Goal: Task Accomplishment & Management: Manage account settings

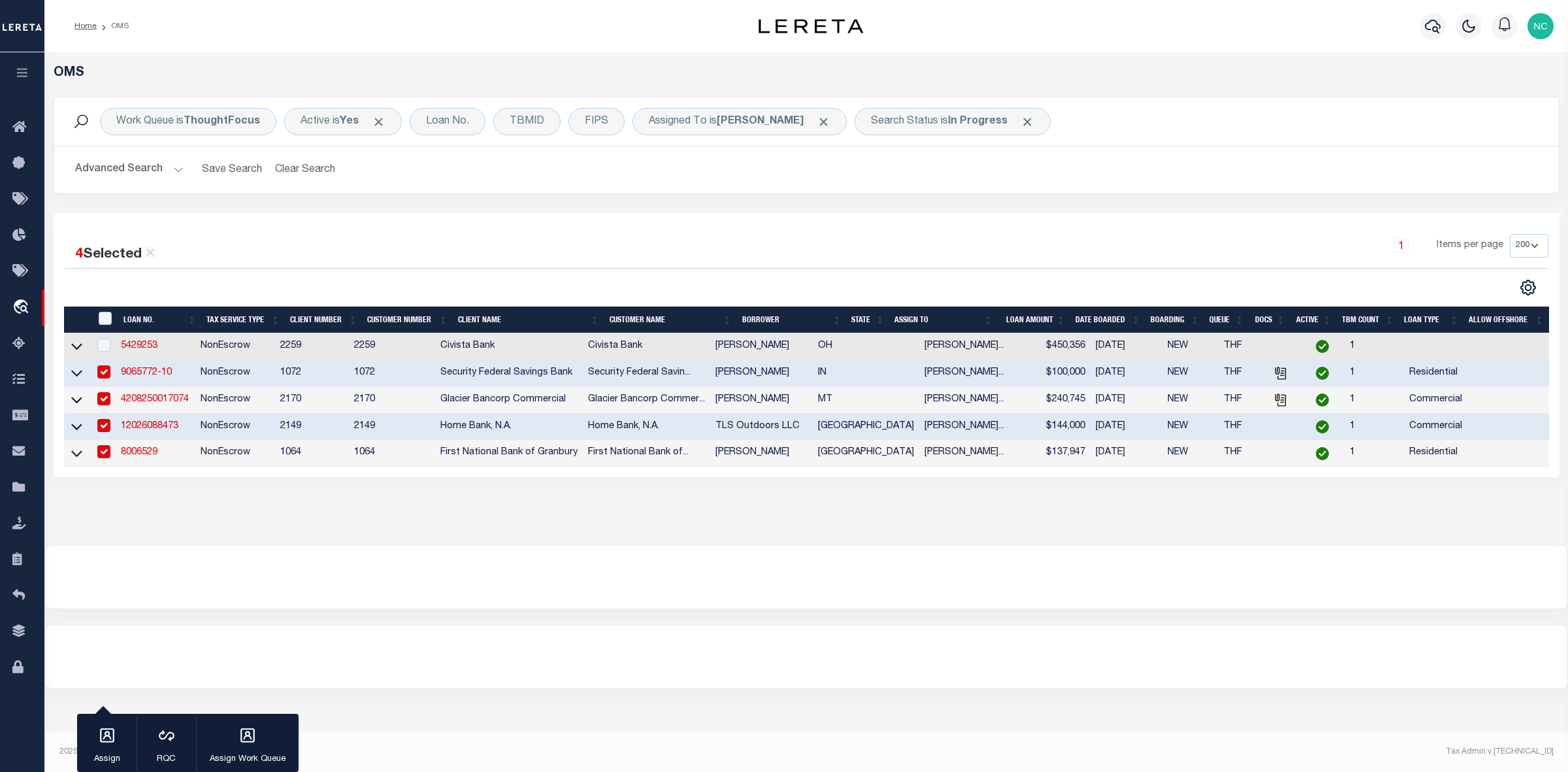
select select "200"
click at [157, 400] on link "4208250017074" at bounding box center [155, 399] width 68 height 9
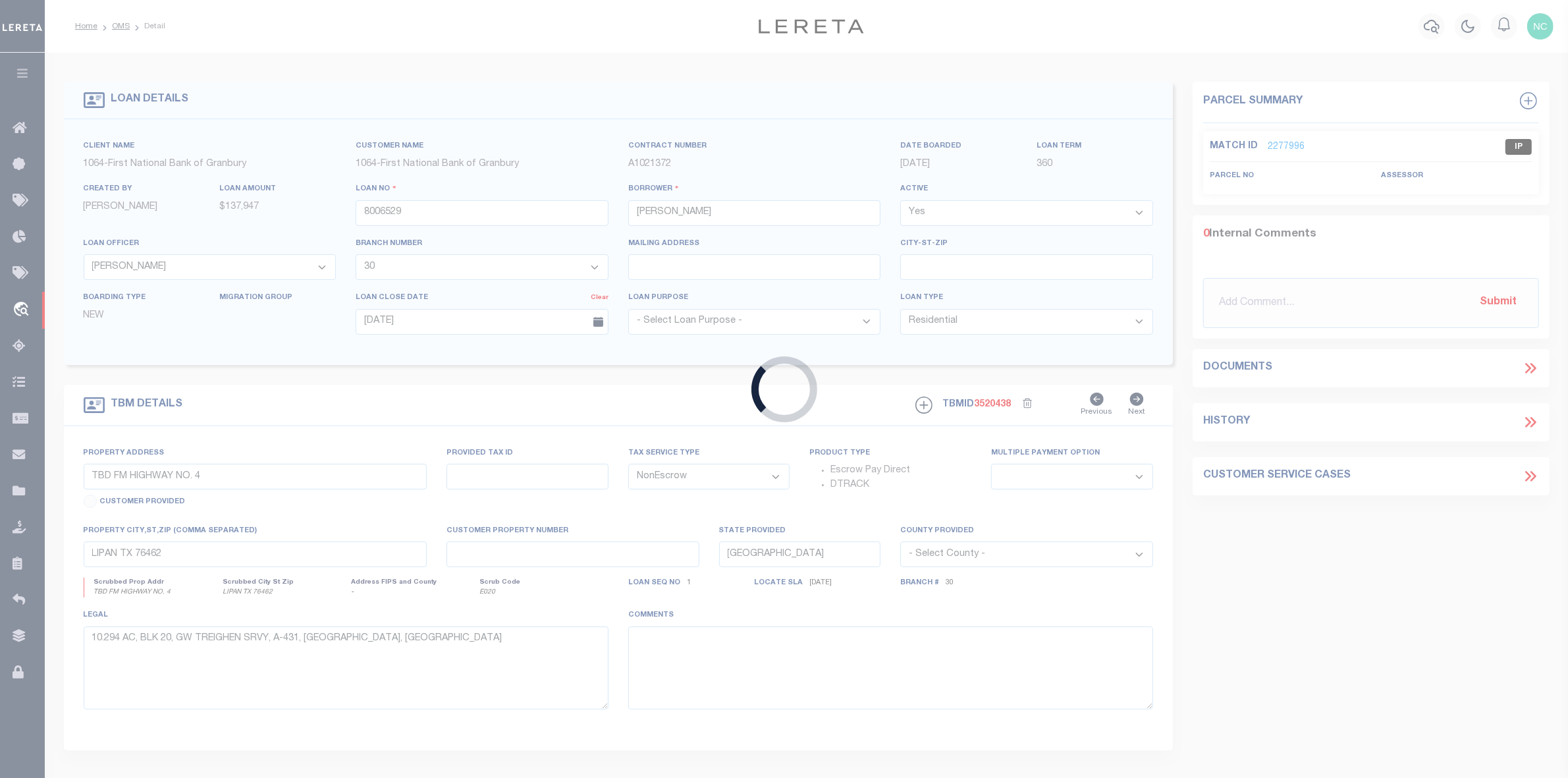
type input "4208250017074"
type input "[PERSON_NAME]"
select select
type input "[STREET_ADDRESS]"
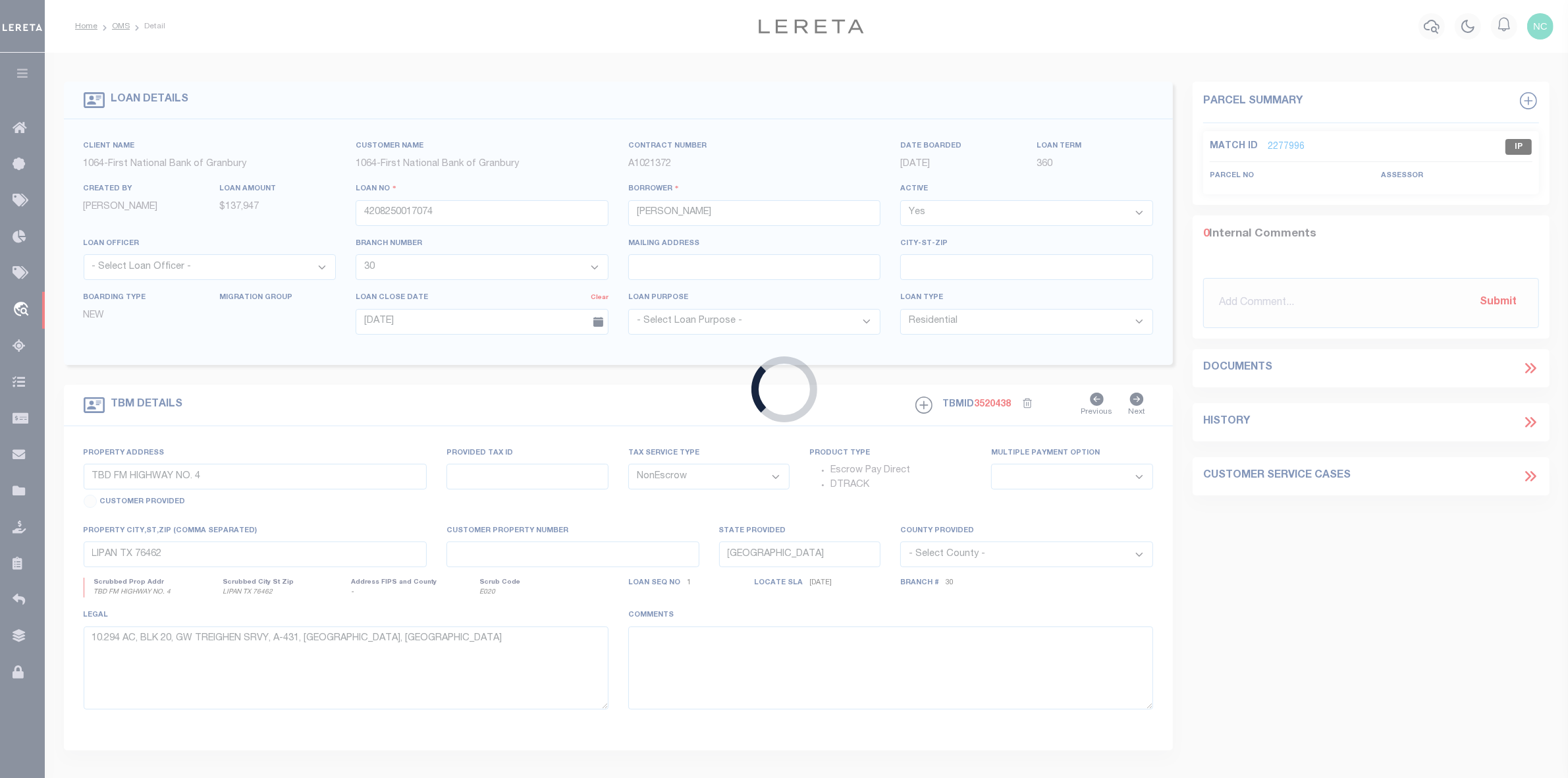
type input "[PERSON_NAME] MT 59540-7536"
type input "[DATE]"
select select "20"
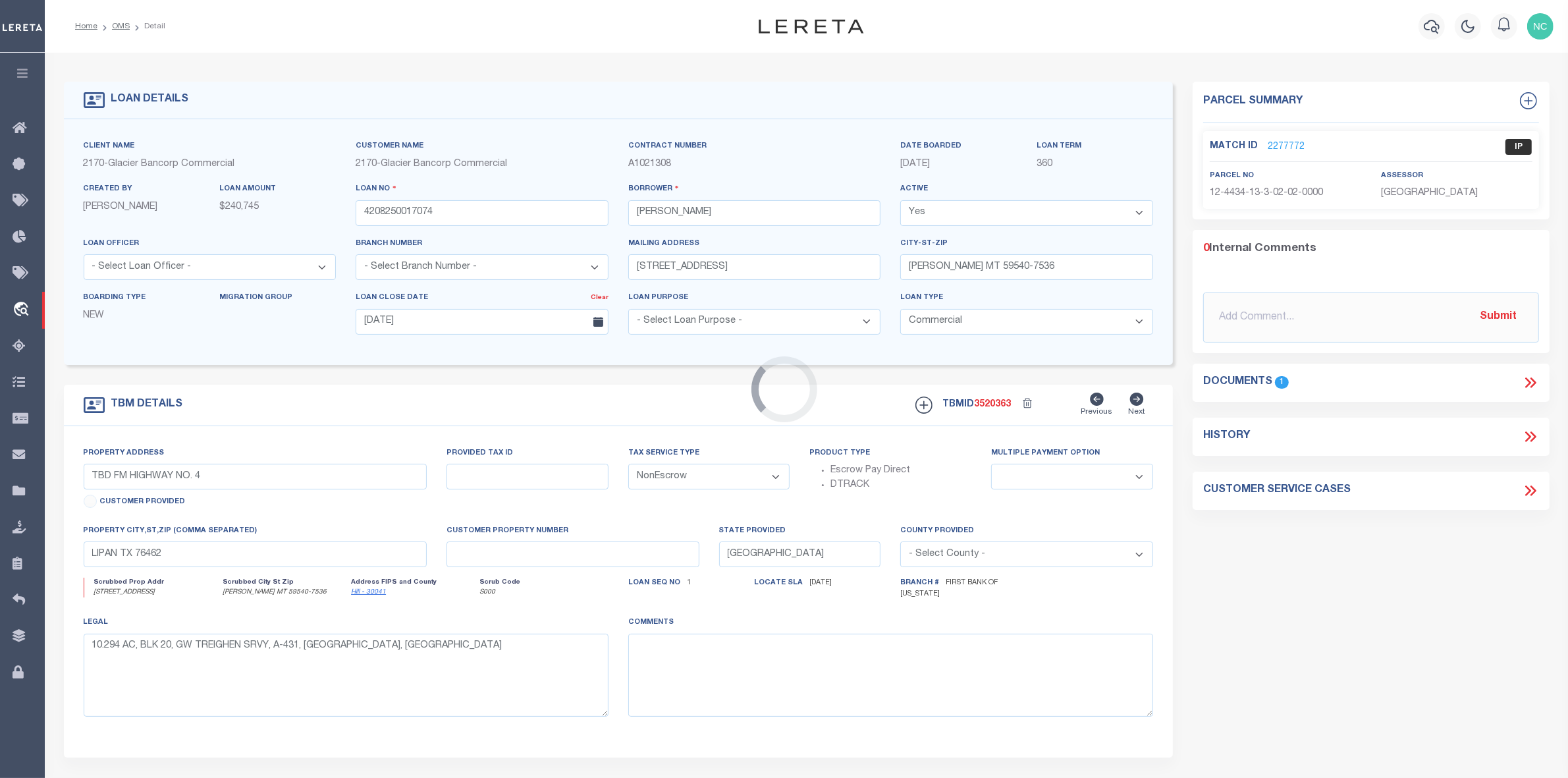
select select "4572"
type input "[STREET_ADDRESS]"
type input "000003821"
select select
type input "[PERSON_NAME] MT 59540-7536"
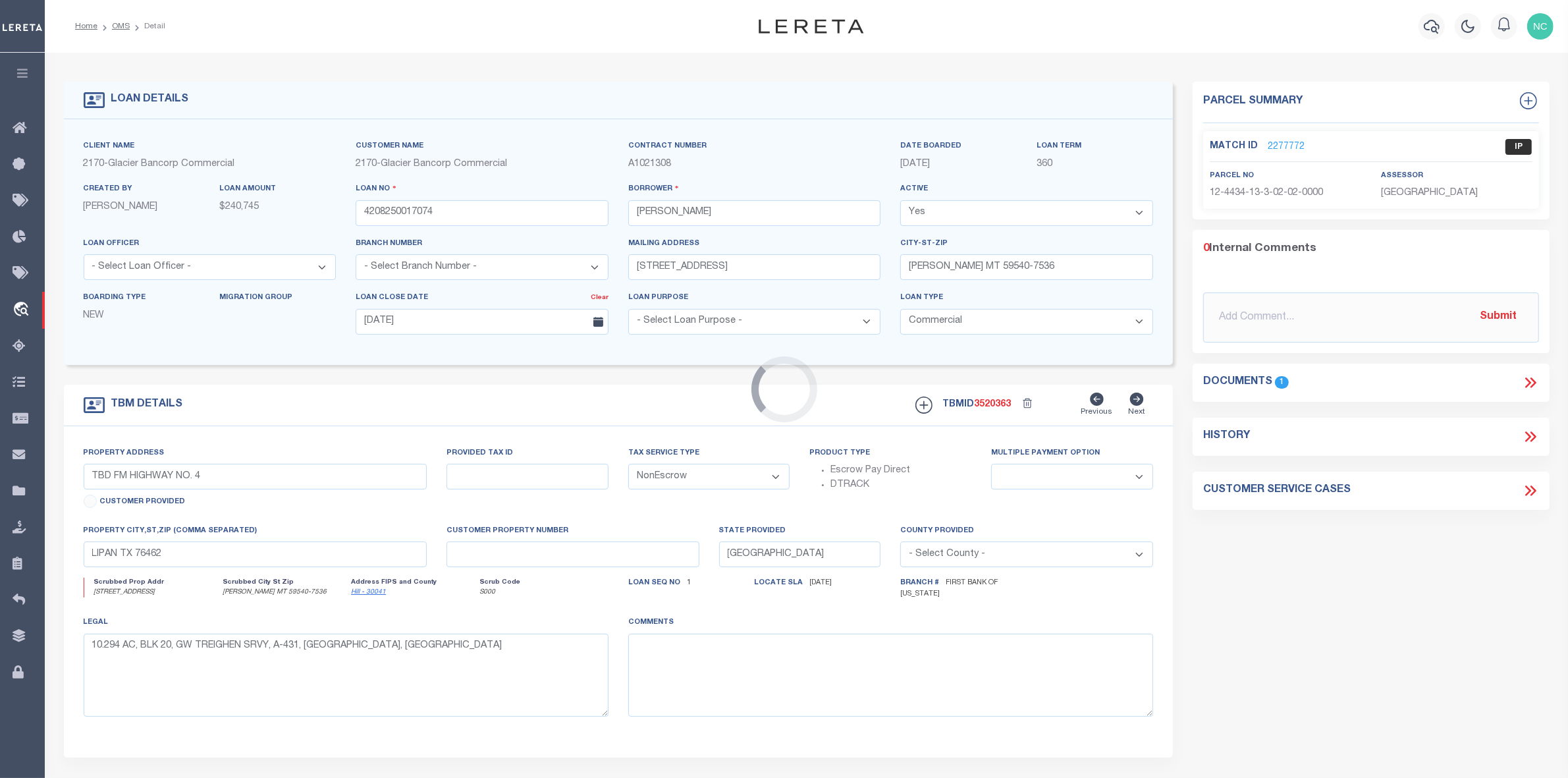
type input "MT"
type textarea "SEE ATTACHED"
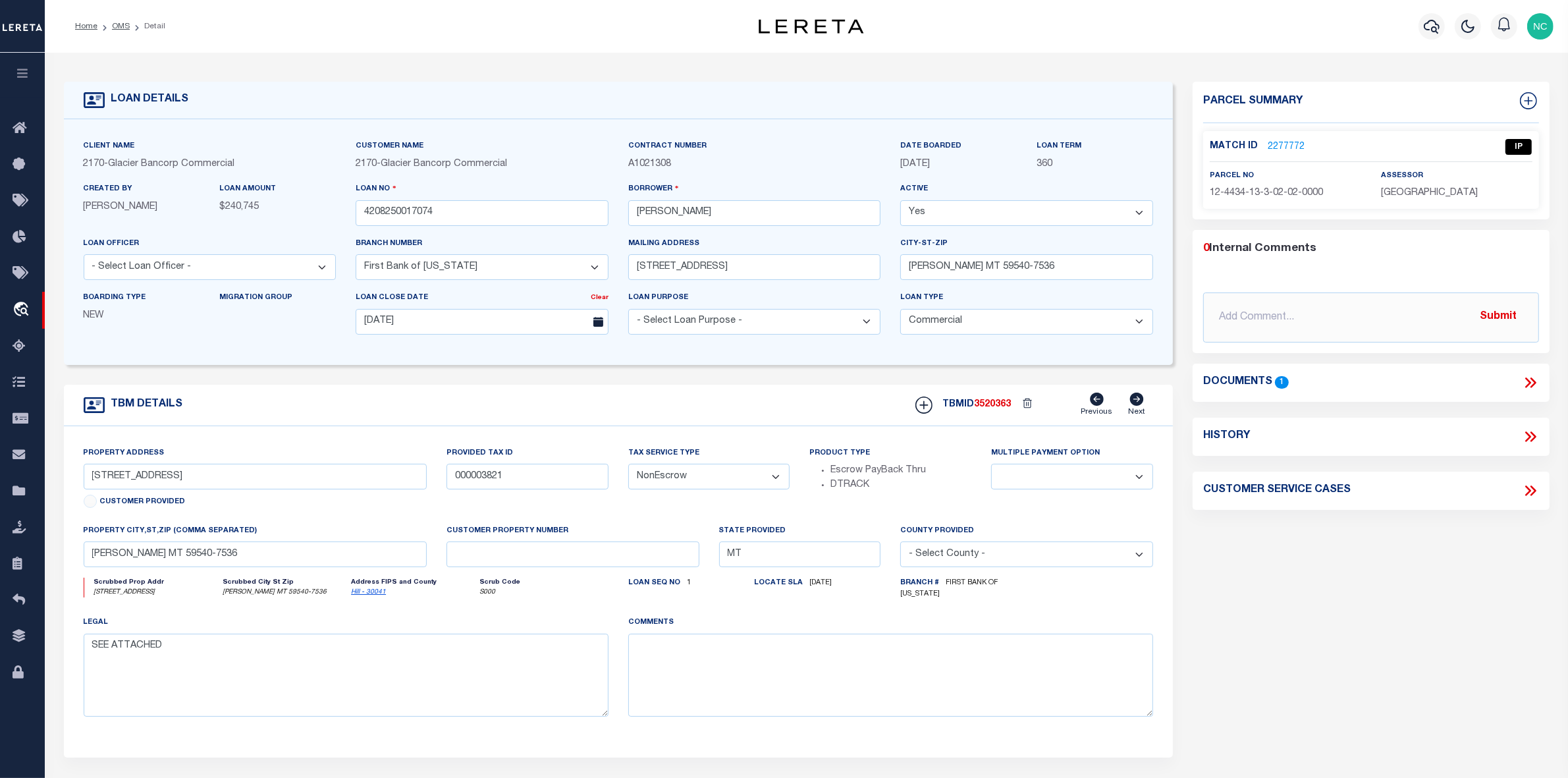
click at [1289, 148] on link "2277772" at bounding box center [1287, 147] width 37 height 14
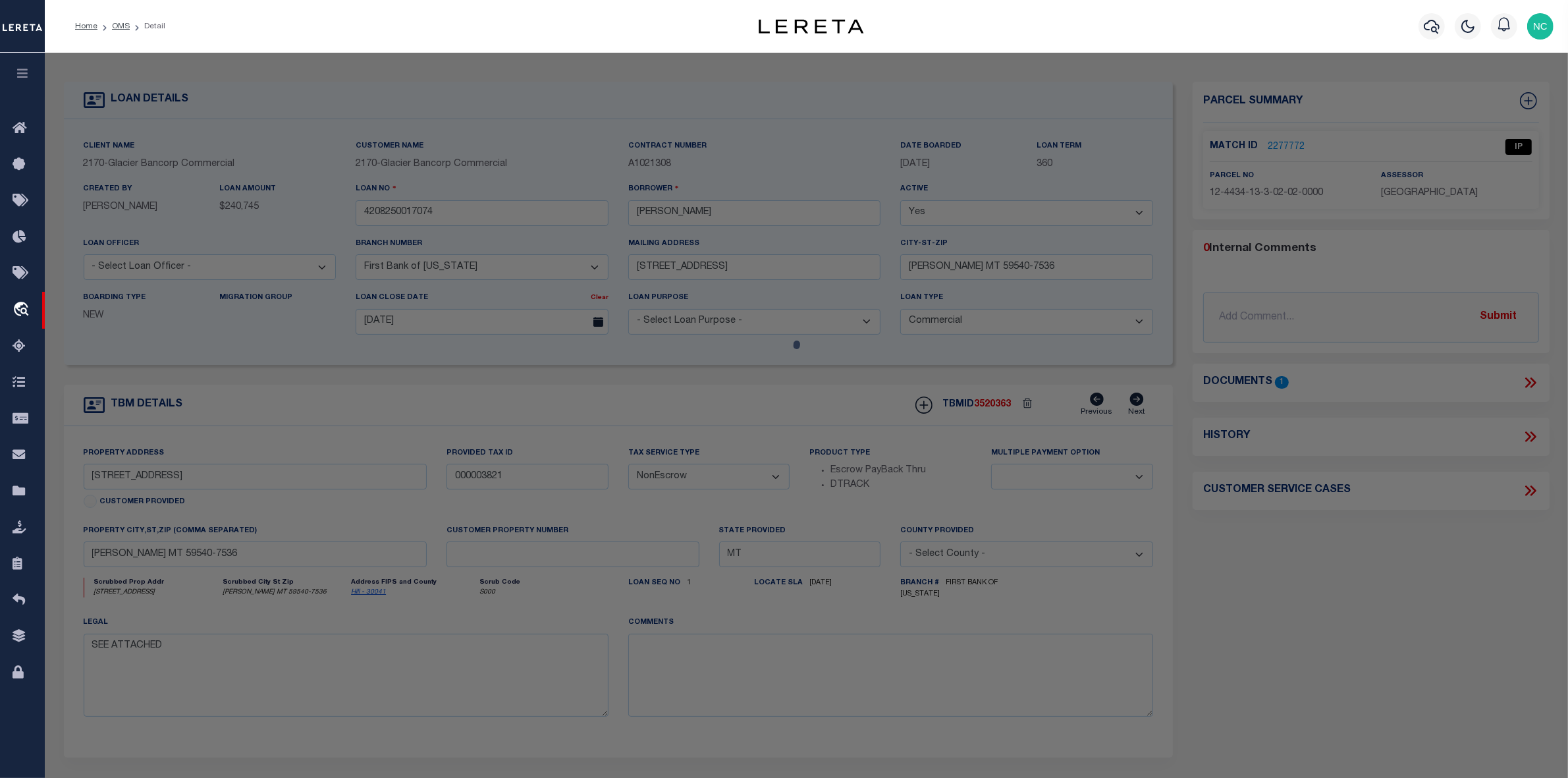
select select "AS"
checkbox input "false"
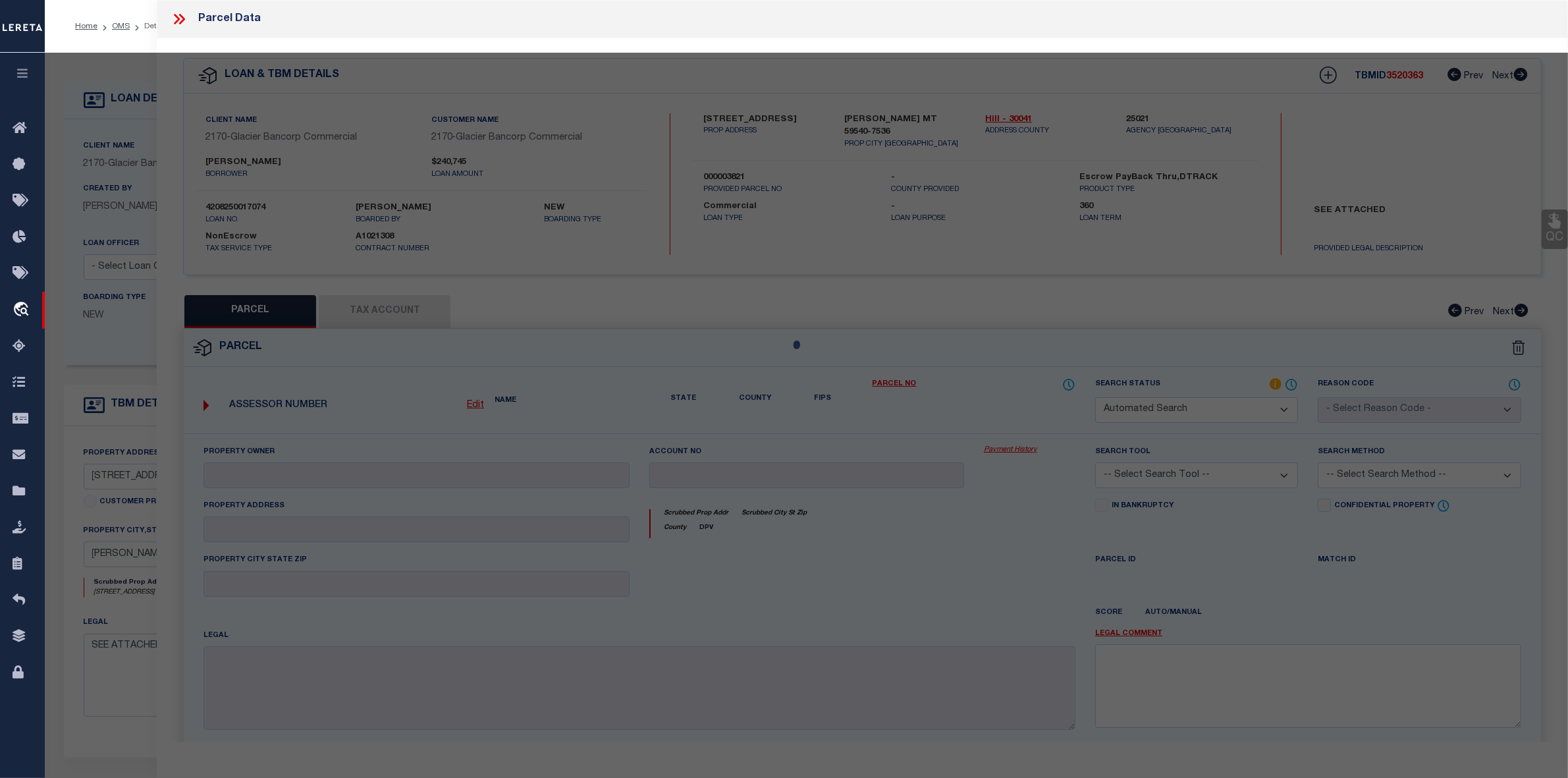
select select "IP"
checkbox input "false"
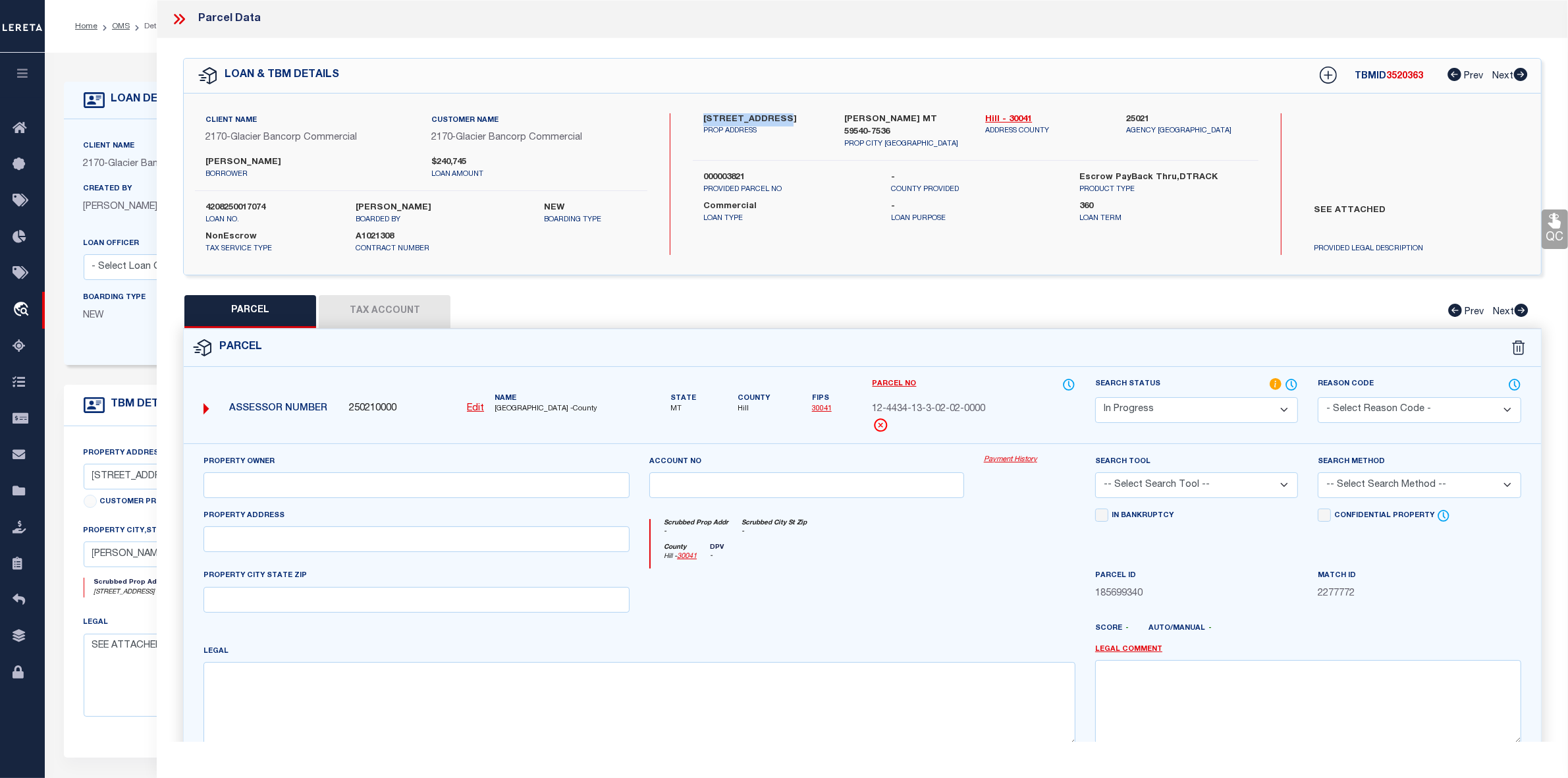
drag, startPoint x: 702, startPoint y: 119, endPoint x: 774, endPoint y: 117, distance: 72.0
click at [774, 117] on div "11527 ROAD 16 S PROP ADDRESS" at bounding box center [764, 132] width 141 height 37
copy label "[STREET_ADDRESS]"
click at [704, 116] on label "[STREET_ADDRESS]" at bounding box center [764, 120] width 121 height 13
drag, startPoint x: 702, startPoint y: 116, endPoint x: 774, endPoint y: 116, distance: 72.0
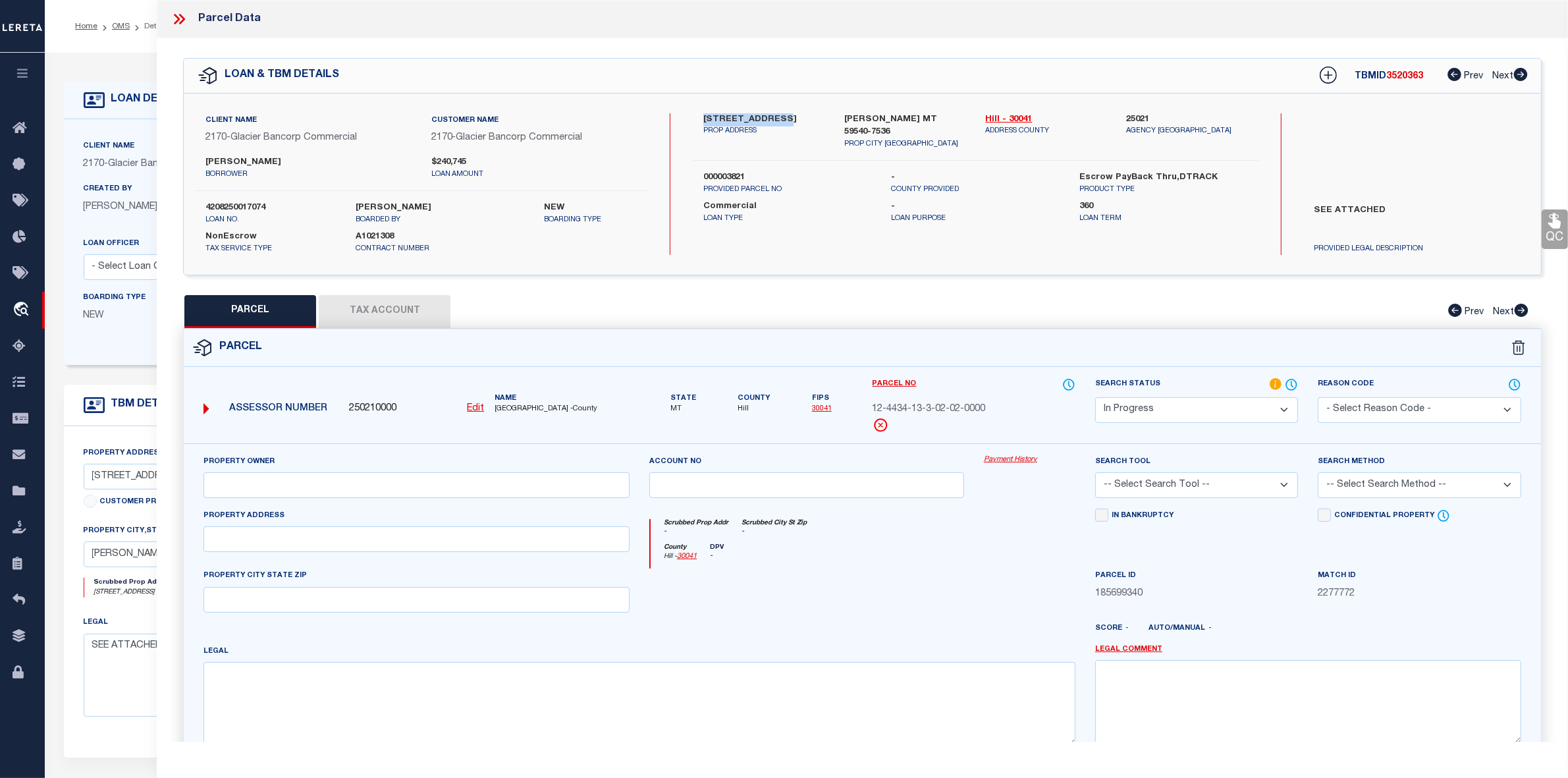
click at [774, 116] on div "11527 ROAD 16 S PROP ADDRESS" at bounding box center [764, 132] width 141 height 37
copy label "[STREET_ADDRESS]"
click at [278, 483] on input "text" at bounding box center [416, 485] width 426 height 26
paste input "BLUE SPRUCE RANCH INC"
type input "BLUE SPRUCE RANCH INC"
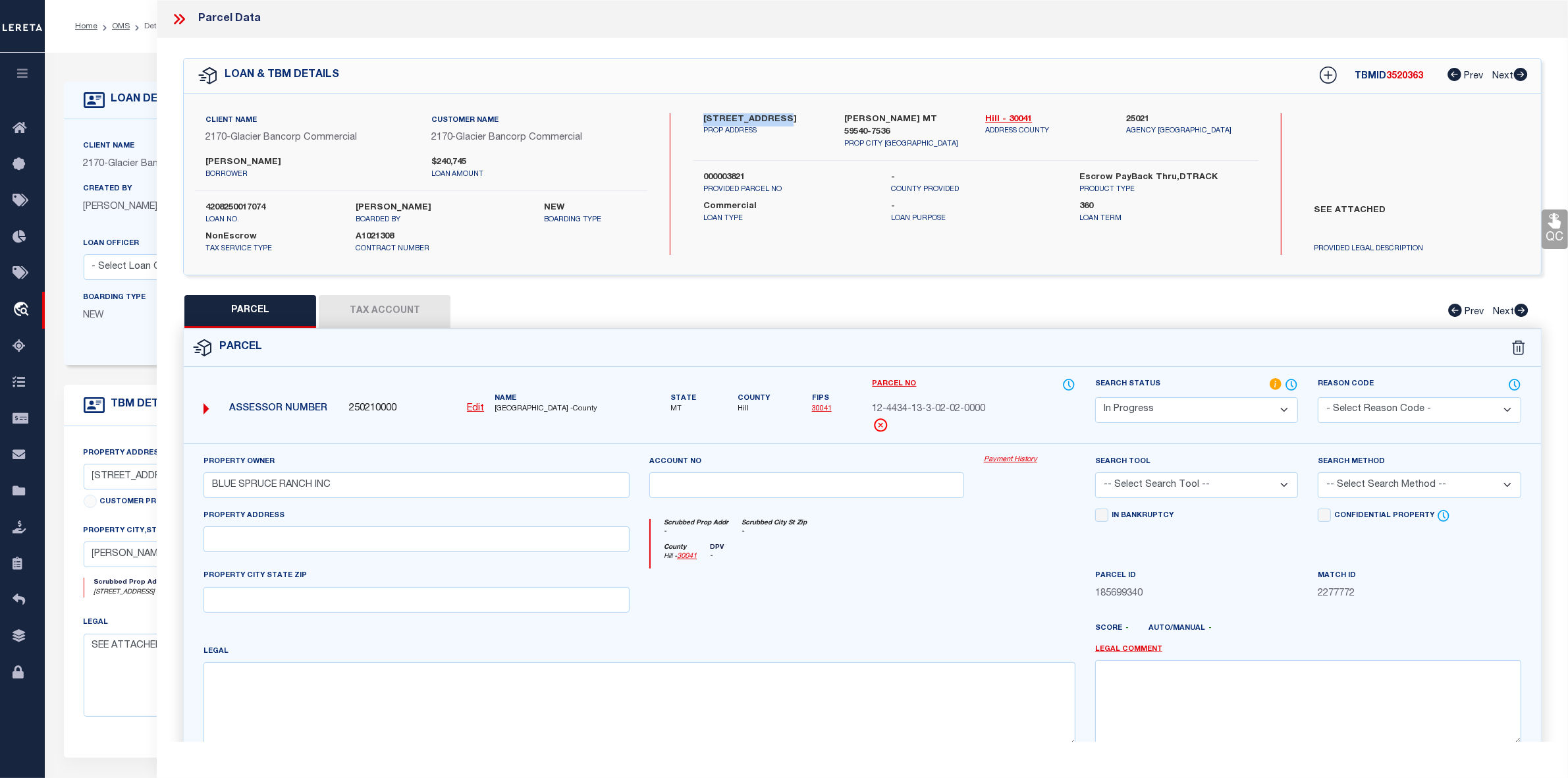
drag, startPoint x: 703, startPoint y: 117, endPoint x: 777, endPoint y: 116, distance: 74.0
click at [777, 116] on label "11527 ROAD 16 S" at bounding box center [764, 120] width 121 height 13
copy label "11527 ROAD 16 S"
click at [261, 545] on input "text" at bounding box center [416, 539] width 426 height 26
paste input "11527 ROAD 16 S"
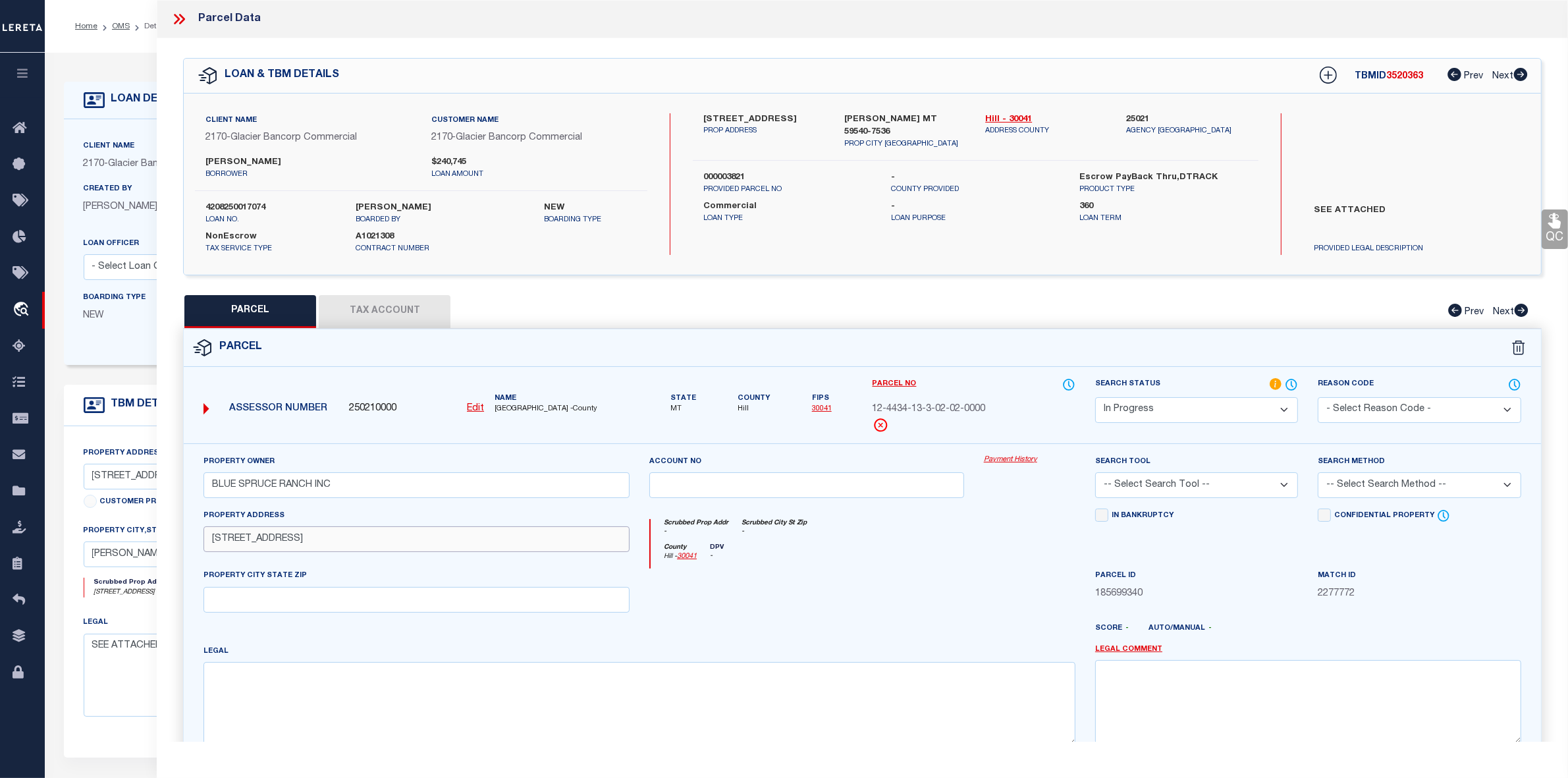
type input "11527 ROAD 16 S"
drag, startPoint x: 848, startPoint y: 115, endPoint x: 928, endPoint y: 120, distance: 80.2
click at [928, 120] on div "RUDYARD MT 59540-7536 PROP CITY ST ZIP" at bounding box center [905, 132] width 141 height 37
copy label "RUDYARD MT 59540"
click at [258, 601] on input "text" at bounding box center [416, 600] width 426 height 26
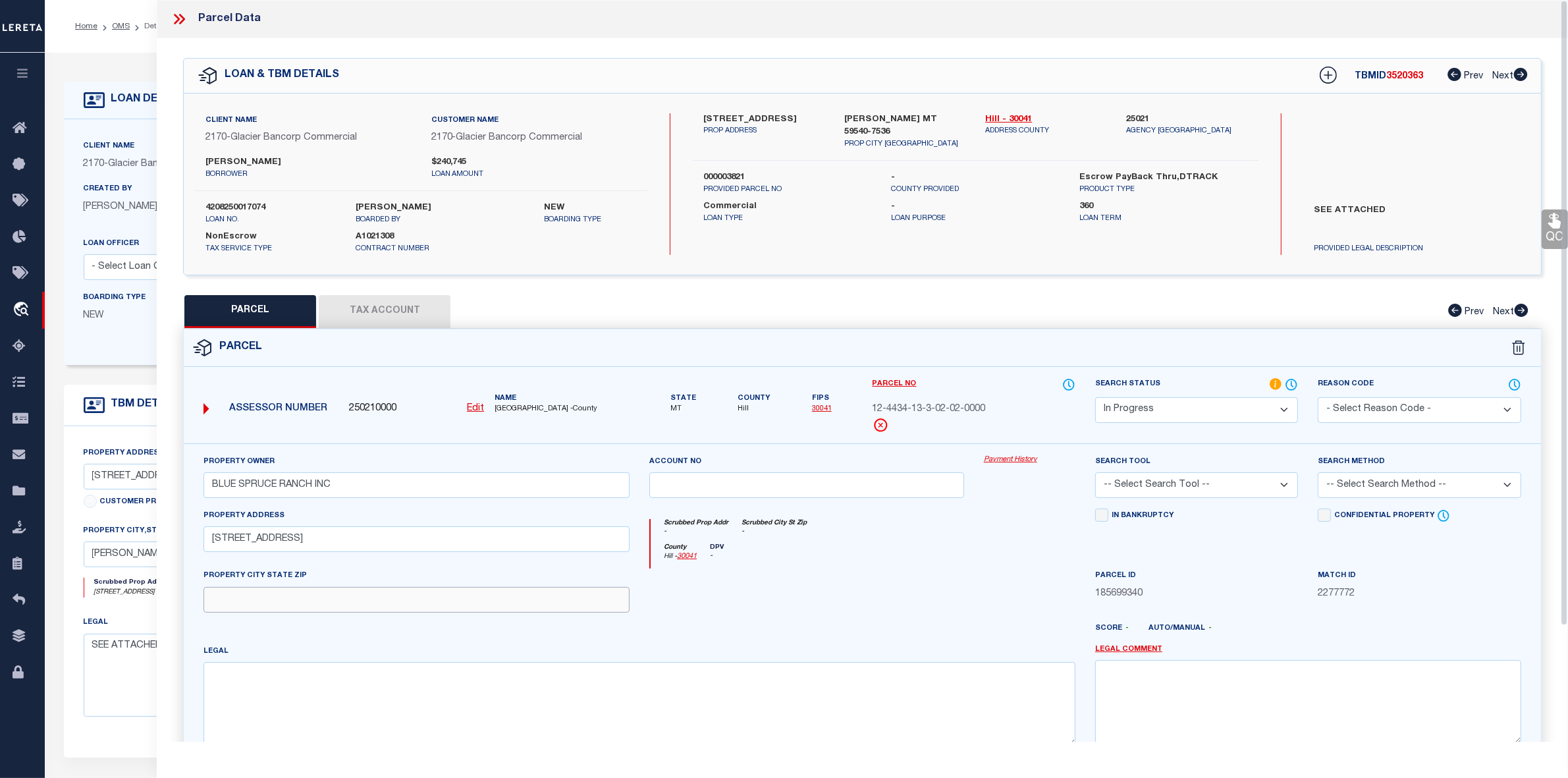
paste input "RUDYARD MT 59540"
type input "RUDYARD MT 59540"
click at [382, 686] on textarea at bounding box center [640, 704] width 872 height 83
paste textarea "S13, T32 N, R09 E, W/2NE, NW, NESW, S/2SW, W/2NWSW"
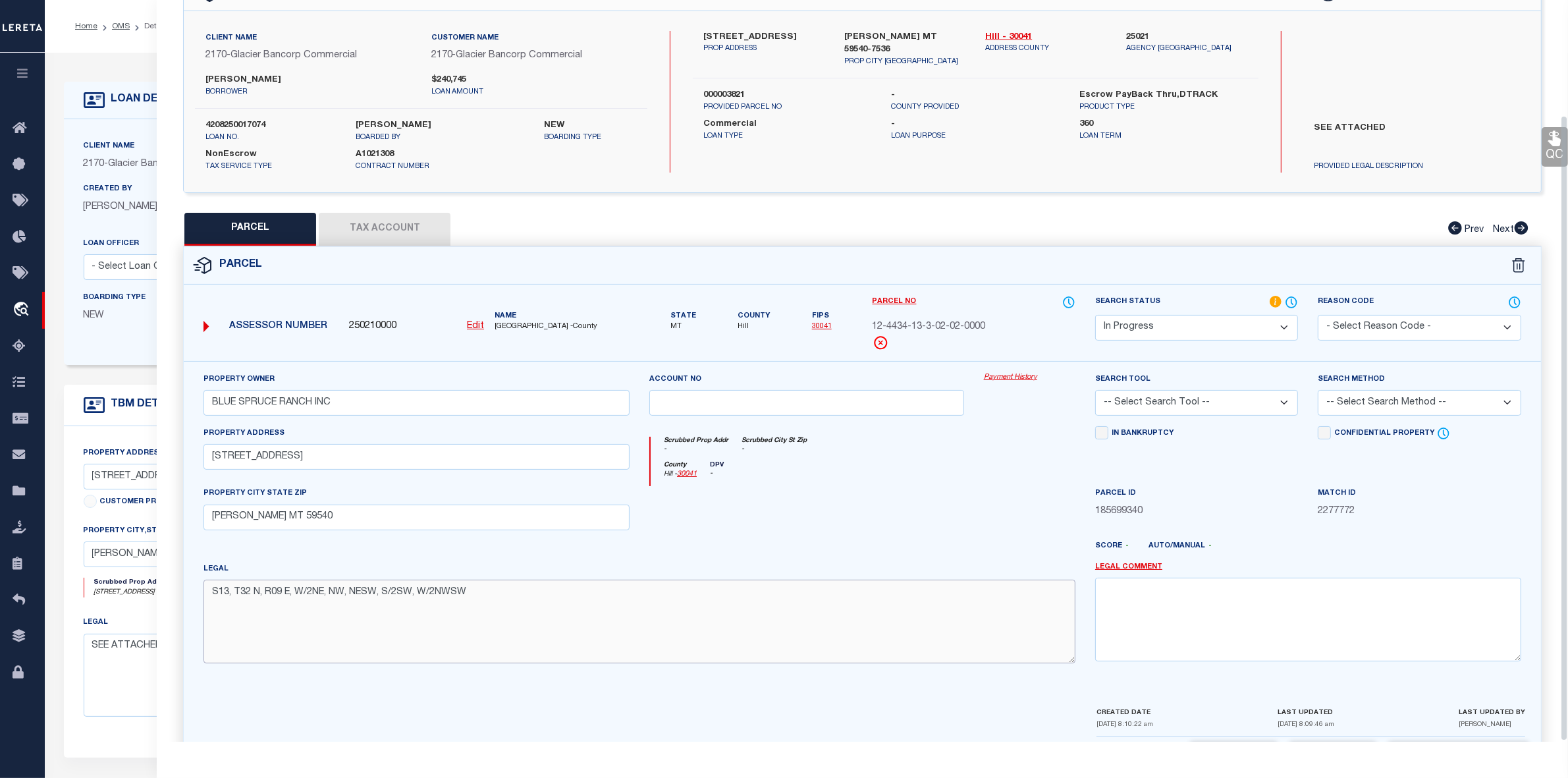
scroll to position [136, 0]
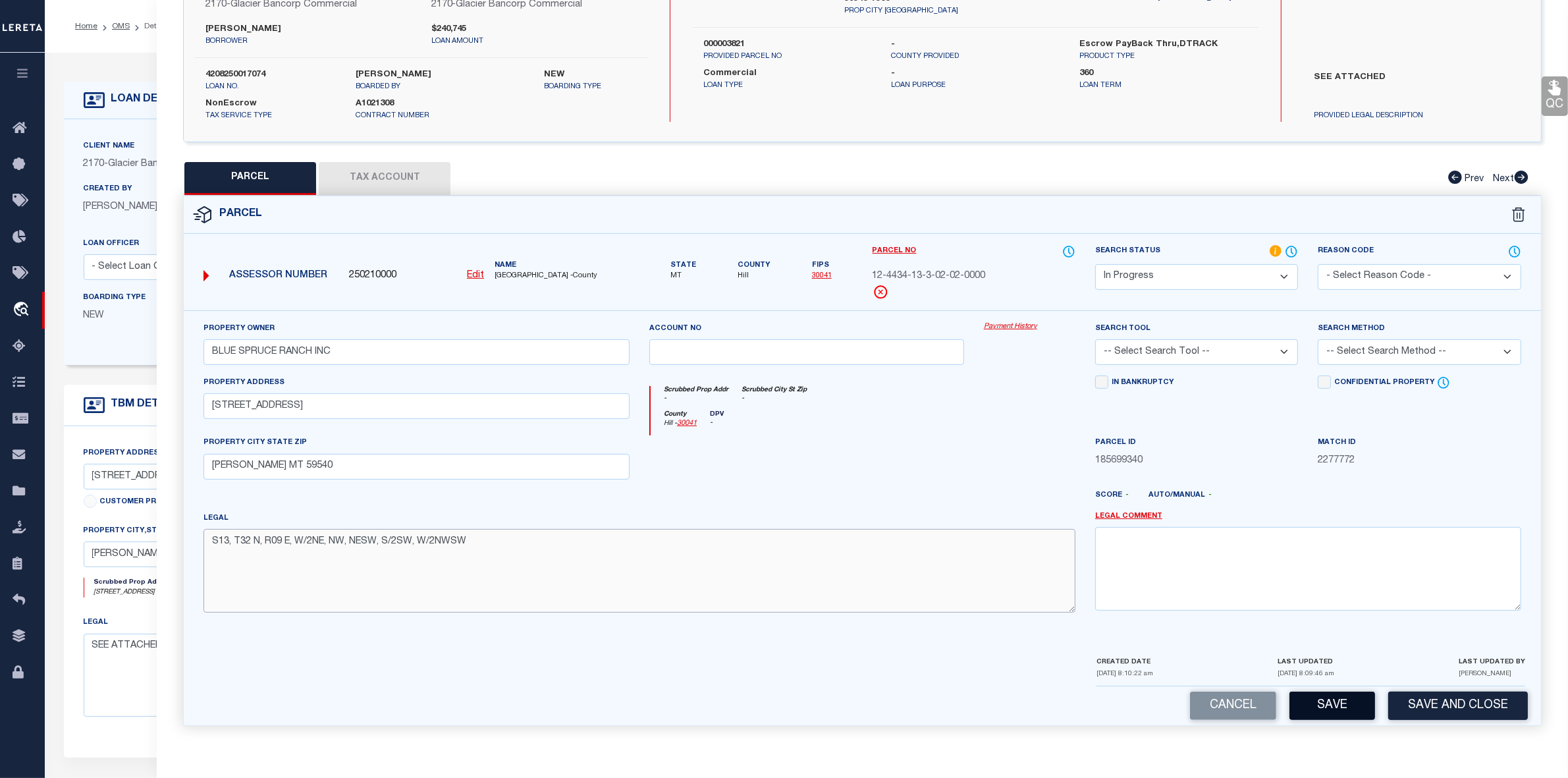
type textarea "S13, T32 N, R09 E, W/2NE, NW, NESW, S/2SW, W/2NWSW"
click at [1324, 705] on button "Save" at bounding box center [1333, 706] width 86 height 28
select select "AS"
checkbox input "false"
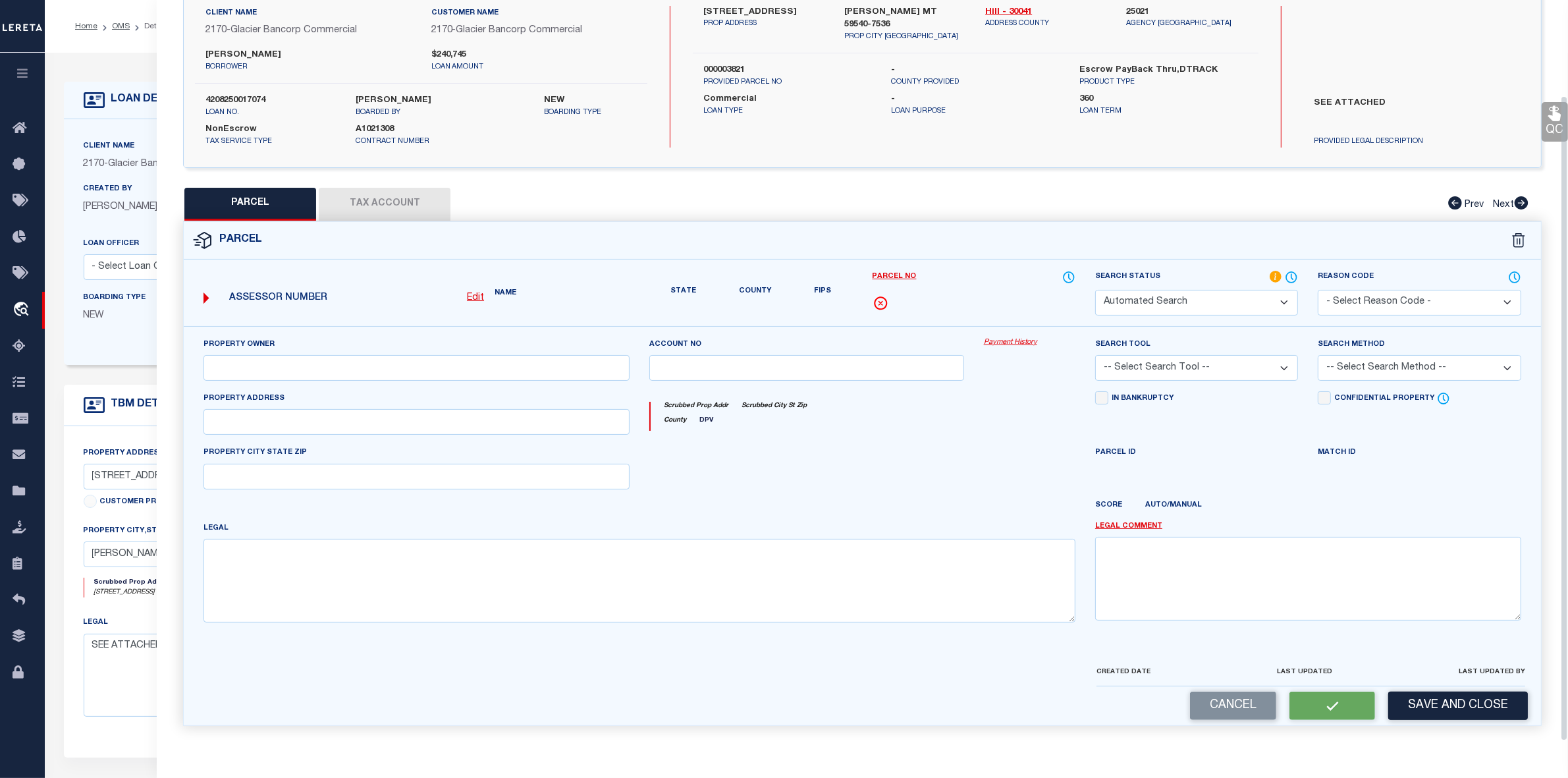
select select "IP"
type input "BLUE SPRUCE RANCH INC"
type input "11527 ROAD 16 S"
type input "RUDYARD MT 59540"
type textarea "S13, T32 N, R09 E, W/2NE, NW, NESW, S/2SW, W/2NWSW"
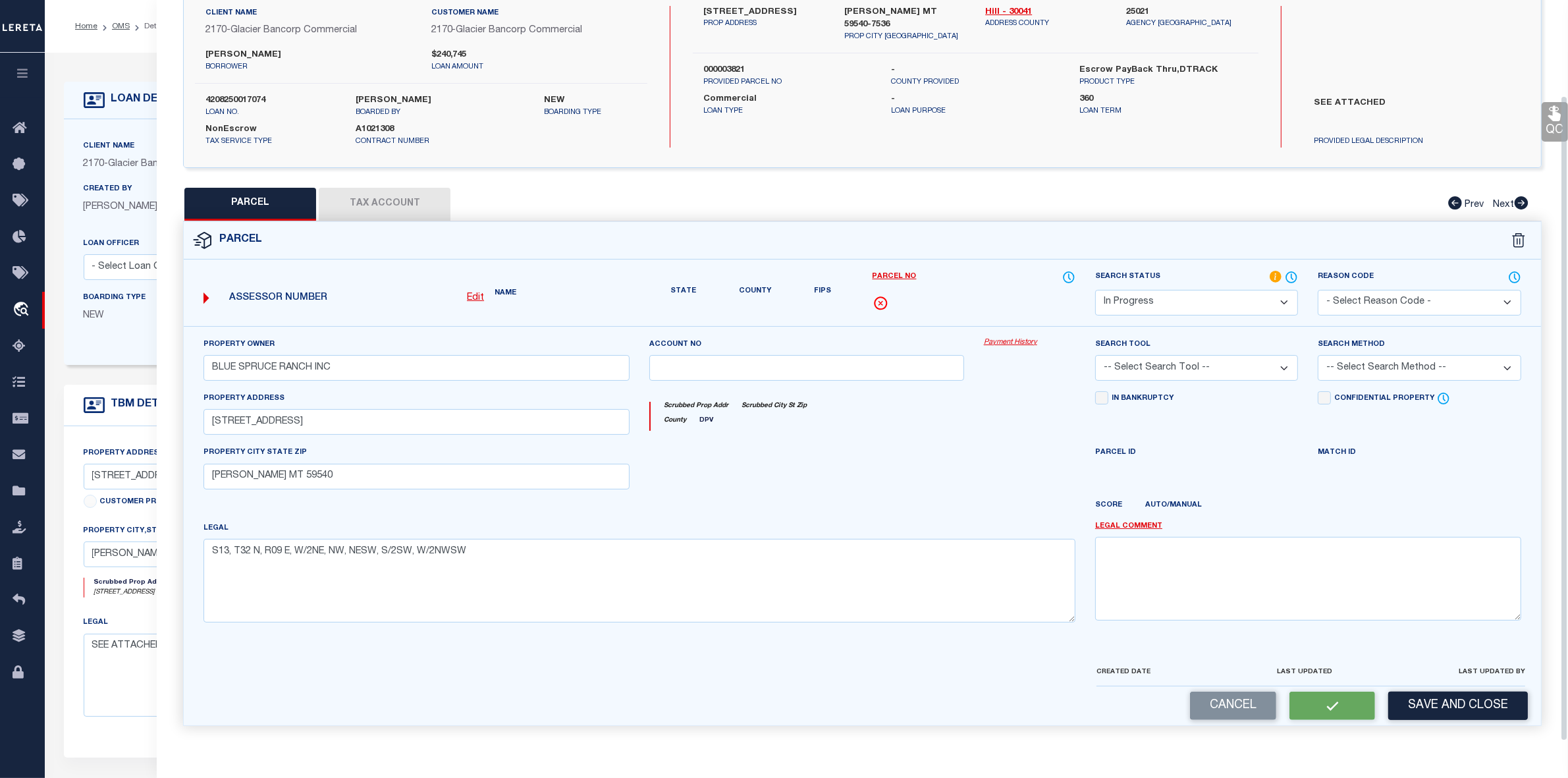
scroll to position [98, 0]
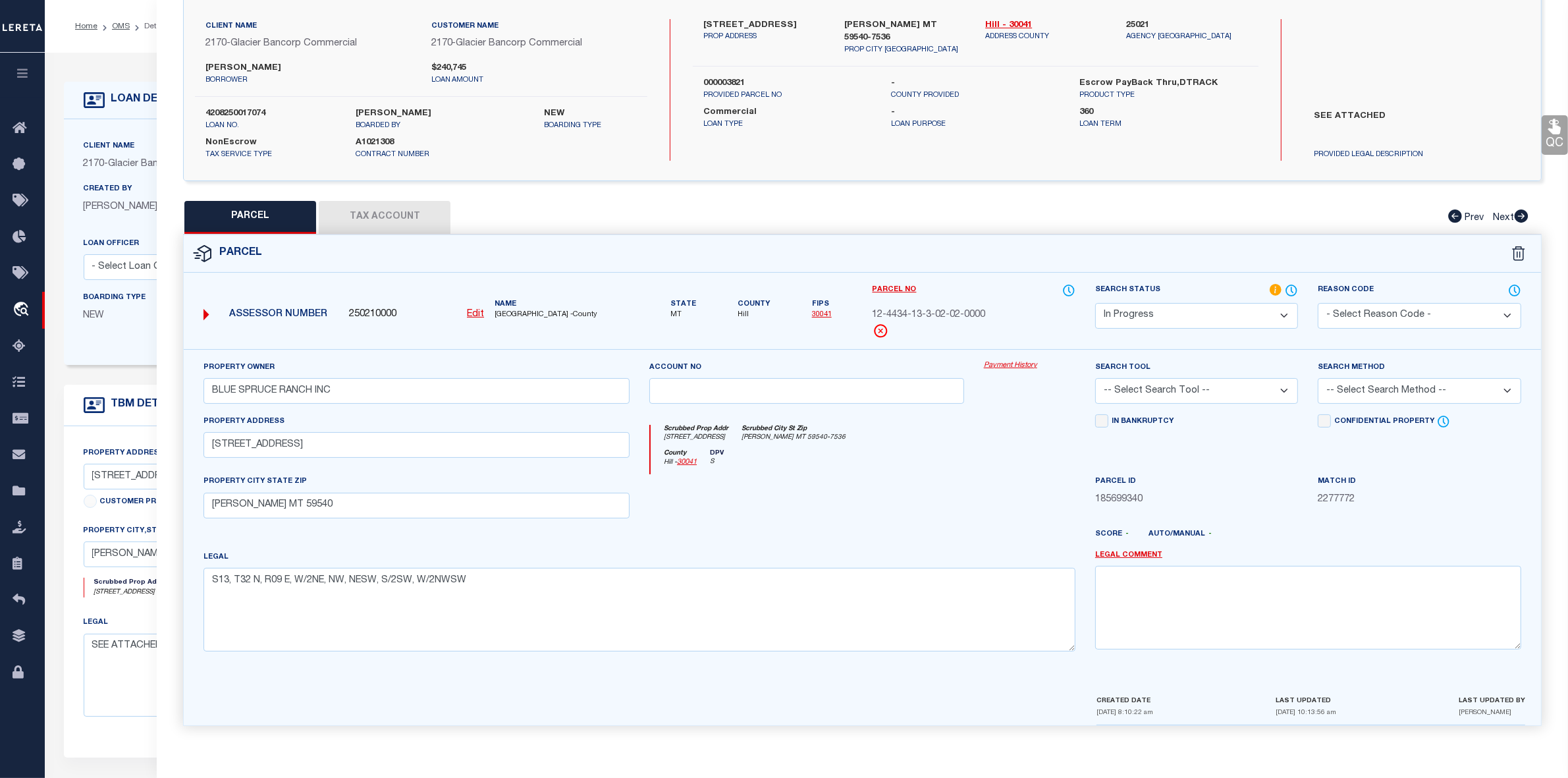
click at [383, 221] on button "Tax Account" at bounding box center [384, 217] width 131 height 33
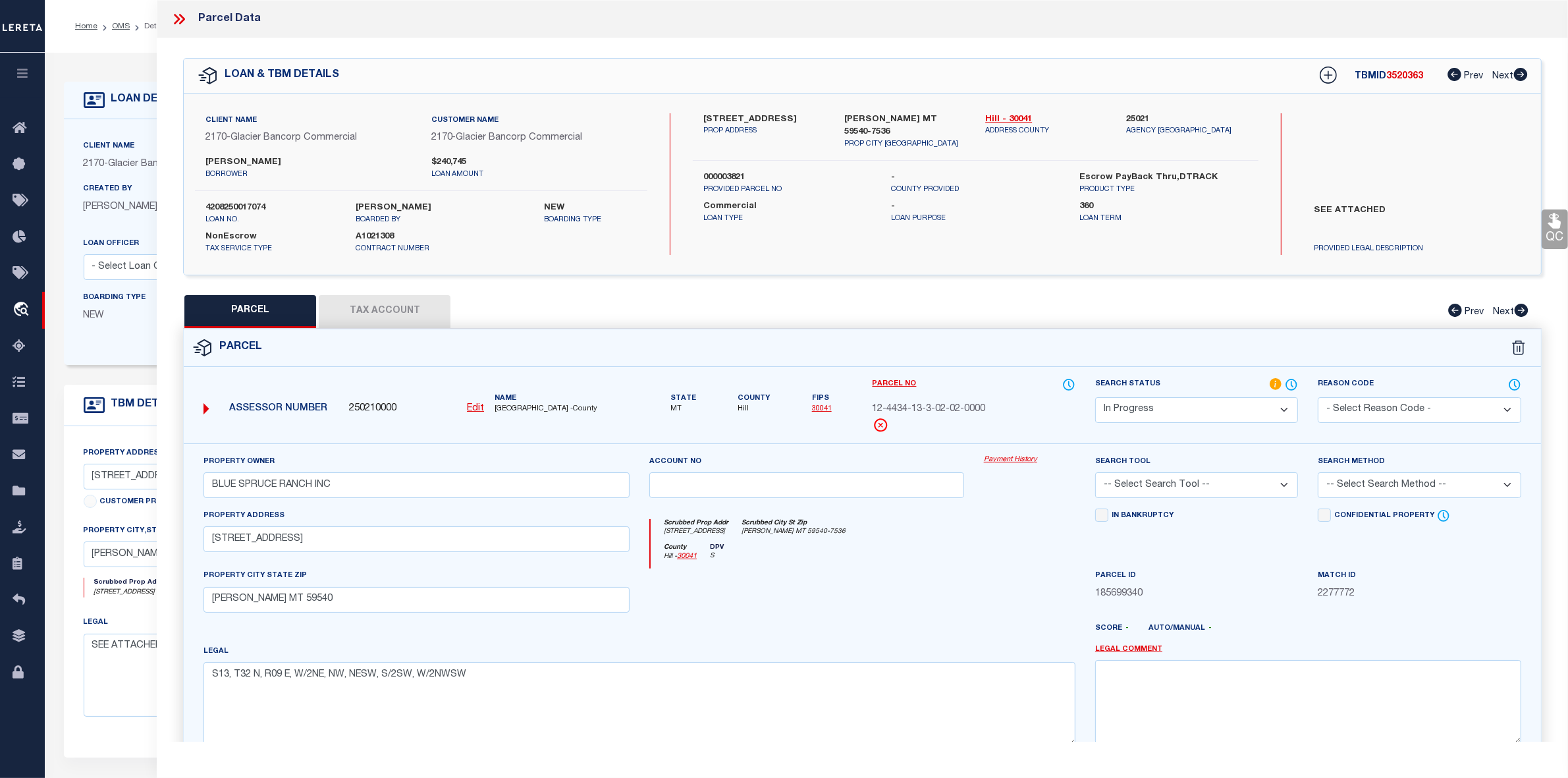
select select "100"
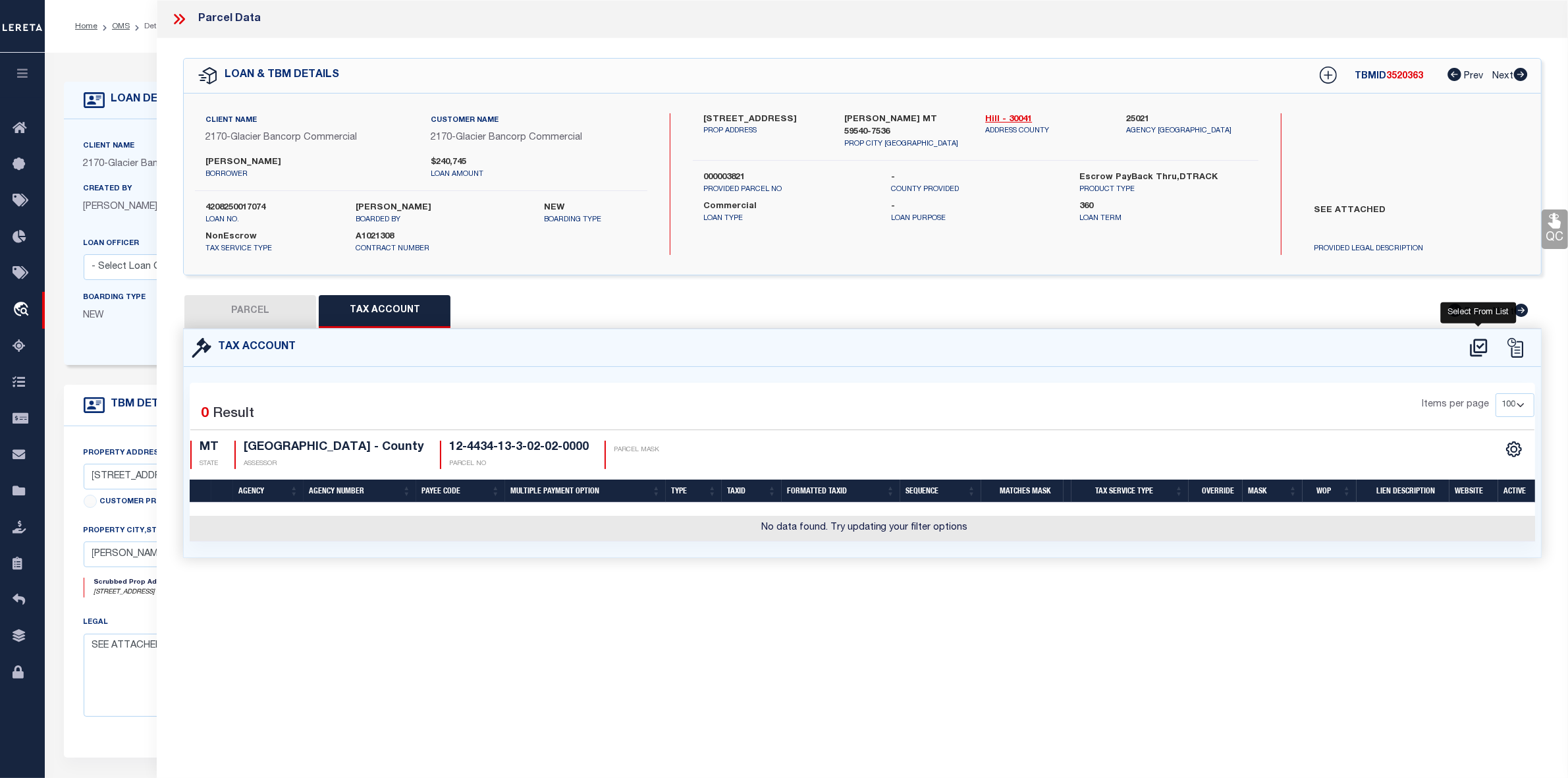
click at [1475, 351] on icon at bounding box center [1479, 347] width 17 height 18
select select "100"
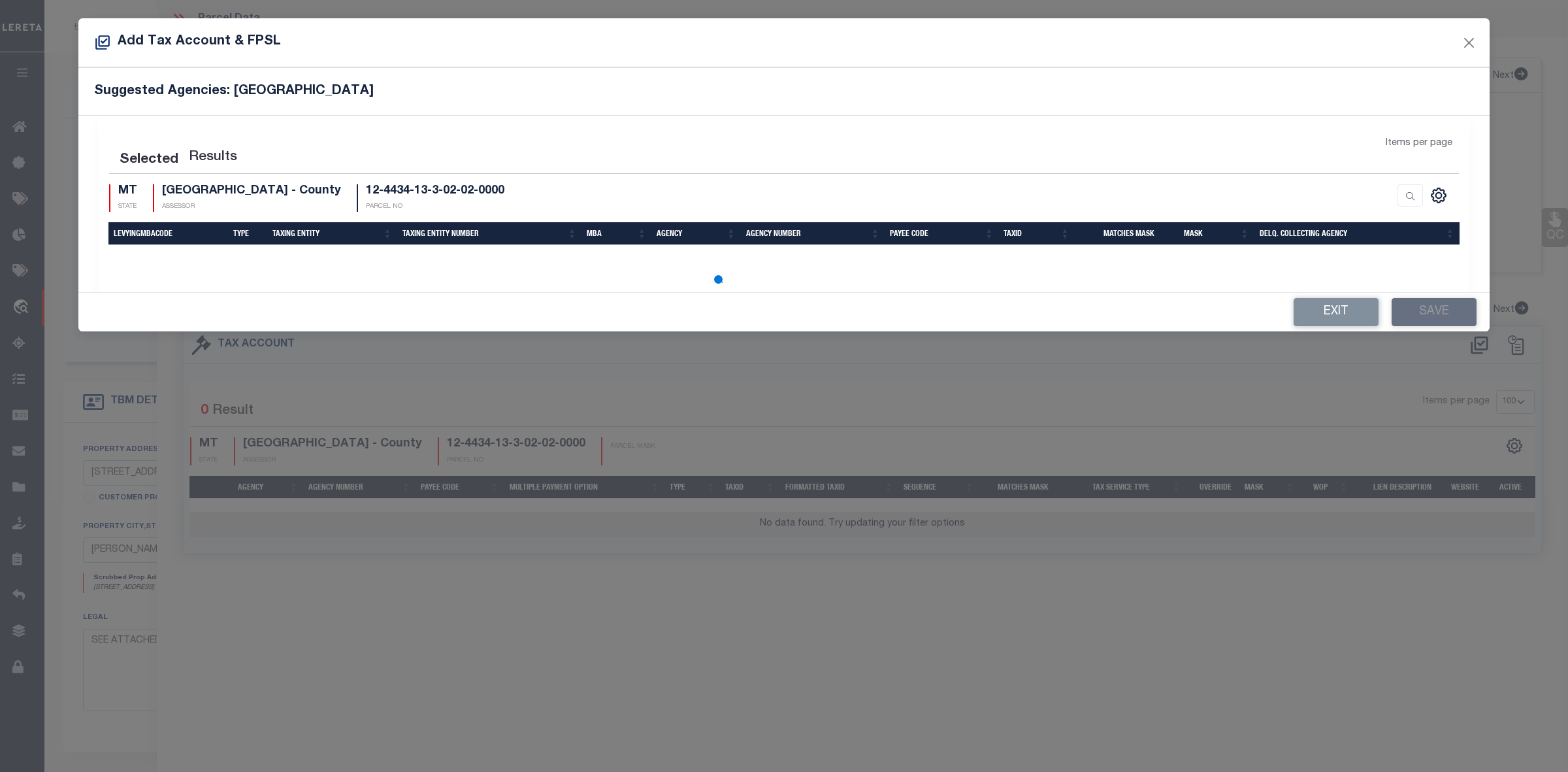
select select "100"
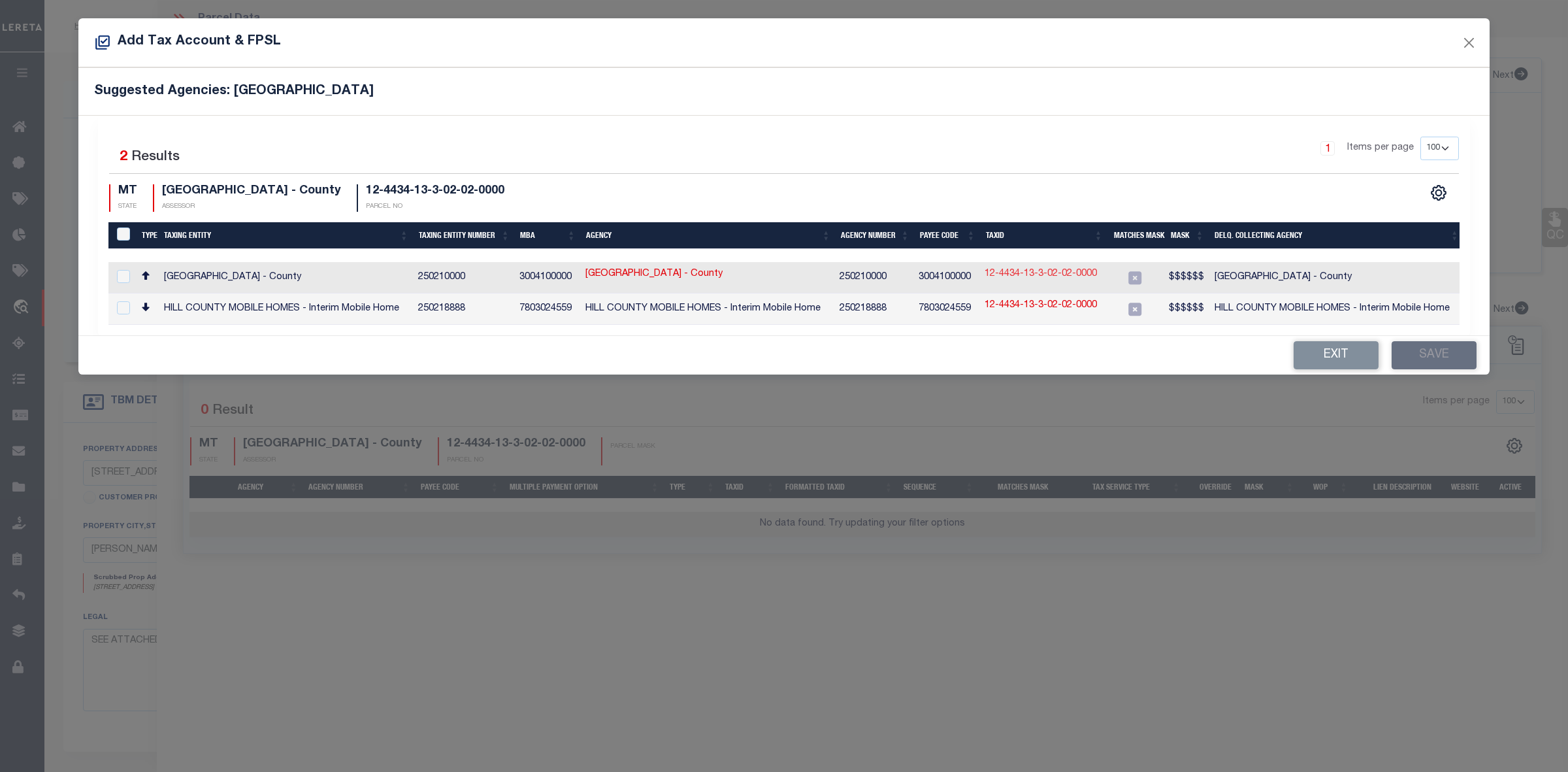
click at [1034, 275] on link "12-4434-13-3-02-02-0000" at bounding box center [1040, 275] width 112 height 14
type input "12-4434-13-3-02-02-0000"
type textarea "$$$$$$"
checkbox input "true"
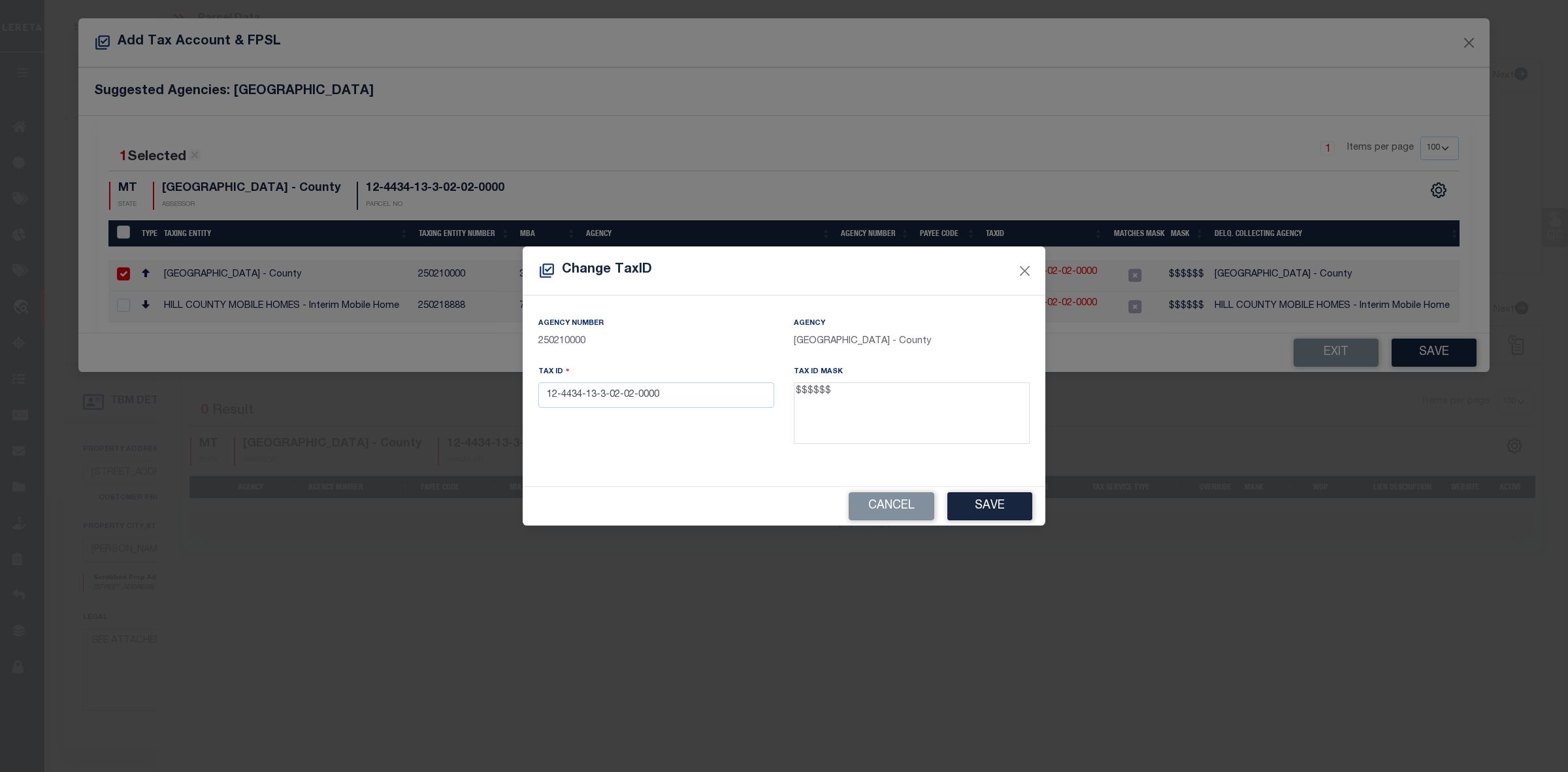
click at [808, 397] on textarea "$$$$$$" at bounding box center [912, 413] width 236 height 62
click at [670, 408] on input "12-4434-13-3-02-02-0000" at bounding box center [656, 395] width 236 height 26
click at [671, 407] on input "12-4434-13-3-02-02-0000" at bounding box center [656, 395] width 236 height 26
click at [674, 403] on input "12-4434-13-3-02-02-0000" at bounding box center [656, 395] width 236 height 26
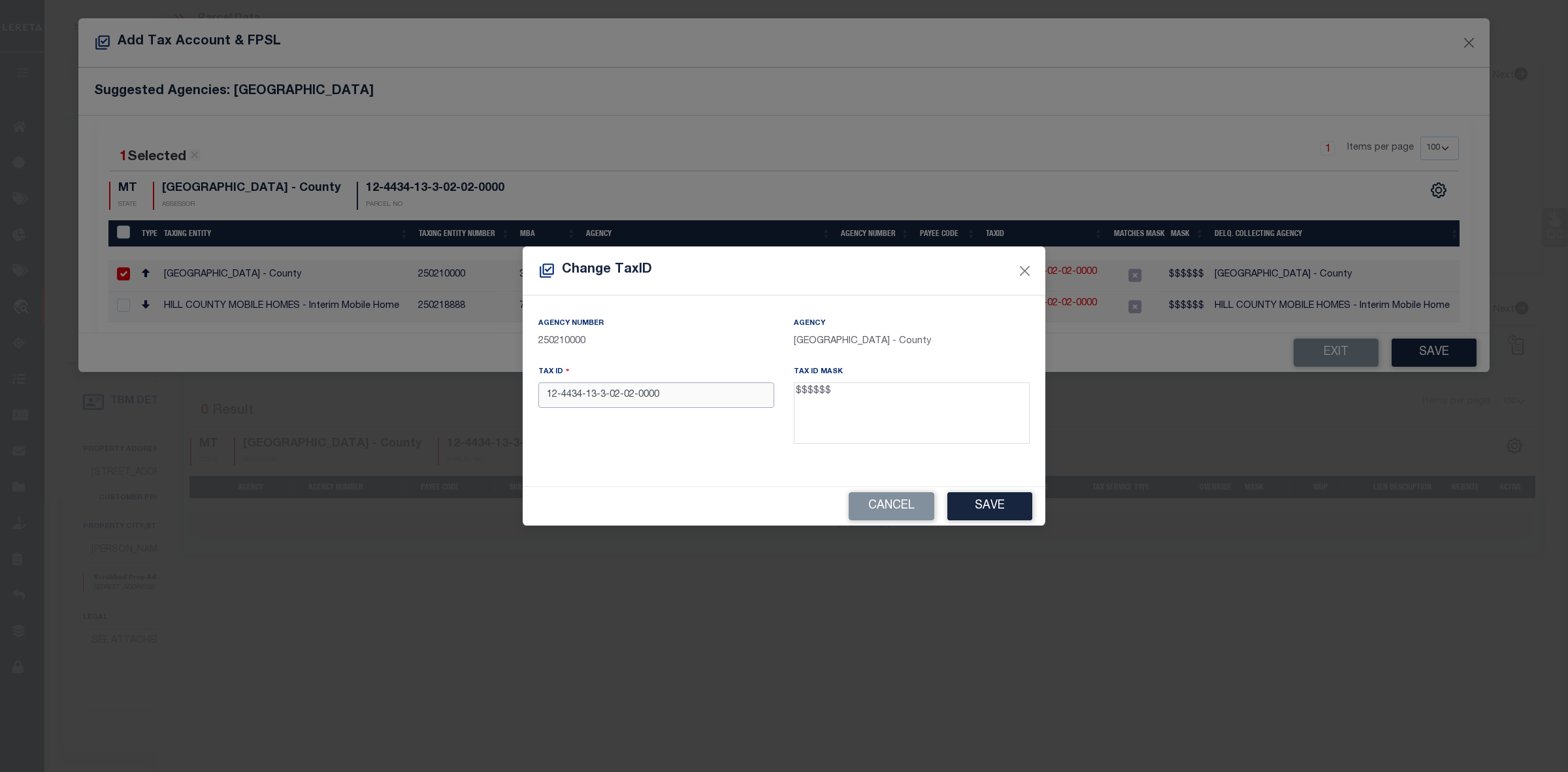
click at [674, 403] on input "12-4434-13-3-02-02-0000" at bounding box center [656, 395] width 236 height 26
paste input "003821"
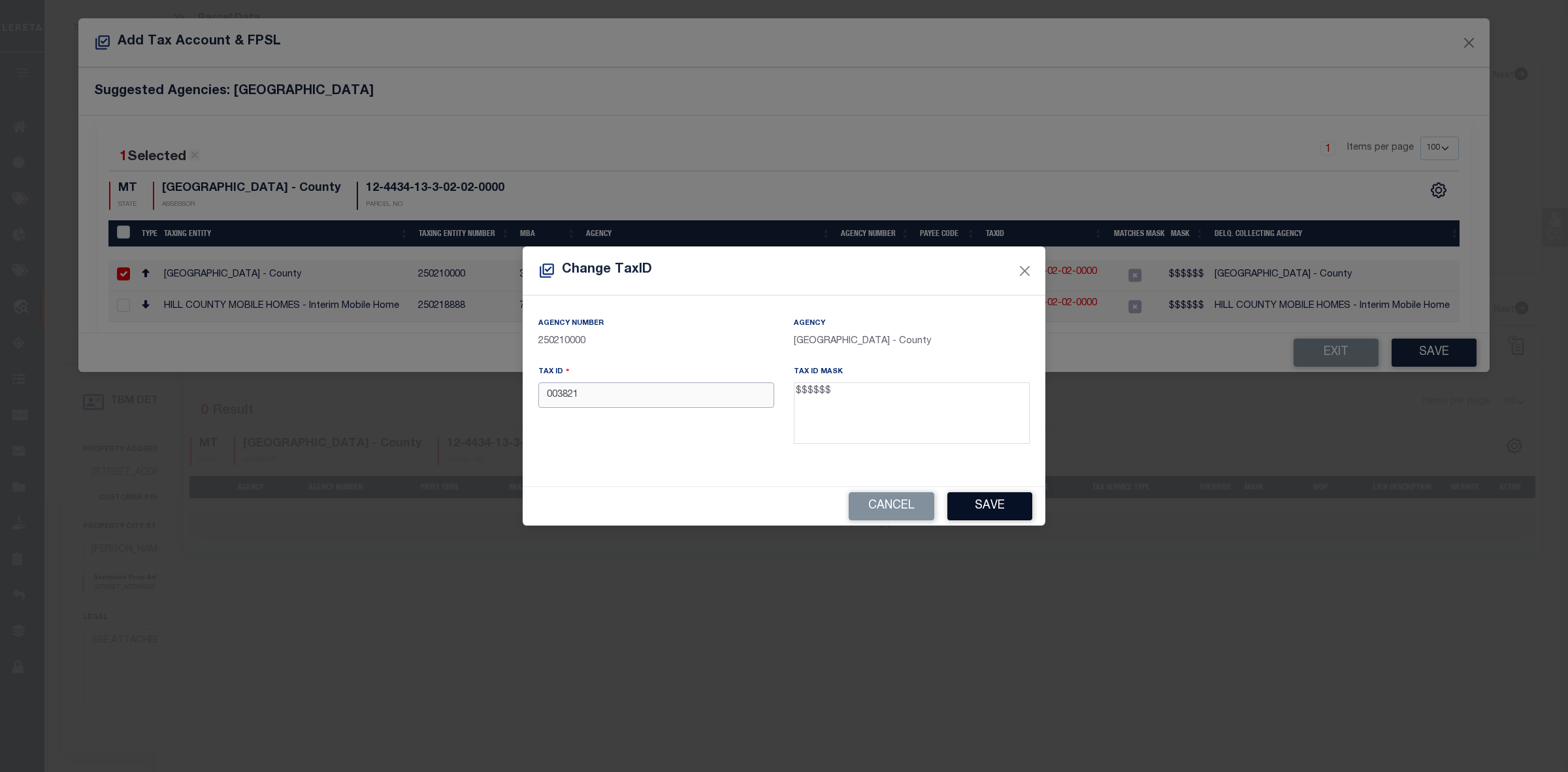
type input "003821"
click at [1007, 508] on button "Save" at bounding box center [990, 506] width 85 height 28
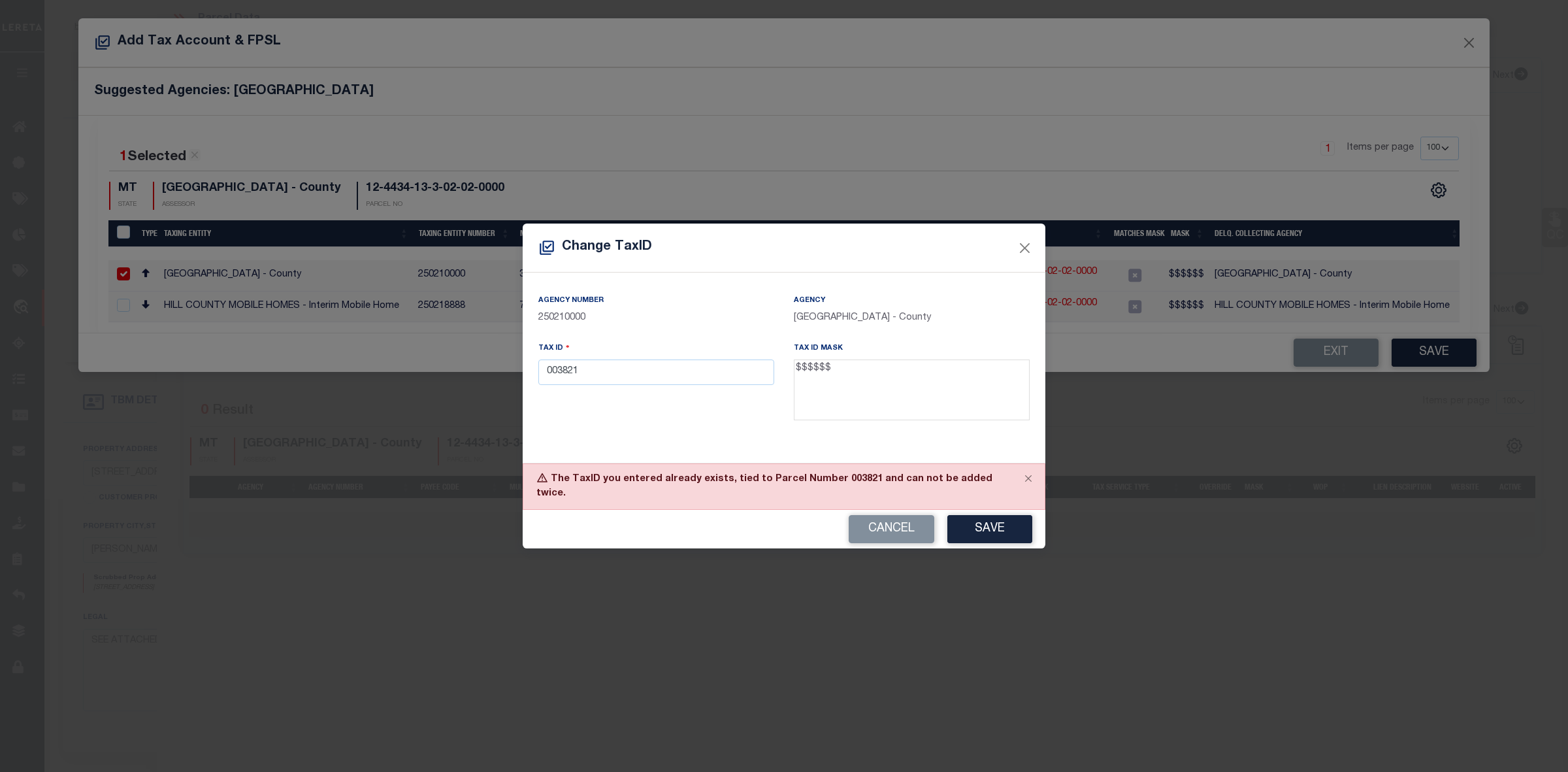
click at [805, 380] on textarea "$$$$$$" at bounding box center [912, 390] width 236 height 62
click at [814, 378] on textarea "$$$$$$" at bounding box center [912, 390] width 236 height 62
click at [1026, 256] on button "Close" at bounding box center [1025, 248] width 17 height 17
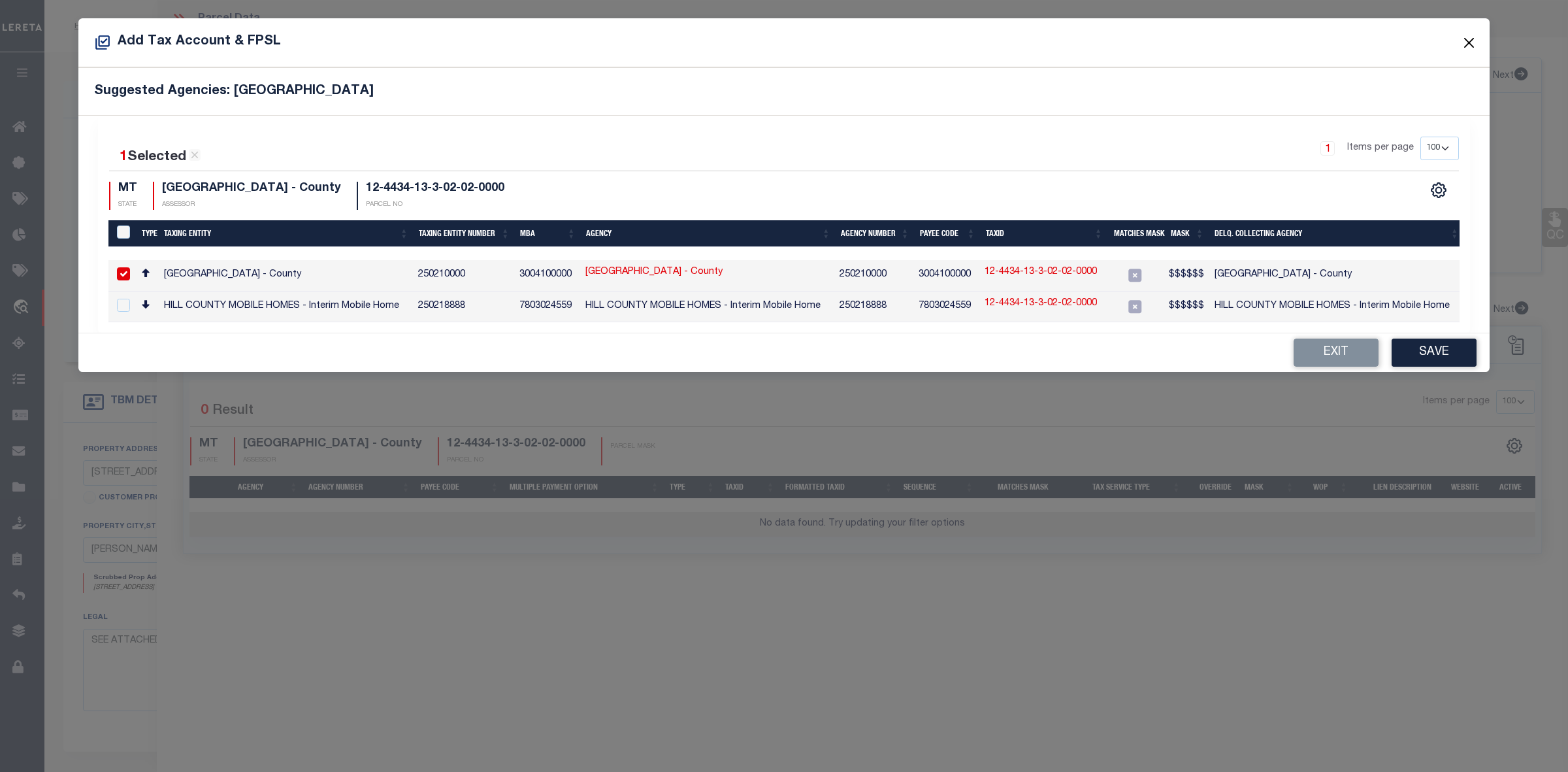
click at [1468, 40] on button "Close" at bounding box center [1470, 43] width 17 height 17
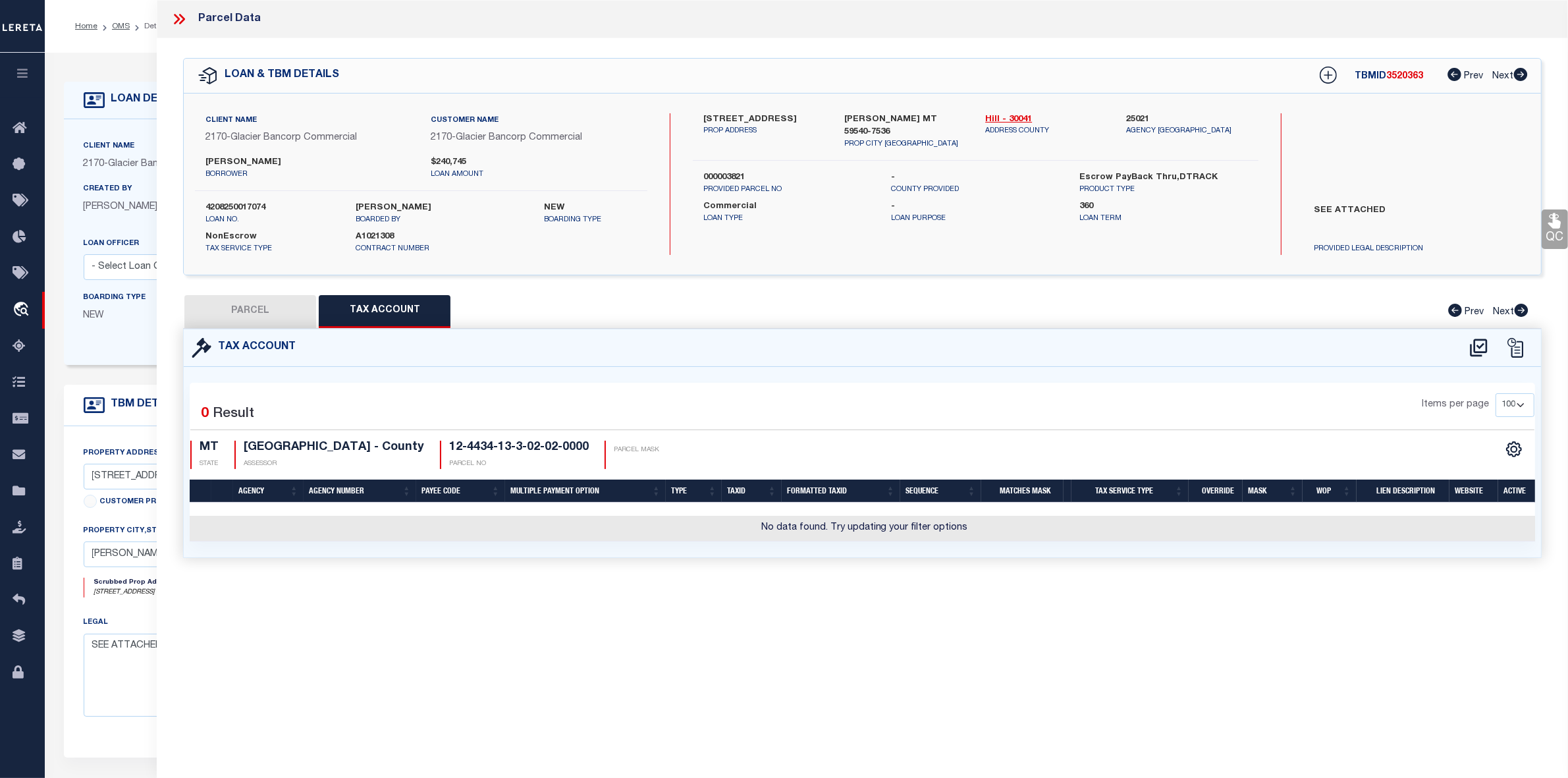
click at [274, 323] on button "PARCEL" at bounding box center [250, 312] width 131 height 33
select select "AS"
checkbox input "false"
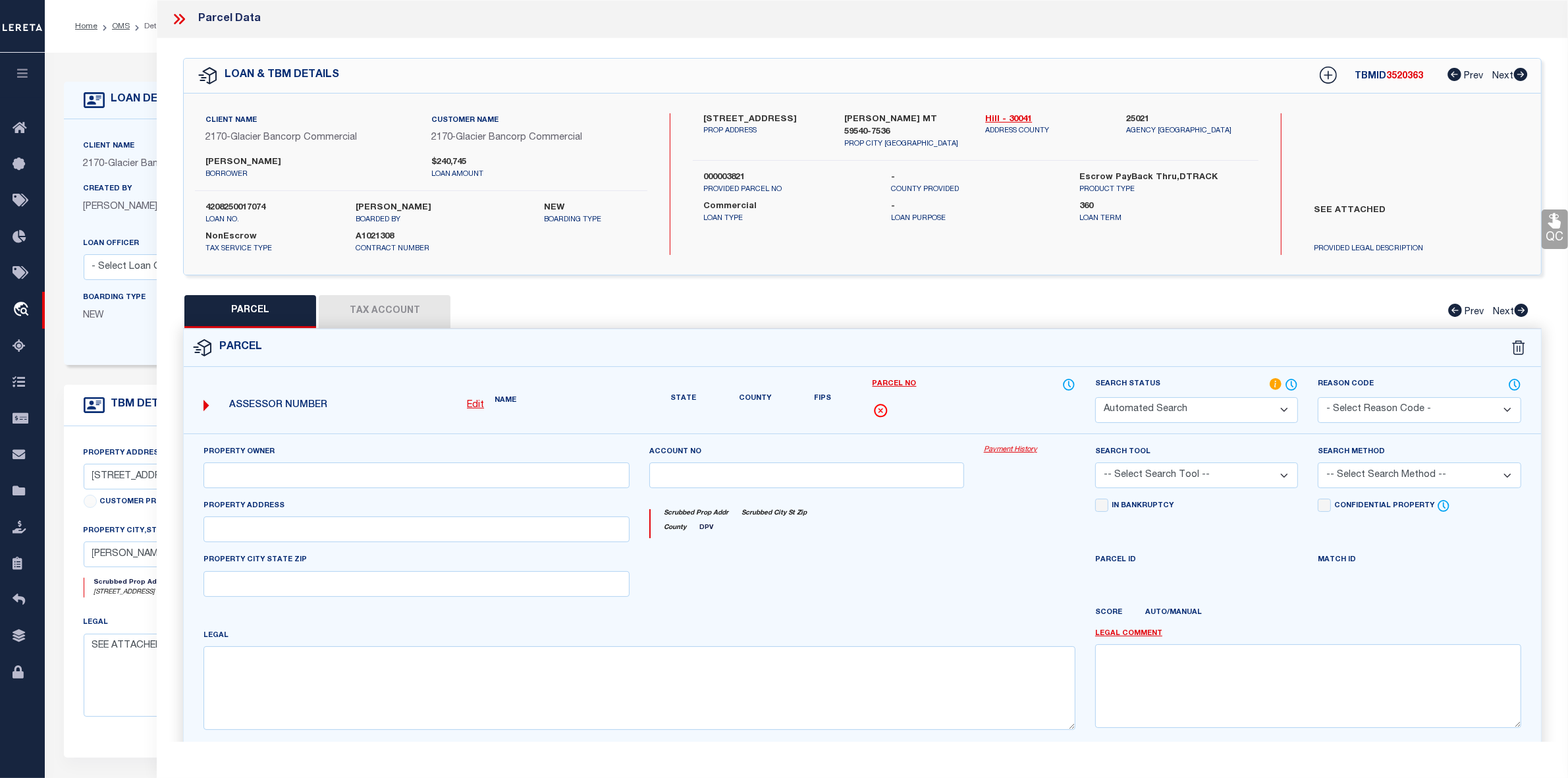
select select "IP"
type input "BLUE SPRUCE RANCH INC"
type input "11527 ROAD 16 S"
type input "RUDYARD MT 59540"
type textarea "S13, T32 N, R09 E, W/2NE, NW, NESW, S/2SW, W/2NWSW"
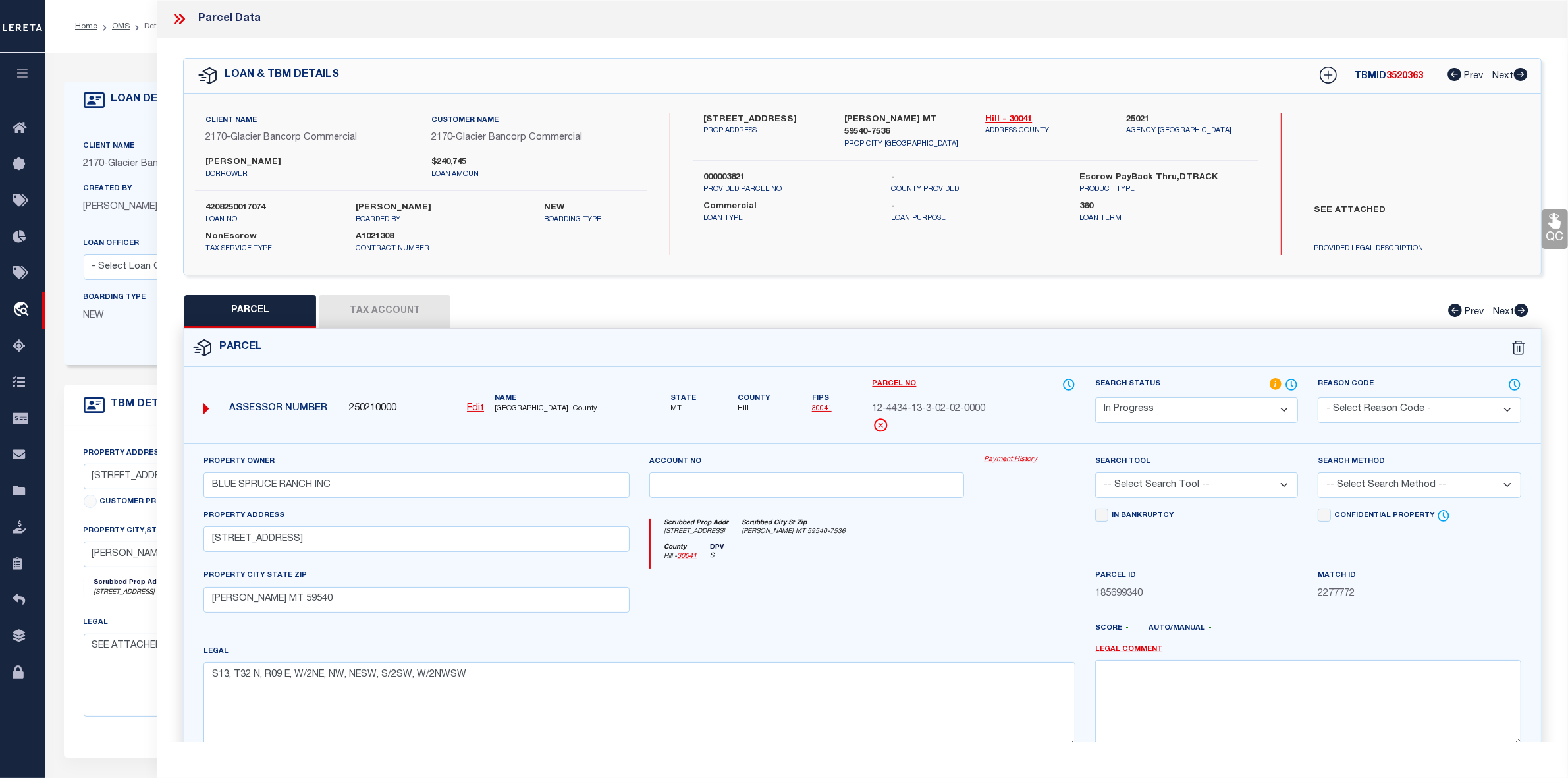
click at [471, 410] on u "Edit" at bounding box center [476, 408] width 17 height 9
select select "IP"
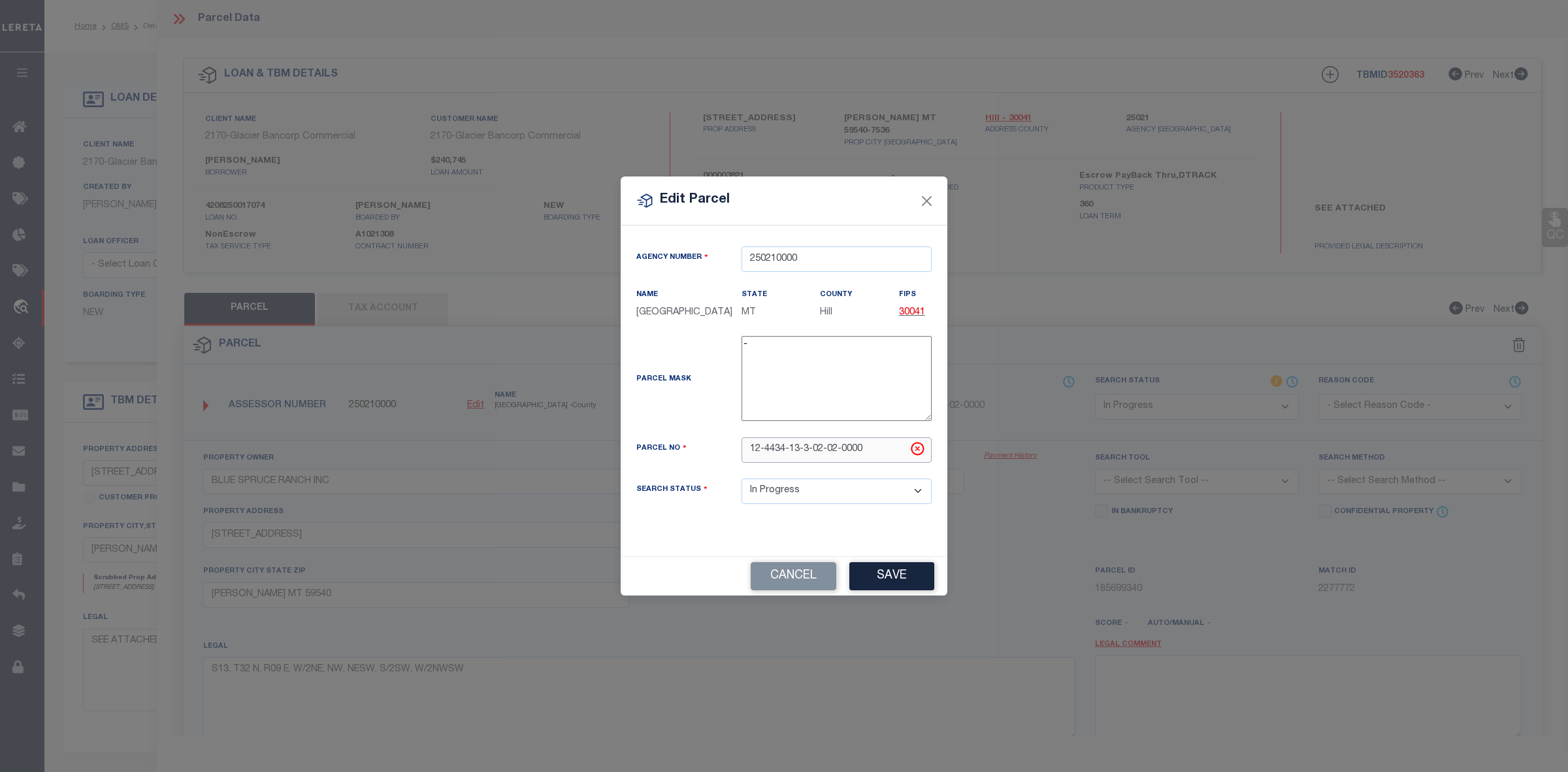
click at [831, 453] on input "12-4434-13-3-02-02-0000" at bounding box center [836, 450] width 190 height 26
paste input "003821"
type input "003821"
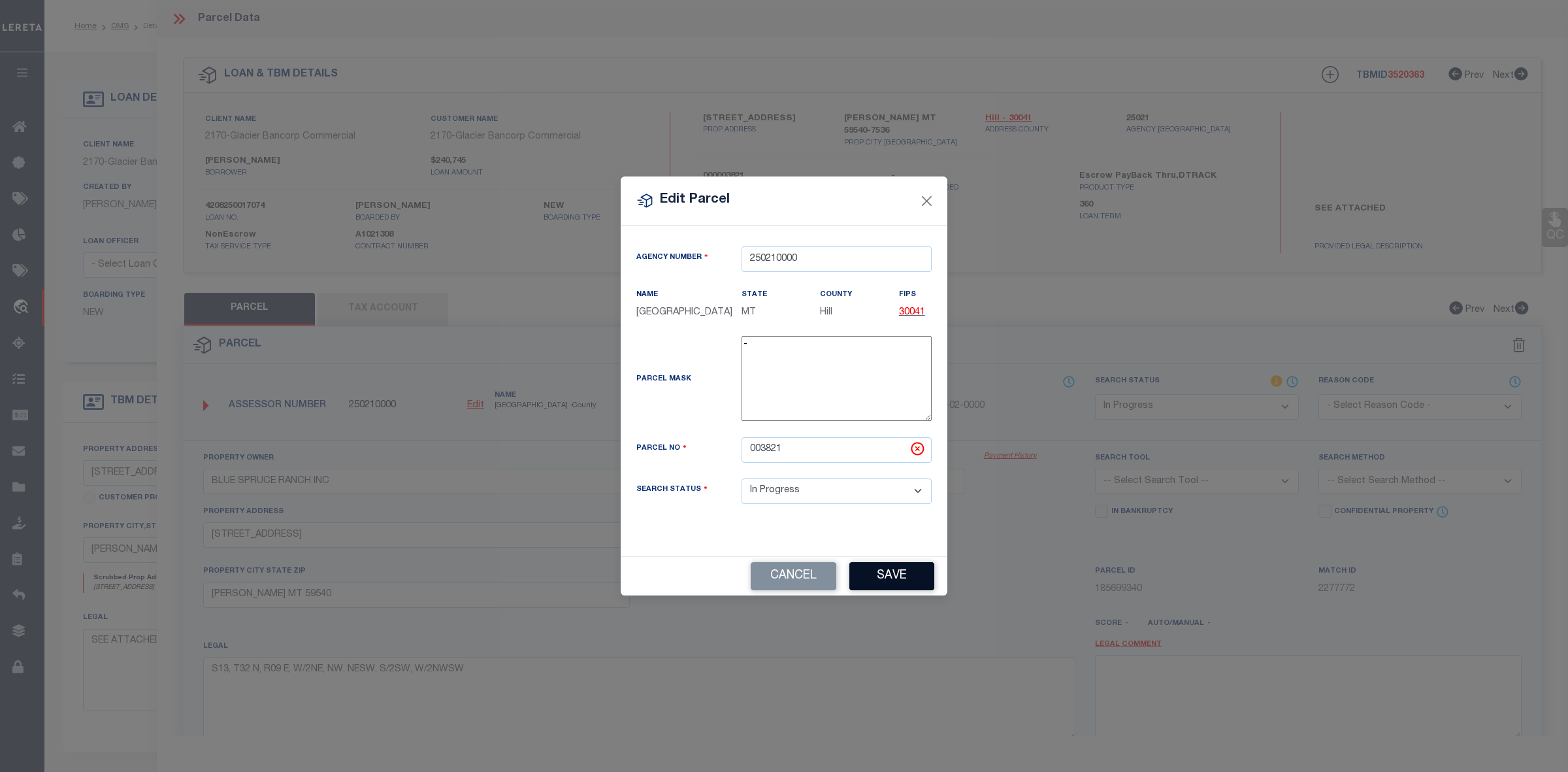
click at [904, 573] on button "Save" at bounding box center [892, 576] width 85 height 28
select select "IP"
checkbox input "false"
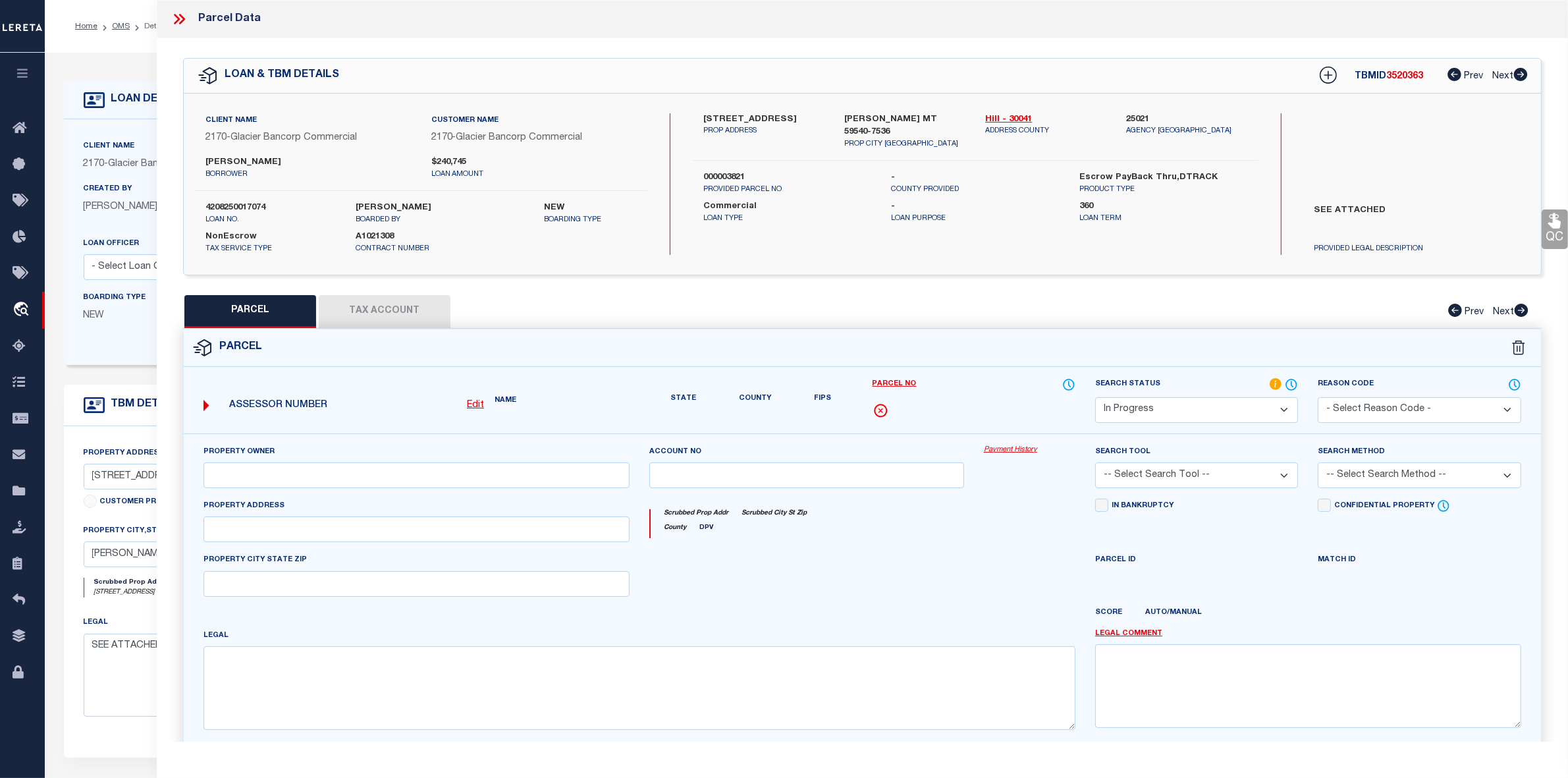
type input "BLUE SPRUCE RANCH INC"
type input "12-4434-24-2-01-01-0000"
type input "MT"
type textarea "S24, T32 N, R09 E, NW"
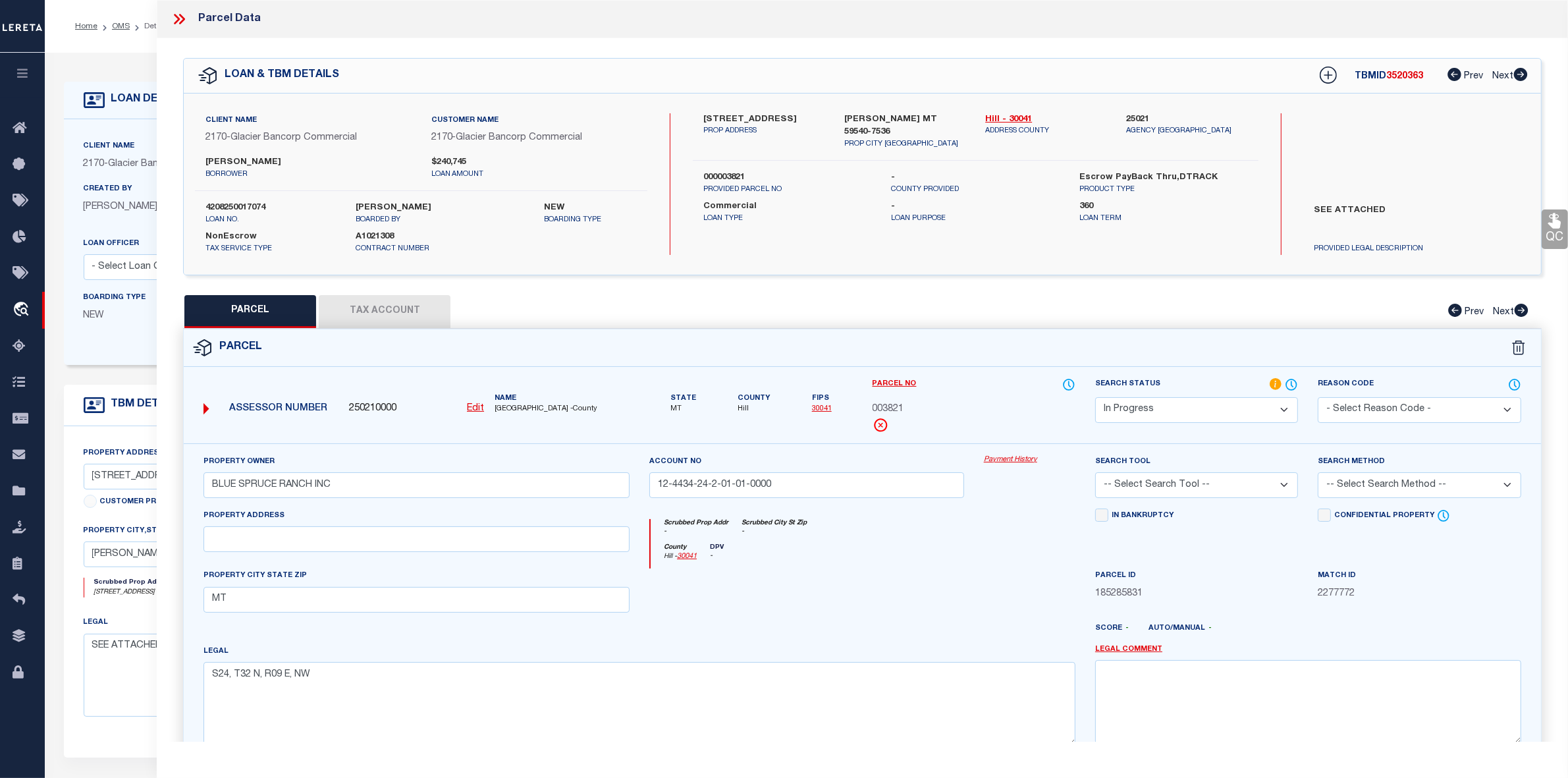
click at [400, 308] on button "Tax Account" at bounding box center [384, 312] width 131 height 33
select select "100"
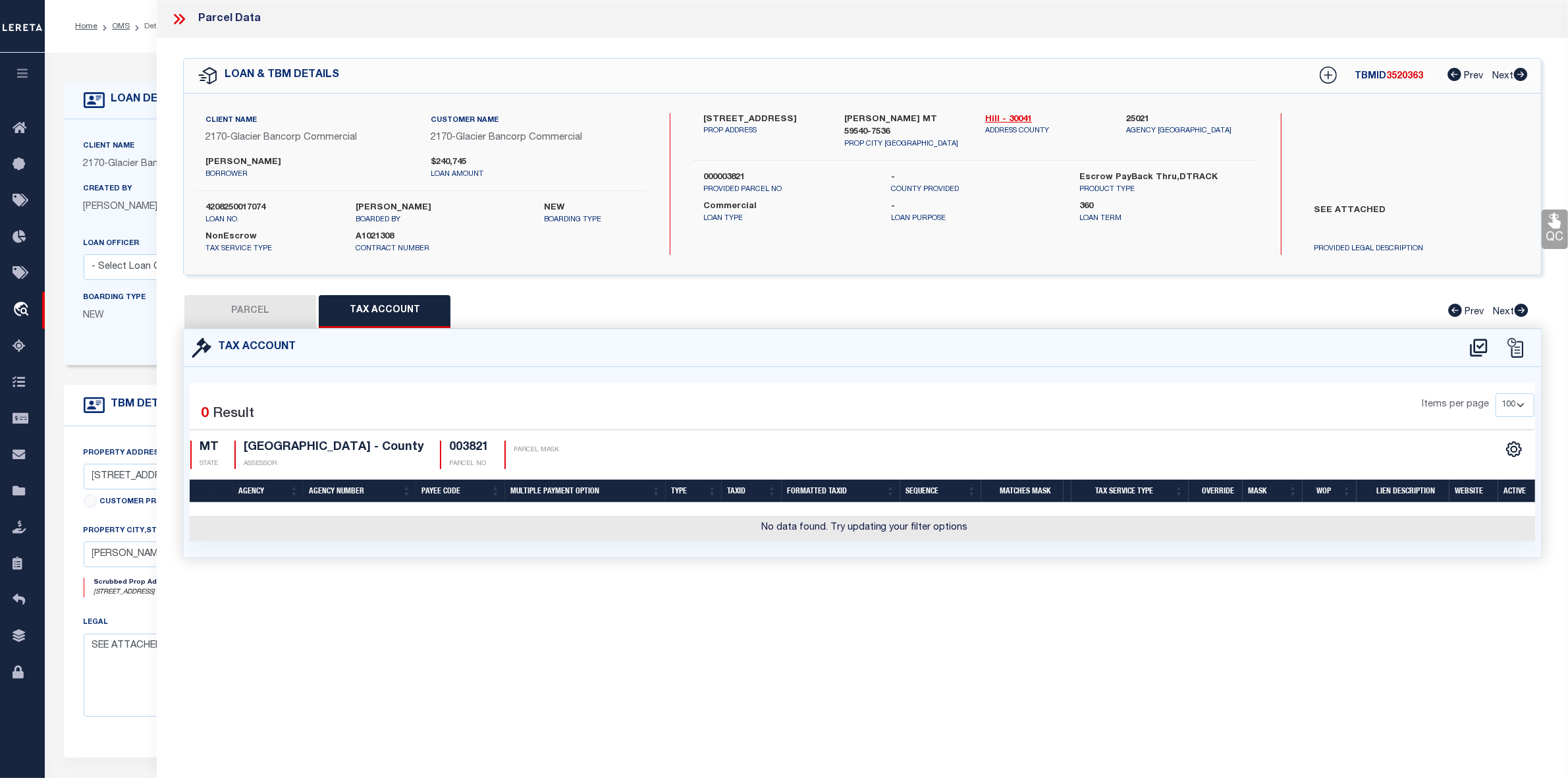
click at [257, 305] on button "PARCEL" at bounding box center [250, 312] width 131 height 33
select select "AS"
checkbox input "false"
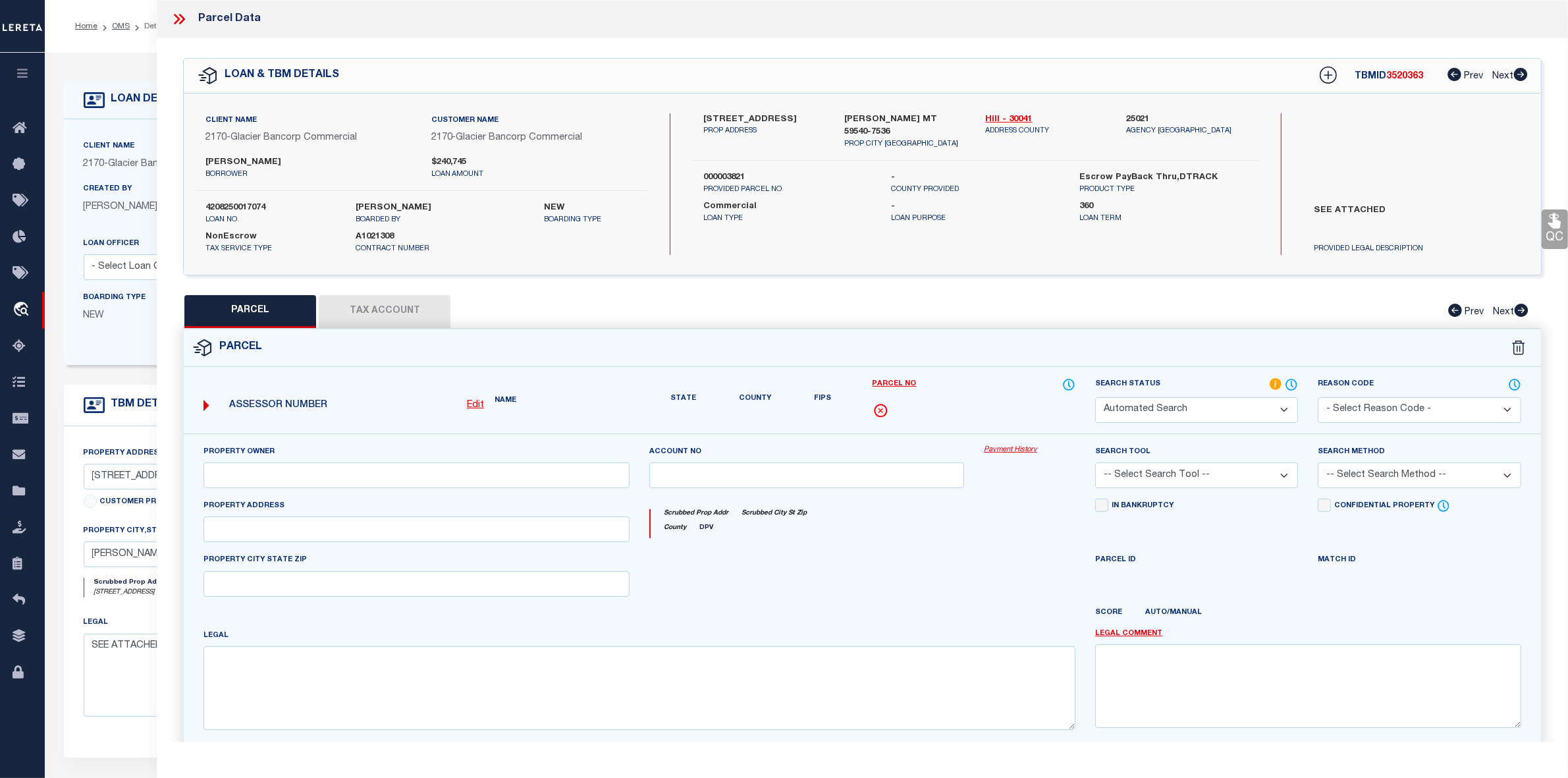
select select "IP"
type input "BLUE SPRUCE RANCH INC"
type input "12-4434-24-2-01-01-0000"
type input "MT"
type textarea "S24, T32 N, R09 E, NW"
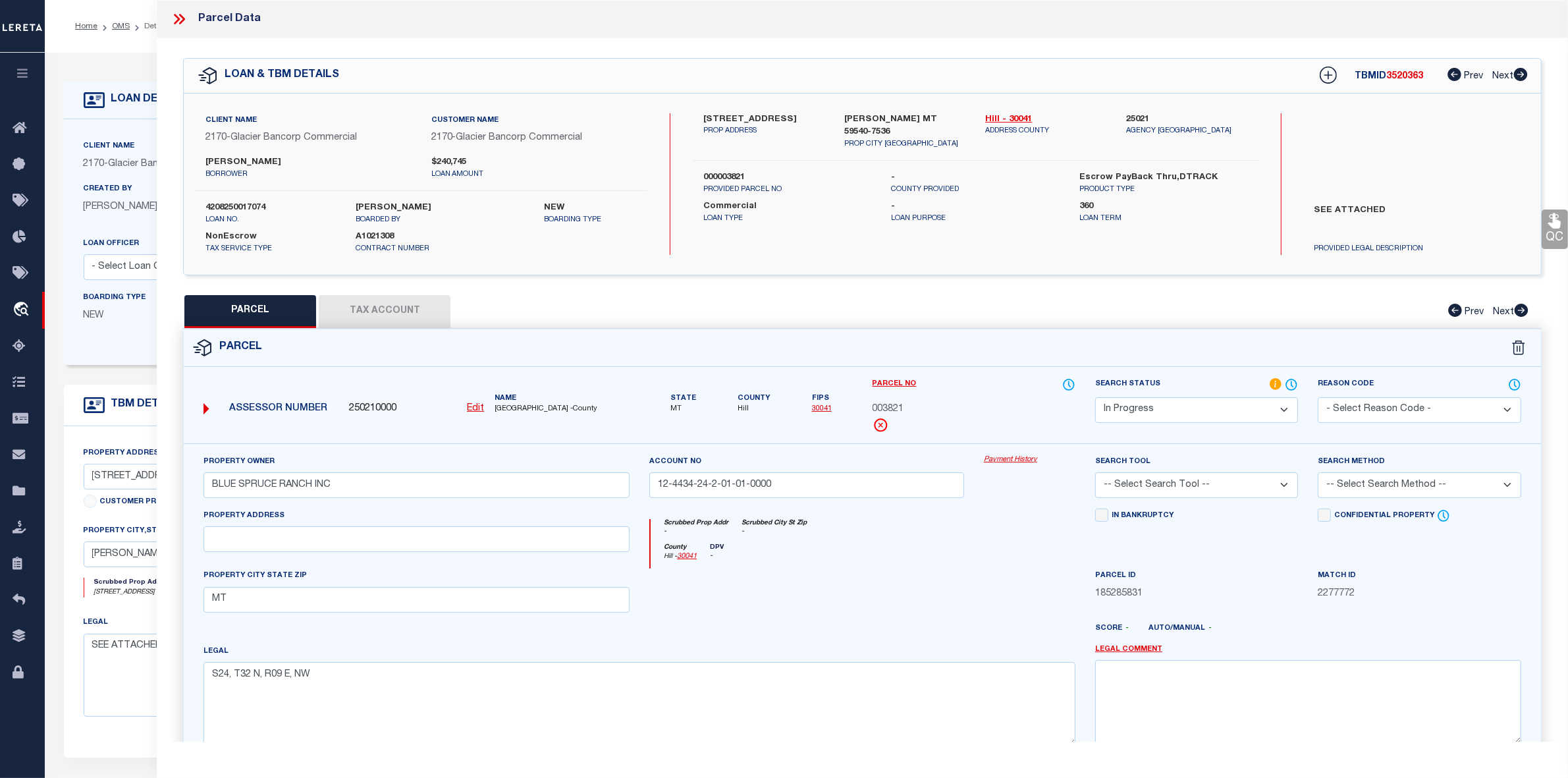
click at [704, 114] on label "11527 ROAD 16 S" at bounding box center [764, 120] width 121 height 13
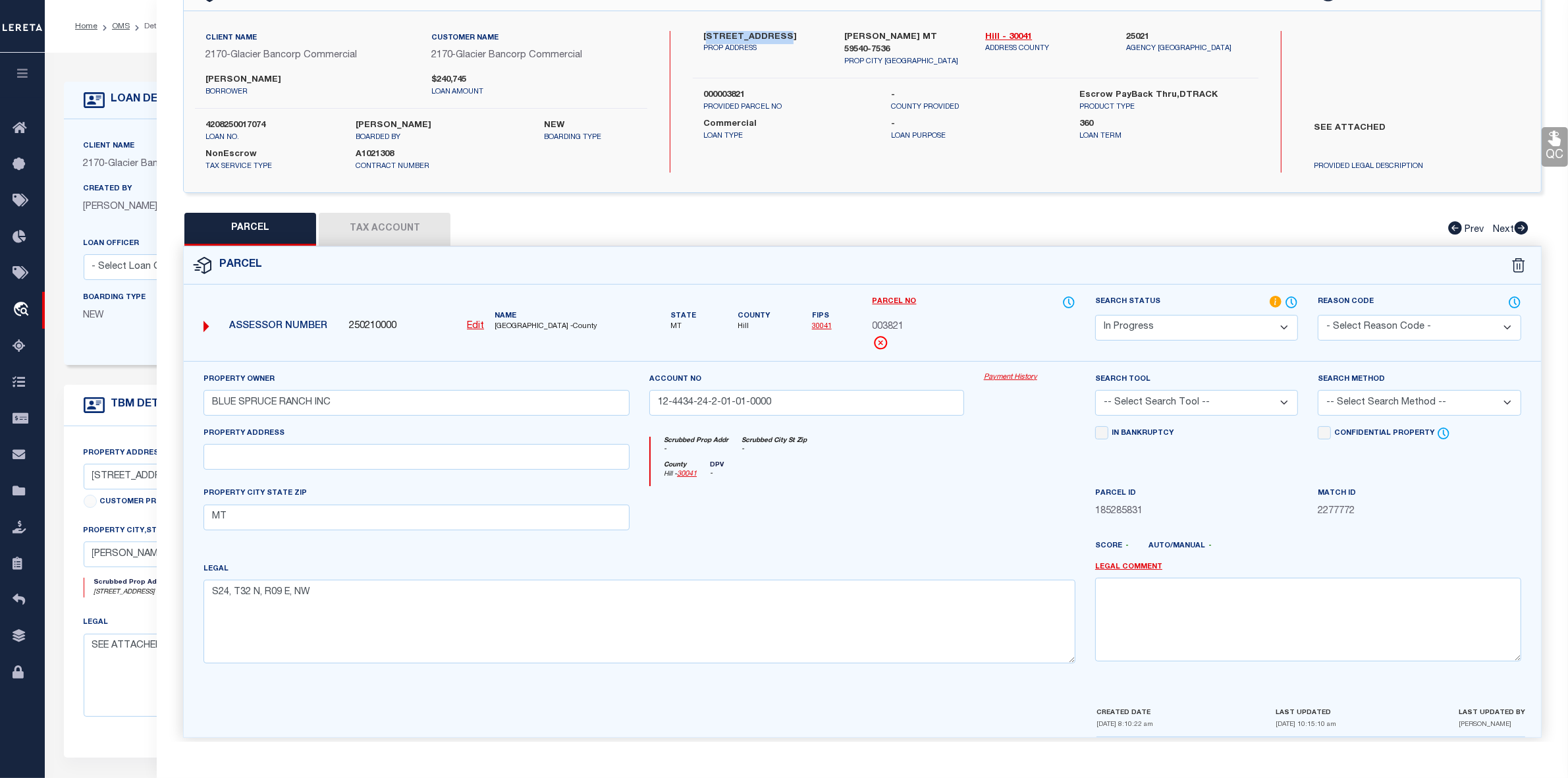
drag, startPoint x: 706, startPoint y: 34, endPoint x: 777, endPoint y: 37, distance: 71.1
click at [777, 37] on label "11527 ROAD 16 S" at bounding box center [764, 38] width 121 height 13
click at [707, 36] on label "11527 ROAD 16 S" at bounding box center [764, 38] width 121 height 13
drag, startPoint x: 699, startPoint y: 33, endPoint x: 777, endPoint y: 35, distance: 78.0
click at [777, 35] on div "11527 ROAD 16 S PROP ADDRESS" at bounding box center [764, 50] width 141 height 37
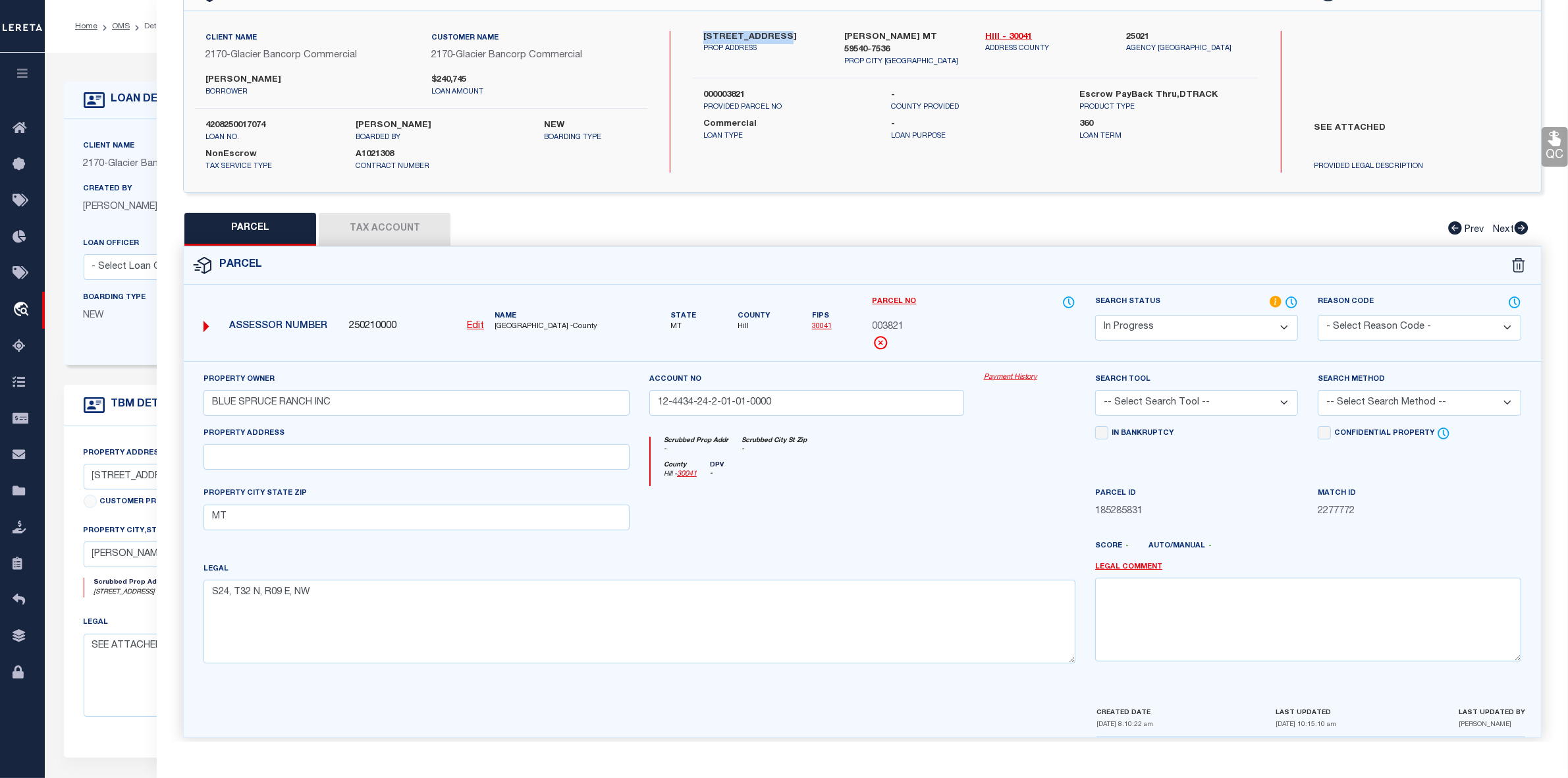
copy label "11527 ROAD 16 S"
click at [258, 465] on input "text" at bounding box center [416, 457] width 426 height 26
paste input "11527 ROAD 16 S"
type input "11527 ROAD 16 S"
drag, startPoint x: 842, startPoint y: 33, endPoint x: 928, endPoint y: 40, distance: 86.3
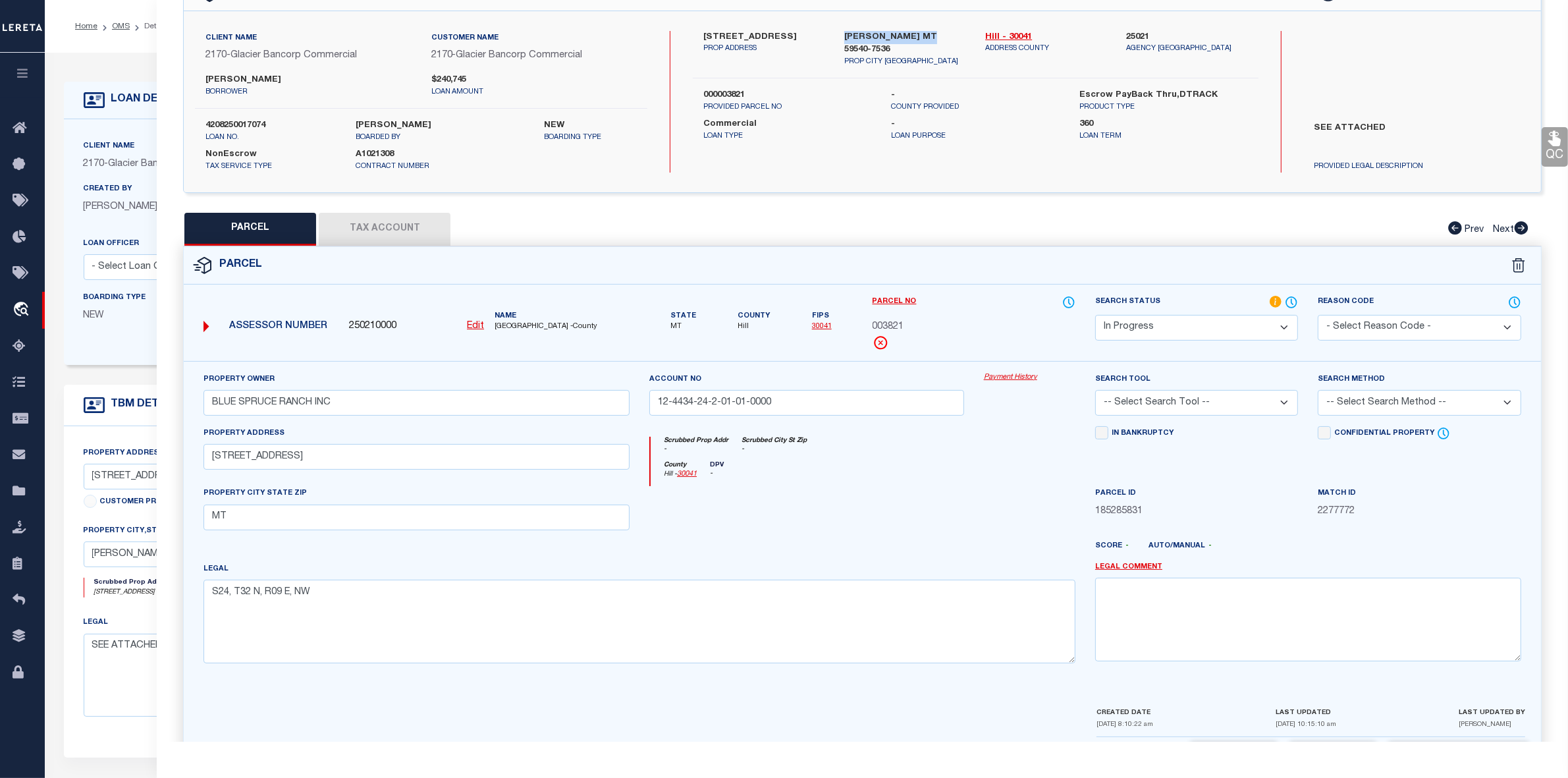
click at [928, 40] on div "RUDYARD MT 59540-7536 PROP CITY ST ZIP" at bounding box center [905, 50] width 141 height 37
copy label "RUDYARD MT 59540"
click at [292, 521] on input "MT" at bounding box center [416, 518] width 426 height 26
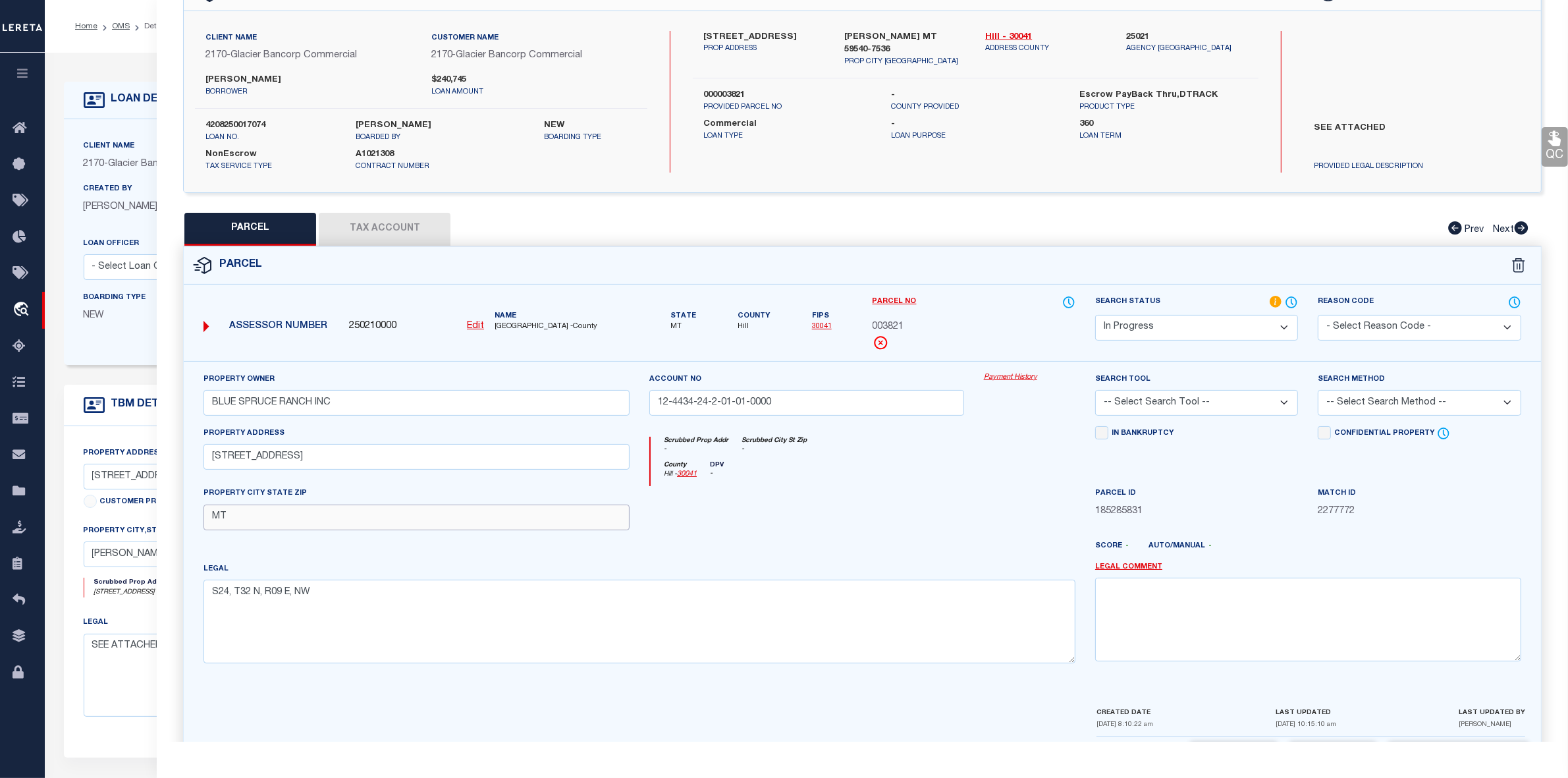
paste input "RUDYARD MT 59540"
type input "RUDYARD MT 59540"
drag, startPoint x: 246, startPoint y: 575, endPoint x: 244, endPoint y: 584, distance: 9.2
click at [245, 580] on div "Legal S24, T32 N, R09 E, NW" at bounding box center [640, 613] width 872 height 102
click at [245, 594] on textarea "S24, T32 N, R09 E, NW" at bounding box center [640, 621] width 872 height 83
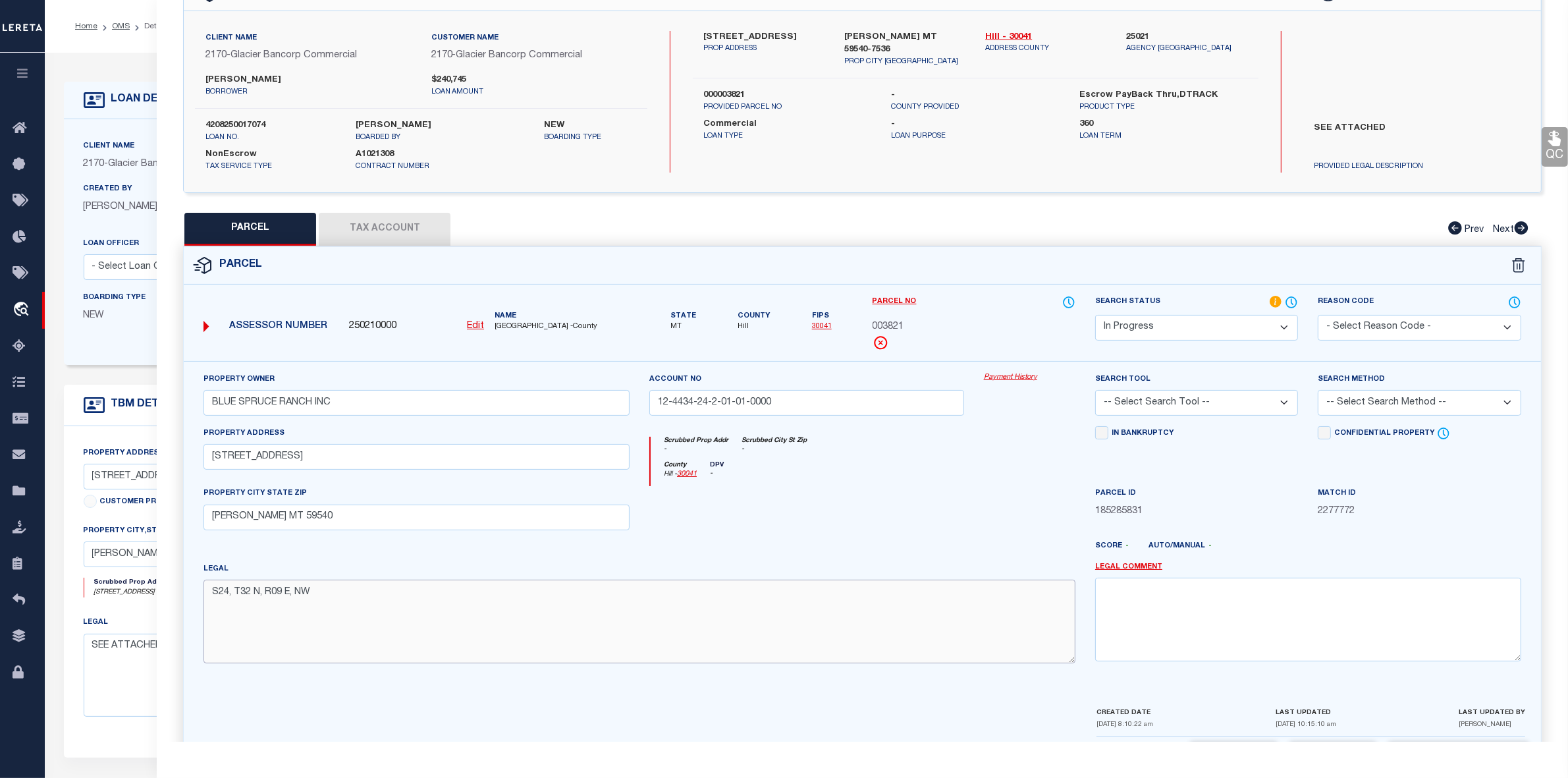
click at [245, 594] on textarea "S24, T32 N, R09 E, NW" at bounding box center [640, 621] width 872 height 83
paste textarea "13, T32 N, R09 E, W/2NE, NW, NESW, S/2SW, W/2NWSW Last Modified: 10/5/2025 12:4…"
drag, startPoint x: 392, startPoint y: 609, endPoint x: 181, endPoint y: 611, distance: 211.0
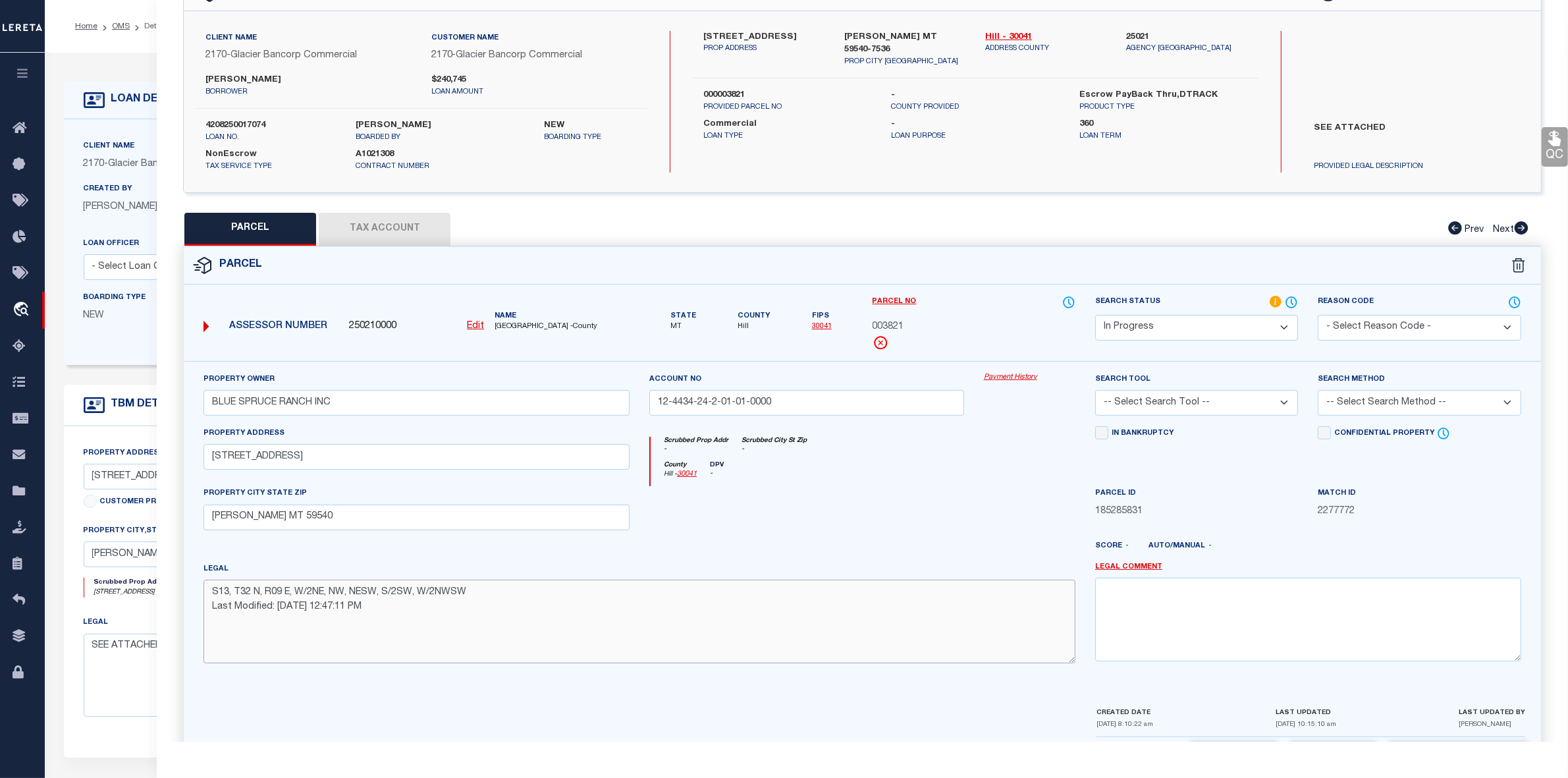
click at [181, 611] on div "Property Owner BLUE SPRUCE RANCH INC Account no 12-4434-24-2-01-01-0000 Payment…" at bounding box center [862, 549] width 1377 height 376
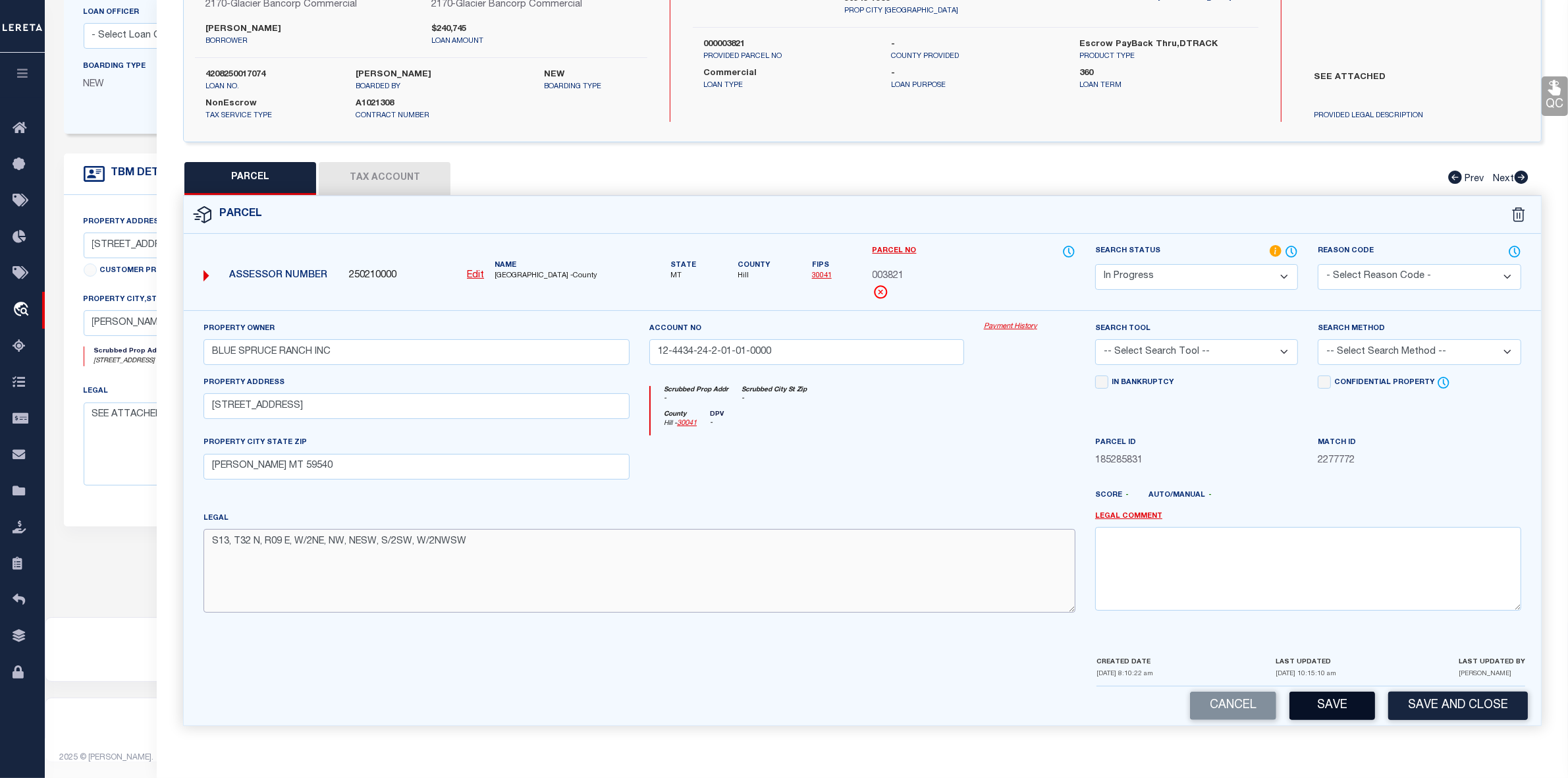
type textarea "S13, T32 N, R09 E, W/2NE, NW, NESW, S/2SW, W/2NWSW"
click at [1337, 704] on button "Save" at bounding box center [1333, 706] width 86 height 28
select select "AS"
checkbox input "false"
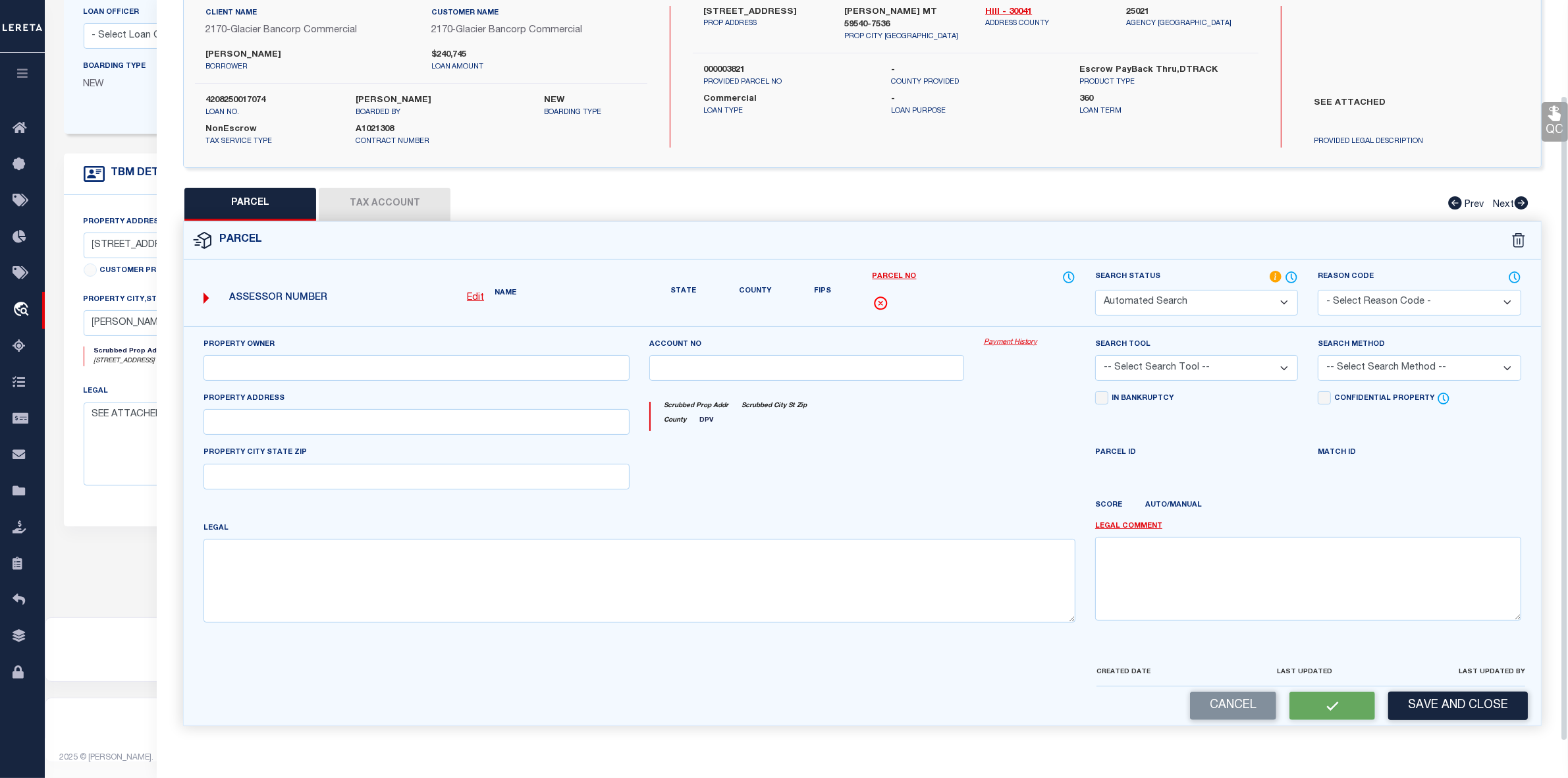
select select "IP"
type input "BLUE SPRUCE RANCH INC"
type input "12-4434-24-2-01-01-0000"
type input "11527 ROAD 16 S"
type input "RUDYARD MT 59540"
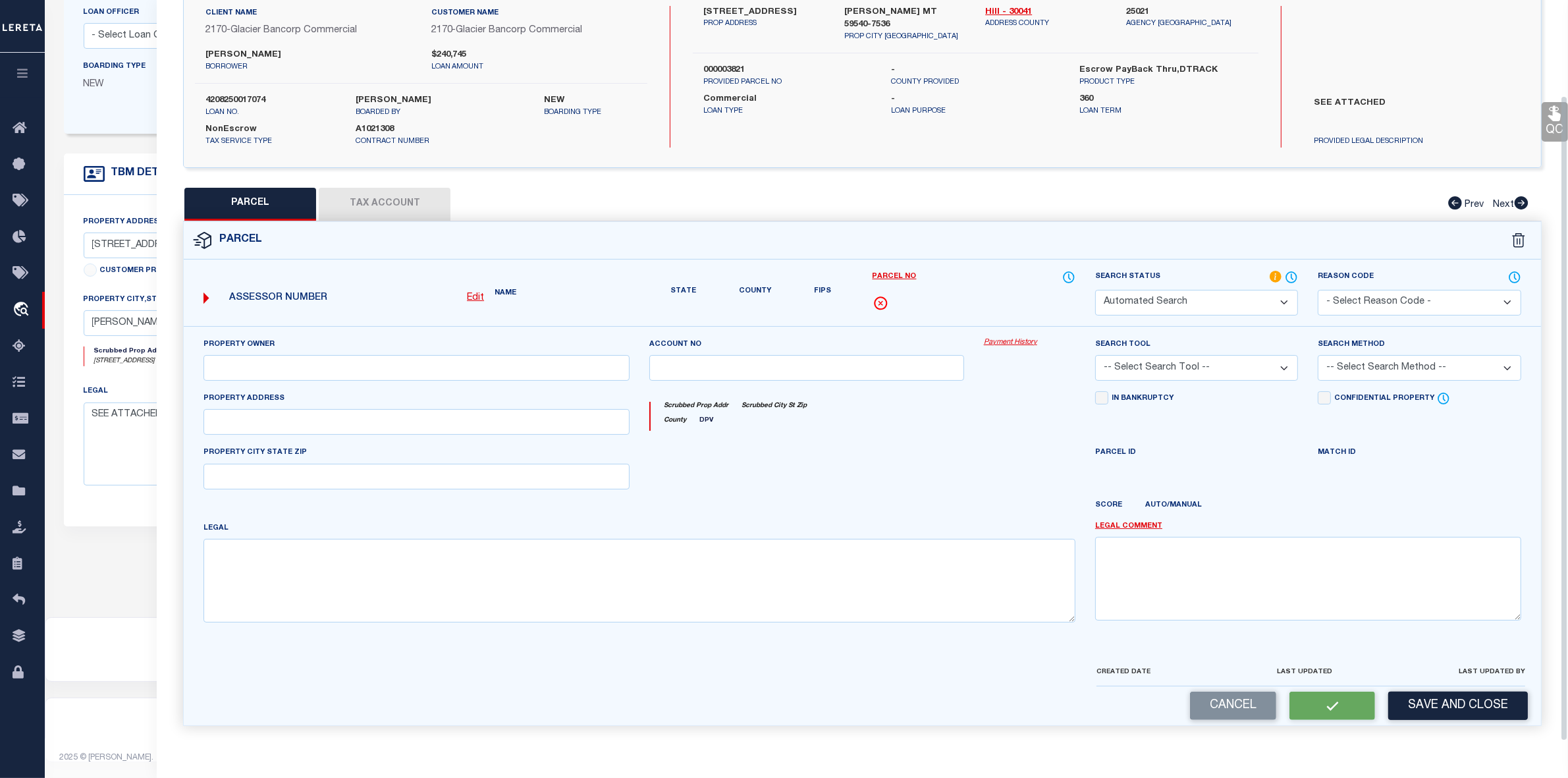
type textarea "S13, T32 N, R09 E, W/2NE, NW, NESW, S/2SW, W/2NWSW"
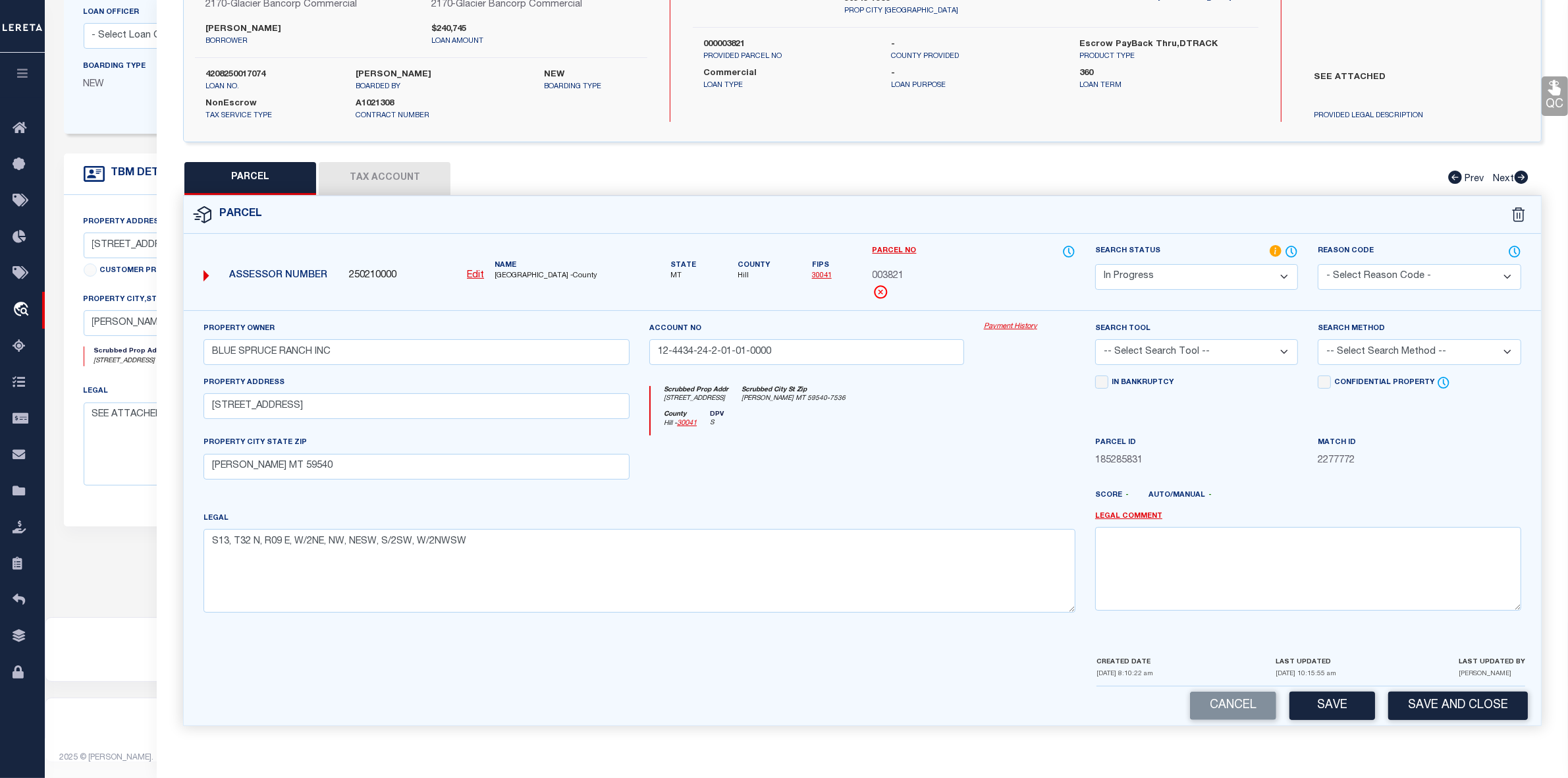
click at [392, 176] on button "Tax Account" at bounding box center [384, 178] width 131 height 33
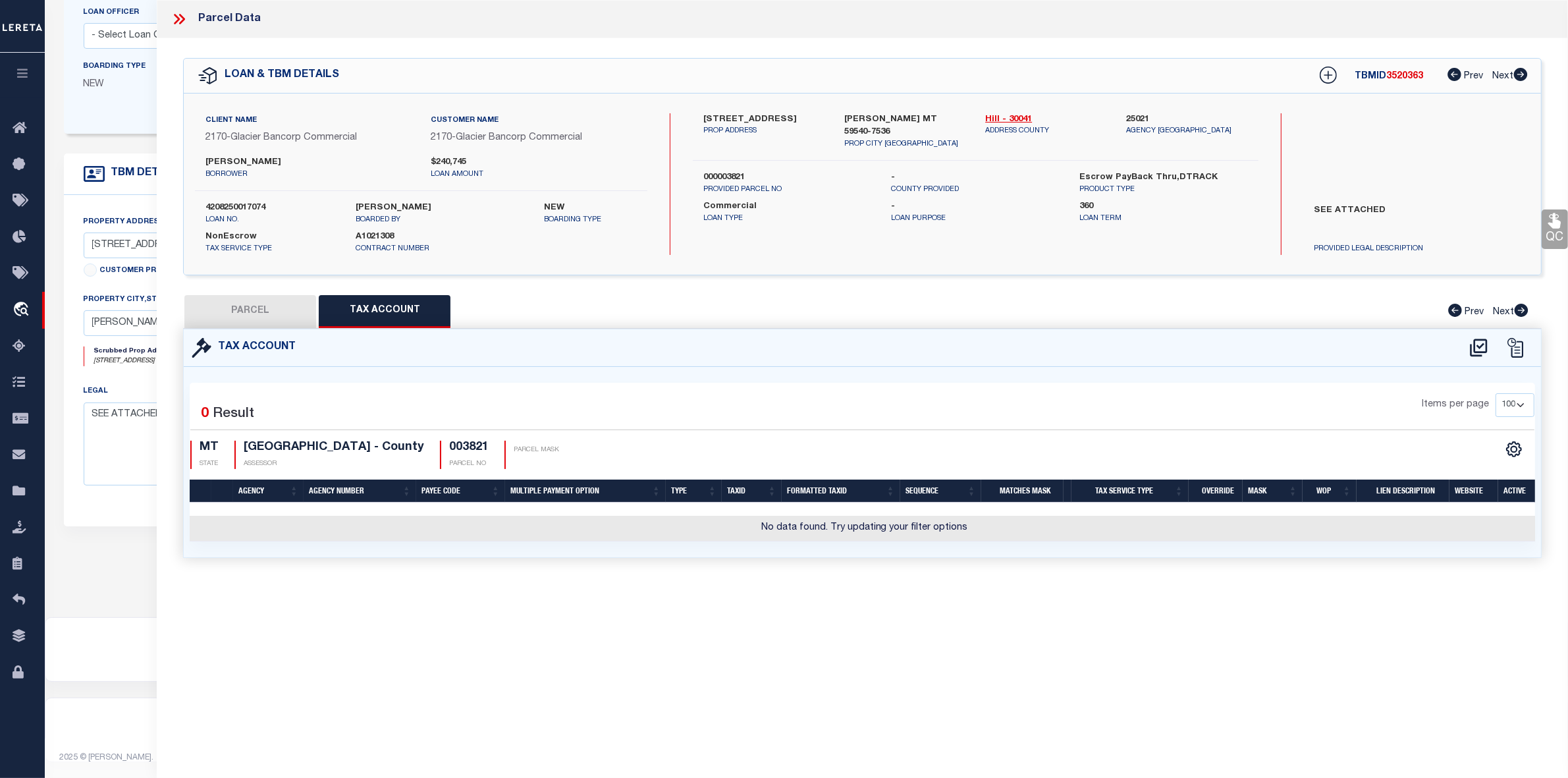
scroll to position [0, 0]
select select "100"
click at [1481, 344] on icon at bounding box center [1479, 347] width 17 height 18
select select "100"
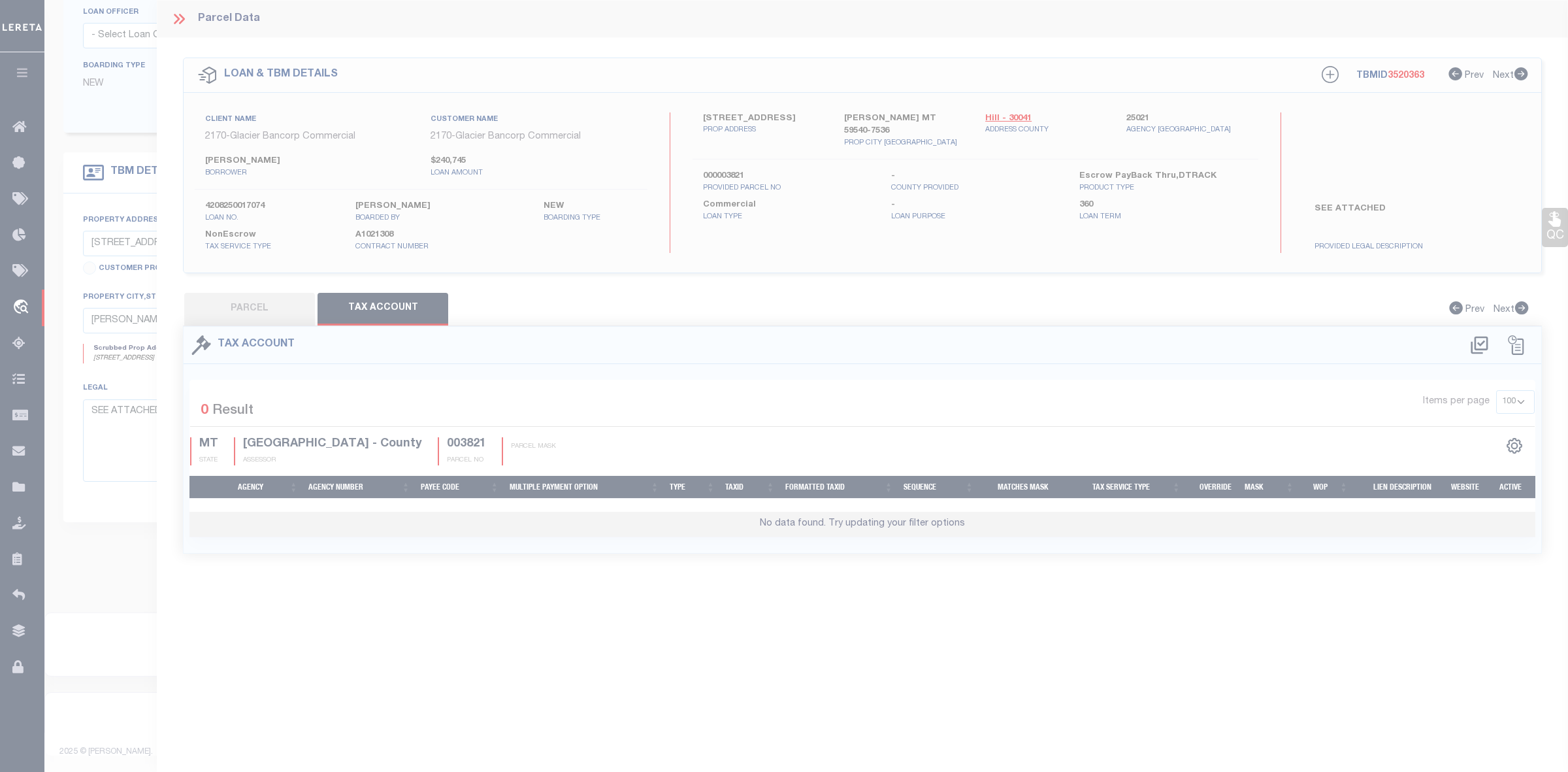
select select "100"
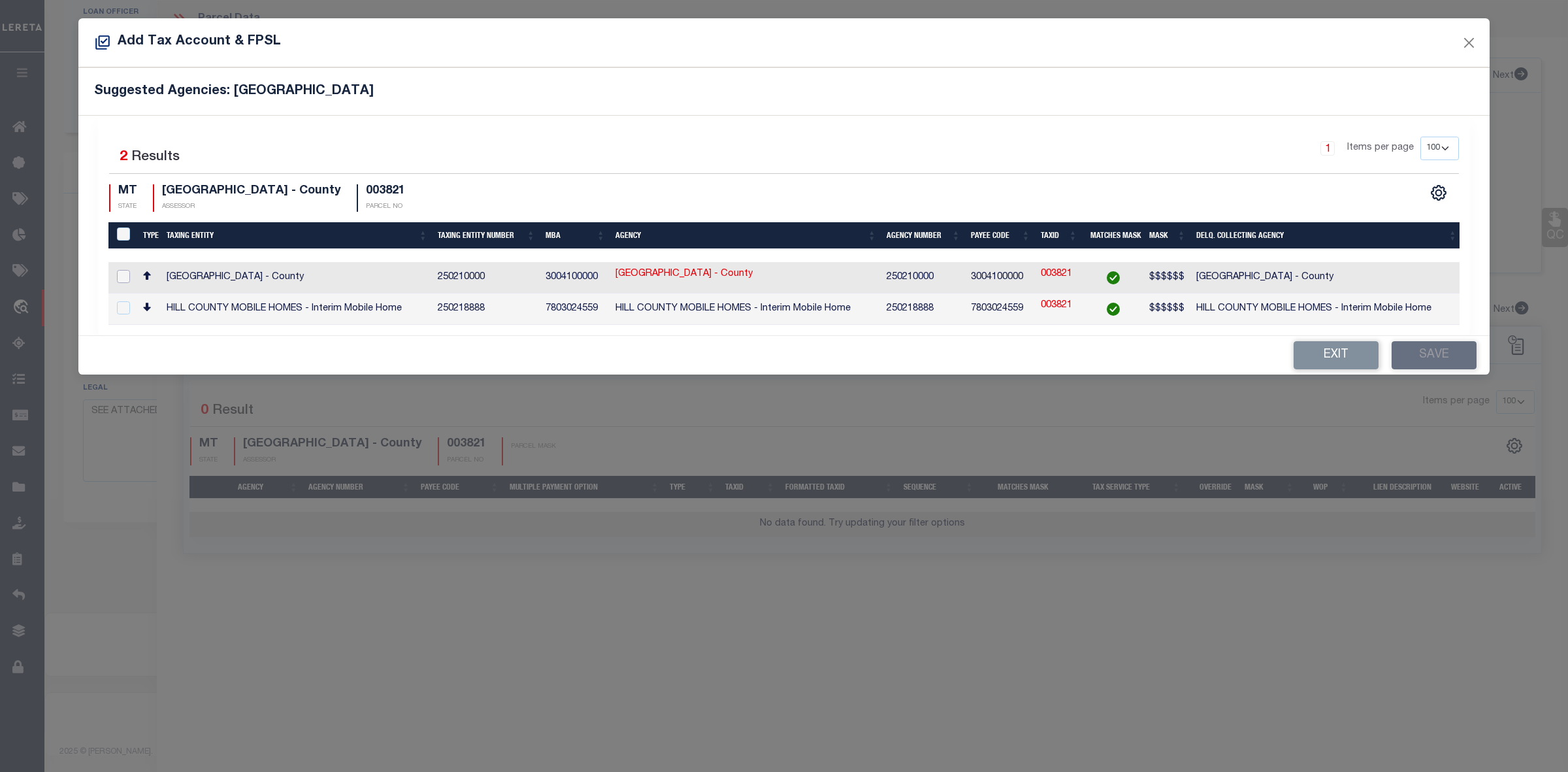
click at [127, 274] on input "checkbox" at bounding box center [123, 277] width 13 height 13
checkbox input "true"
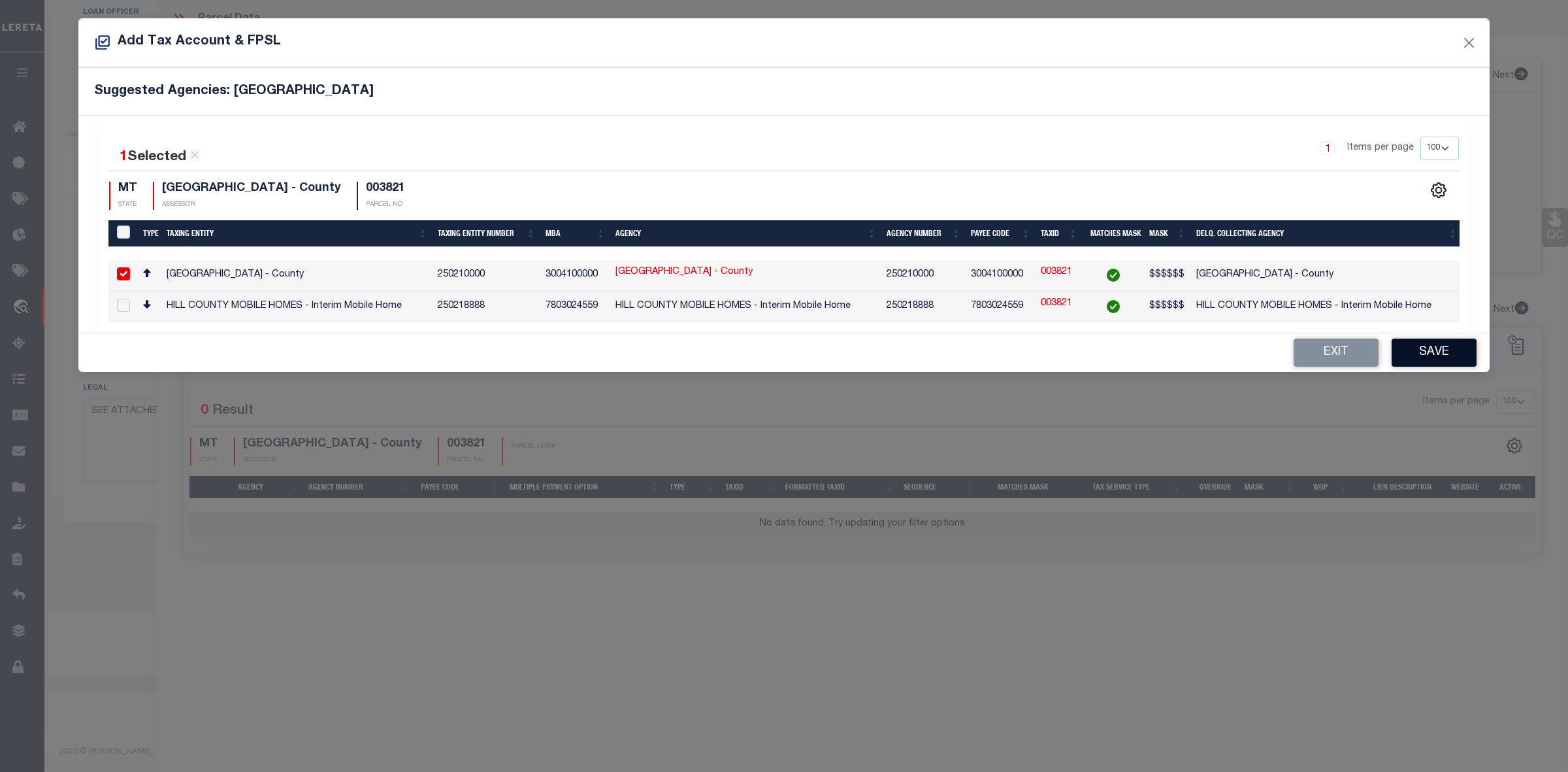
click at [1439, 350] on button "Save" at bounding box center [1434, 352] width 85 height 28
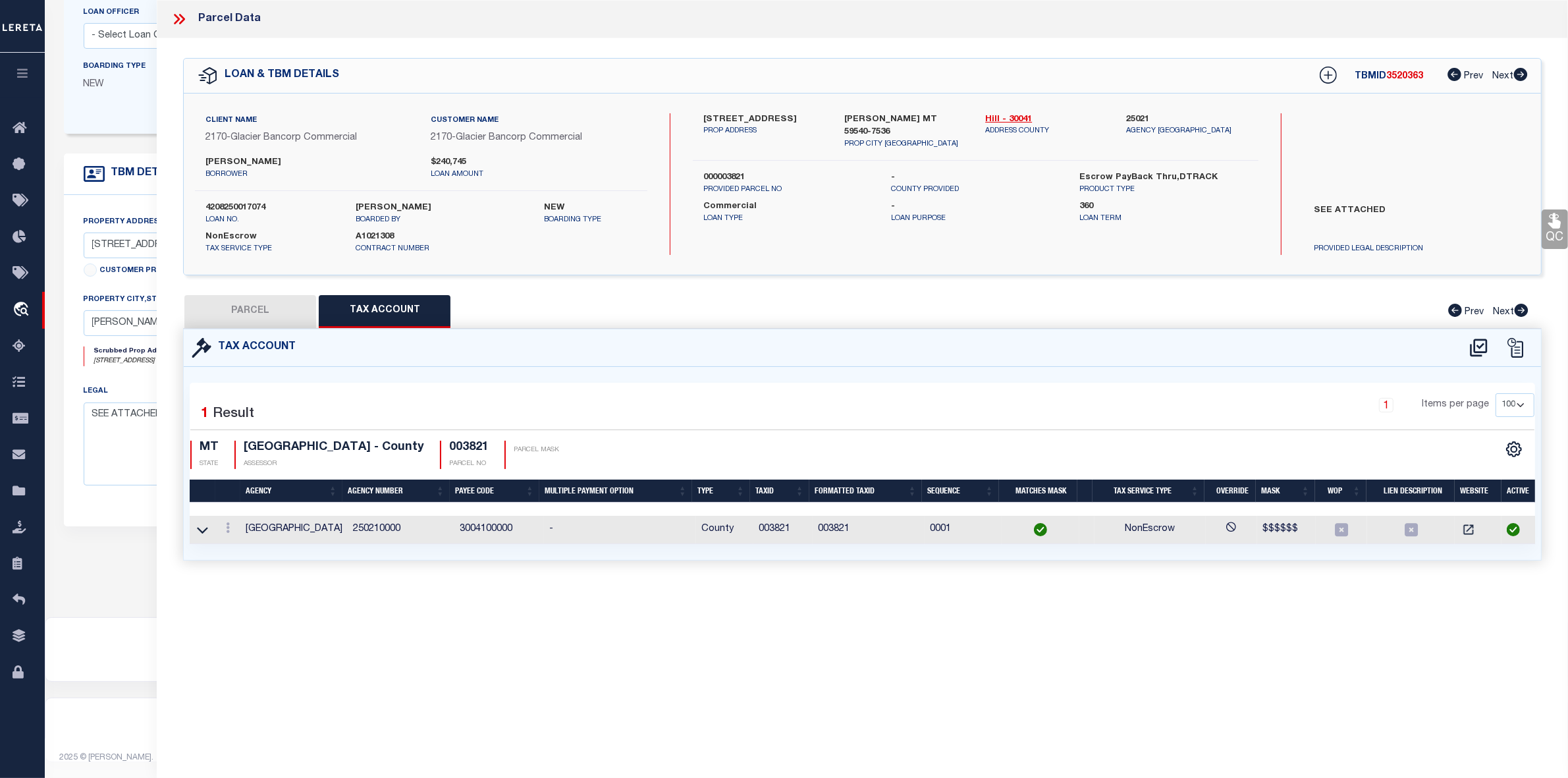
click at [266, 313] on button "PARCEL" at bounding box center [250, 312] width 131 height 33
select select "AS"
checkbox input "false"
select select "IP"
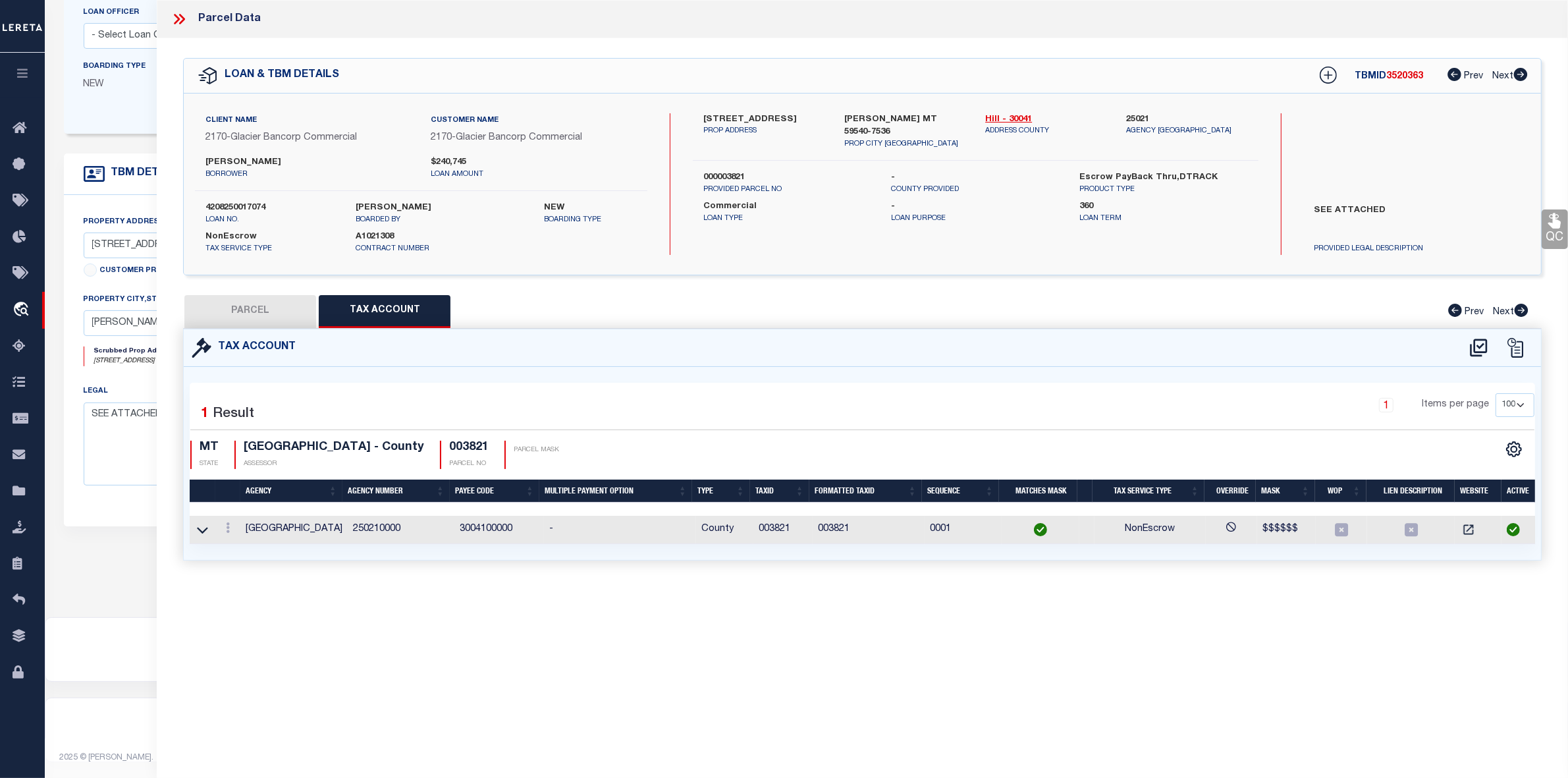
type input "BLUE SPRUCE RANCH INC"
type input "12-4434-24-2-01-01-0000"
type input "11527 ROAD 16 S"
type input "RUDYARD MT 59540"
type textarea "S13, T32 N, R09 E, W/2NE, NW, NESW, S/2SW, W/2NWSW"
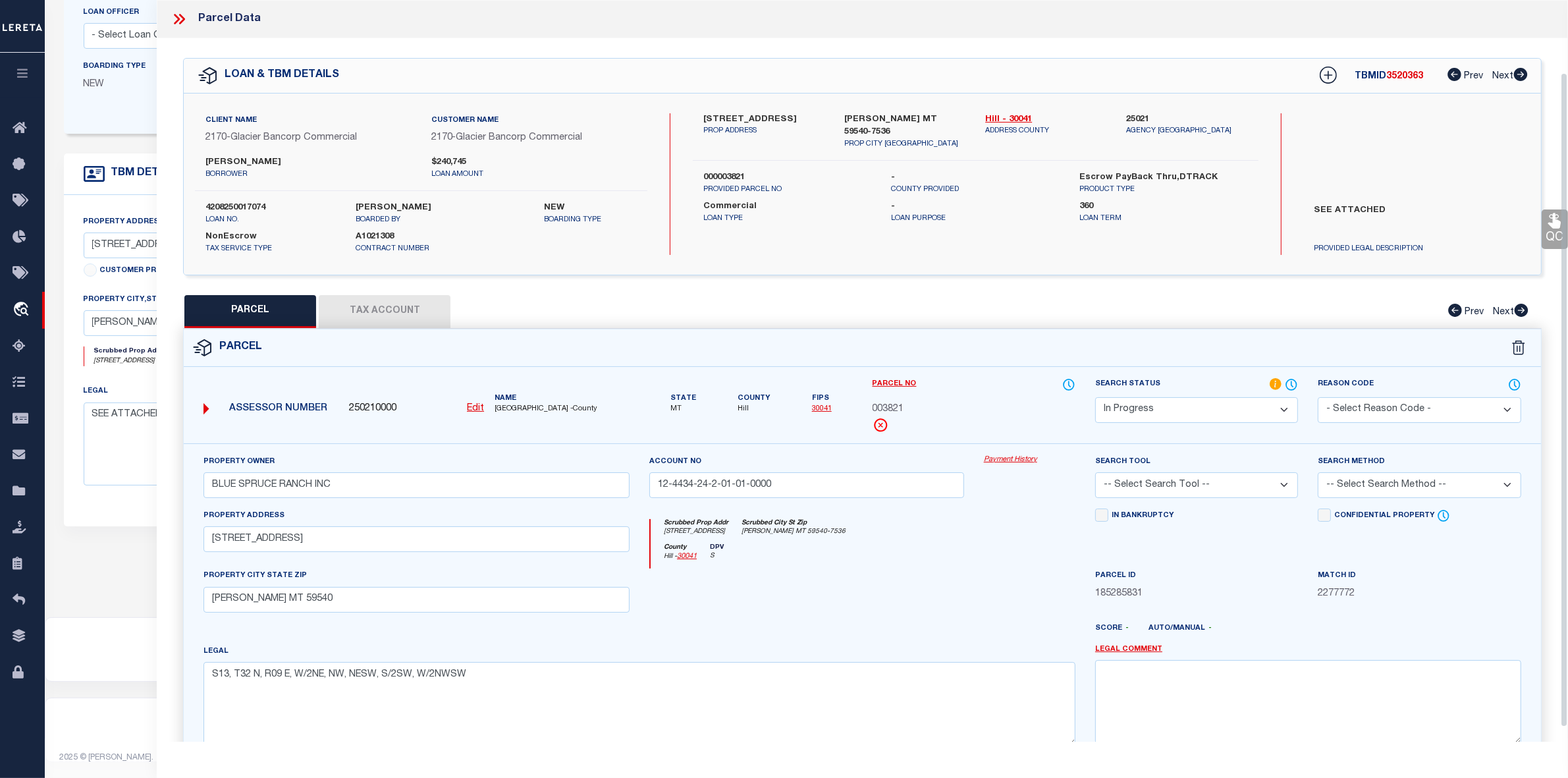
scroll to position [98, 0]
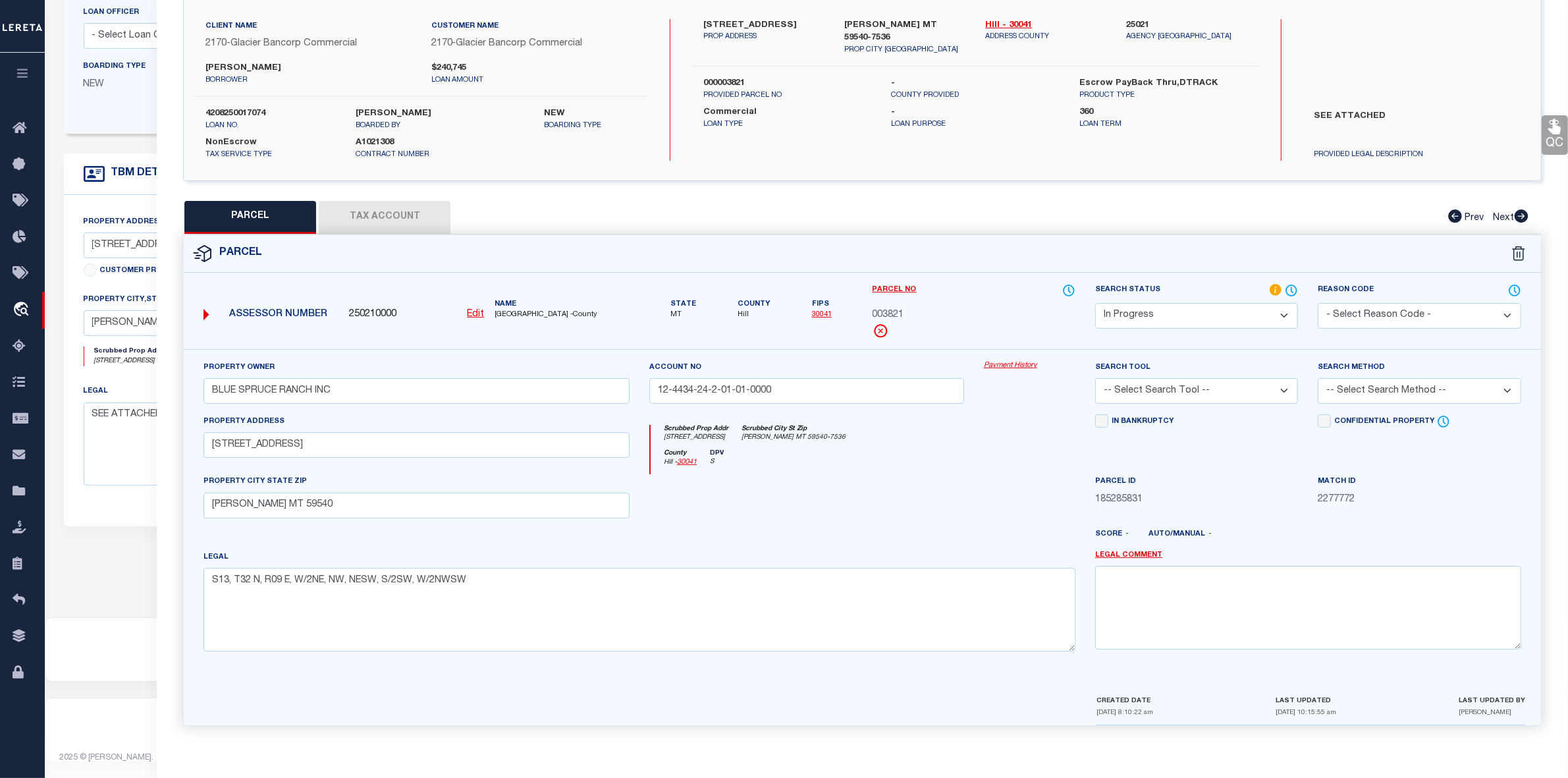
click at [1170, 313] on select "Automated Search Bad Parcel Complete Duplicate Parcel High Dollar Reporting In …" at bounding box center [1197, 316] width 203 height 26
select select "PC"
click at [1096, 303] on select "Automated Search Bad Parcel Complete Duplicate Parcel High Dollar Reporting In …" at bounding box center [1197, 316] width 203 height 26
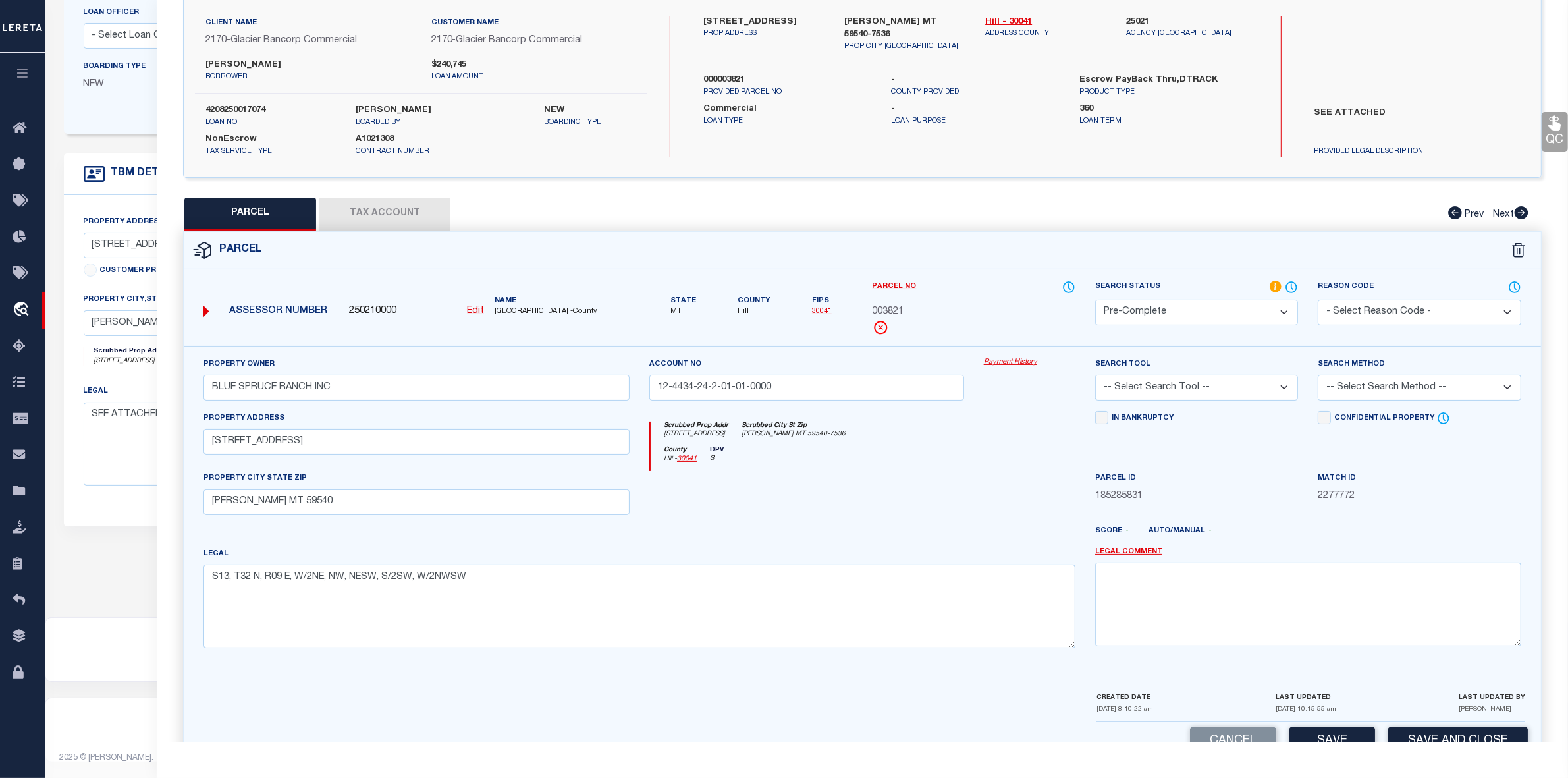
click at [1176, 387] on select "-- Select Search Tool -- 3rd Party Website Agency File Agency Website ATLS CNV-…" at bounding box center [1197, 387] width 203 height 26
select select "AGW"
click at [1096, 375] on select "-- Select Search Tool -- 3rd Party Website Agency File Agency Website ATLS CNV-…" at bounding box center [1197, 387] width 203 height 26
click at [1359, 383] on select "-- Select Search Method -- Property Address Legal Liability Info Provided" at bounding box center [1419, 387] width 203 height 26
select select "LEG"
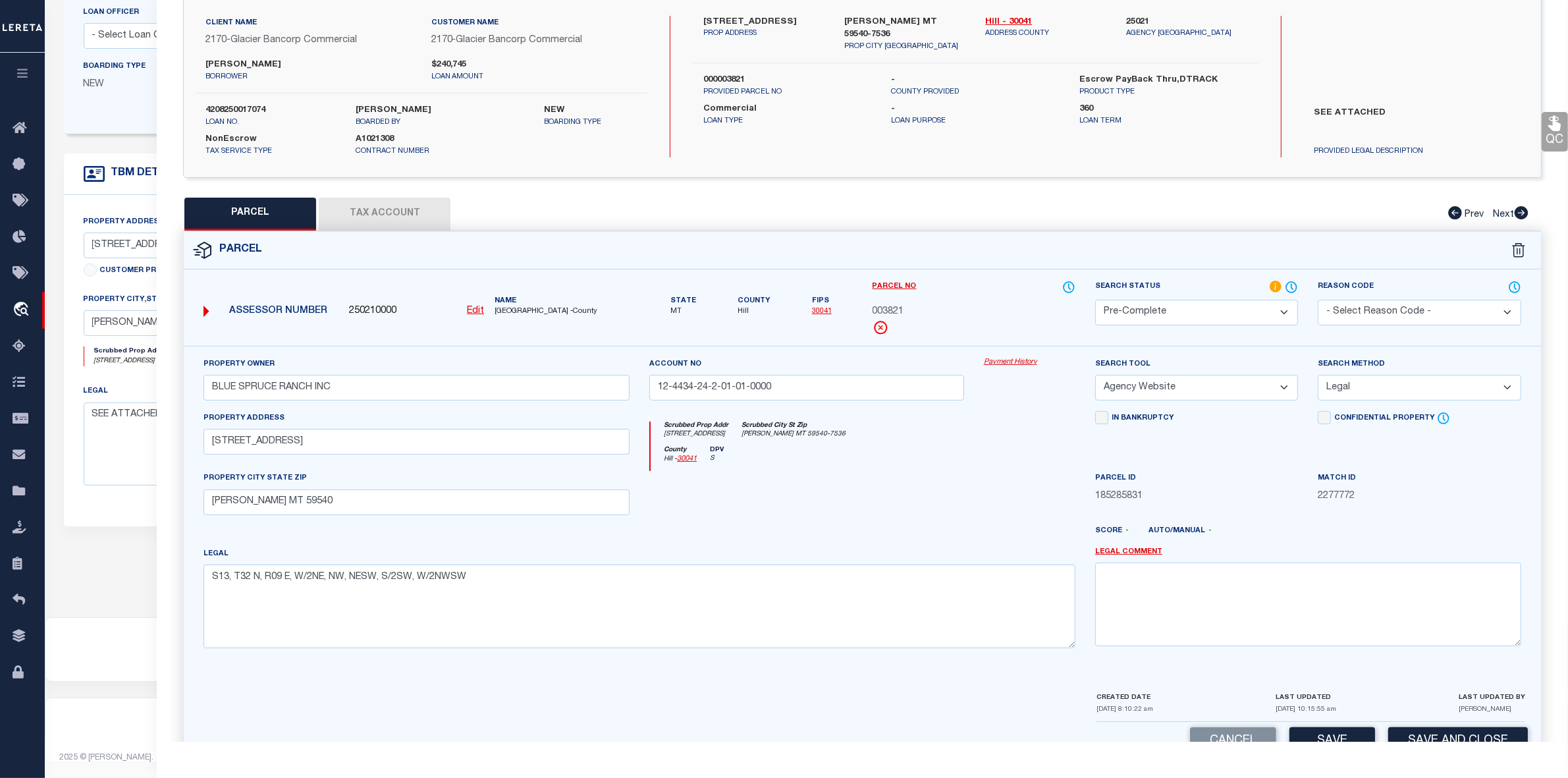
click at [1318, 375] on select "-- Select Search Method -- Property Address Legal Liability Info Provided" at bounding box center [1419, 387] width 203 height 26
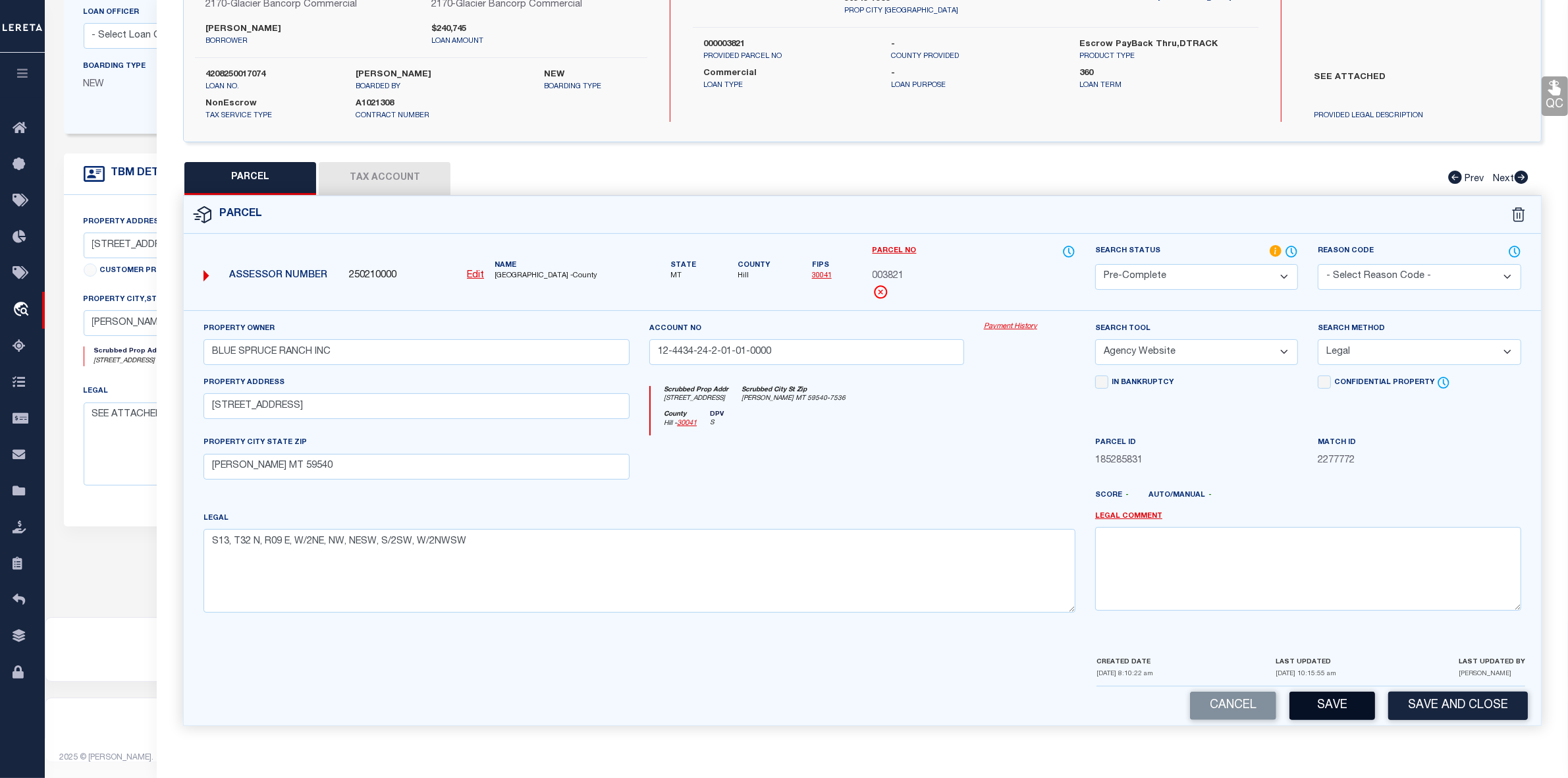
click at [1343, 710] on button "Save" at bounding box center [1333, 706] width 86 height 28
select select "AS"
select select
checkbox input "false"
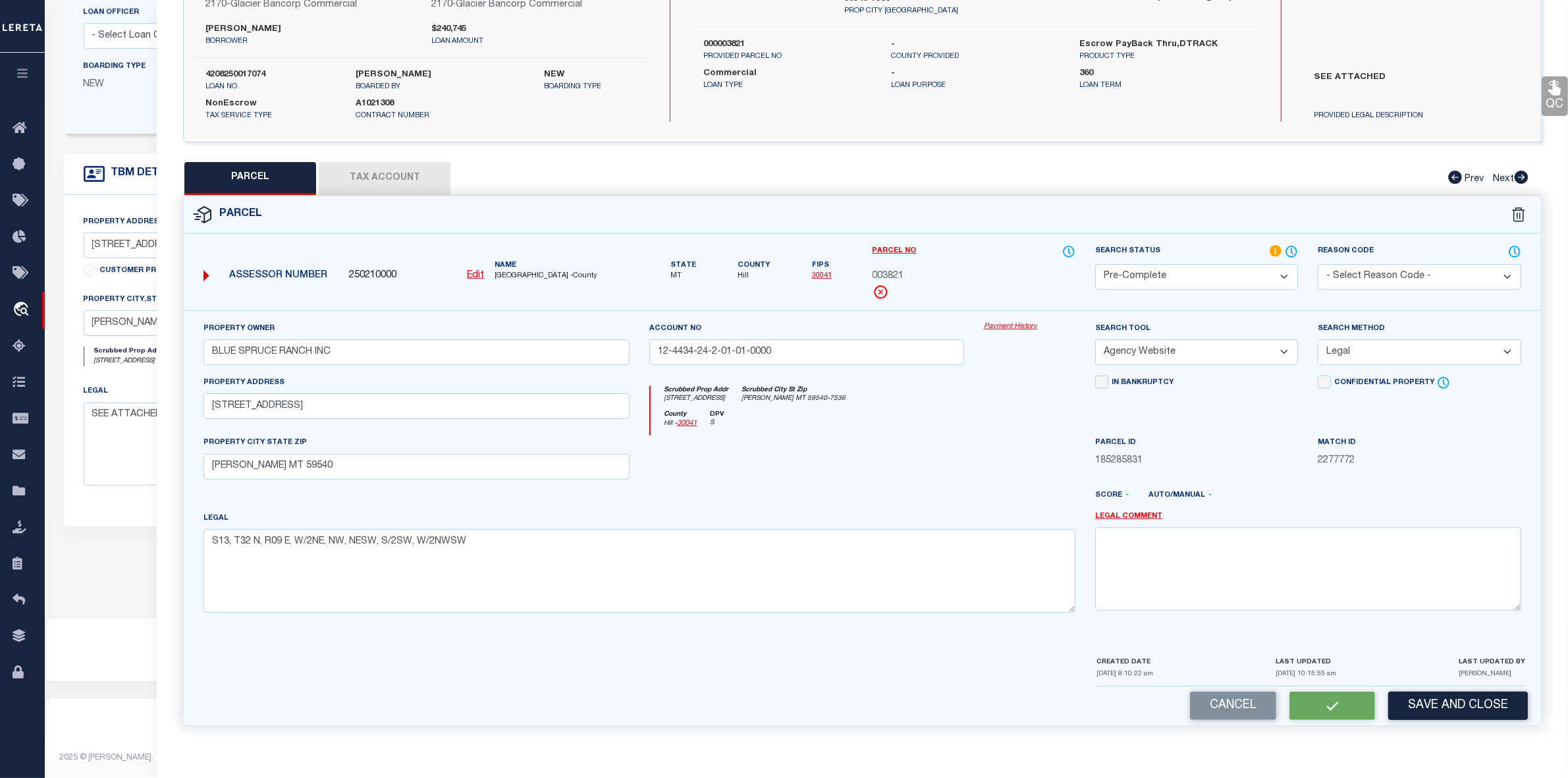
checkbox input "false"
select select "PC"
type input "BLUE SPRUCE RANCH INC"
type input "12-4434-24-2-01-01-0000"
select select "AGW"
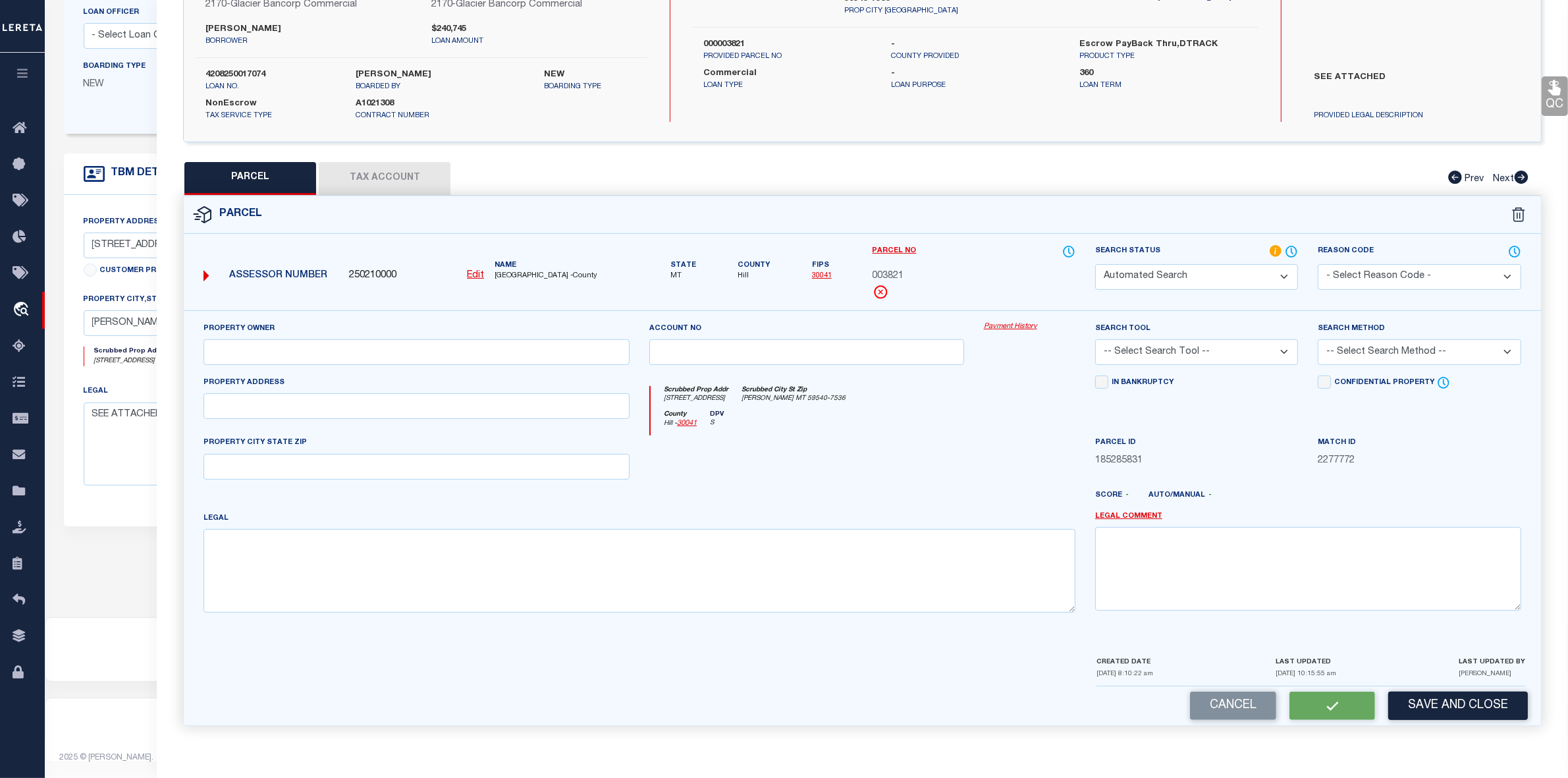
select select "LEG"
type input "11527 ROAD 16 S"
type input "RUDYARD MT 59540"
type textarea "S13, T32 N, R09 E, W/2NE, NW, NESW, S/2SW, W/2NWSW"
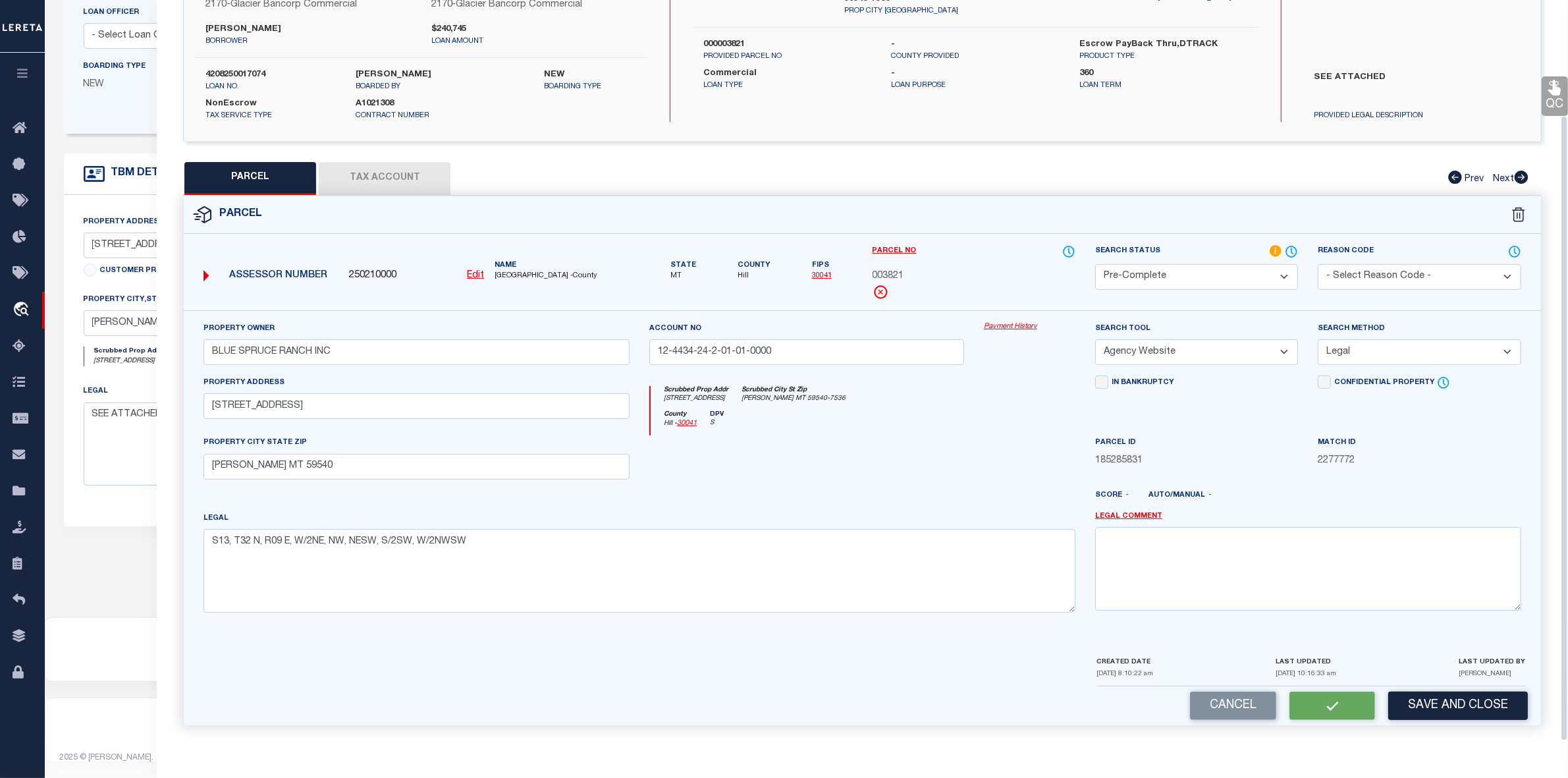
scroll to position [0, 0]
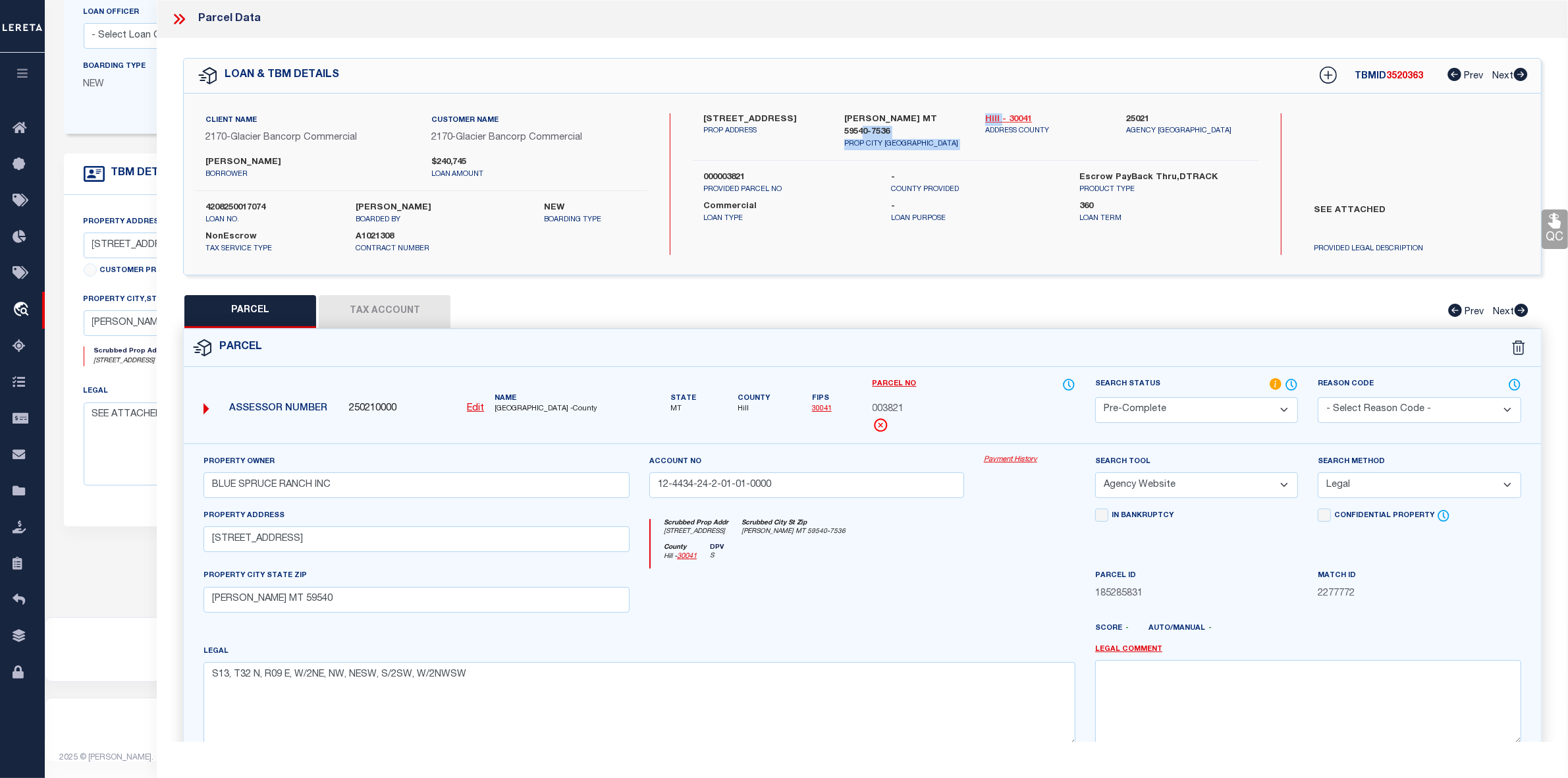
drag, startPoint x: 973, startPoint y: 117, endPoint x: 1001, endPoint y: 116, distance: 28.0
click at [1001, 116] on div "11527 ROAD 16 S PROP ADDRESS RUDYARD MT 59540-7536 PROP CITY ST ZIP Hill - 3004…" at bounding box center [976, 132] width 585 height 37
click at [963, 146] on div "11527 ROAD 16 S PROP ADDRESS RUDYARD MT 59540-7536 PROP CITY ST ZIP Hill - 3004…" at bounding box center [976, 137] width 566 height 48
drag, startPoint x: 983, startPoint y: 116, endPoint x: 1001, endPoint y: 118, distance: 18.1
click at [1001, 118] on div "Hill - 30041 ADDRESS COUNTY" at bounding box center [1045, 132] width 141 height 37
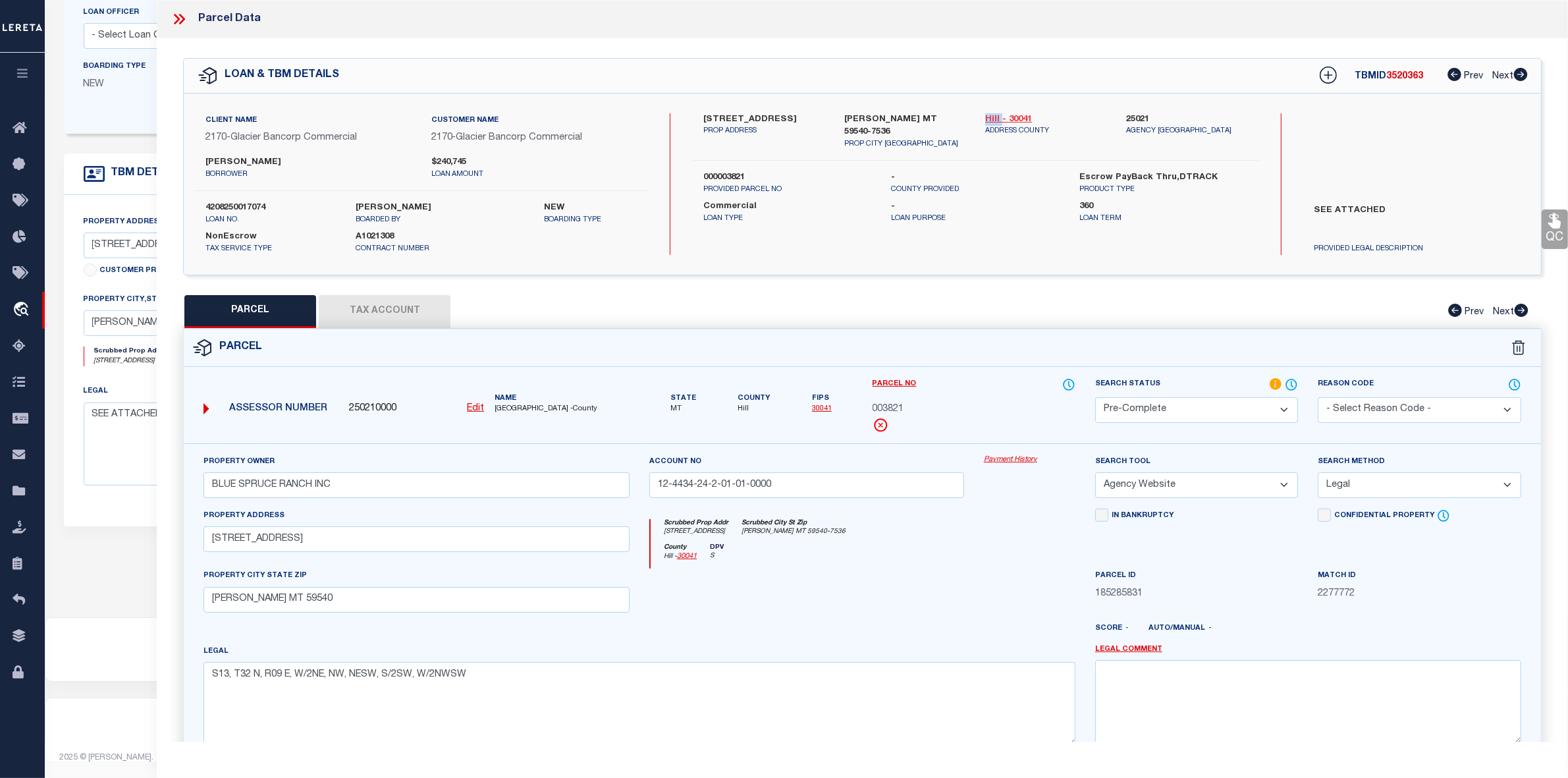
copy link "Hill"
click at [182, 20] on icon at bounding box center [179, 19] width 17 height 17
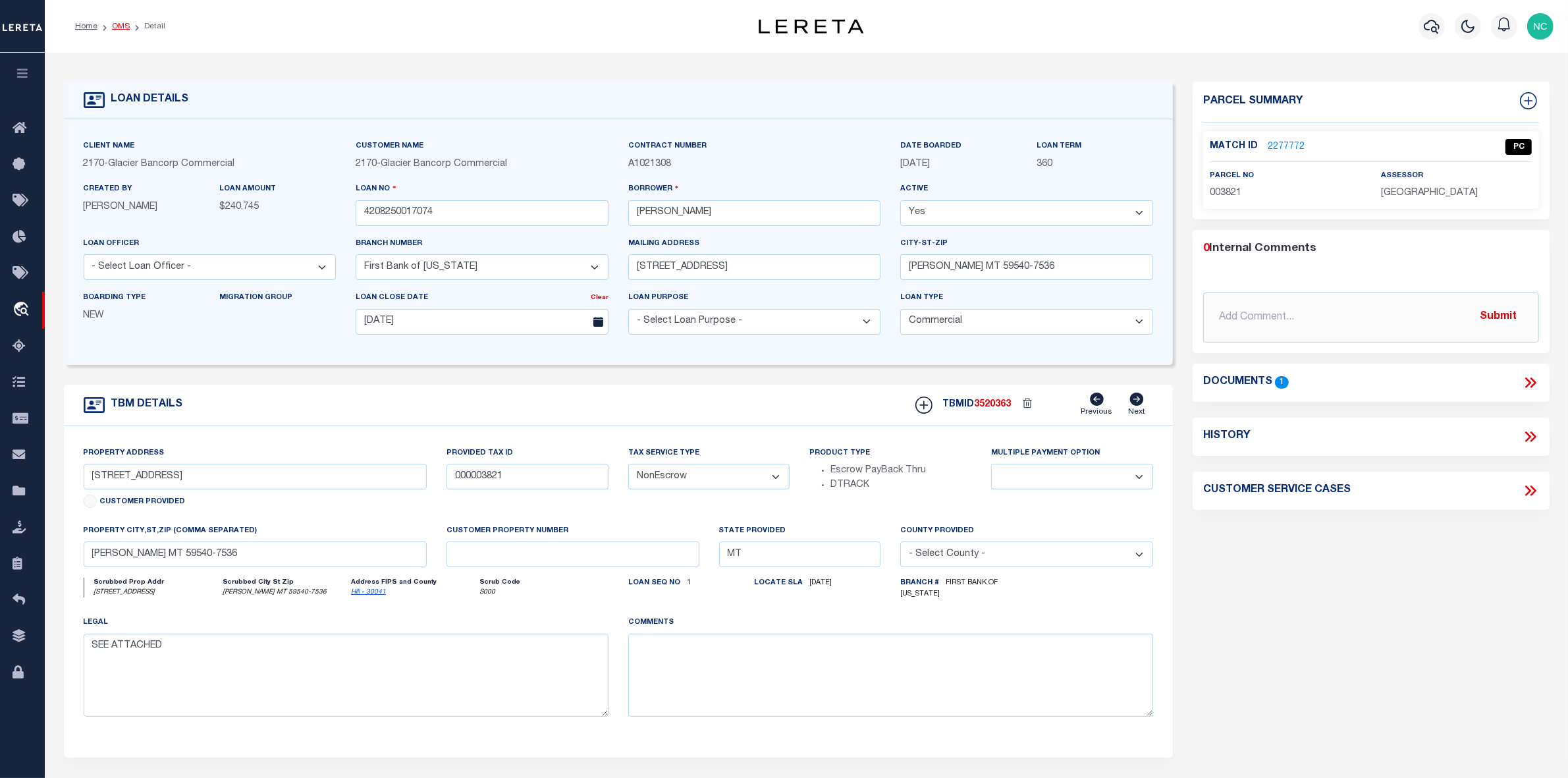
click at [120, 26] on link "OMS" at bounding box center [120, 26] width 18 height 8
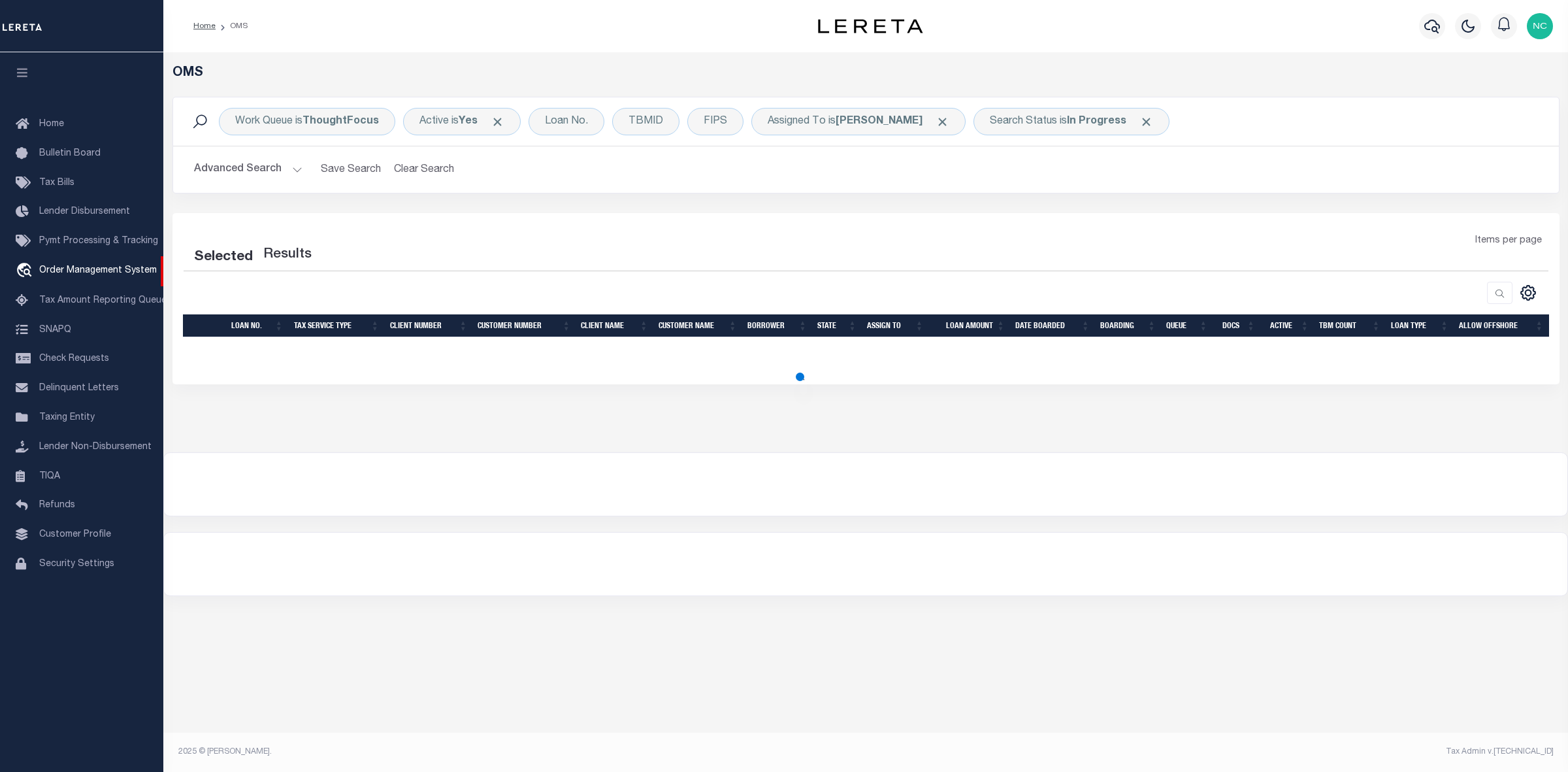
select select "200"
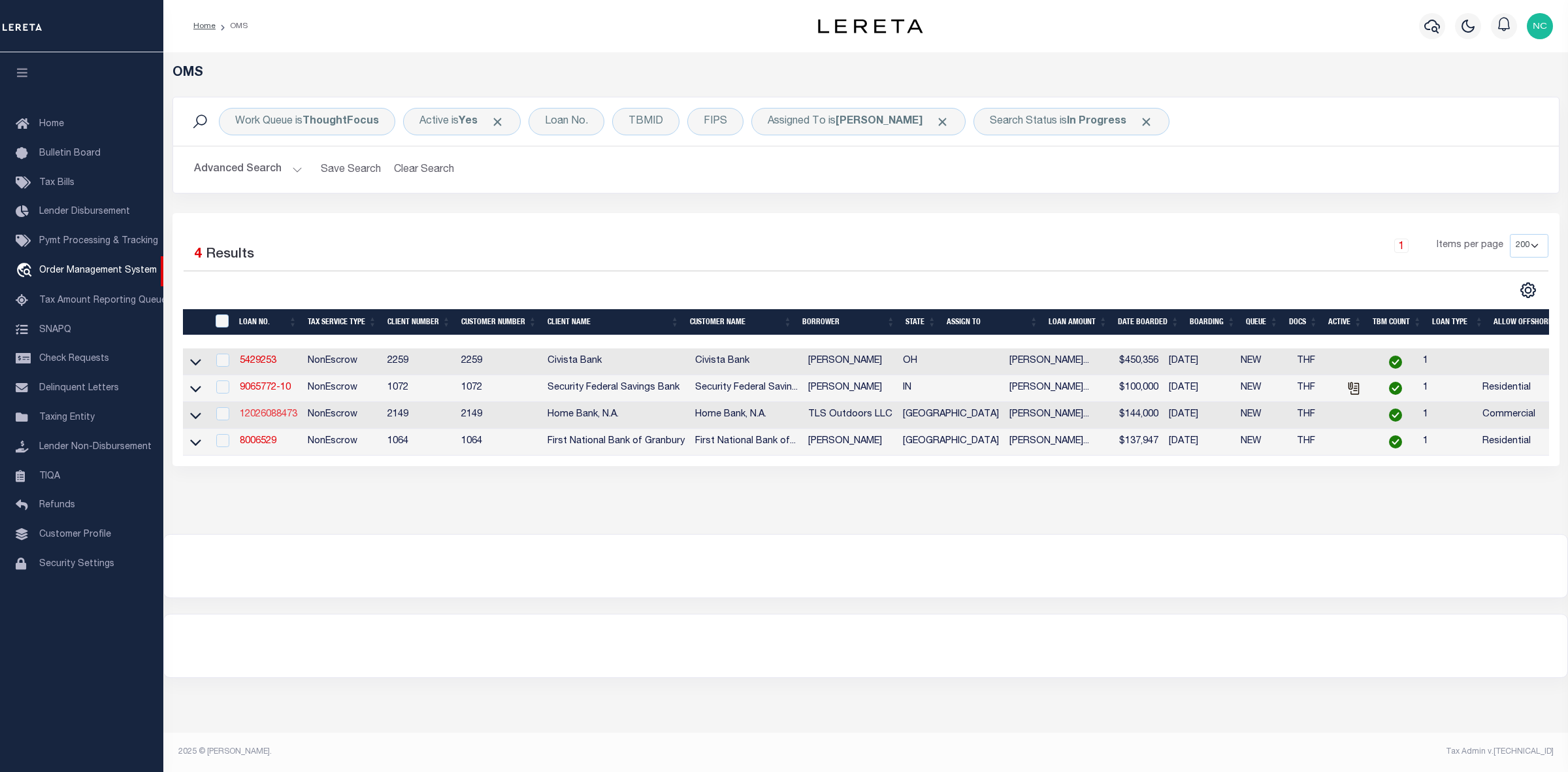
click at [260, 418] on link "12026088473" at bounding box center [269, 415] width 58 height 9
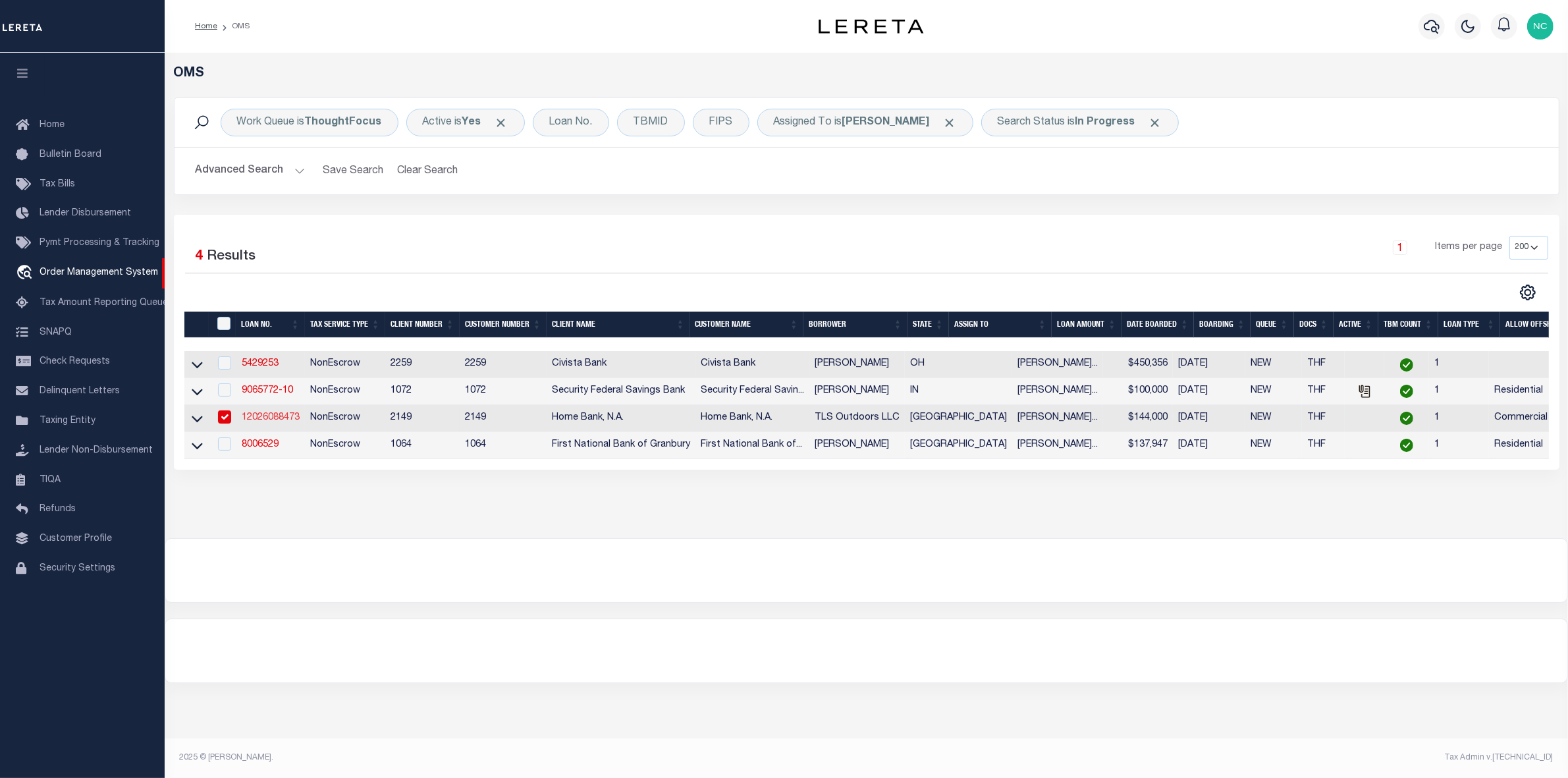
type input "12026088473"
type input "TLS Outdoors LLC"
select select
type input "[DATE]"
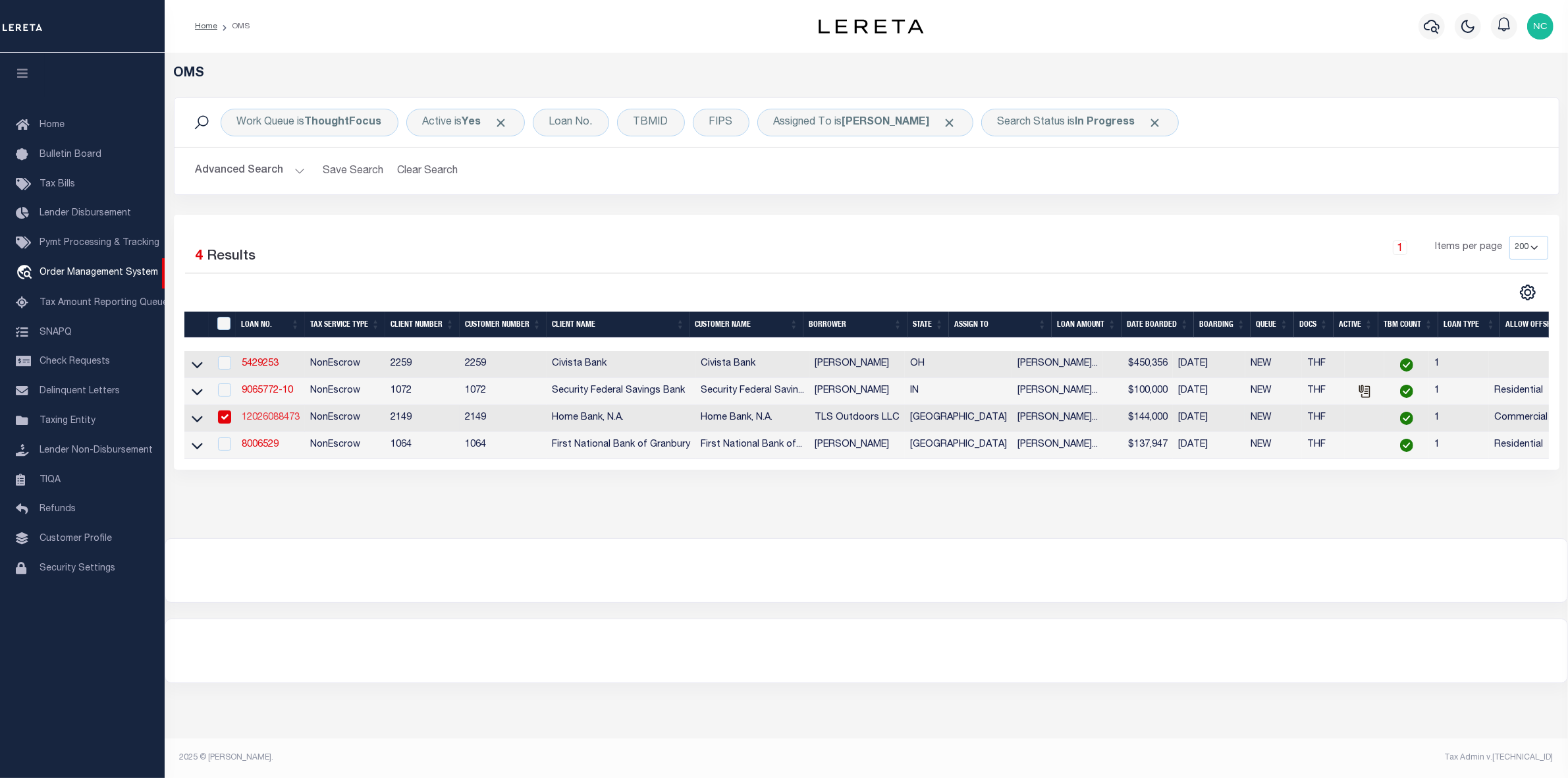
select select "20"
select select "NonEscrow"
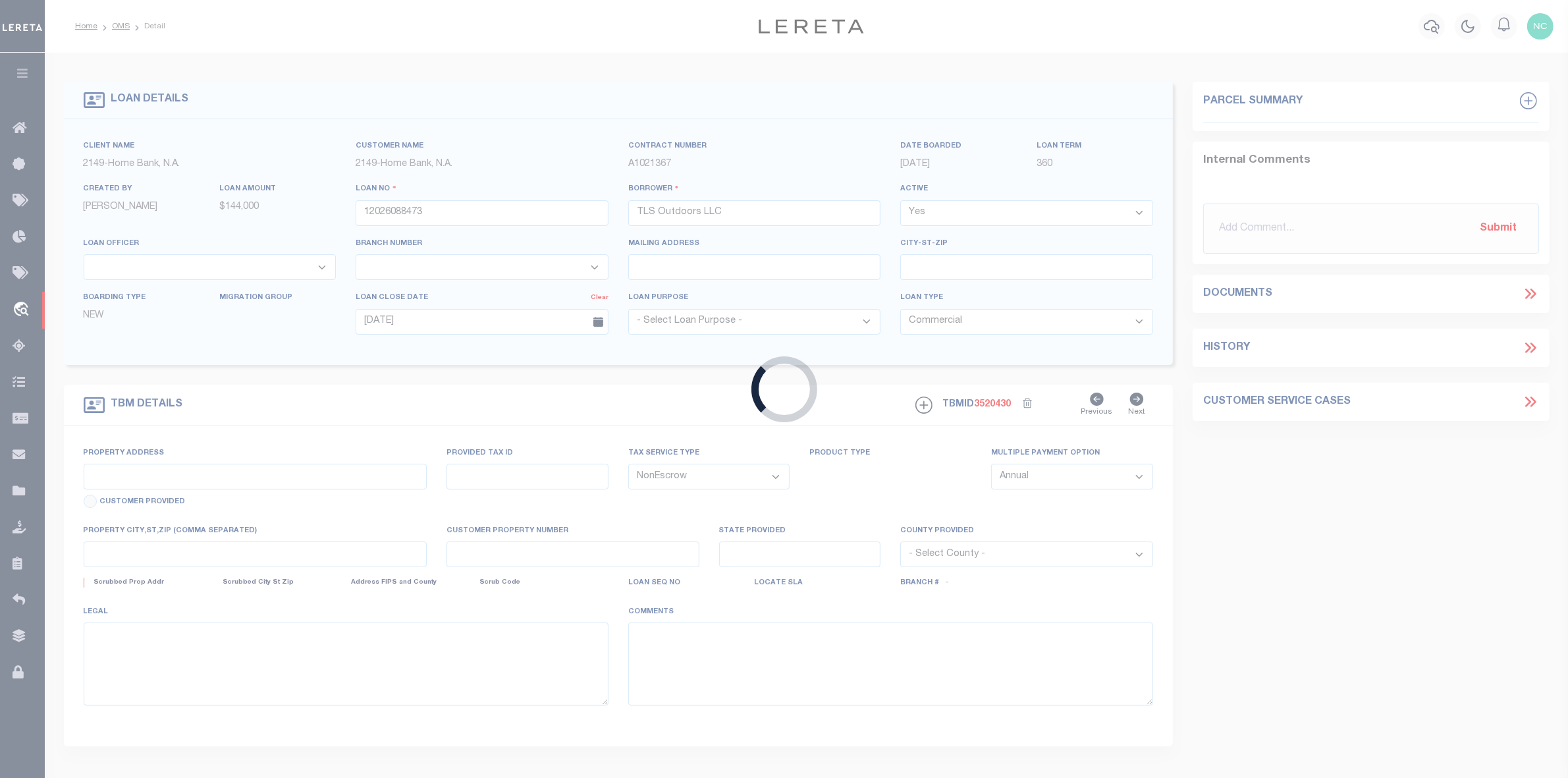
type input "County Road 133"
select select
type input "Alvin TX 77511"
type input "[GEOGRAPHIC_DATA]"
select select "14825"
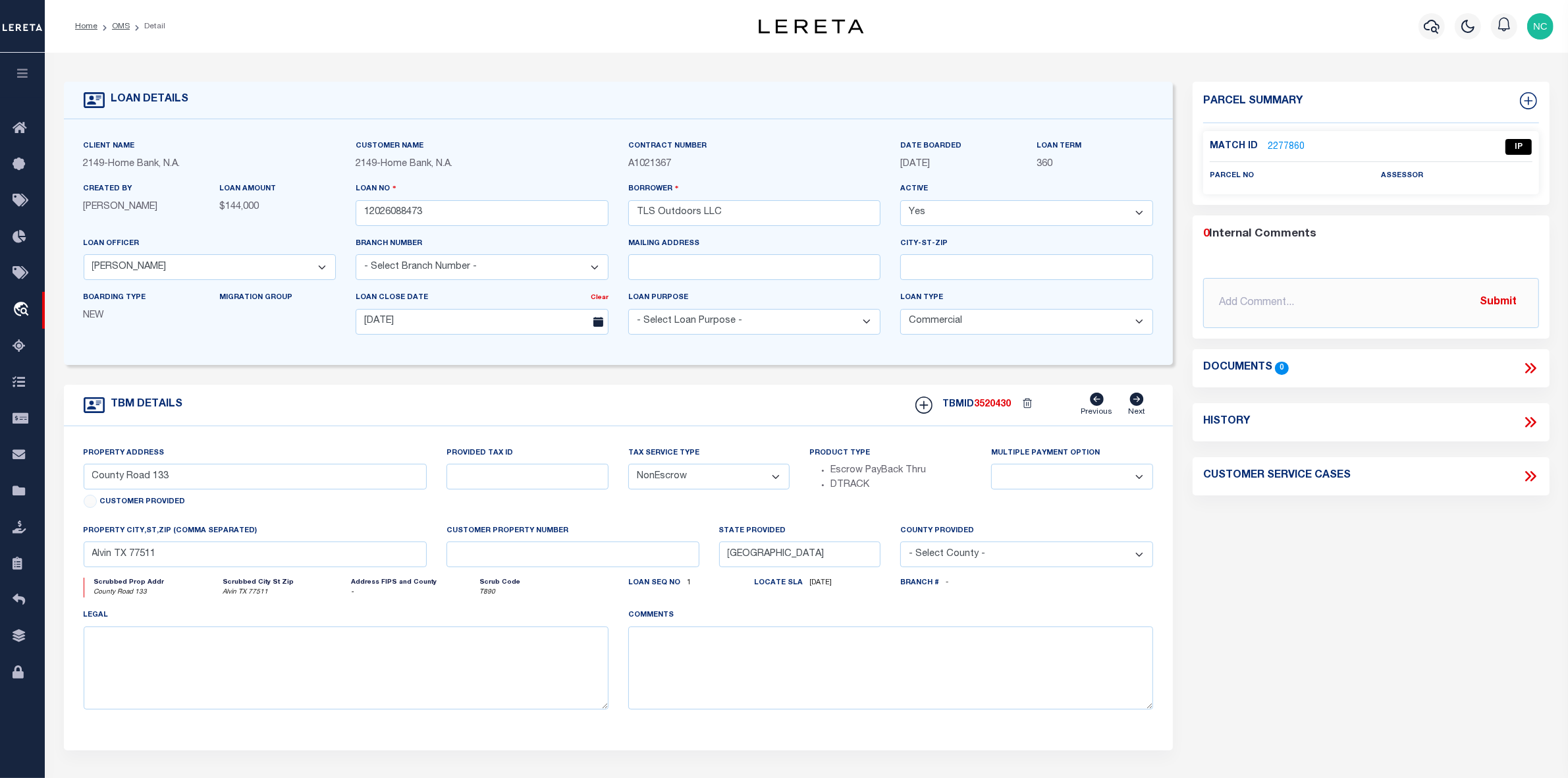
click at [1285, 148] on link "2277860" at bounding box center [1287, 147] width 37 height 14
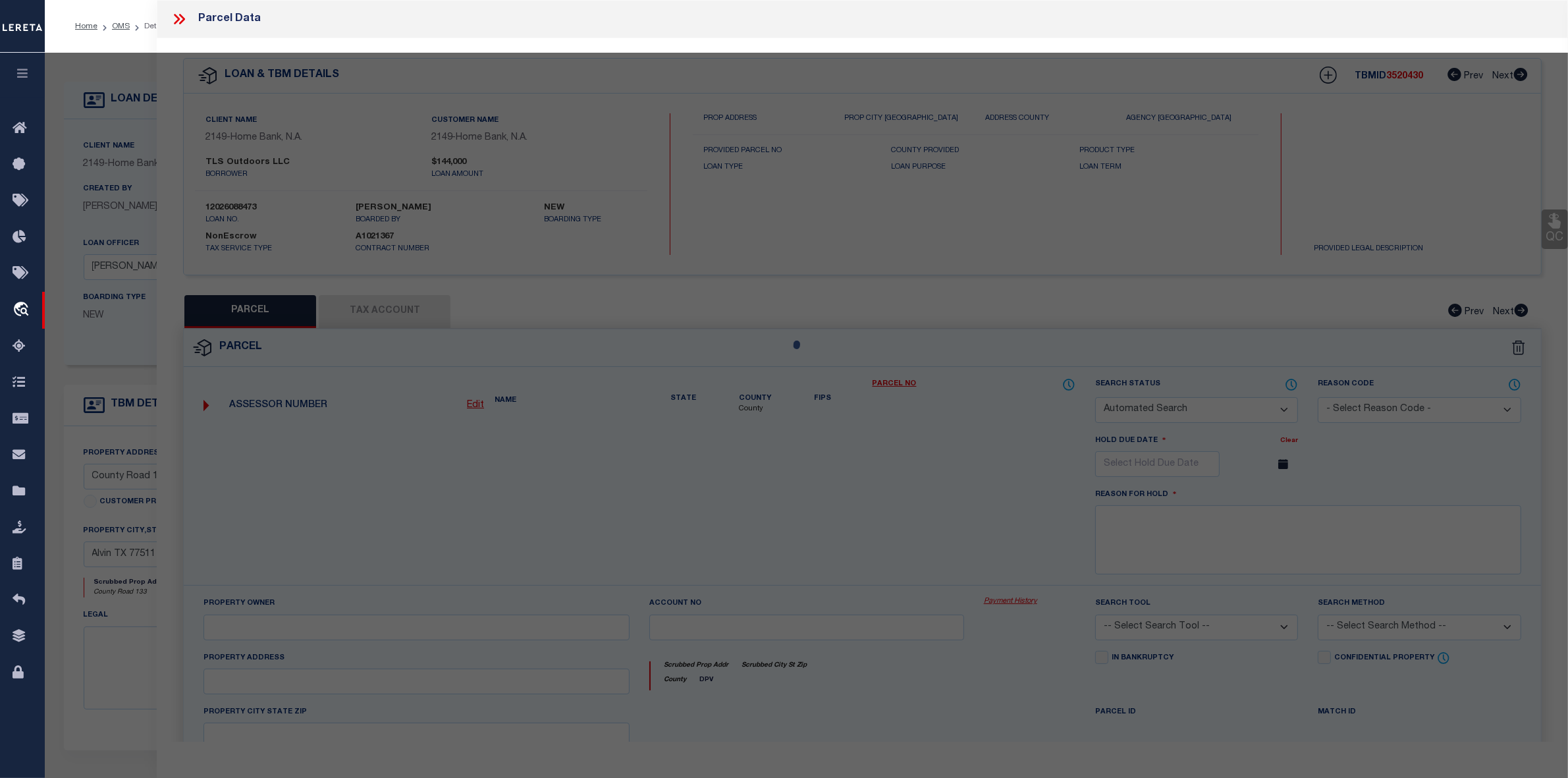
checkbox input "false"
select select "IP"
checkbox input "false"
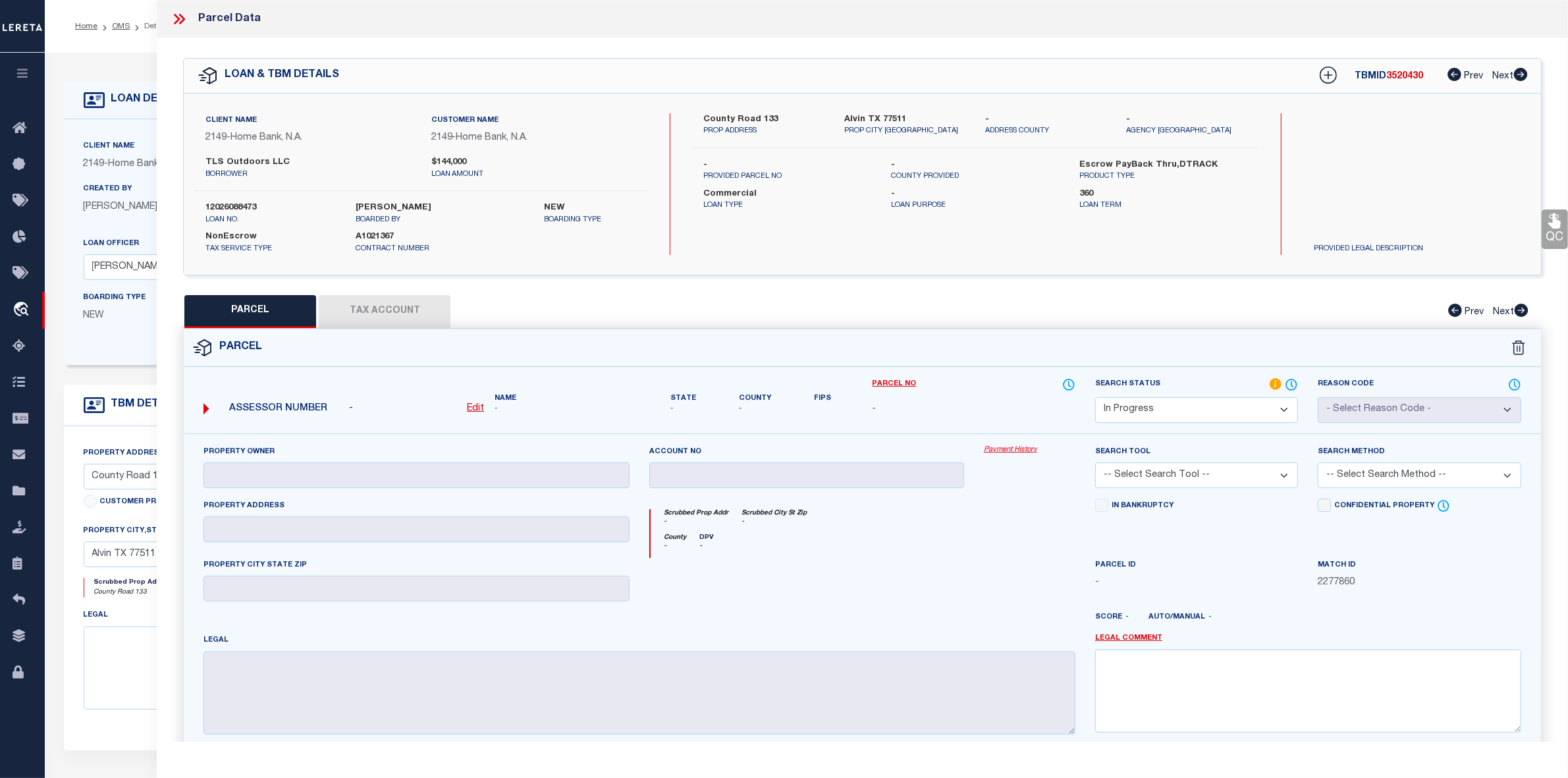
click at [1146, 410] on select "Automated Search Bad Parcel Complete Duplicate Parcel High Dollar Reporting In …" at bounding box center [1197, 410] width 203 height 26
select select "ND"
click at [1096, 397] on select "Automated Search Bad Parcel Complete Duplicate Parcel High Dollar Reporting In …" at bounding box center [1197, 410] width 203 height 26
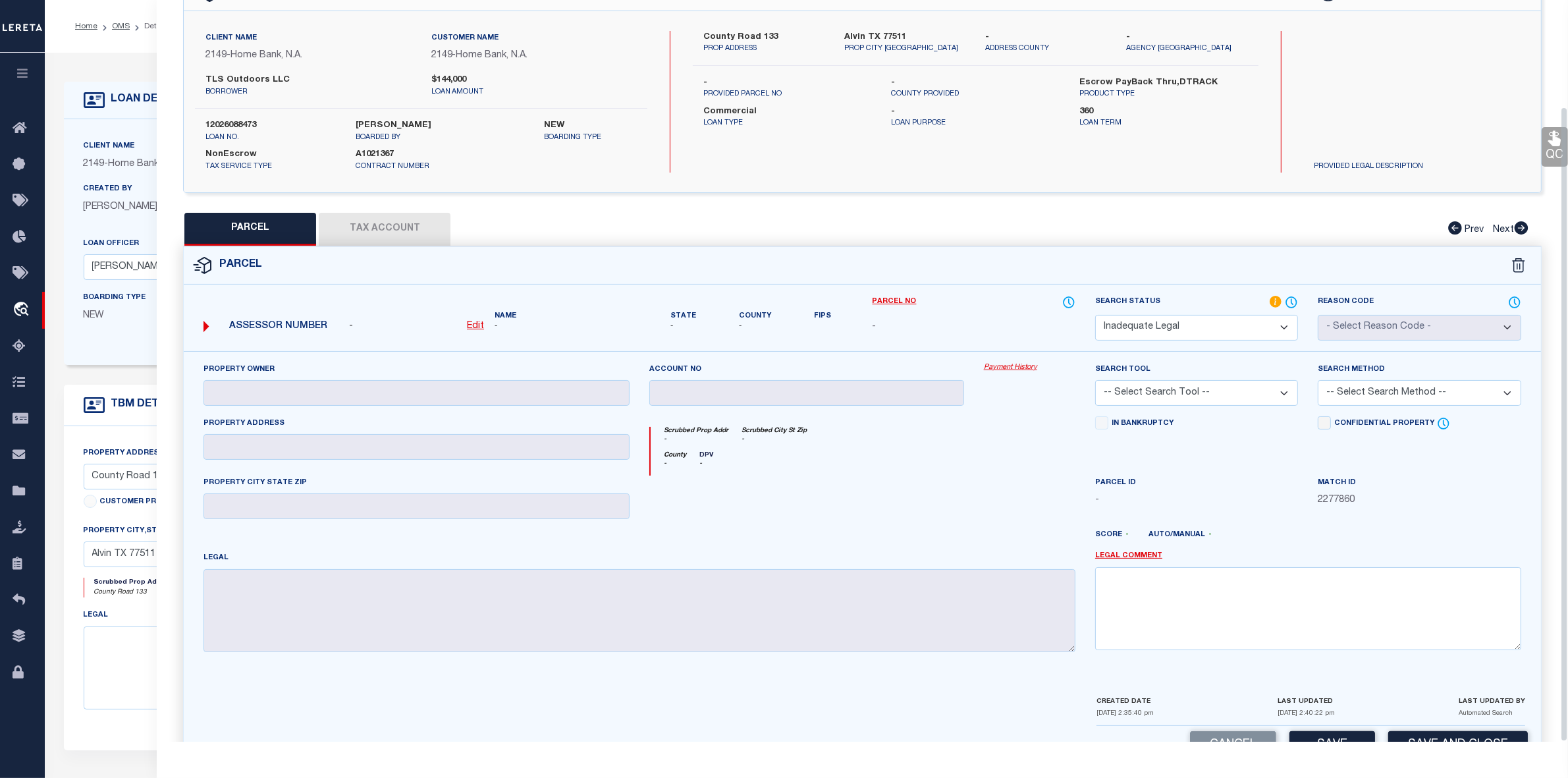
scroll to position [124, 0]
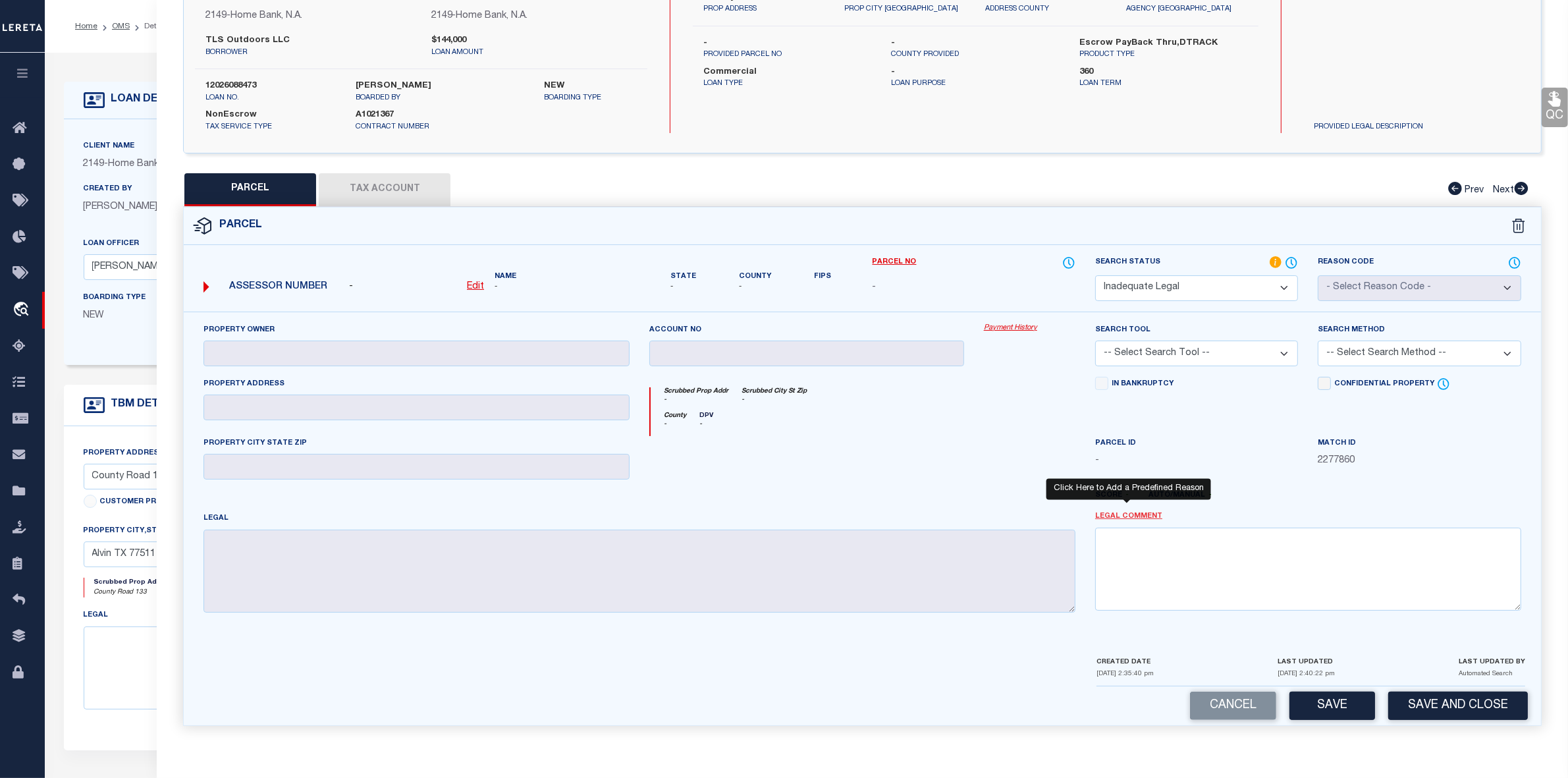
click at [1132, 516] on link "Legal Comment" at bounding box center [1129, 517] width 67 height 11
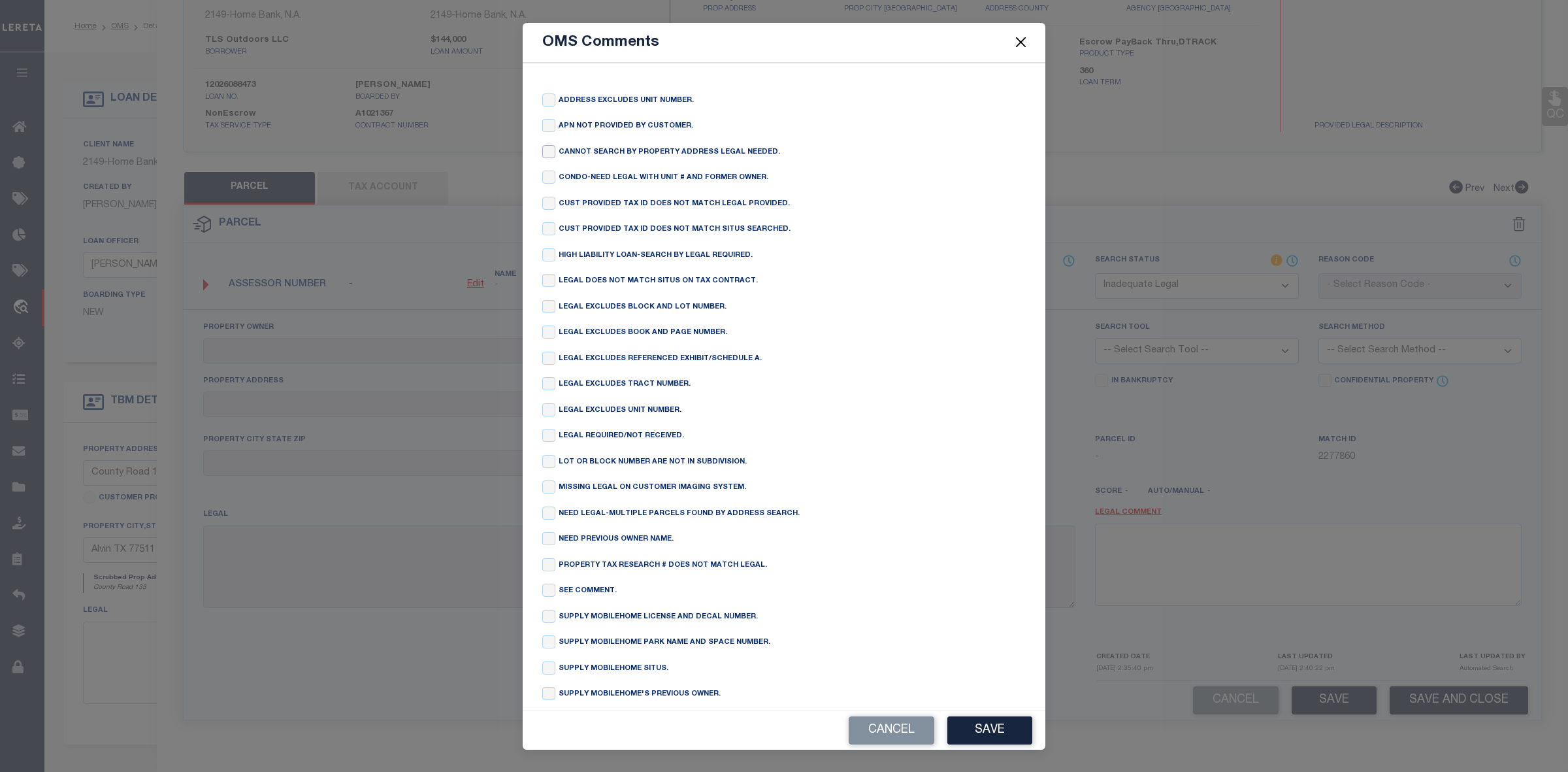
click at [547, 152] on input "checkbox" at bounding box center [549, 152] width 13 height 13
checkbox input "true"
click at [984, 724] on button "Save" at bounding box center [990, 731] width 85 height 28
type textarea "CANNOT SEARCH BY PROPERTY ADDRESS LEGAL NEEDED."
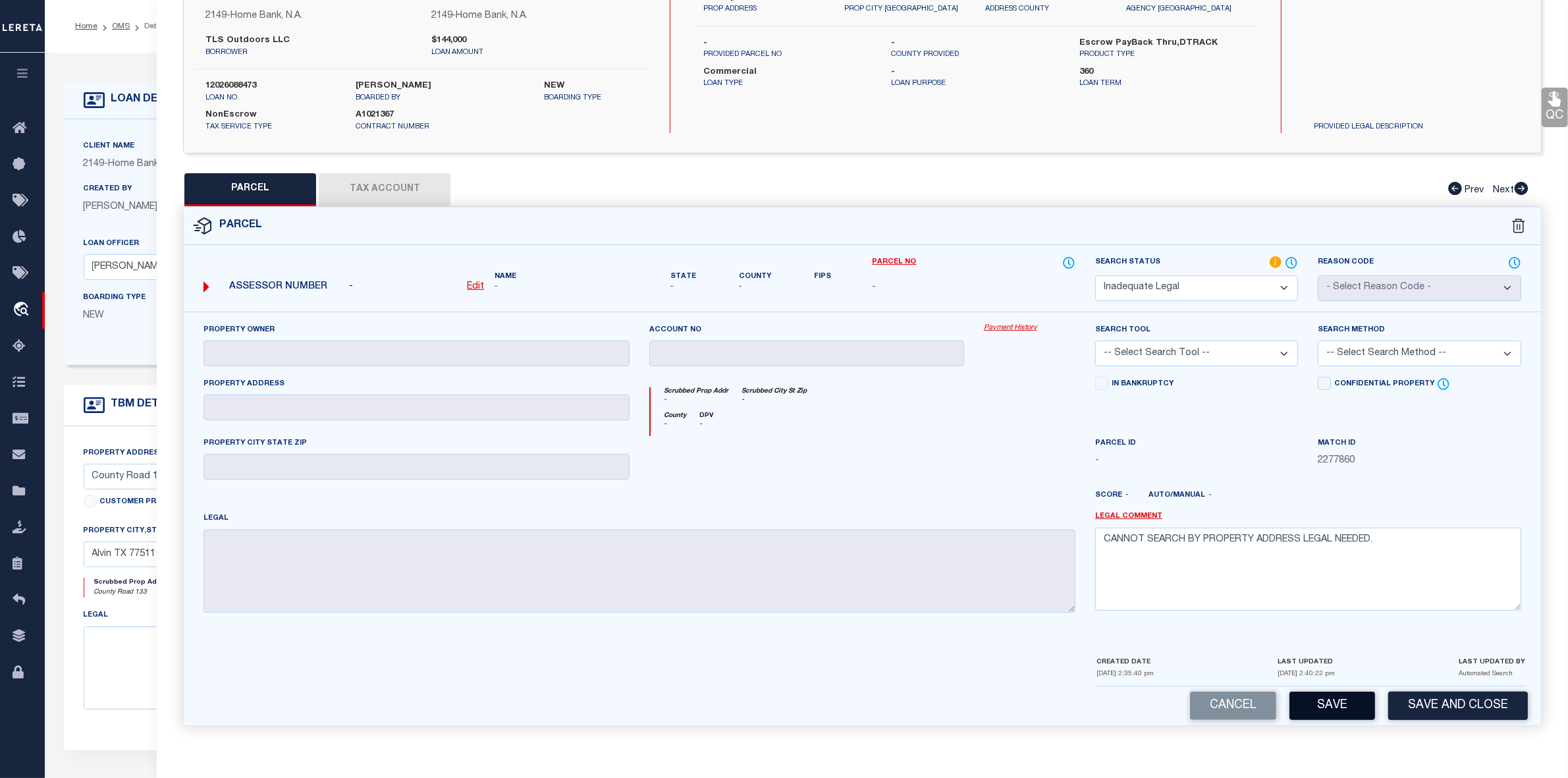
click at [1323, 707] on button "Save" at bounding box center [1333, 706] width 86 height 28
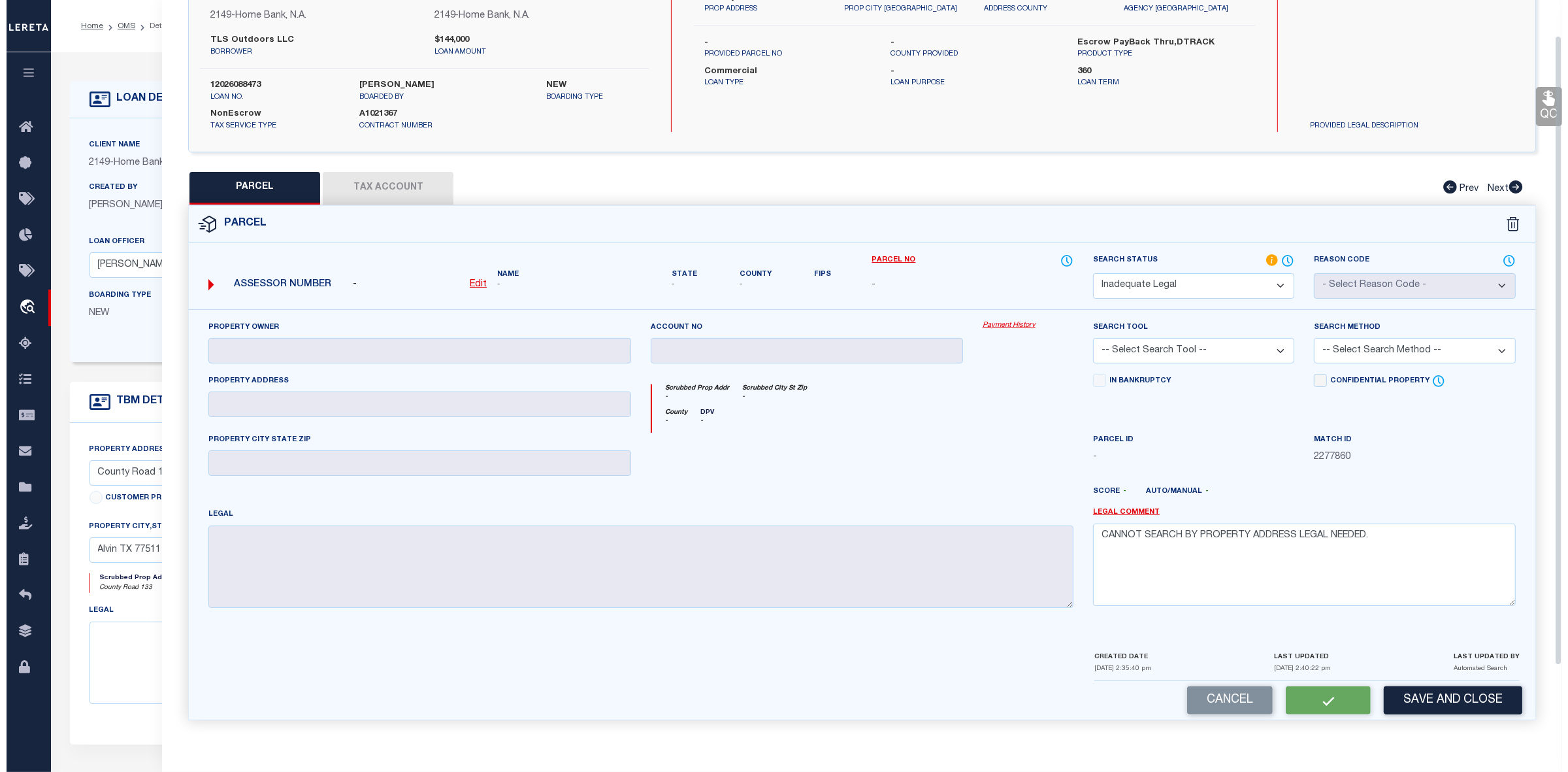
scroll to position [0, 0]
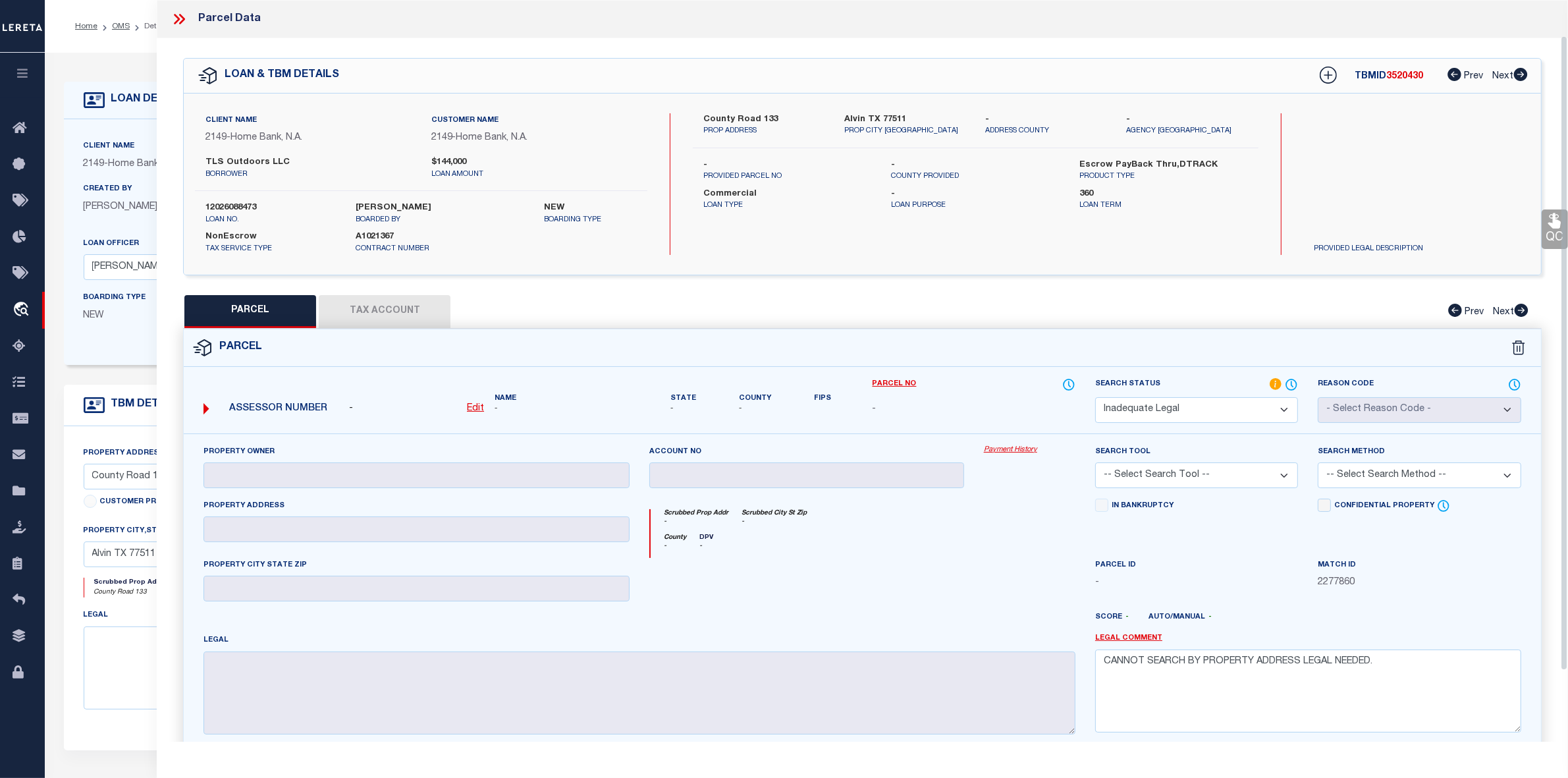
select select "AS"
checkbox input "false"
select select "ND"
checkbox input "false"
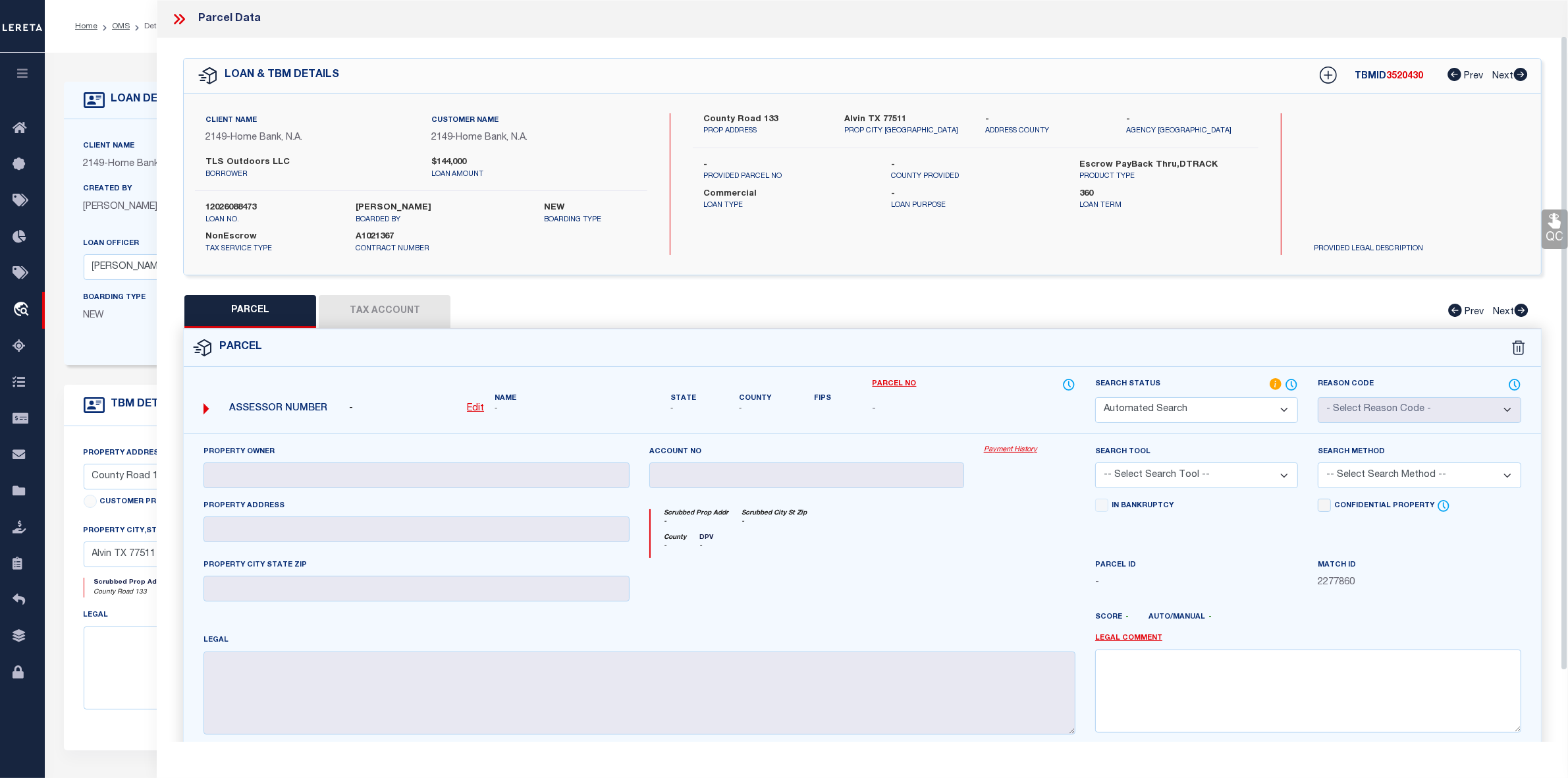
type textarea "CANNOT SEARCH BY PROPERTY ADDRESS LEGAL NEEDED."
click at [116, 28] on link "OMS" at bounding box center [120, 26] width 18 height 8
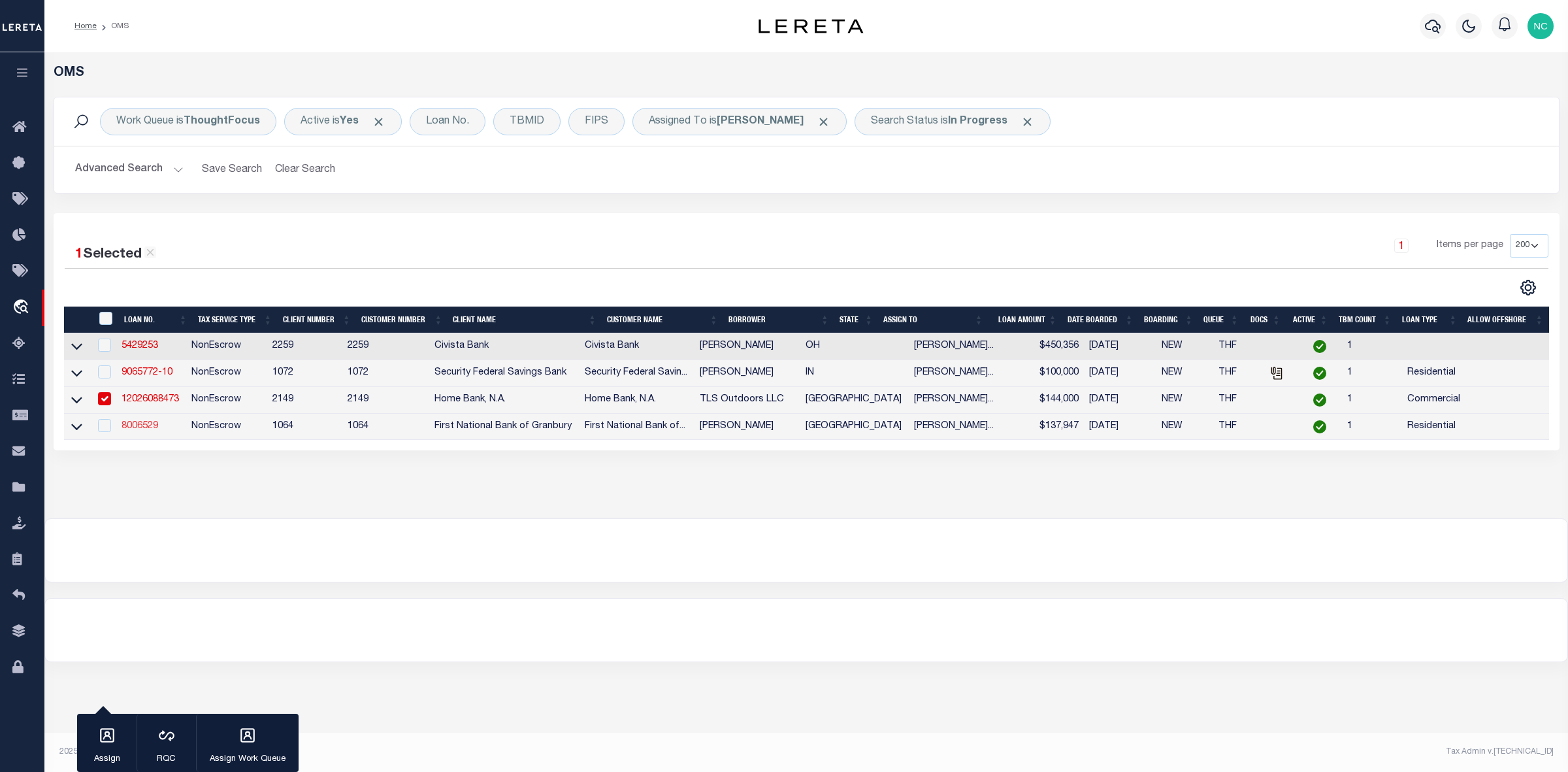
click at [141, 430] on link "8006529" at bounding box center [140, 426] width 37 height 9
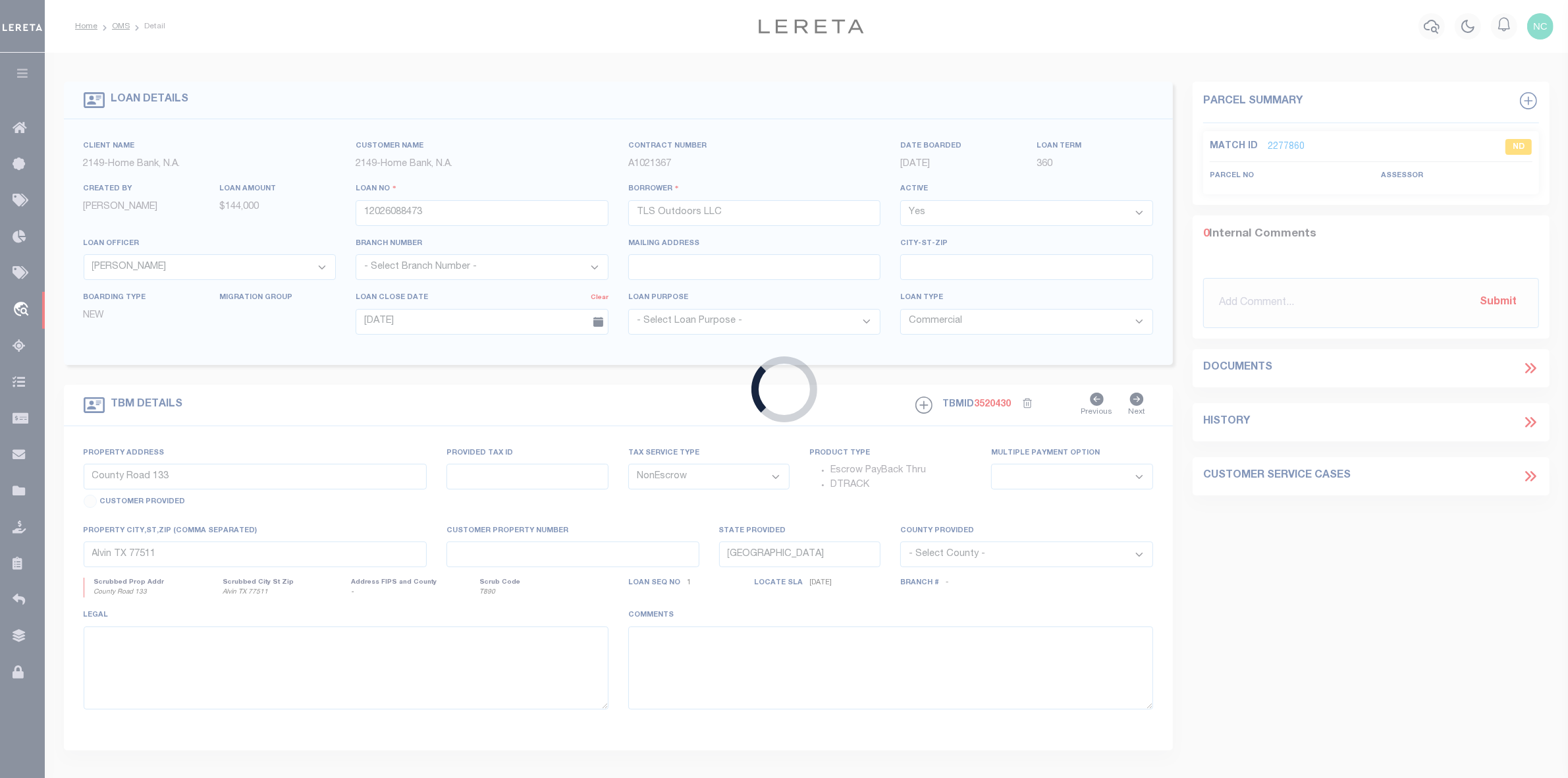
type input "8006529"
type input "[PERSON_NAME]"
select select
select select "10"
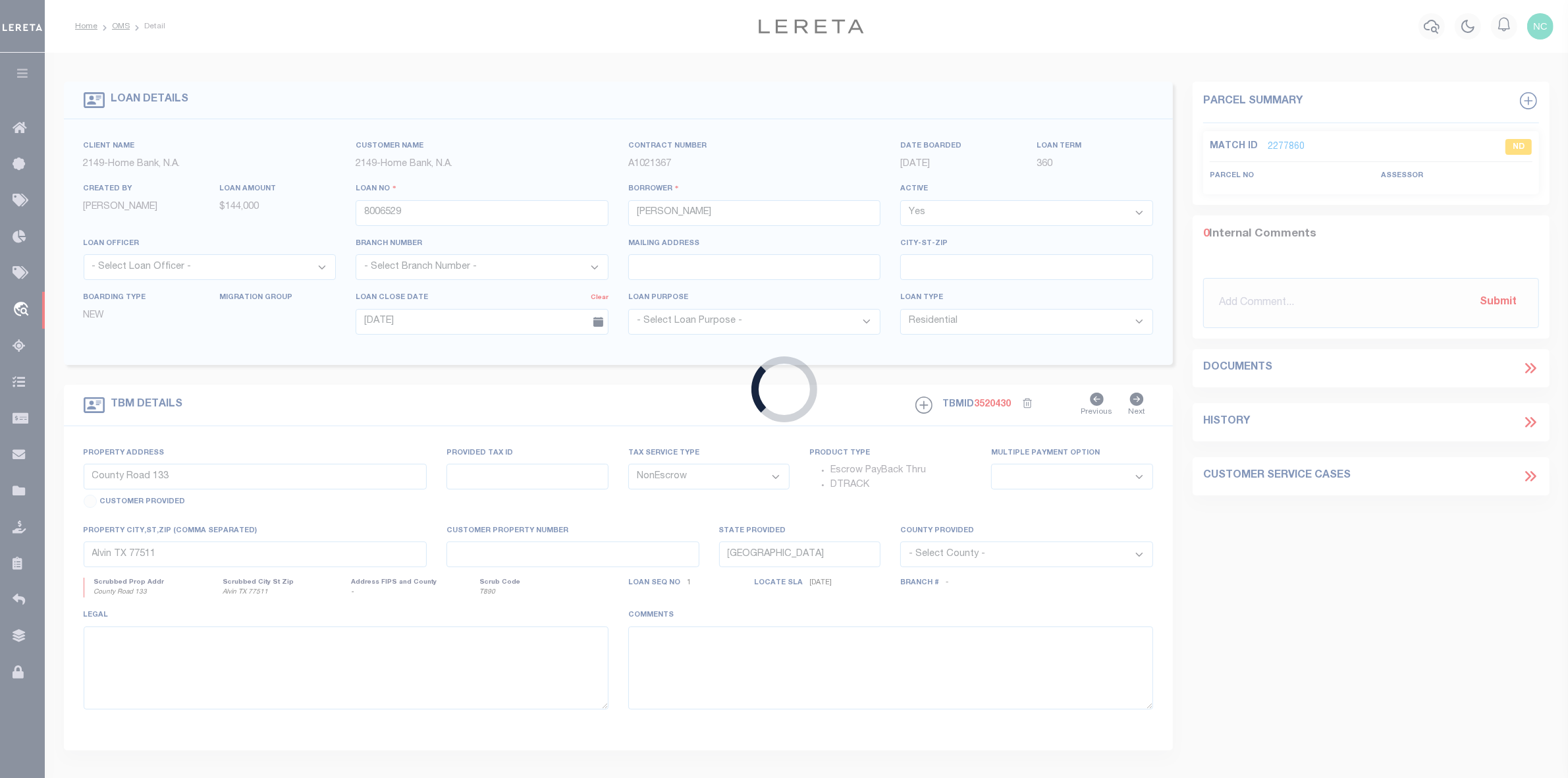
type input "TBD FM HIGHWAY NO. 4"
select select
type input "LIPAN TX 76462"
type textarea "10.294 AC, BLK 20, GW TREIGHEN SRVY, A-431, [GEOGRAPHIC_DATA], [GEOGRAPHIC_DATA]"
select select "550"
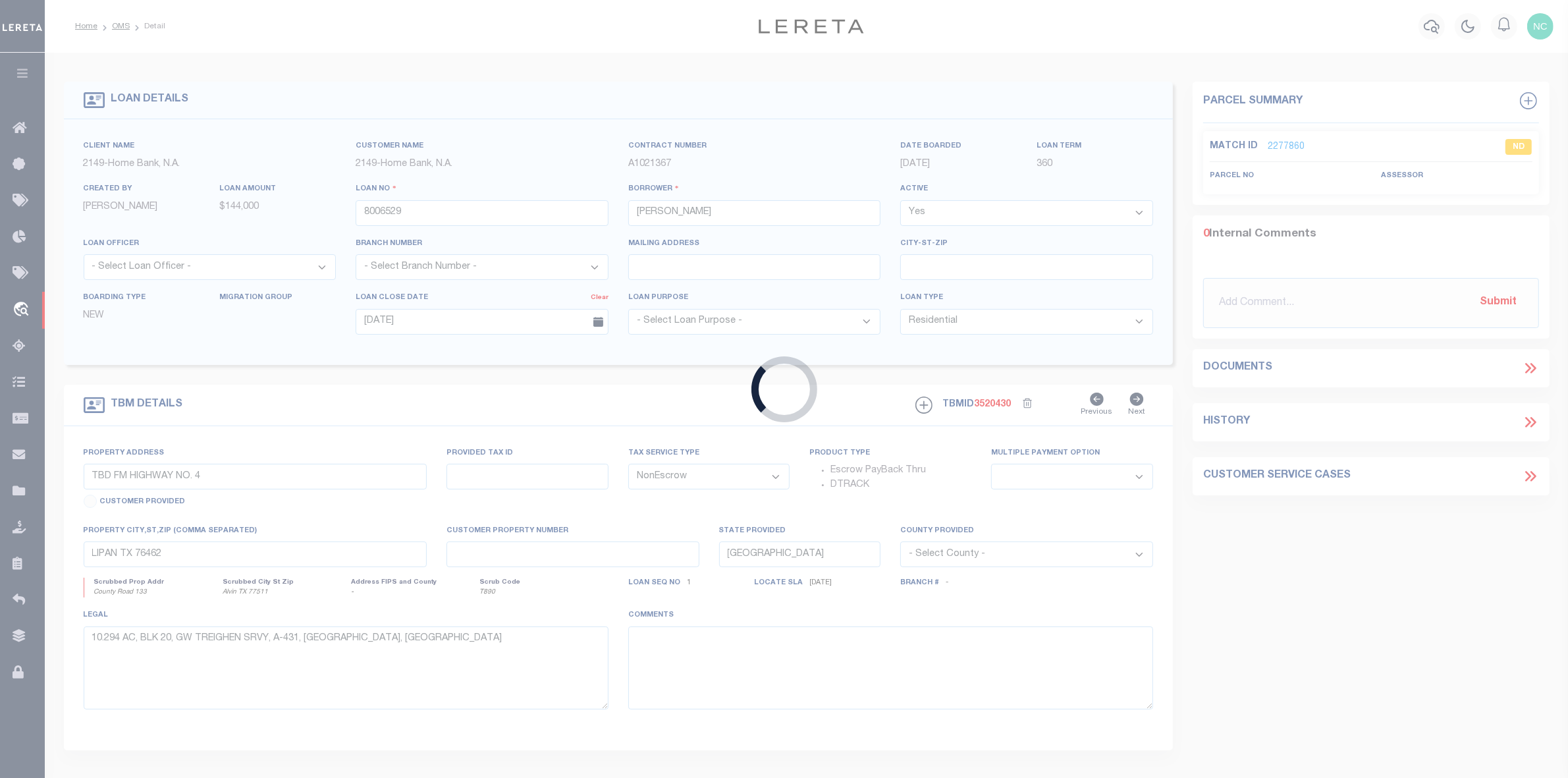
select select "207"
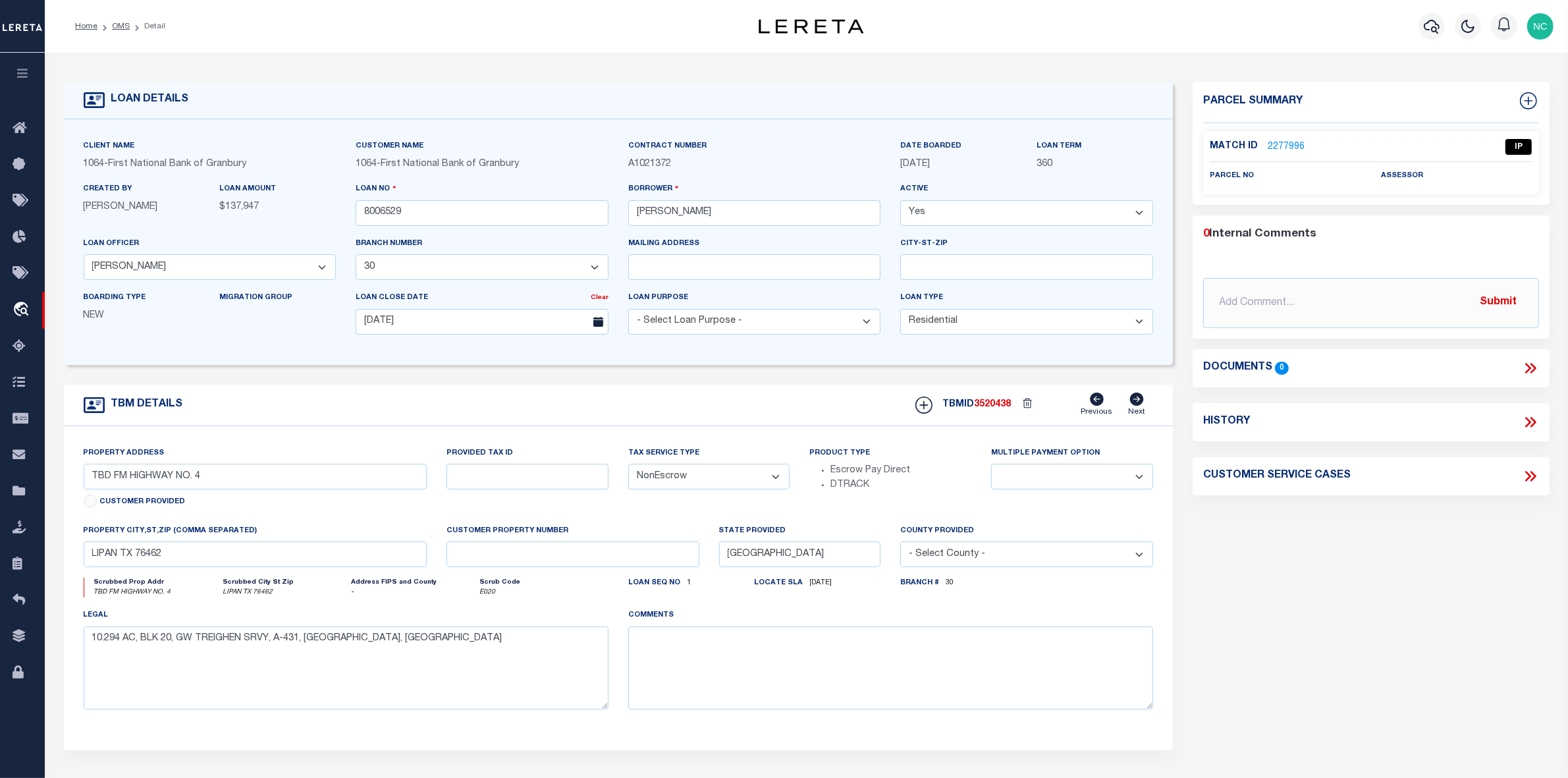
click at [1285, 145] on link "2277996" at bounding box center [1287, 147] width 37 height 14
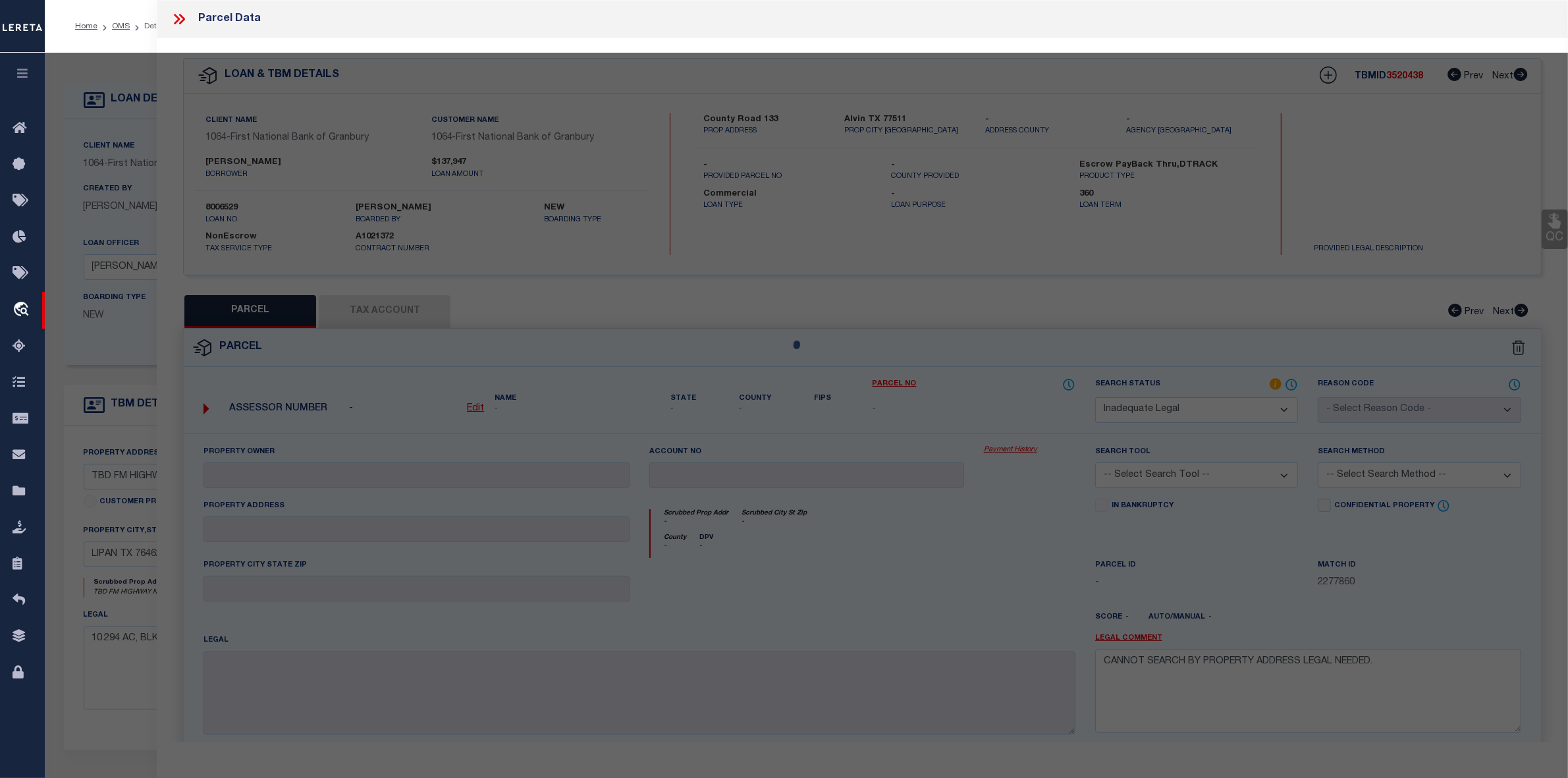
select select "AS"
checkbox input "false"
select select "IP"
checkbox input "false"
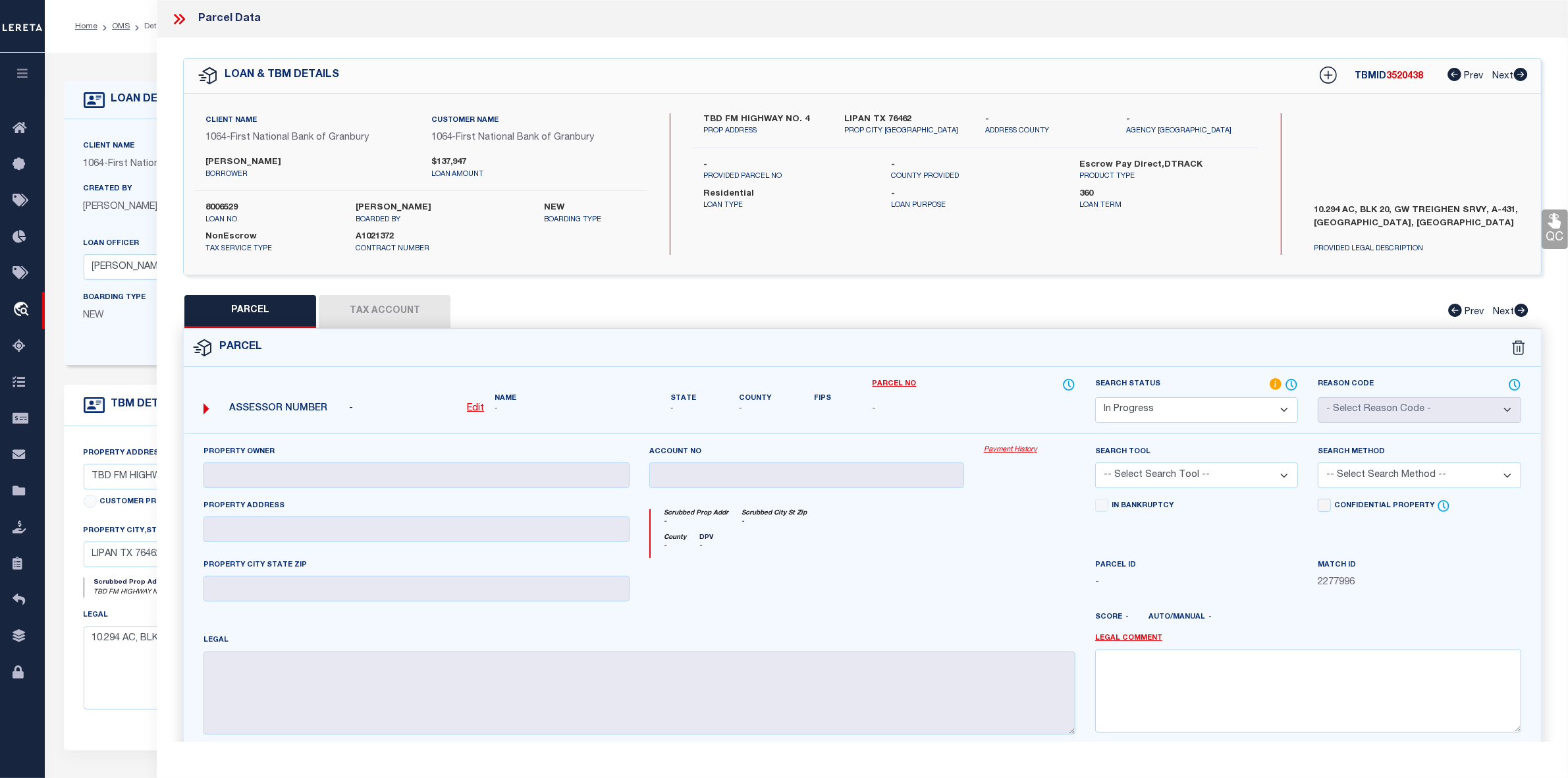
click at [255, 160] on label "[PERSON_NAME]" at bounding box center [308, 163] width 205 height 13
copy div "[PERSON_NAME]"
drag, startPoint x: 700, startPoint y: 113, endPoint x: 804, endPoint y: 120, distance: 104.2
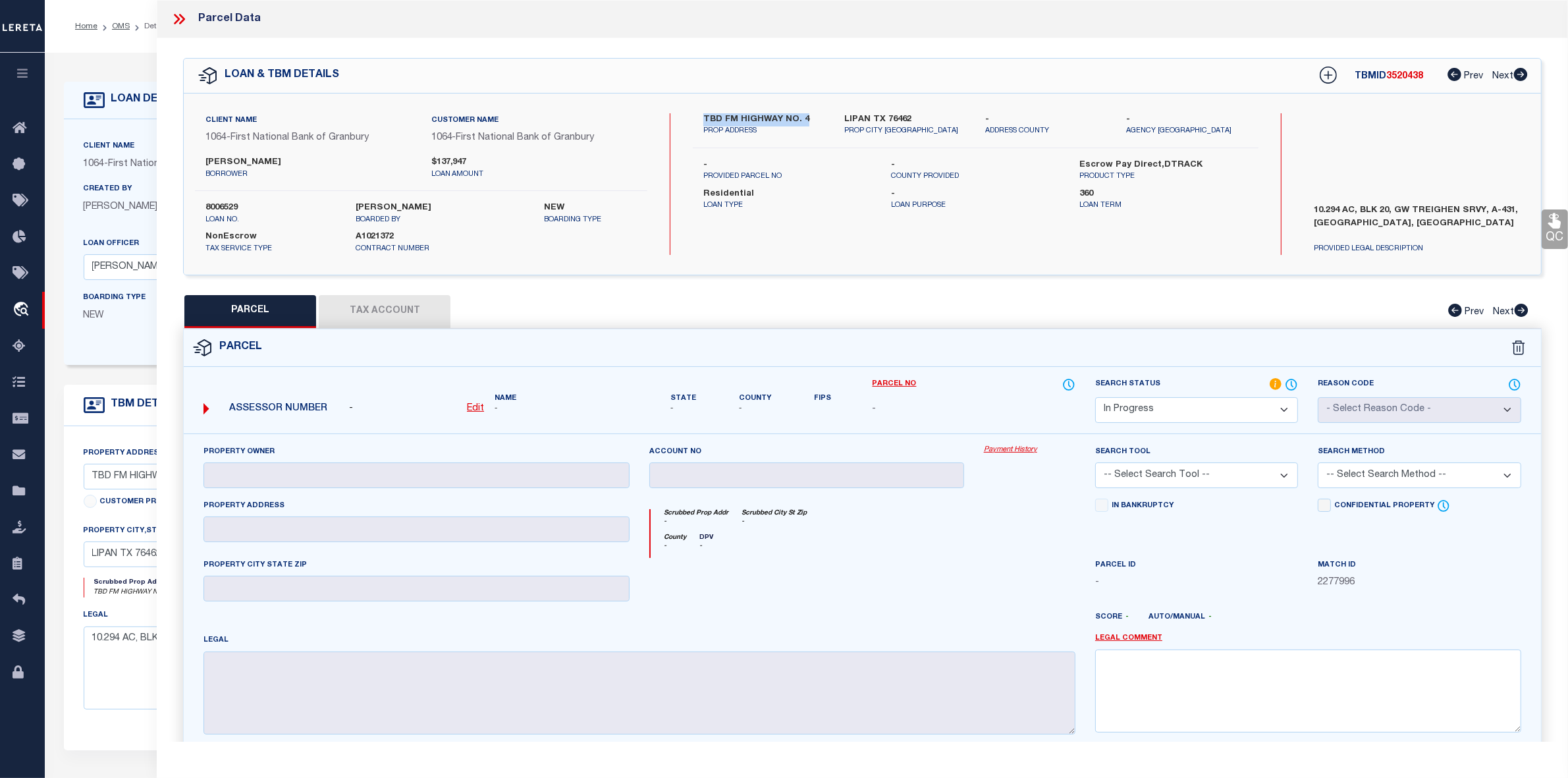
click at [804, 120] on div "TBD FM HIGHWAY NO. 4 PROP ADDRESS" at bounding box center [764, 125] width 141 height 24
copy label "TBD FM HIGHWAY NO. 4"
click at [1413, 208] on label "10.294 AC, BLK 20, GW TREIGHEN SRVY, A-431, [GEOGRAPHIC_DATA], [GEOGRAPHIC_DATA]" at bounding box center [1417, 224] width 225 height 40
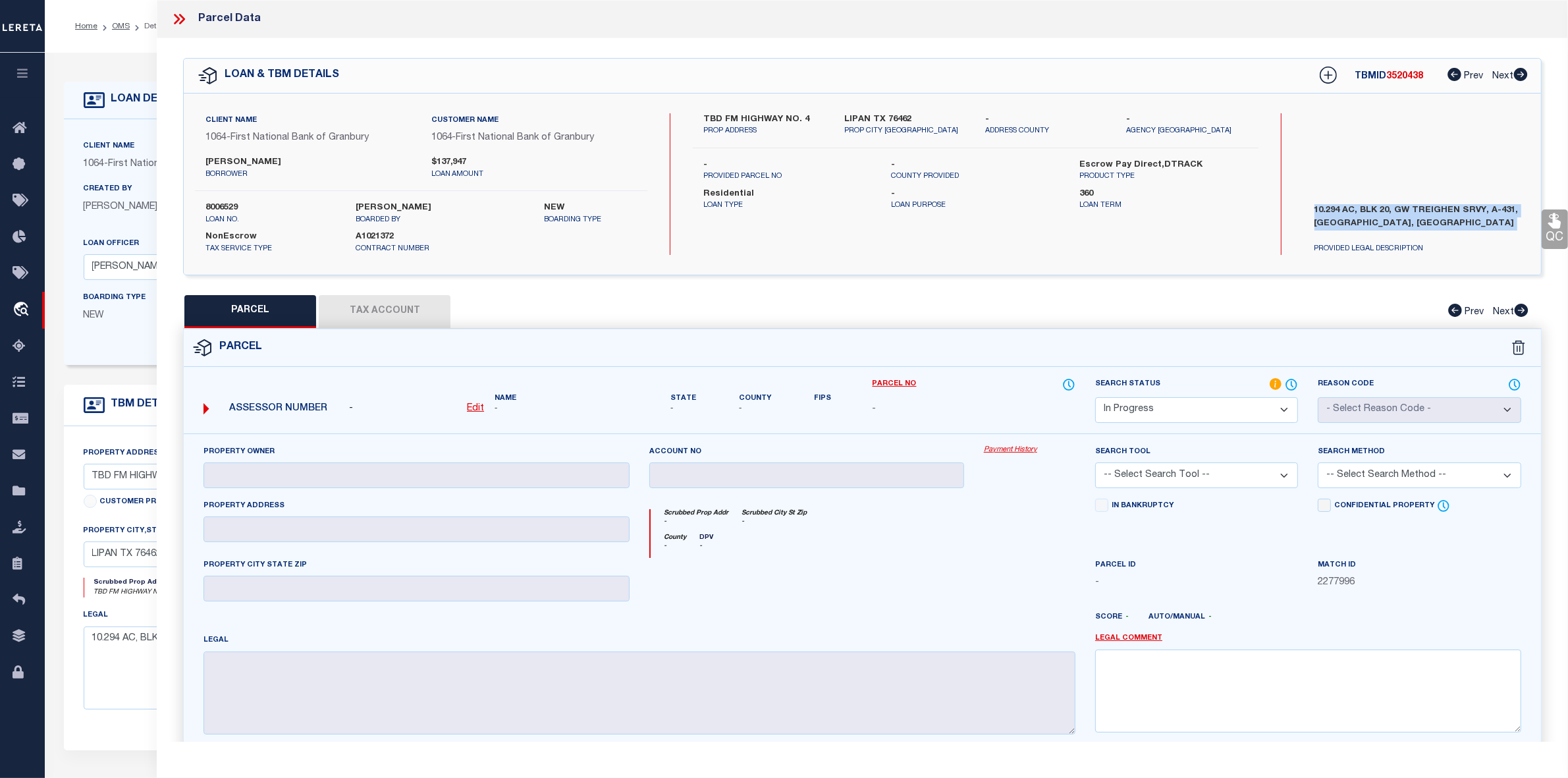
click at [1413, 208] on label "10.294 AC, BLK 20, GW TREIGHEN SRVY, A-431, [GEOGRAPHIC_DATA], [GEOGRAPHIC_DATA]" at bounding box center [1417, 224] width 225 height 40
copy div "10.294 AC, BLK 20, GW TREIGHEN SRVY, A-431, [GEOGRAPHIC_DATA], [GEOGRAPHIC_DATA]"
click at [125, 28] on link "OMS" at bounding box center [120, 26] width 18 height 8
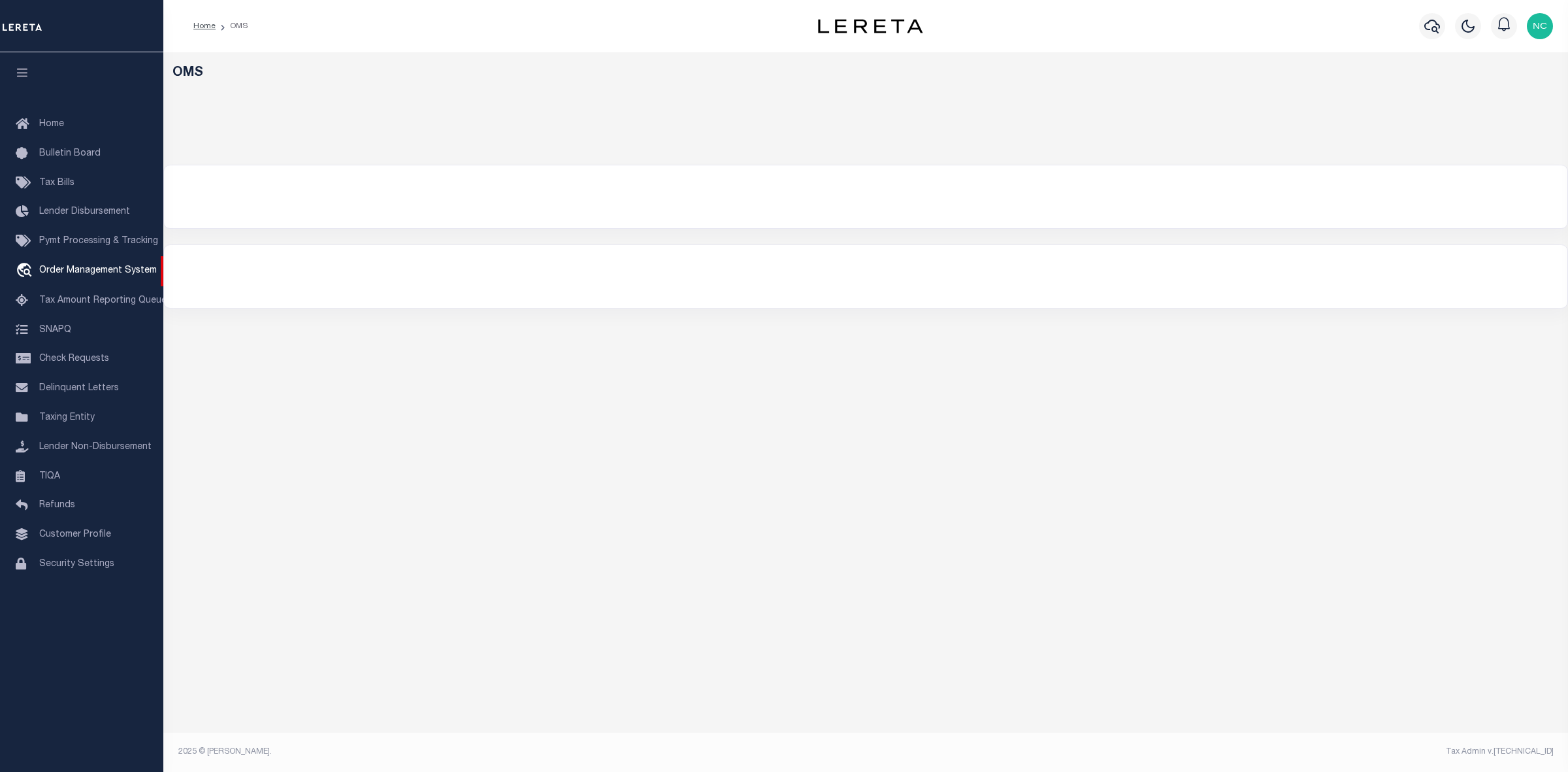
select select "200"
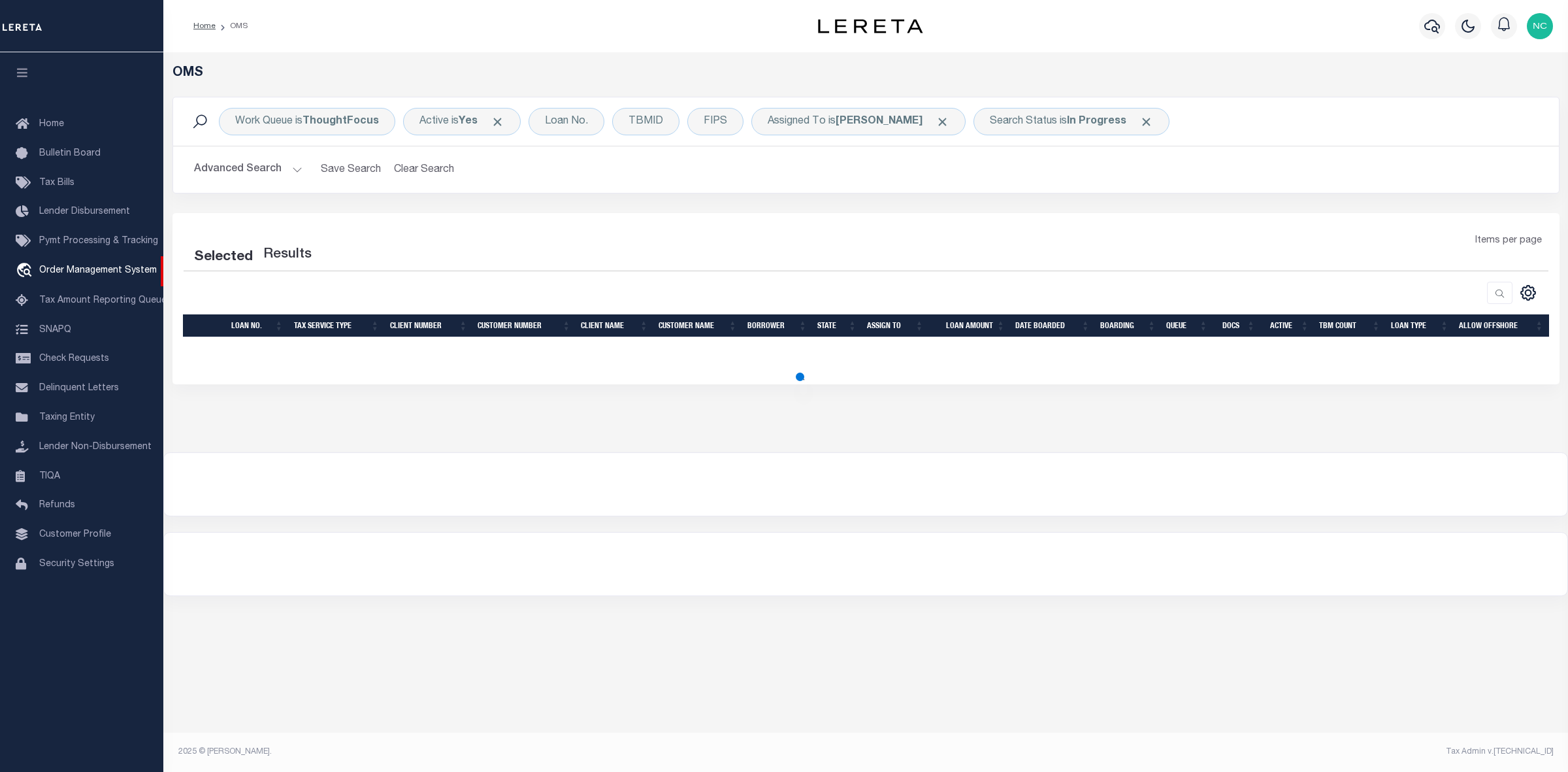
select select "200"
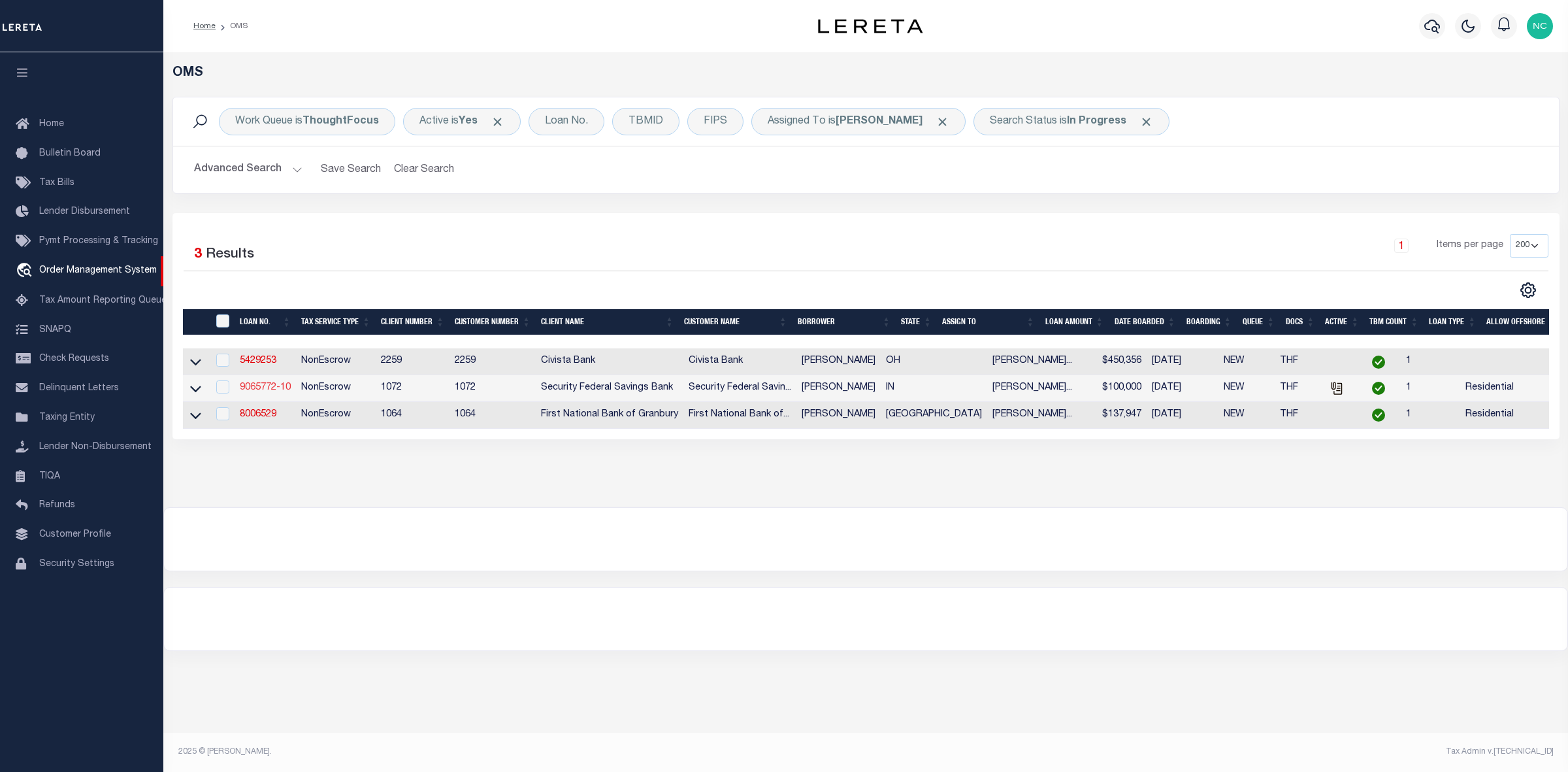
click at [272, 392] on link "9065772-10" at bounding box center [265, 388] width 51 height 9
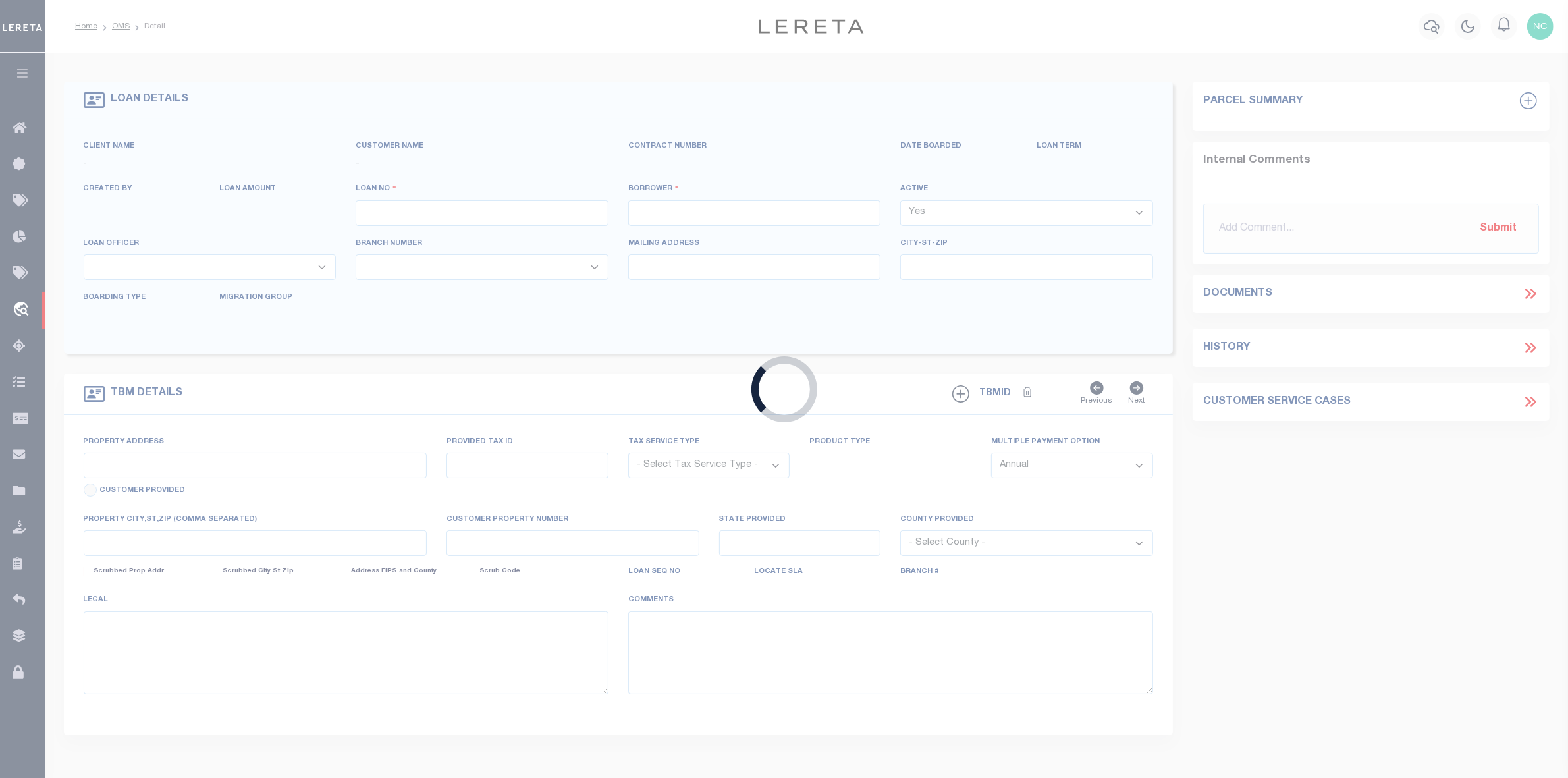
type input "9065772-10"
type input "[PERSON_NAME]"
select select
type input "[DATE]"
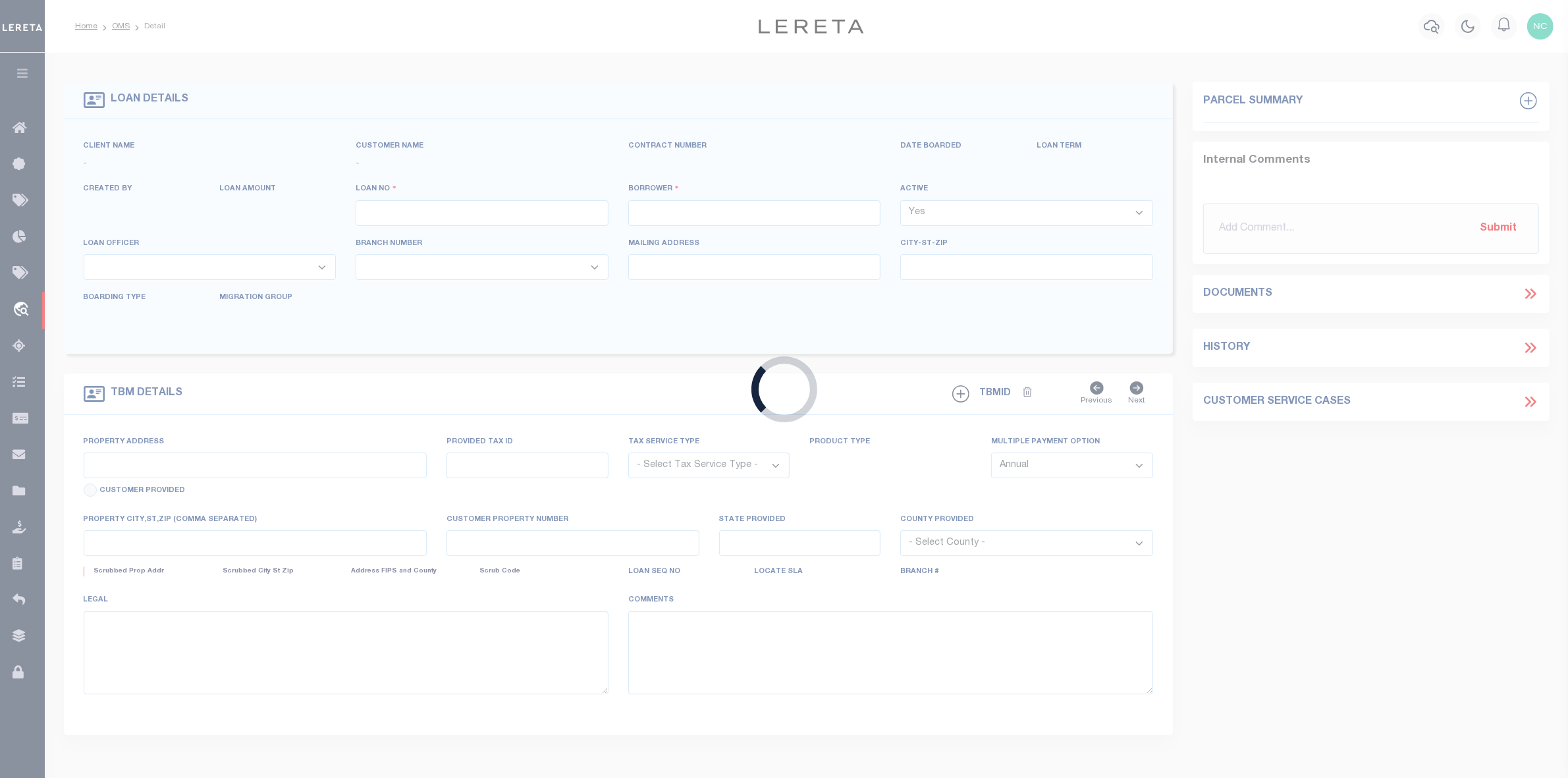
select select "200"
select select "10"
select select "NonEscrow"
type input "2101 USHER ST"
select select
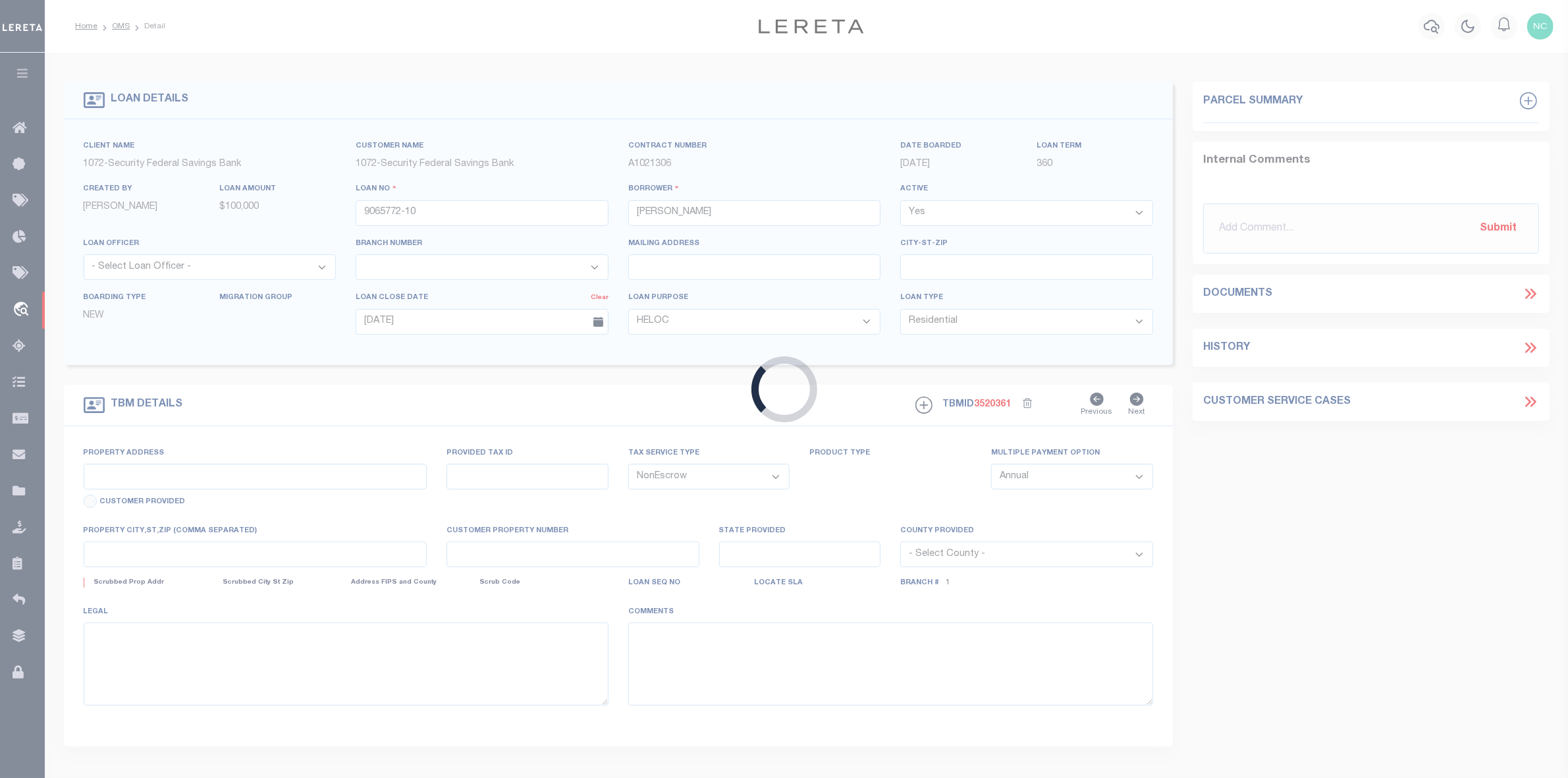
type input "LOGANSPORT IN 46947-4564"
type input "IN"
type textarea "SEE ATTACHED"
select select "378"
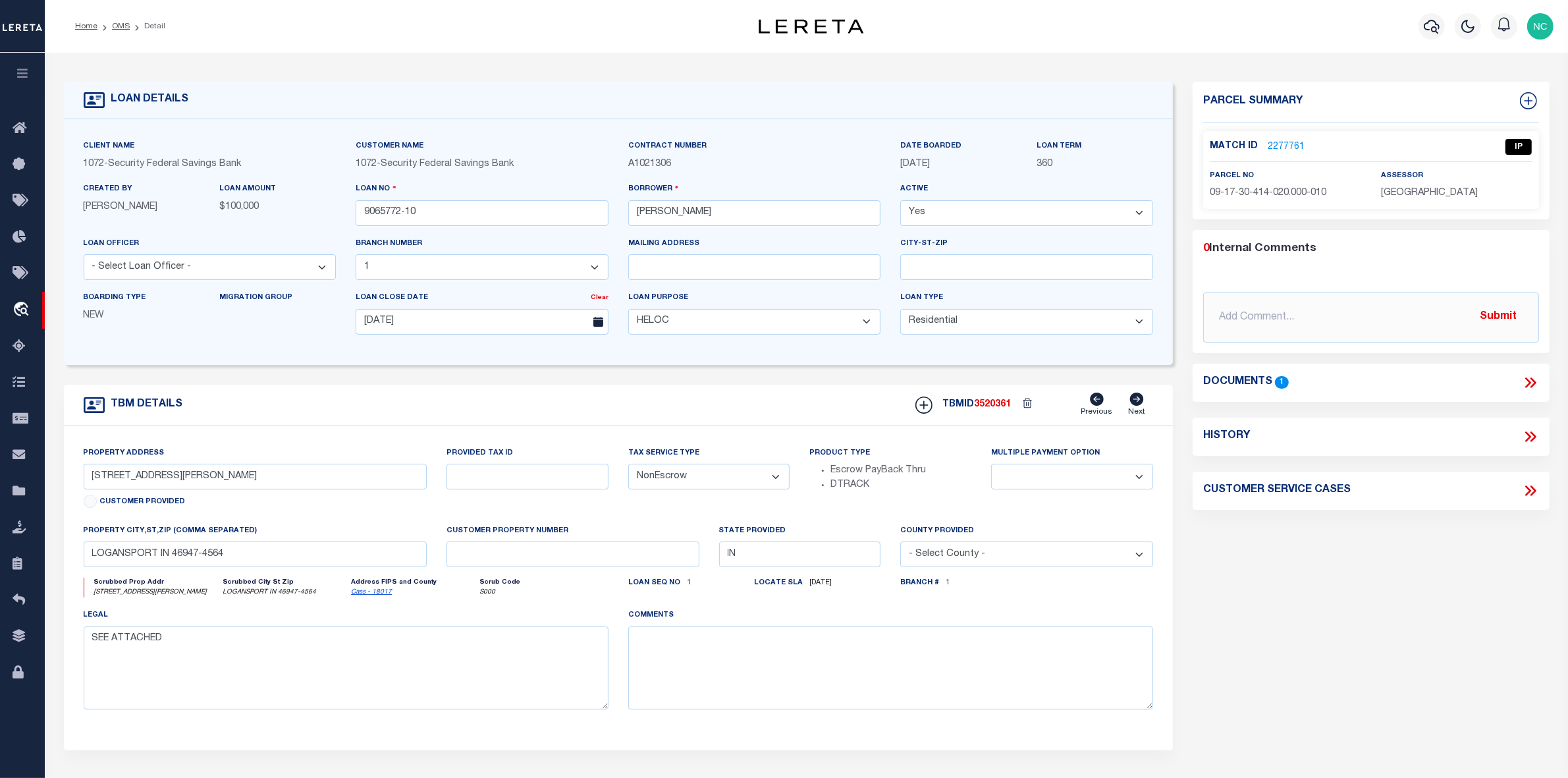
click at [1283, 143] on link "2277761" at bounding box center [1287, 147] width 37 height 14
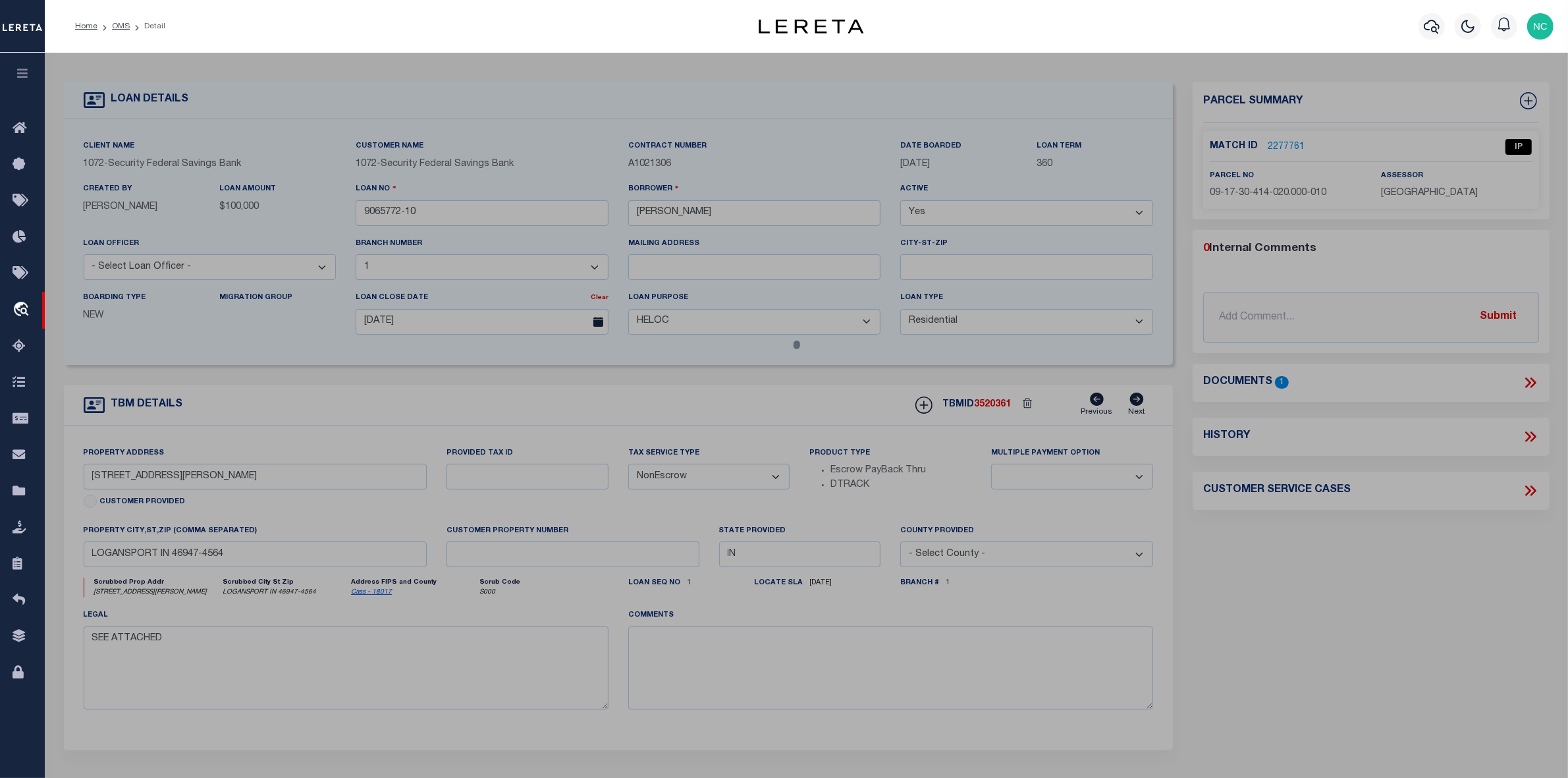
checkbox input "false"
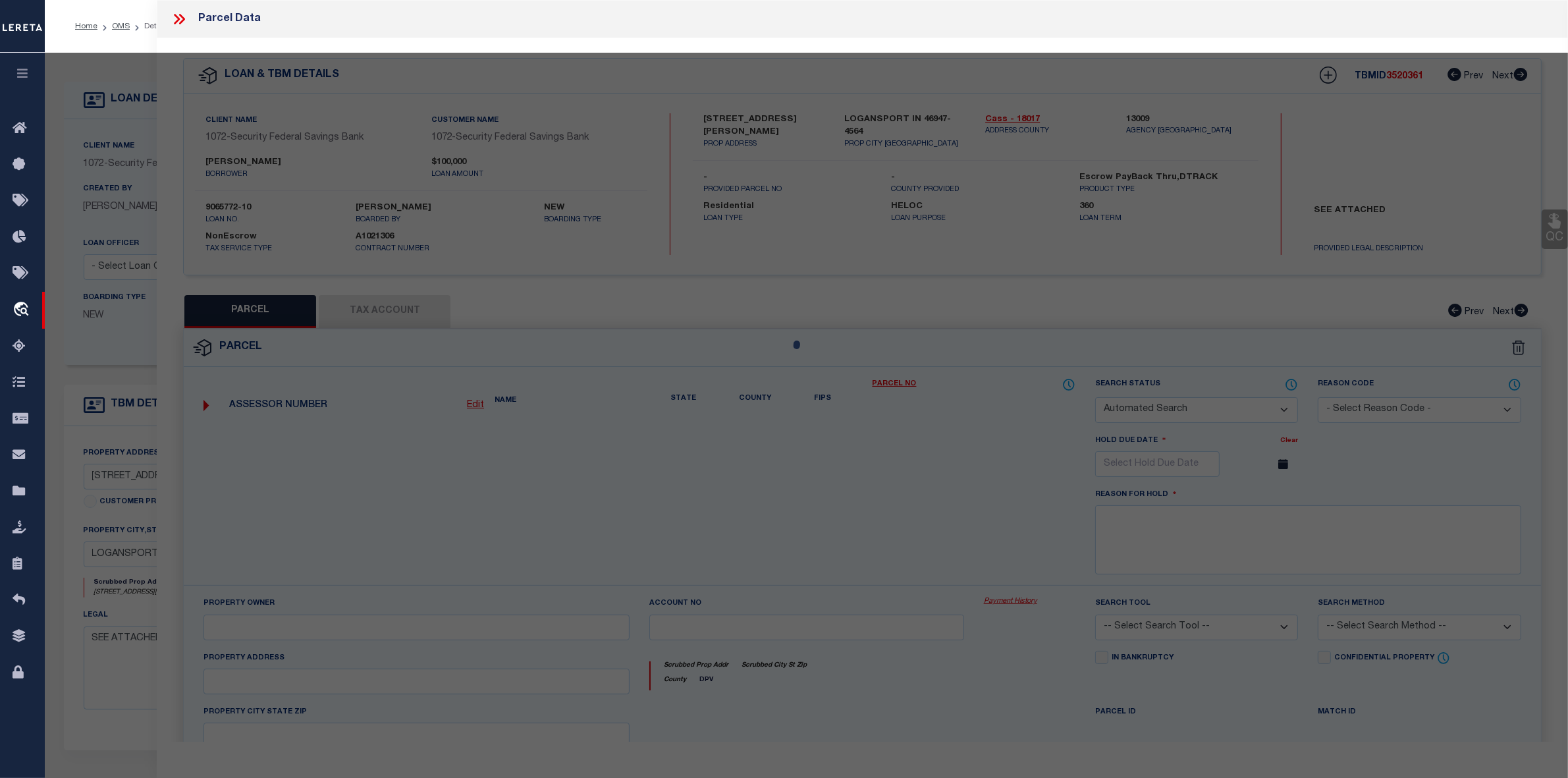
select select "IP"
type input "Benitez, Tita Perez"
type input "2101 USHER ST"
type input "Logansport, IN 46947"
type textarea "OL 11 L Rose 3 W 82 1/2 N 165 Ft"
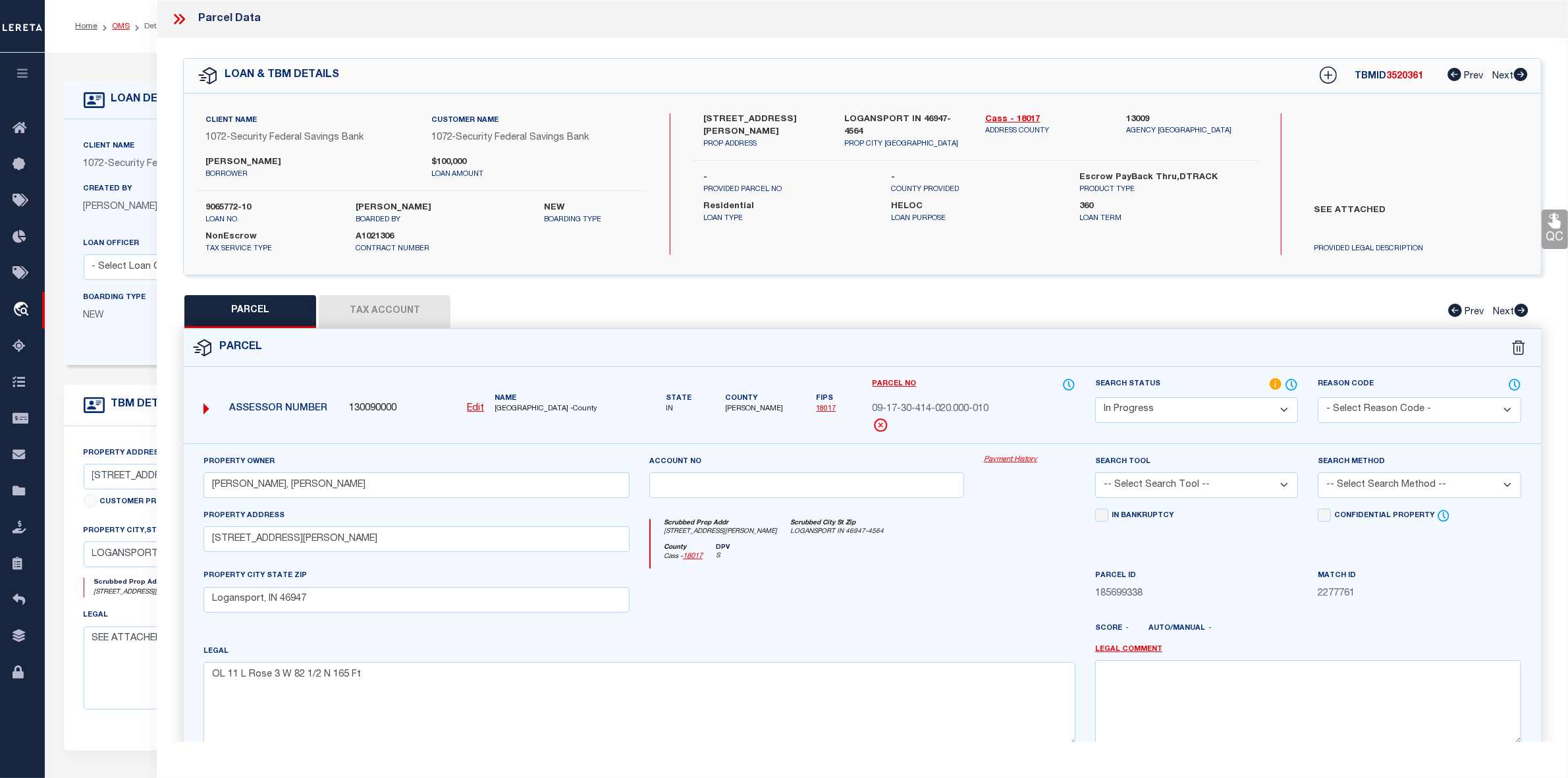
click at [122, 23] on link "OMS" at bounding box center [120, 26] width 18 height 8
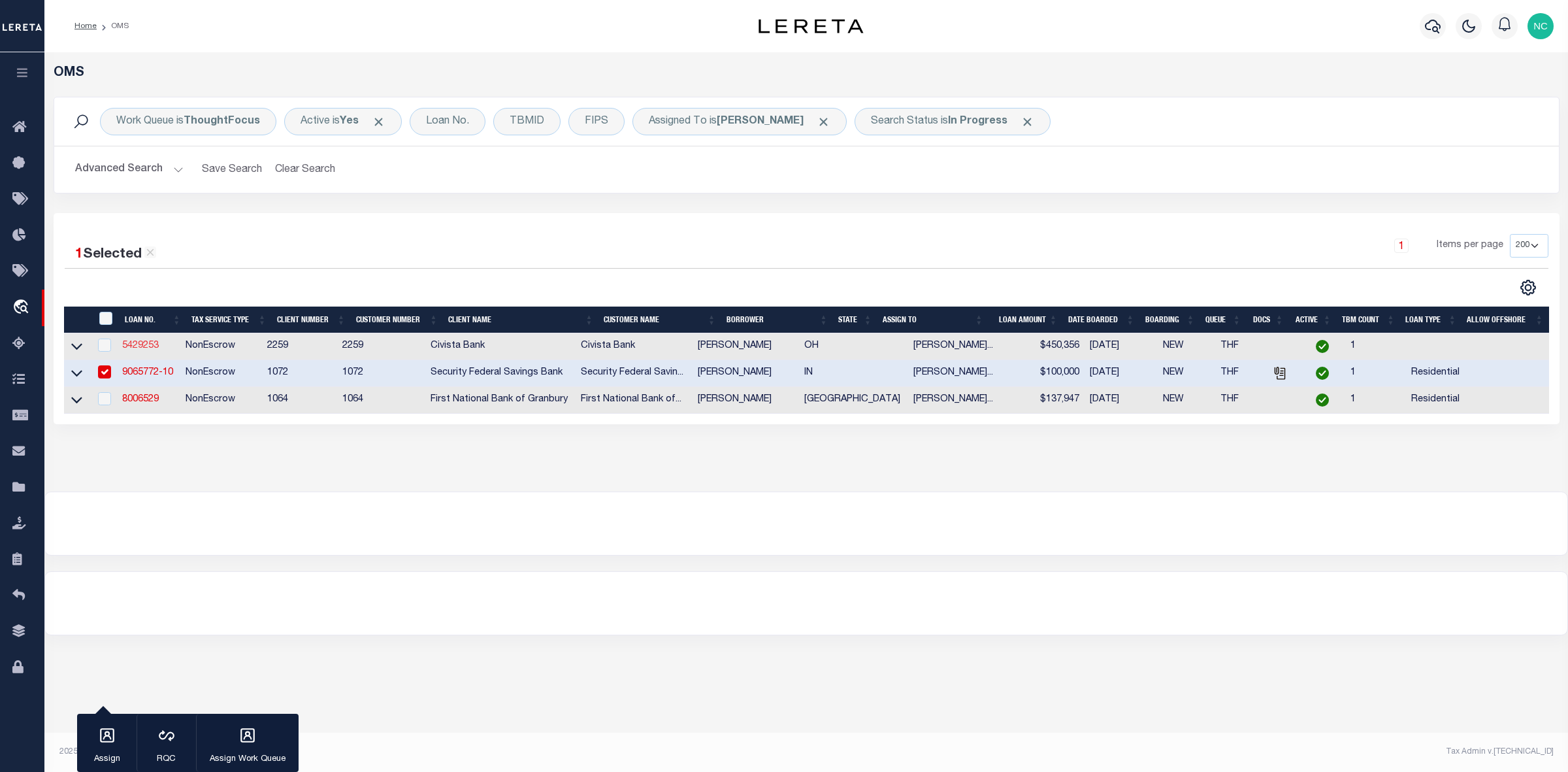
click at [146, 348] on link "5429253" at bounding box center [140, 346] width 37 height 9
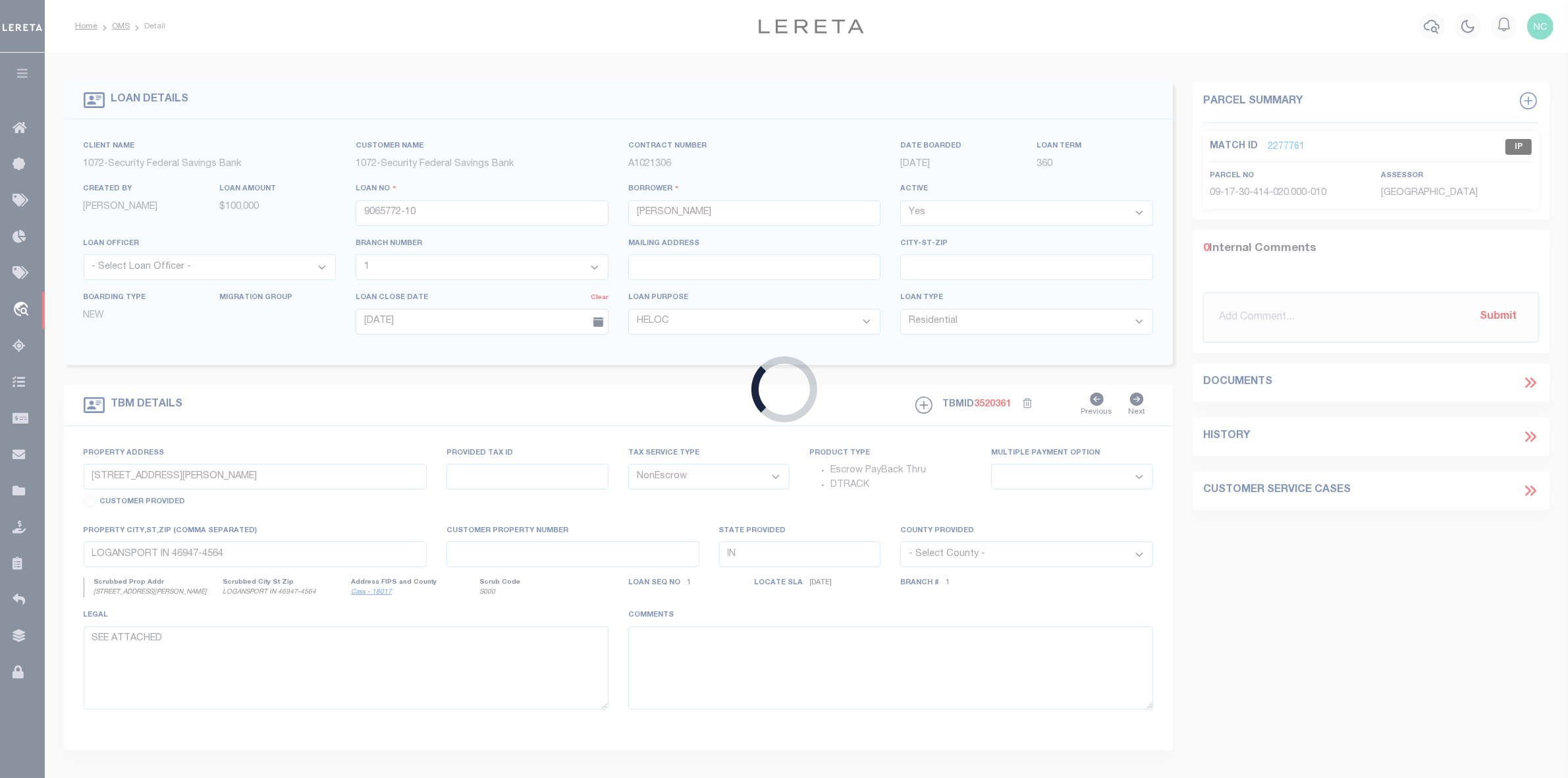
click at [147, 351] on div "Loading..." at bounding box center [784, 389] width 1568 height 778
type input "5429253"
type input "[PERSON_NAME]"
select select
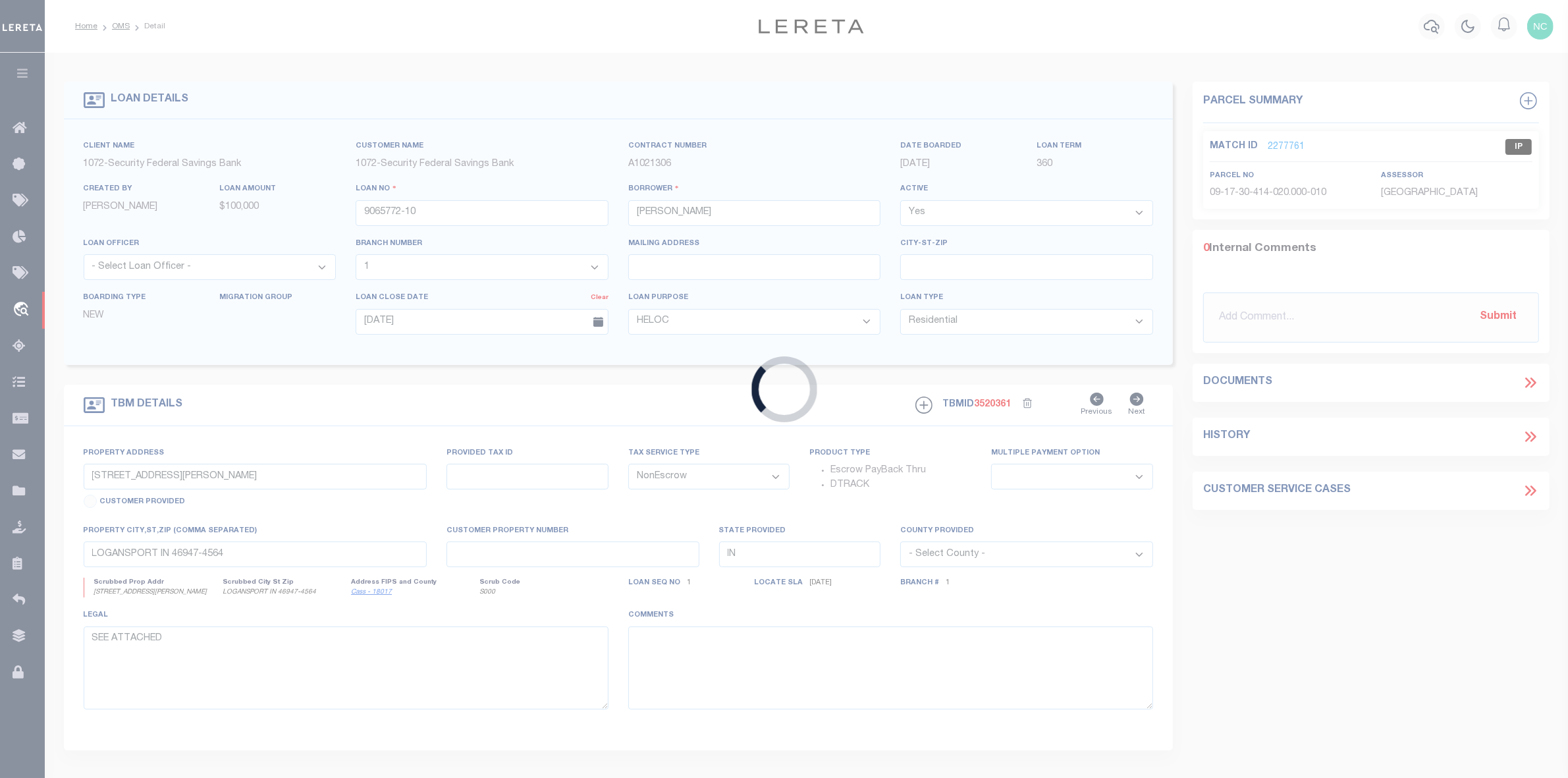
type input "125 Hunt Club Dr 2B"
type input "Copley OH 443210000"
select select
select select "46631"
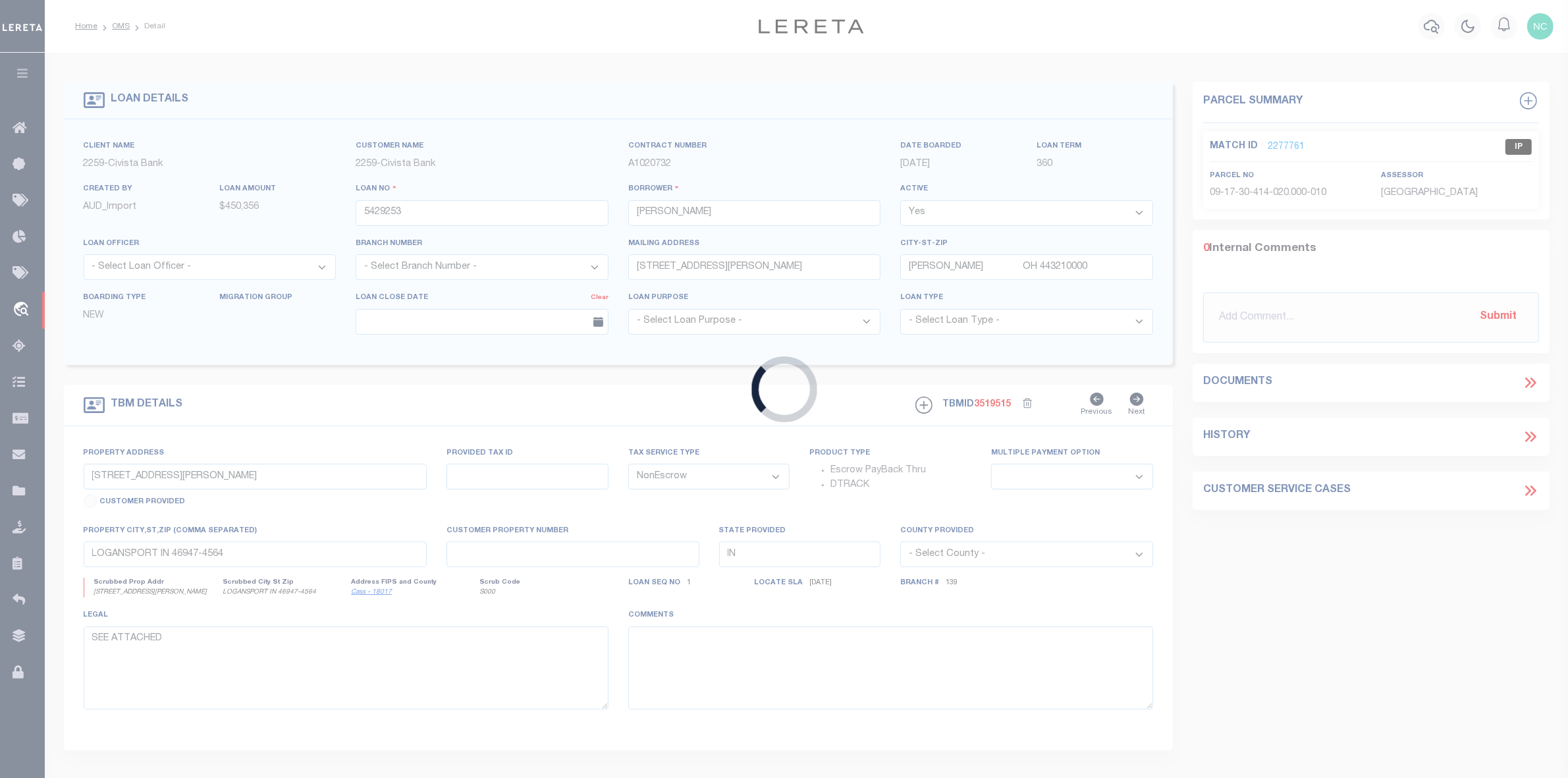
select select "7621"
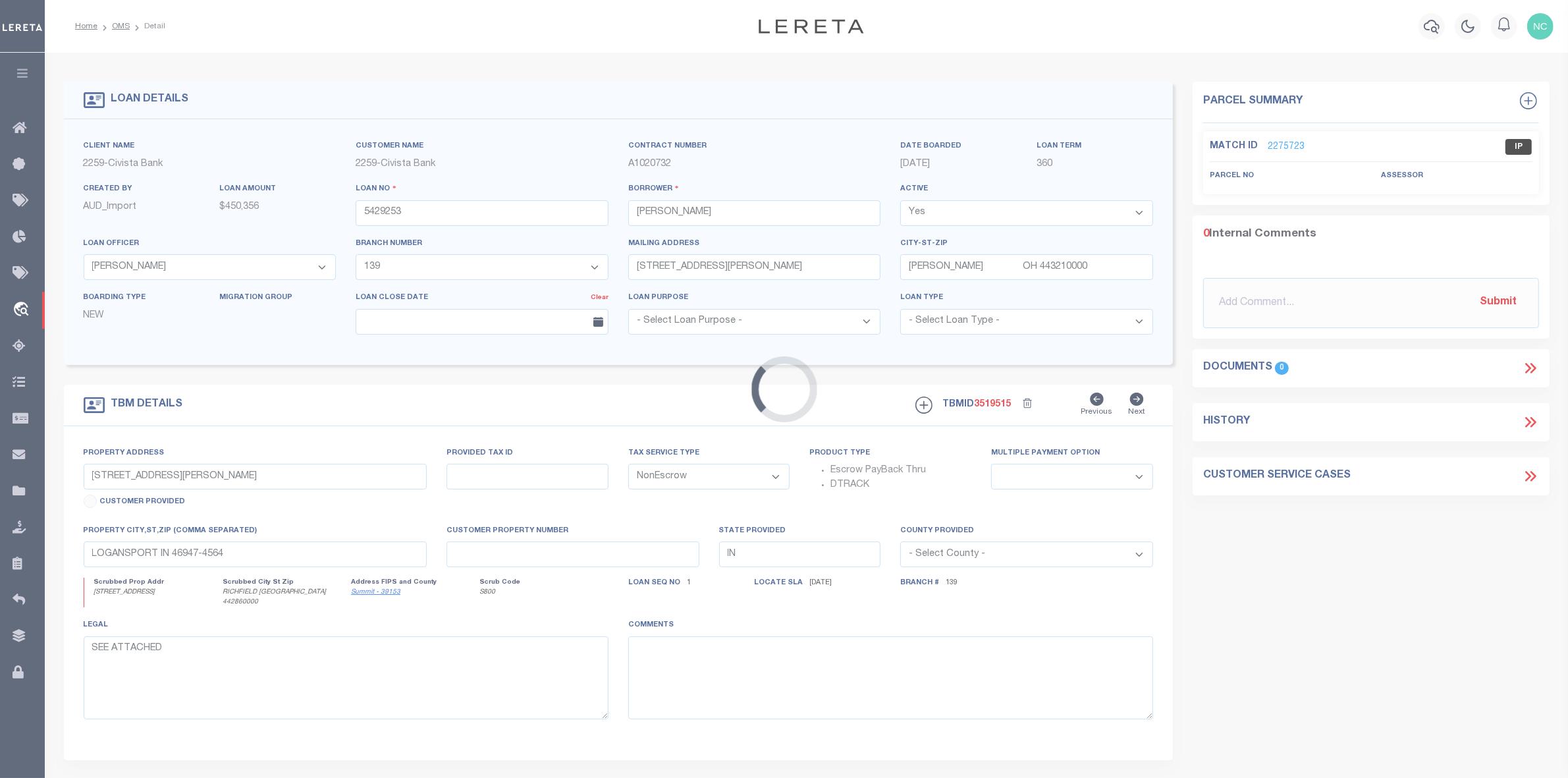
type input "3760 BROADVIEW RD"
select select
type input "RICHFIELD OH 442860000"
type input "R"
type input "OH"
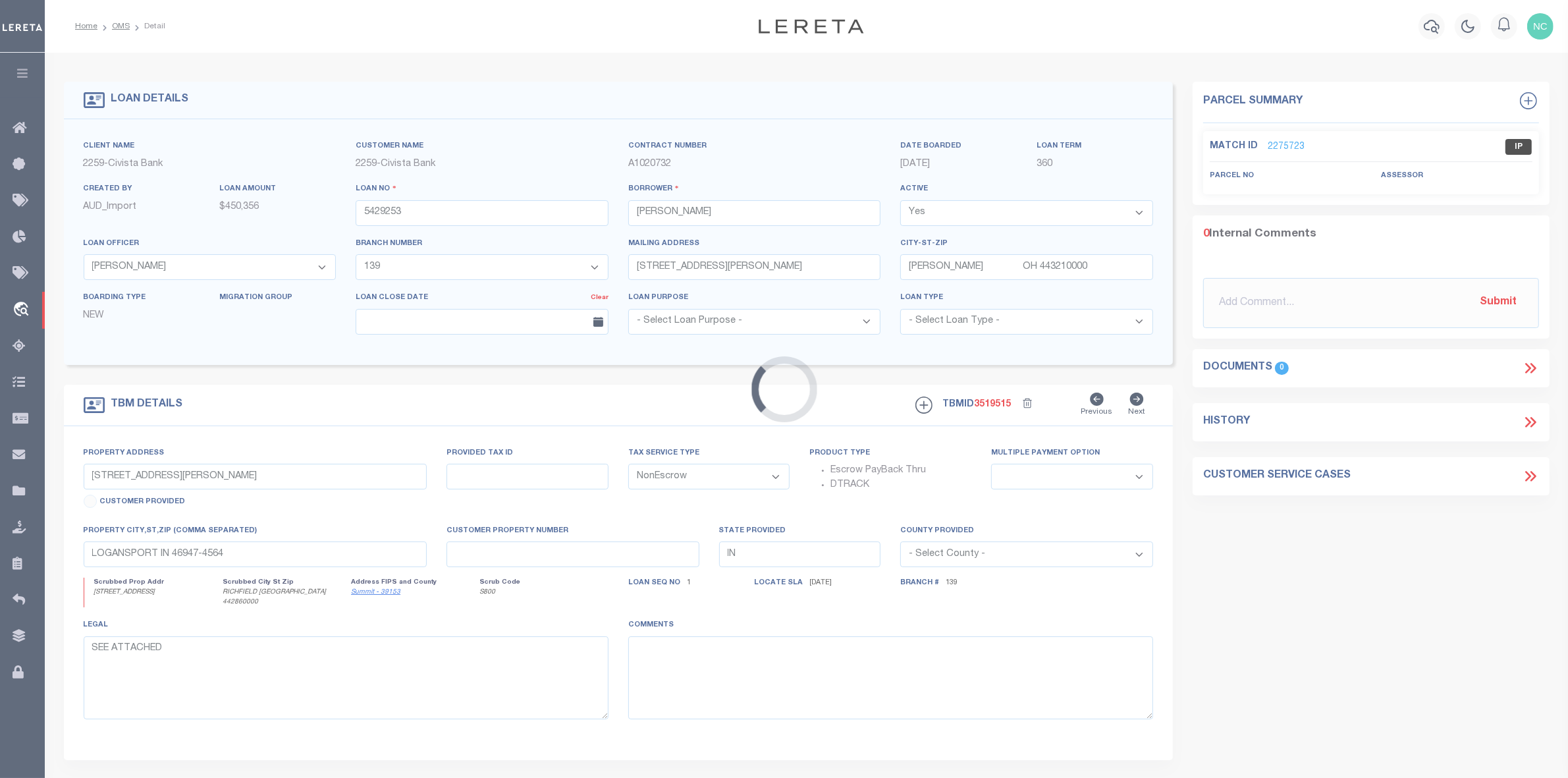
select select
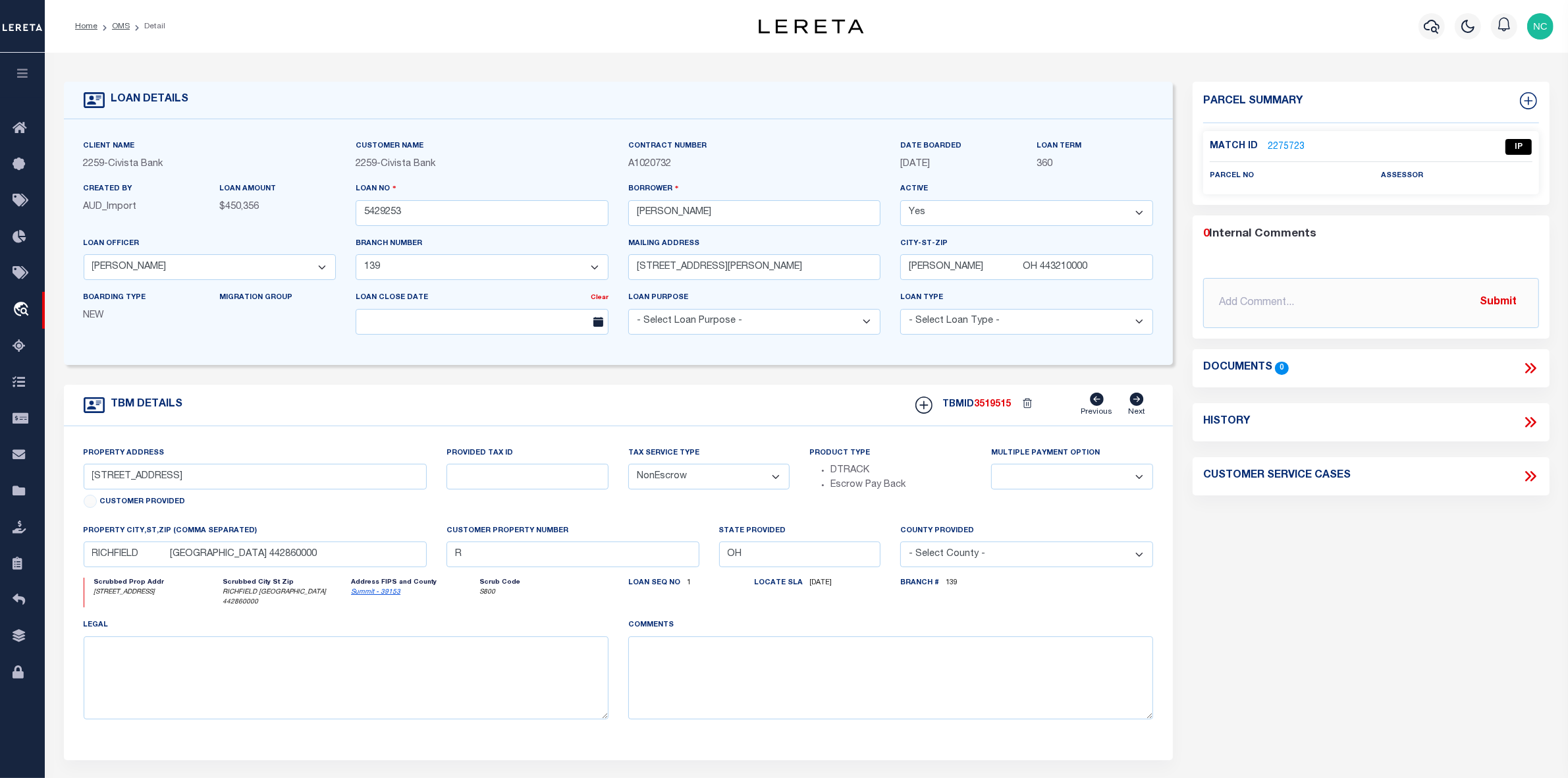
click at [1285, 141] on link "2275723" at bounding box center [1287, 147] width 37 height 14
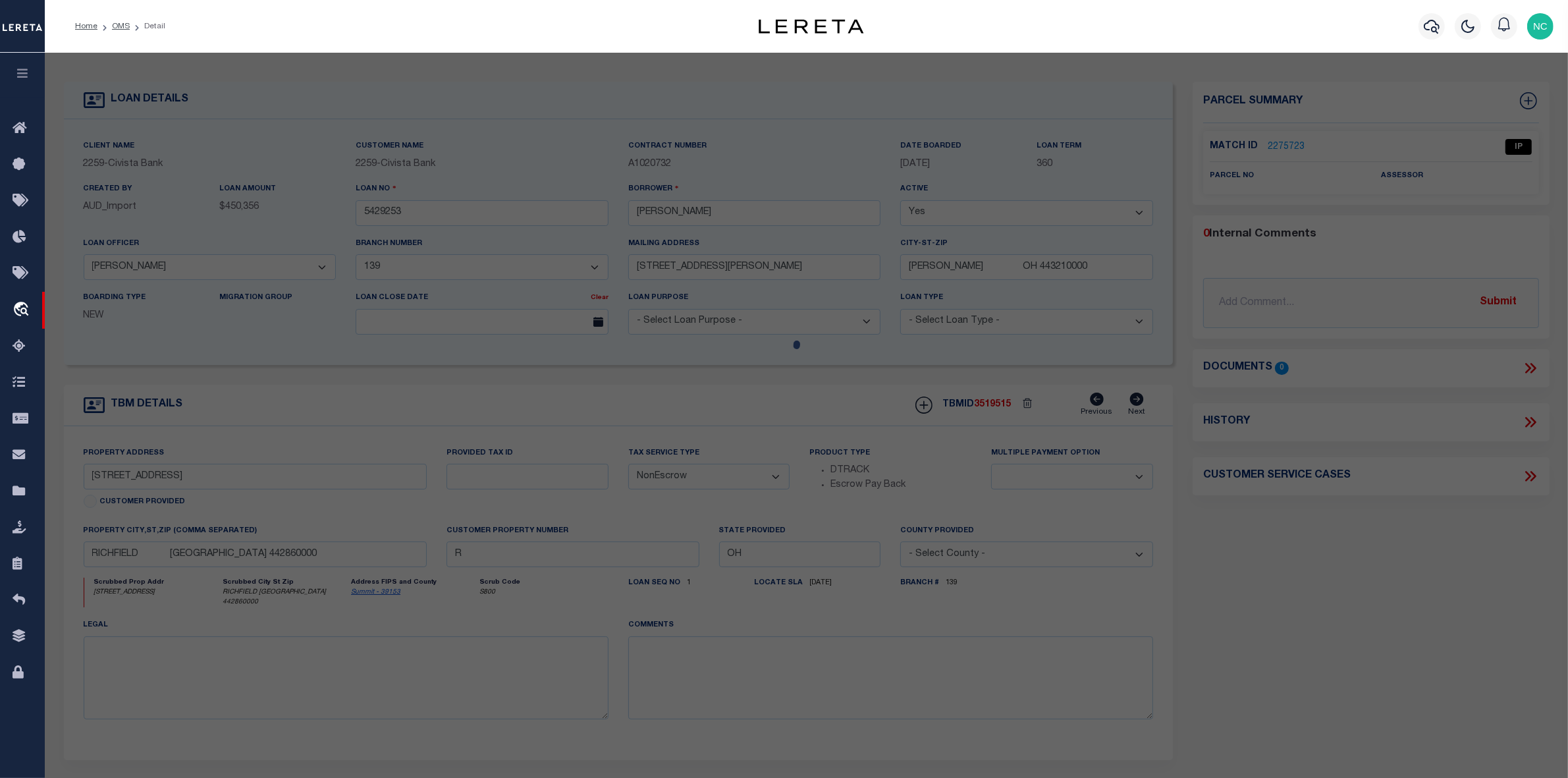
select select "AS"
checkbox input "false"
select select "IP"
checkbox input "false"
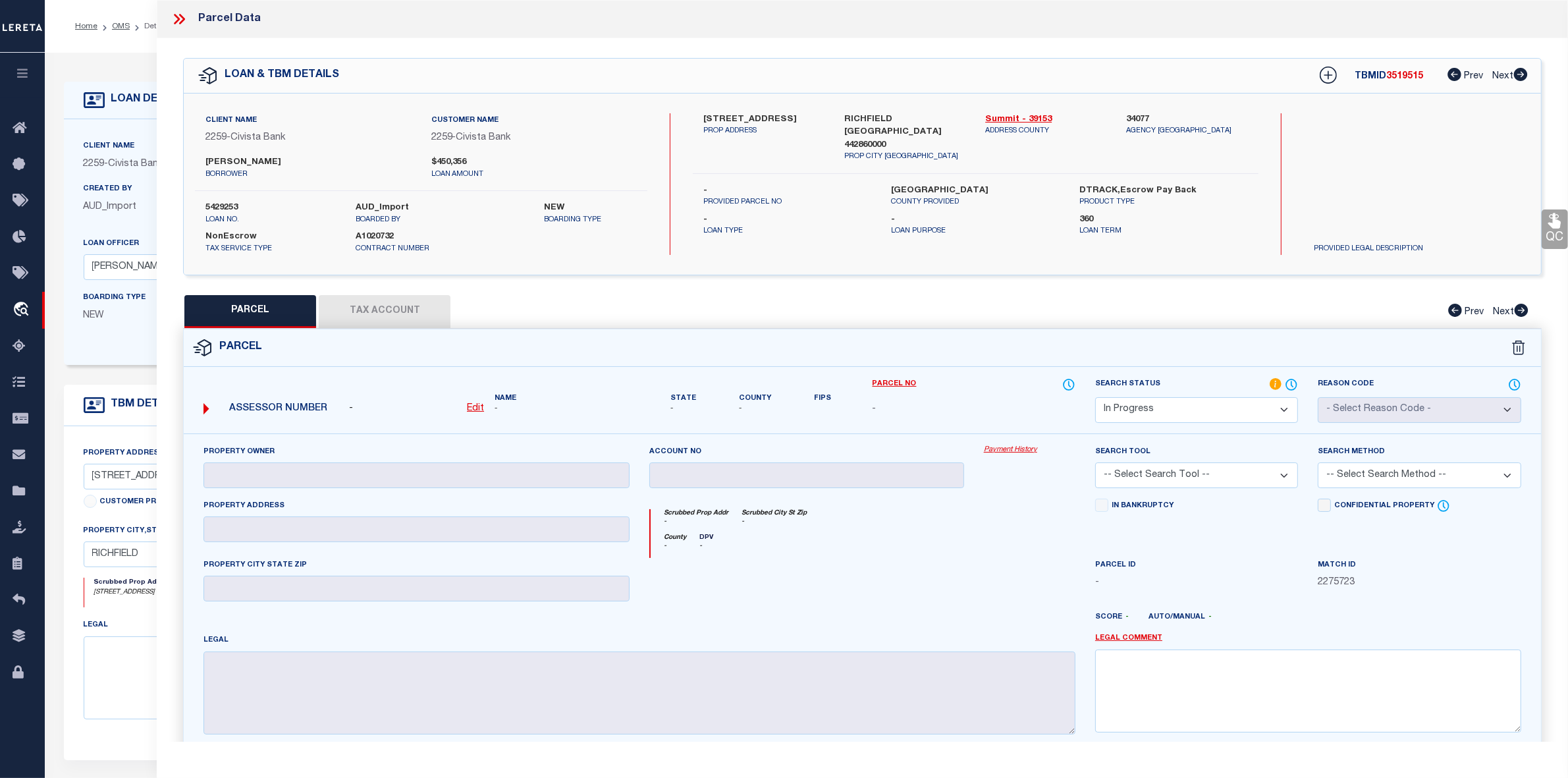
click at [224, 205] on label "5429253" at bounding box center [270, 208] width 130 height 13
copy label "5429253"
click at [122, 27] on link "OMS" at bounding box center [120, 26] width 18 height 8
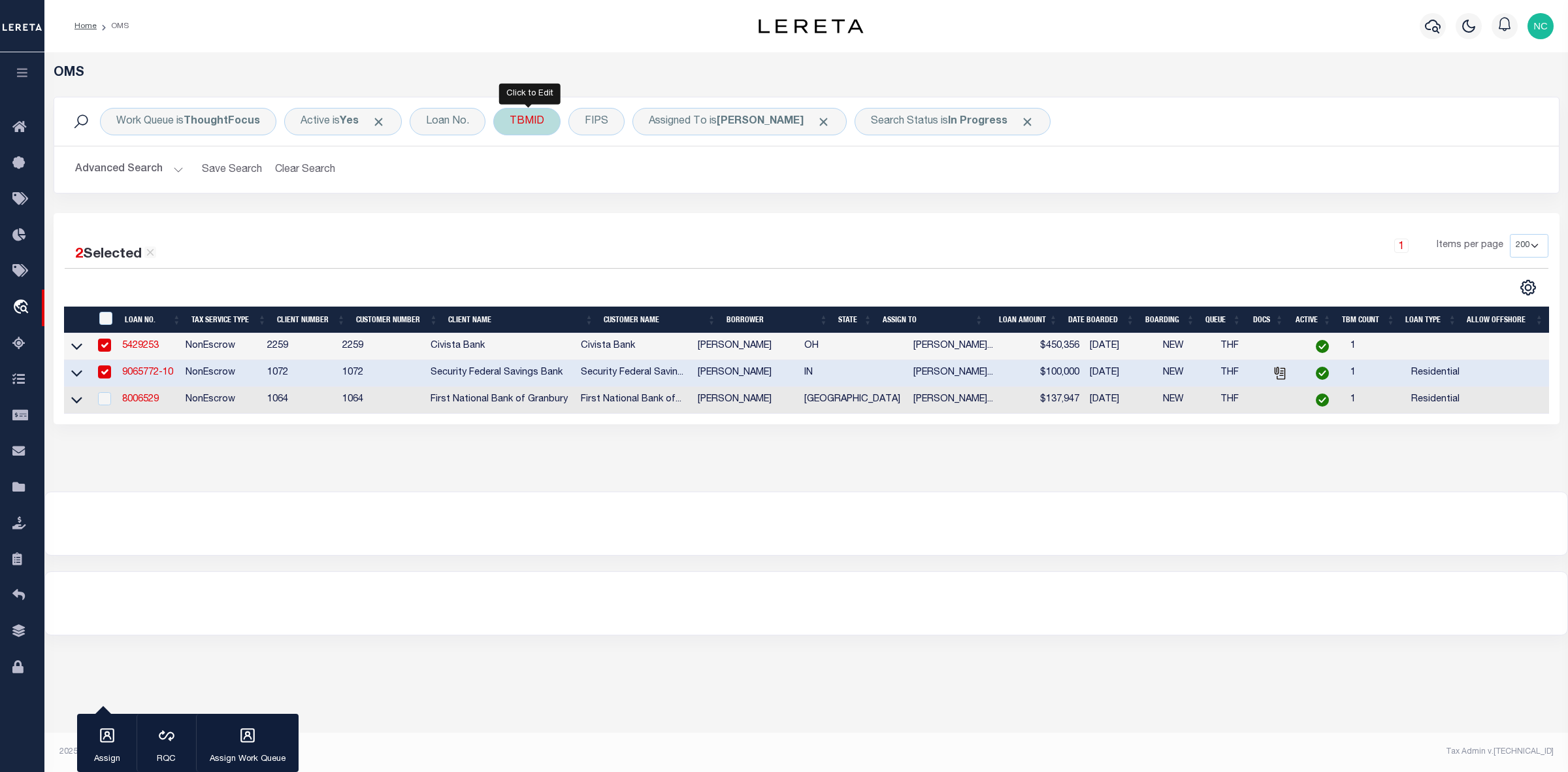
click at [522, 124] on div "TBMID" at bounding box center [527, 121] width 68 height 28
click at [555, 184] on input "number" at bounding box center [606, 180] width 192 height 25
paste input "3520363"
type input "3520363"
click at [688, 208] on input "Apply" at bounding box center [683, 209] width 39 height 22
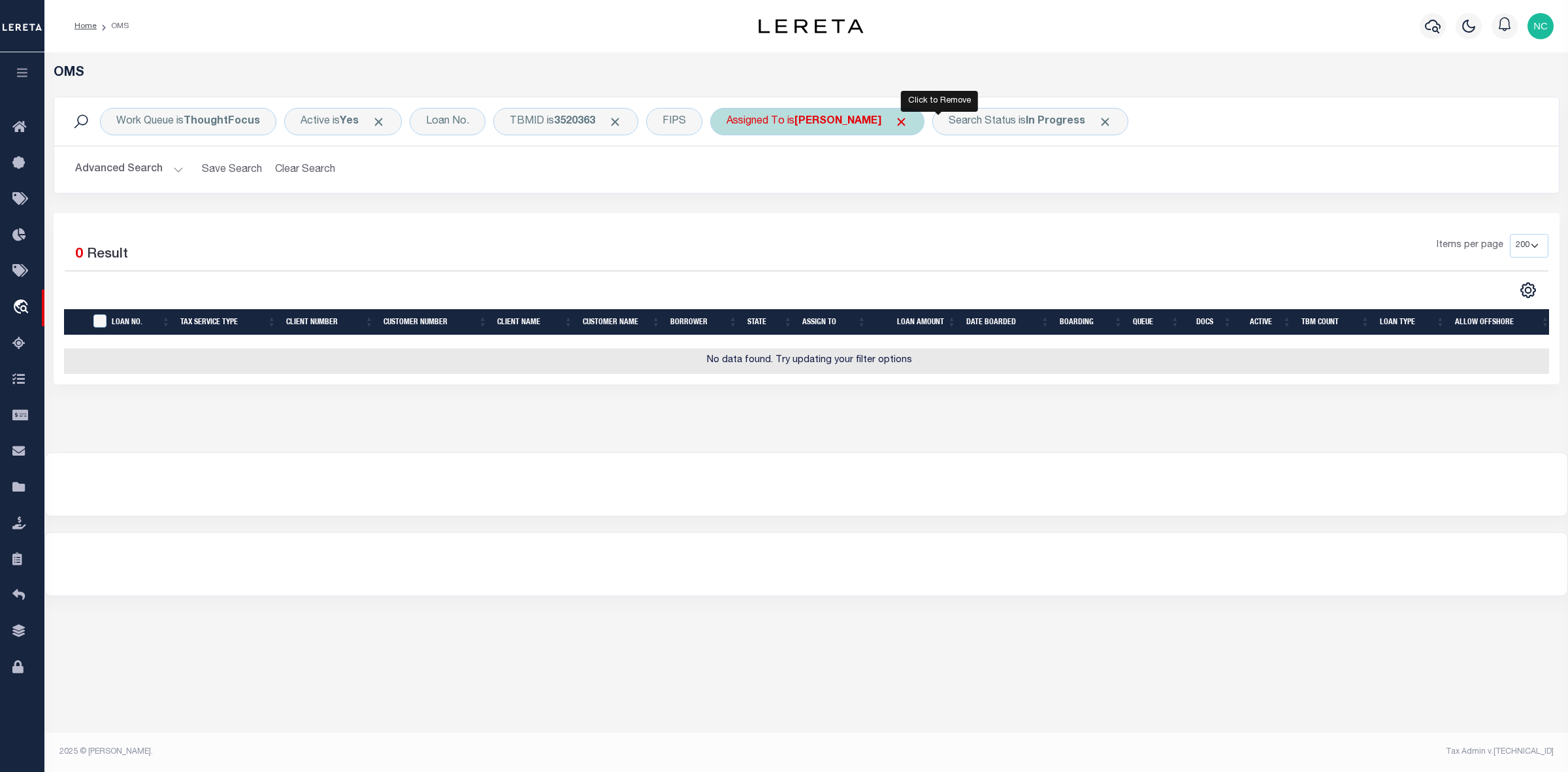
click at [909, 116] on span "Click to Remove" at bounding box center [901, 121] width 14 height 14
click at [985, 121] on span "Click to Remove" at bounding box center [981, 121] width 14 height 14
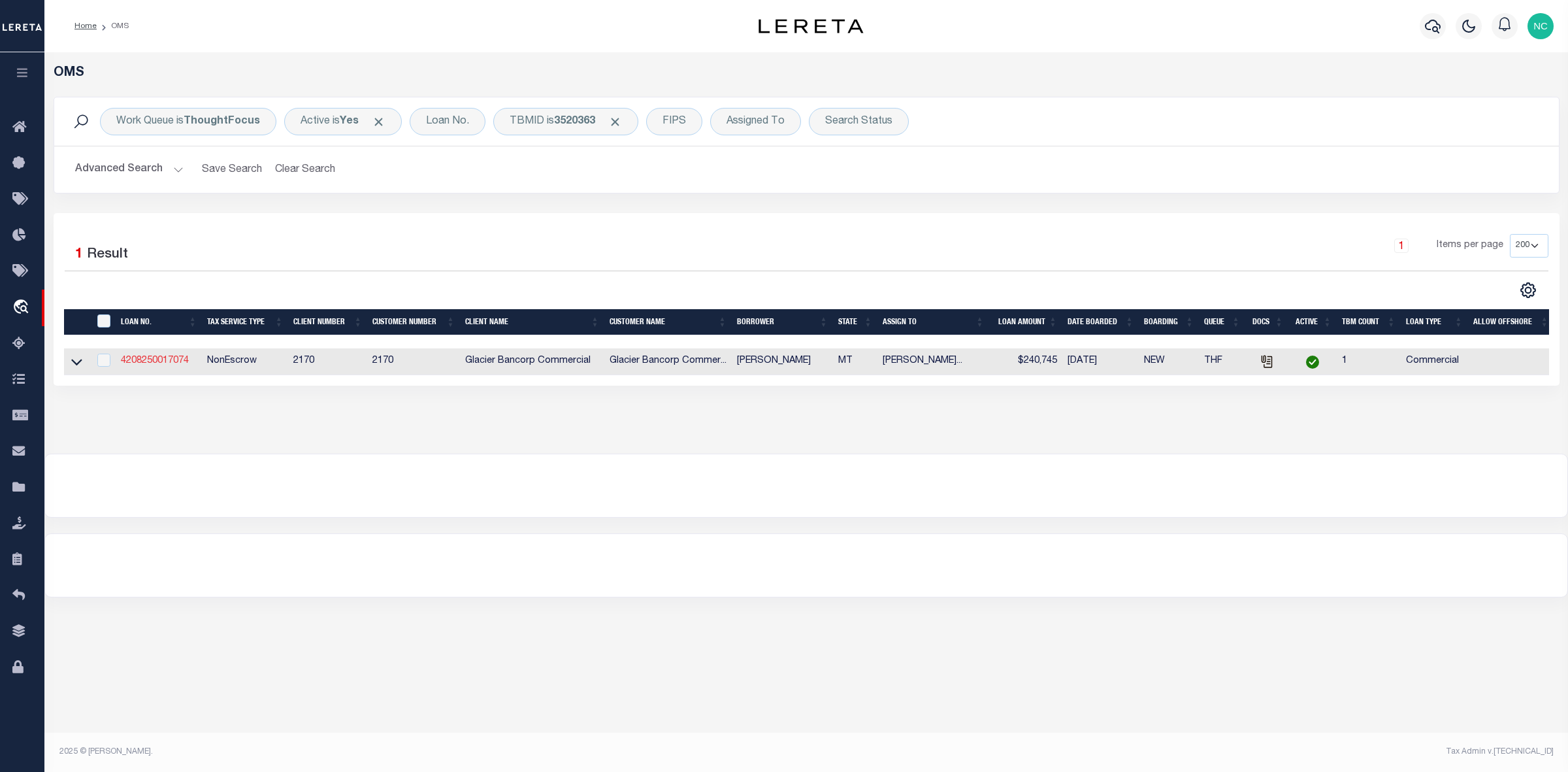
click at [152, 365] on link "4208250017074" at bounding box center [155, 361] width 68 height 9
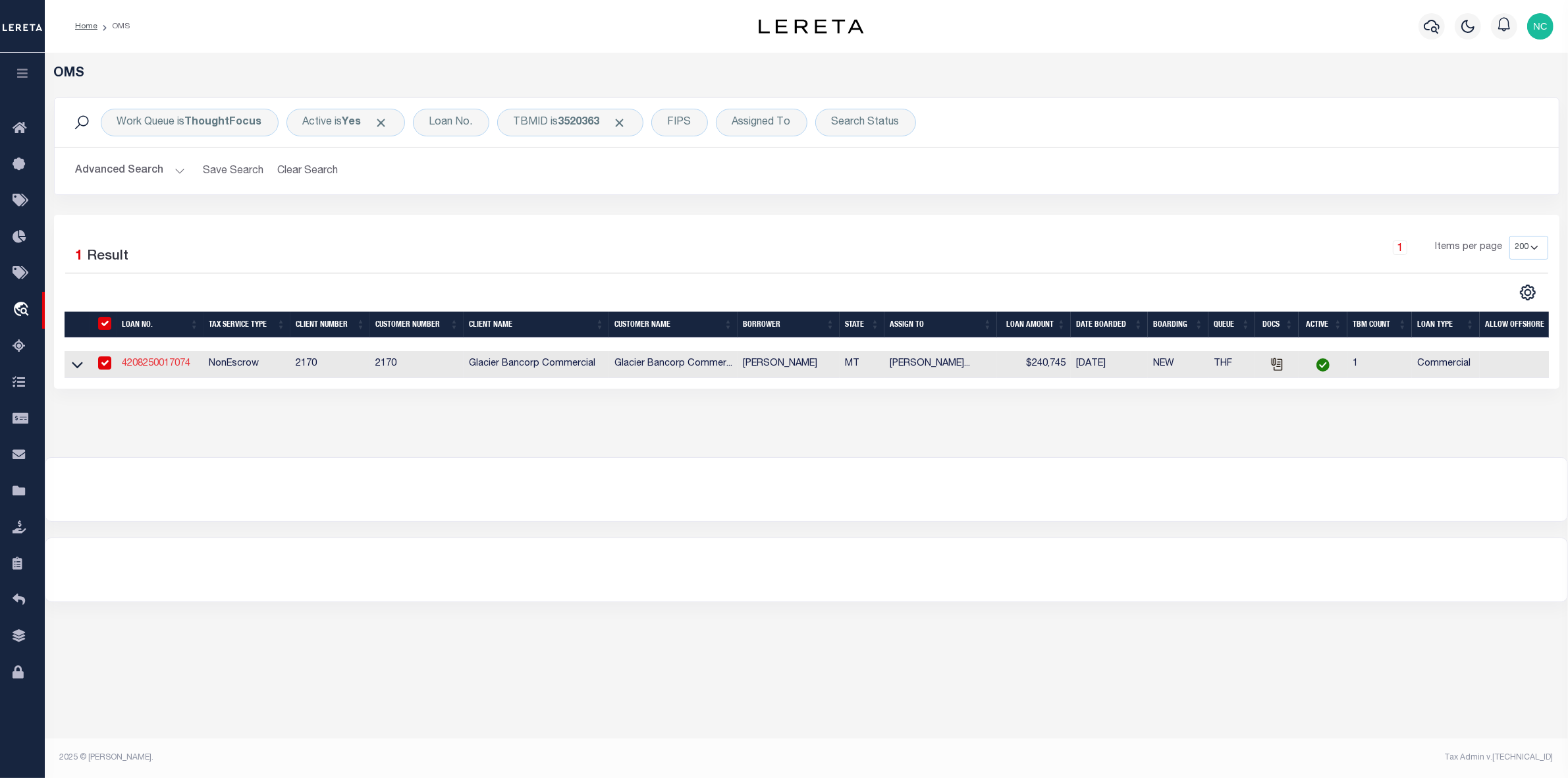
type input "4208250017074"
type input "LYLE R PETERSEN"
select select
type input "11527 ROAD 16 S"
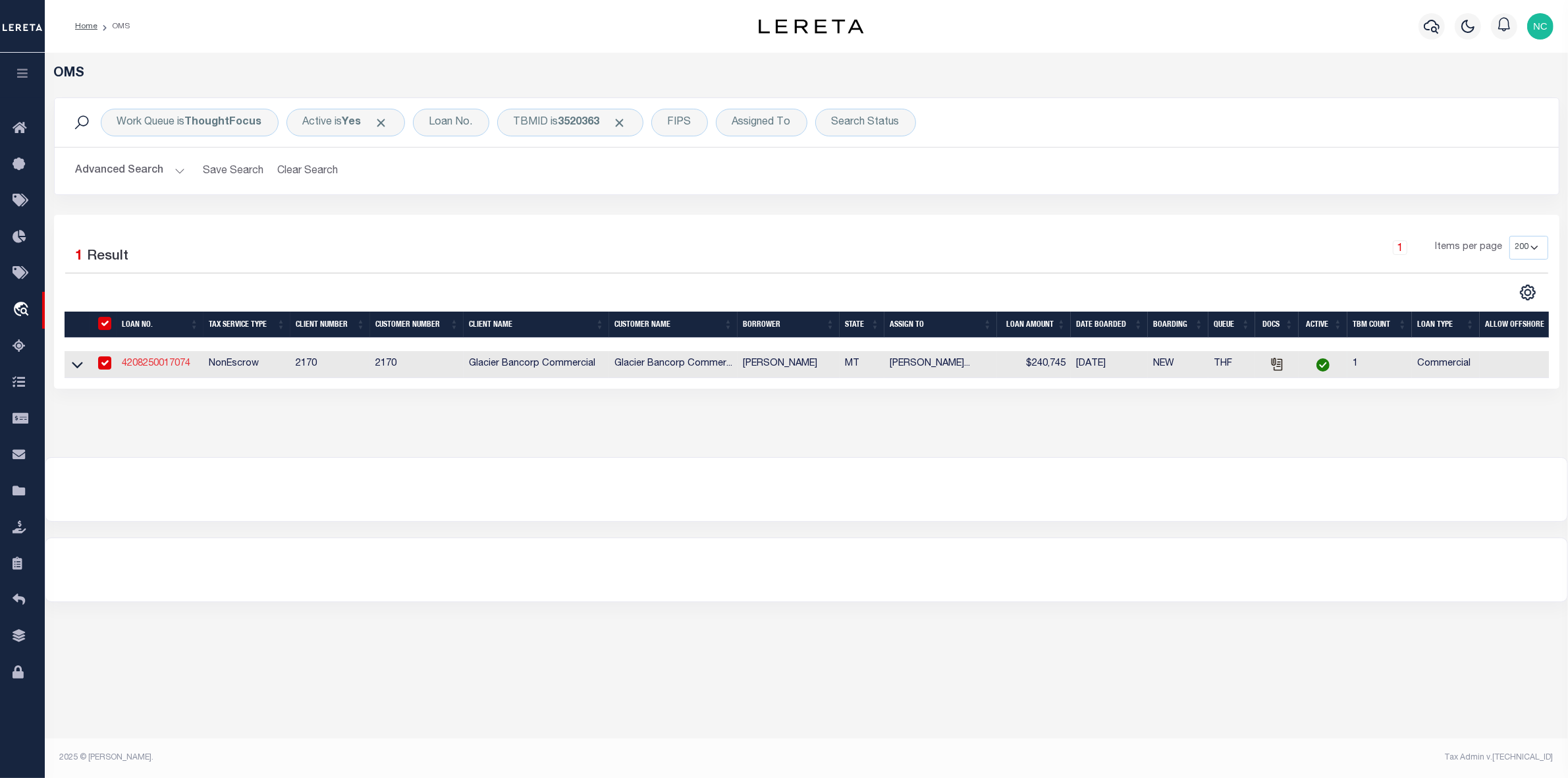
type input "RUDYARD MT 59540-7536"
type input "10/02/2025"
select select "20"
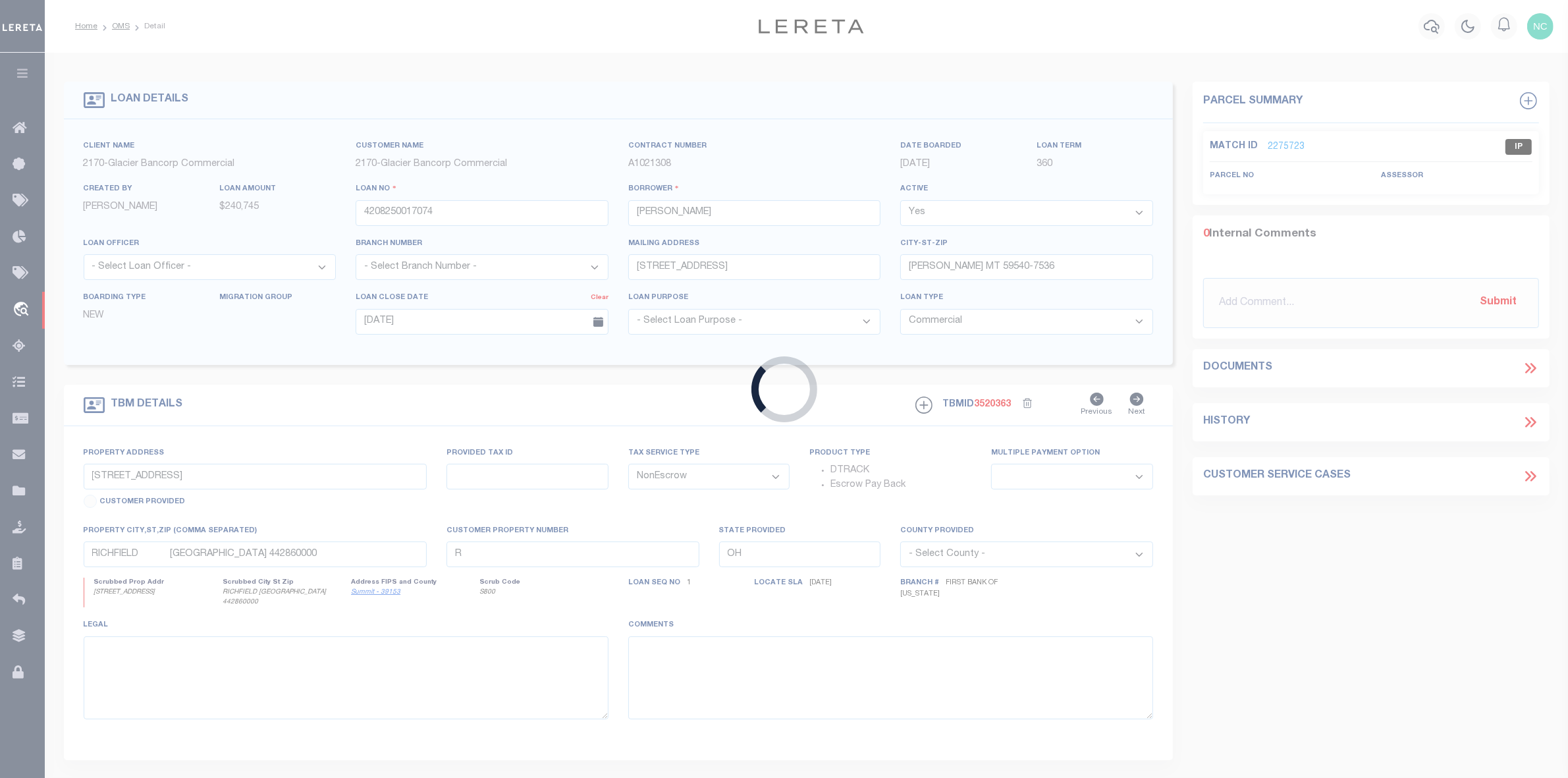
type input "11527 ROAD 16 S"
type input "000003821"
select select
type input "RUDYARD MT 59540-7536"
type input "MT"
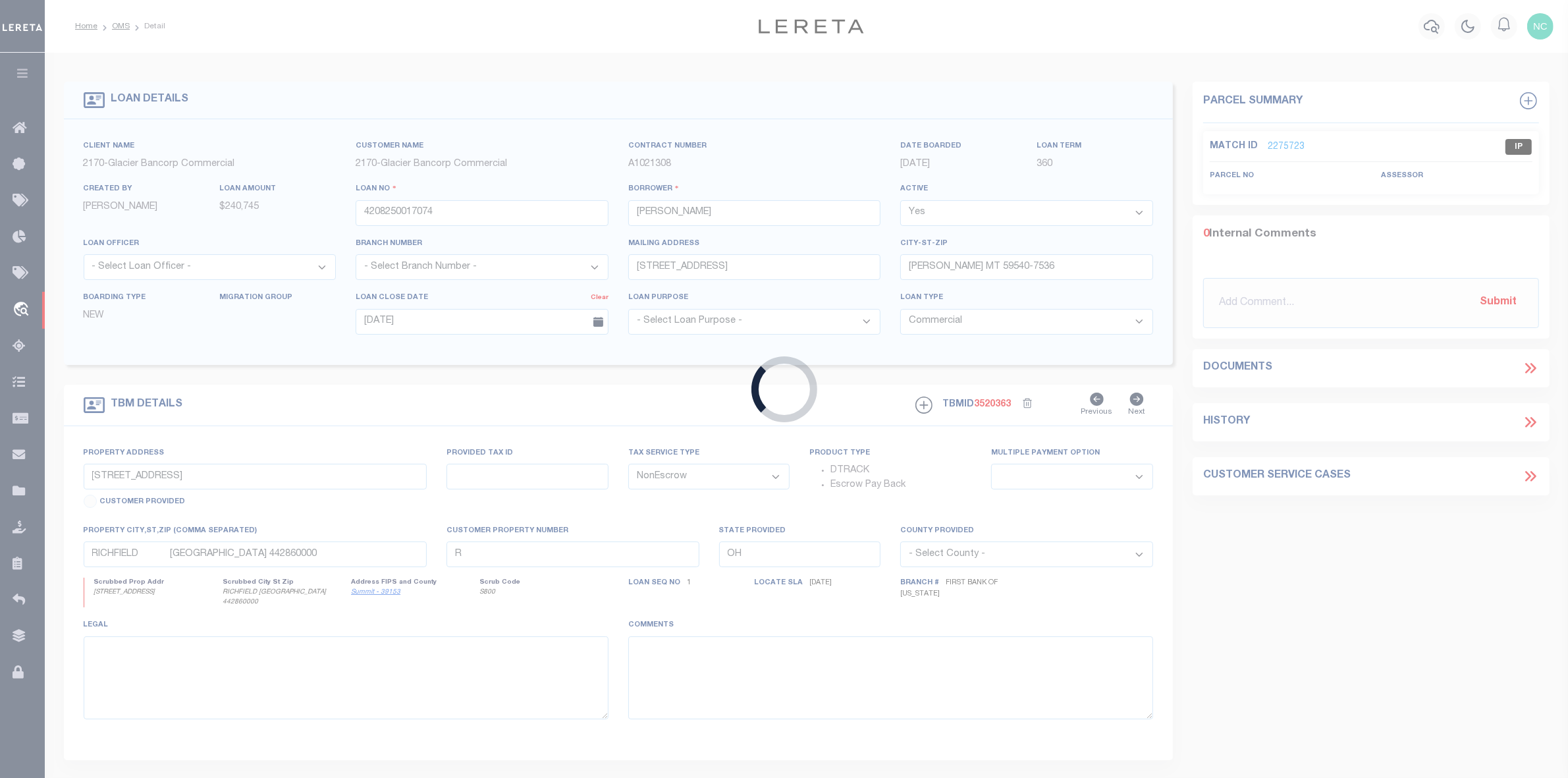
type textarea "SEE ATTACHED"
select select "4572"
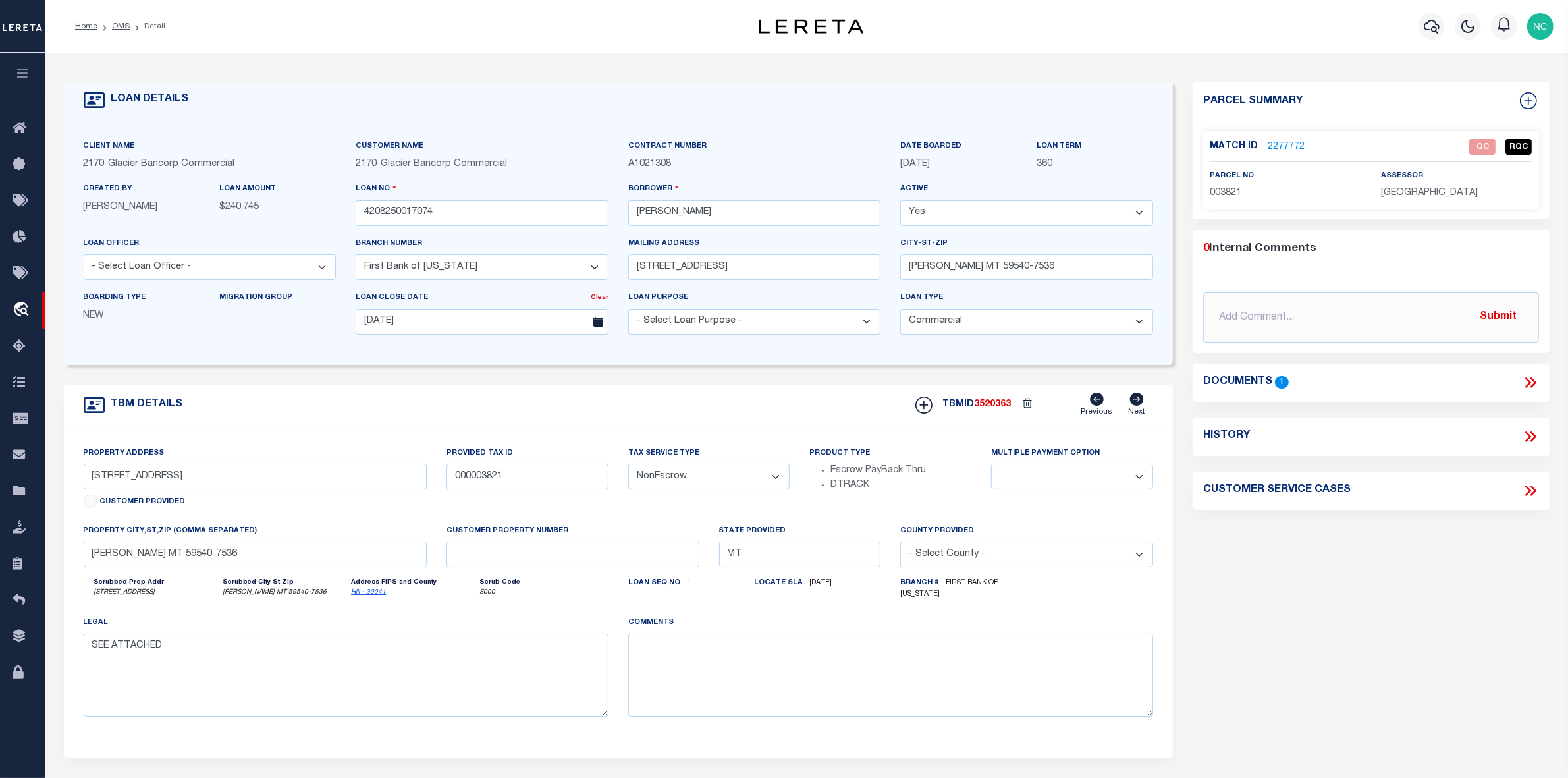
click at [1287, 146] on link "2277772" at bounding box center [1287, 147] width 37 height 14
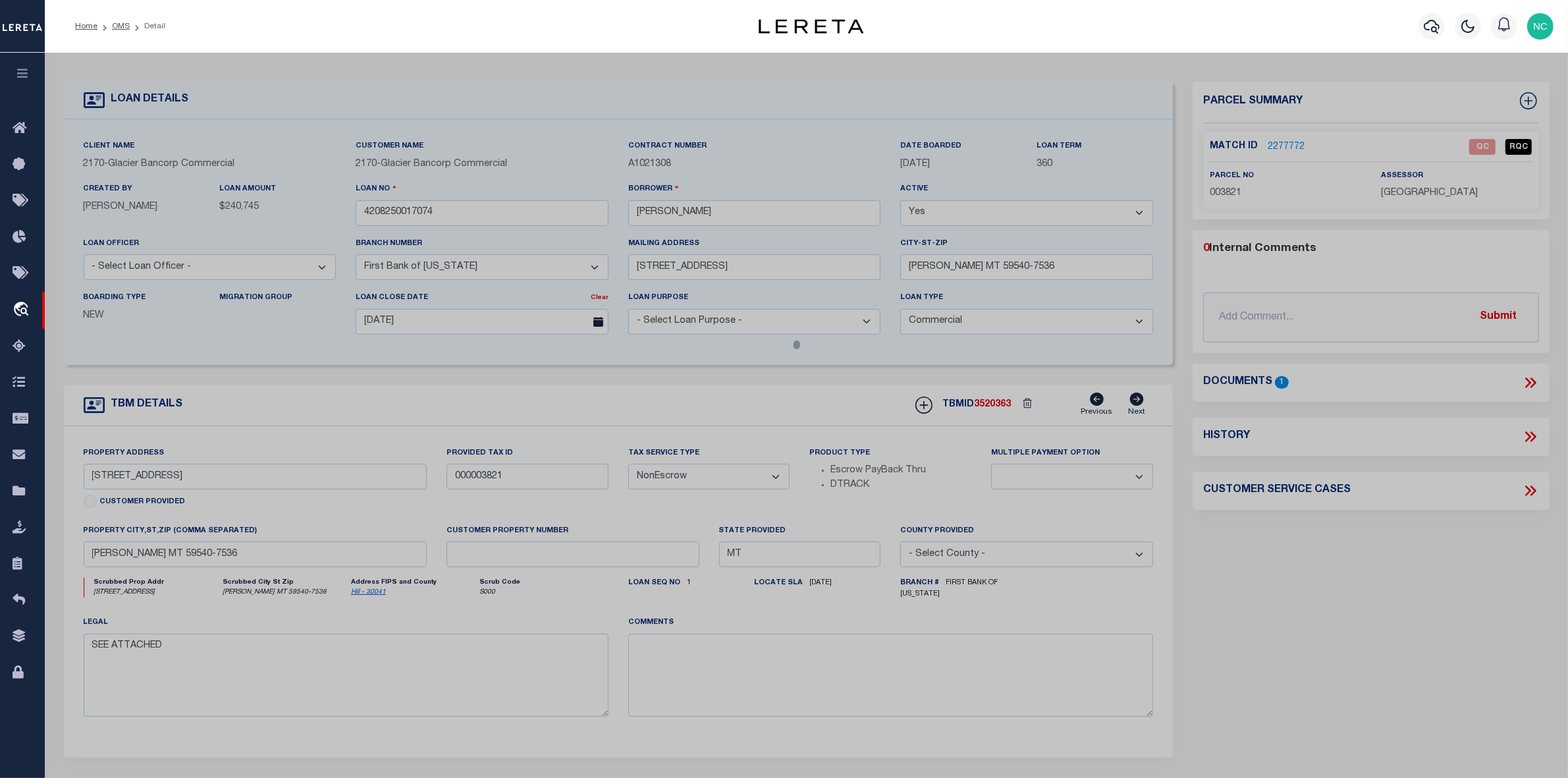
select select "AS"
checkbox input "false"
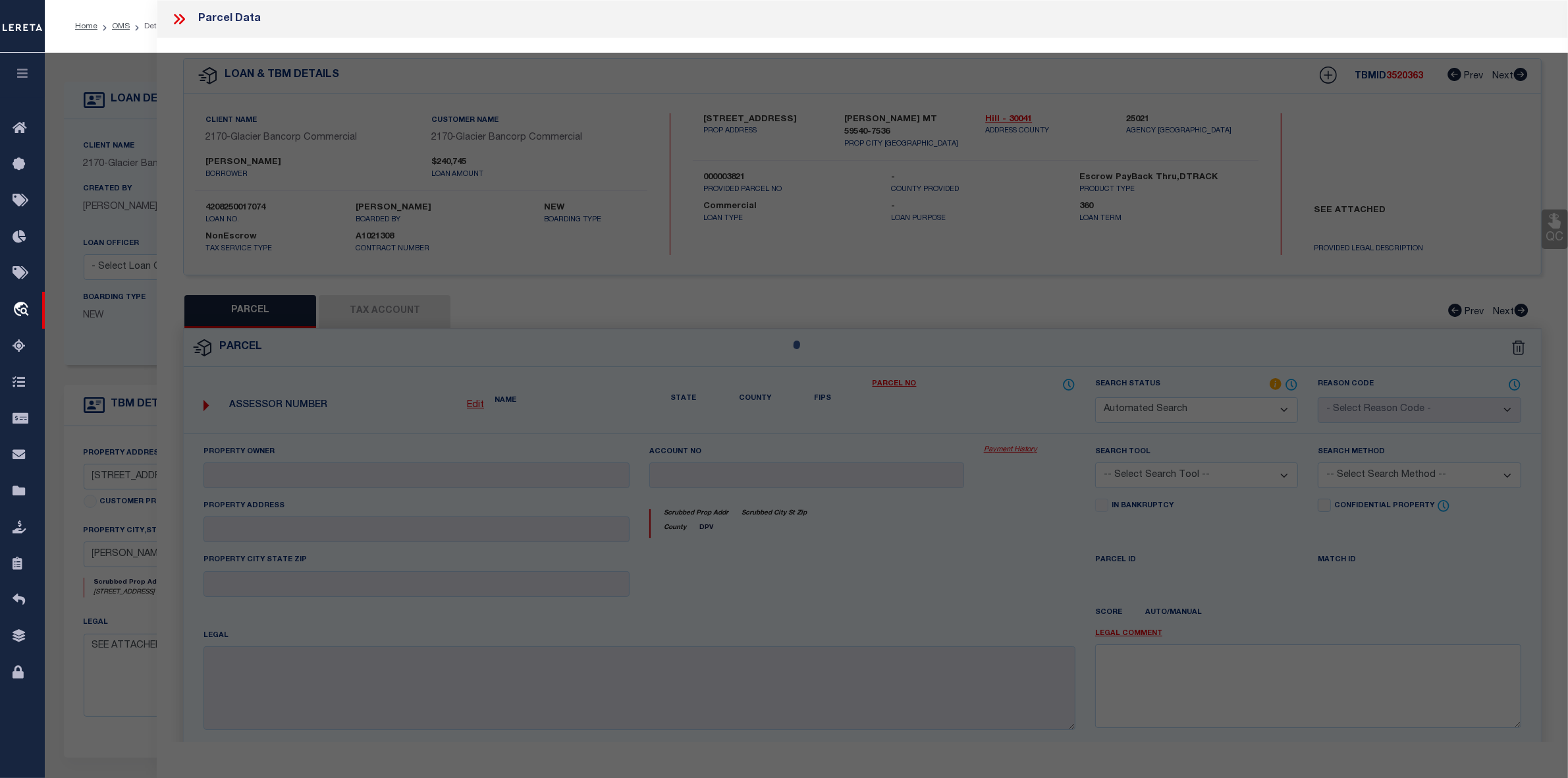
select select "QC"
type input "BLUE SPRUCE RANCH INC"
type input "12-4434-24-2-01-01-0000"
select select "AGW"
select select "LEG"
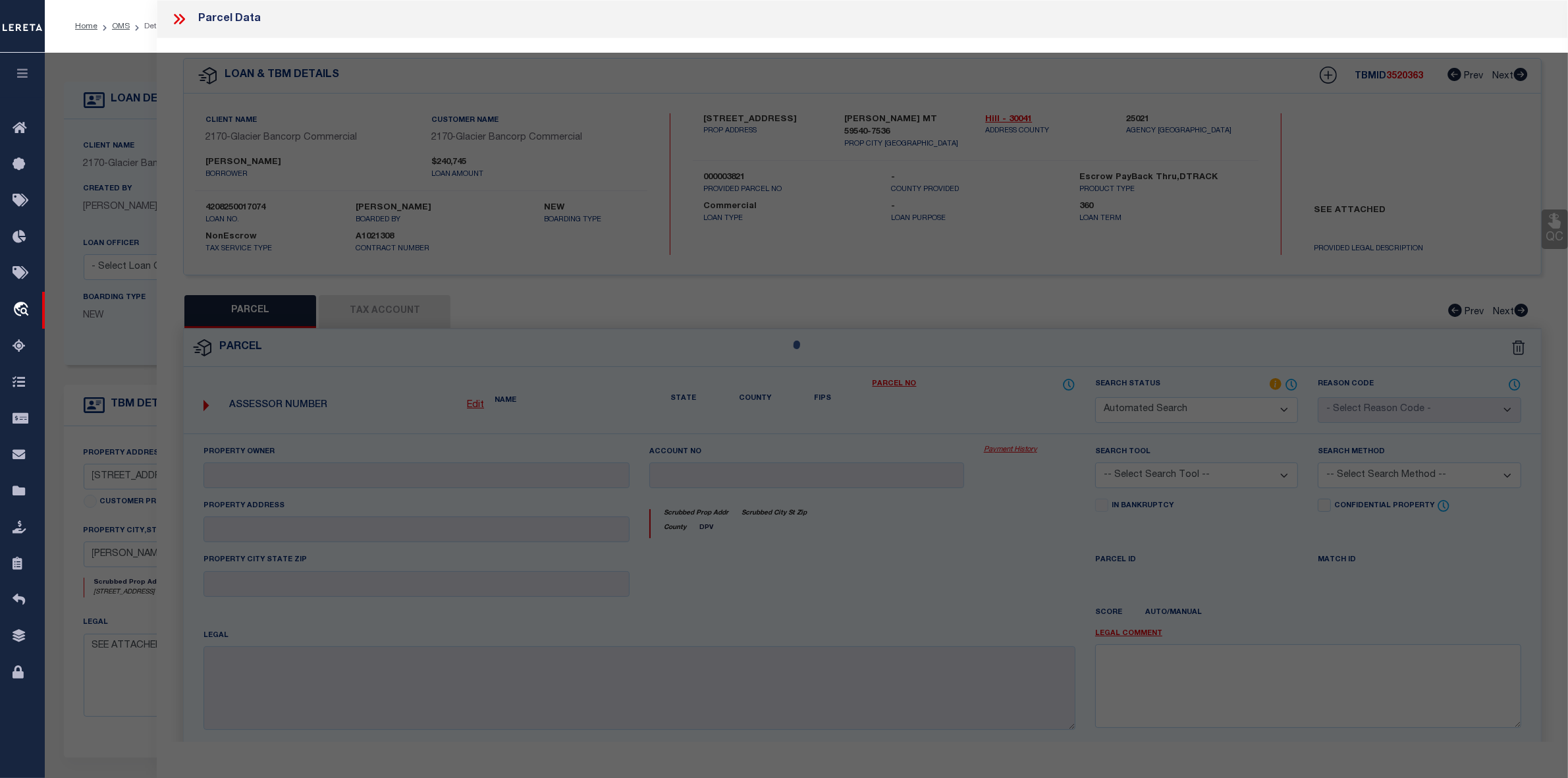
type input "11527 ROAD 16 S"
type input "RUDYARD MT 59540"
type textarea "S13, T32 N, R09 E, W/2NE, NW, NESW, S/2SW, W/2NWSW"
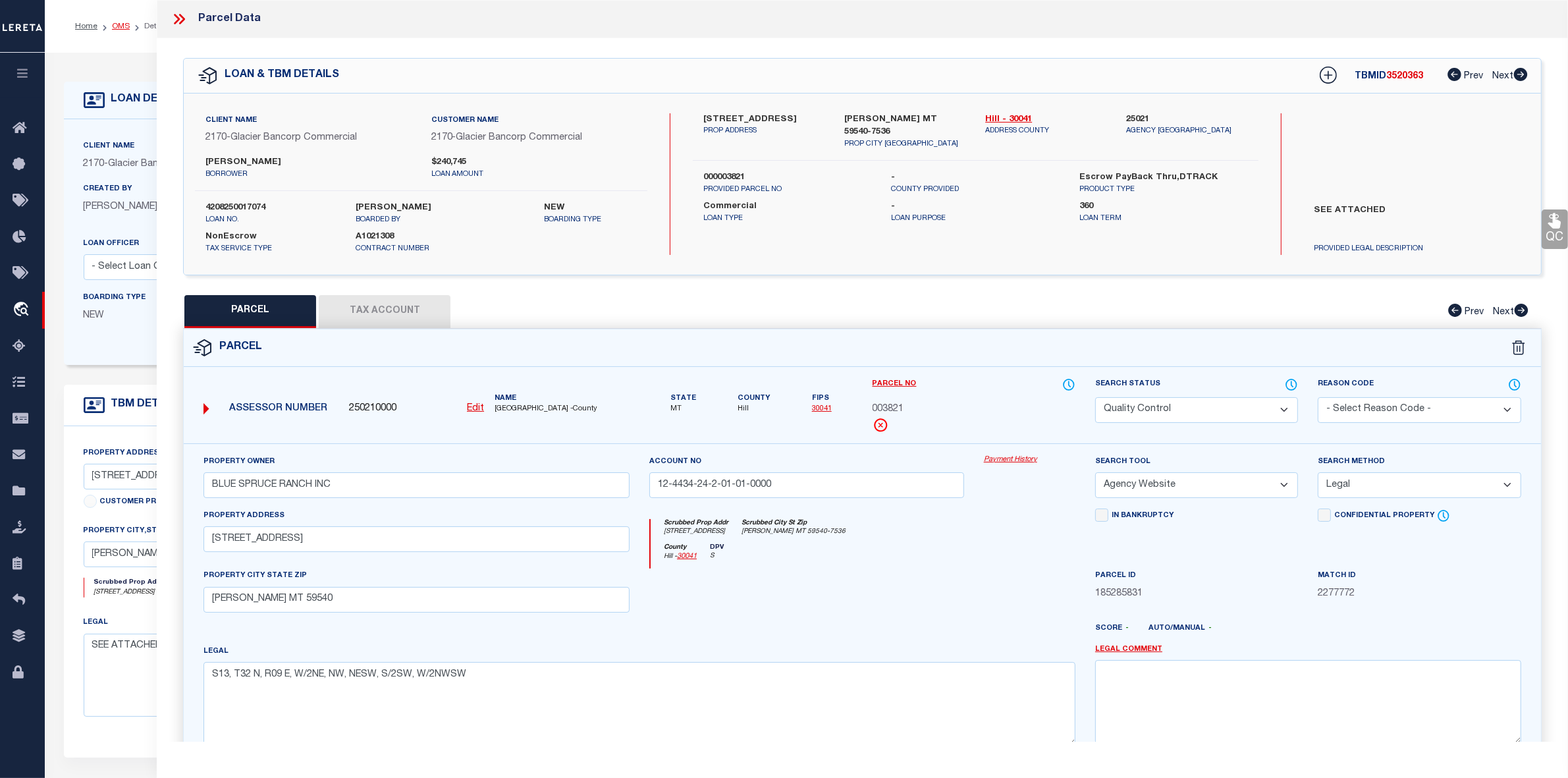
click at [114, 30] on link "OMS" at bounding box center [120, 26] width 18 height 8
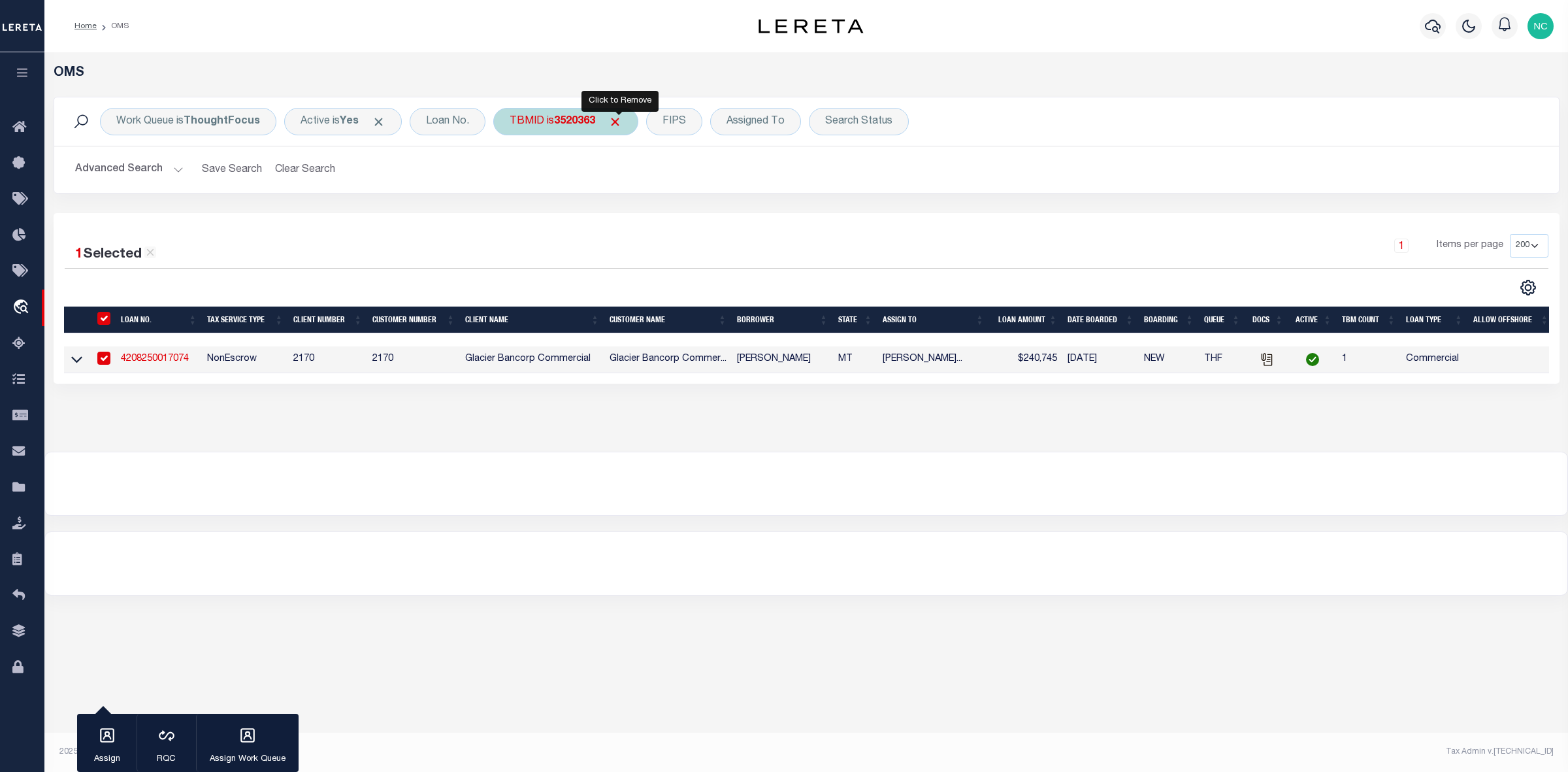
click at [615, 123] on span "Click to Remove" at bounding box center [615, 121] width 14 height 14
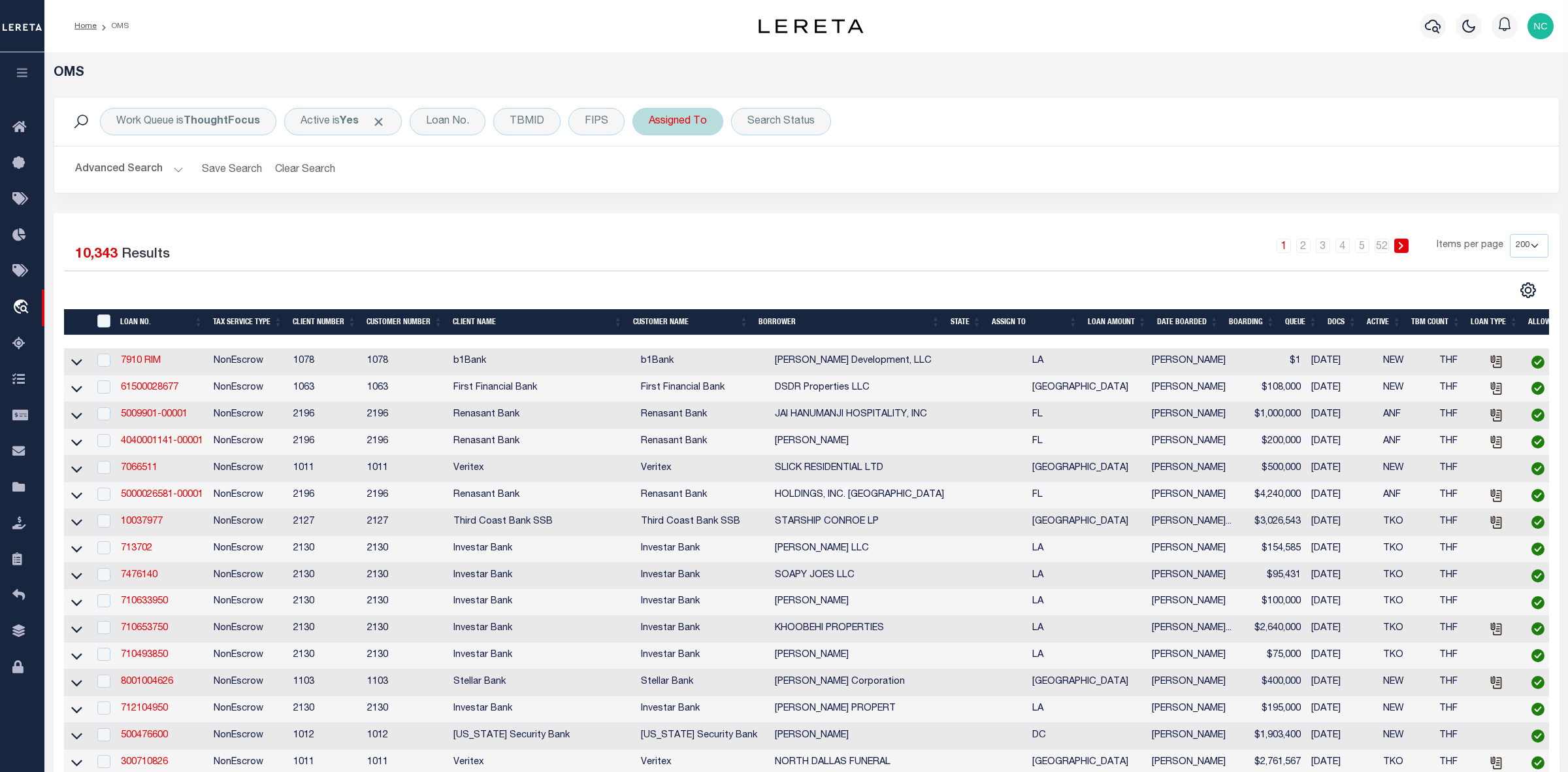
click at [665, 122] on div "Assigned To" at bounding box center [678, 121] width 91 height 28
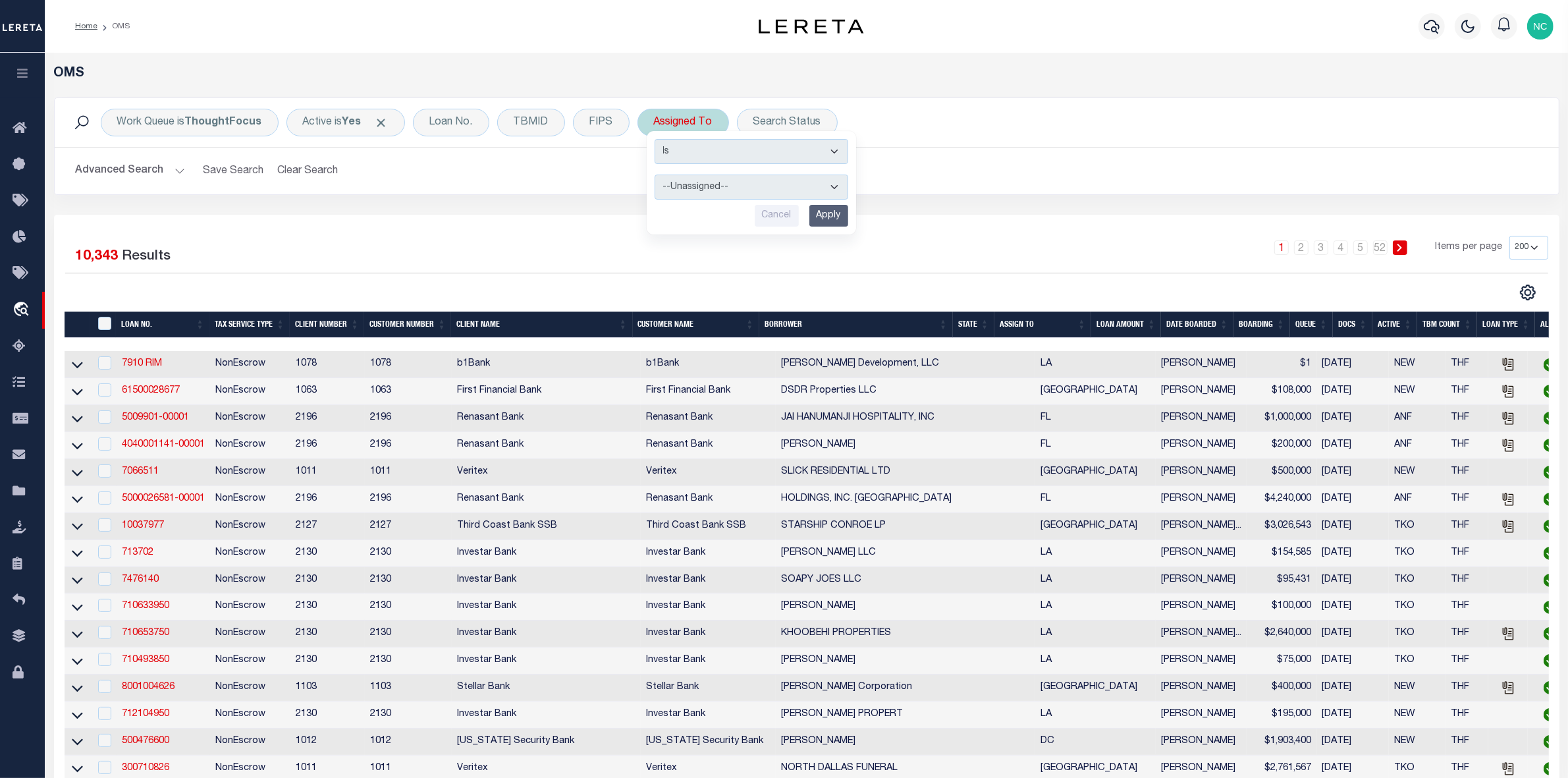
click at [729, 192] on select "--Unassigned-- Abdul Muzain Agustin Fernandez Ahmad Darwish Alberto Estrada All…" at bounding box center [751, 187] width 194 height 25
select select "[PERSON_NAME]"
click at [655, 175] on select "--Unassigned-- Abdul Muzain Agustin Fernandez Ahmad Darwish Alberto Estrada All…" at bounding box center [751, 187] width 194 height 25
click at [835, 217] on input "Apply" at bounding box center [829, 215] width 39 height 22
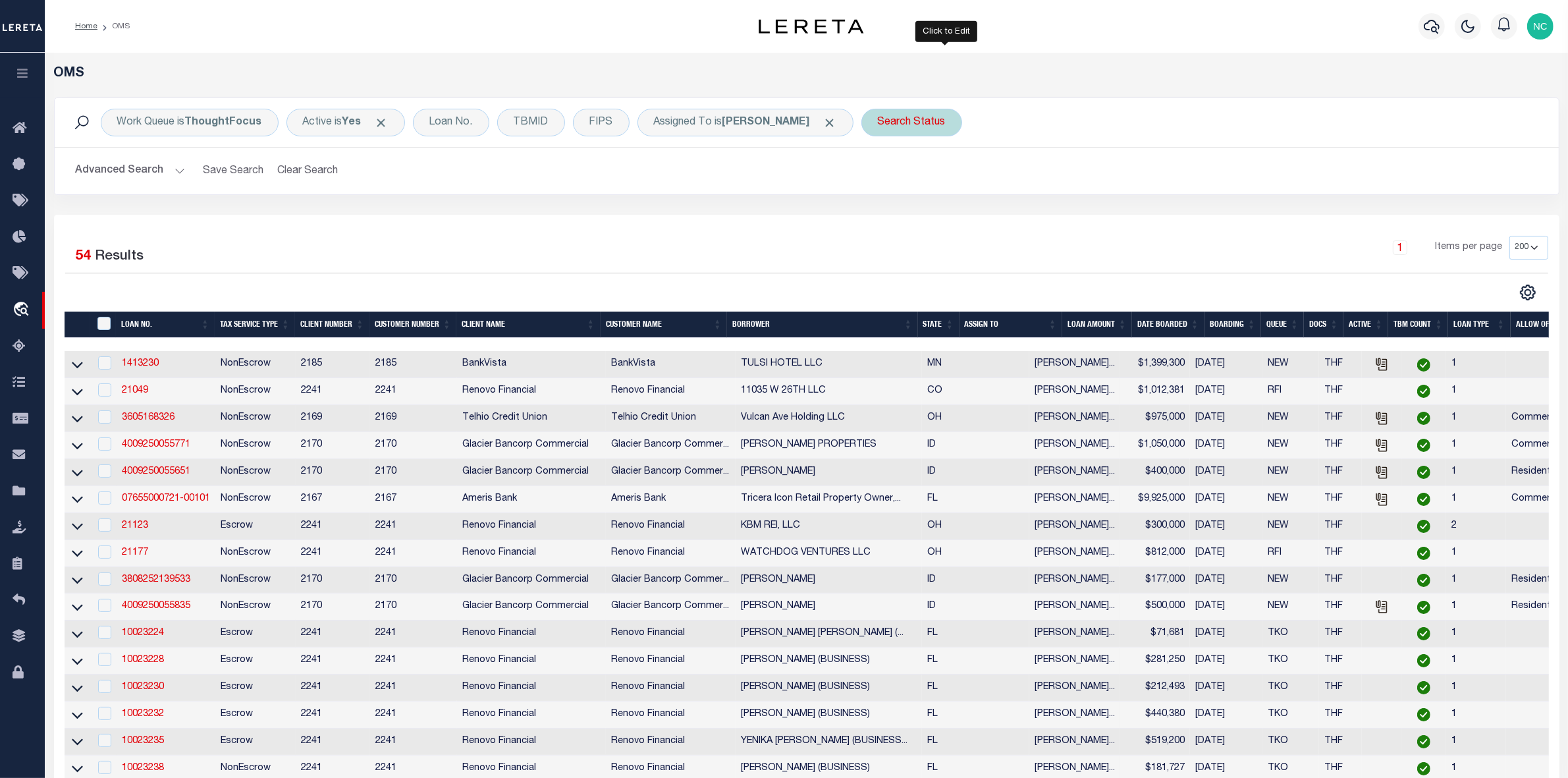
click at [927, 125] on div "Search Status" at bounding box center [912, 122] width 101 height 28
click at [993, 191] on select "Automated Search Bad Parcel Complete Duplicate Parcel High Dollar Reporting In …" at bounding box center [975, 187] width 194 height 25
select select "IP"
click at [914, 175] on select "Automated Search Bad Parcel Complete Duplicate Parcel High Dollar Reporting In …" at bounding box center [975, 187] width 194 height 25
click at [1072, 223] on input "Apply" at bounding box center [1053, 215] width 39 height 22
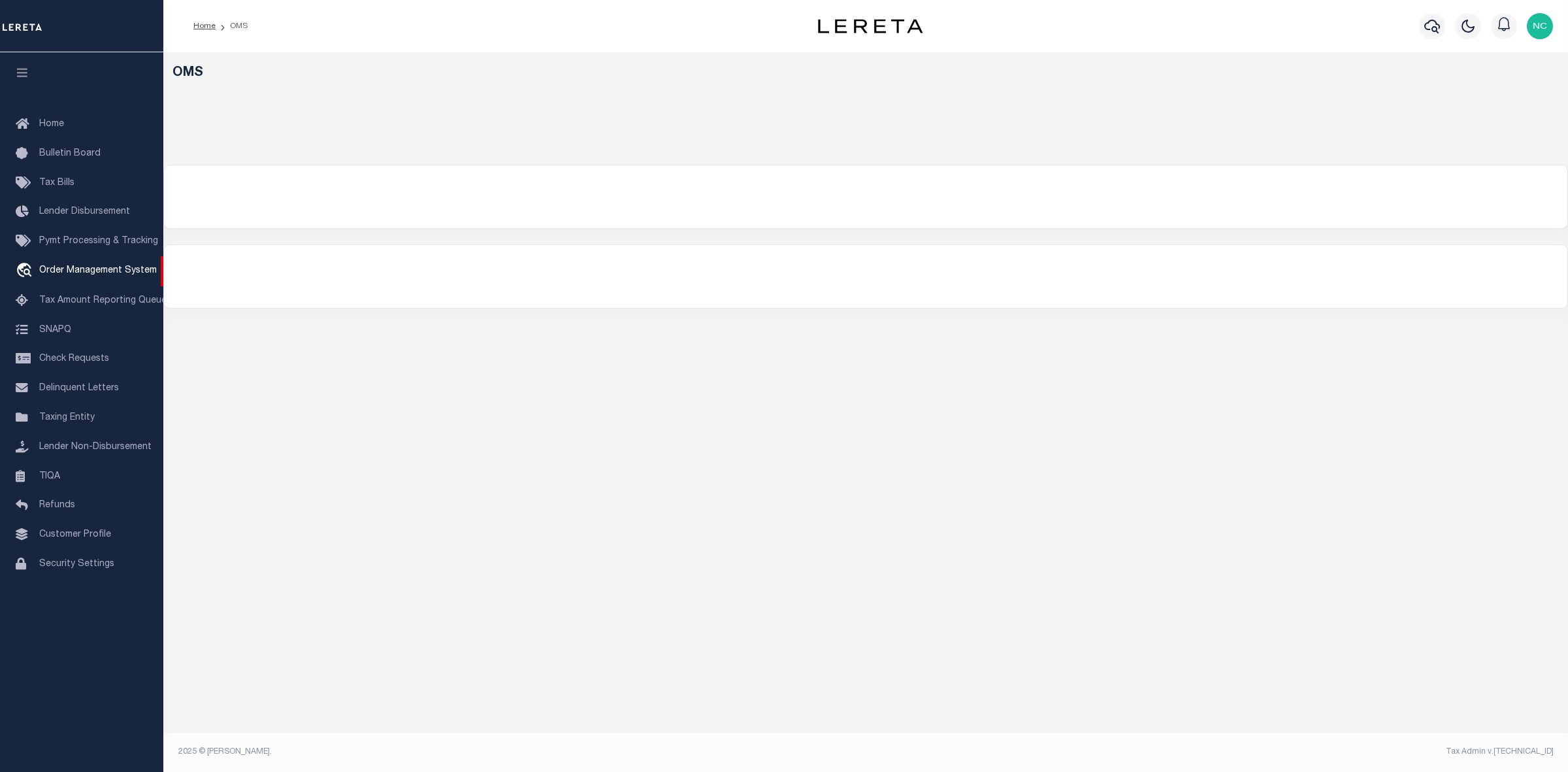
select select "200"
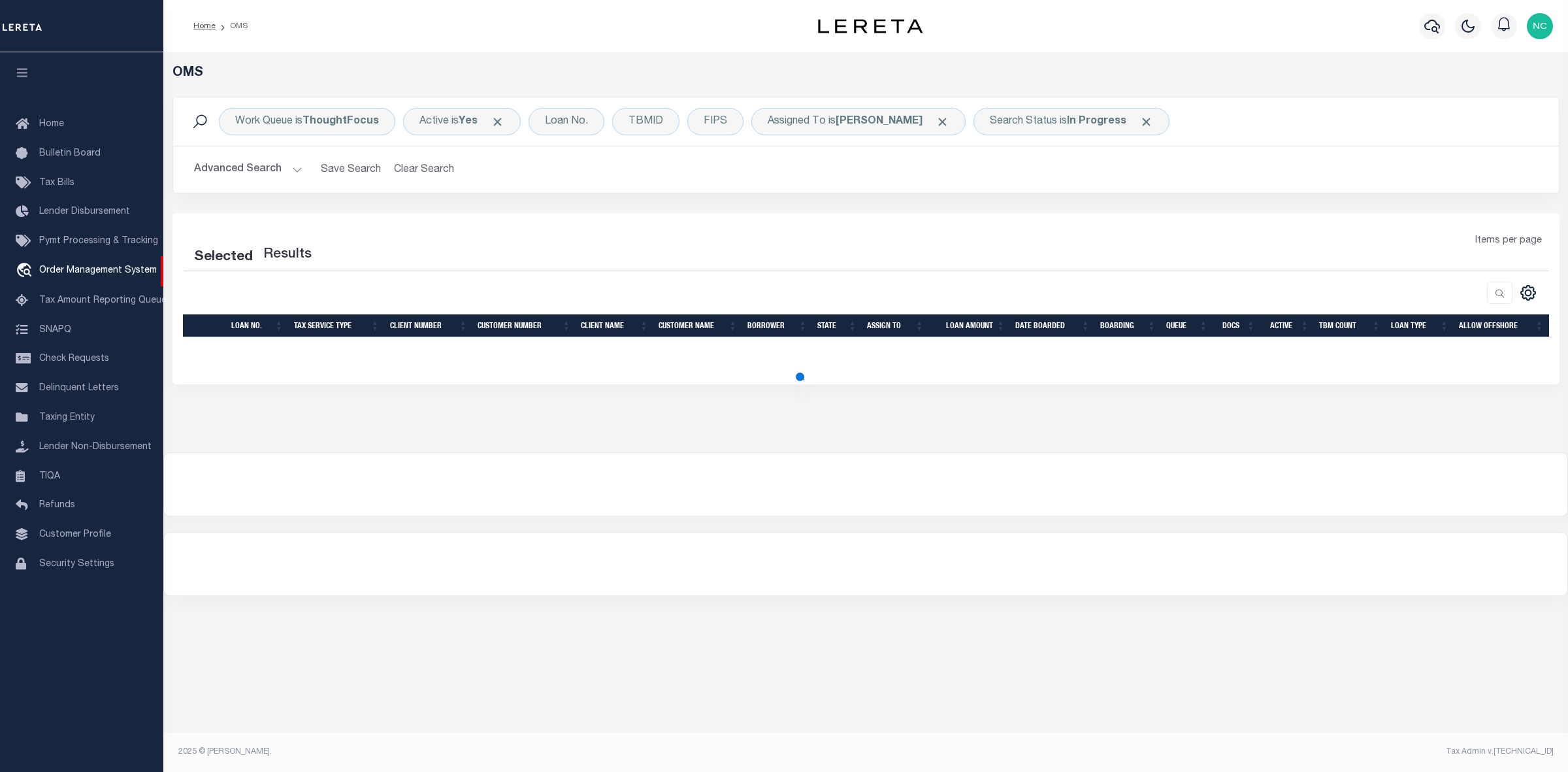
select select "200"
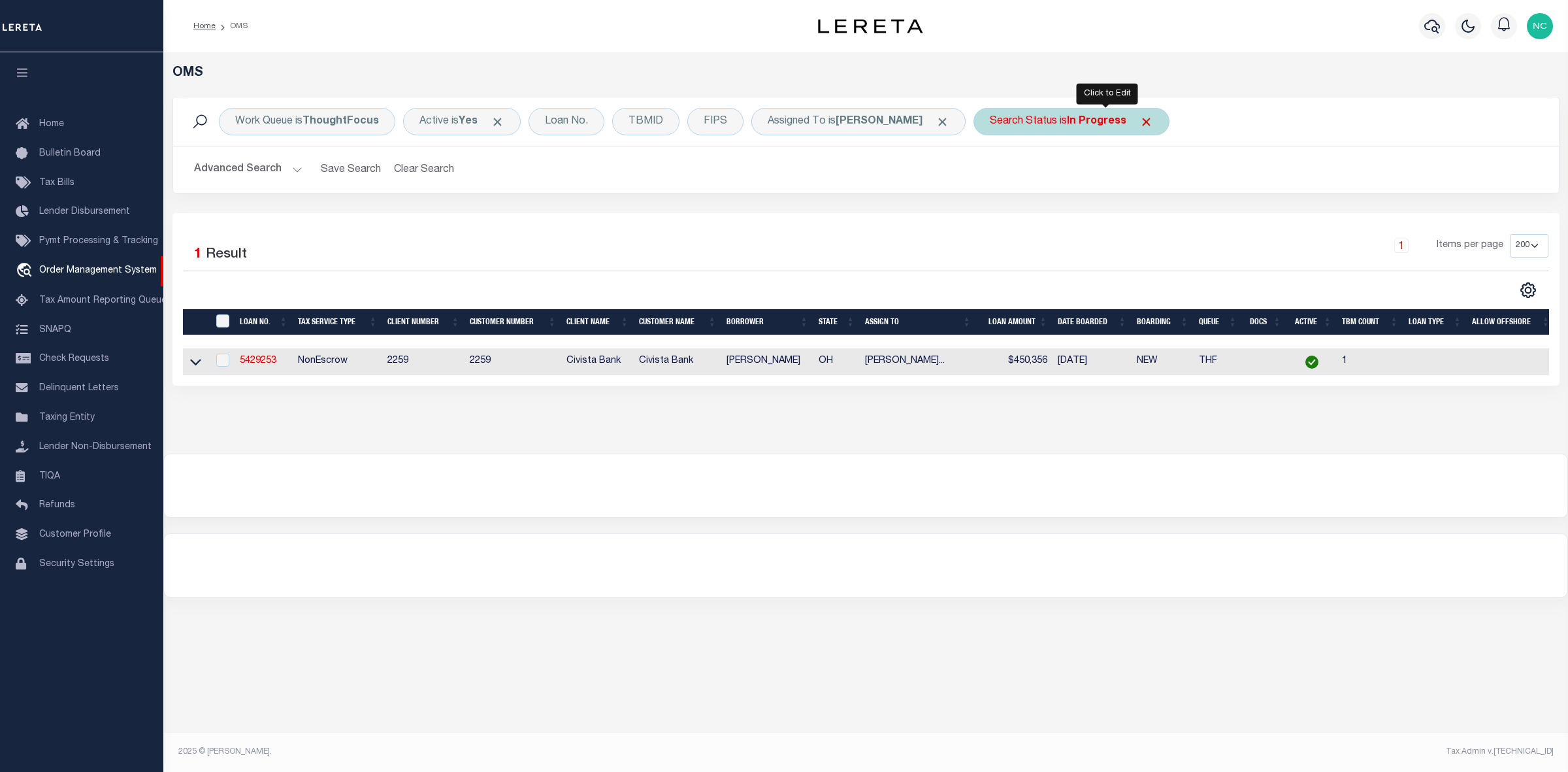
click at [1127, 119] on b "In Progress" at bounding box center [1097, 121] width 60 height 10
click at [1089, 184] on select "Automated Search Bad Parcel Complete Duplicate Parcel High Dollar Reporting In …" at bounding box center [1086, 186] width 192 height 25
select select "RD"
click at [1025, 174] on select "Automated Search Bad Parcel Complete Duplicate Parcel High Dollar Reporting In …" at bounding box center [1086, 186] width 192 height 25
click at [1183, 214] on input "Apply" at bounding box center [1163, 214] width 39 height 22
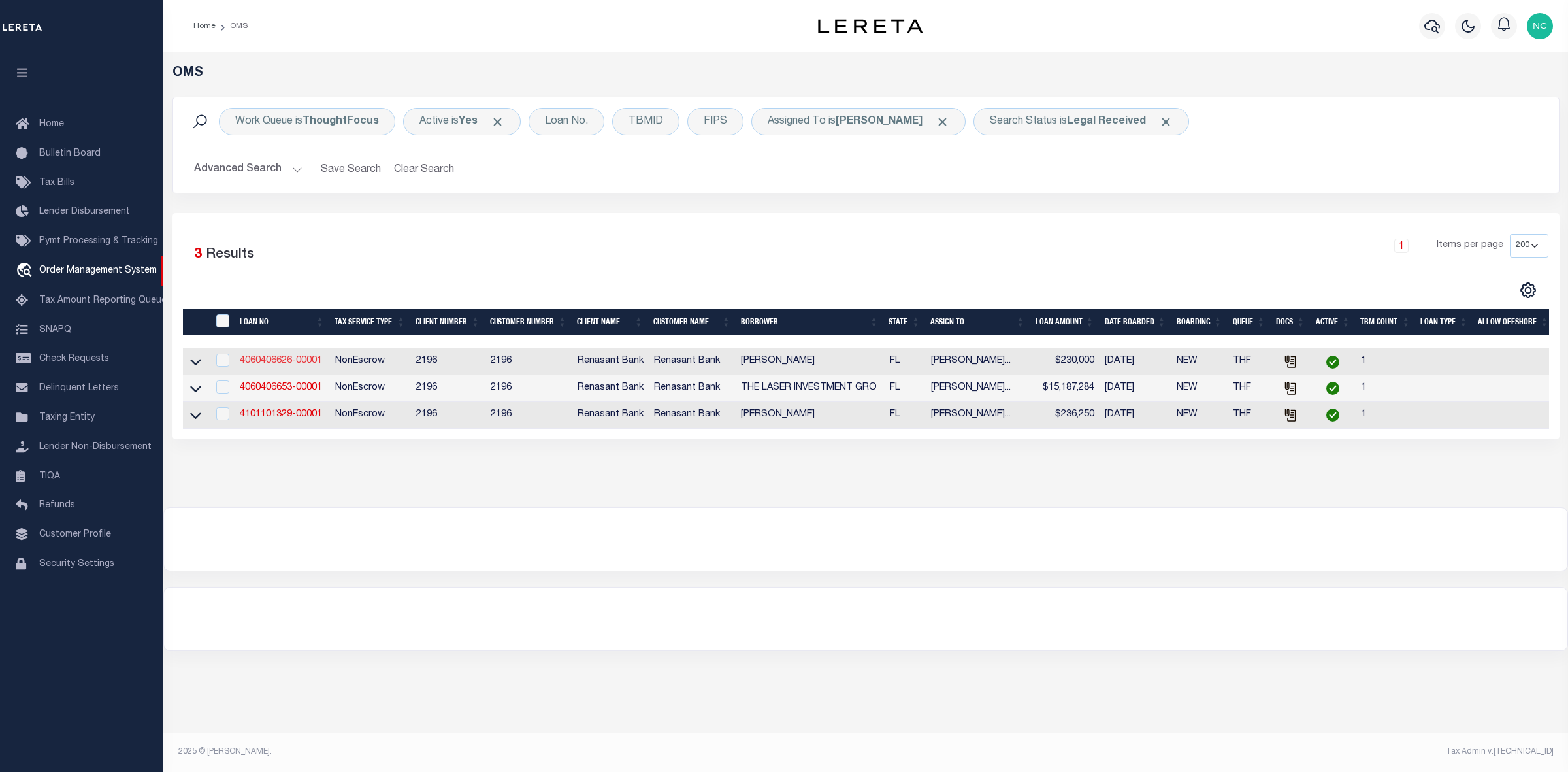
click at [301, 365] on link "4060406626-00001" at bounding box center [281, 361] width 83 height 9
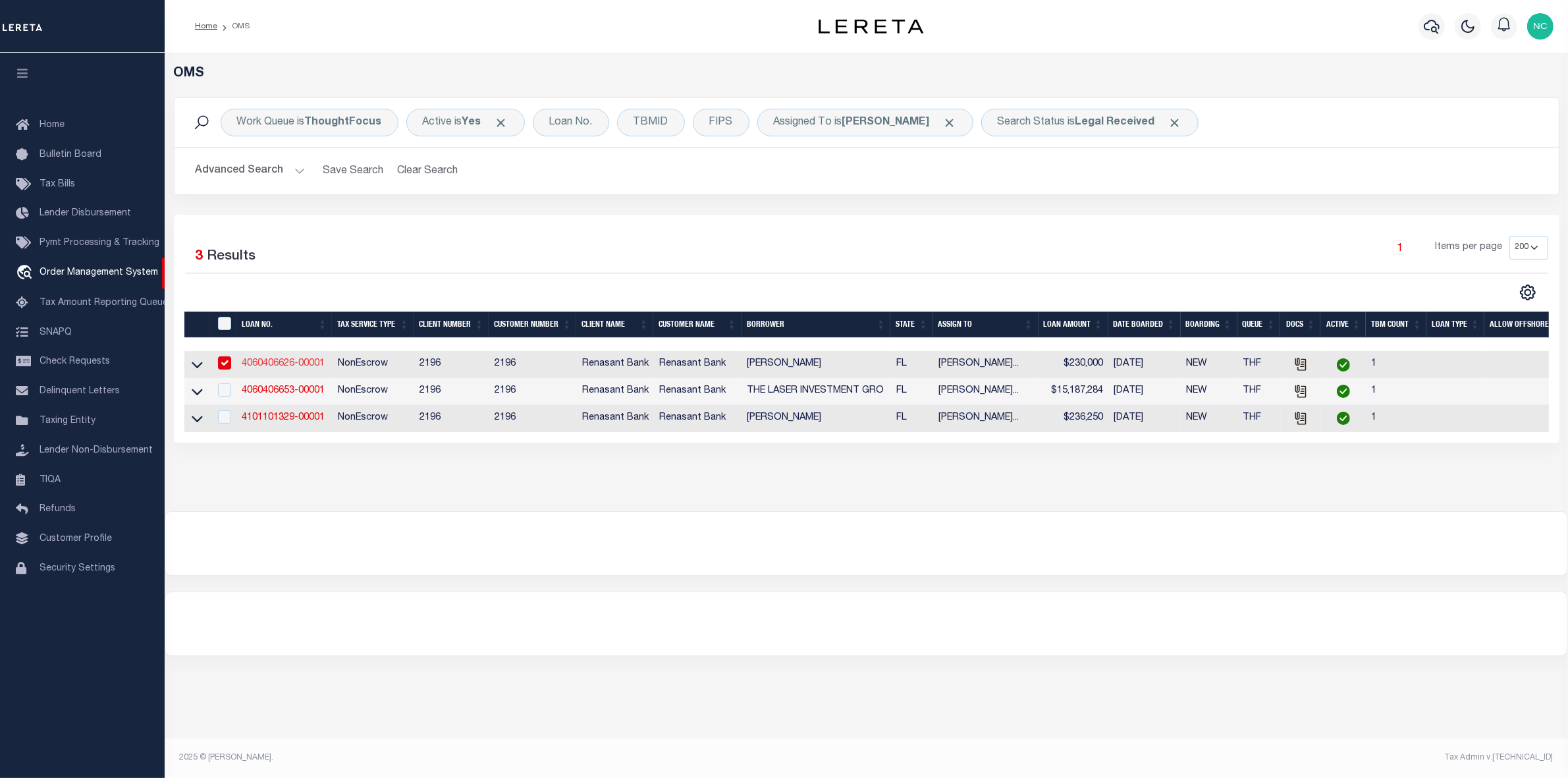
type input "4060406626-00001"
type input "RUTENBERG BARRY"
select select
select select "100"
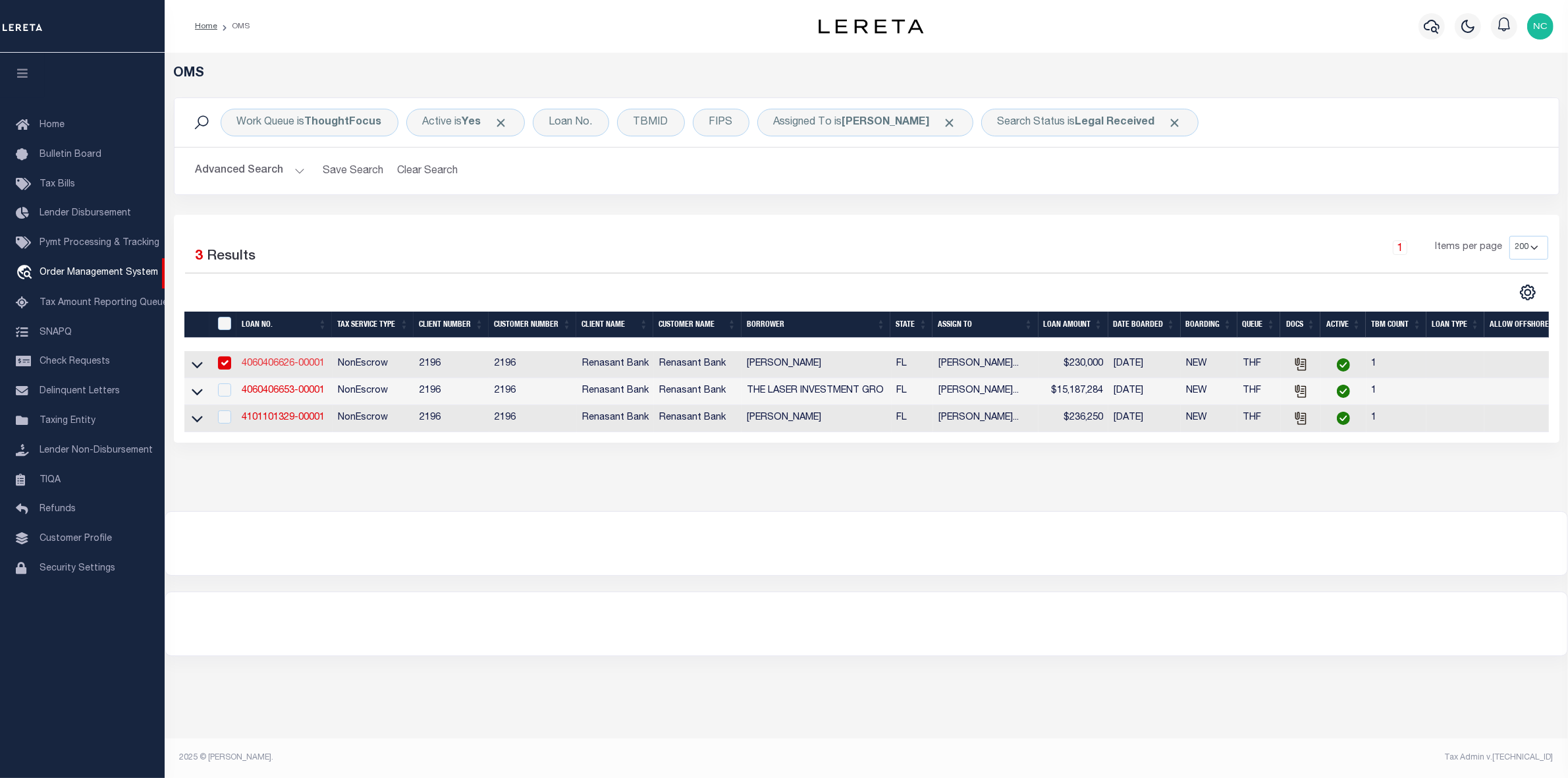
select select "NonEscrow"
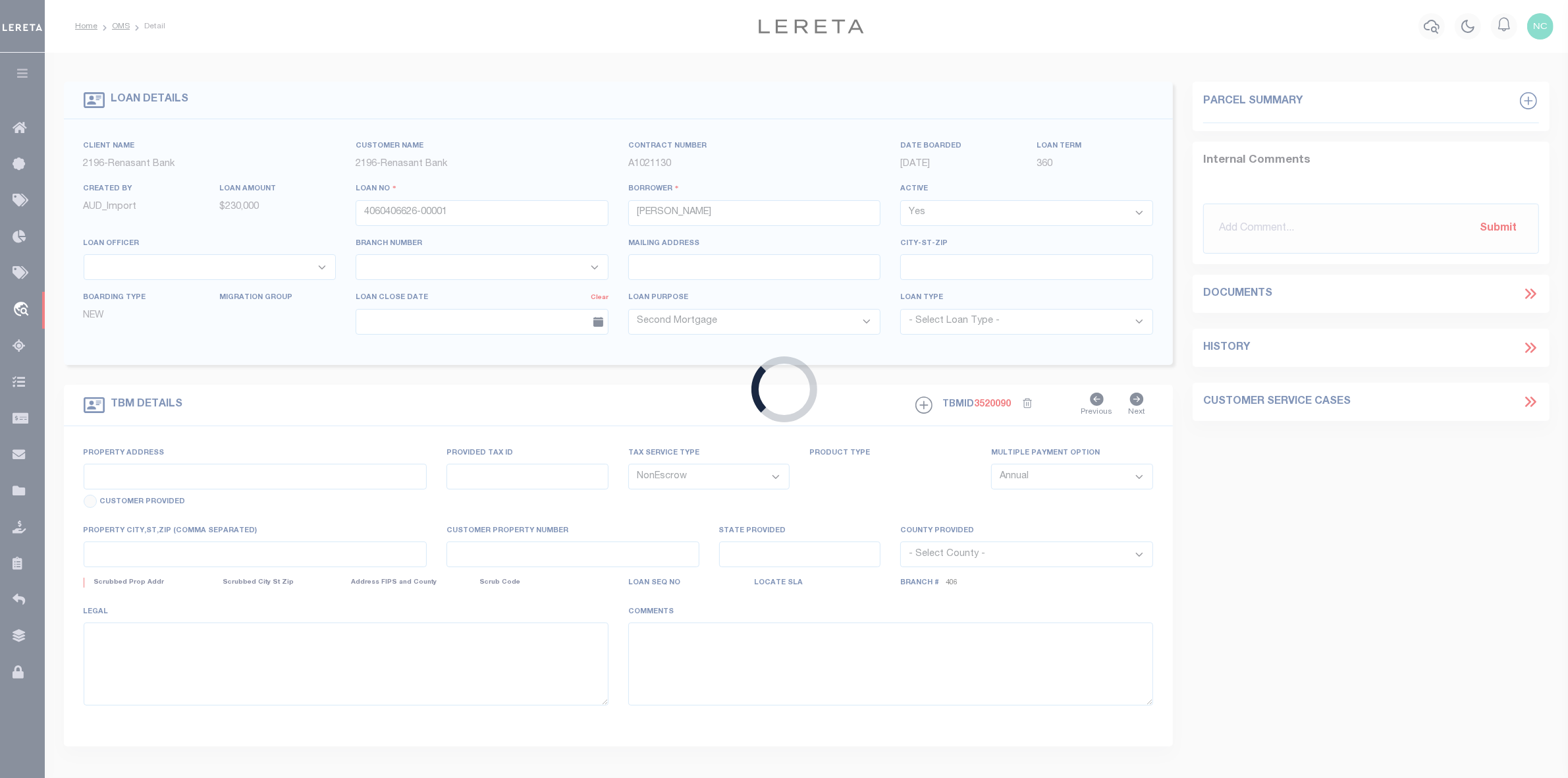
type input "2527 NW 150TH BLVD"
select select
type input "NEWBERRY FL 32669"
type input "FL"
select select
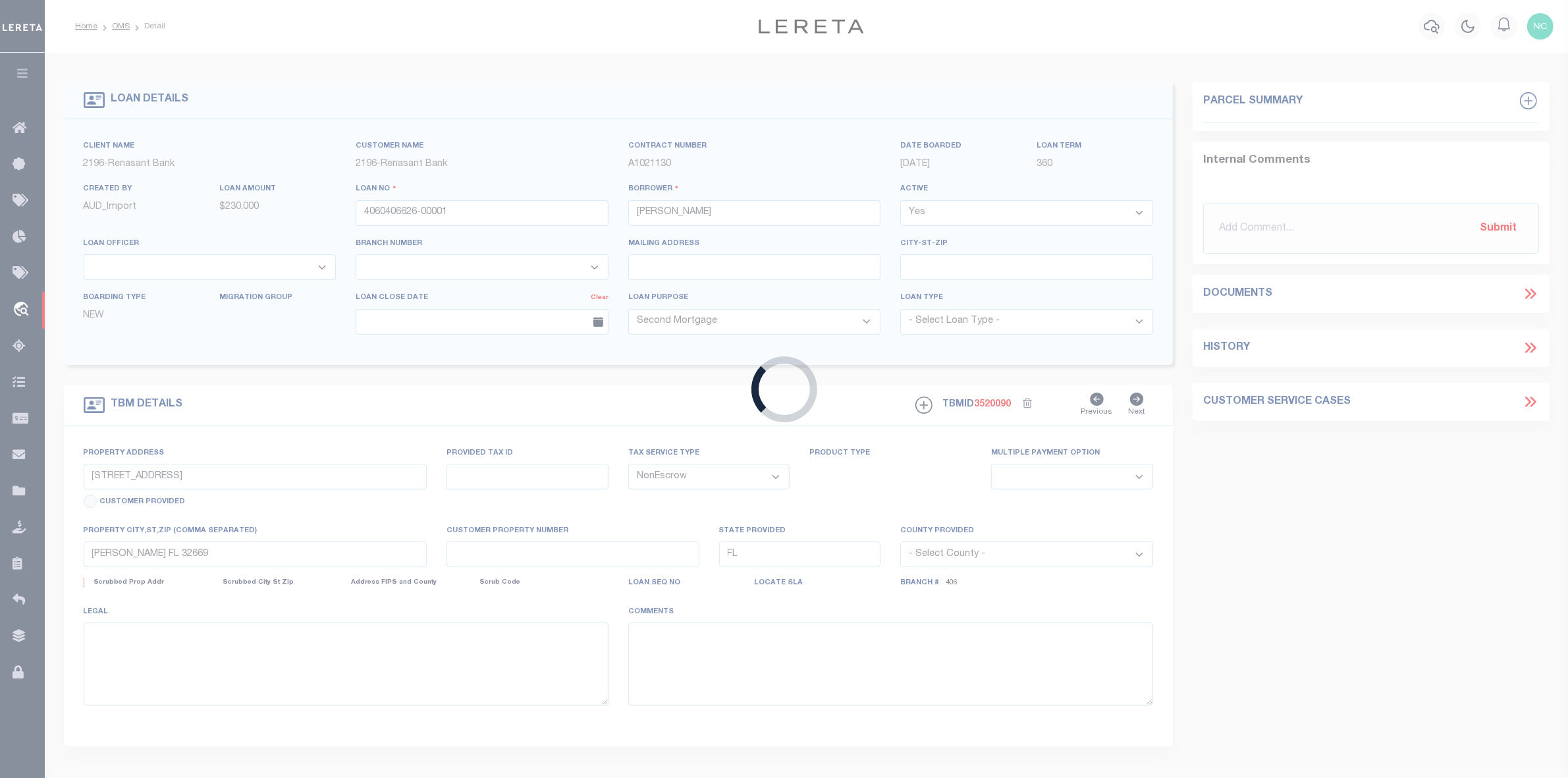
select select "164191"
select select "5153"
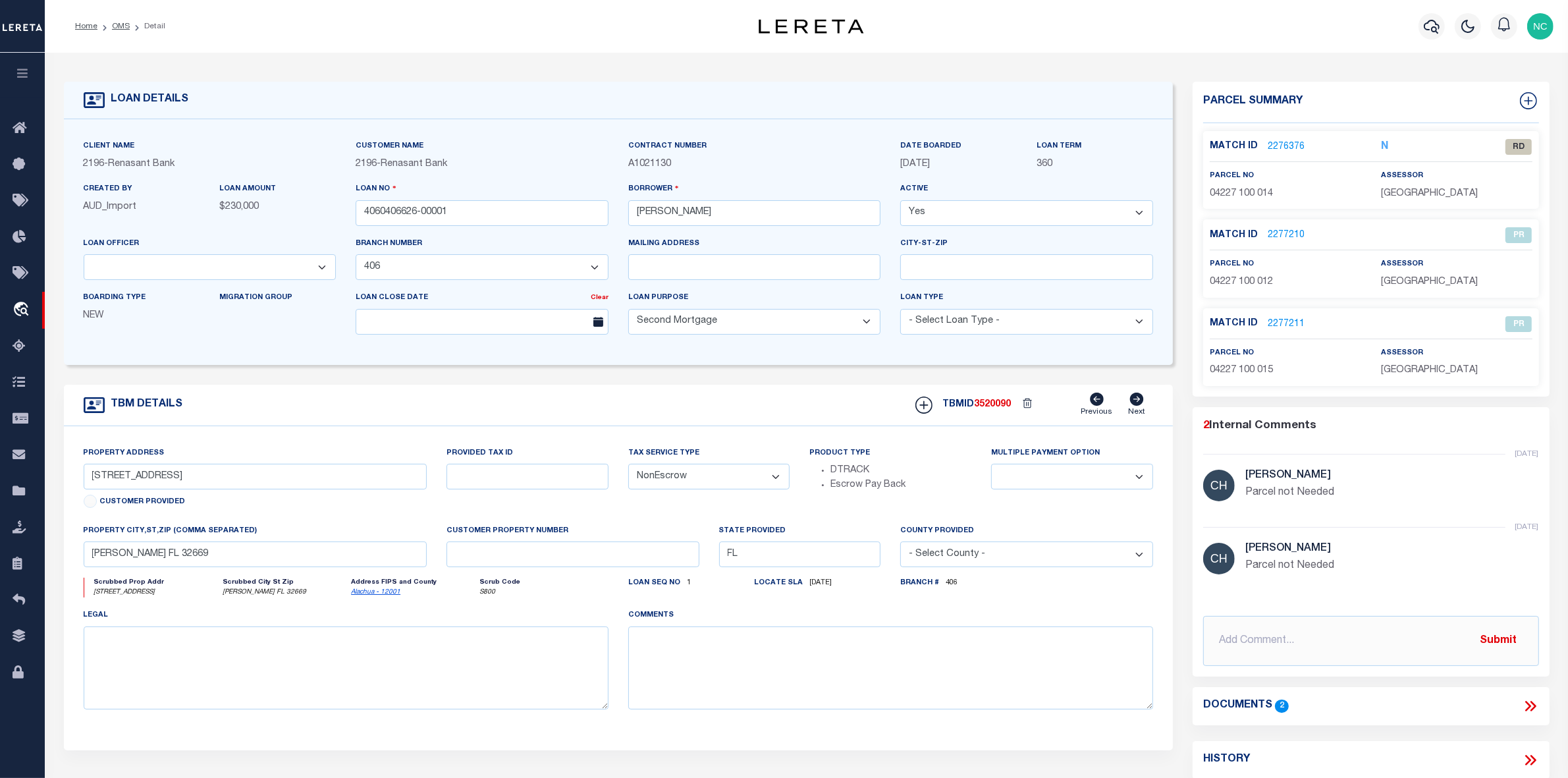
scroll to position [247, 0]
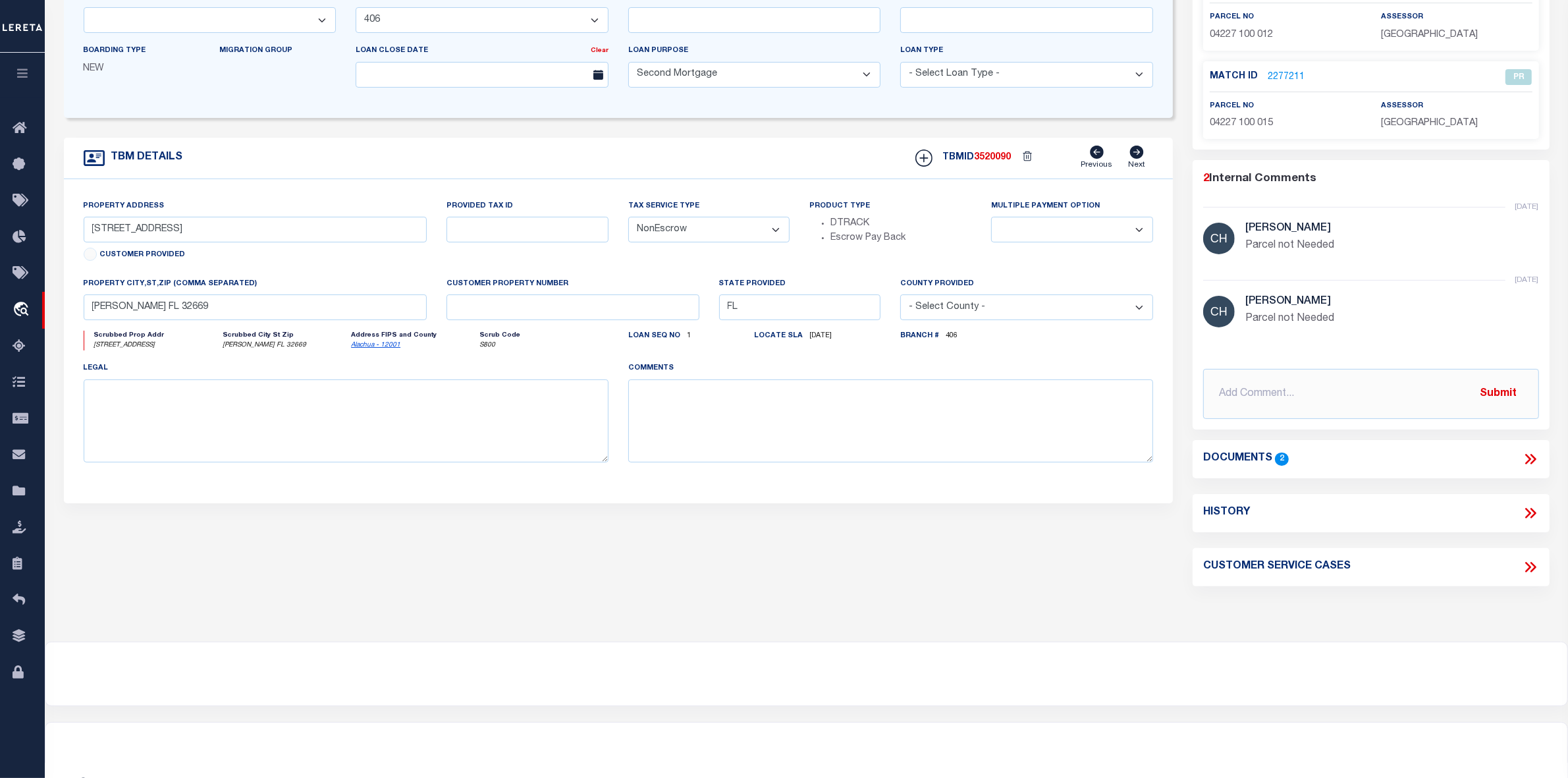
click at [1532, 459] on icon at bounding box center [1531, 459] width 17 height 17
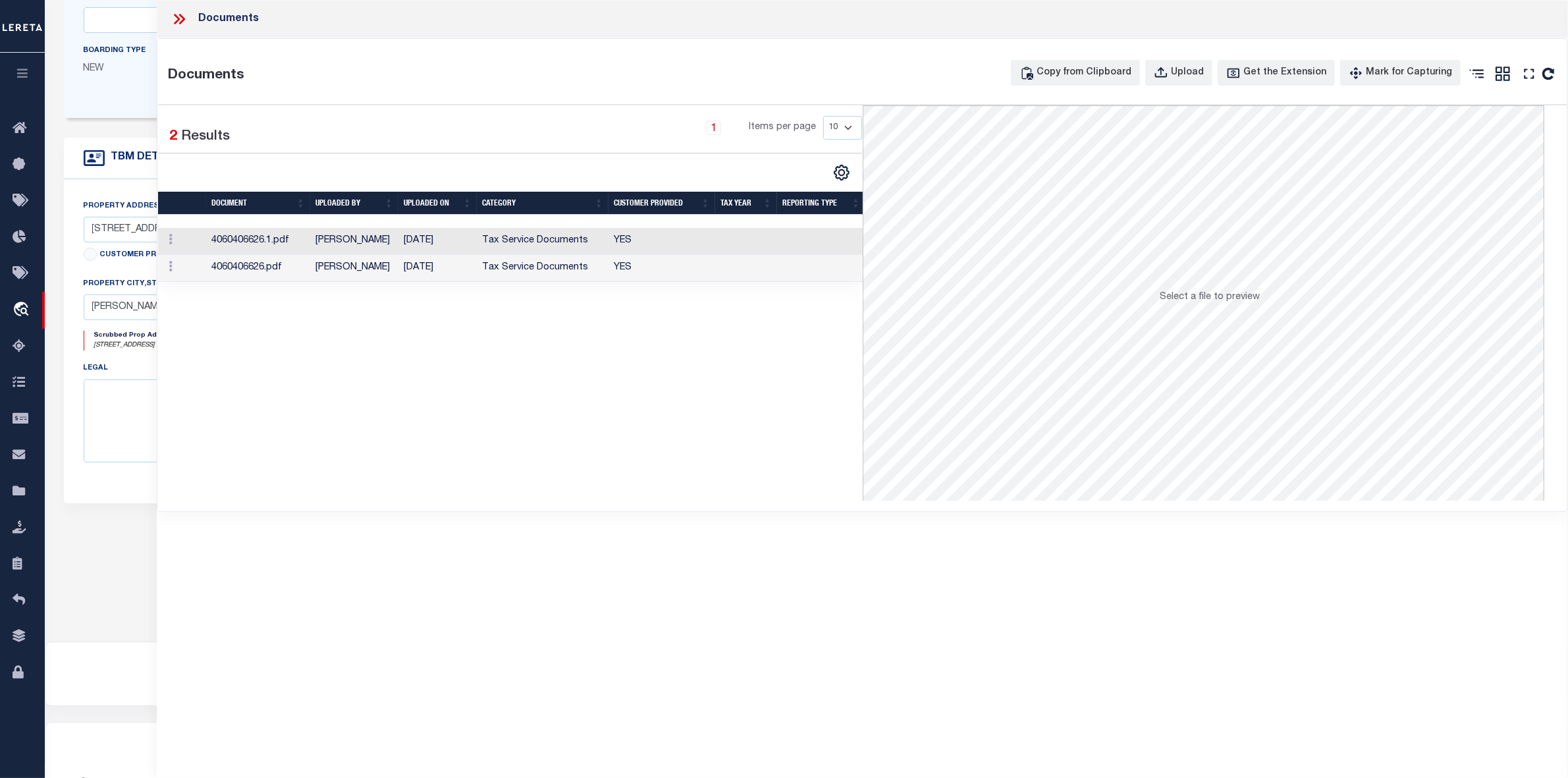
click at [259, 242] on td "4060406626.1.pdf" at bounding box center [258, 241] width 104 height 27
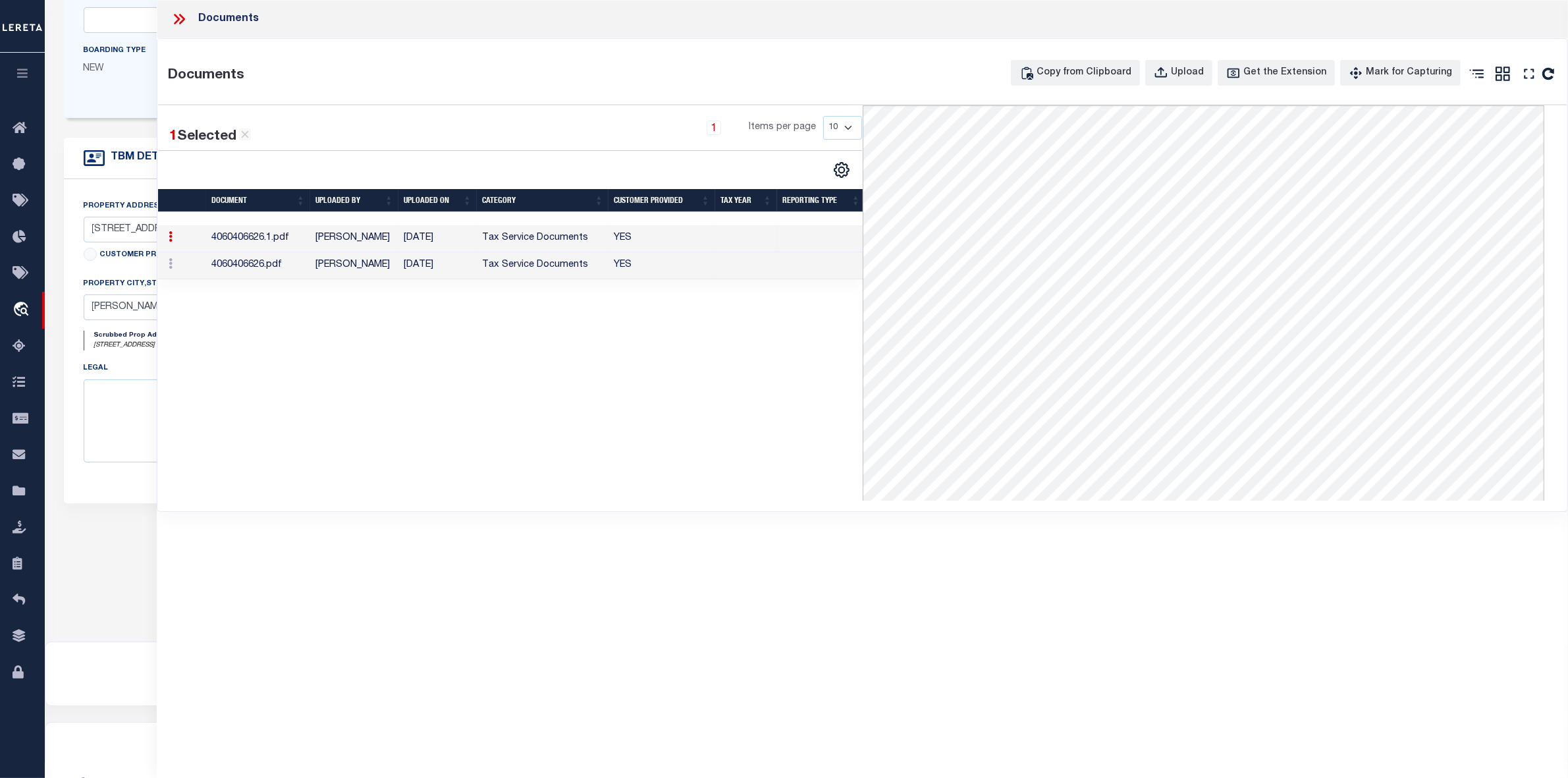
click at [178, 13] on icon at bounding box center [179, 19] width 17 height 17
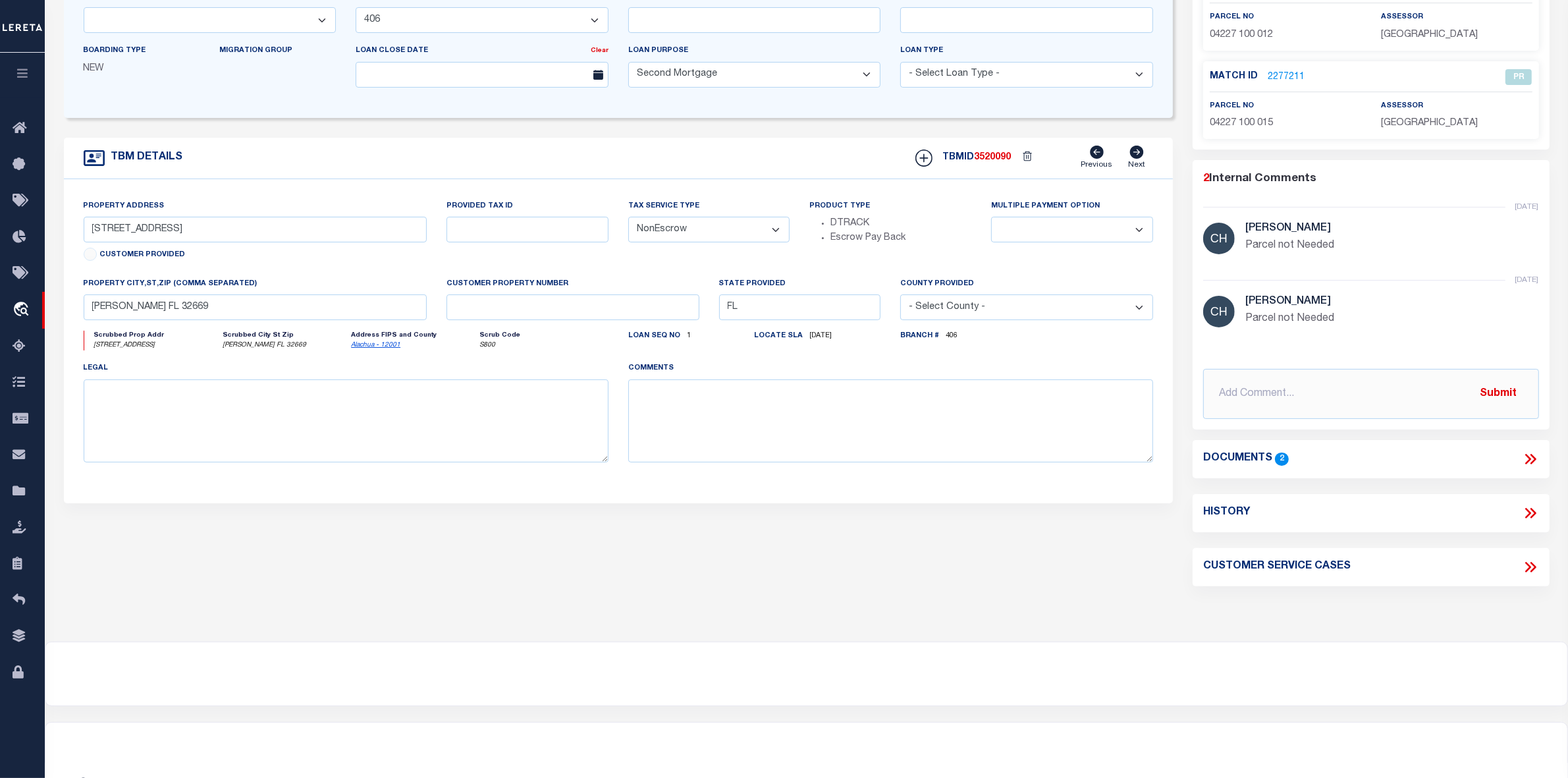
scroll to position [0, 0]
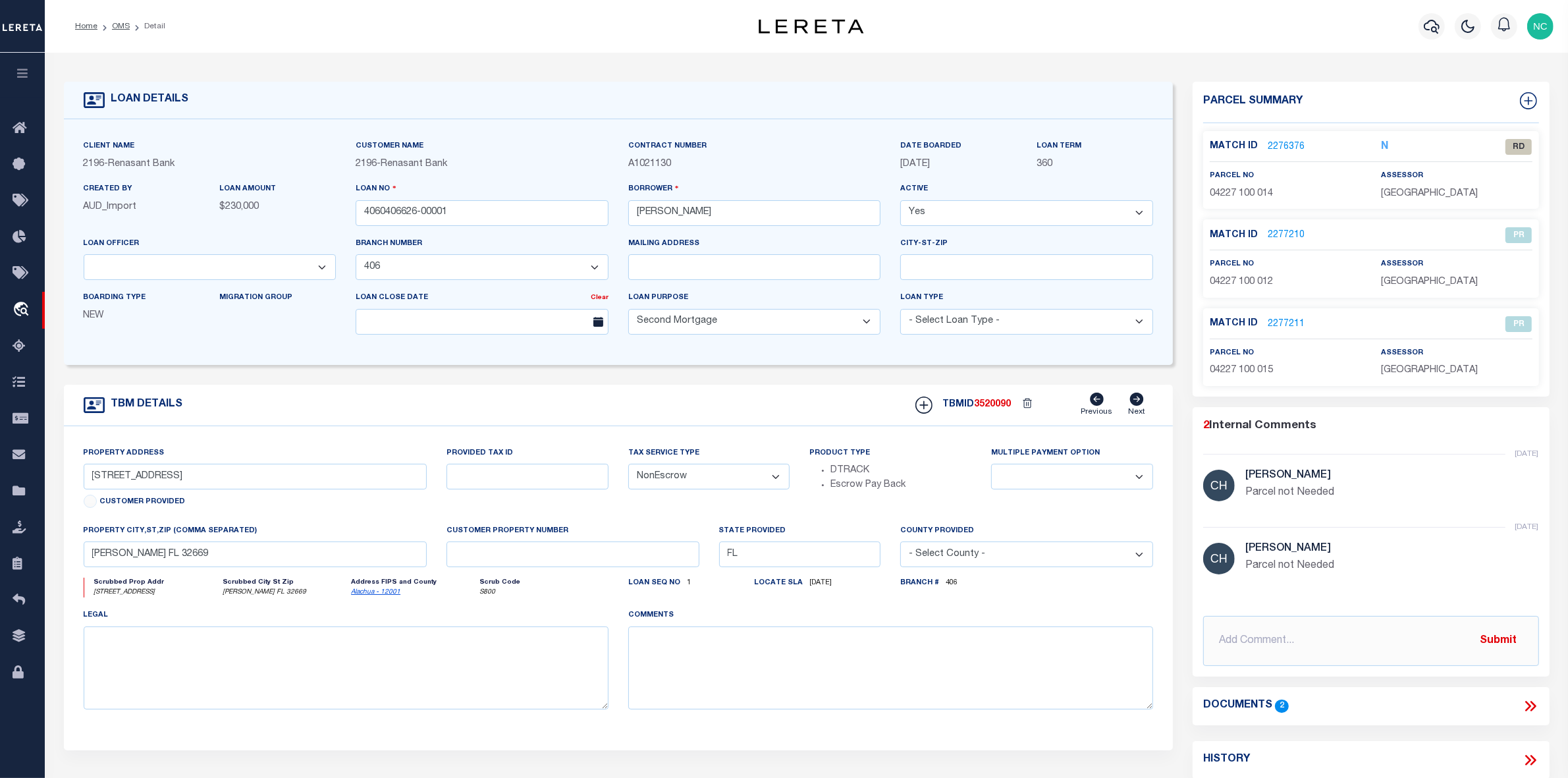
click at [1283, 143] on link "2276376" at bounding box center [1287, 147] width 37 height 14
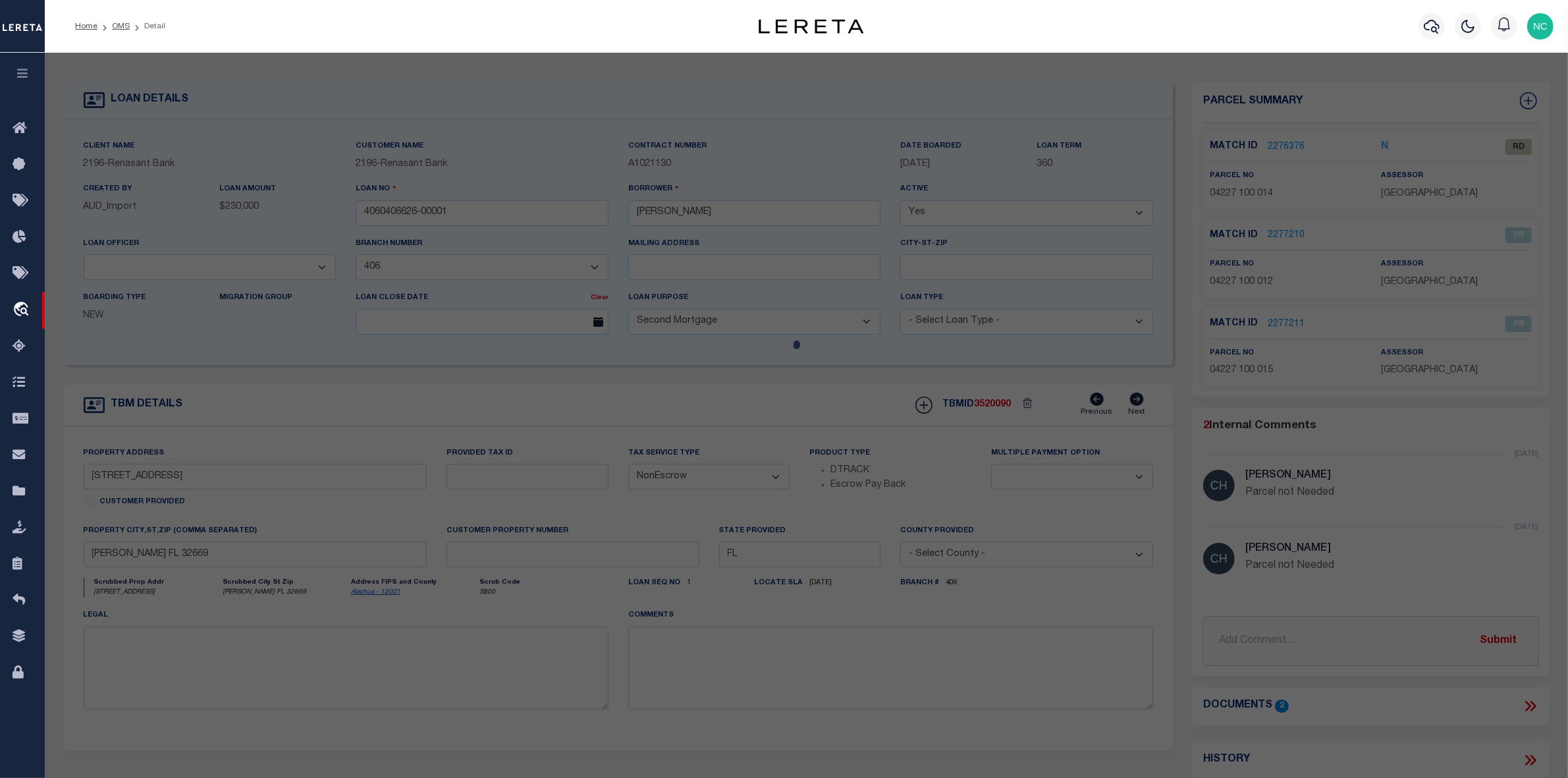
checkbox input "false"
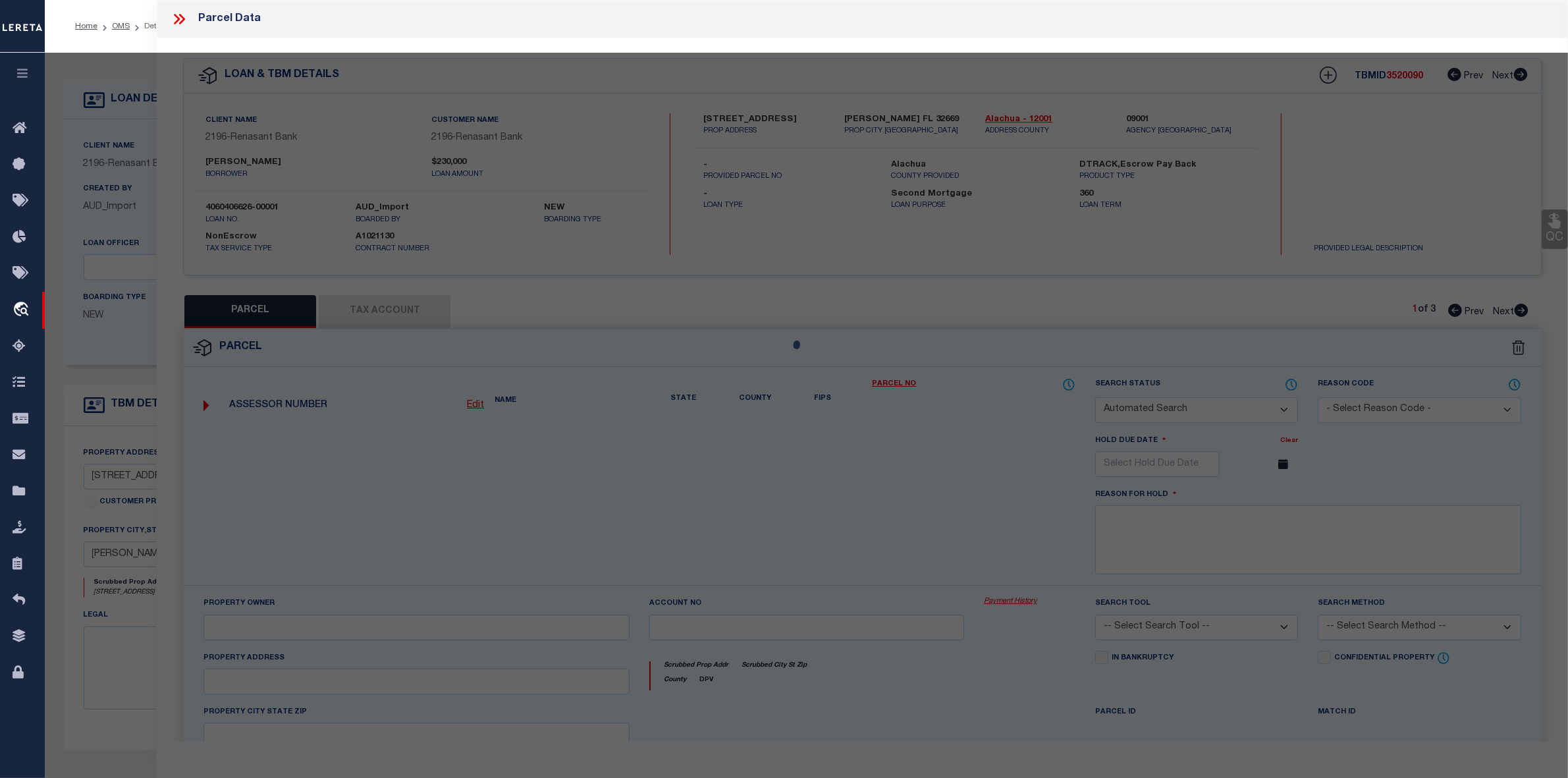
select select "RD"
type input "DLTA LLC"
select select "ATL"
select select "ADD"
type input "2527 NW 150TH BLVD"
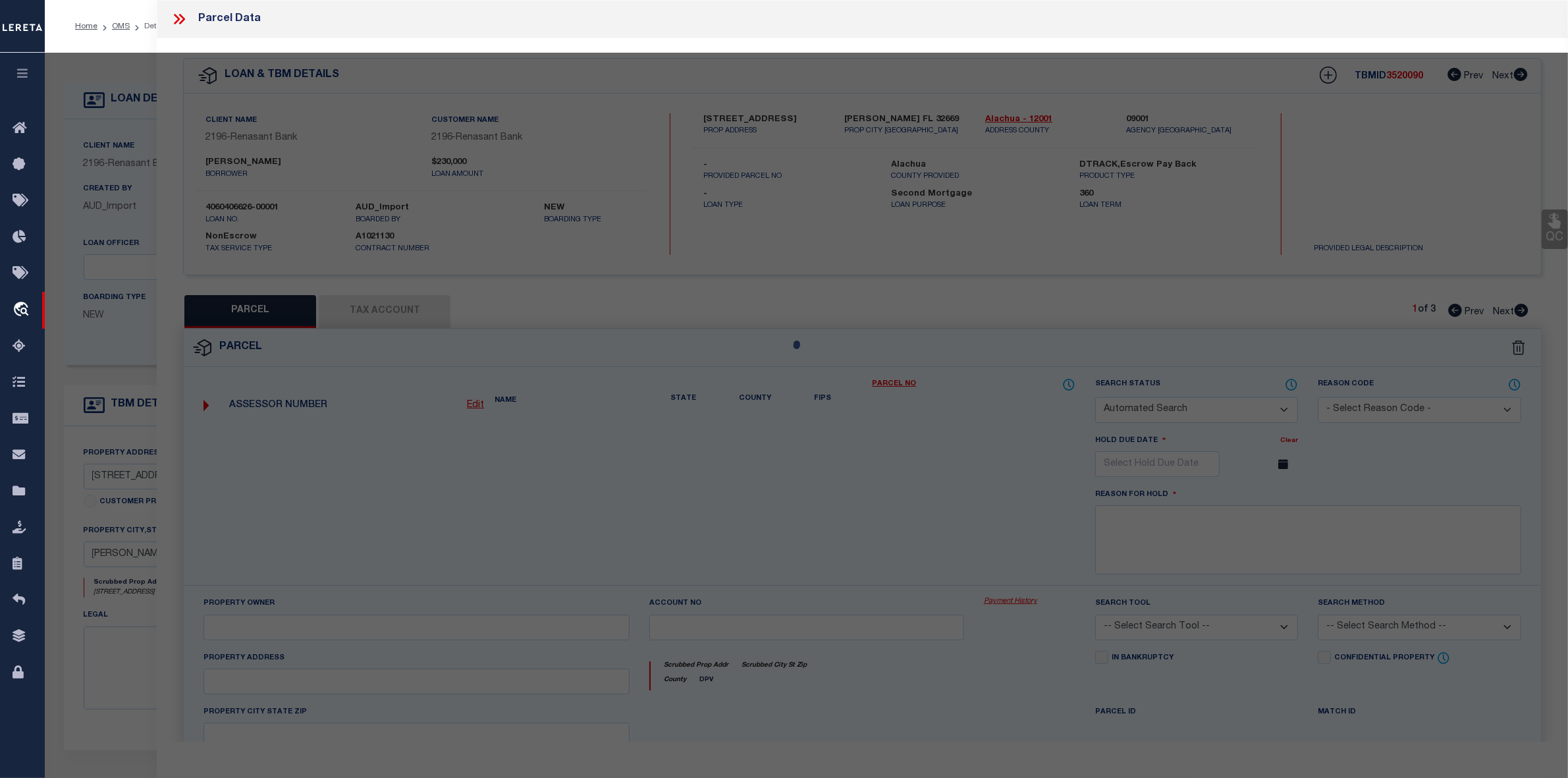
type input "NEWBERRY, FL 32669"
type textarea "KINGSTON PLACE PB 36 PG 73 LOT 14 OR 5165/3173"
type textarea "Document uploaded that satisfies a legal requirement, changing from ND to RD"
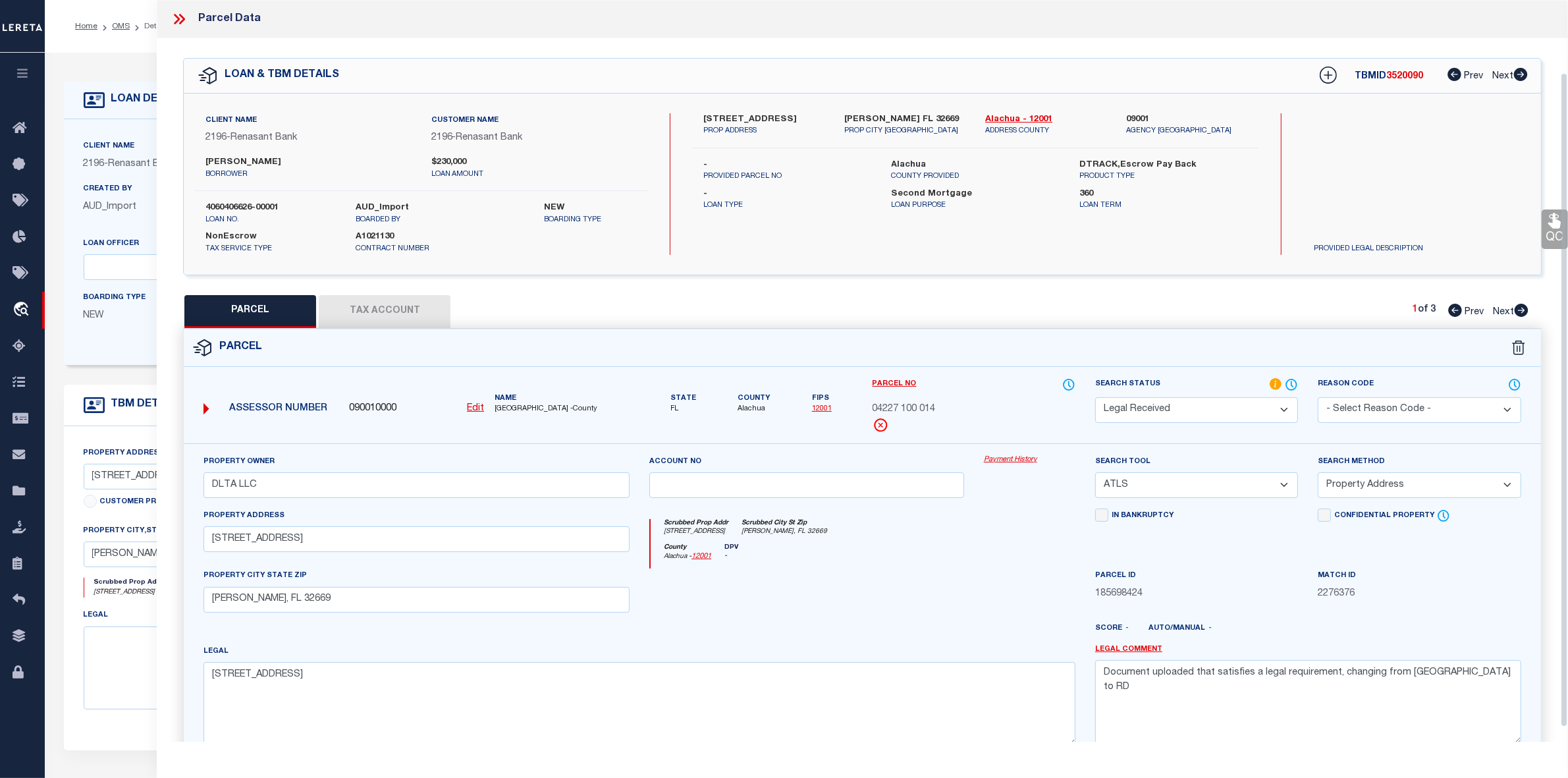
scroll to position [83, 0]
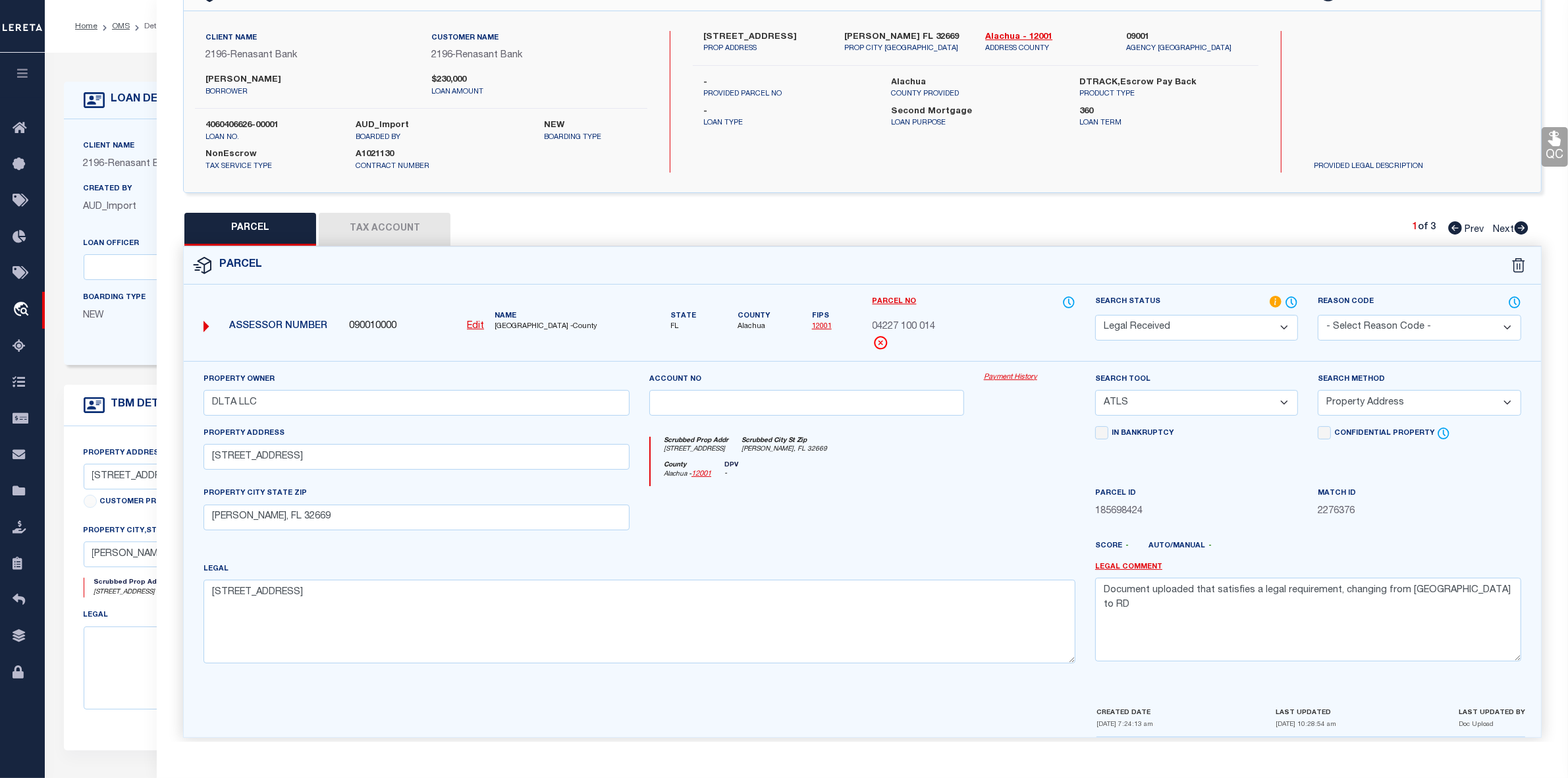
click at [400, 231] on button "Tax Account" at bounding box center [384, 229] width 131 height 33
select select "100"
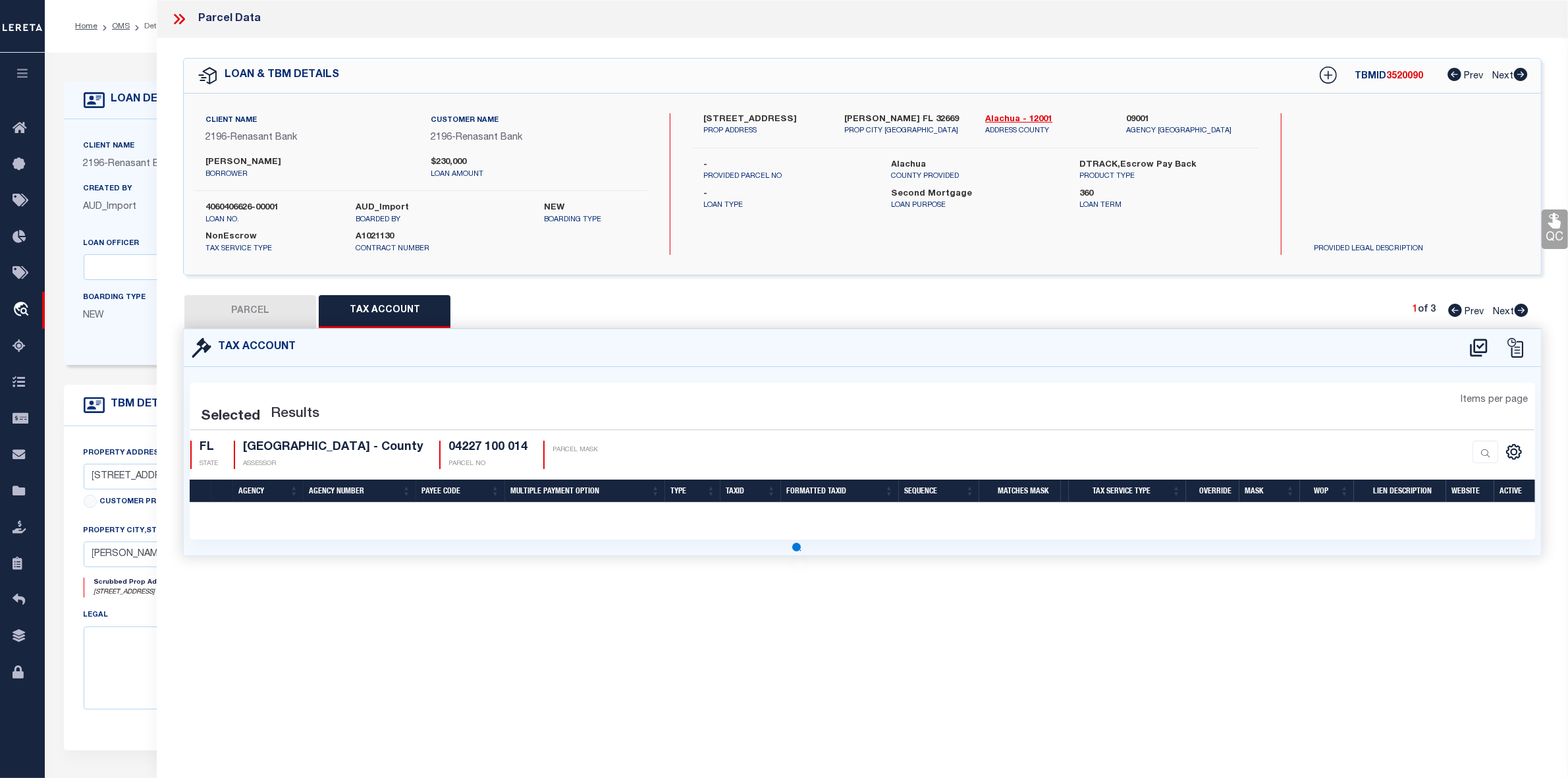
scroll to position [0, 0]
select select "100"
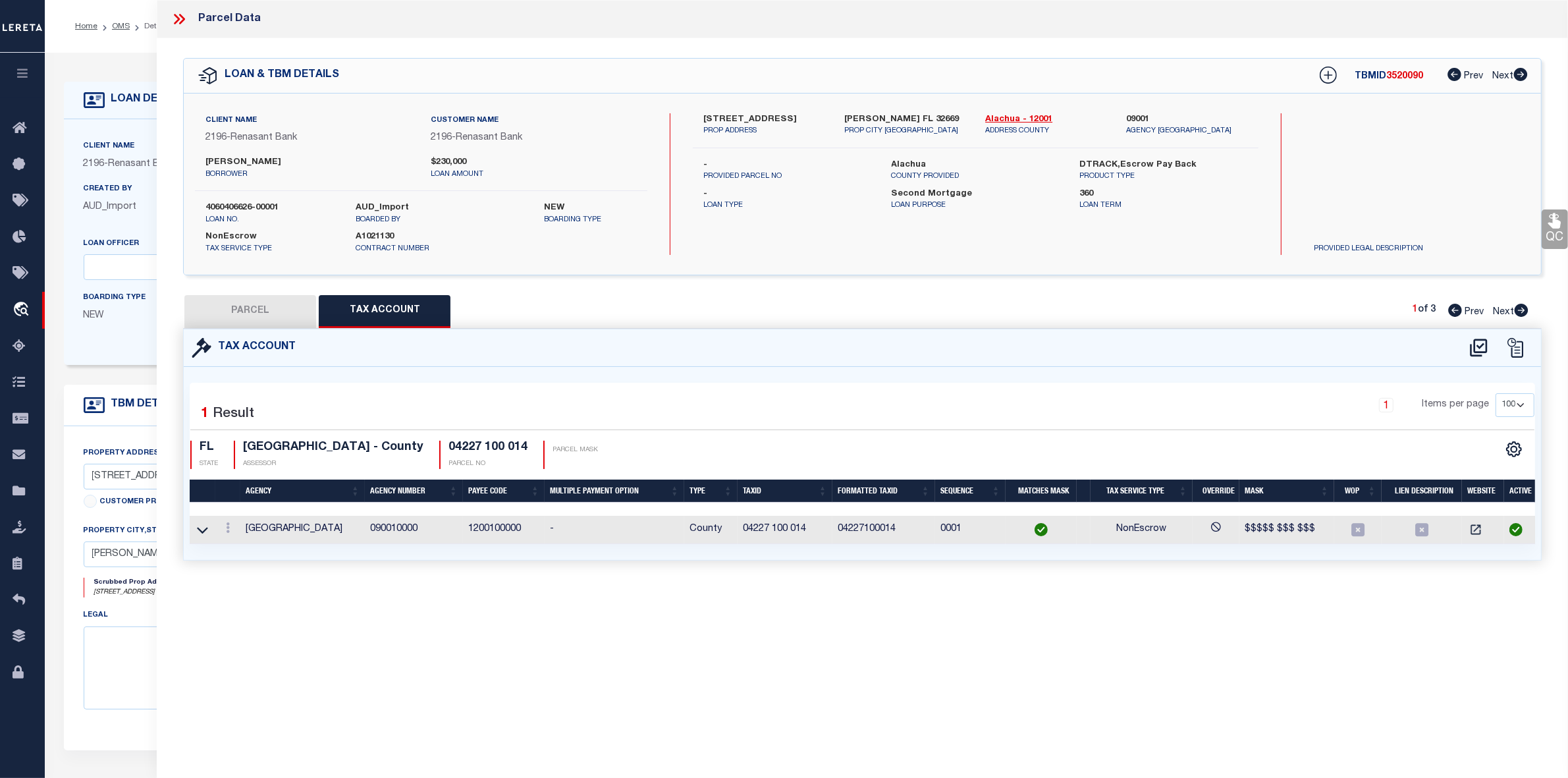
click at [252, 323] on button "PARCEL" at bounding box center [250, 312] width 131 height 33
select select "AS"
select select
checkbox input "false"
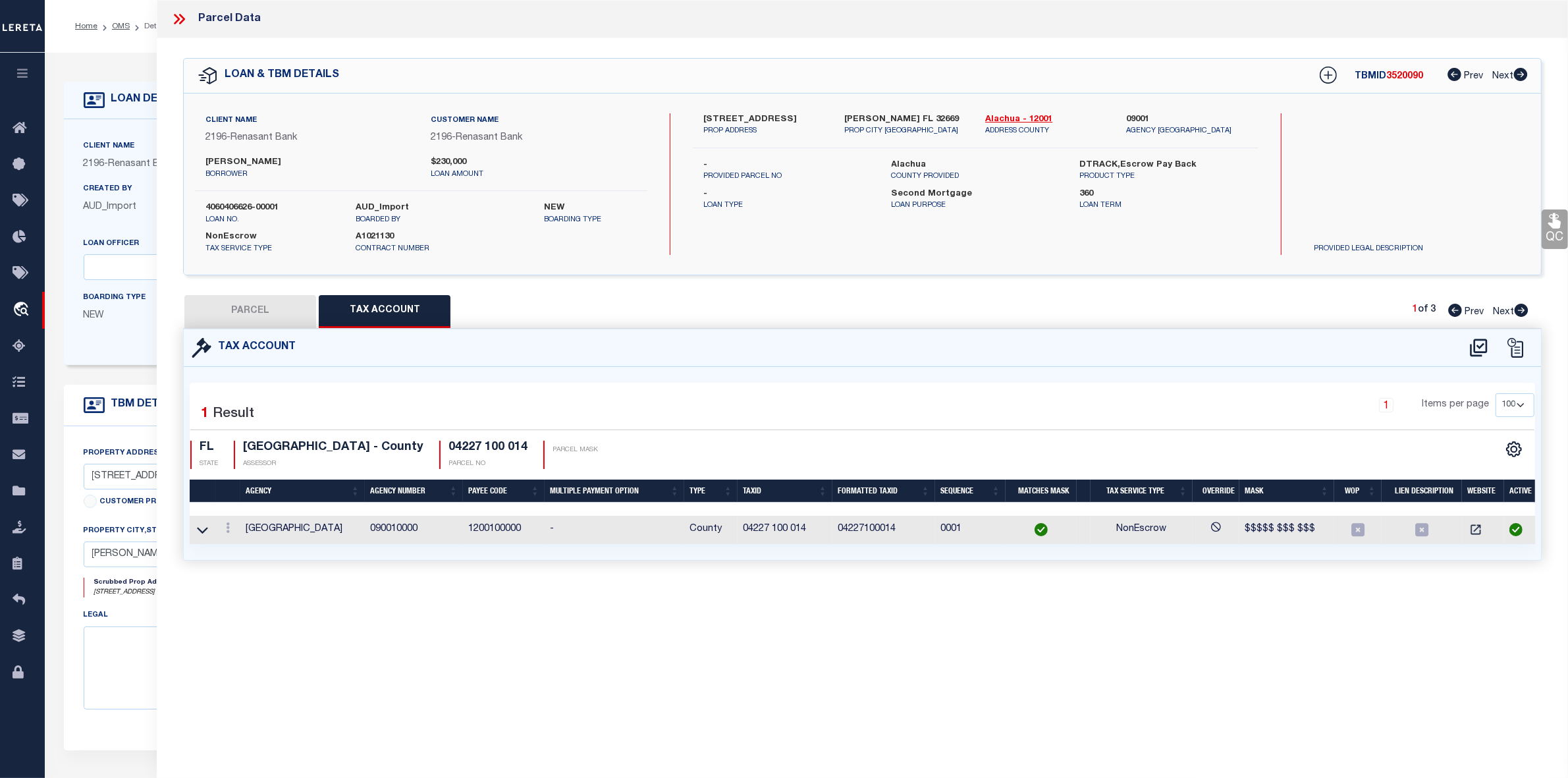
checkbox input "false"
select select "RD"
type input "DLTA LLC"
select select "ATL"
select select "ADD"
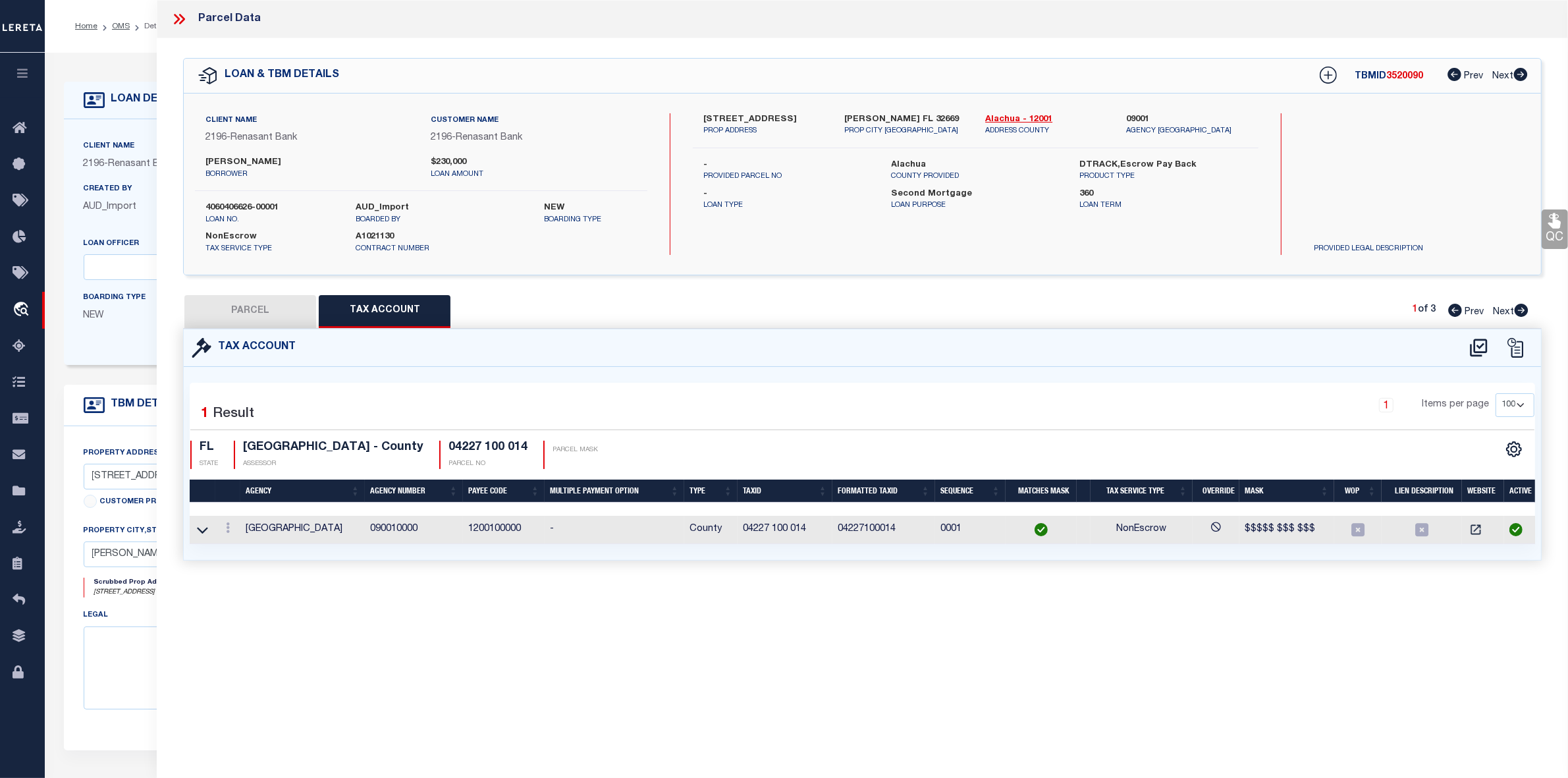
type input "2527 NW 150TH BLVD"
type input "NEWBERRY, FL 32669"
type textarea "KINGSTON PLACE PB 36 PG 73 LOT 14 OR 5165/3173"
type textarea "Document uploaded that satisfies a legal requirement, changing from ND to RD"
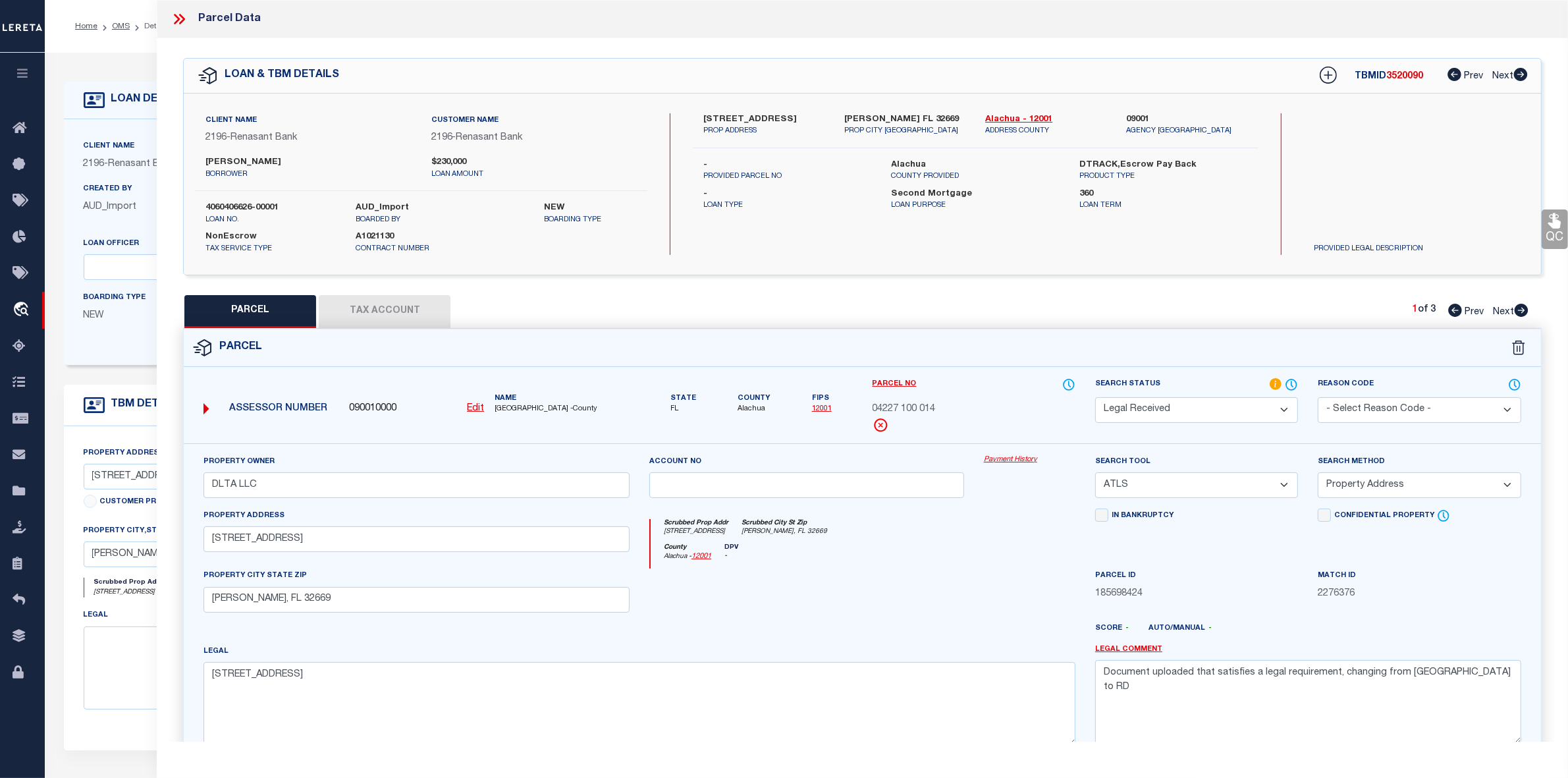
click at [386, 311] on button "Tax Account" at bounding box center [384, 312] width 131 height 33
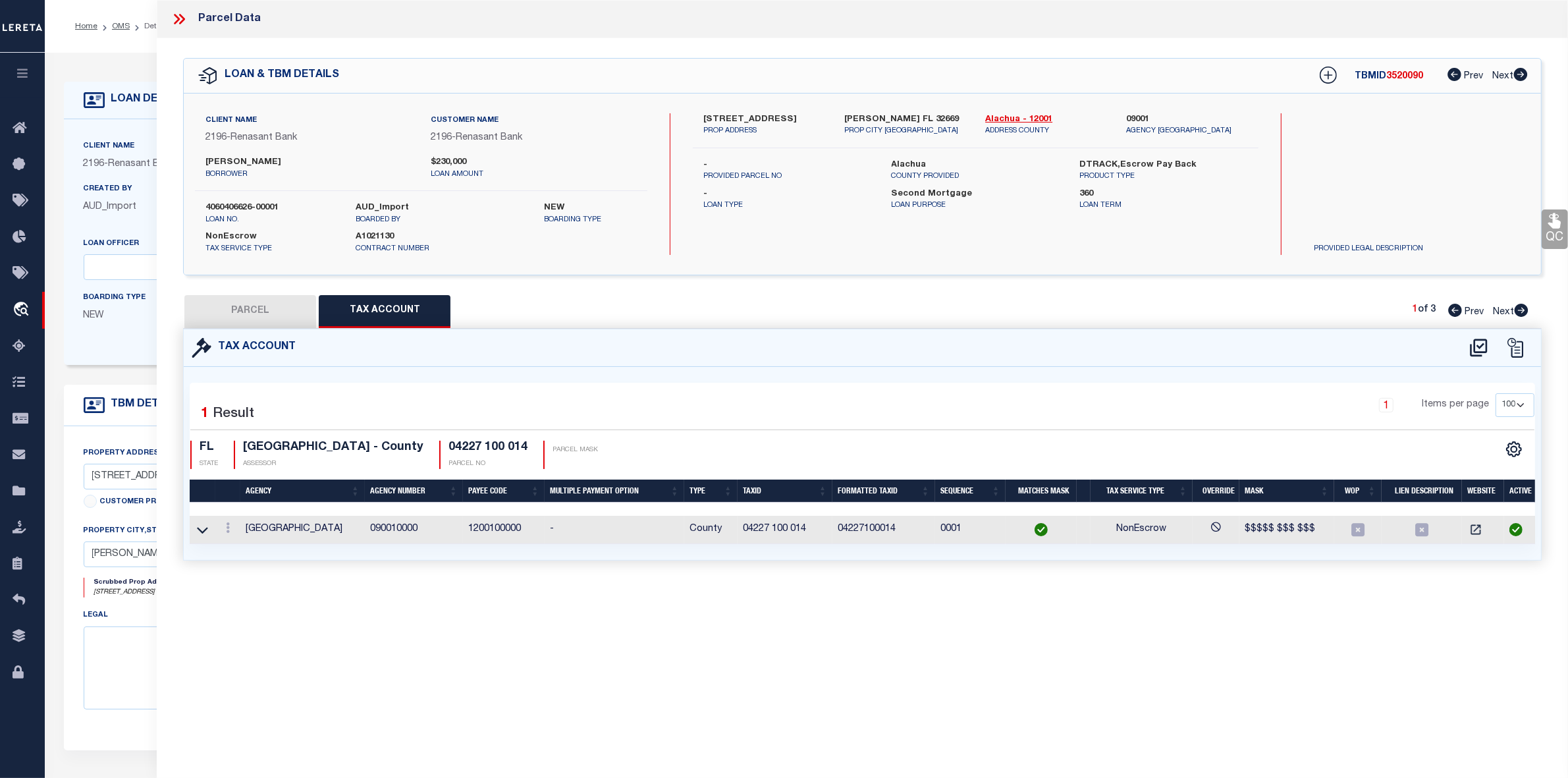
select select "100"
click at [242, 310] on button "PARCEL" at bounding box center [250, 312] width 131 height 33
select select "AS"
select select
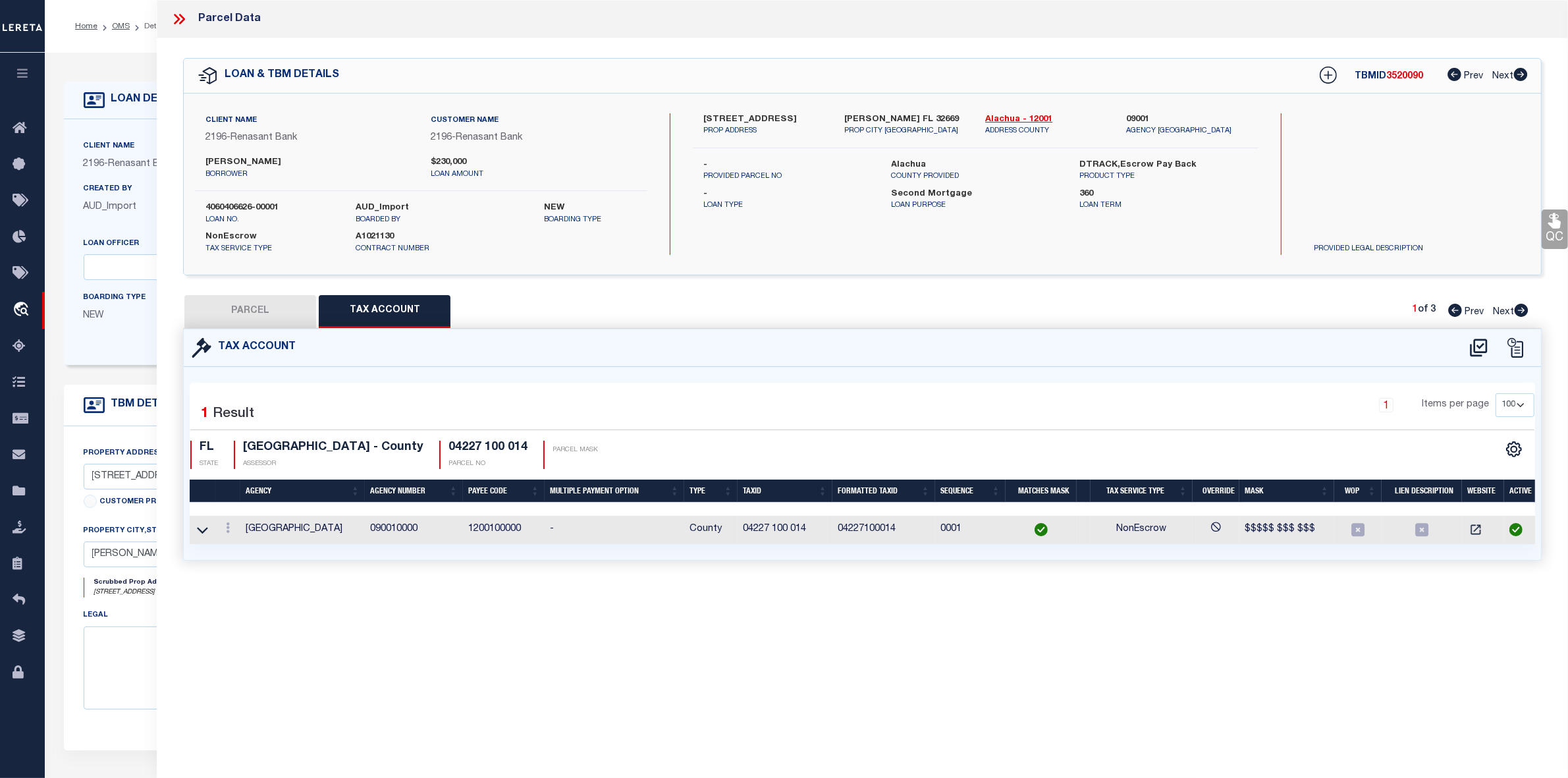
checkbox input "false"
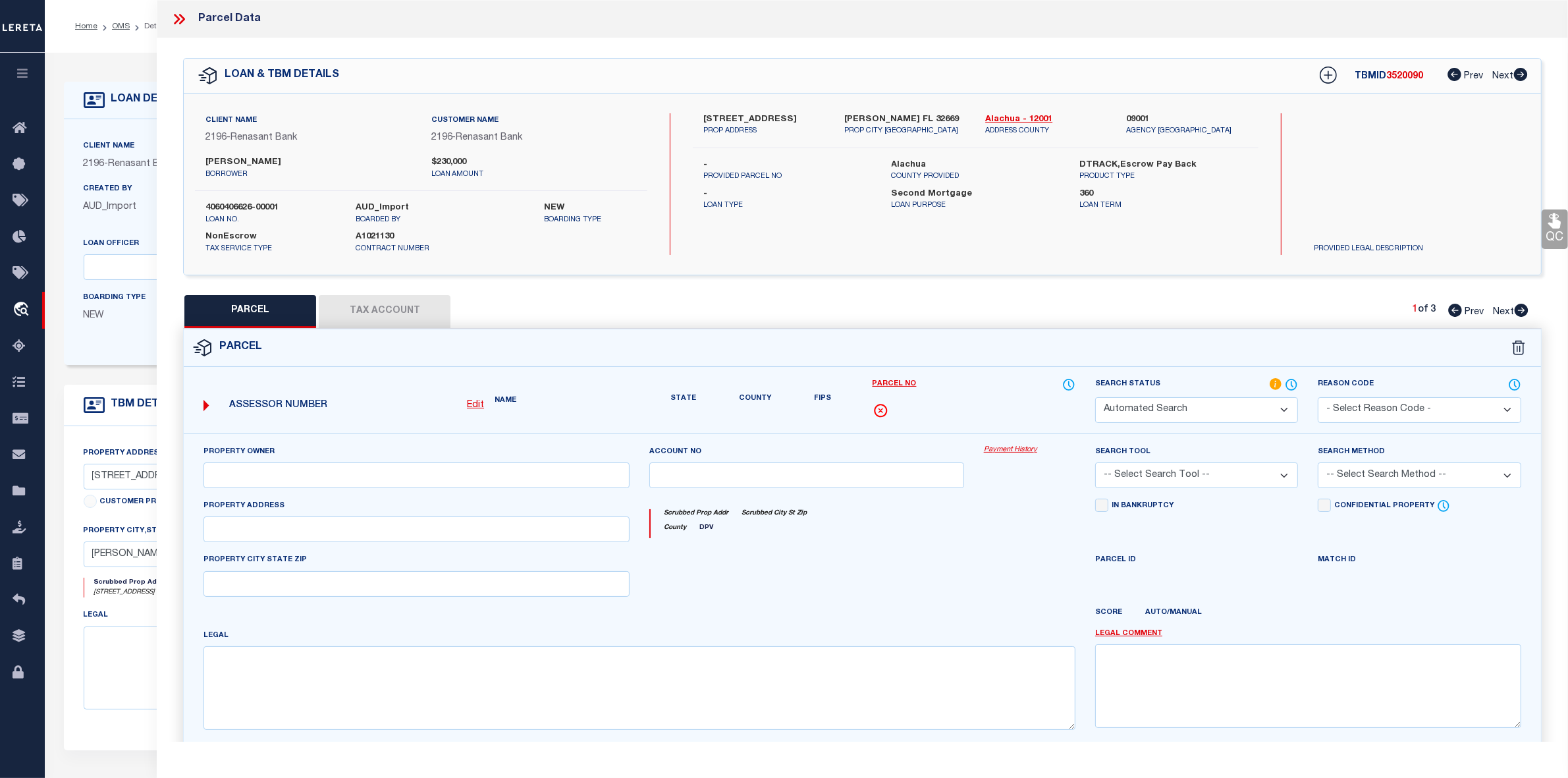
select select "RD"
type input "DLTA LLC"
select select "ATL"
select select "ADD"
type input "2527 NW 150TH BLVD"
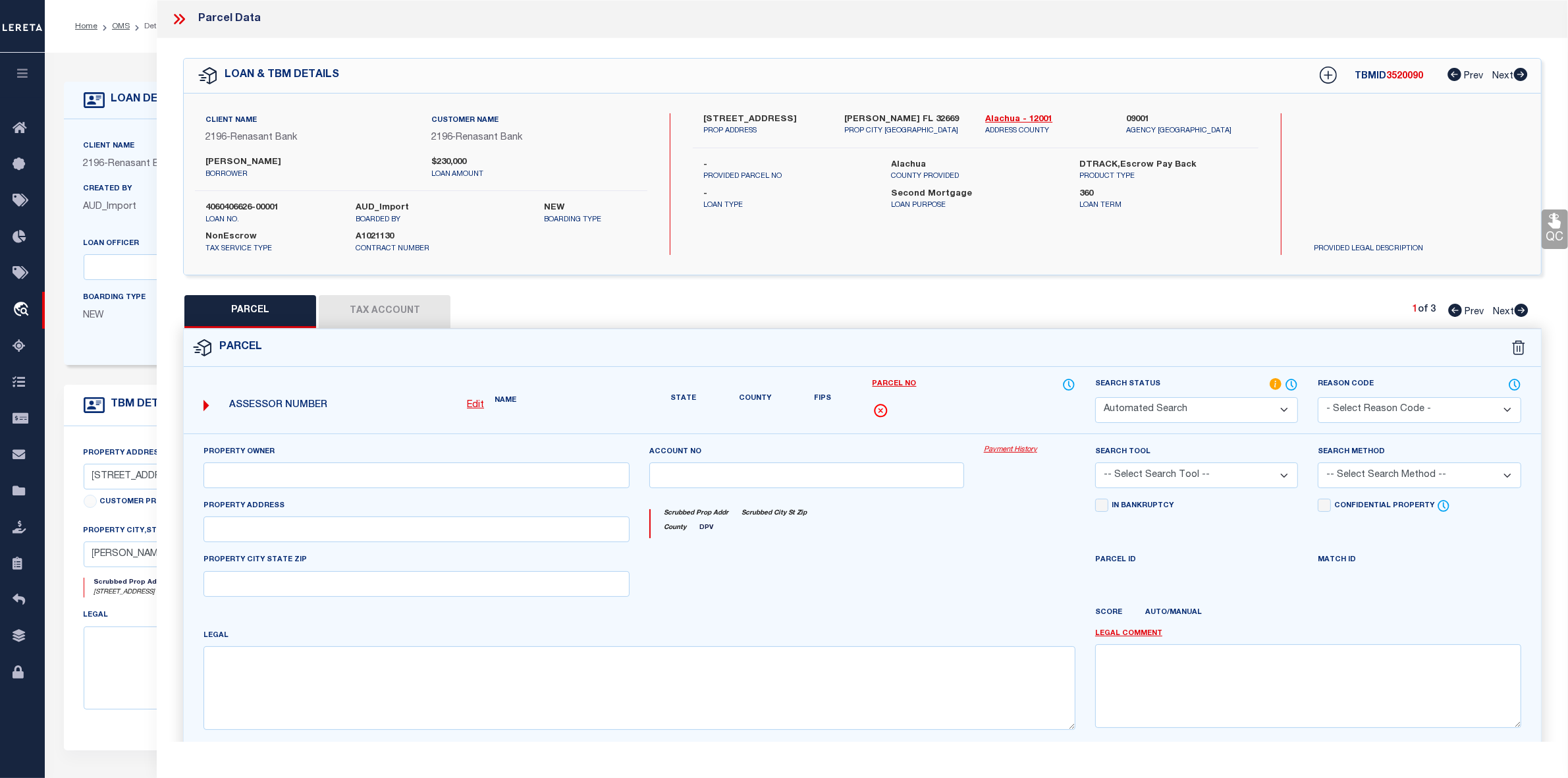
type input "NEWBERRY, FL 32669"
type textarea "KINGSTON PLACE PB 36 PG 73 LOT 14 OR 5165/3173"
type textarea "Document uploaded that satisfies a legal requirement, changing from [GEOGRAPHIC…"
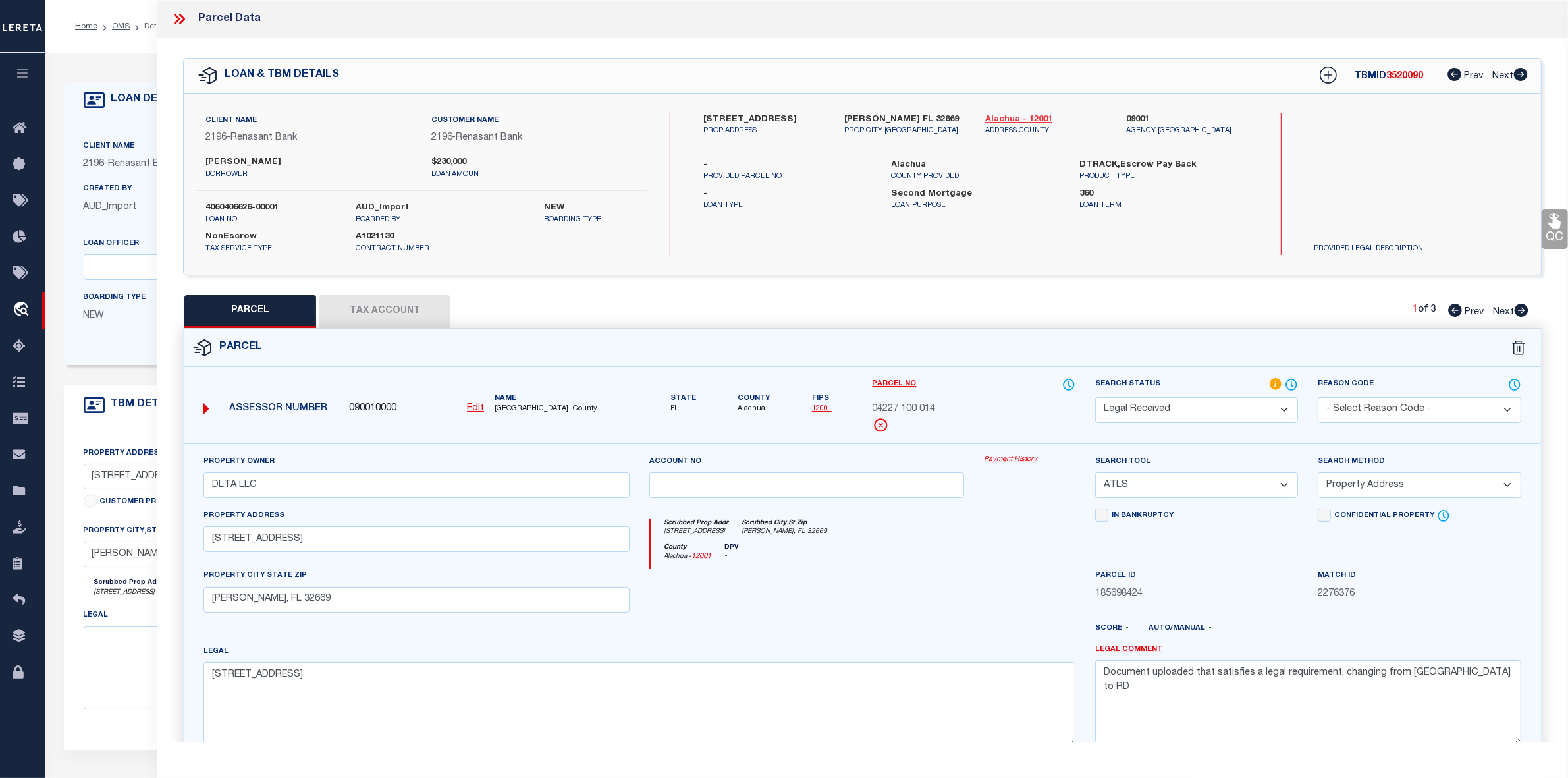
click at [1024, 120] on link "Alachua - 12001" at bounding box center [1045, 120] width 121 height 13
click at [924, 410] on span "04227 100 014" at bounding box center [905, 410] width 63 height 15
copy div "04227 100 014"
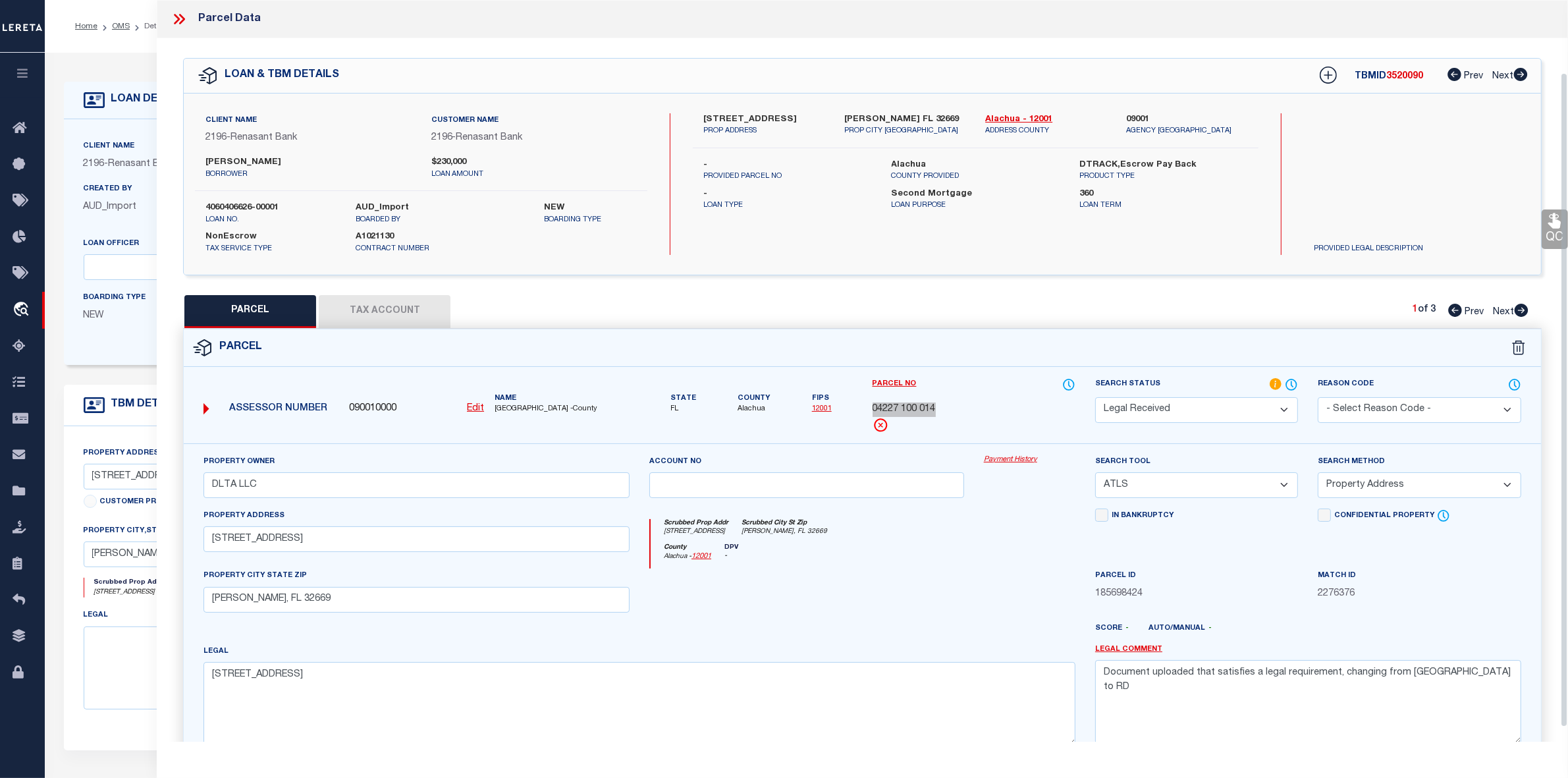
scroll to position [83, 0]
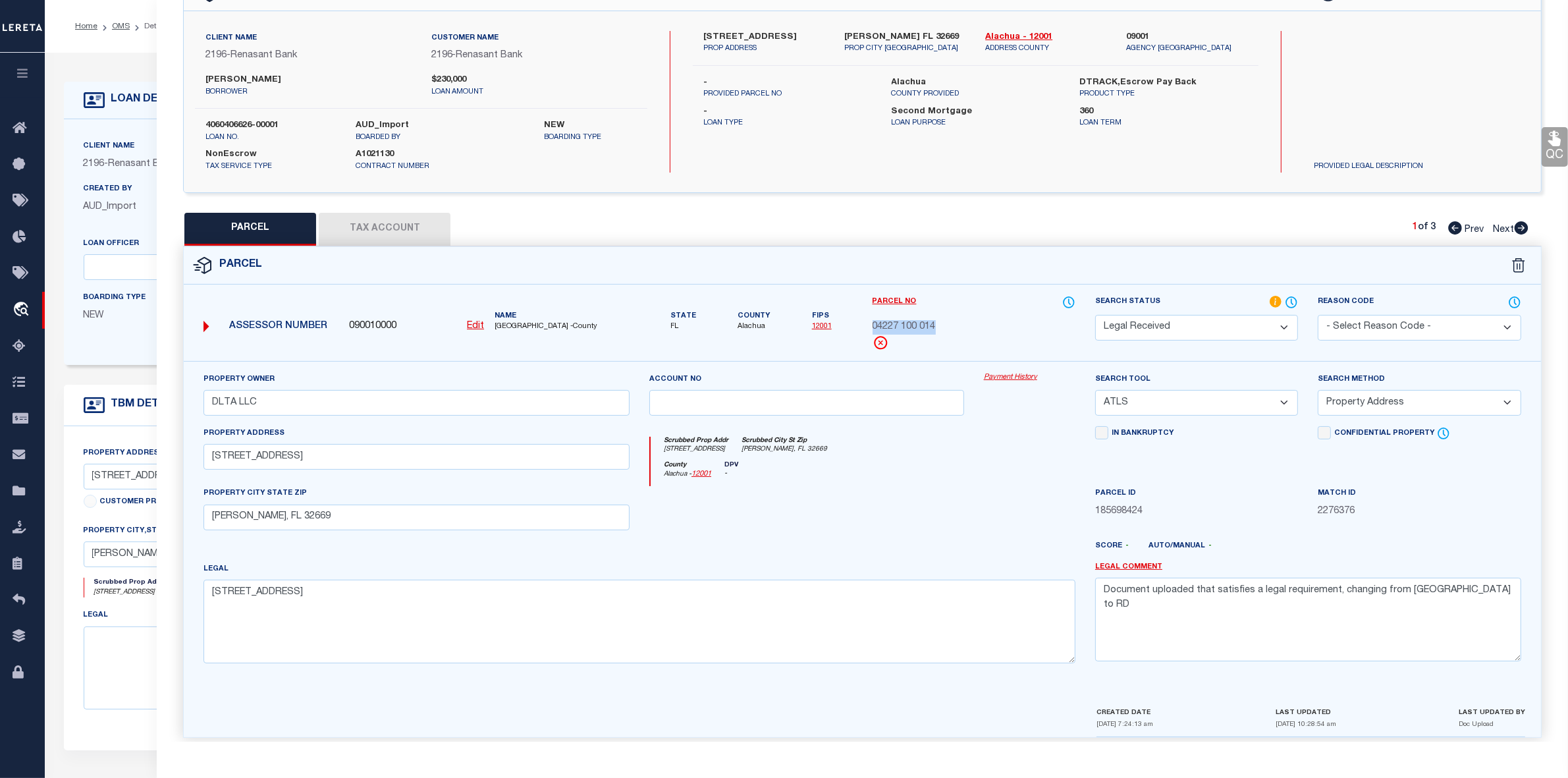
click at [1185, 328] on select "Automated Search Bad Parcel Complete Duplicate Parcel High Dollar Reporting In …" at bounding box center [1197, 327] width 203 height 26
click at [1014, 496] on div at bounding box center [1029, 514] width 111 height 54
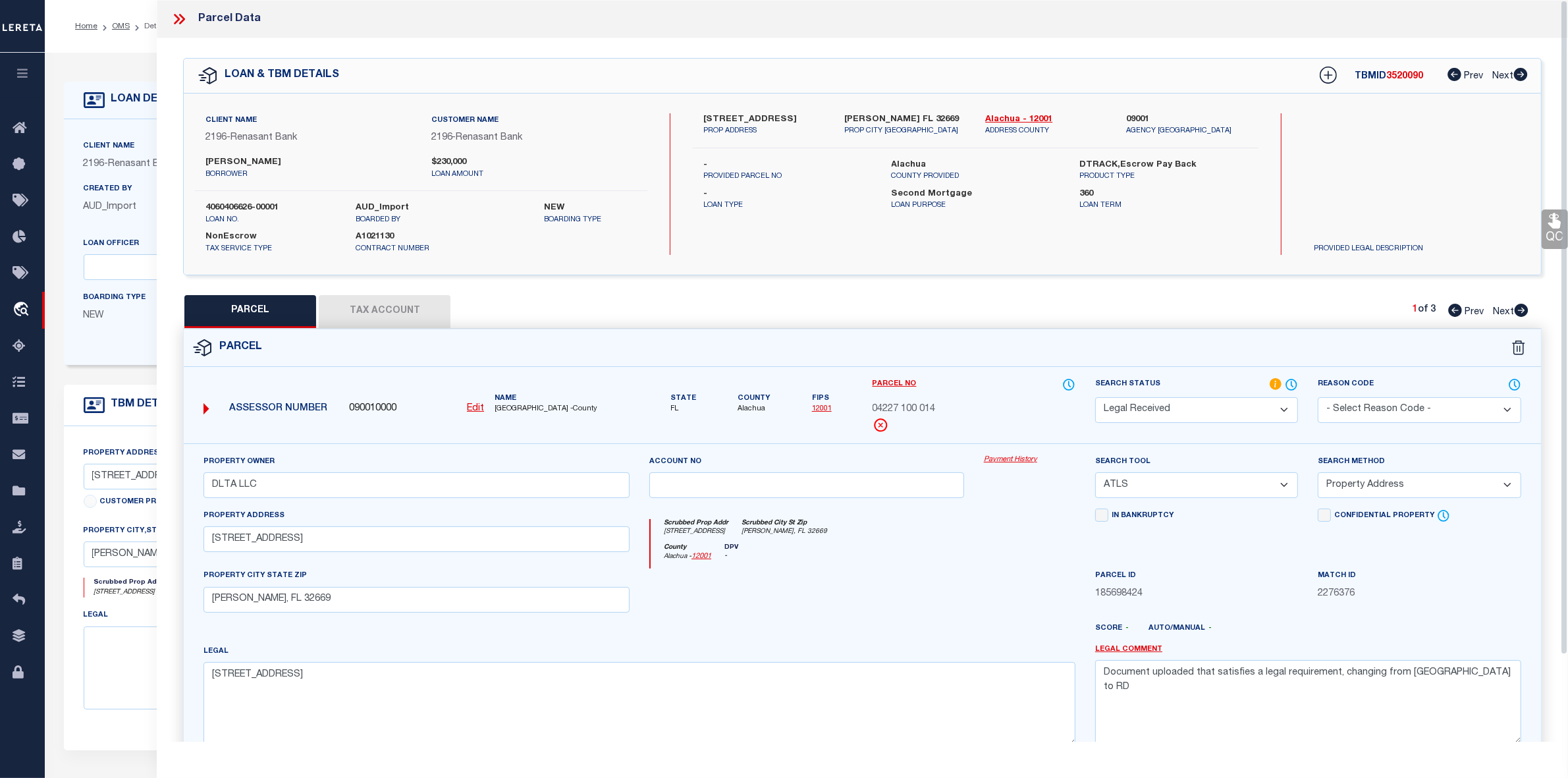
click at [1409, 74] on span "3520090" at bounding box center [1405, 77] width 37 height 9
copy span "3520090"
click at [239, 205] on label "4060406626-00001" at bounding box center [270, 208] width 130 height 13
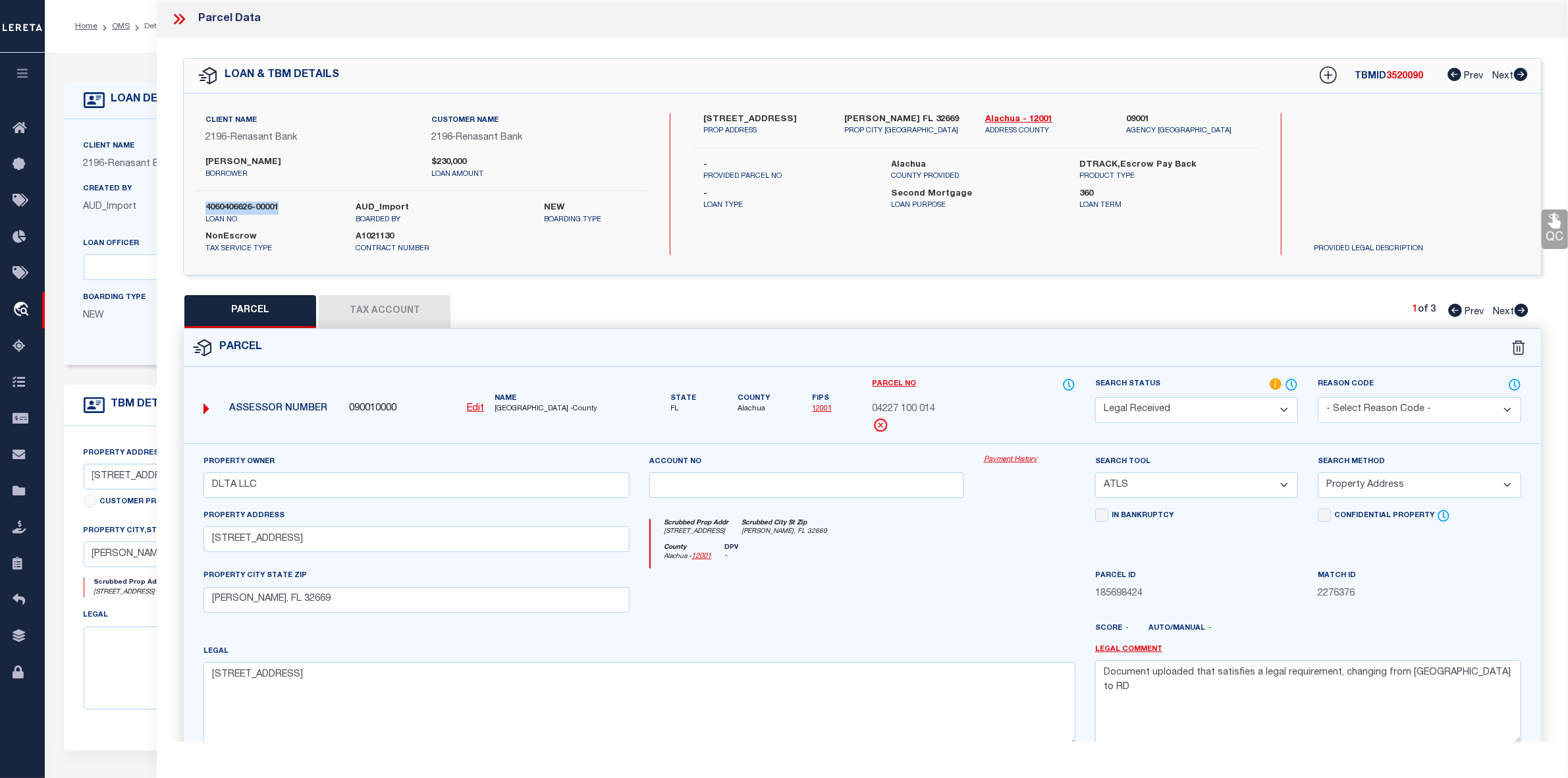
click at [239, 205] on label "4060406626-00001" at bounding box center [270, 208] width 130 height 13
copy div "4060406626-00001"
drag, startPoint x: 982, startPoint y: 120, endPoint x: 1018, endPoint y: 120, distance: 36.0
click at [1018, 120] on div "Alachua - 12001 ADDRESS COUNTY" at bounding box center [1045, 125] width 141 height 24
copy link "Alachua"
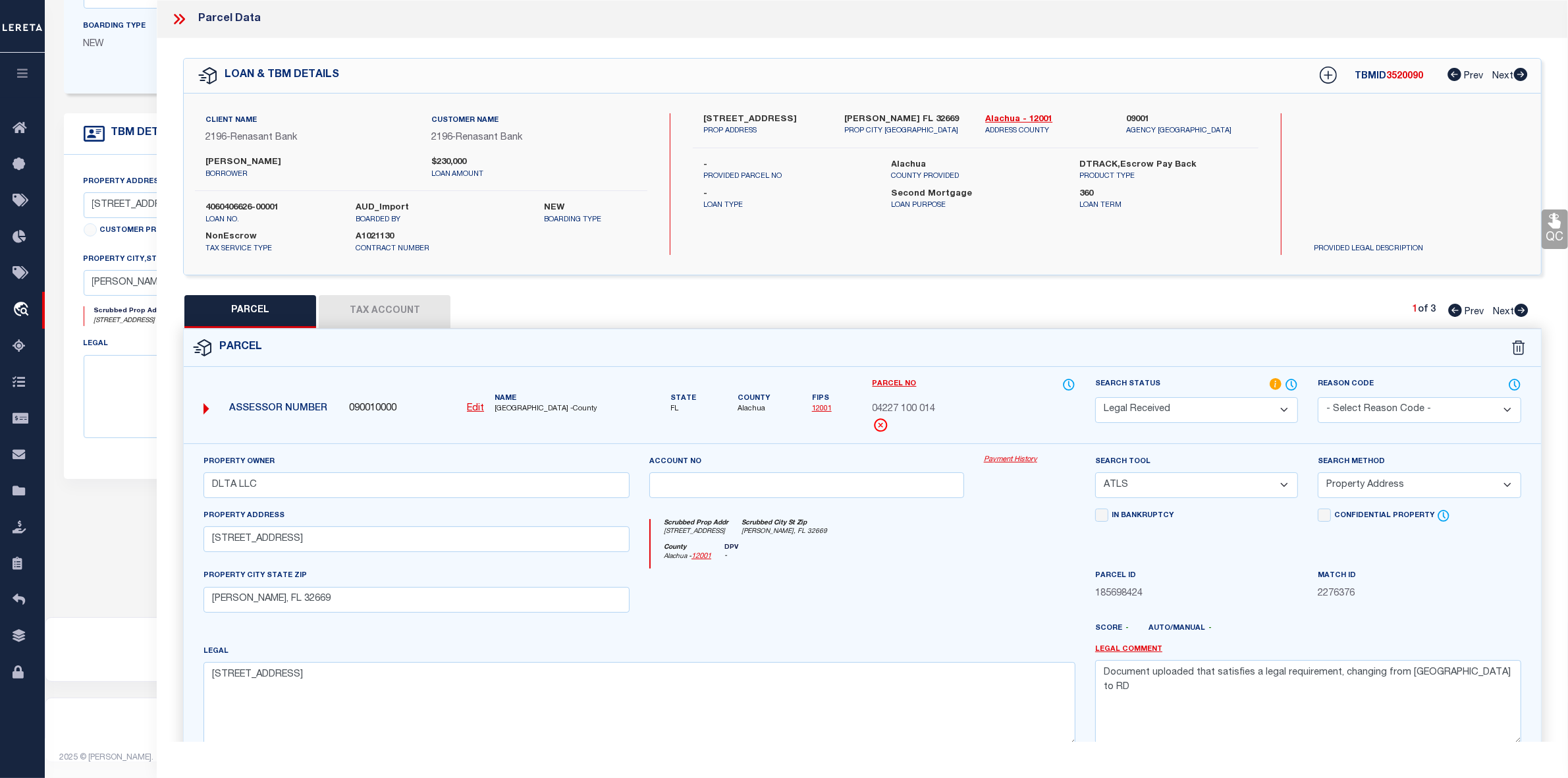
click at [182, 20] on icon at bounding box center [179, 19] width 17 height 17
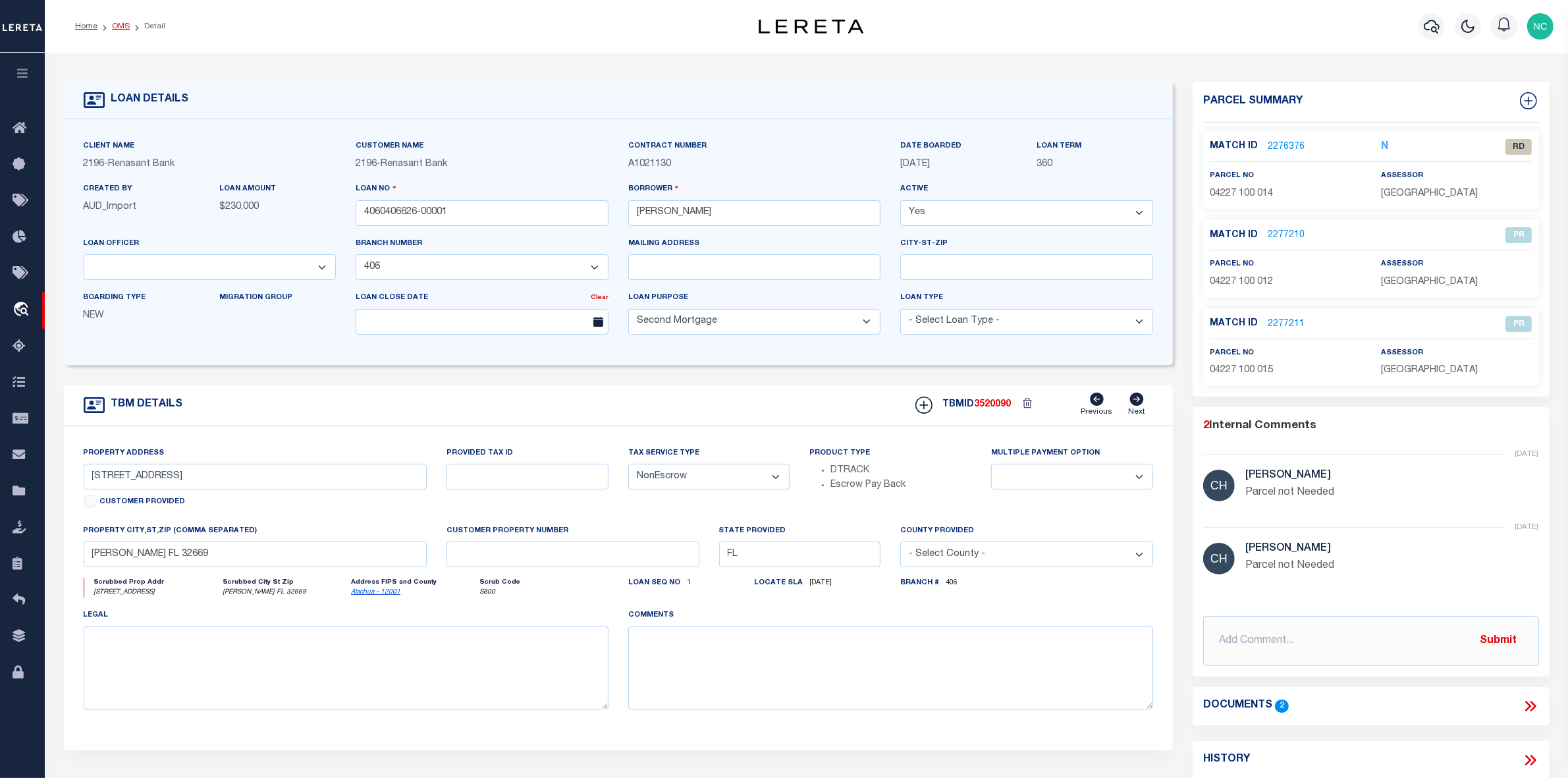
click at [119, 24] on link "OMS" at bounding box center [120, 26] width 18 height 8
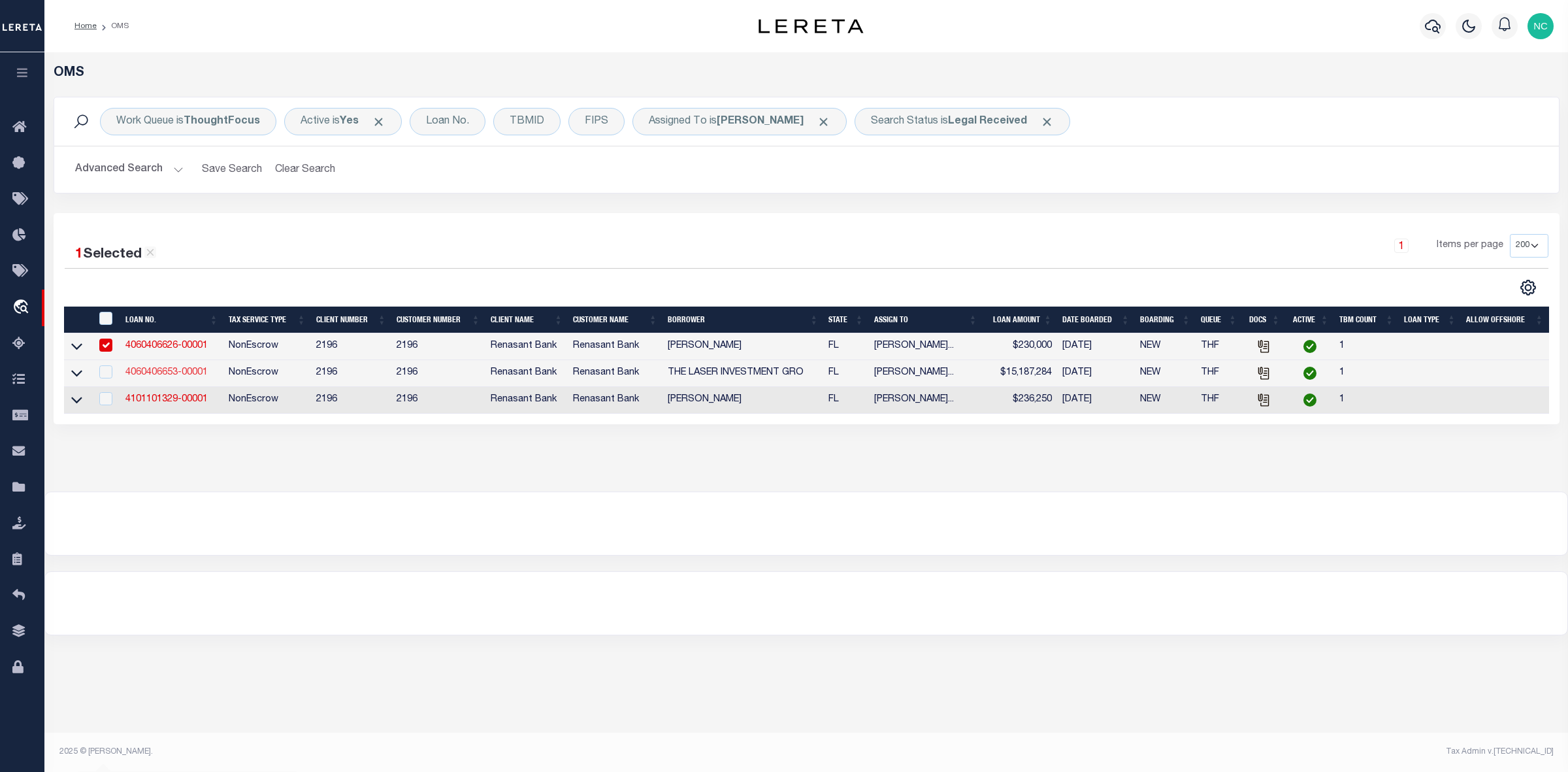
click at [176, 376] on link "4060406653-00001" at bounding box center [167, 373] width 83 height 9
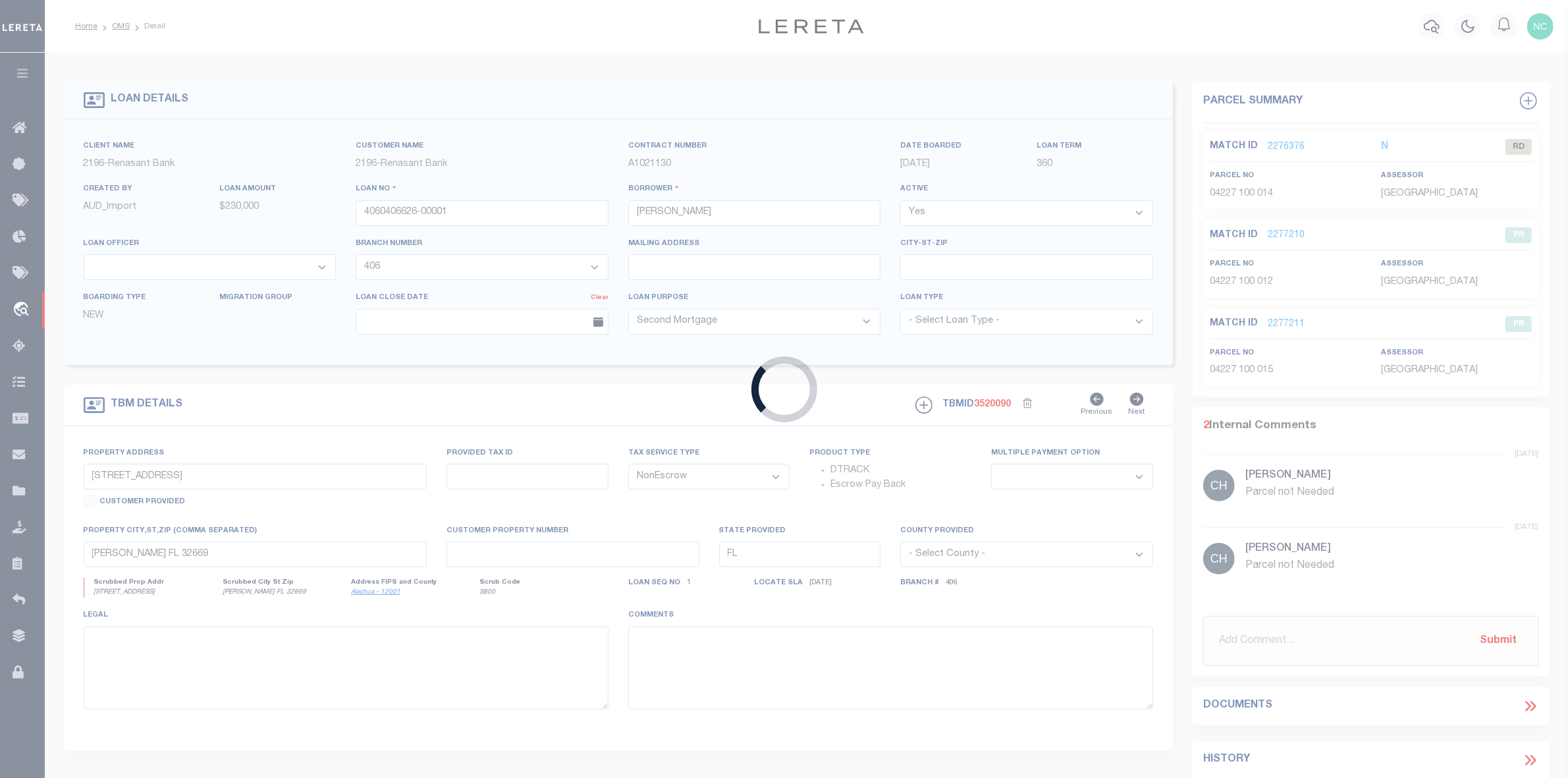
type input "4060406653-00001"
type input "THE LASER INVESTMENT GRO"
select select "400"
type input "13200 TECH CITY CIR BLDG E AND F"
select select
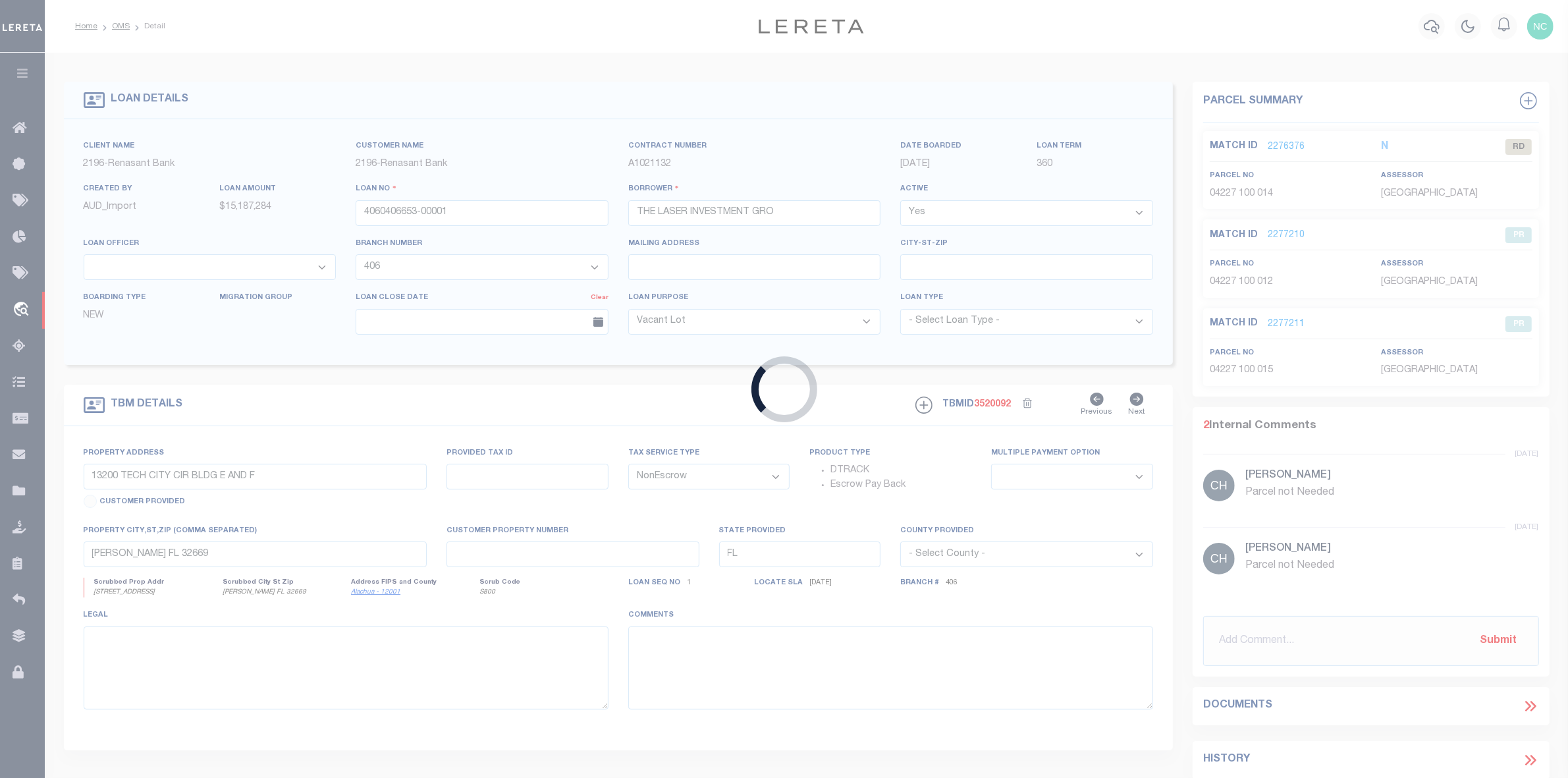
type input "ALACHUA FL 32615"
select select
select select "5153"
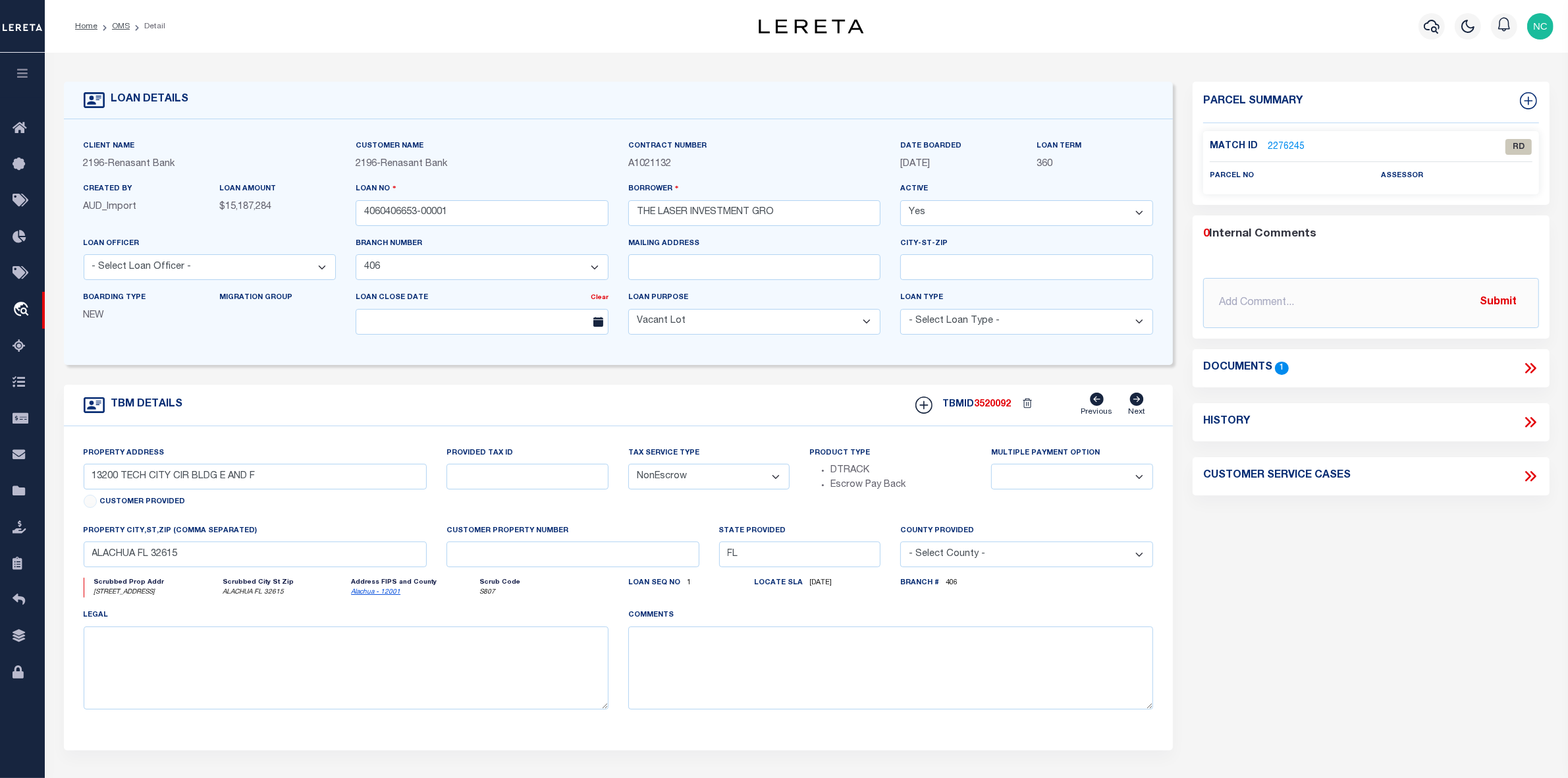
click at [1515, 366] on div "Documents 1" at bounding box center [1371, 368] width 336 height 17
click at [1279, 143] on link "2276245" at bounding box center [1287, 147] width 37 height 14
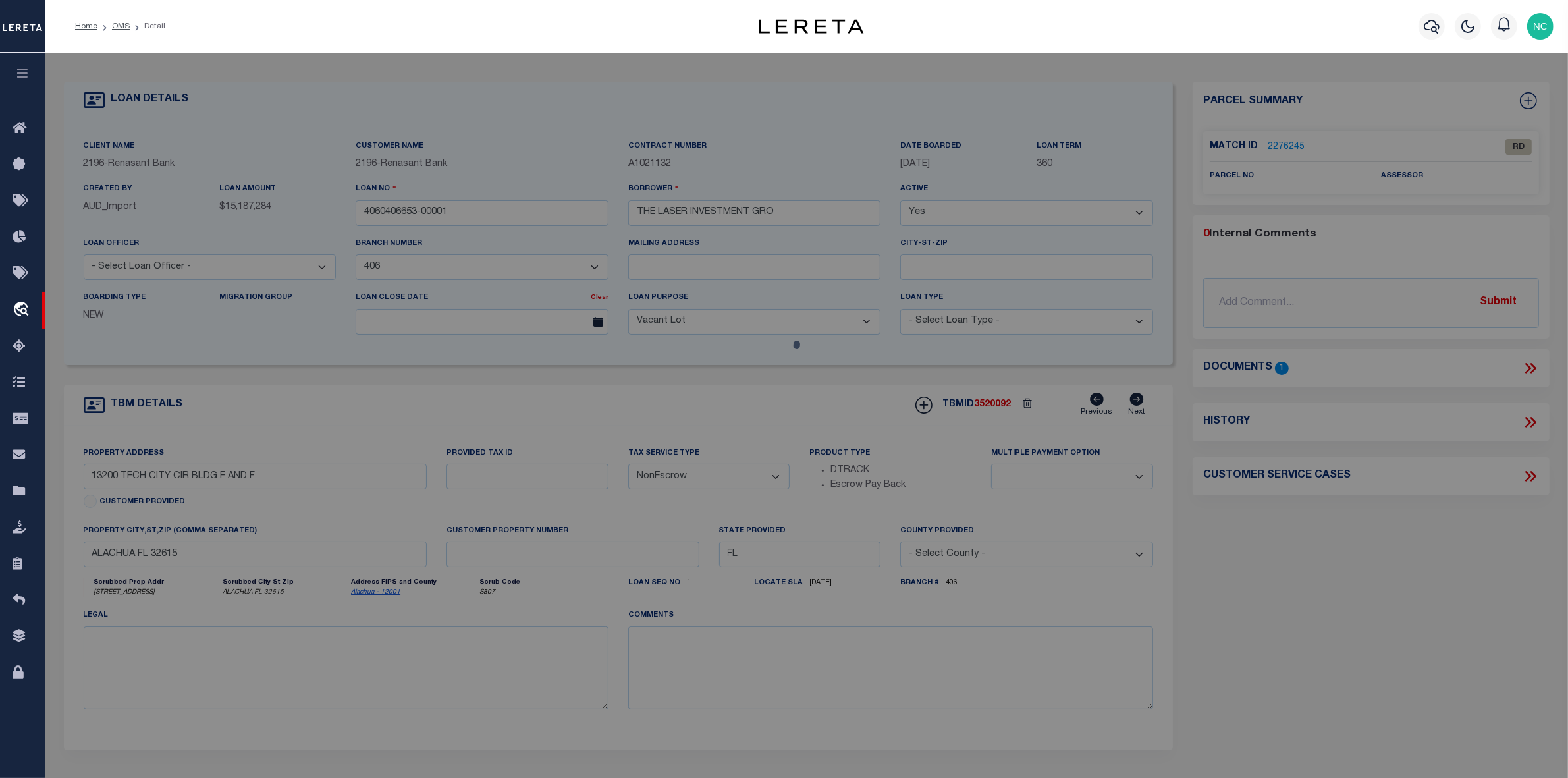
select select "AS"
select select
checkbox input "false"
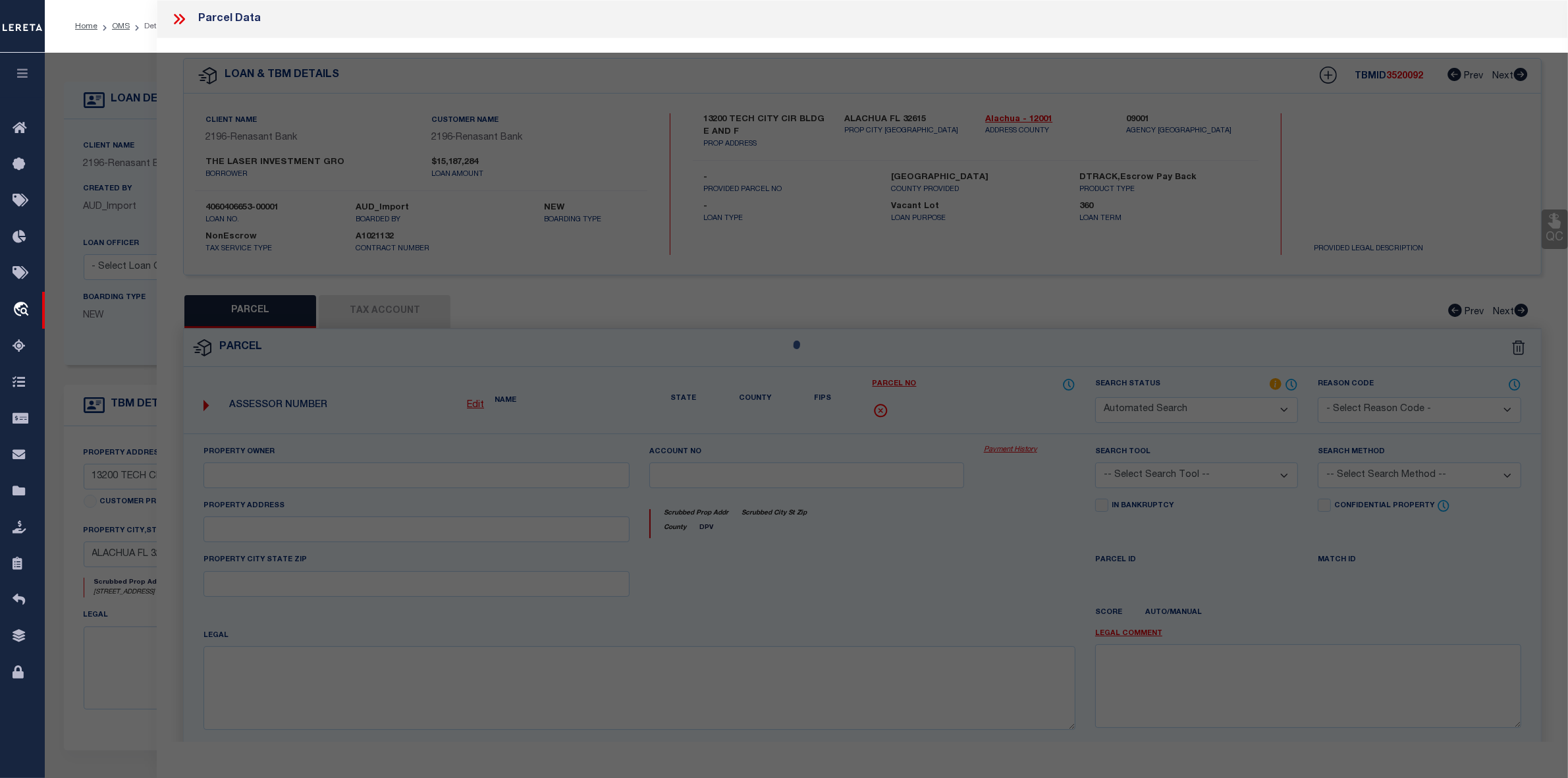
select select "RD"
checkbox input "false"
type textarea "Document uploaded that satisfies a legal requirement, changing from [GEOGRAPHIC…"
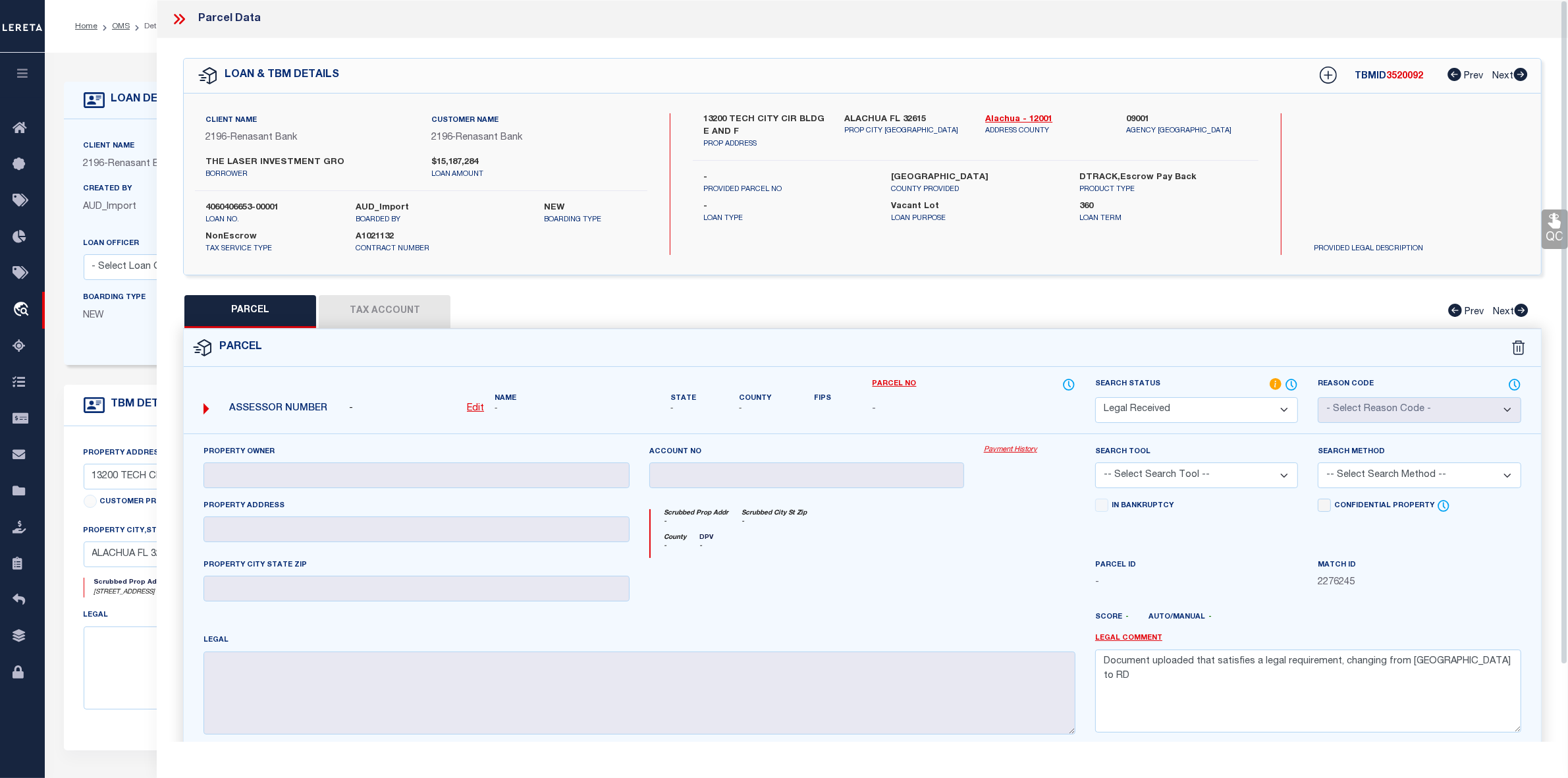
click at [180, 17] on icon at bounding box center [179, 19] width 17 height 17
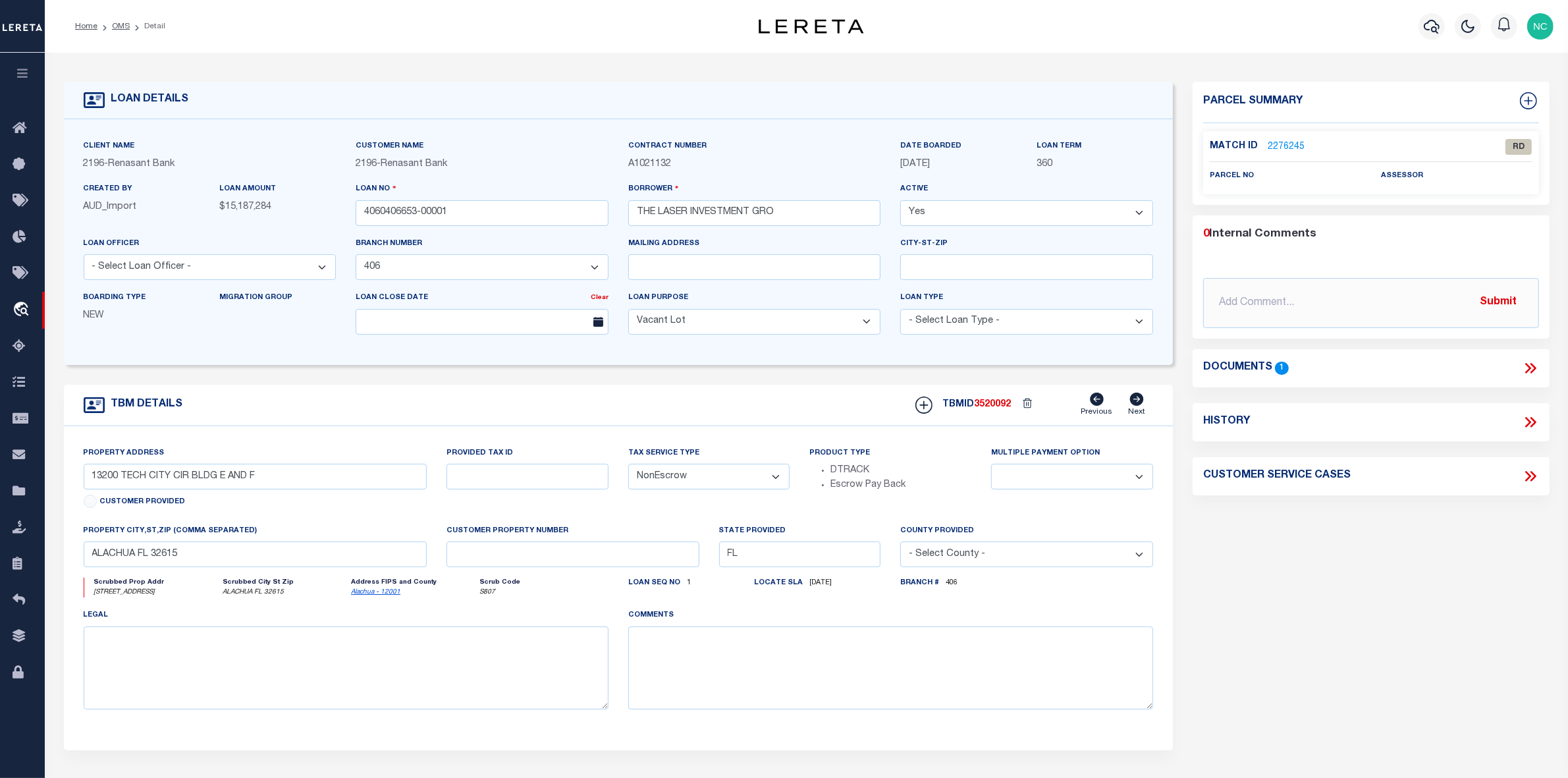
click at [1532, 370] on icon at bounding box center [1531, 368] width 17 height 17
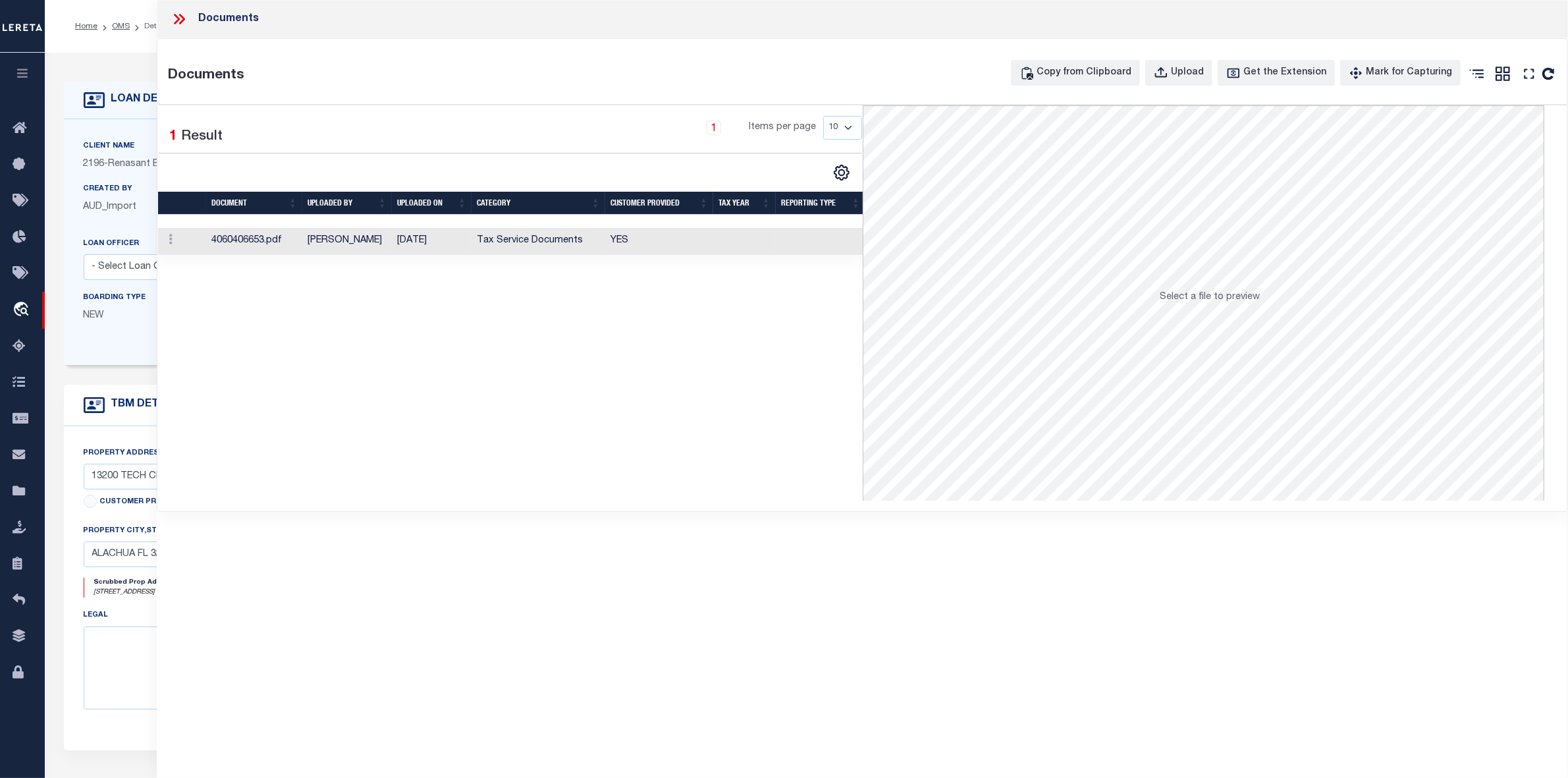
click at [249, 241] on td "4060406653.pdf" at bounding box center [254, 241] width 96 height 27
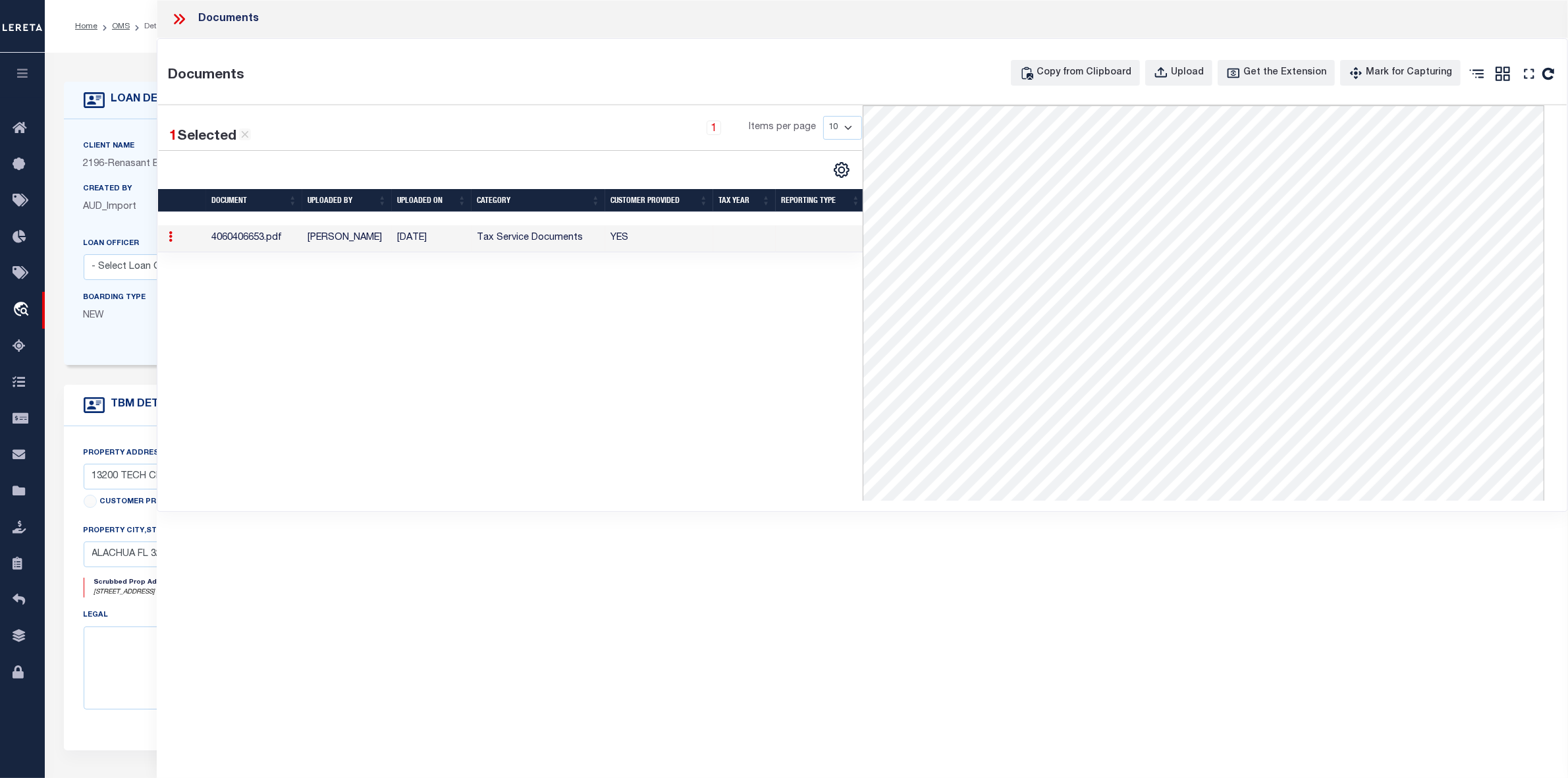
click at [179, 13] on icon at bounding box center [179, 19] width 17 height 17
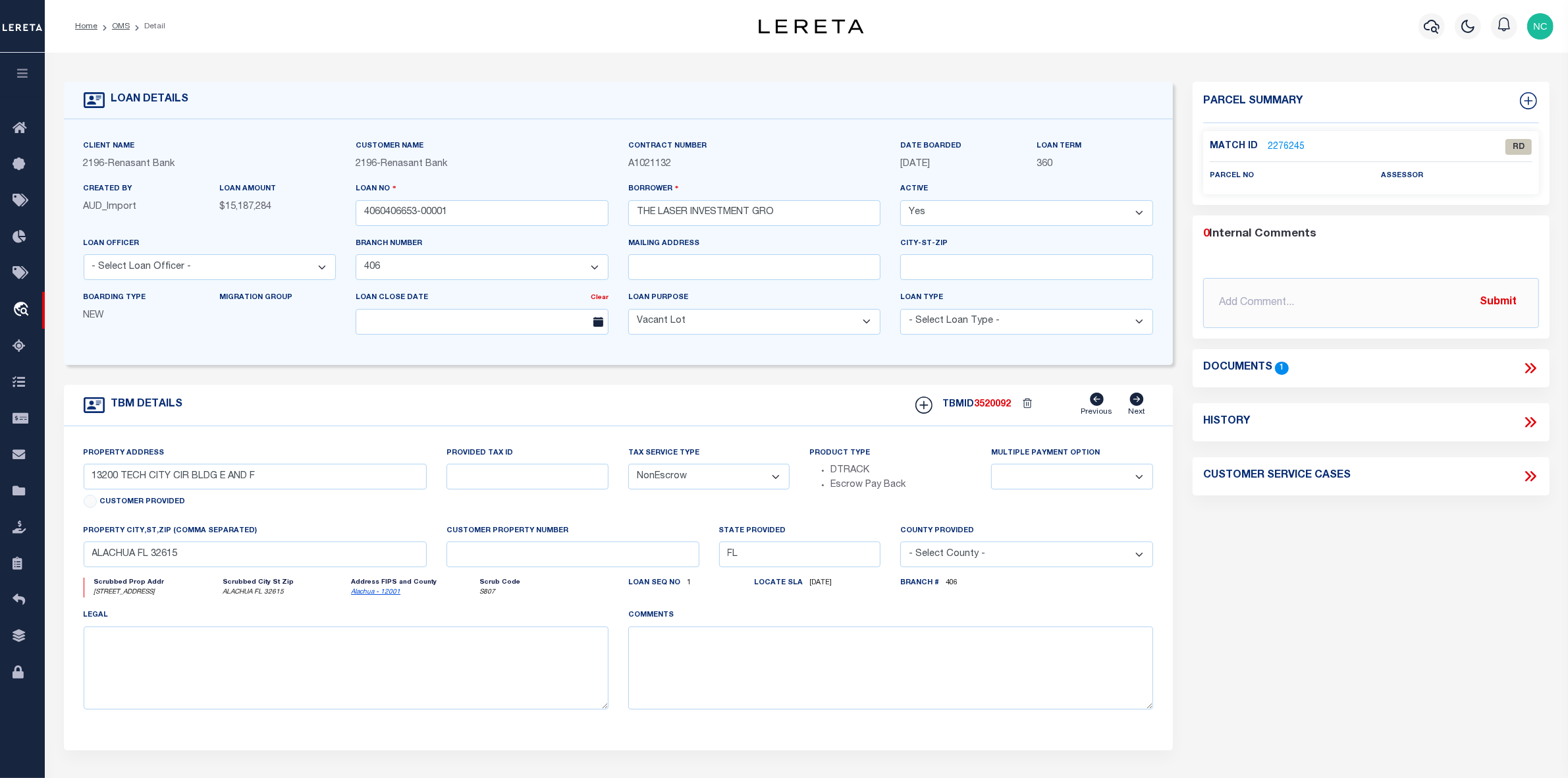
click at [1285, 140] on link "2276245" at bounding box center [1287, 147] width 37 height 14
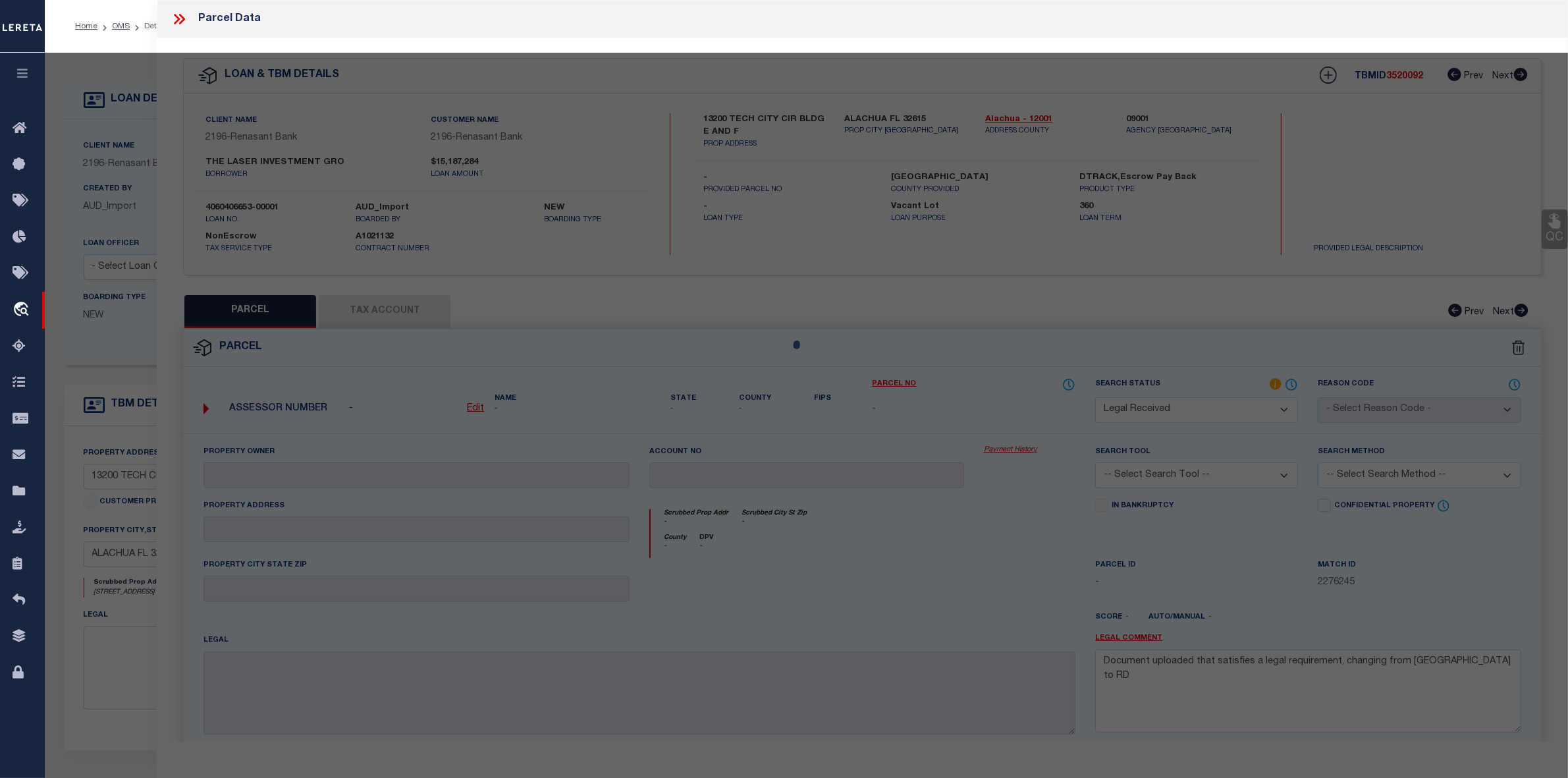
select select "AS"
checkbox input "false"
select select "RD"
checkbox input "false"
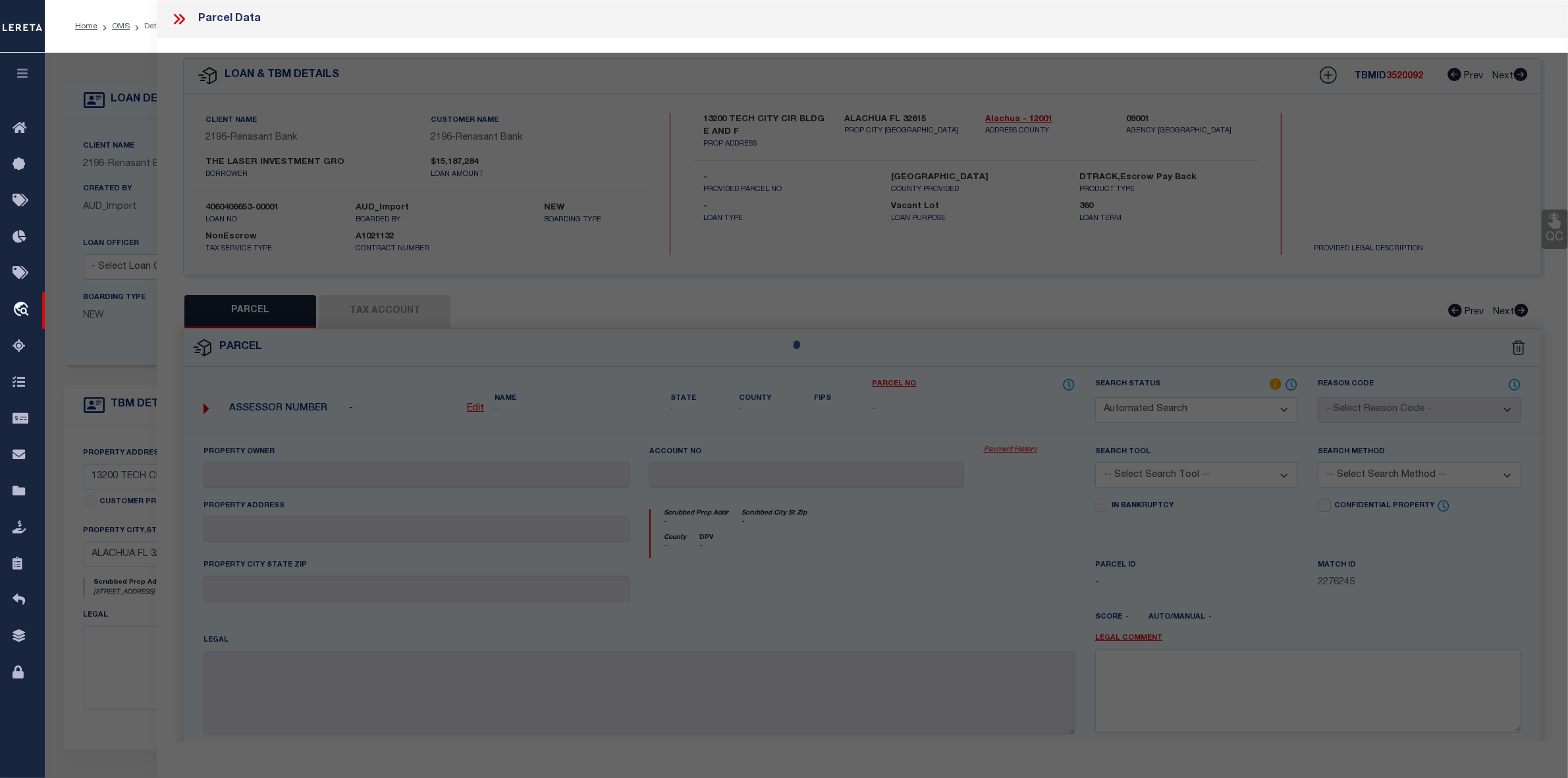
type textarea "Document uploaded that satisfies a legal requirement, changing from ND to RD"
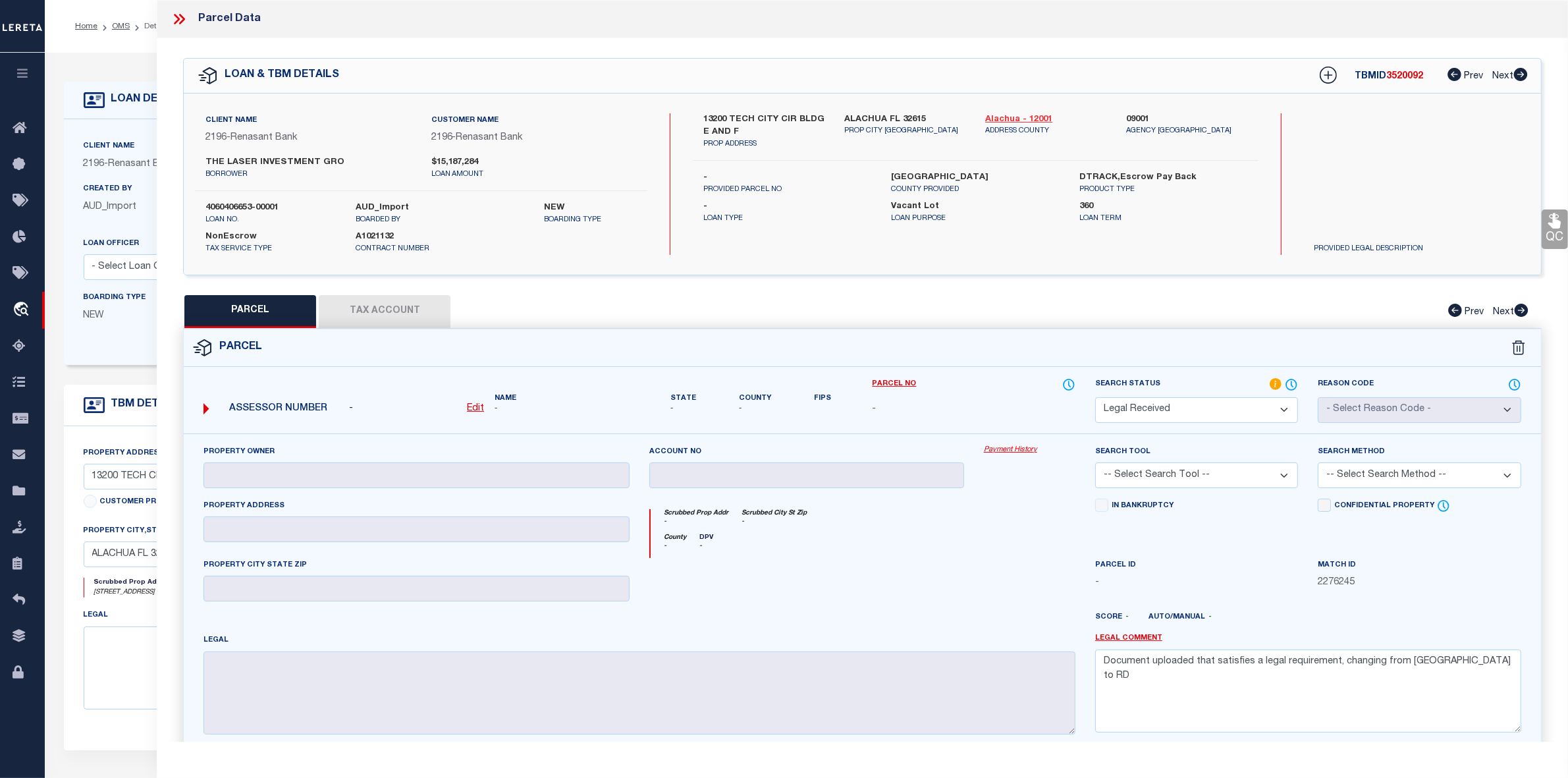
click at [1006, 116] on link "Alachua - 12001" at bounding box center [1045, 120] width 121 height 13
click at [117, 27] on link "OMS" at bounding box center [120, 26] width 18 height 8
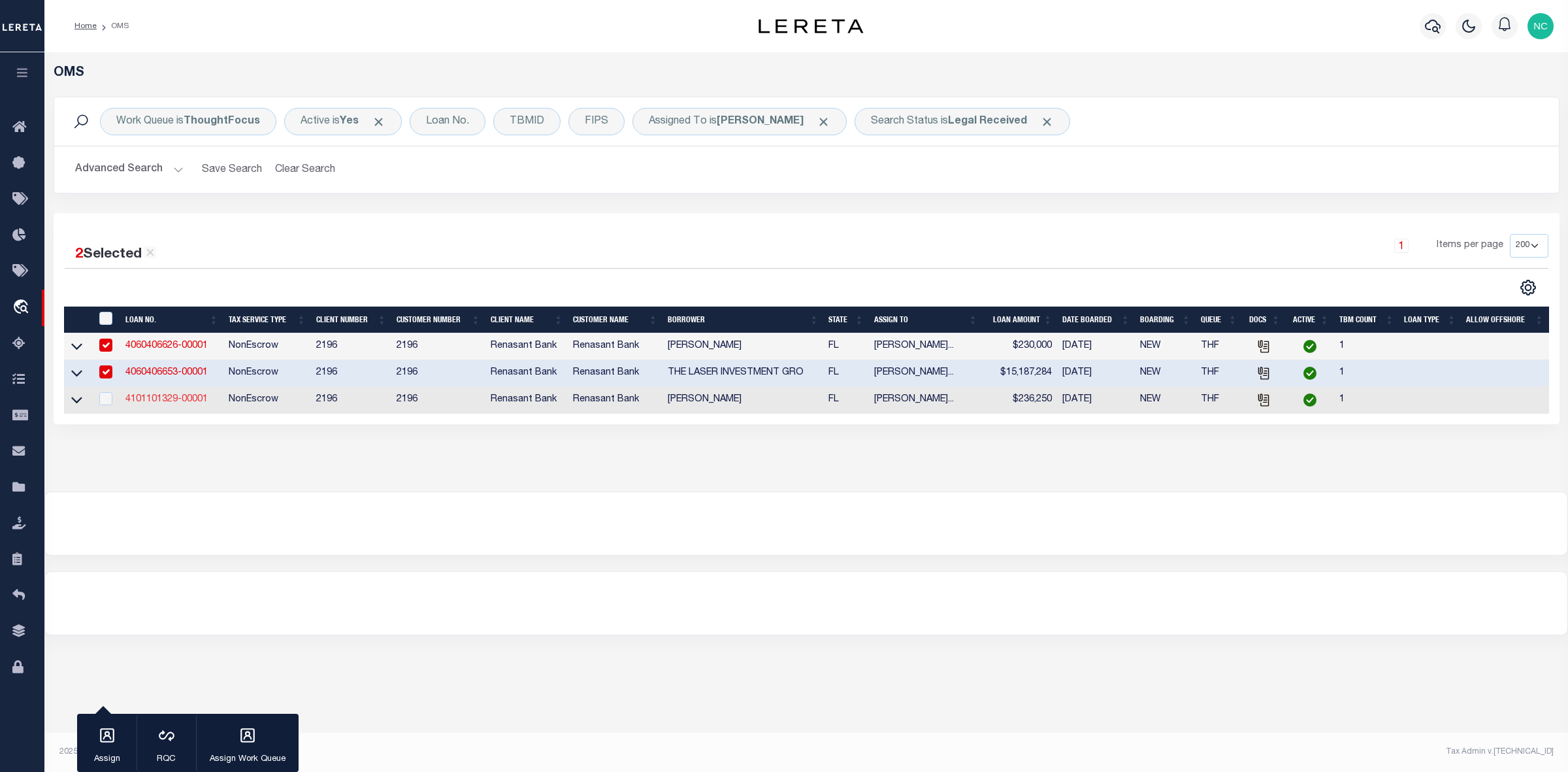
click at [175, 403] on link "4101101329-00001" at bounding box center [167, 399] width 83 height 9
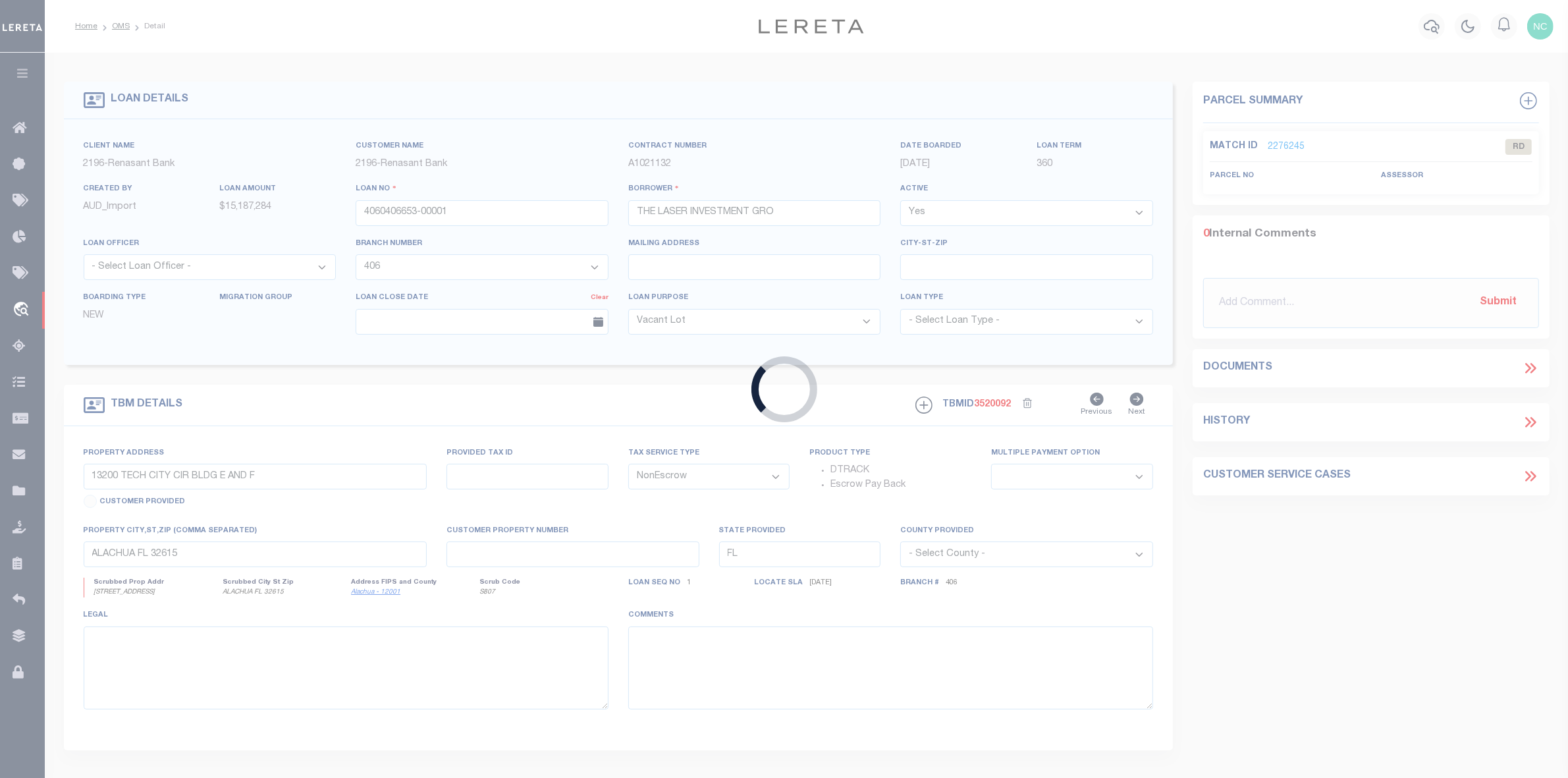
type input "4101101329-00001"
type input "DAVILA DERIC"
select select "5187"
select select "100"
type input "20 CALM GULF DRIVE"
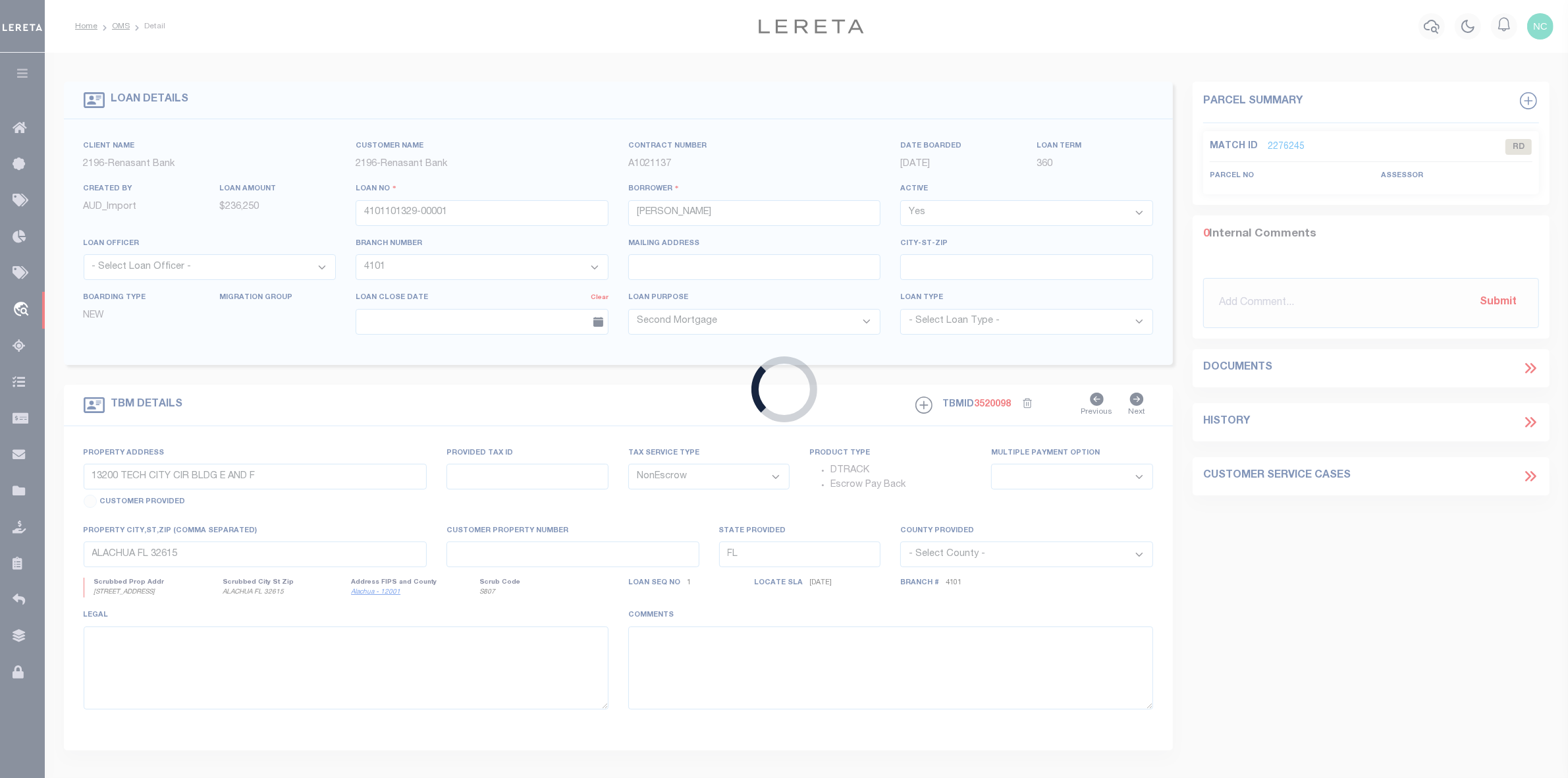
select select
type input "SANTA ROSA BEACH FL 32459"
select select
select select "5187"
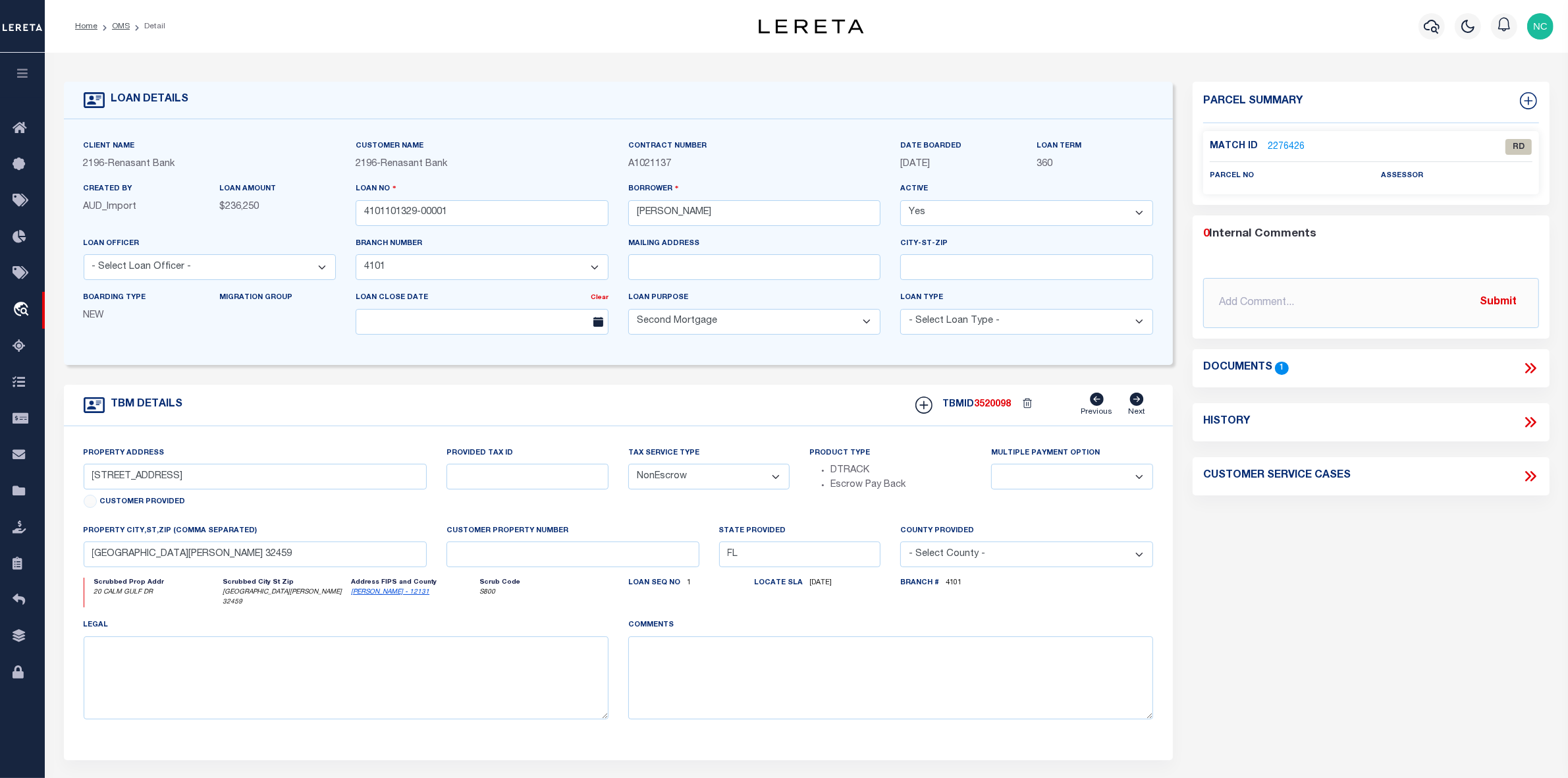
click at [1285, 145] on link "2276426" at bounding box center [1287, 147] width 37 height 14
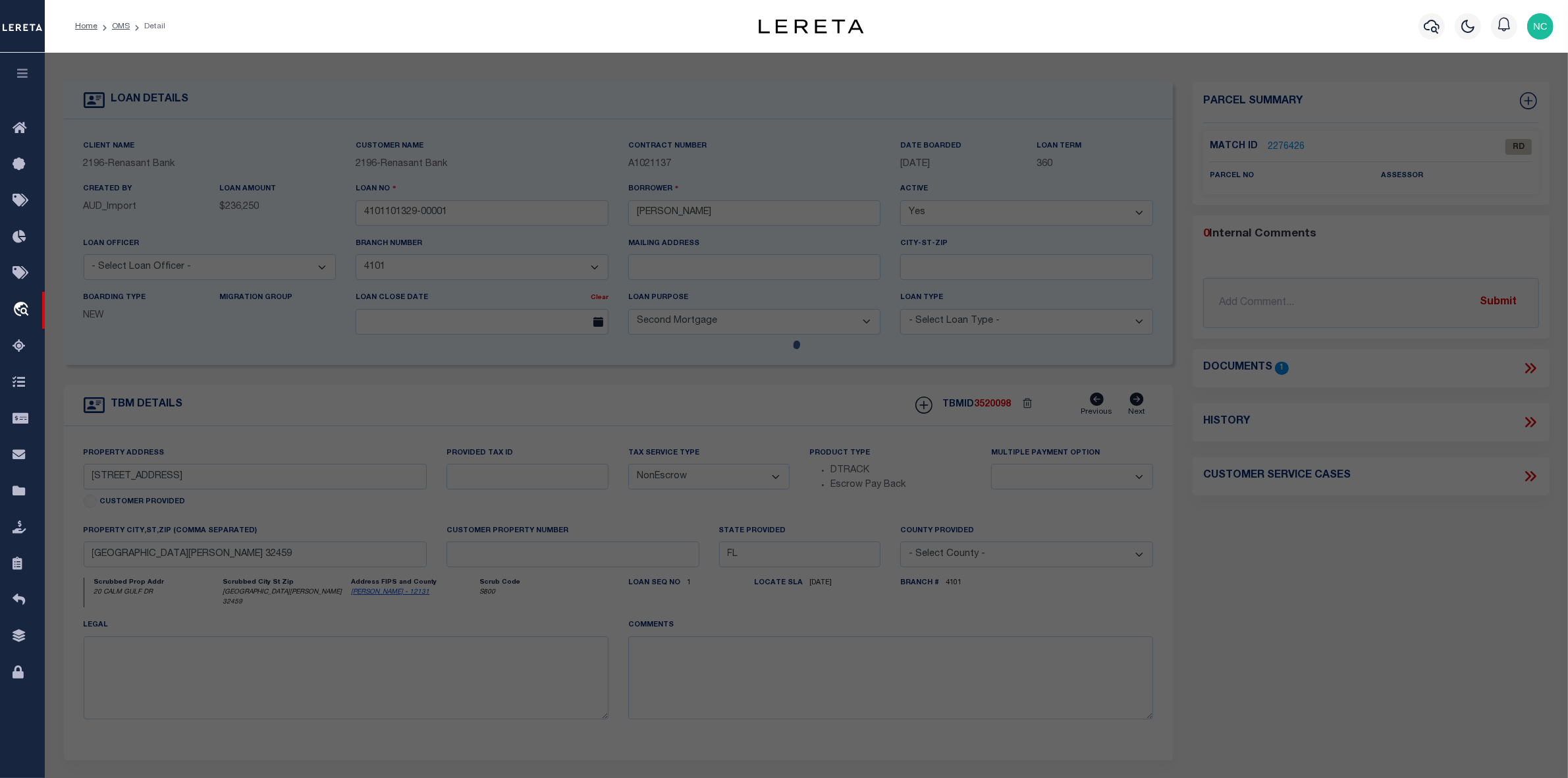
select select "AS"
checkbox input "false"
select select "RD"
checkbox input "false"
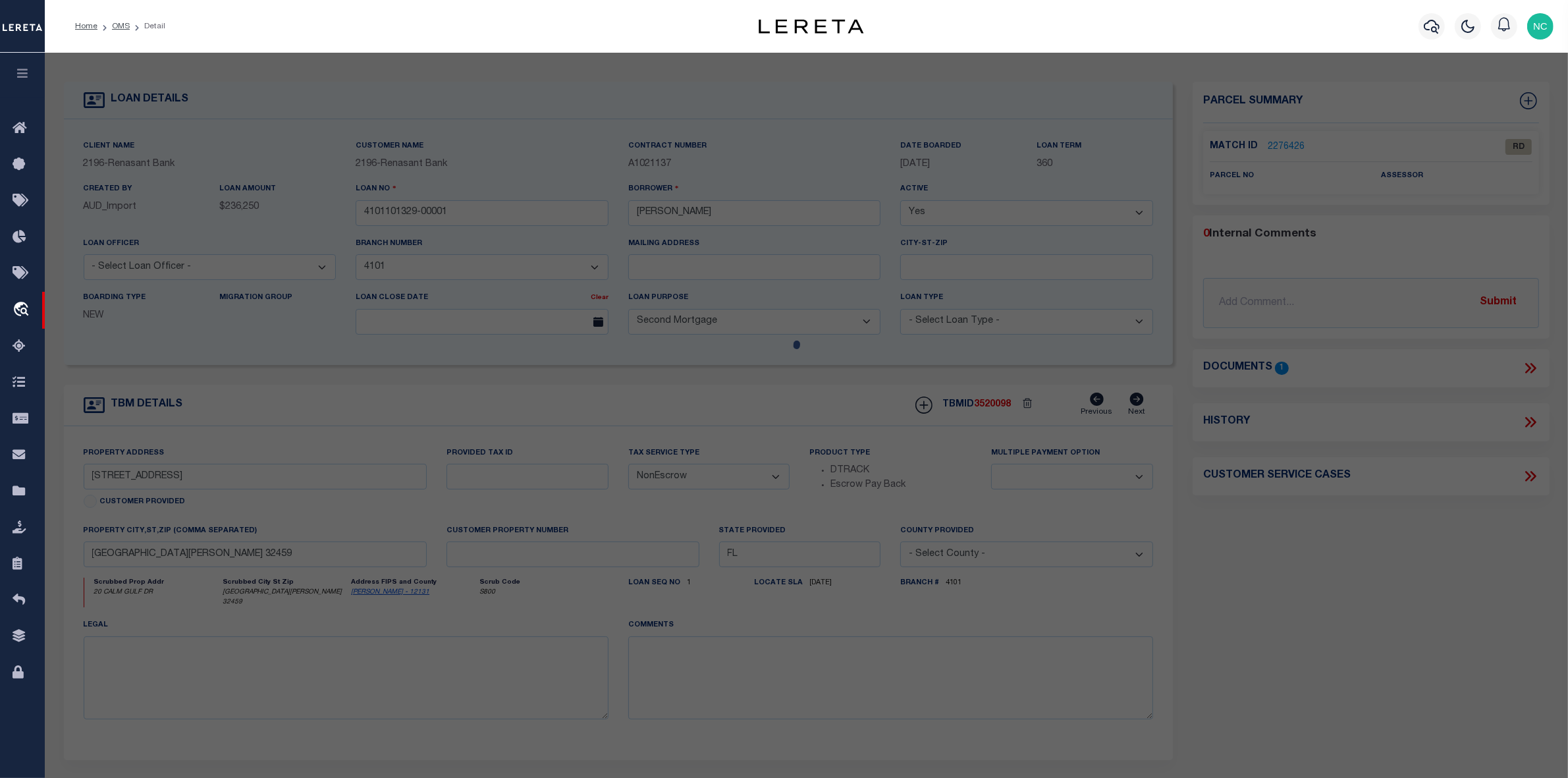
type textarea "Document uploaded that satisfies a legal requirement, changing from ND to RD"
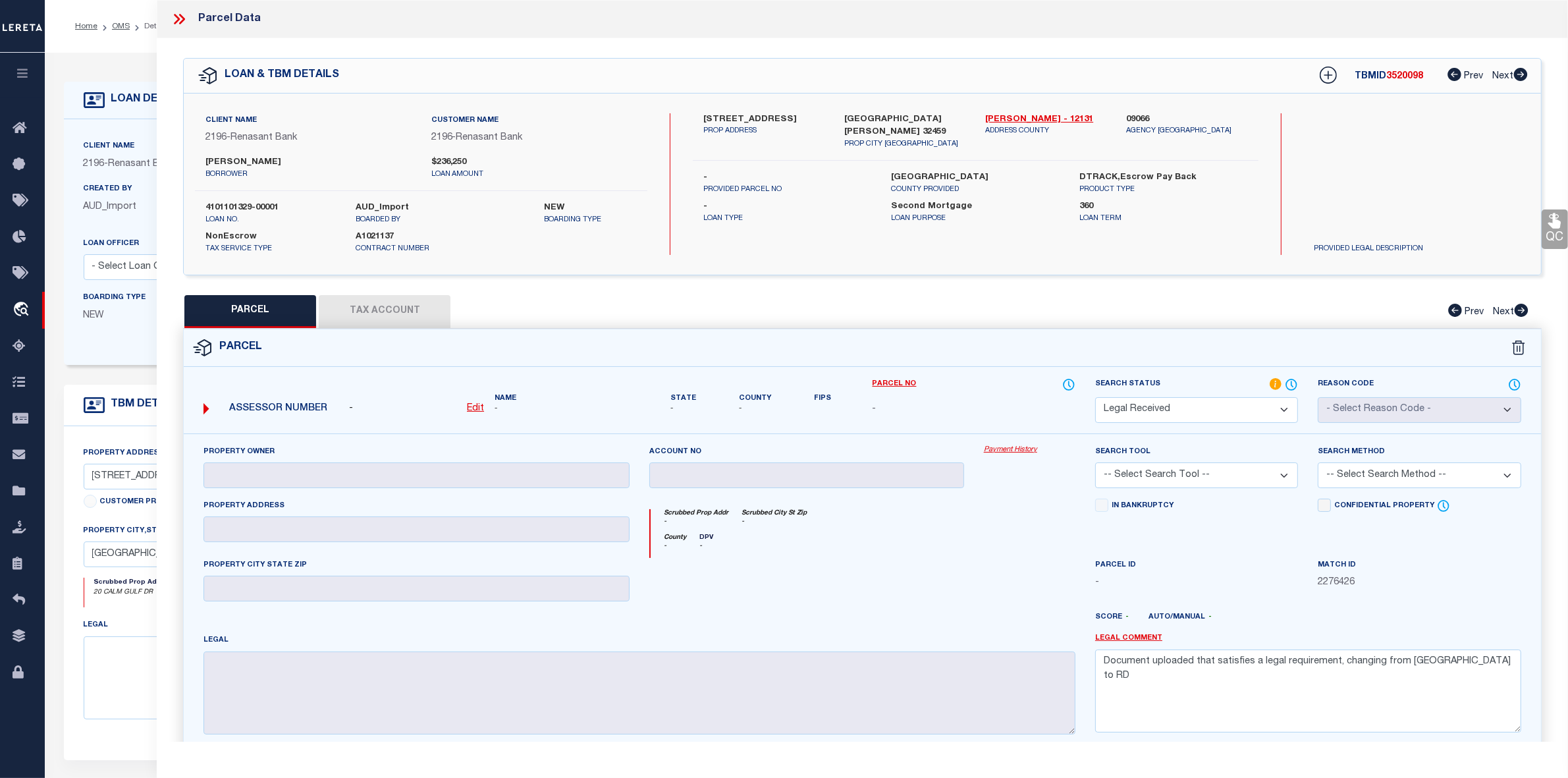
click at [183, 17] on icon at bounding box center [182, 19] width 6 height 11
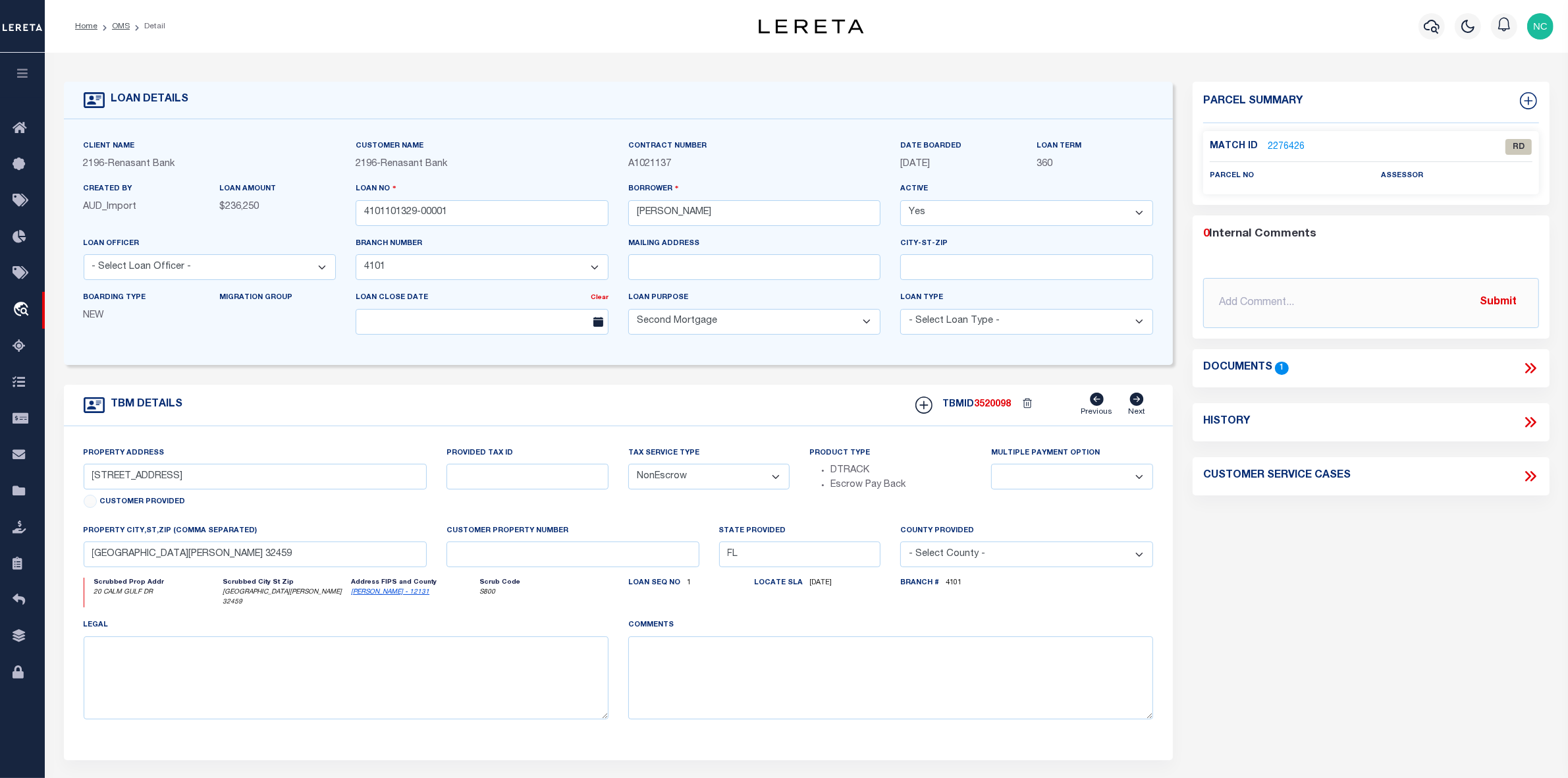
click at [1529, 367] on icon at bounding box center [1528, 368] width 6 height 11
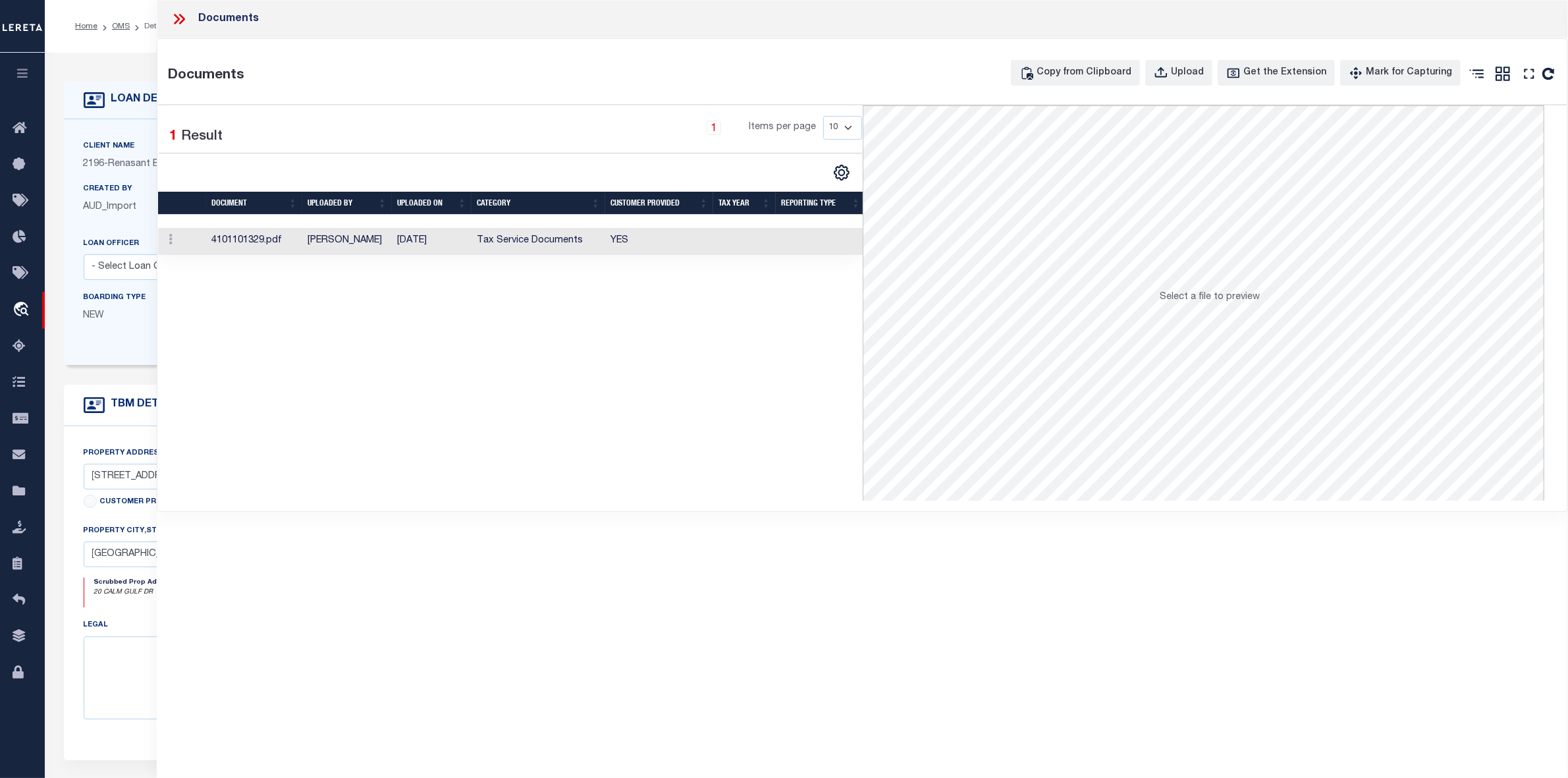
click at [338, 246] on td "Paige Bradford" at bounding box center [348, 241] width 90 height 27
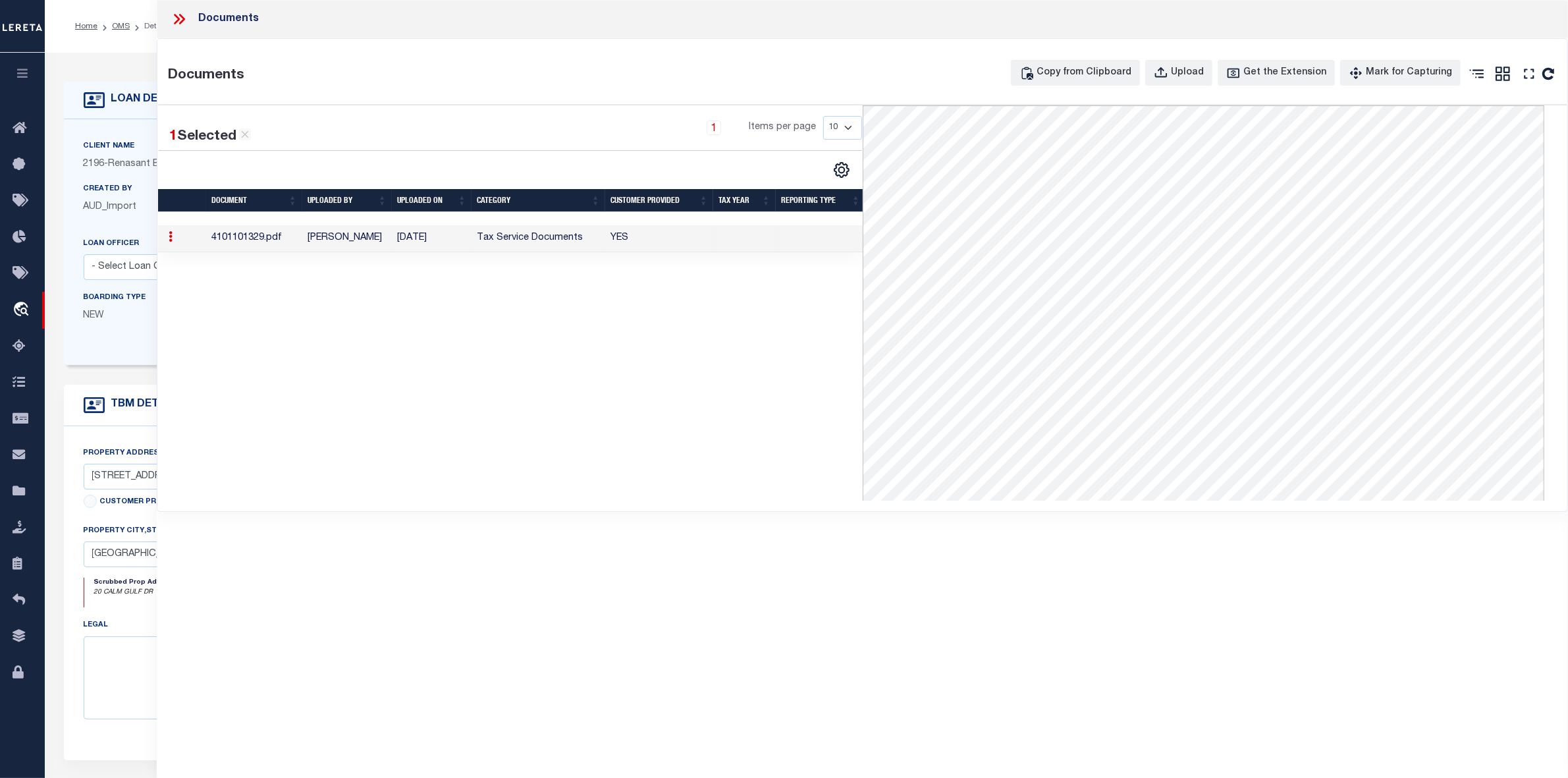
click at [180, 18] on icon at bounding box center [179, 19] width 17 height 17
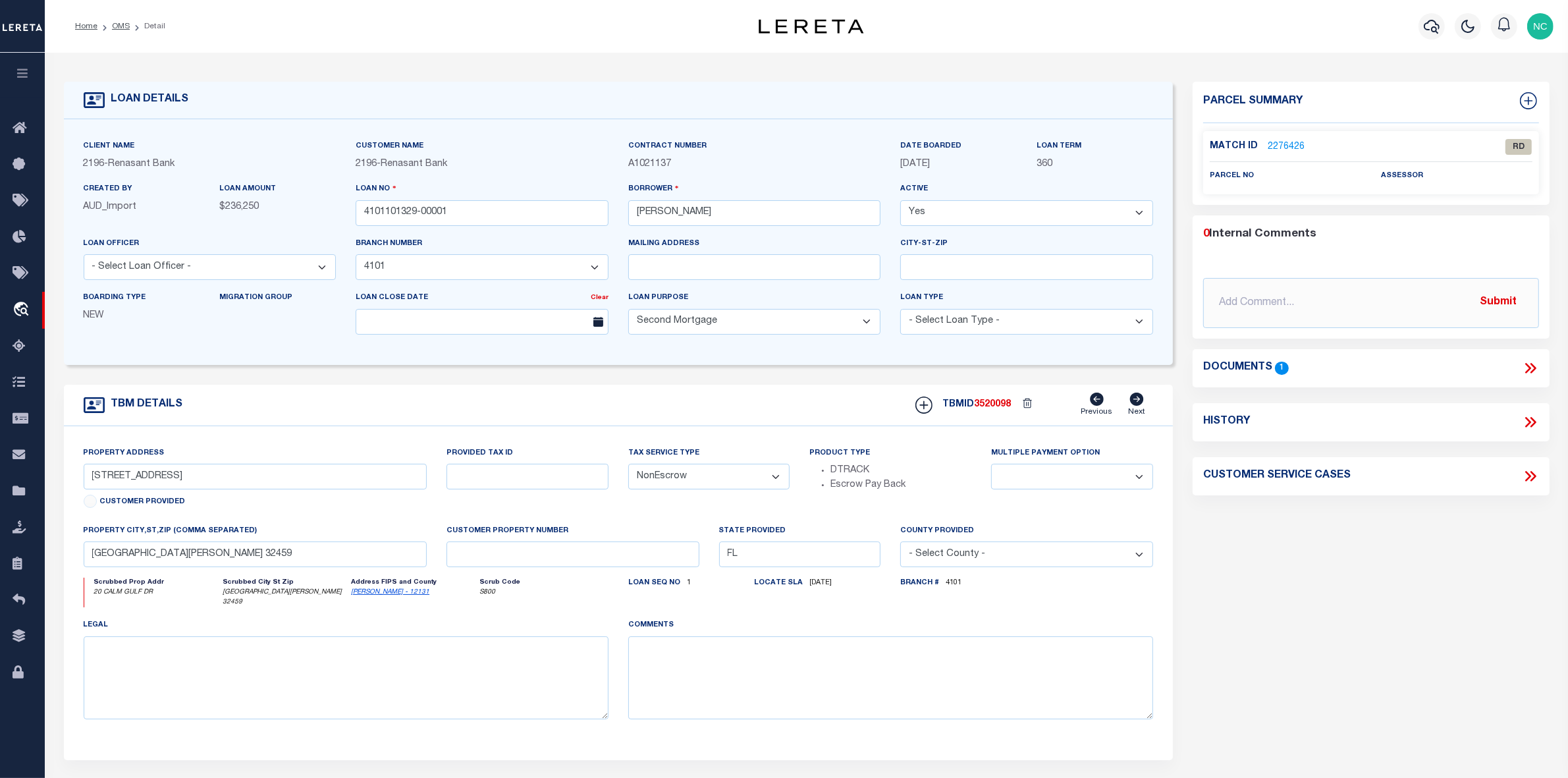
click at [1288, 143] on link "2276426" at bounding box center [1287, 147] width 37 height 14
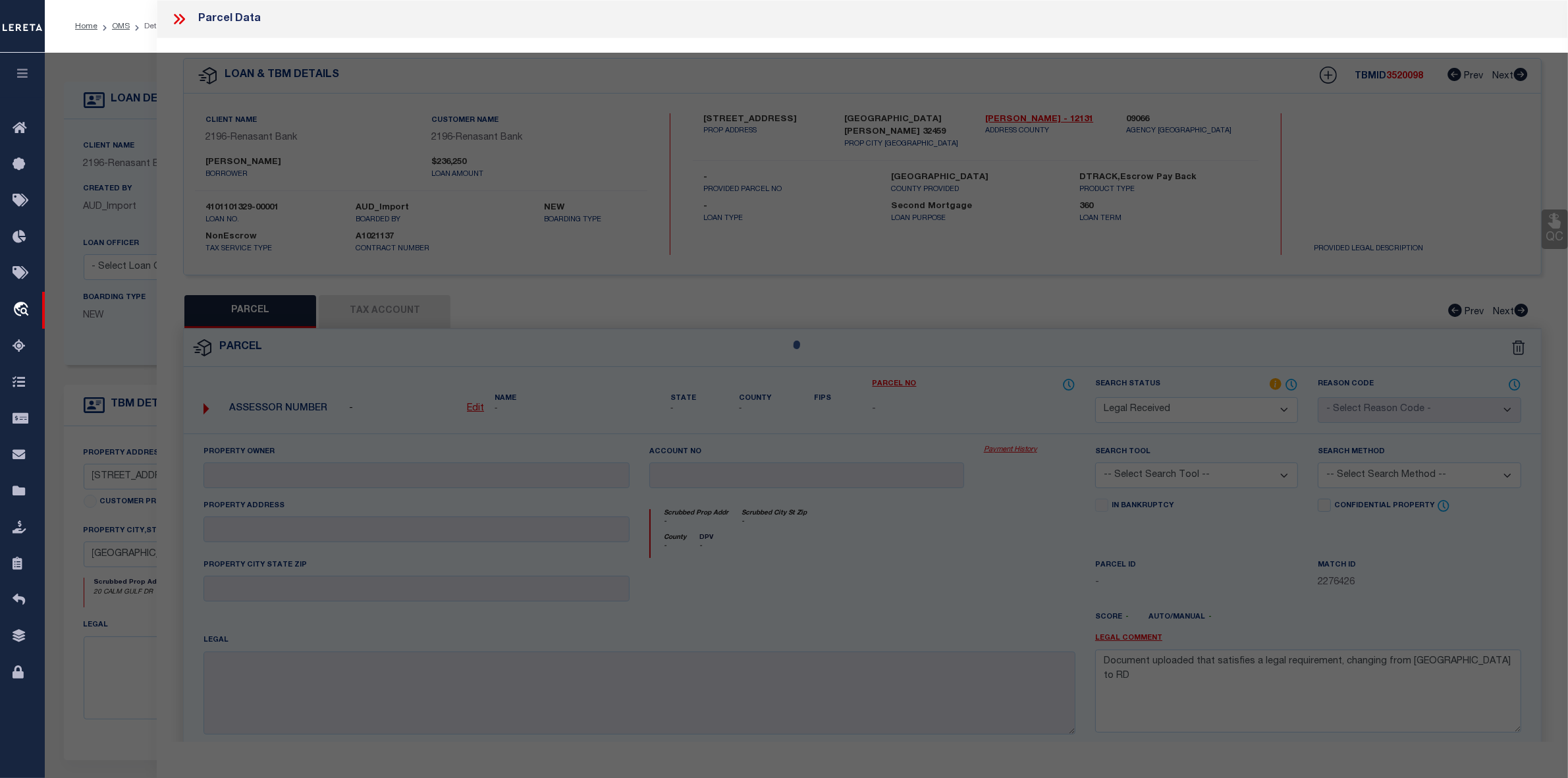
select select "AS"
checkbox input "false"
select select "RD"
checkbox input "false"
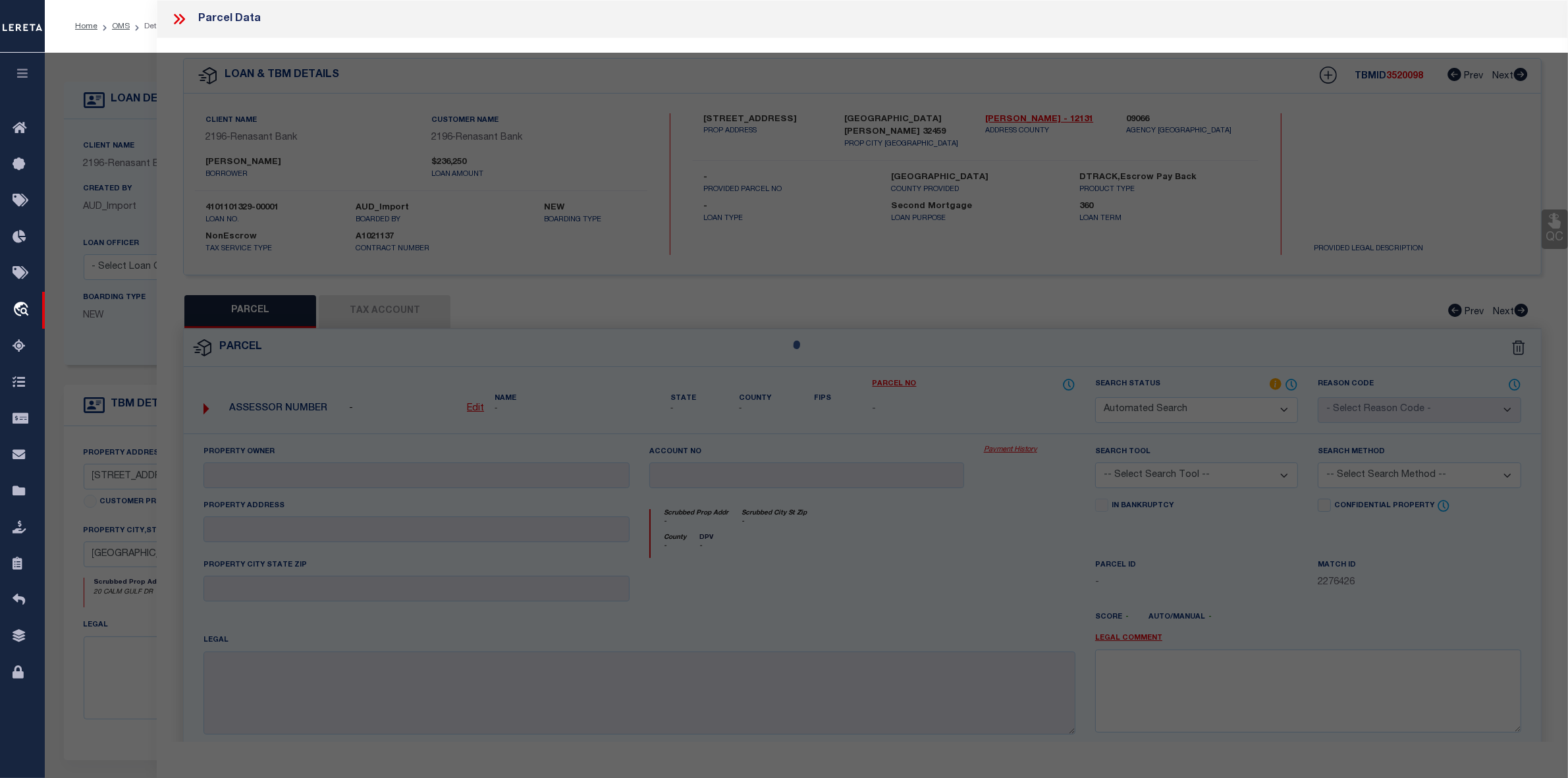
type textarea "Document uploaded that satisfies a legal requirement, changing from ND to RD"
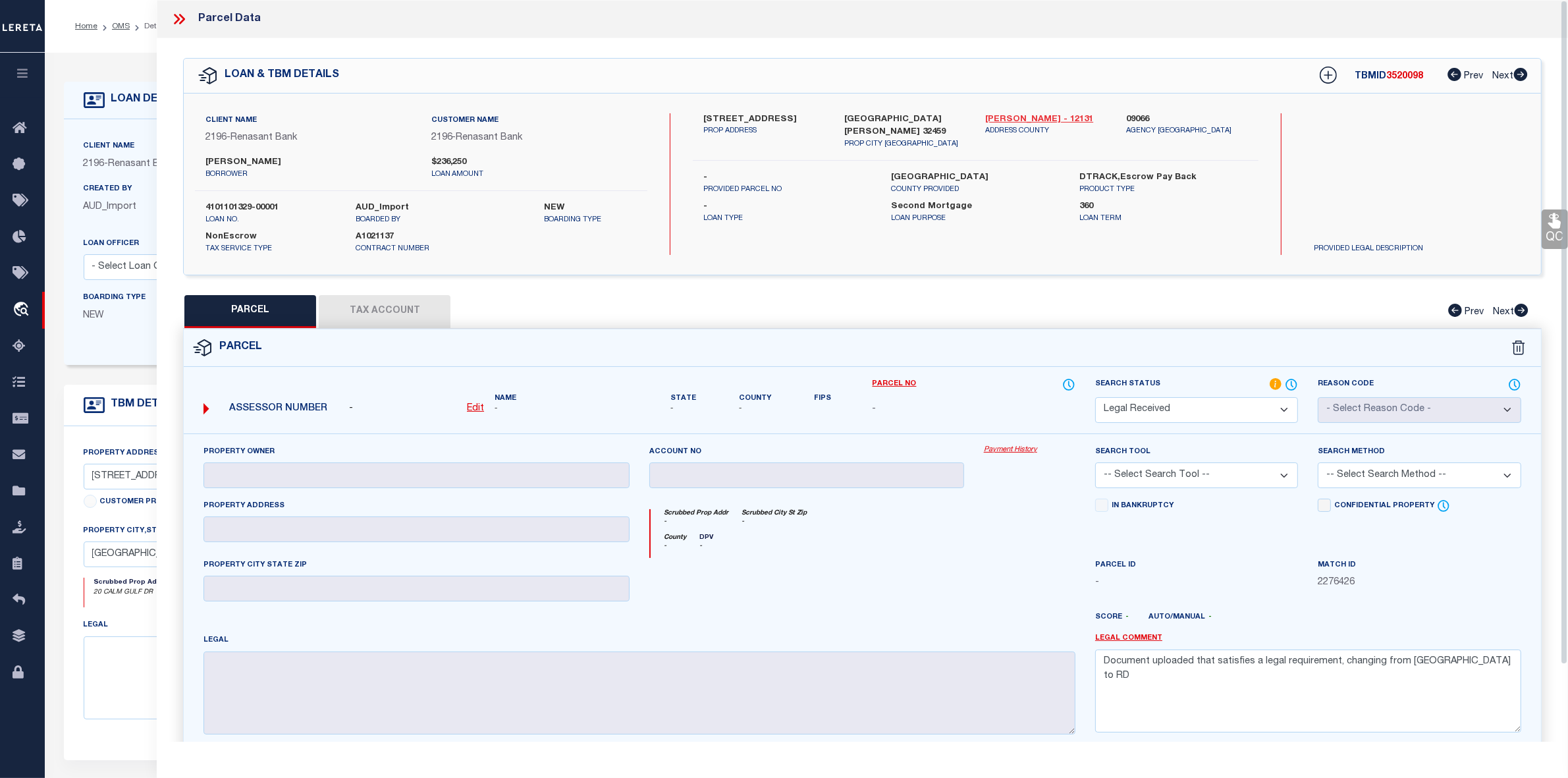
click at [994, 118] on link "Walton - 12131" at bounding box center [1045, 120] width 121 height 13
click at [474, 407] on u "Edit" at bounding box center [476, 408] width 17 height 9
select select "RD"
type textarea "-"
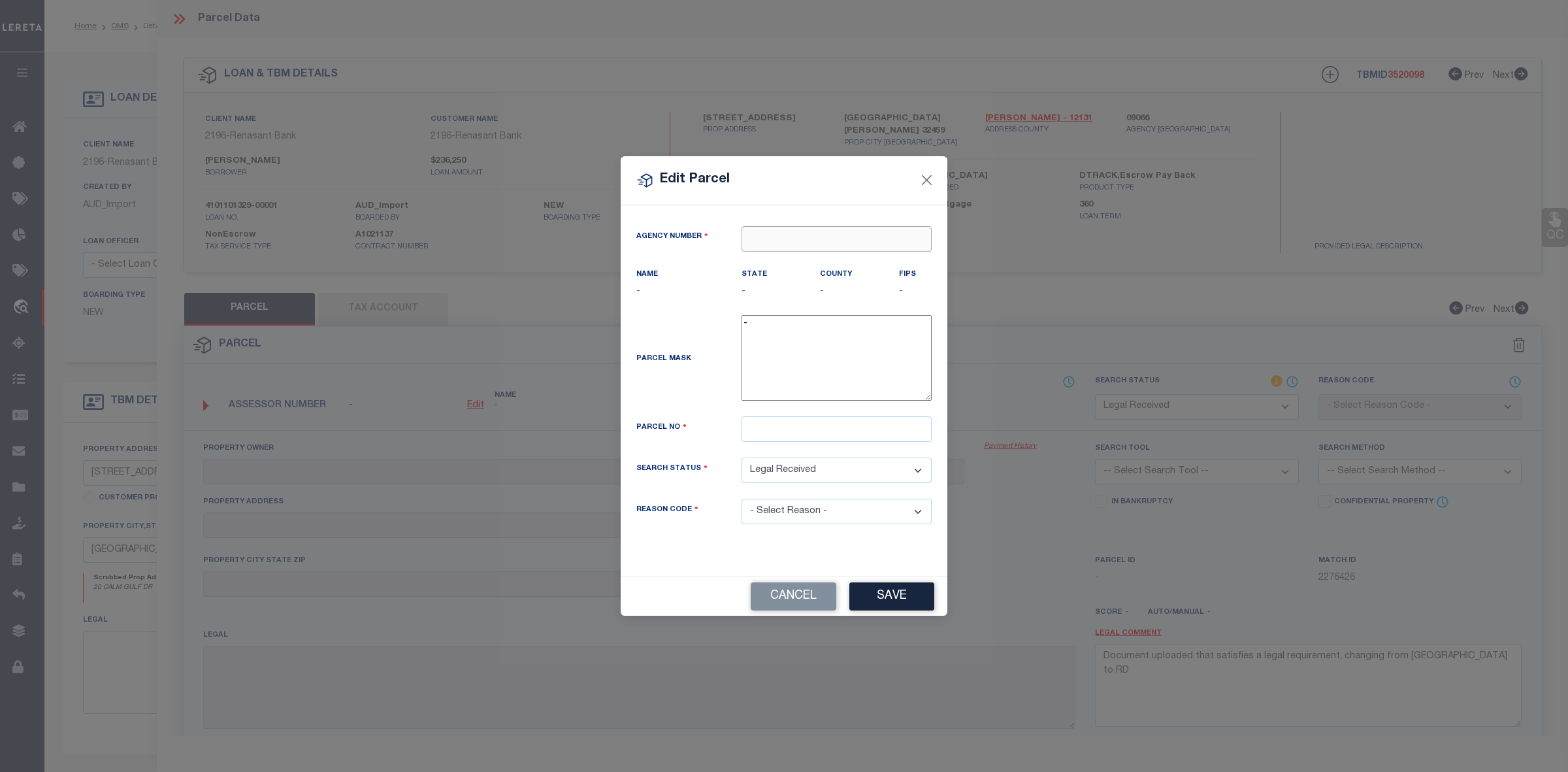
click at [804, 237] on input "text" at bounding box center [836, 239] width 190 height 26
click at [835, 262] on div "090660000 : WALTON COUNTY" at bounding box center [836, 270] width 189 height 37
type input "090660000"
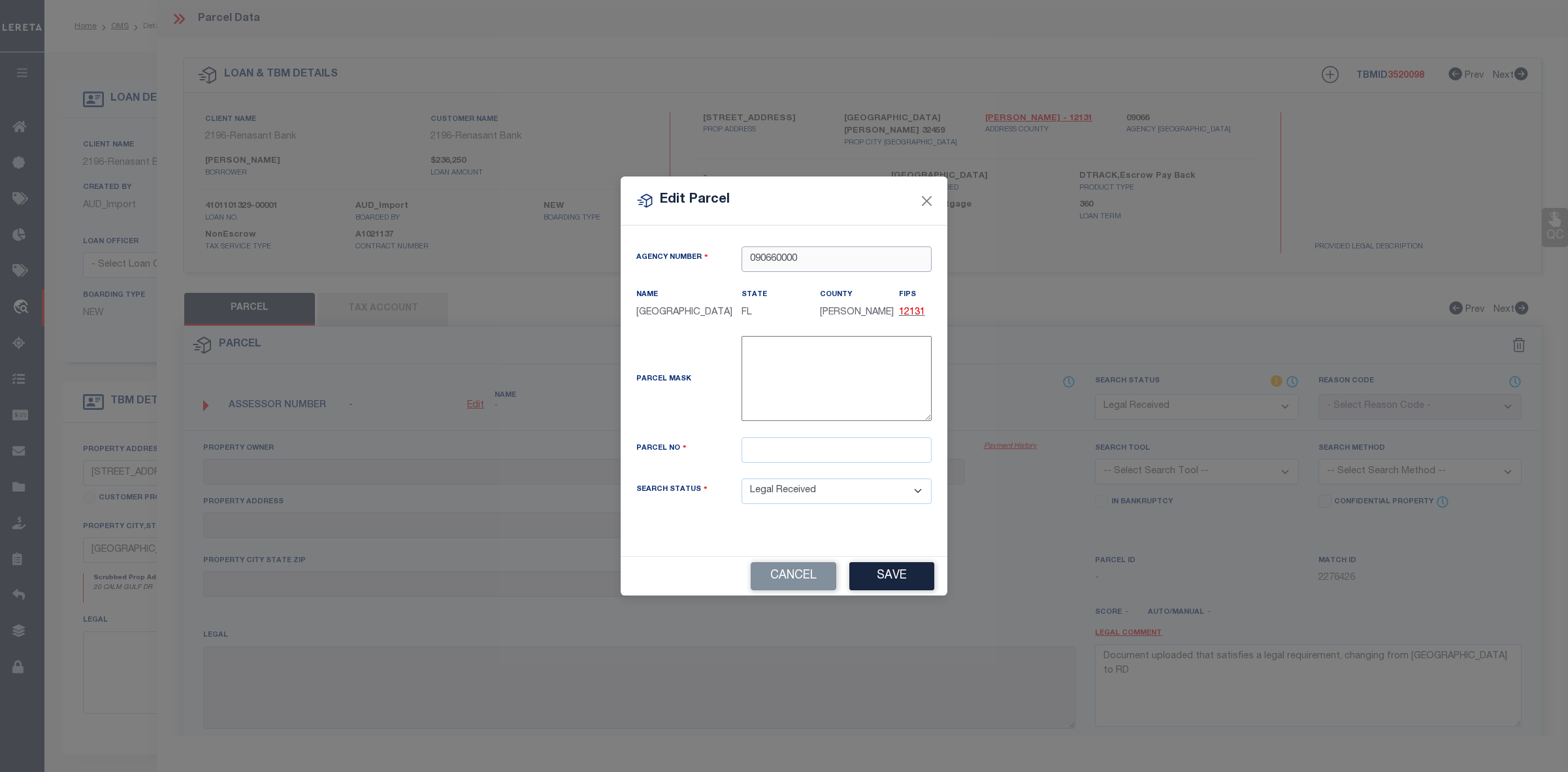
type input "090660000"
click at [841, 455] on input "text" at bounding box center [836, 450] width 190 height 26
paste input "35-2S-20-33290-049-0200"
type input "35-2S-20-33290-049-0200"
click at [899, 584] on button "Save" at bounding box center [892, 576] width 85 height 28
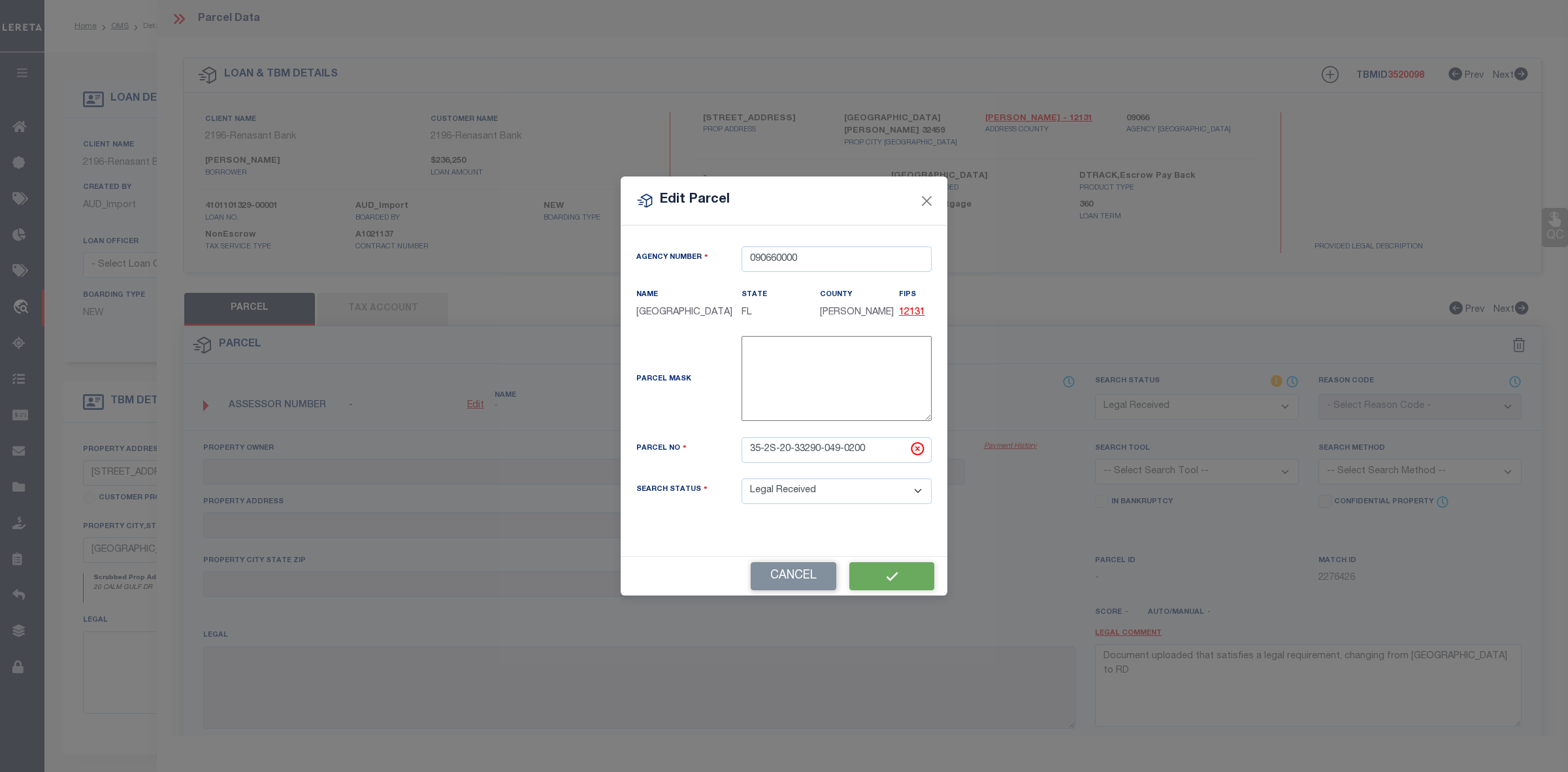
select select "RD"
checkbox input "false"
type textarea "Document uploaded that satisfies a legal requirement, changing from ND to RD"
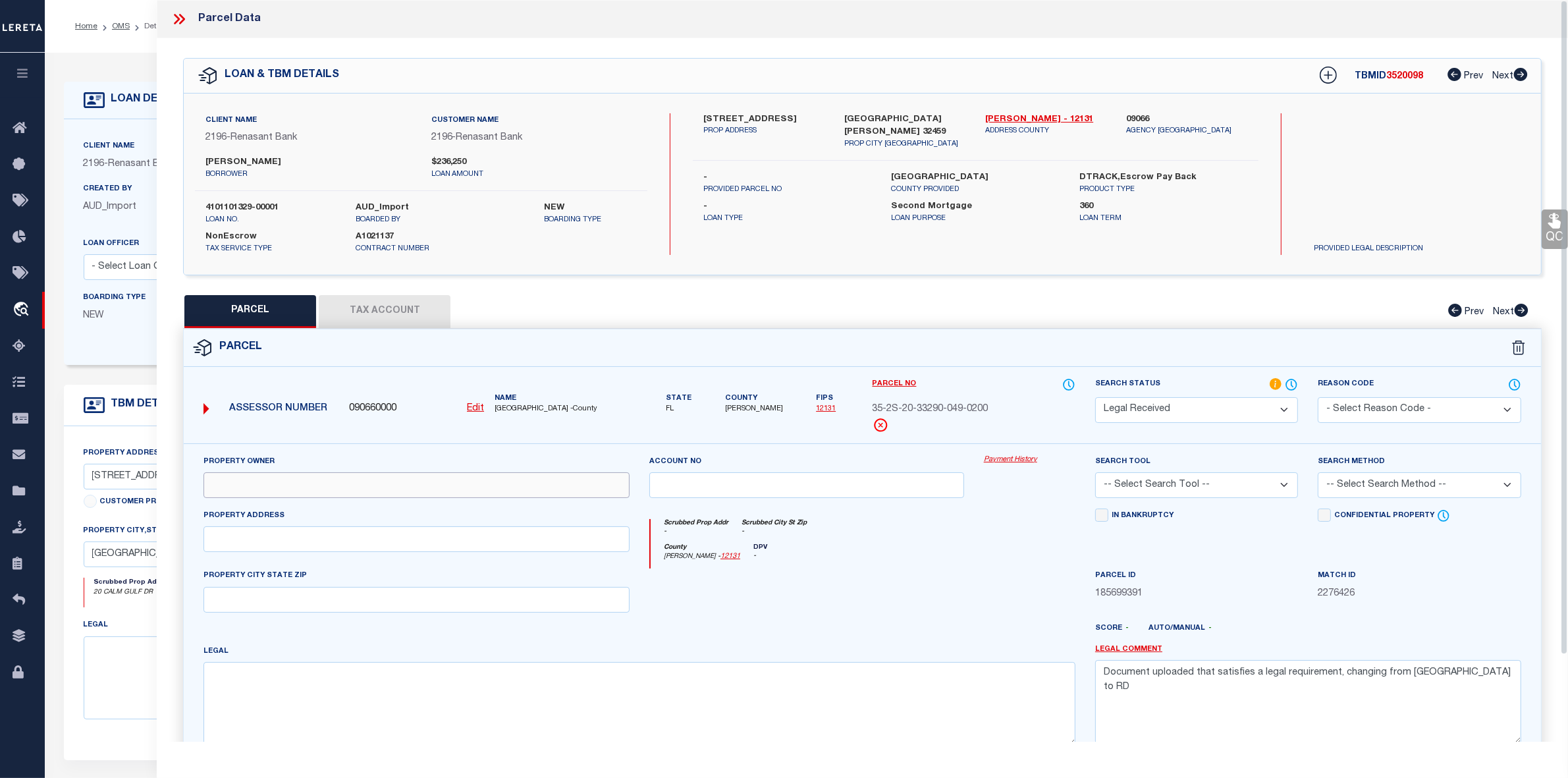
click at [256, 480] on input "text" at bounding box center [416, 485] width 426 height 26
paste input "HAAS ALLAN D II & ELIZABETH A HAAS ELIZABETH A"
type input "HAAS ALLAN D II & ELIZABETH A HAAS ELIZABETH A"
click at [254, 545] on input "text" at bounding box center [416, 539] width 426 height 26
paste input "CALM GULF DR SANTA ROSA BEACH 32459"
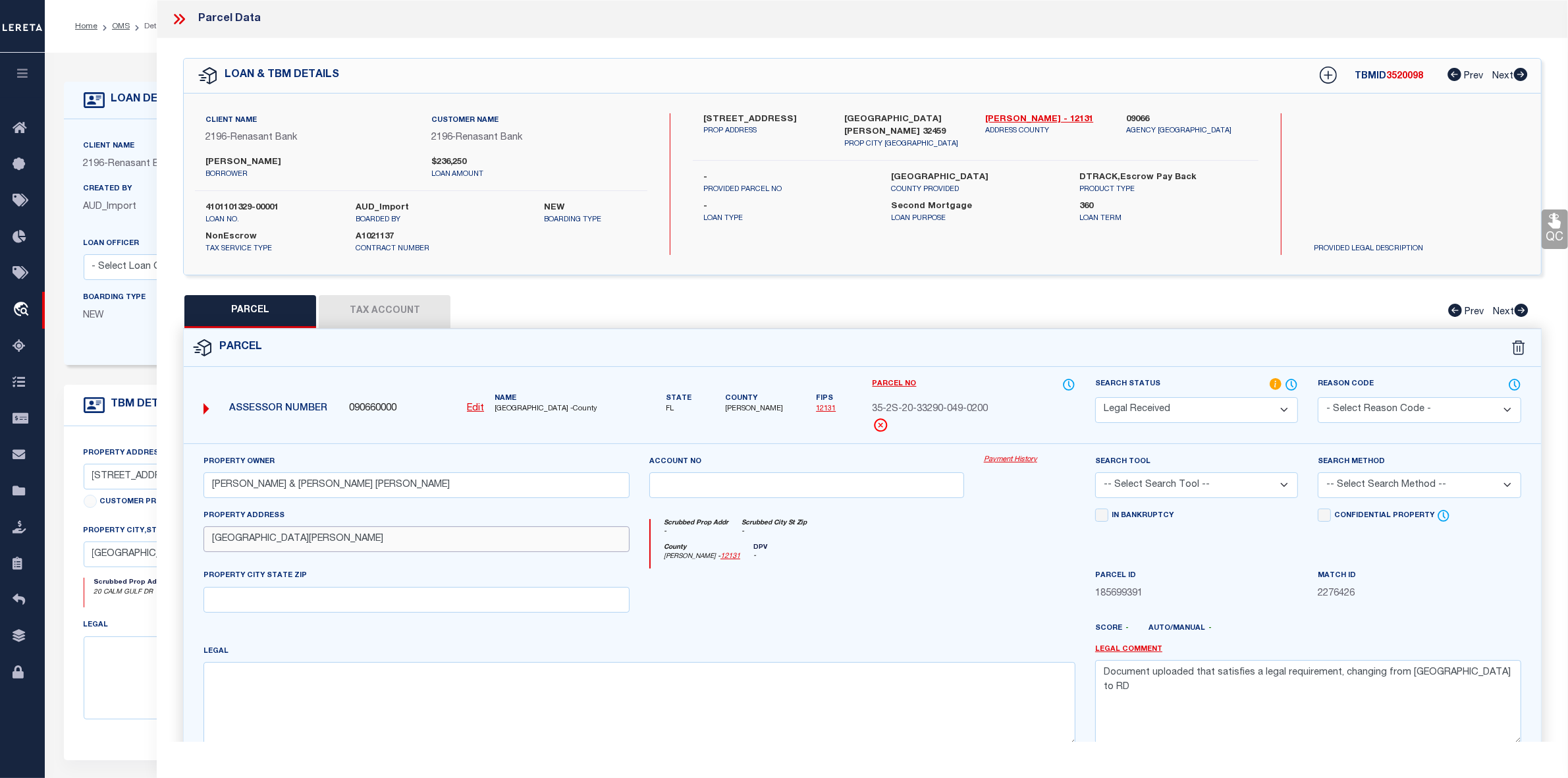
drag, startPoint x: 281, startPoint y: 541, endPoint x: 448, endPoint y: 537, distance: 167.0
click at [448, 537] on input "CALM GULF DR SANTA ROSA BEACH 32459" at bounding box center [416, 539] width 426 height 26
type input "CALM GULF DR"
click at [315, 613] on input "text" at bounding box center [416, 600] width 426 height 26
paste input "SANTA ROSA BEACH 32459"
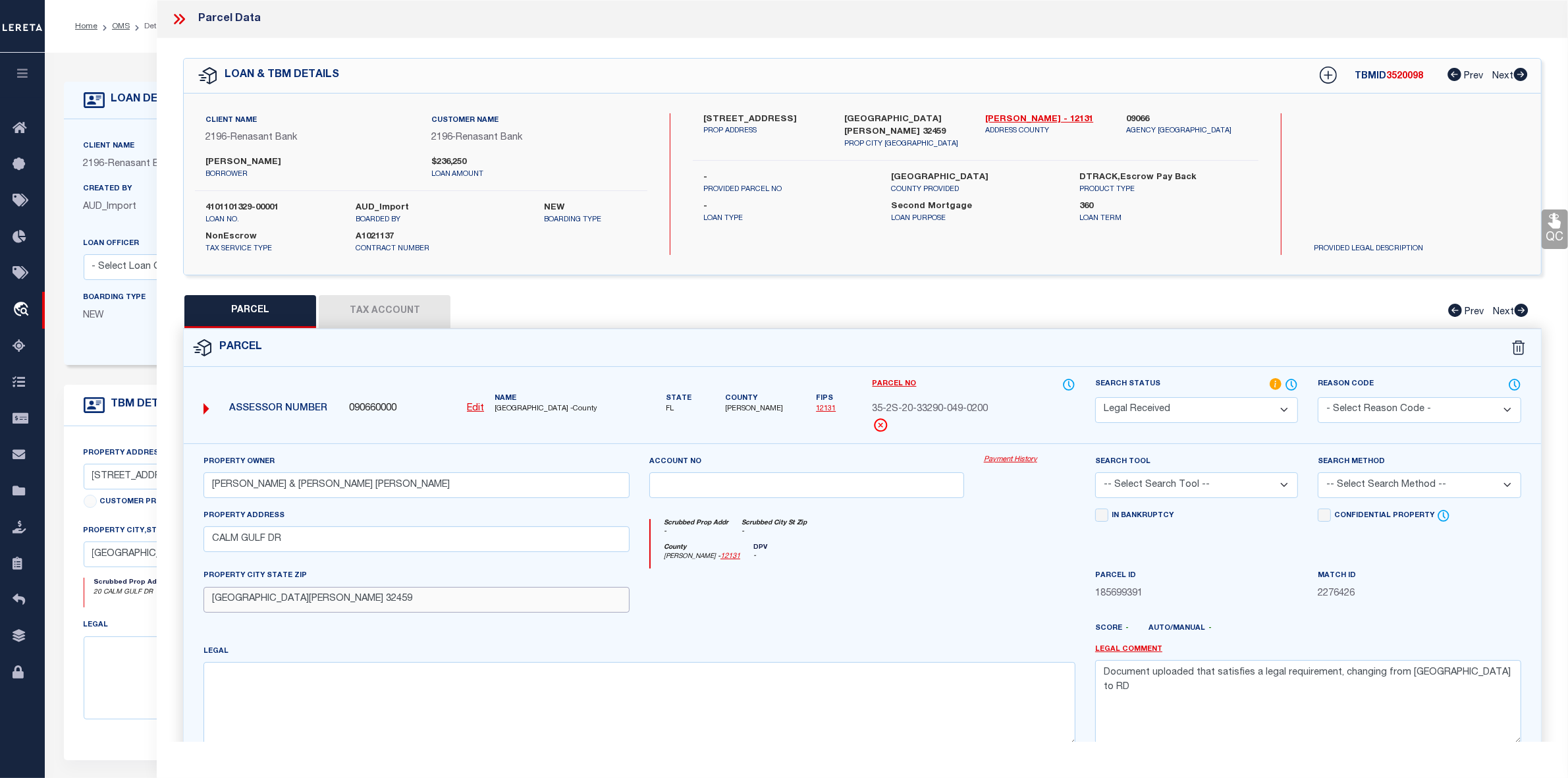
click at [310, 603] on input "SANTA ROSA BEACH 32459" at bounding box center [416, 600] width 426 height 26
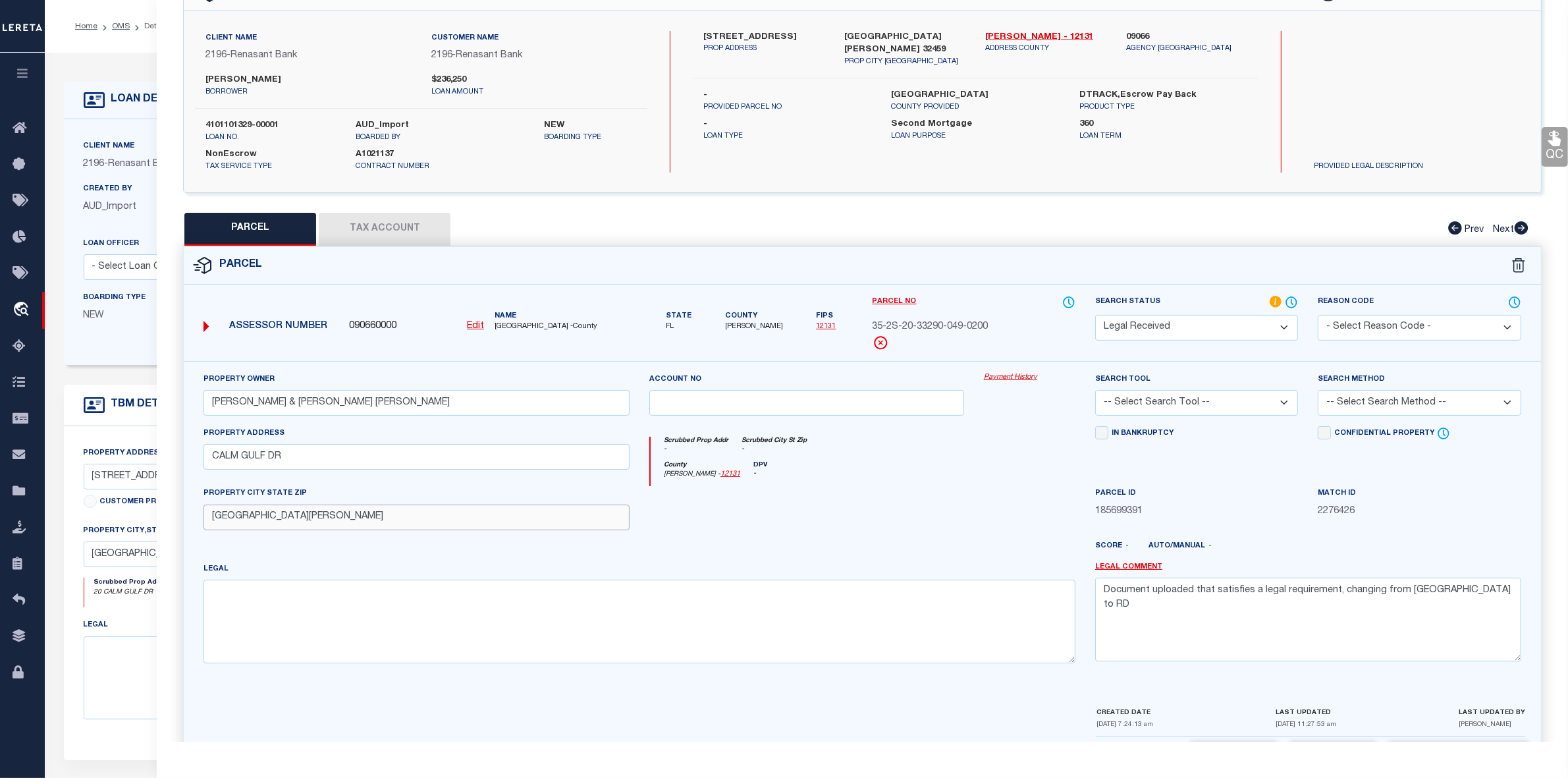
type input "SANTA ROSA BEACH, FL 32459"
click at [308, 597] on textarea at bounding box center [640, 621] width 872 height 83
paste textarea "LOT 20 SANTA ROSA PLANTATION UNREC S/D DESC AS FOLLOWS: COM SW/C OF SEC 35-2S-2…"
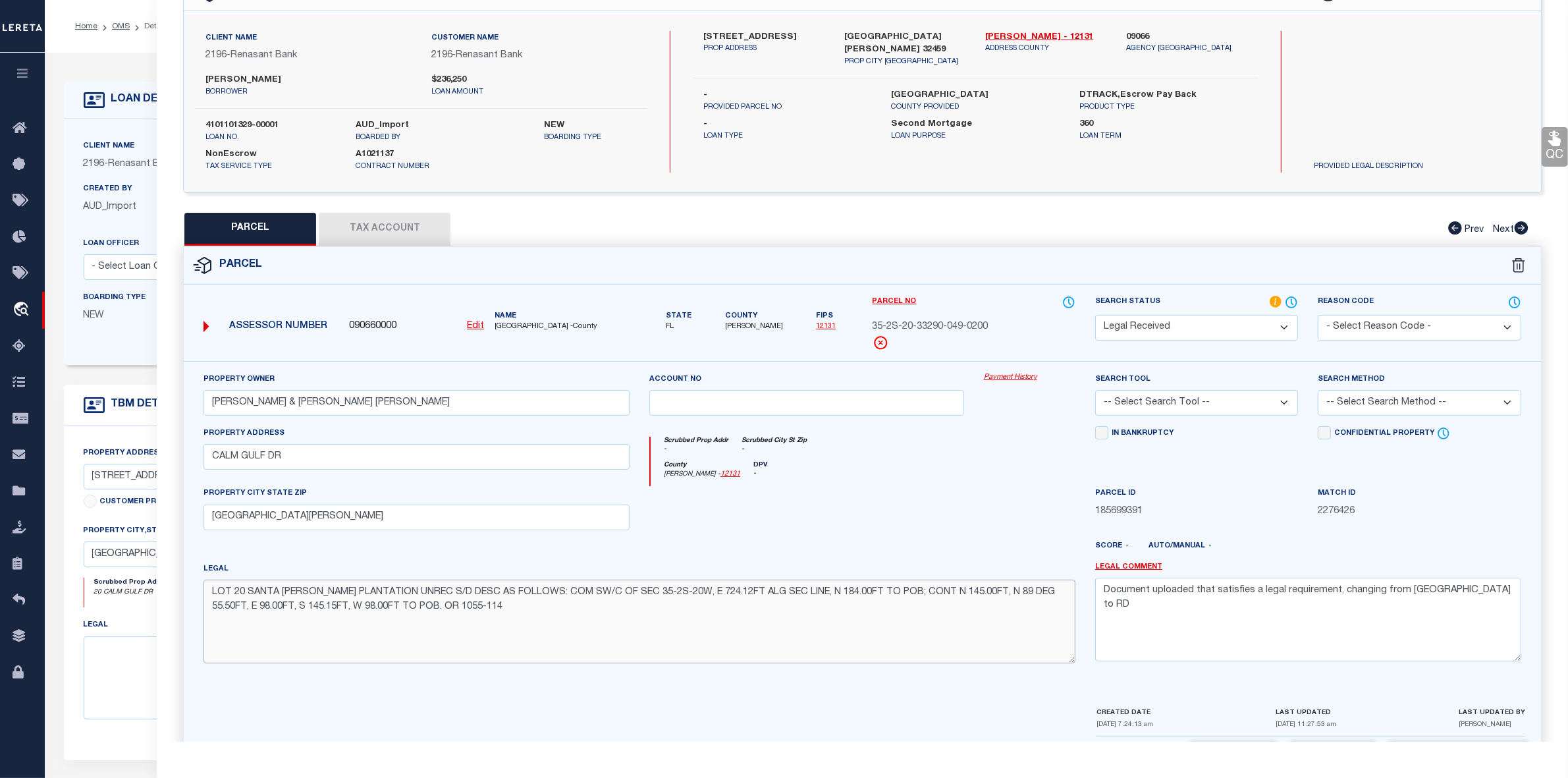
scroll to position [136, 0]
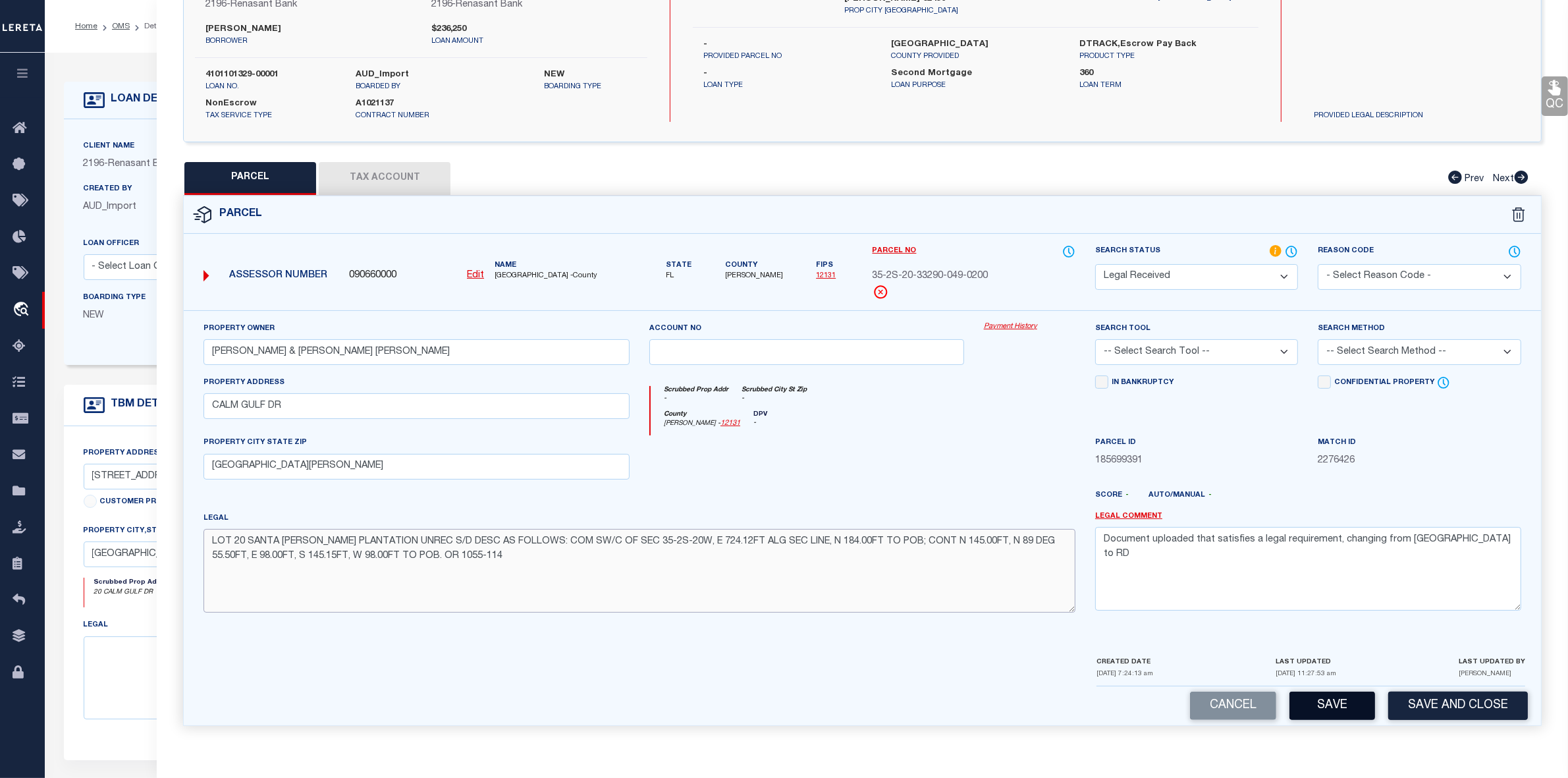
type textarea "LOT 20 SANTA ROSA PLANTATION UNREC S/D DESC AS FOLLOWS: COM SW/C OF SEC 35-2S-2…"
click at [1329, 707] on button "Save" at bounding box center [1333, 706] width 86 height 28
select select "AS"
checkbox input "false"
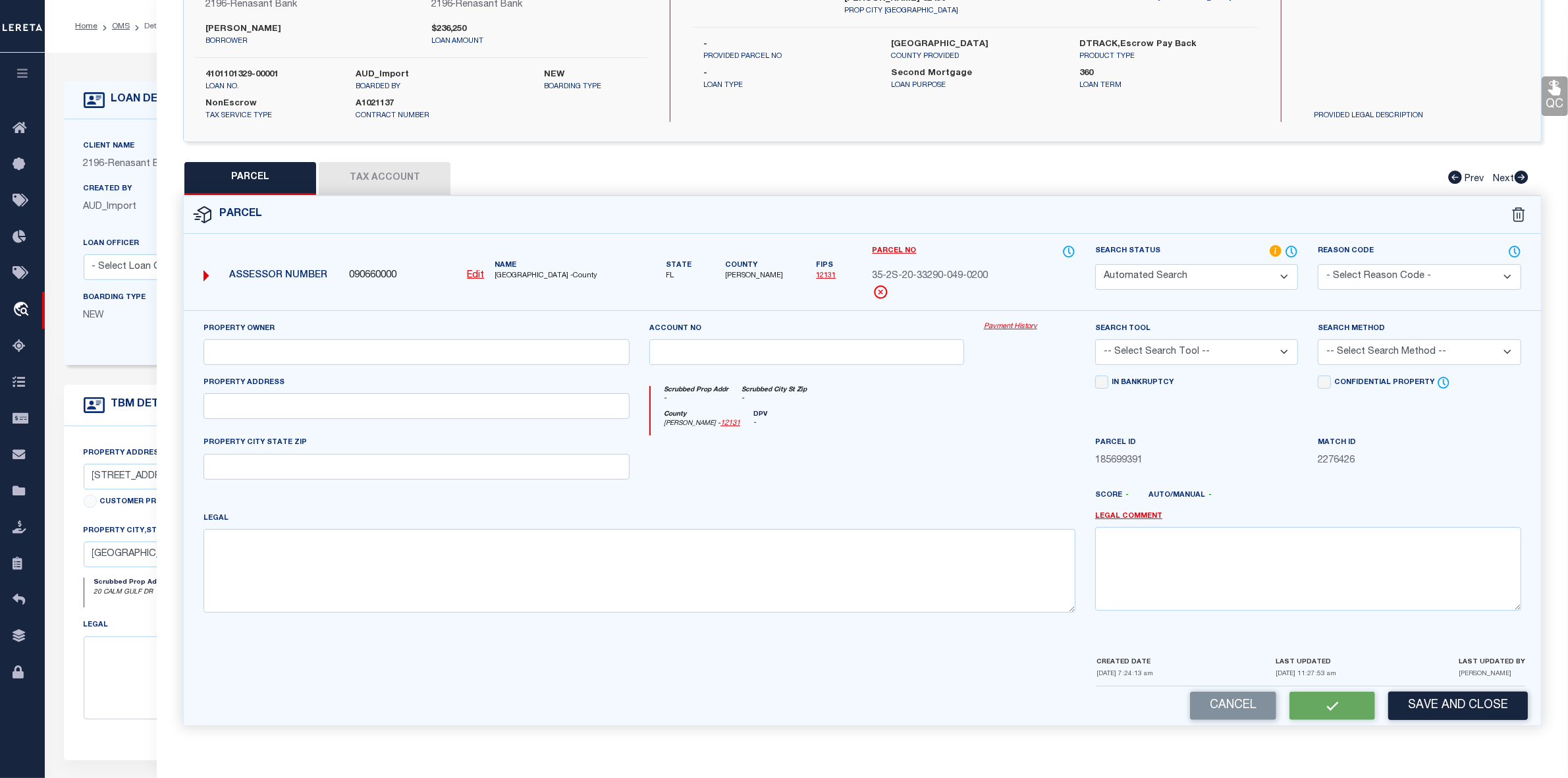
select select "RD"
type input "HAAS ALLAN D II & ELIZABETH A HAAS ELIZABETH A"
type input "CALM GULF DR"
type input "SANTA ROSA BEACH, FL 32459"
type textarea "LOT 20 SANTA ROSA PLANTATION UNREC S/D DESC AS FOLLOWS: COM SW/C OF SEC 35-2S-2…"
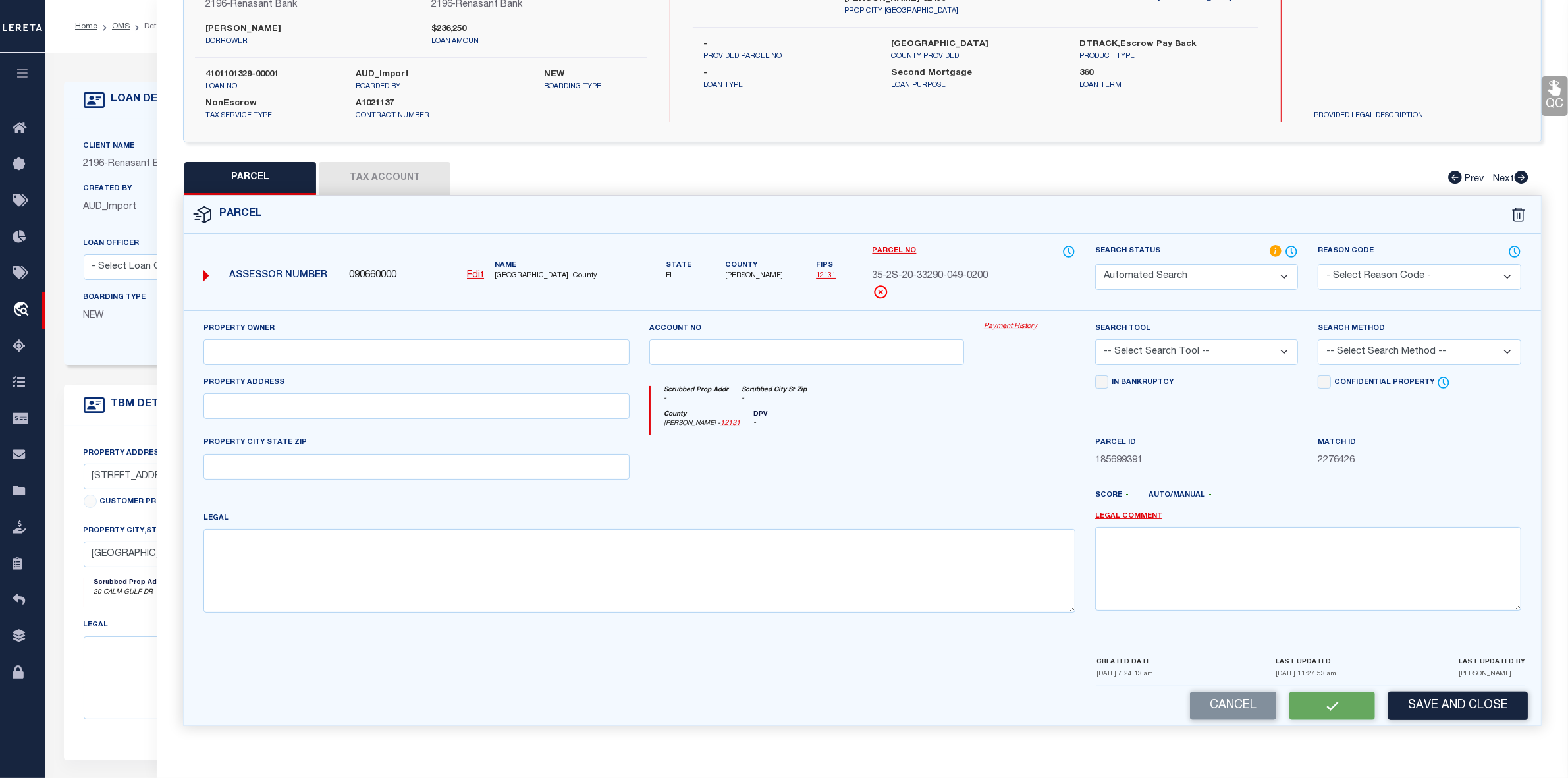
type textarea "Document uploaded that satisfies a legal requirement, changing from ND to RD"
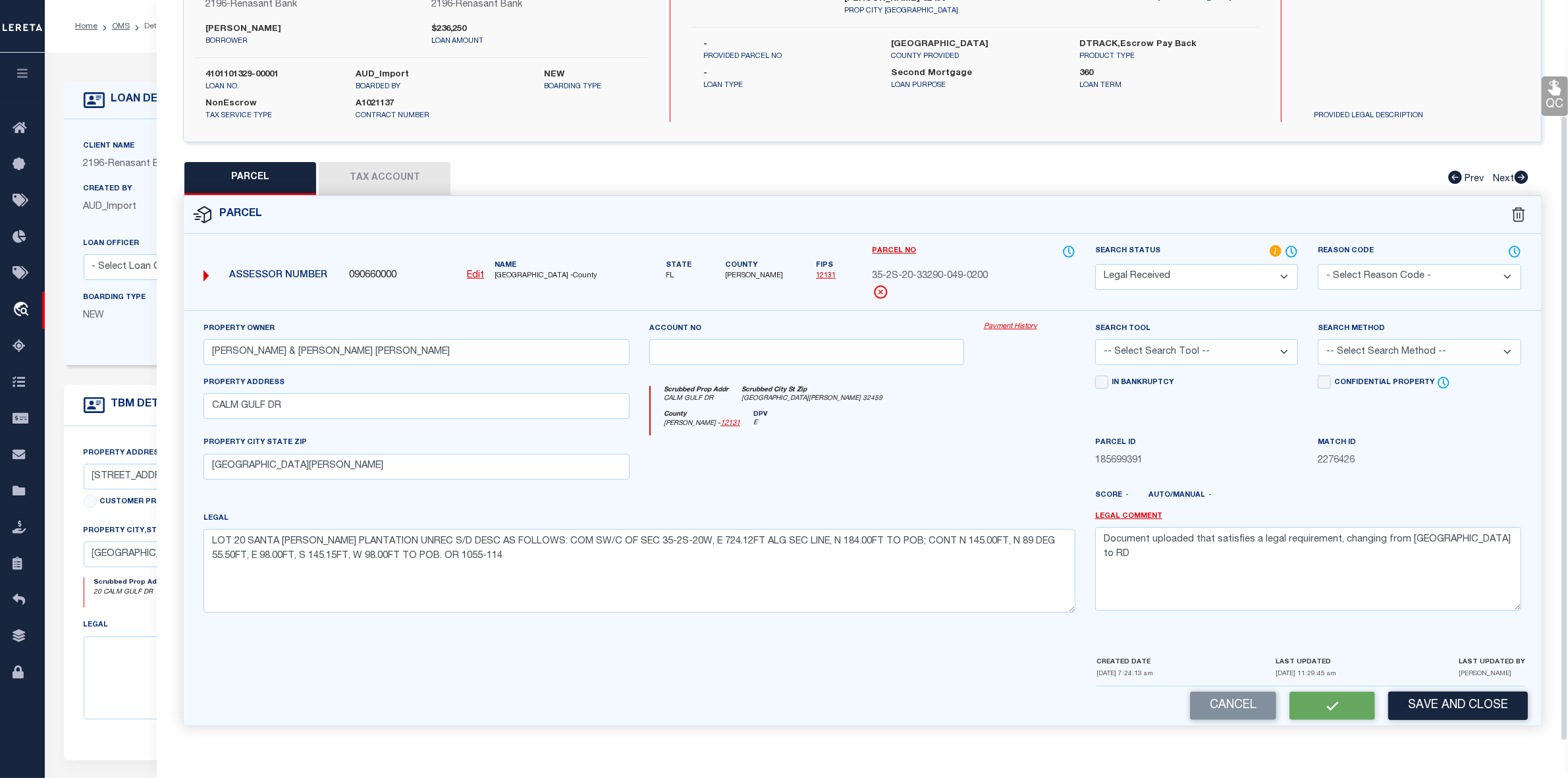
scroll to position [98, 0]
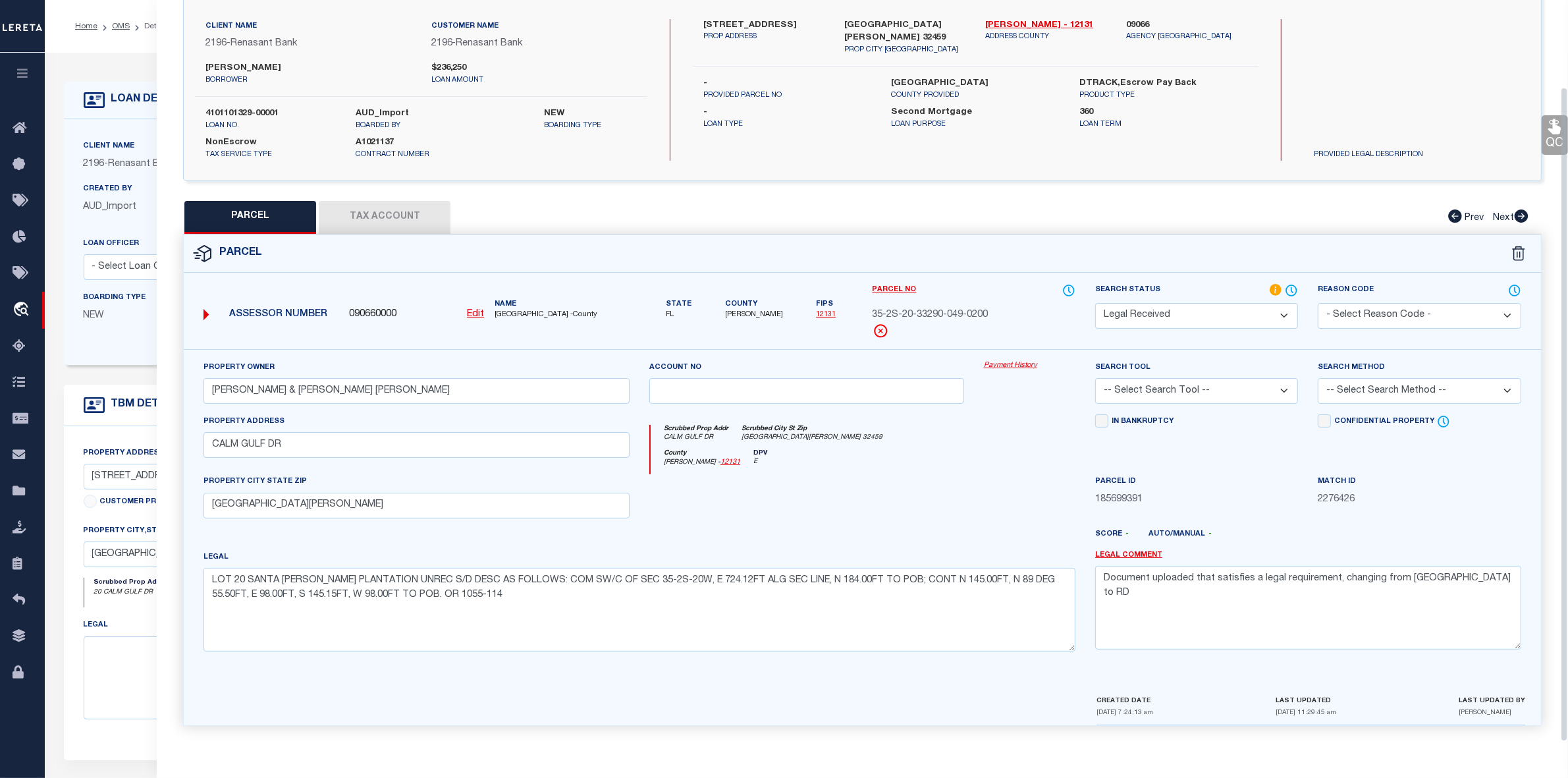
click at [370, 217] on button "Tax Account" at bounding box center [384, 217] width 131 height 33
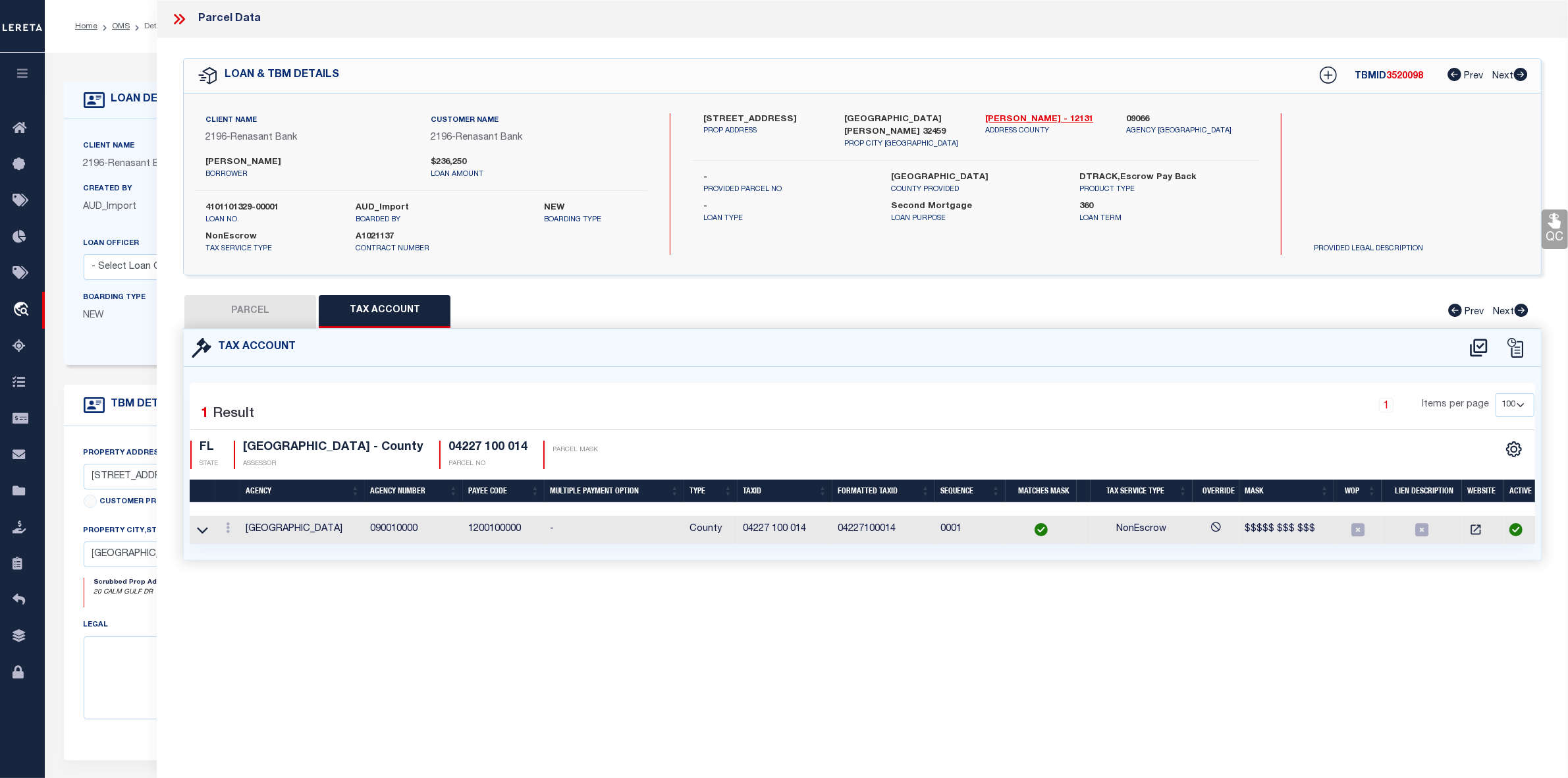
scroll to position [0, 0]
select select "100"
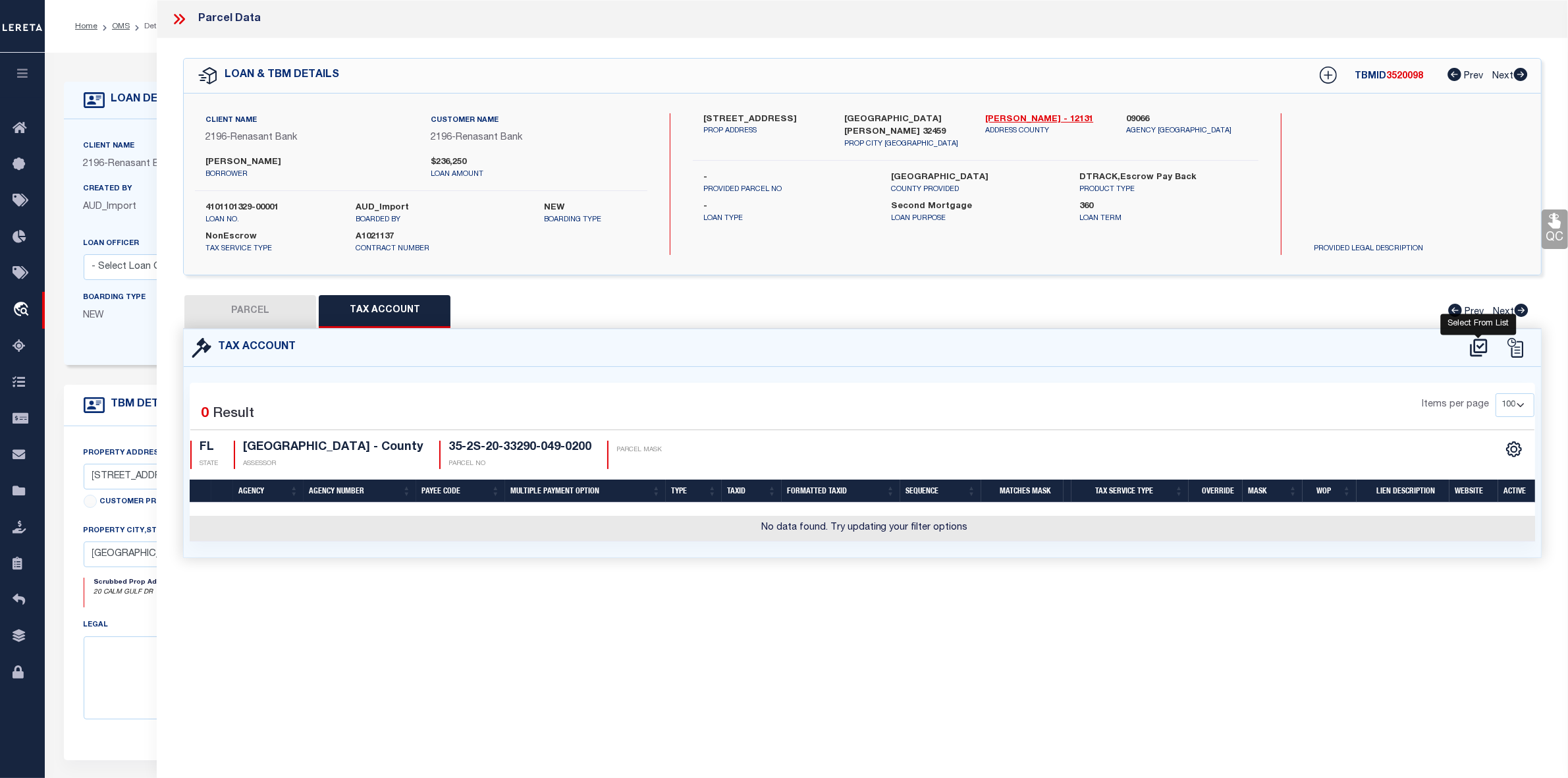
click at [1483, 349] on icon at bounding box center [1479, 348] width 22 height 21
select select "100"
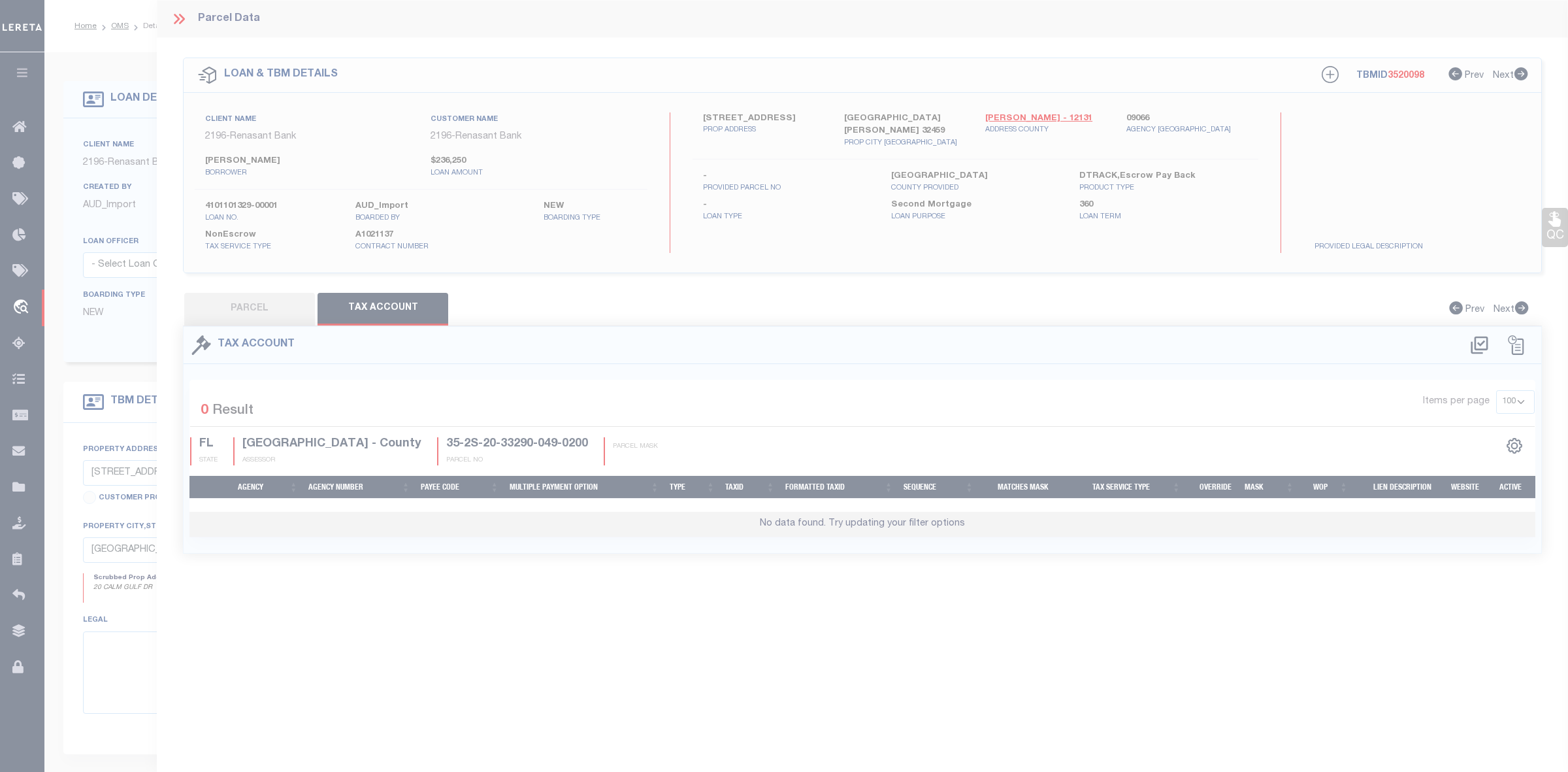
select select "100"
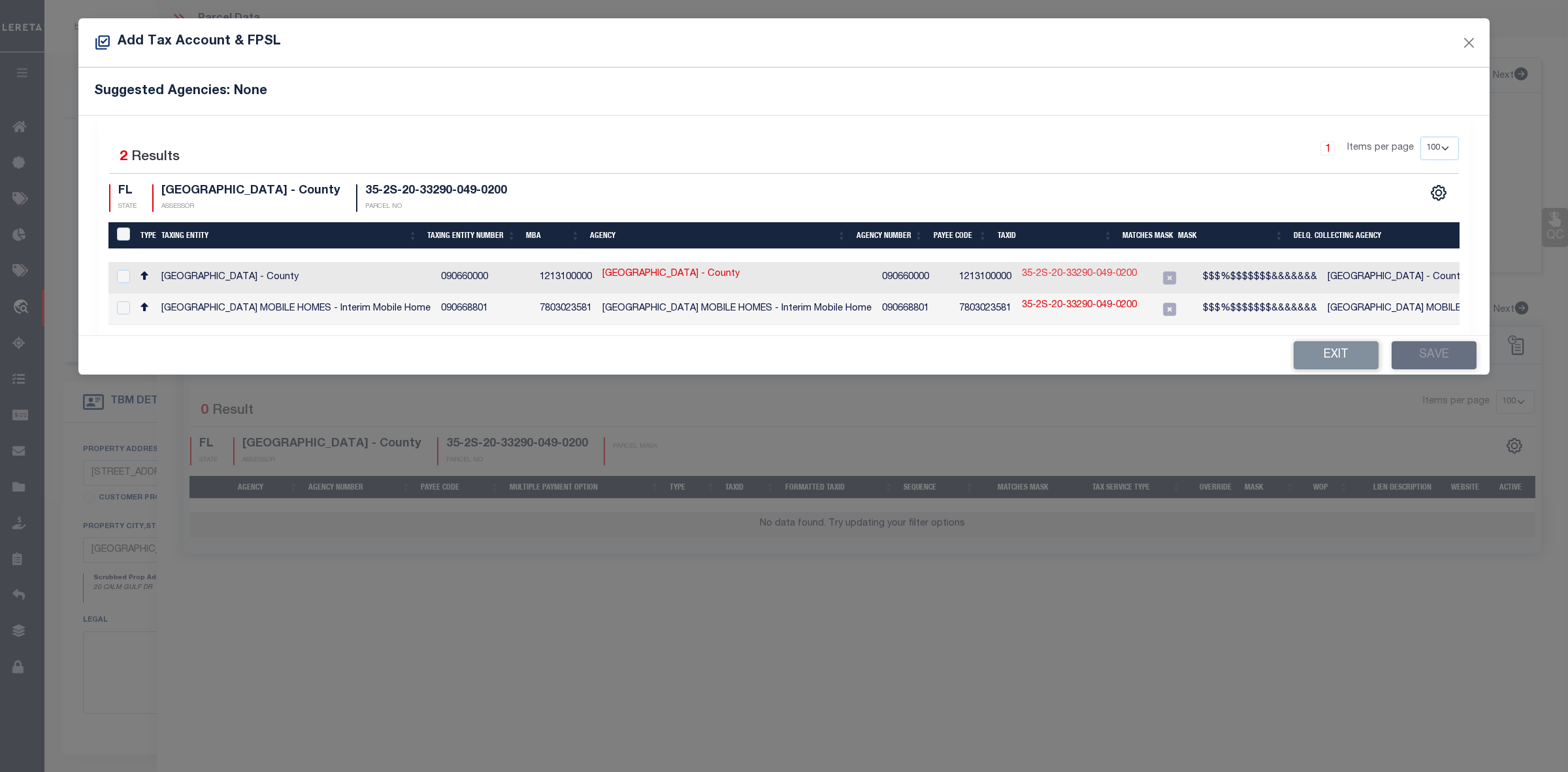
click at [1053, 272] on link "35-2S-20-33290-049-0200" at bounding box center [1079, 275] width 115 height 14
type input "35-2S-20-33290-049-0200"
type textarea "$$$%$$$$$$$&&&&&&&"
checkbox input "true"
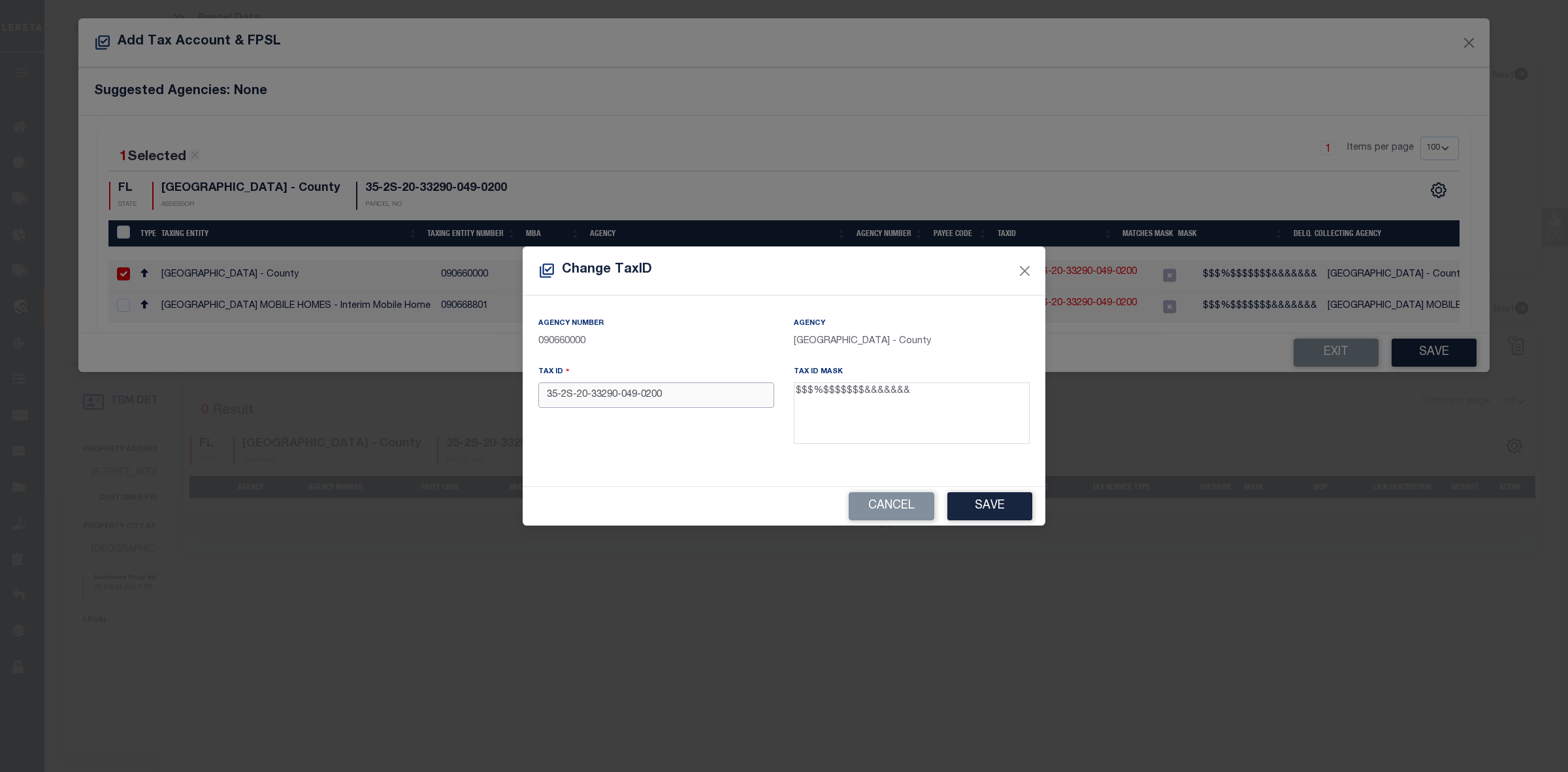
click at [639, 397] on input "35-2S-20-33290-049-0200" at bounding box center [656, 395] width 236 height 26
type input "352S20332900490200"
click at [990, 506] on button "Save" at bounding box center [990, 506] width 85 height 28
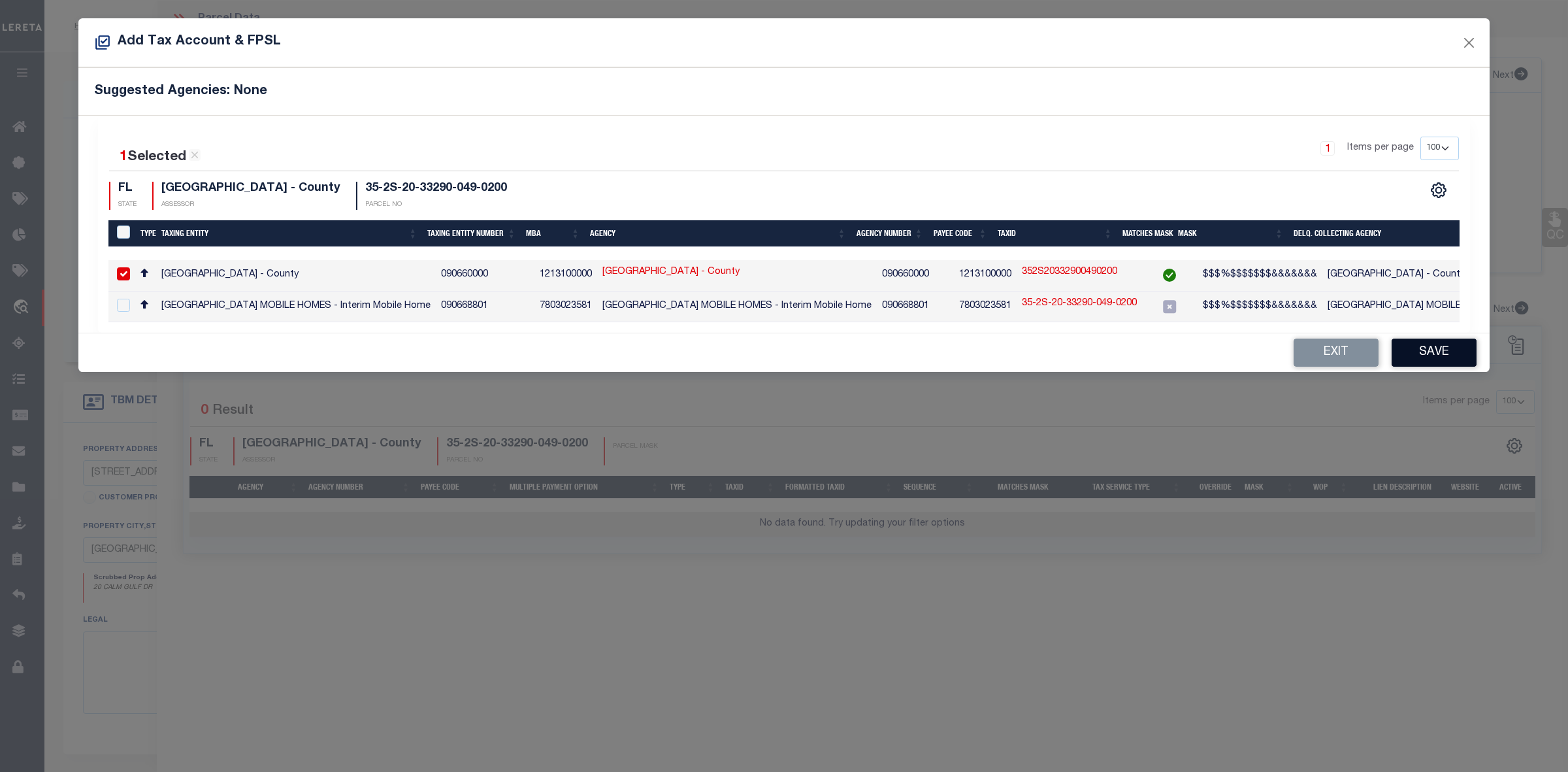
click at [1421, 354] on button "Save" at bounding box center [1434, 352] width 85 height 28
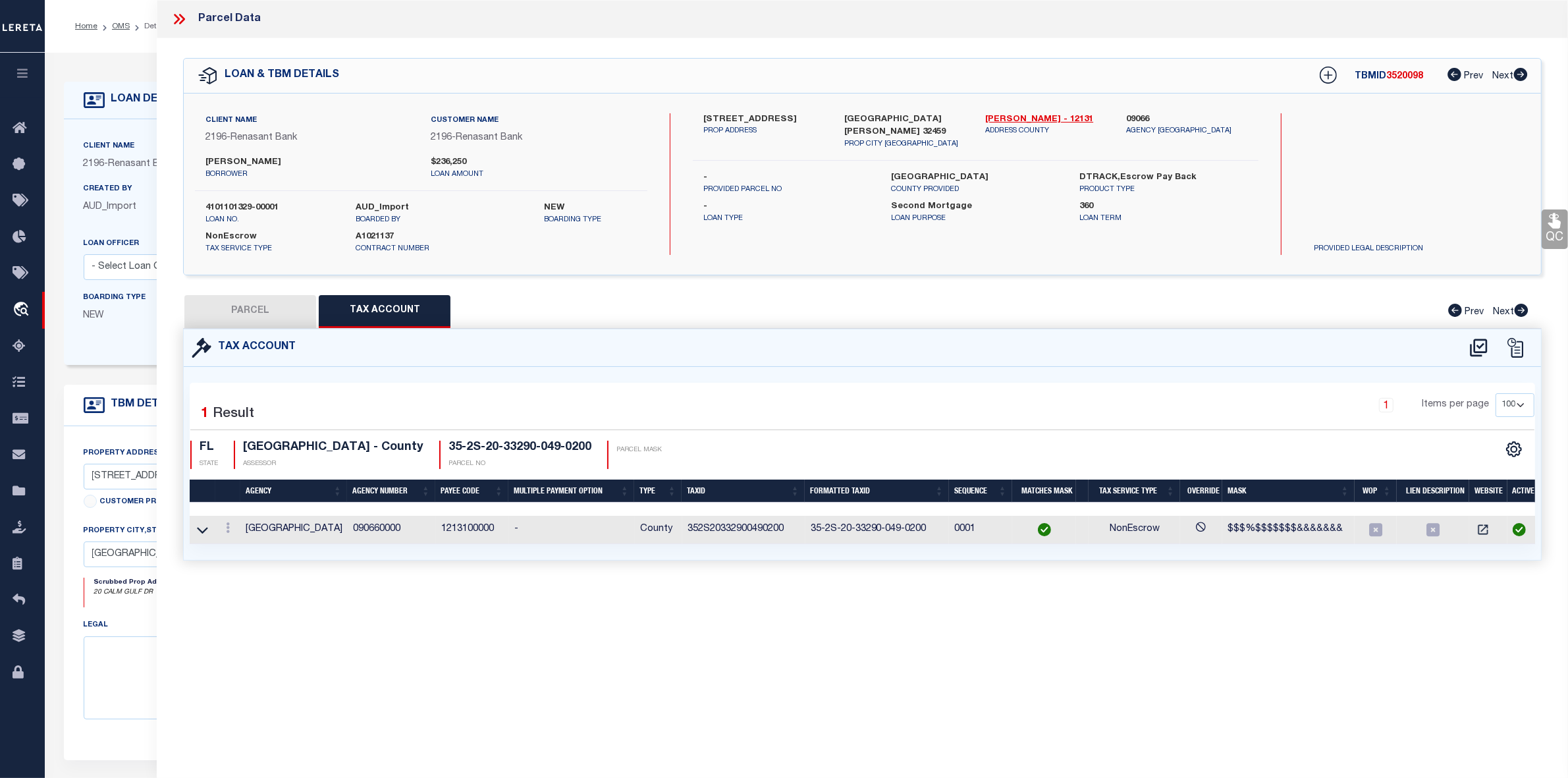
click at [262, 313] on button "PARCEL" at bounding box center [250, 312] width 131 height 33
select select "AS"
checkbox input "false"
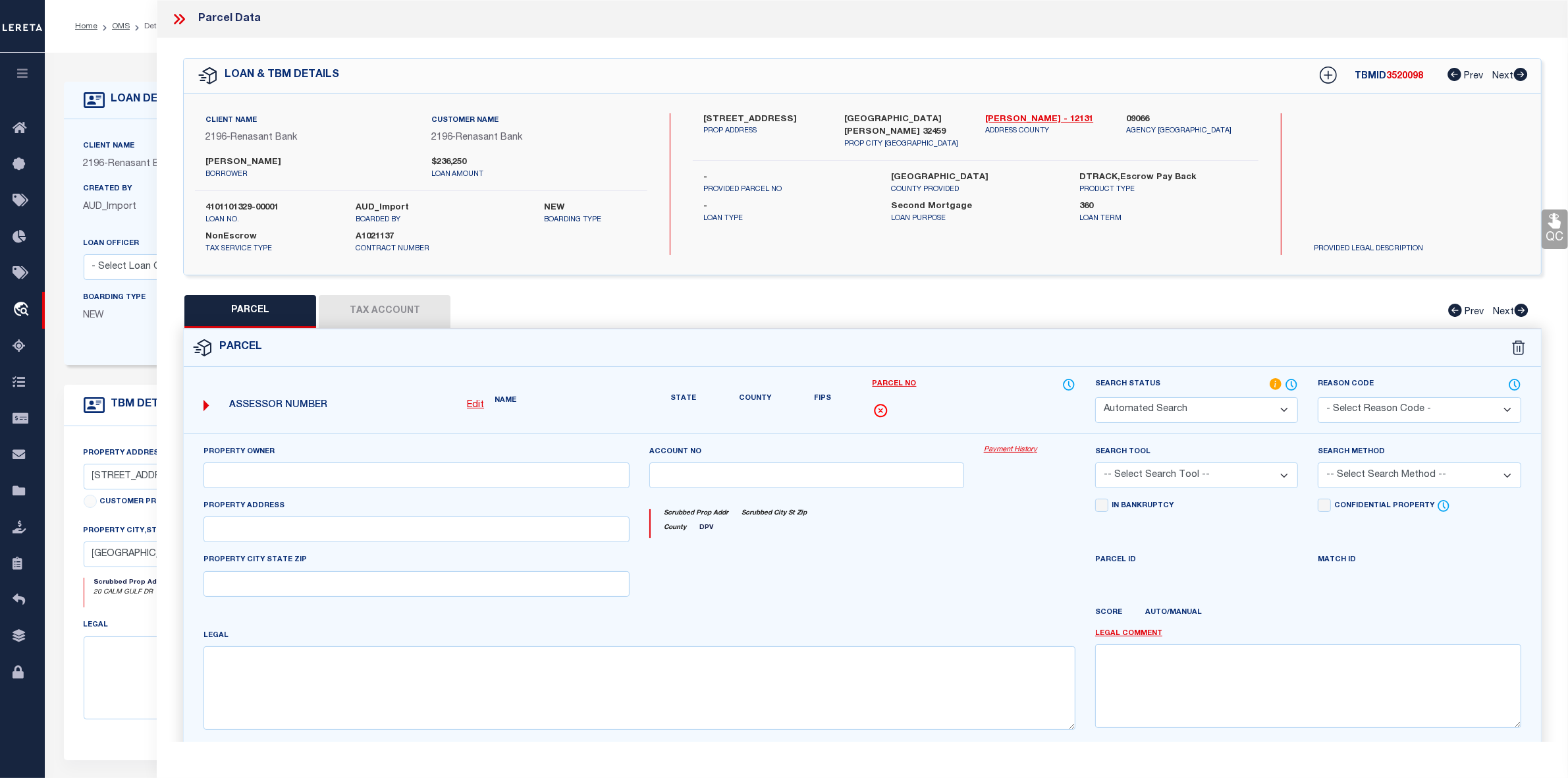
select select "RD"
type input "HAAS ALLAN D II & ELIZABETH A HAAS ELIZABETH A"
type input "CALM GULF DR"
type input "SANTA ROSA BEACH, FL 32459"
type textarea "LOT 20 SANTA ROSA PLANTATION UNREC S/D DESC AS FOLLOWS: COM SW/C OF SEC 35-2S-2…"
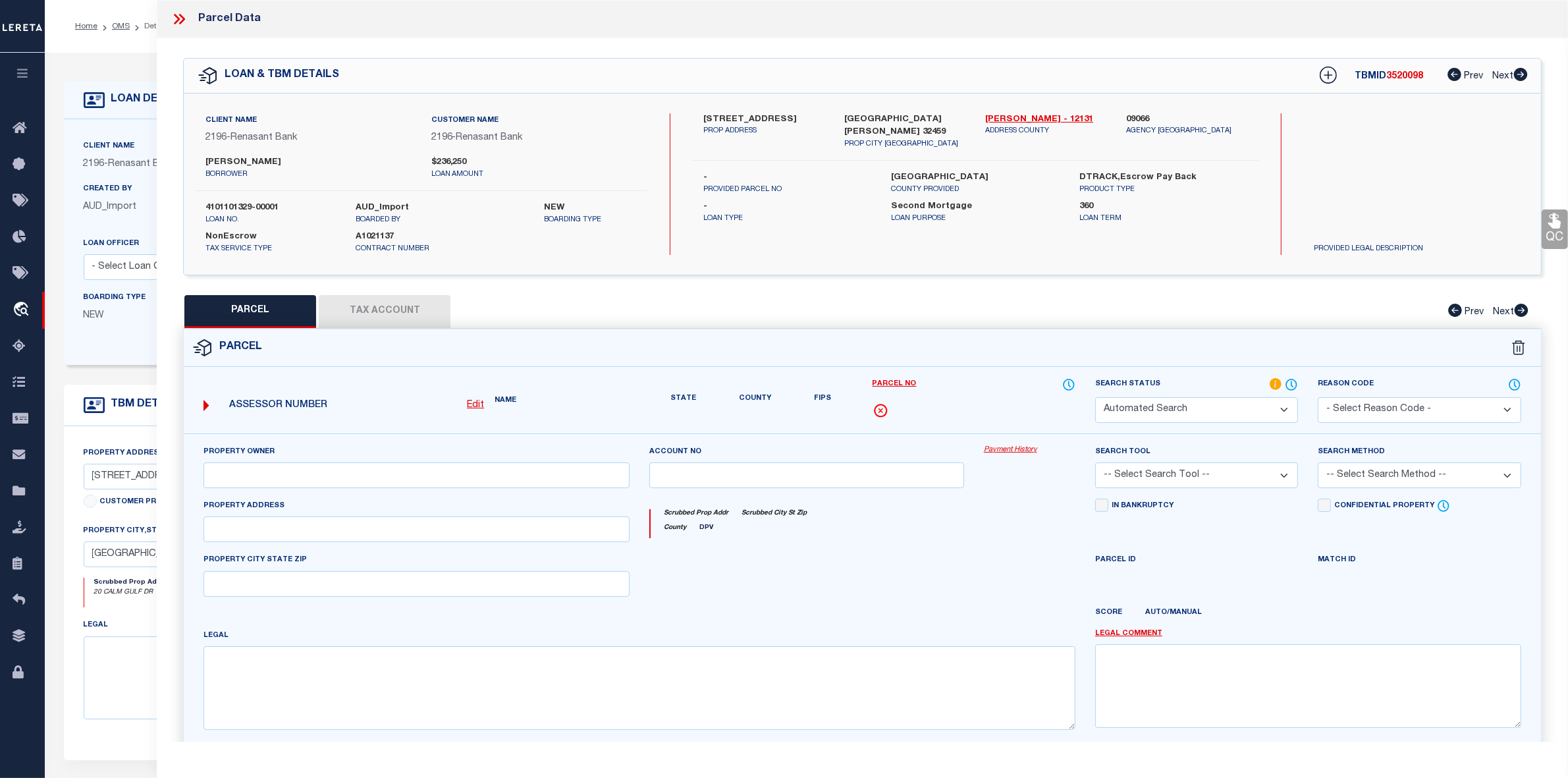
type textarea "Document uploaded that satisfies a legal requirement, changing from ND to RD"
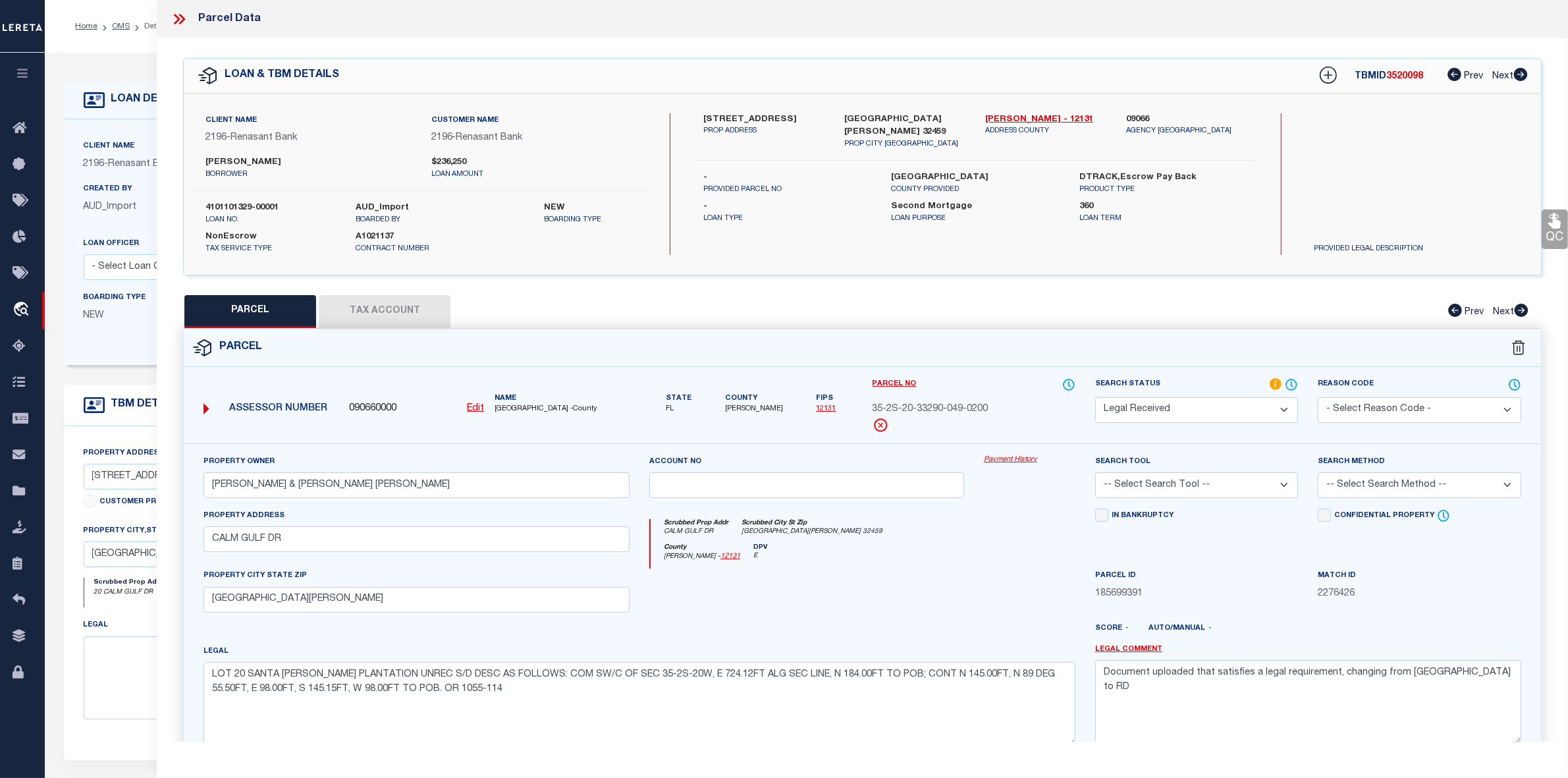
click at [1401, 73] on span "3520098" at bounding box center [1405, 77] width 37 height 9
copy span "3520098"
click at [244, 205] on label "4101101329-00001" at bounding box center [270, 208] width 130 height 13
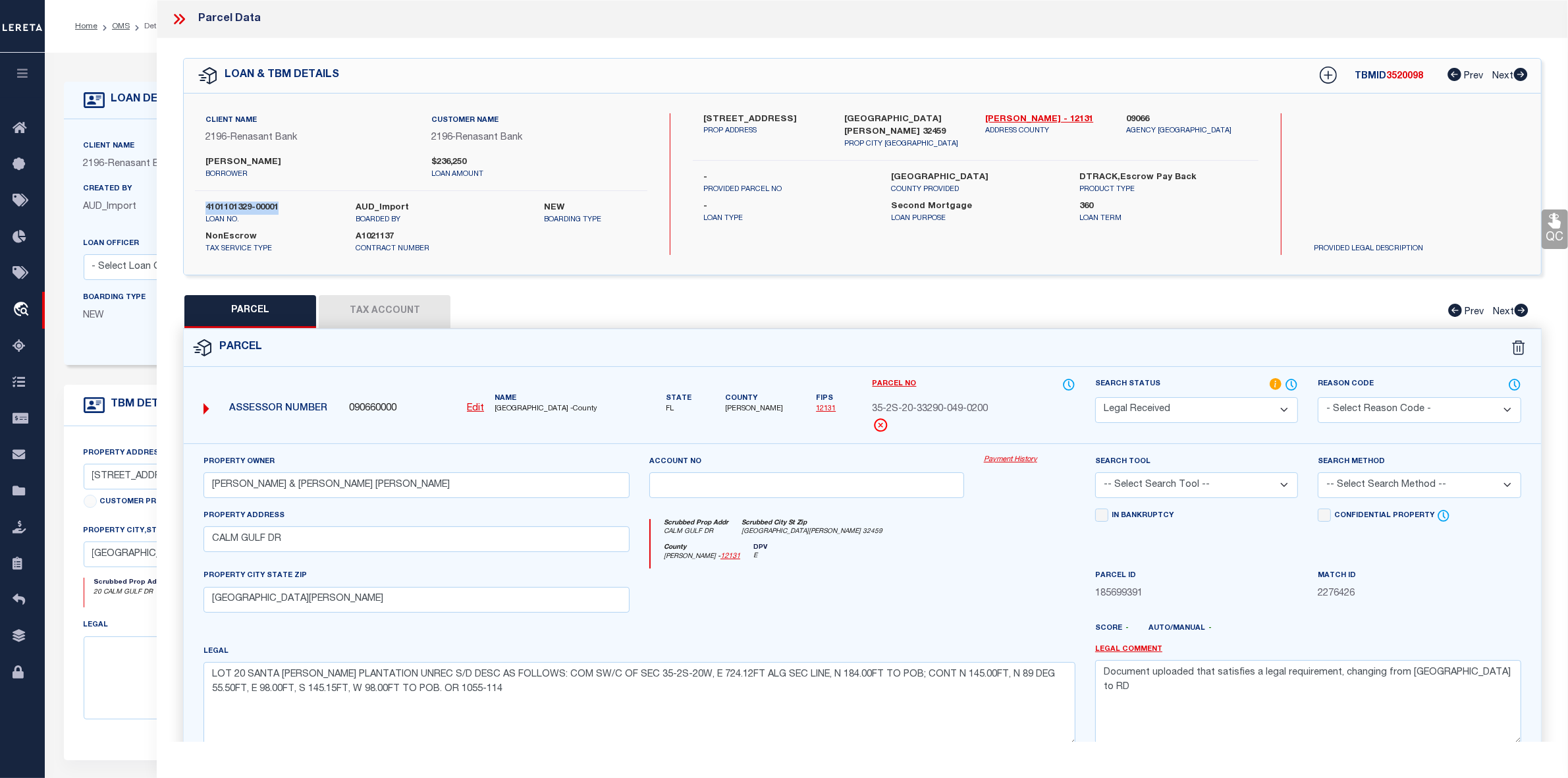
click at [244, 205] on label "4101101329-00001" at bounding box center [270, 208] width 130 height 13
copy div "4101101329-00001"
drag, startPoint x: 981, startPoint y: 119, endPoint x: 1013, endPoint y: 119, distance: 32.0
click at [1013, 119] on div "Walton - 12131 ADDRESS COUNTY" at bounding box center [1045, 132] width 141 height 37
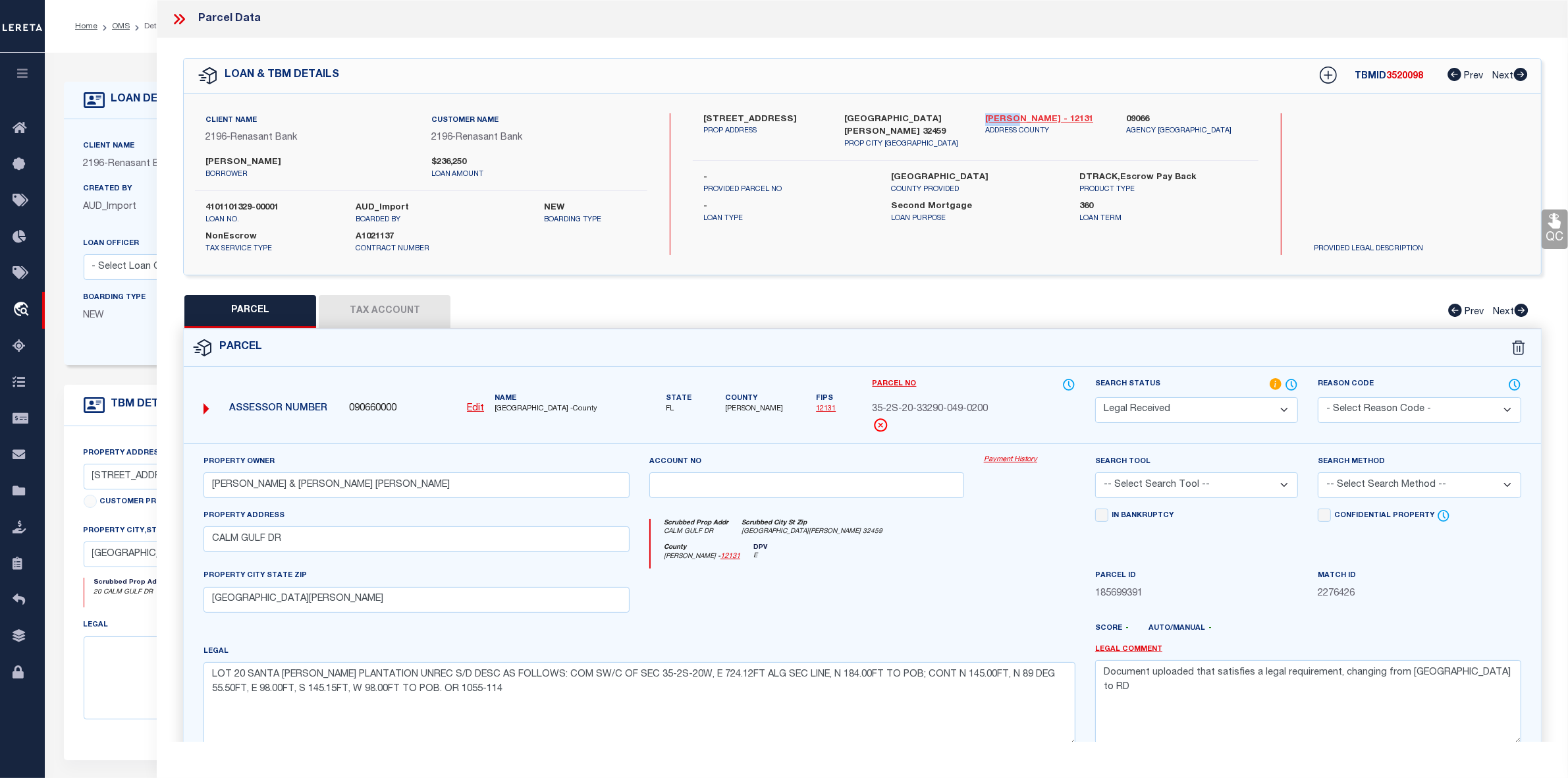
copy link "[PERSON_NAME]"
click at [127, 27] on link "OMS" at bounding box center [120, 26] width 18 height 8
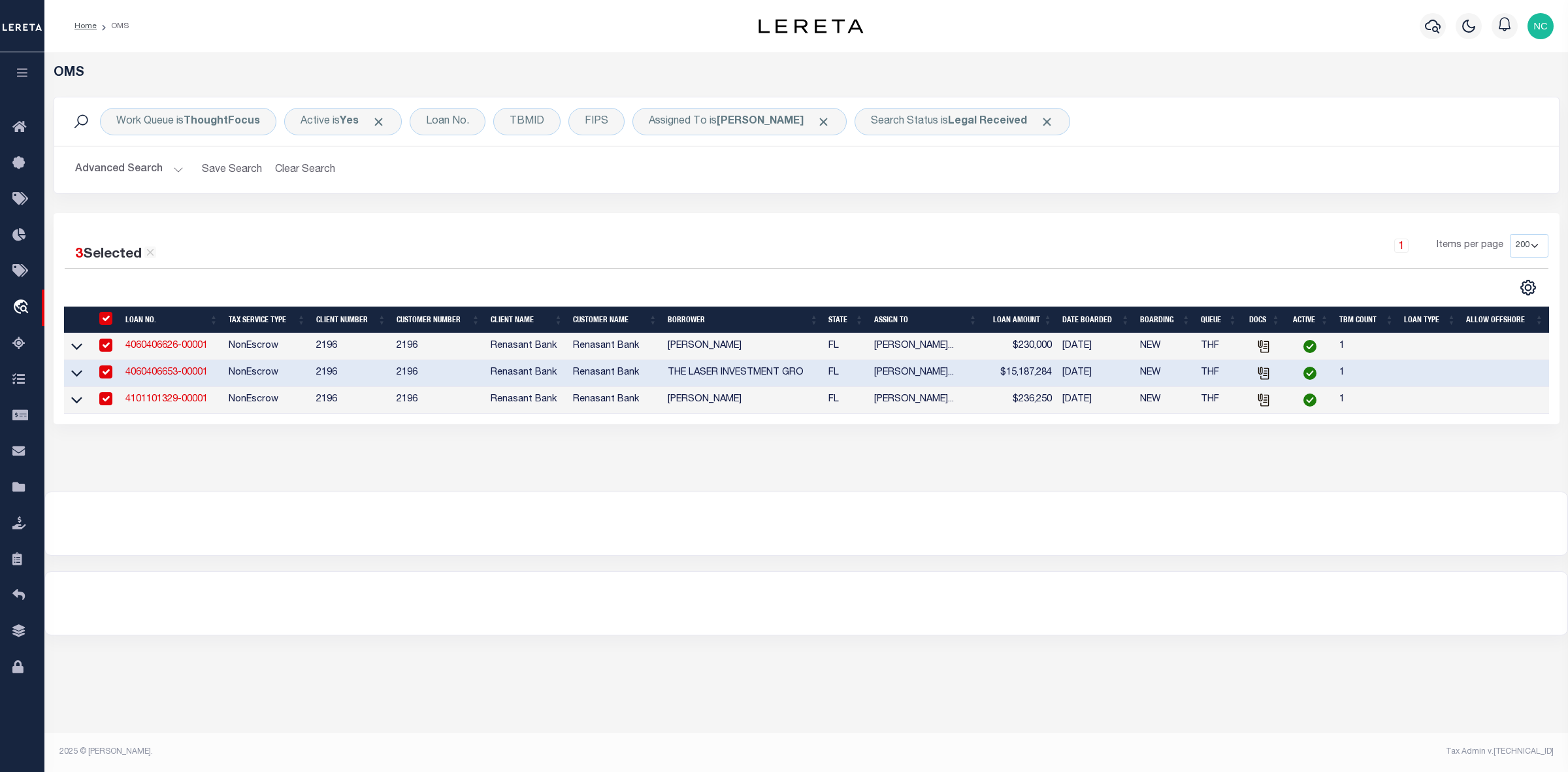
click at [181, 377] on link "4060406653-00001" at bounding box center [167, 373] width 83 height 9
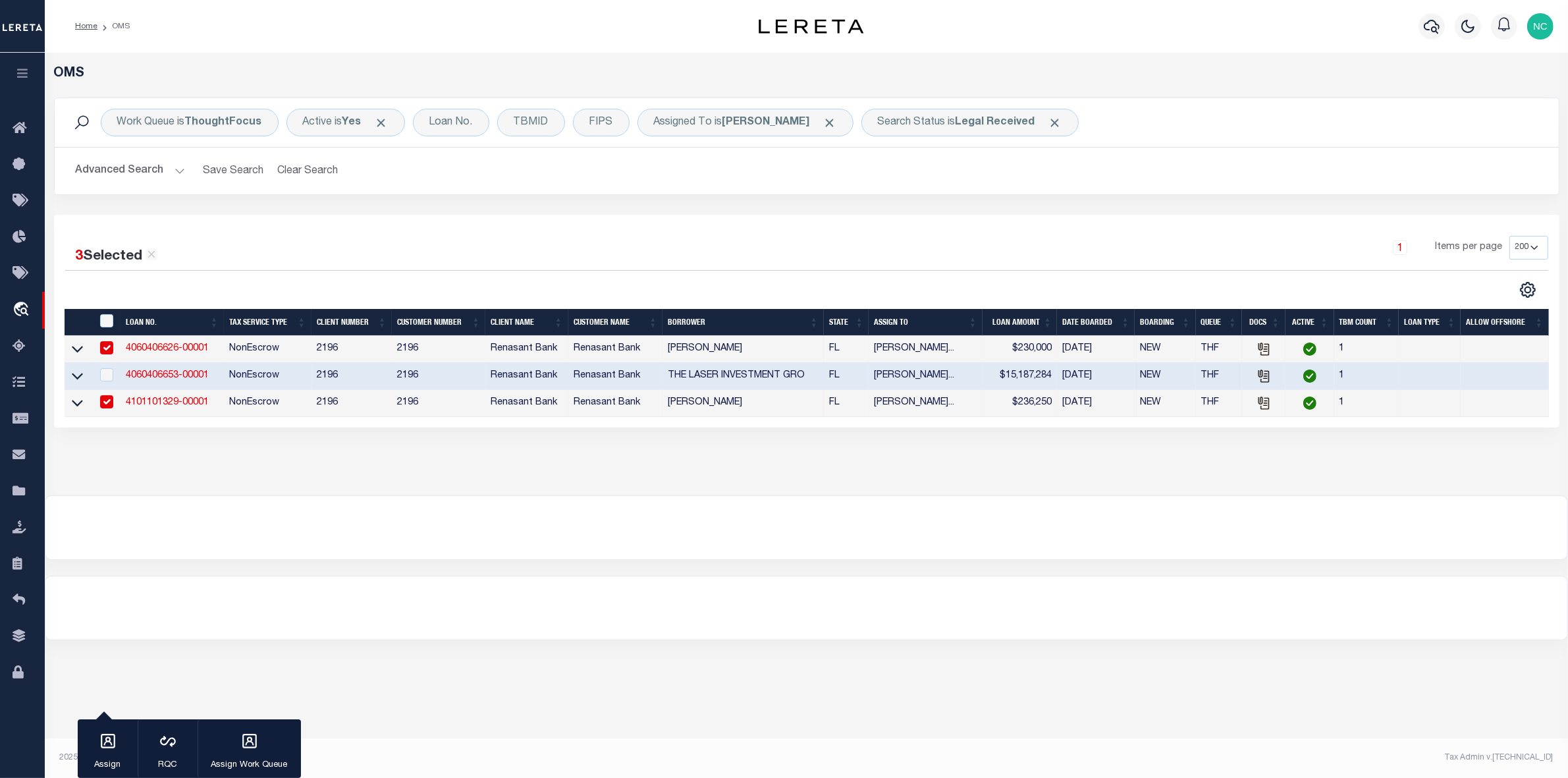
type input "4060406653-00001"
type input "THE LASER INVESTMENT GRO"
select select "5153"
select select "400"
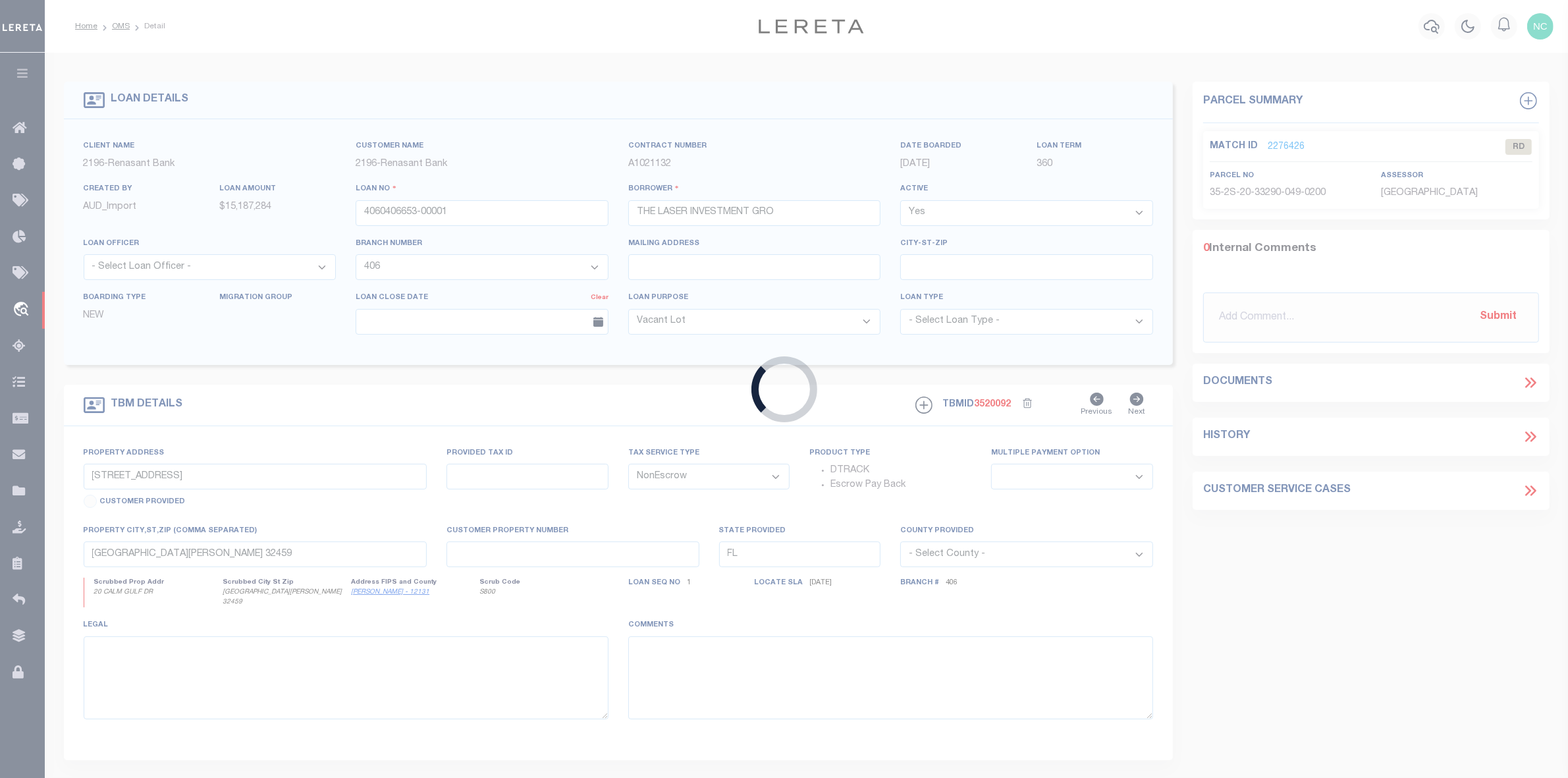
type input "13200 TECH CITY CIR BLDG E AND F"
select select
type input "ALACHUA FL 32615"
select select
select select "5153"
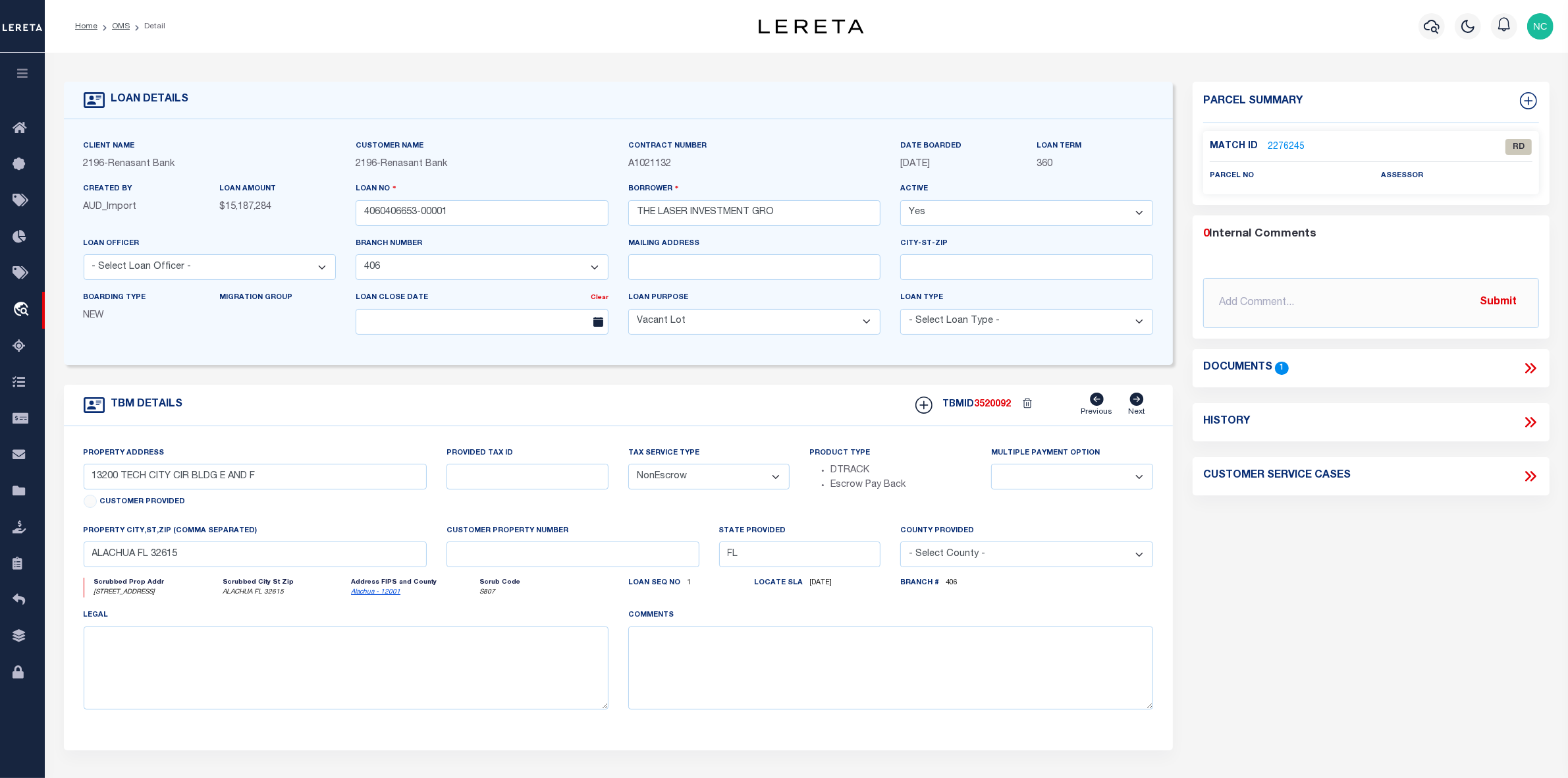
click at [1286, 148] on link "2276245" at bounding box center [1287, 147] width 37 height 14
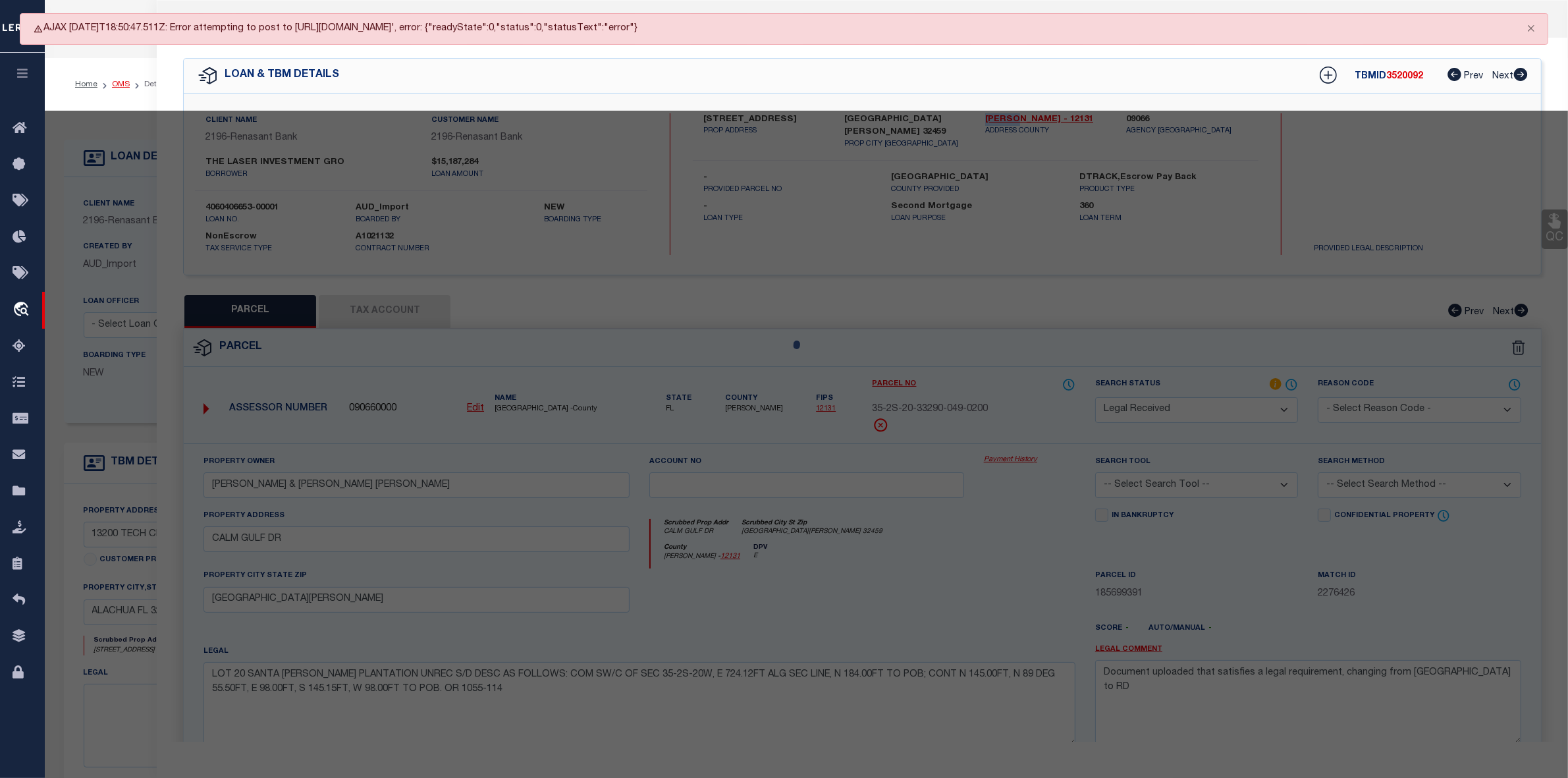
click at [117, 81] on link "OMS" at bounding box center [120, 85] width 18 height 8
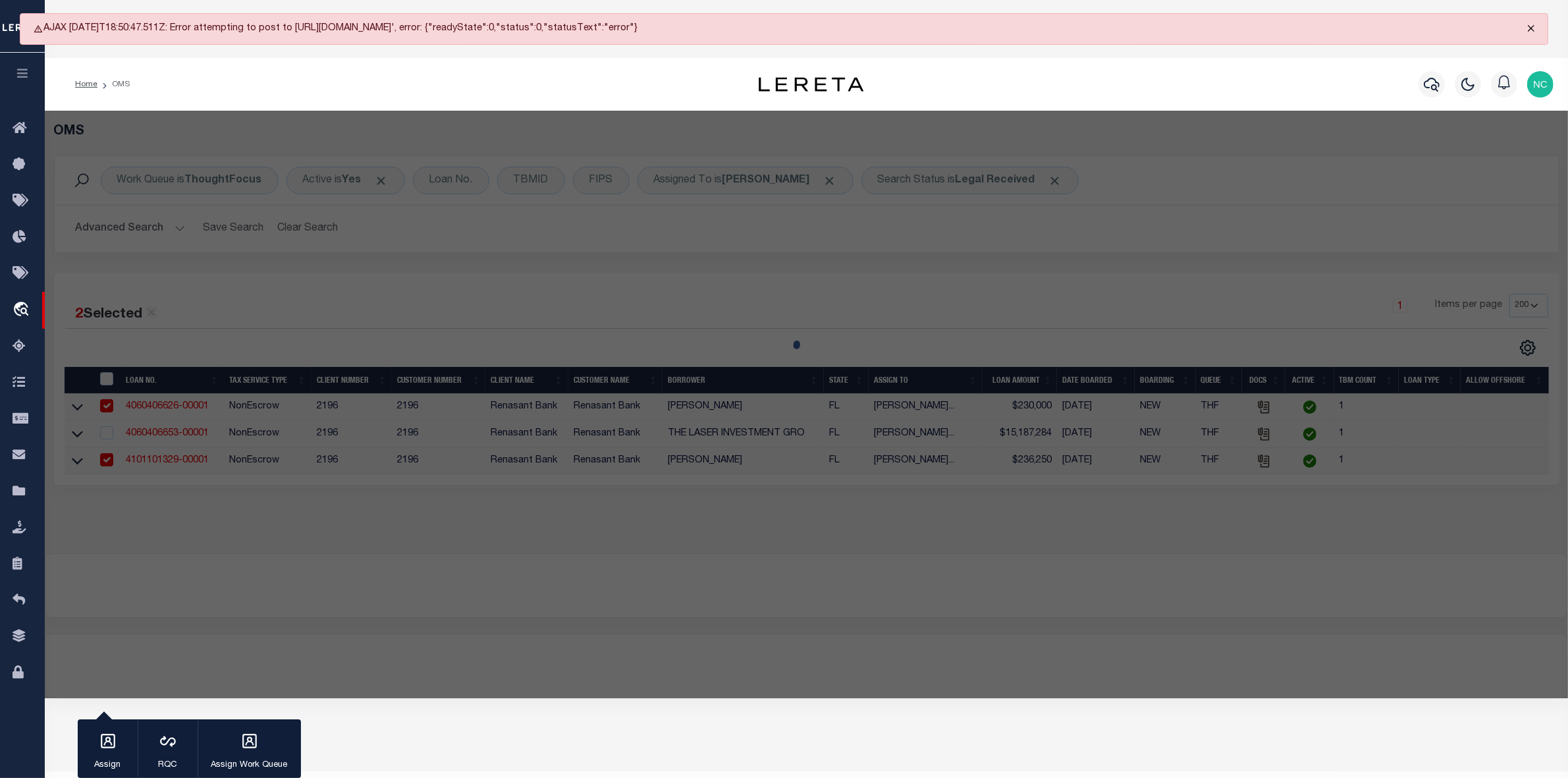
click at [1529, 28] on button "Close" at bounding box center [1532, 28] width 33 height 29
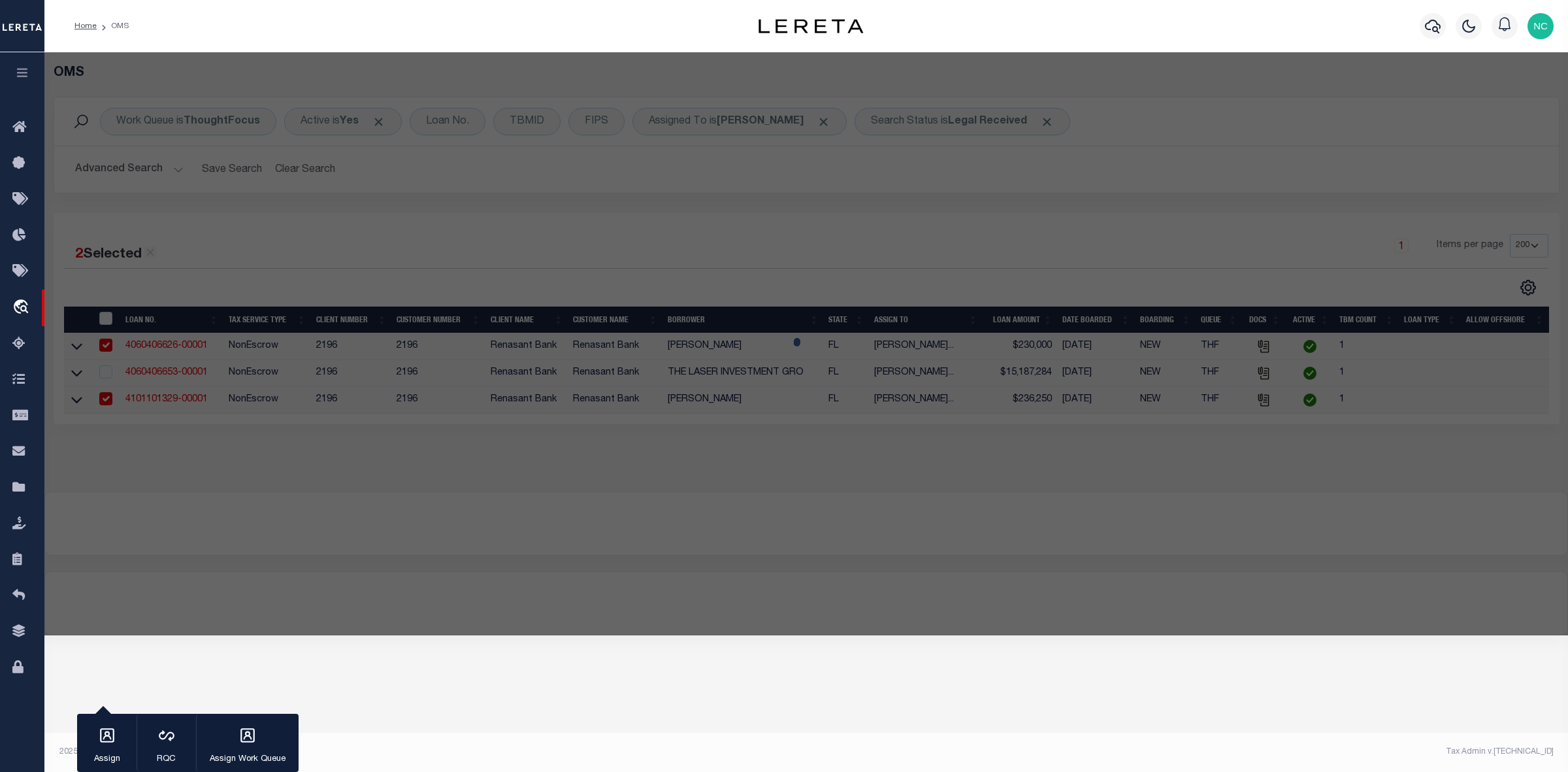
click at [116, 27] on li "OMS" at bounding box center [113, 26] width 32 height 12
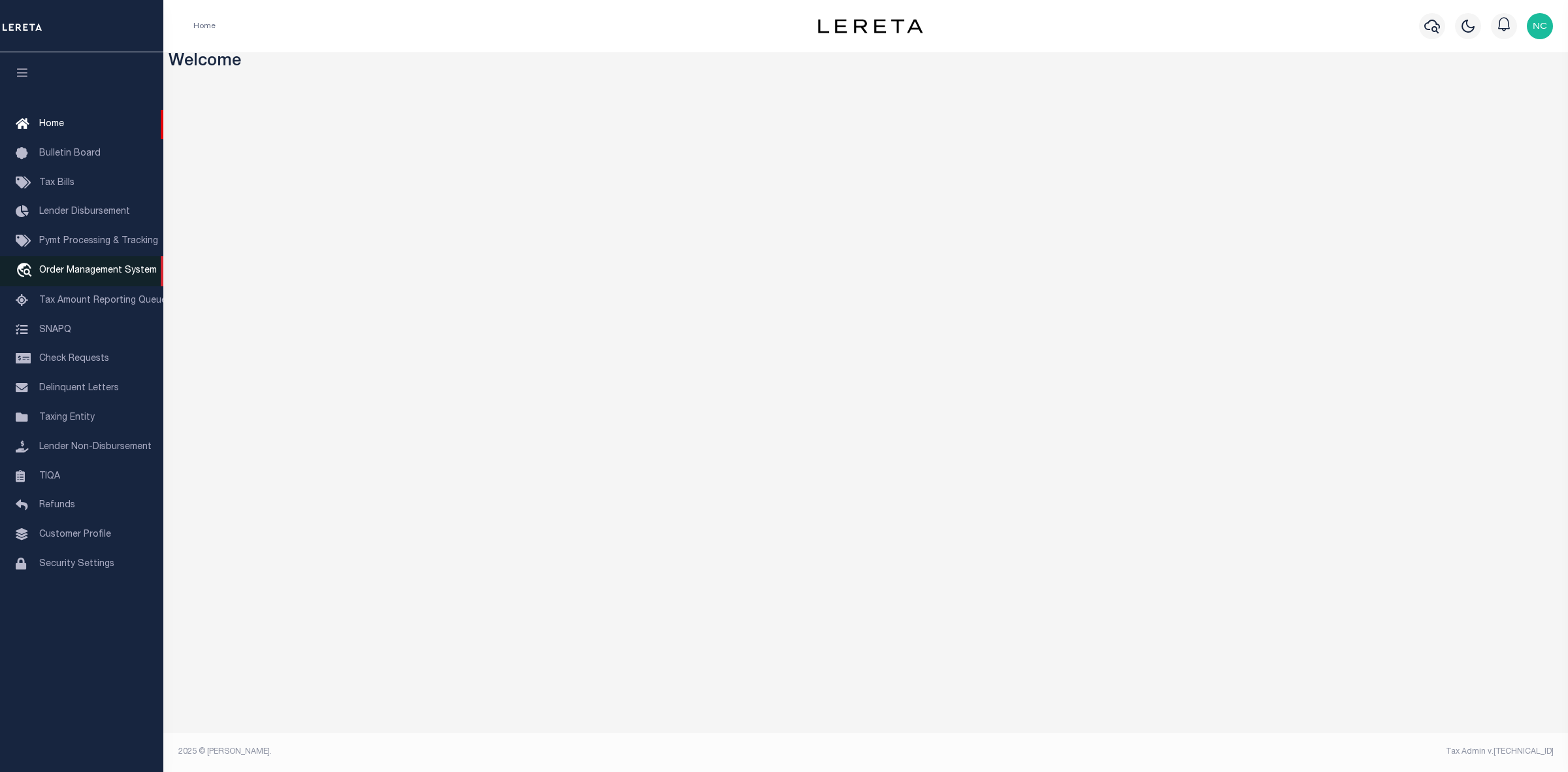
click at [115, 275] on span "Order Management System" at bounding box center [98, 271] width 117 height 9
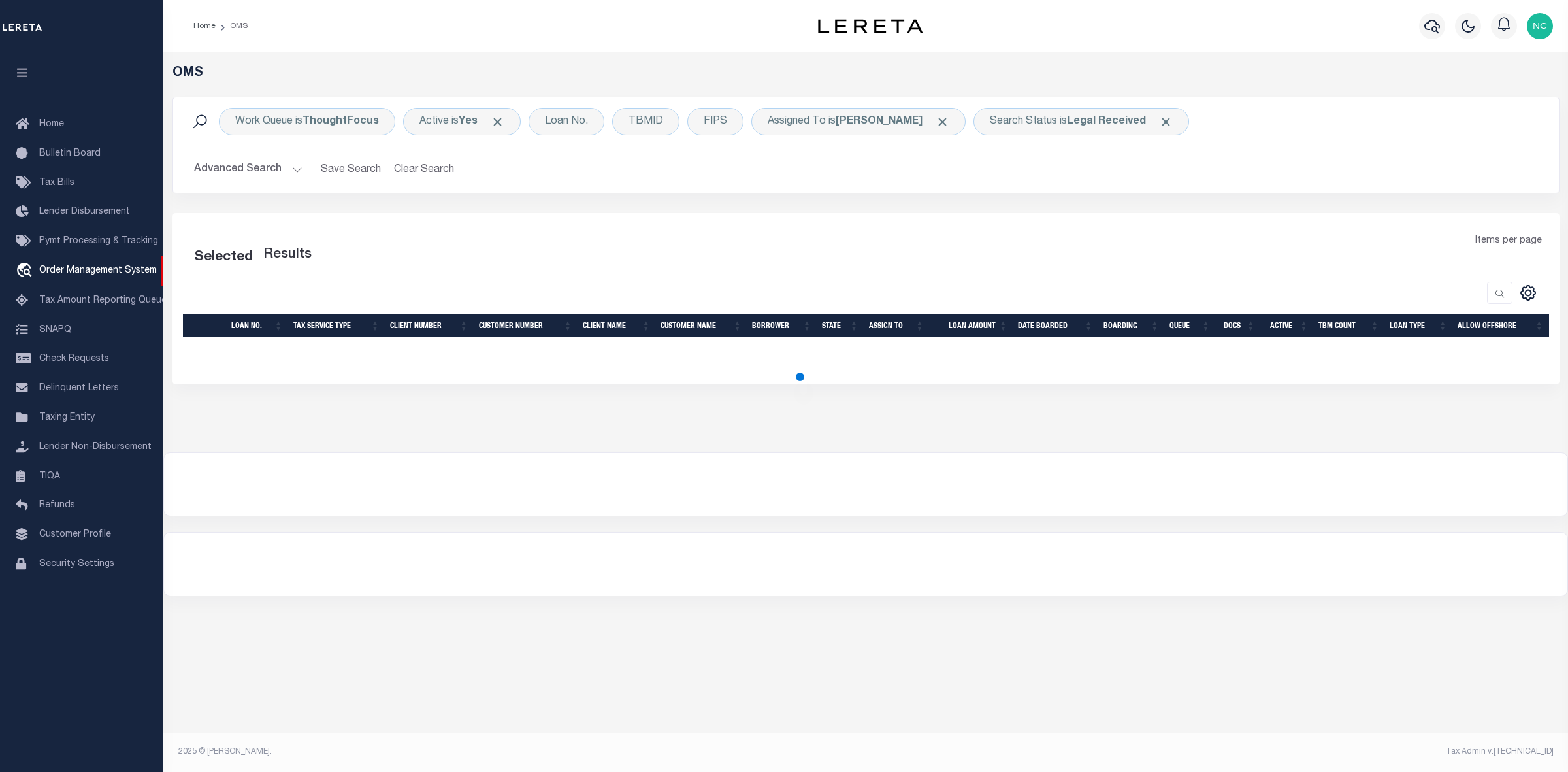
select select "200"
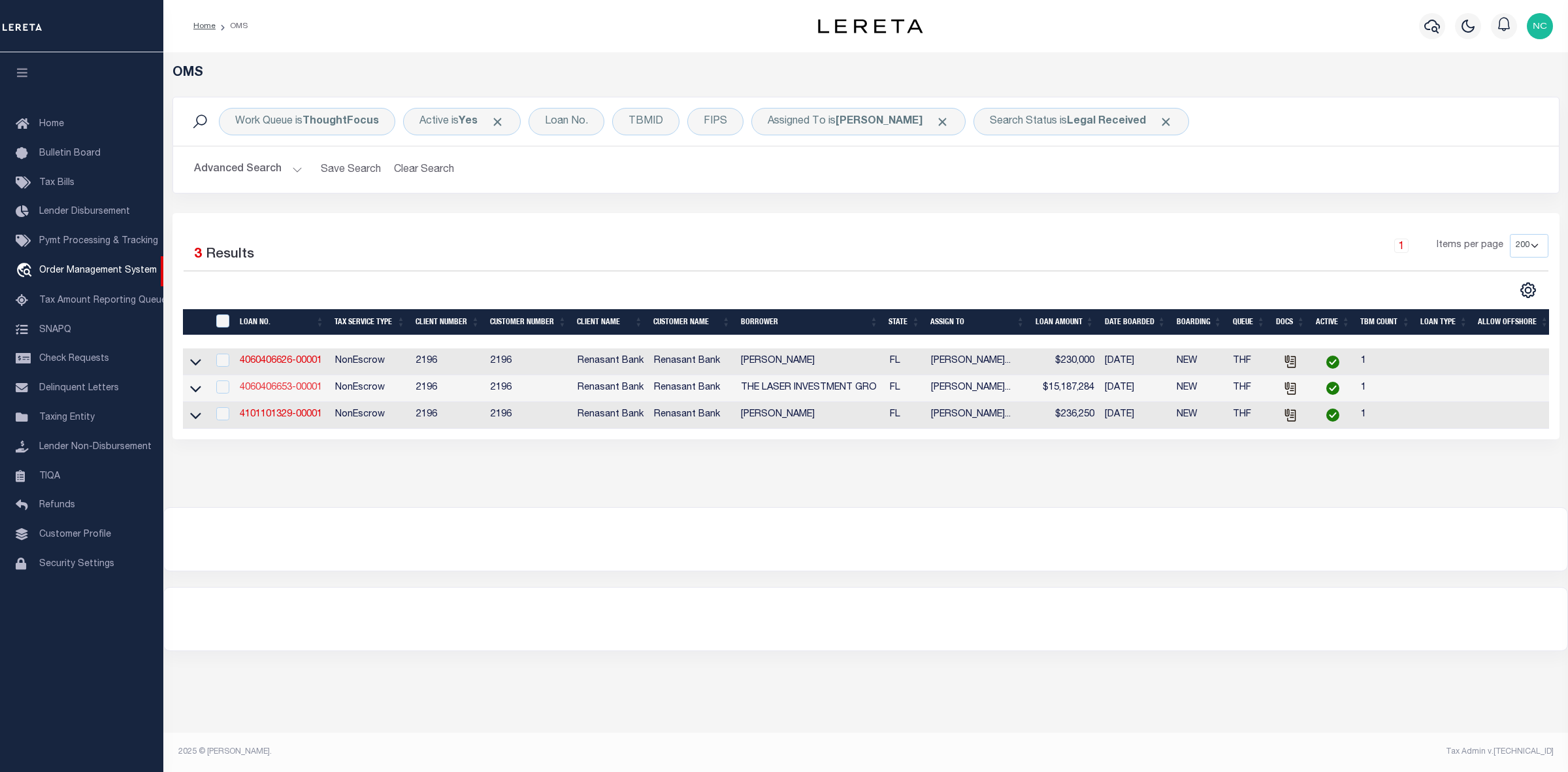
click at [294, 392] on link "4060406653-00001" at bounding box center [281, 388] width 83 height 9
type input "4060406653-00001"
type input "THE LASER INVESTMENT GRO"
select select
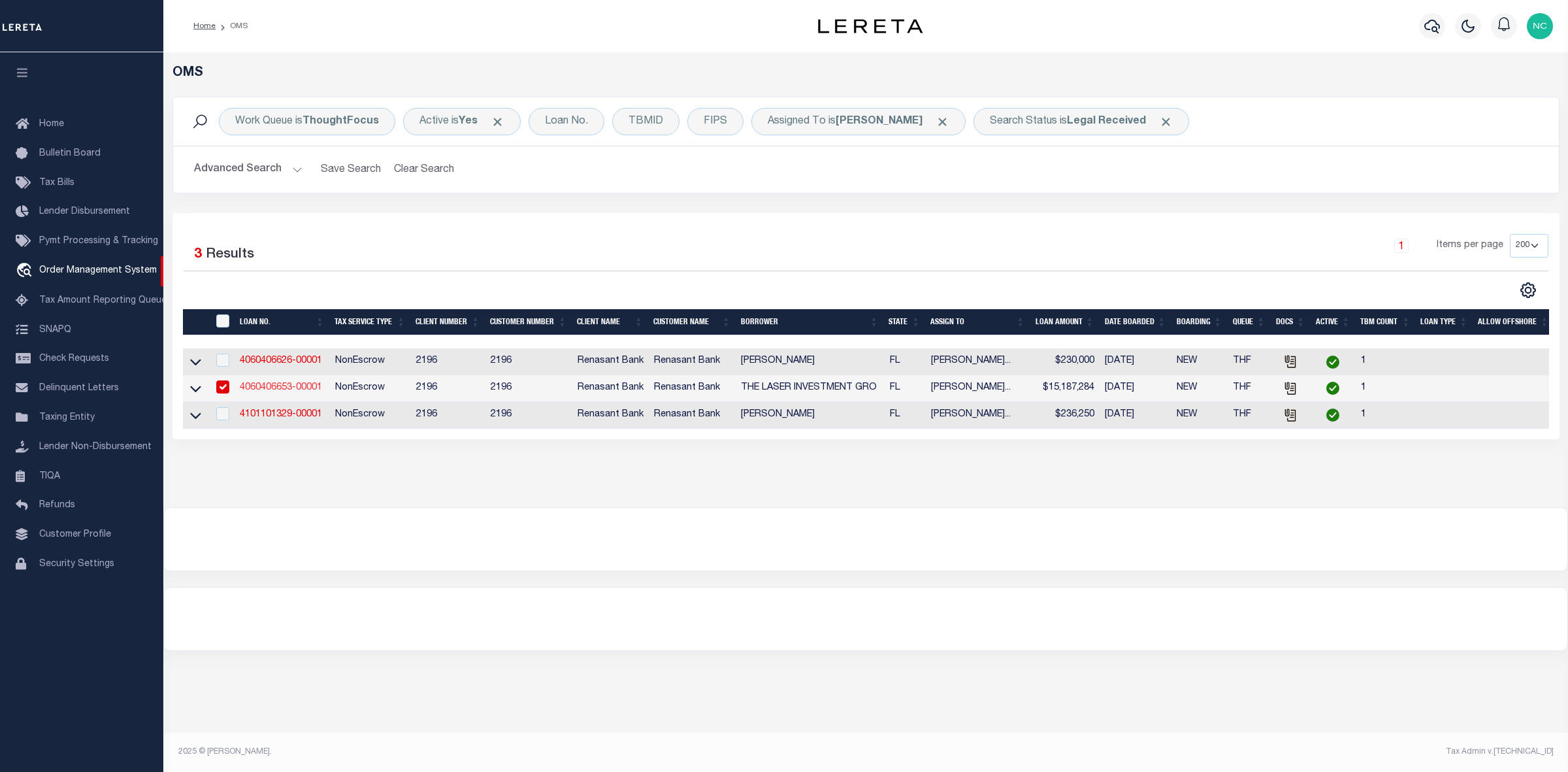
select select "400"
select select "NonEscrow"
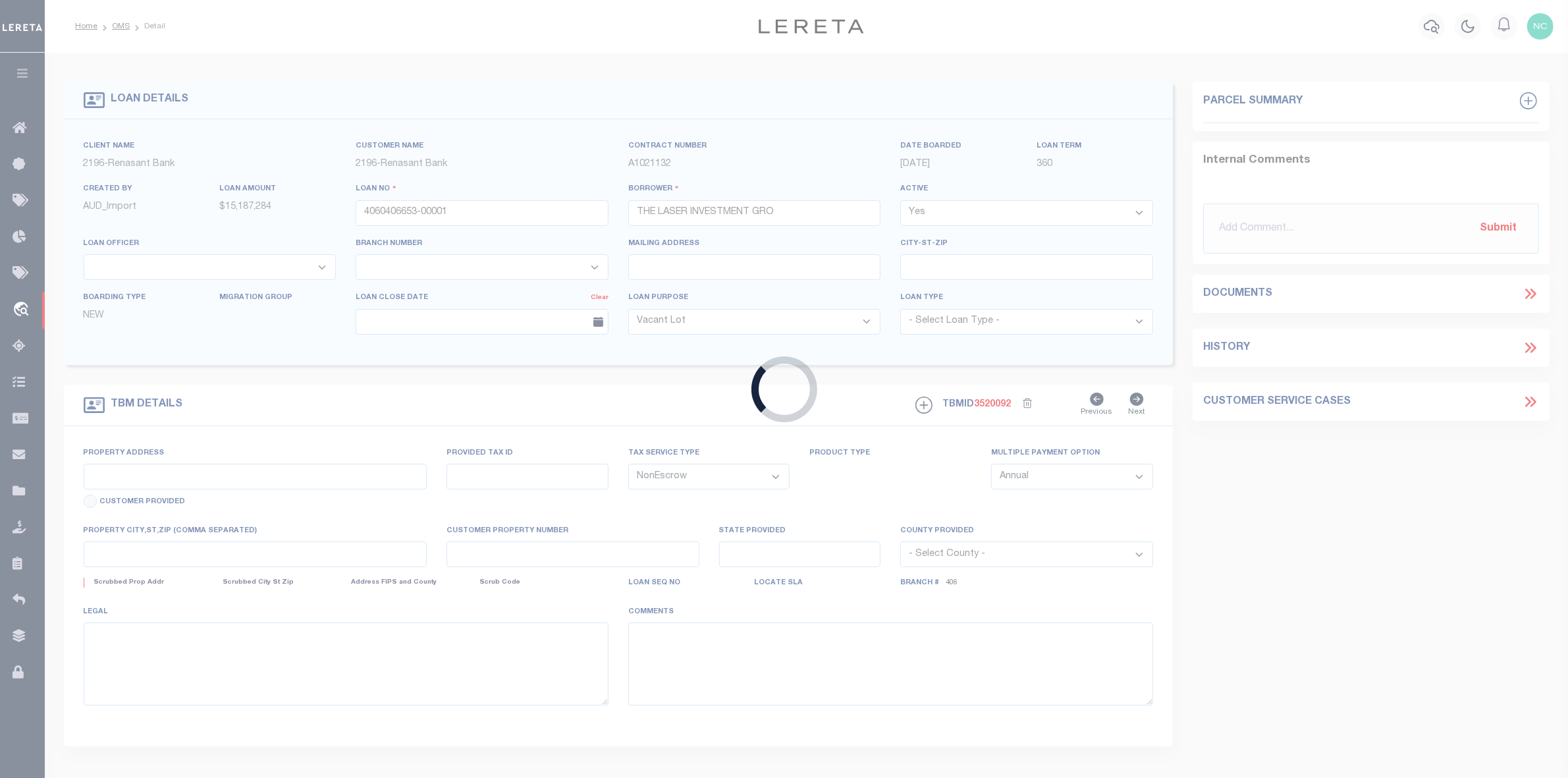
select select "164191"
select select "5153"
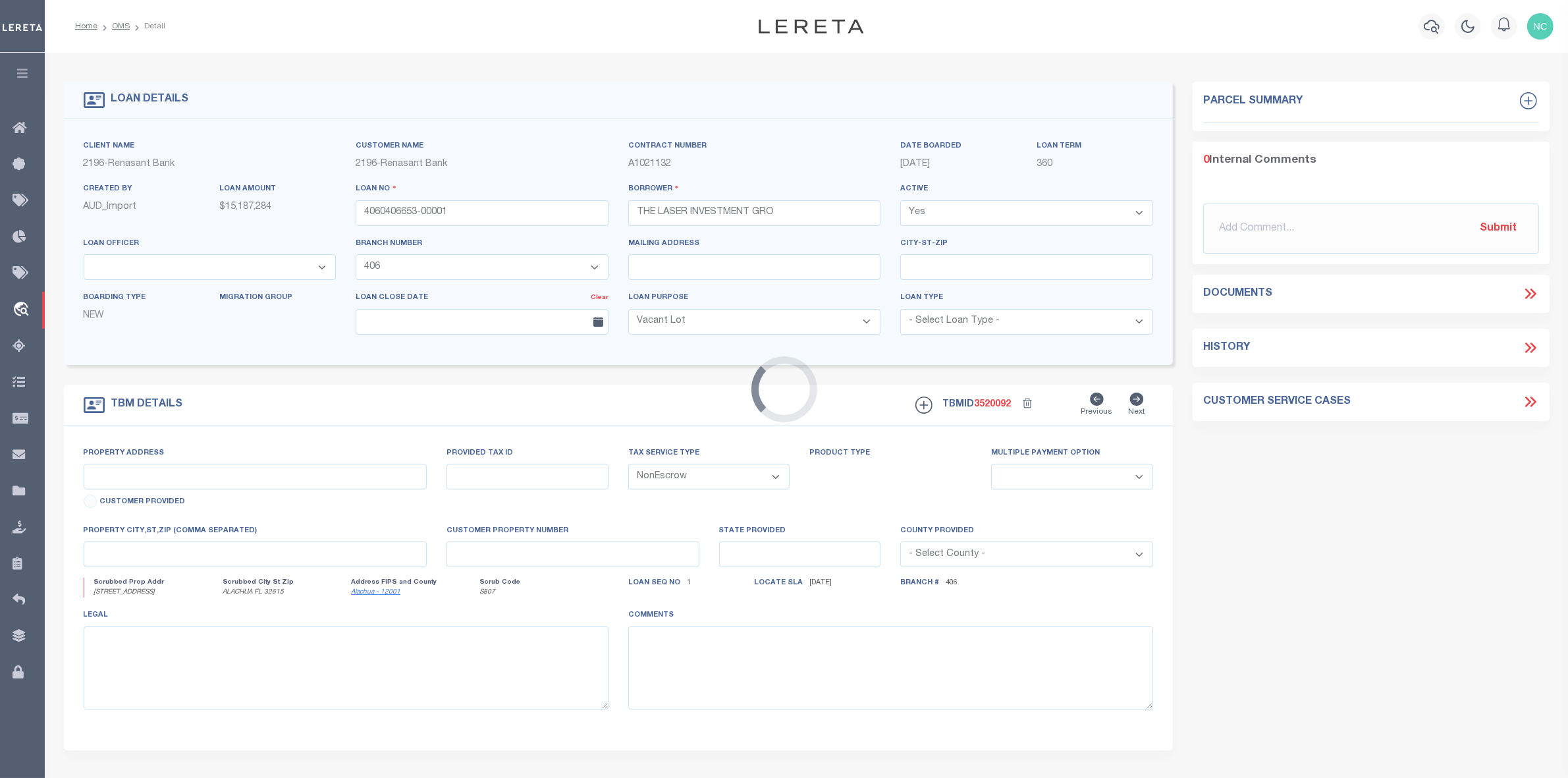
type input "13200 TECH CITY CIR BLDG E AND F"
select select
type input "ALACHUA FL 32615"
type input "FL"
select select
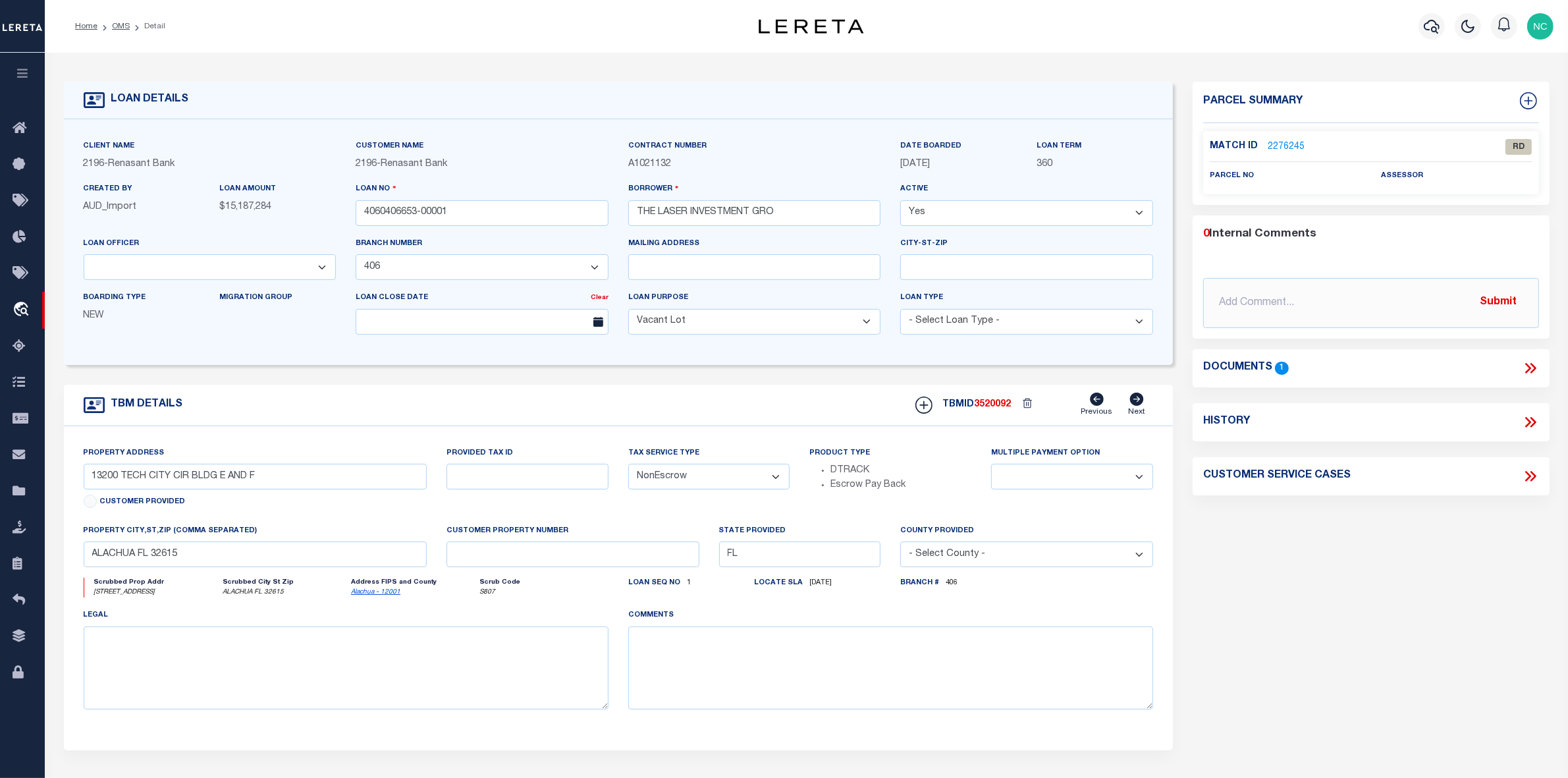
click at [1283, 146] on link "2276245" at bounding box center [1287, 147] width 37 height 14
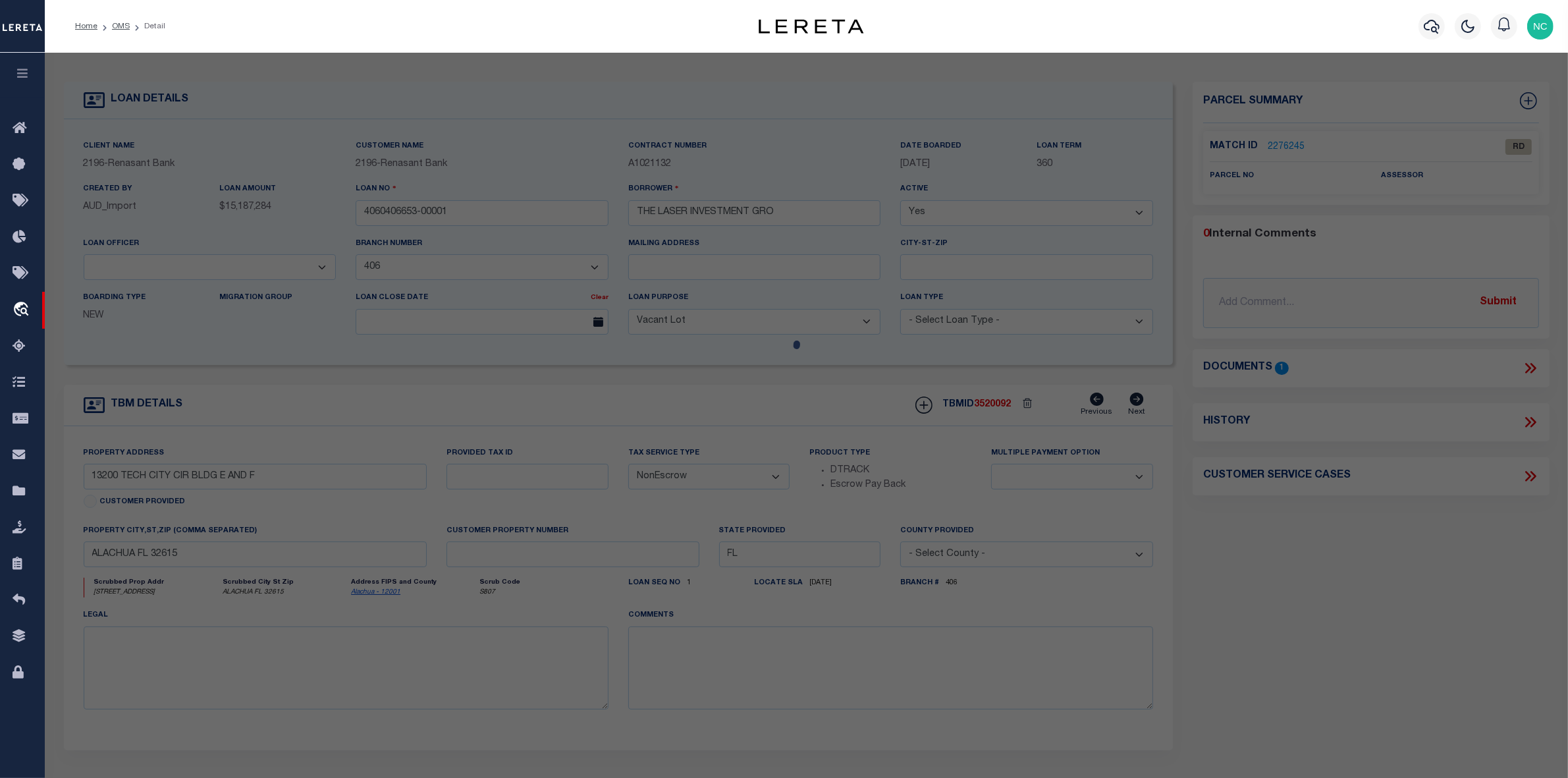
checkbox input "false"
select select "RD"
checkbox input "false"
type textarea "Document uploaded that satisfies a legal requirement, changing from [GEOGRAPHIC…"
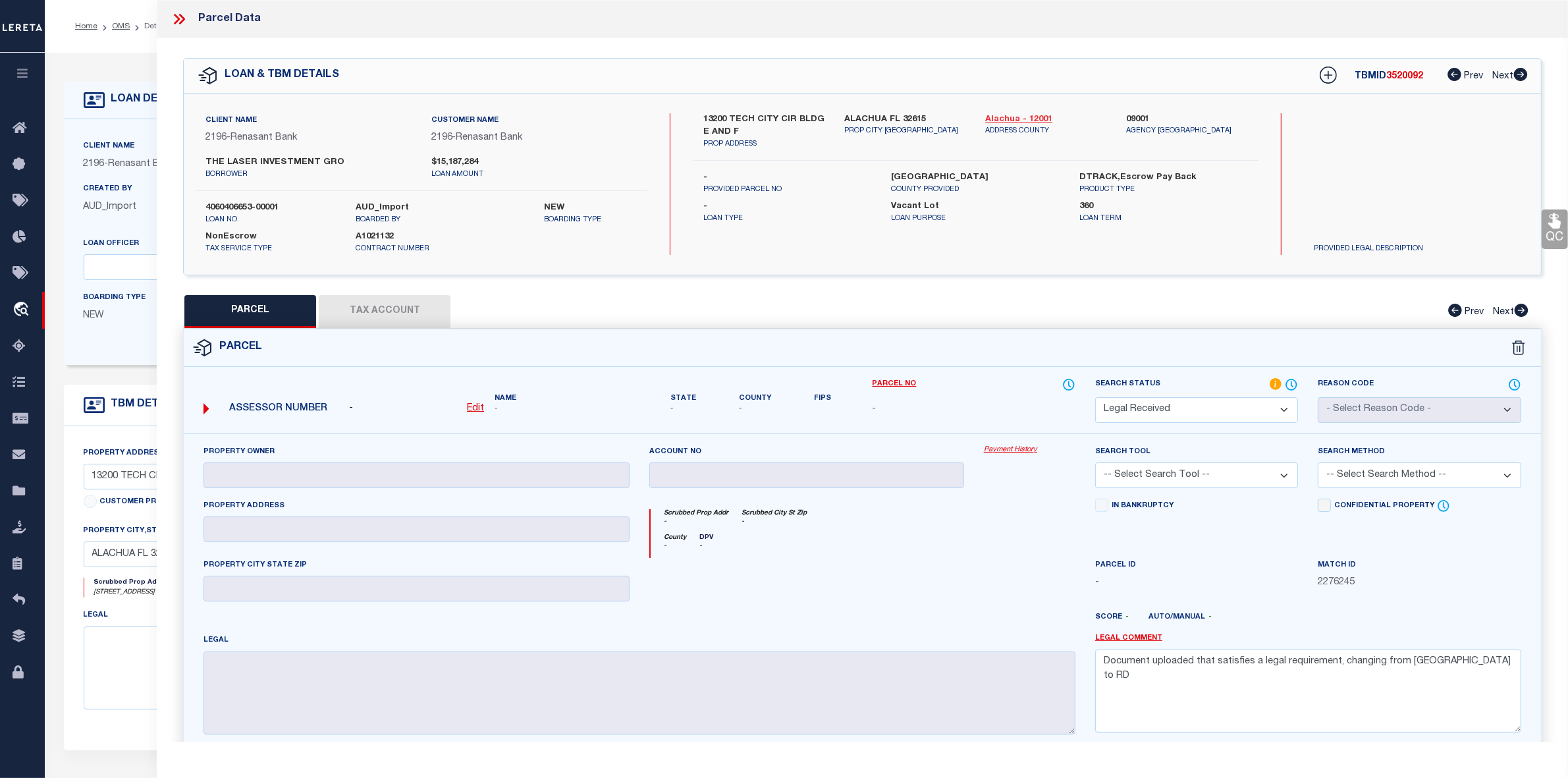
click at [1016, 116] on link "Alachua - 12001" at bounding box center [1045, 120] width 121 height 13
click at [119, 26] on link "OMS" at bounding box center [120, 26] width 18 height 8
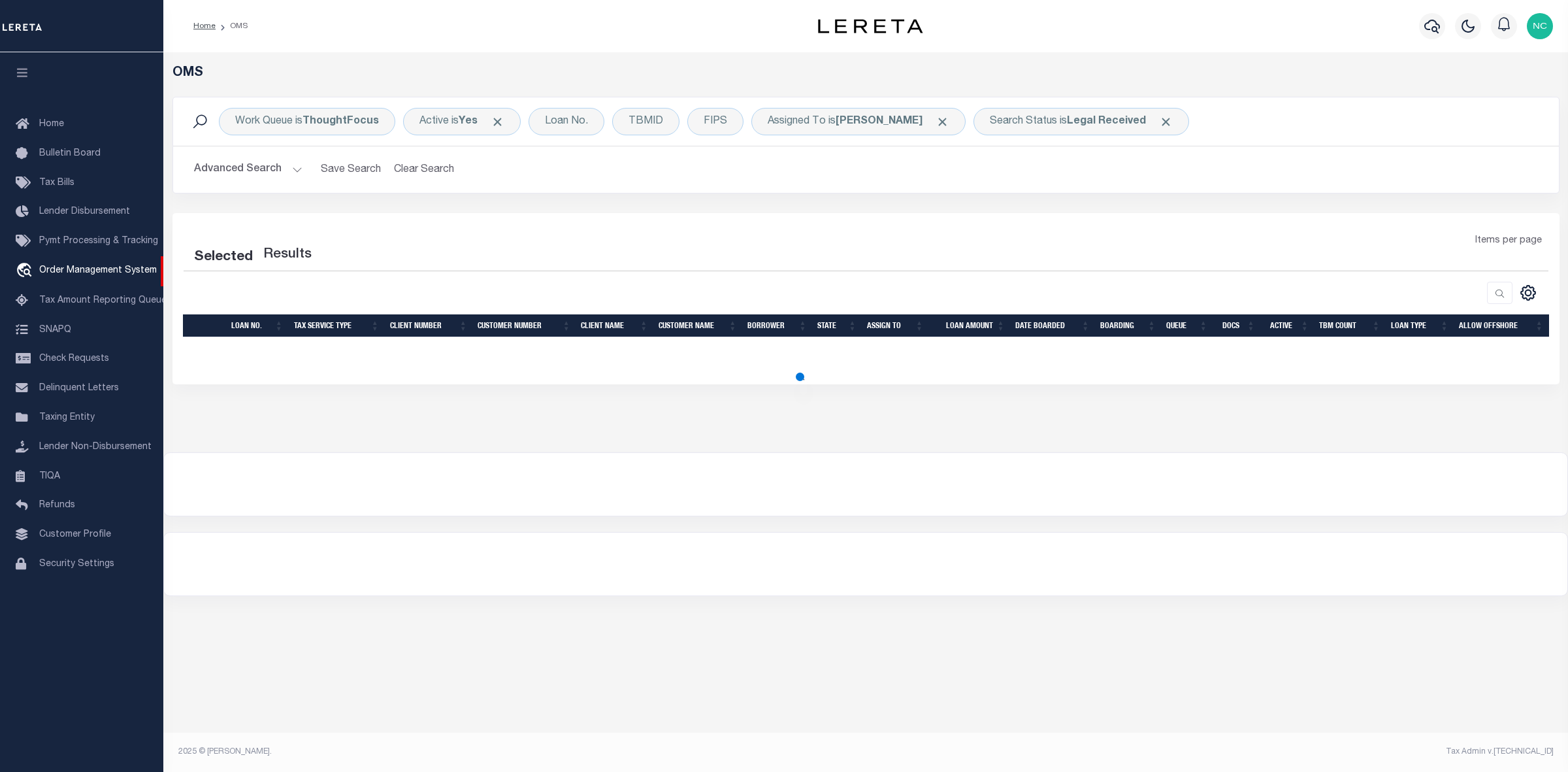
select select "200"
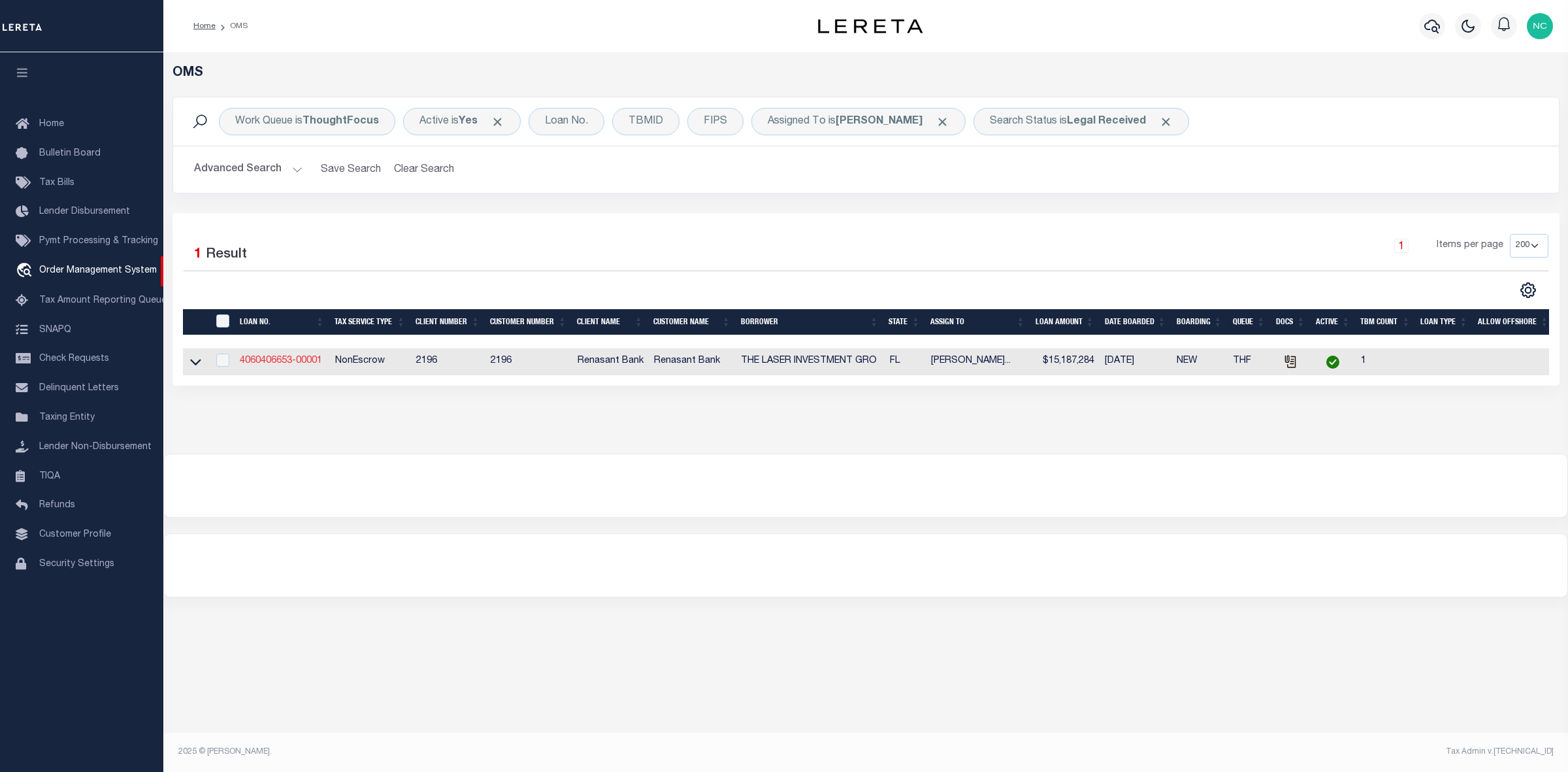
click at [302, 364] on link "4060406653-00001" at bounding box center [281, 361] width 83 height 9
type input "4060406653-00001"
type input "THE LASER INVESTMENT GRO"
select select
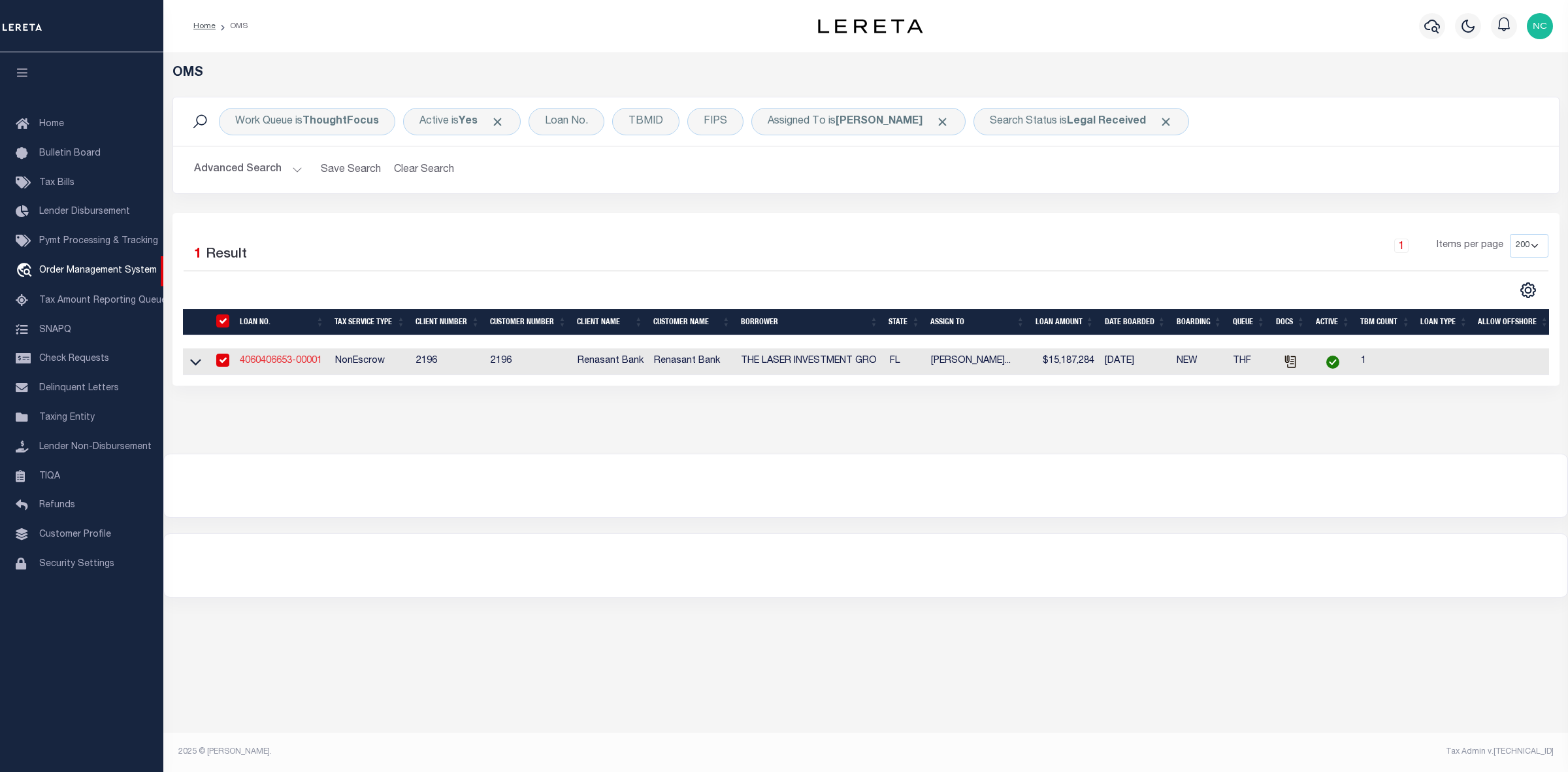
select select "400"
select select "NonEscrow"
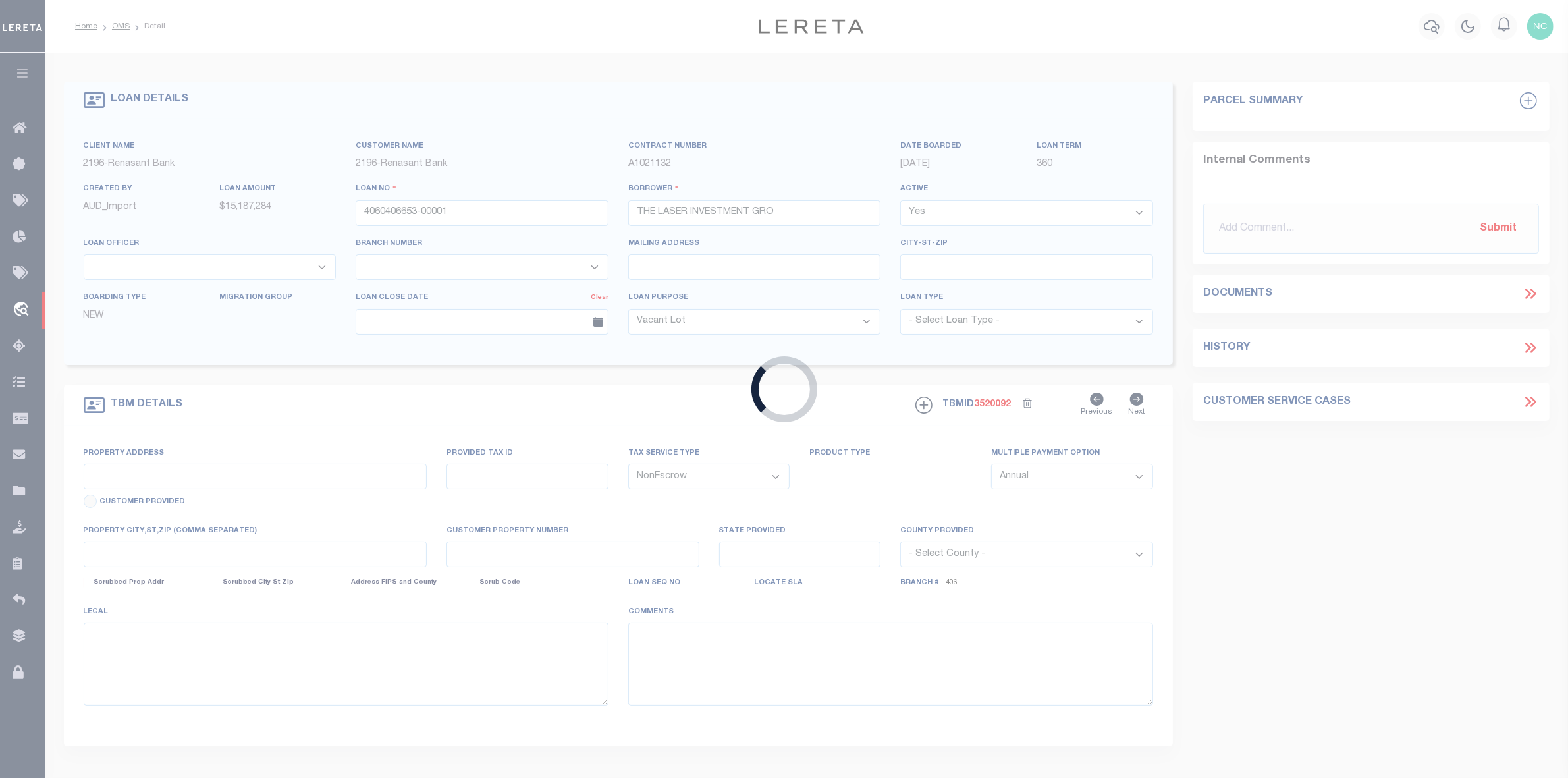
type input "13200 TECH CITY CIR BLDG E AND F"
select select
type input "ALACHUA FL 32615"
type input "FL"
select select
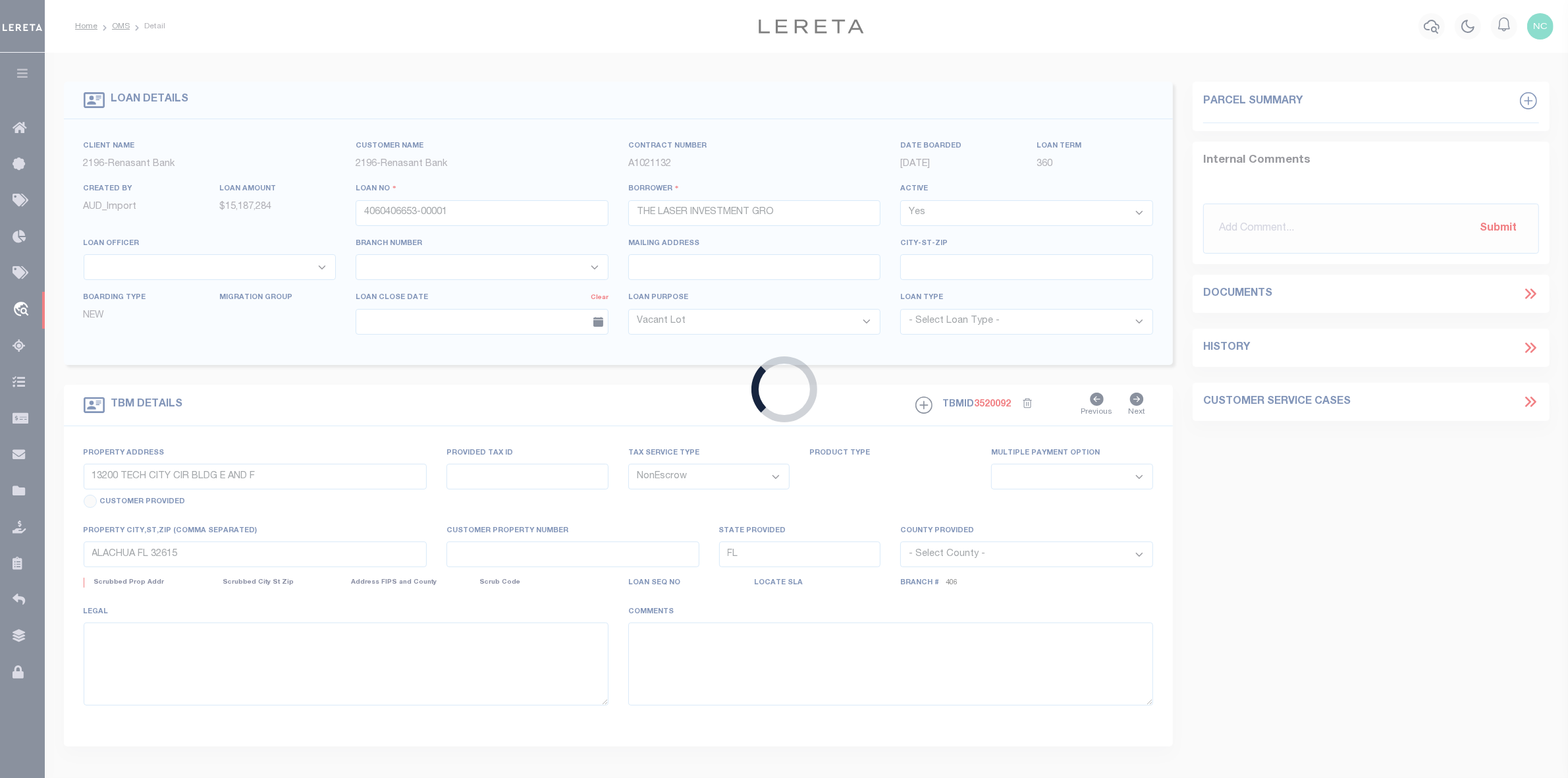
select select "164191"
select select "5153"
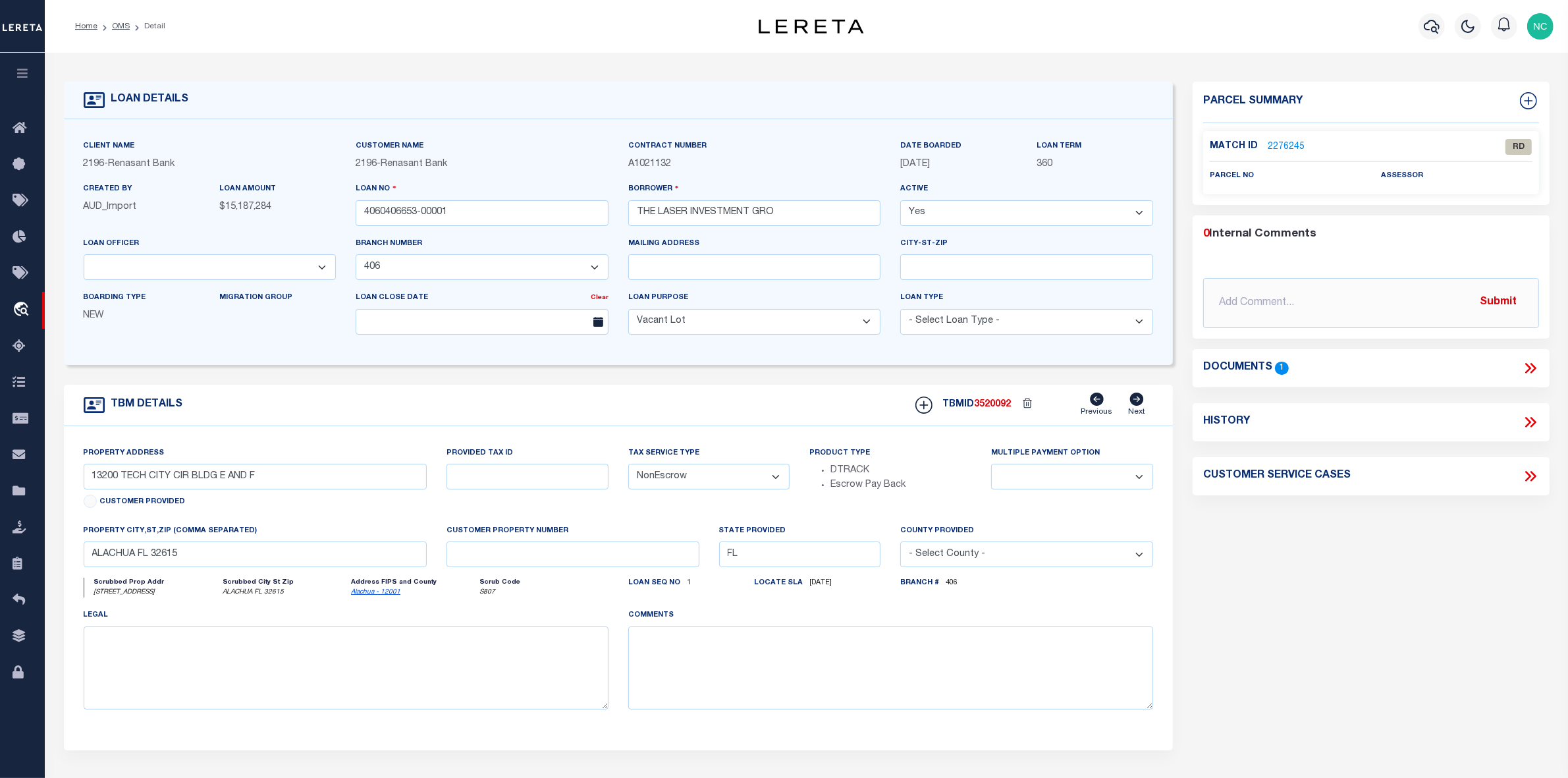
click at [1290, 145] on link "2276245" at bounding box center [1287, 147] width 37 height 14
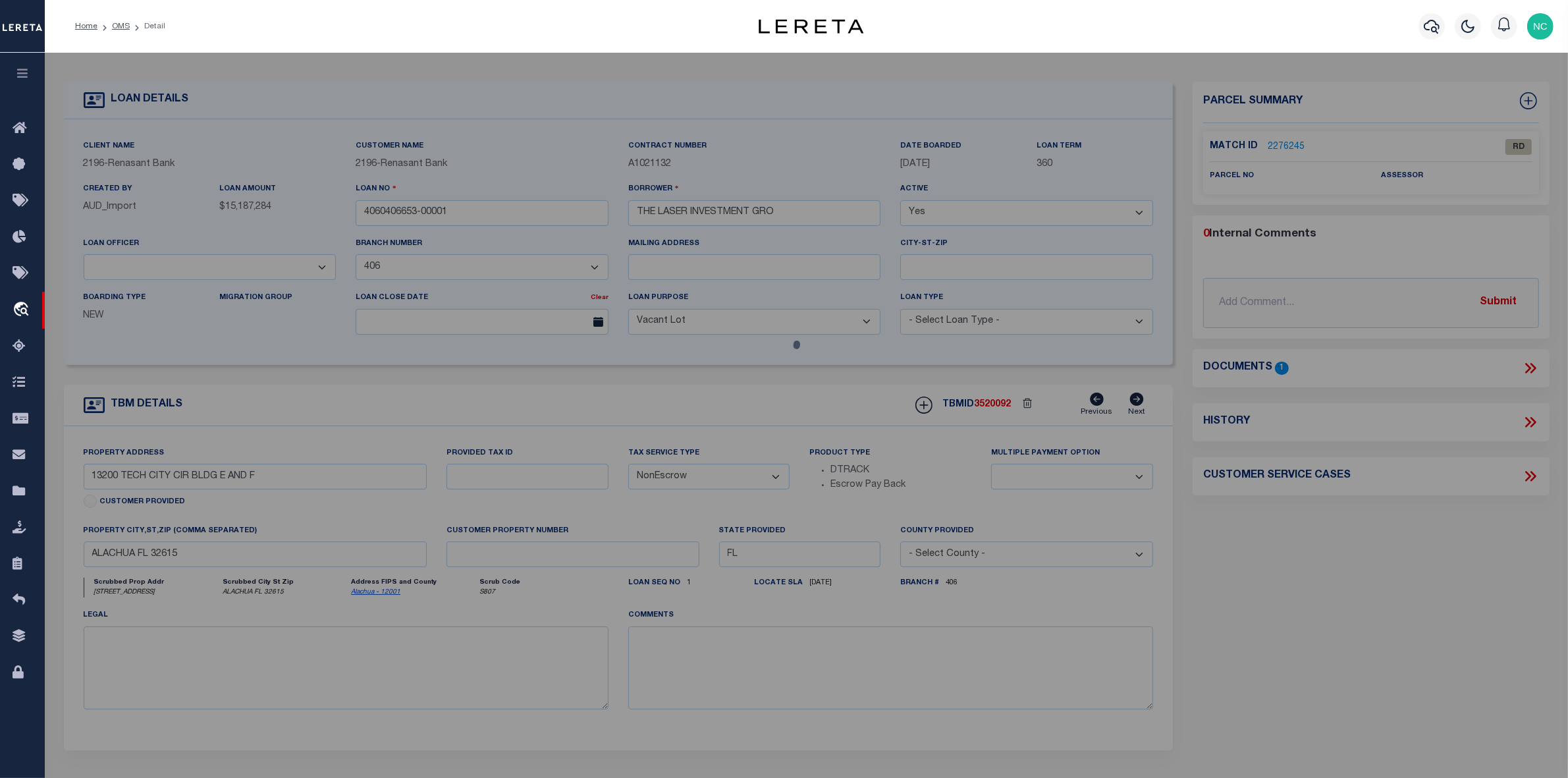
checkbox input "false"
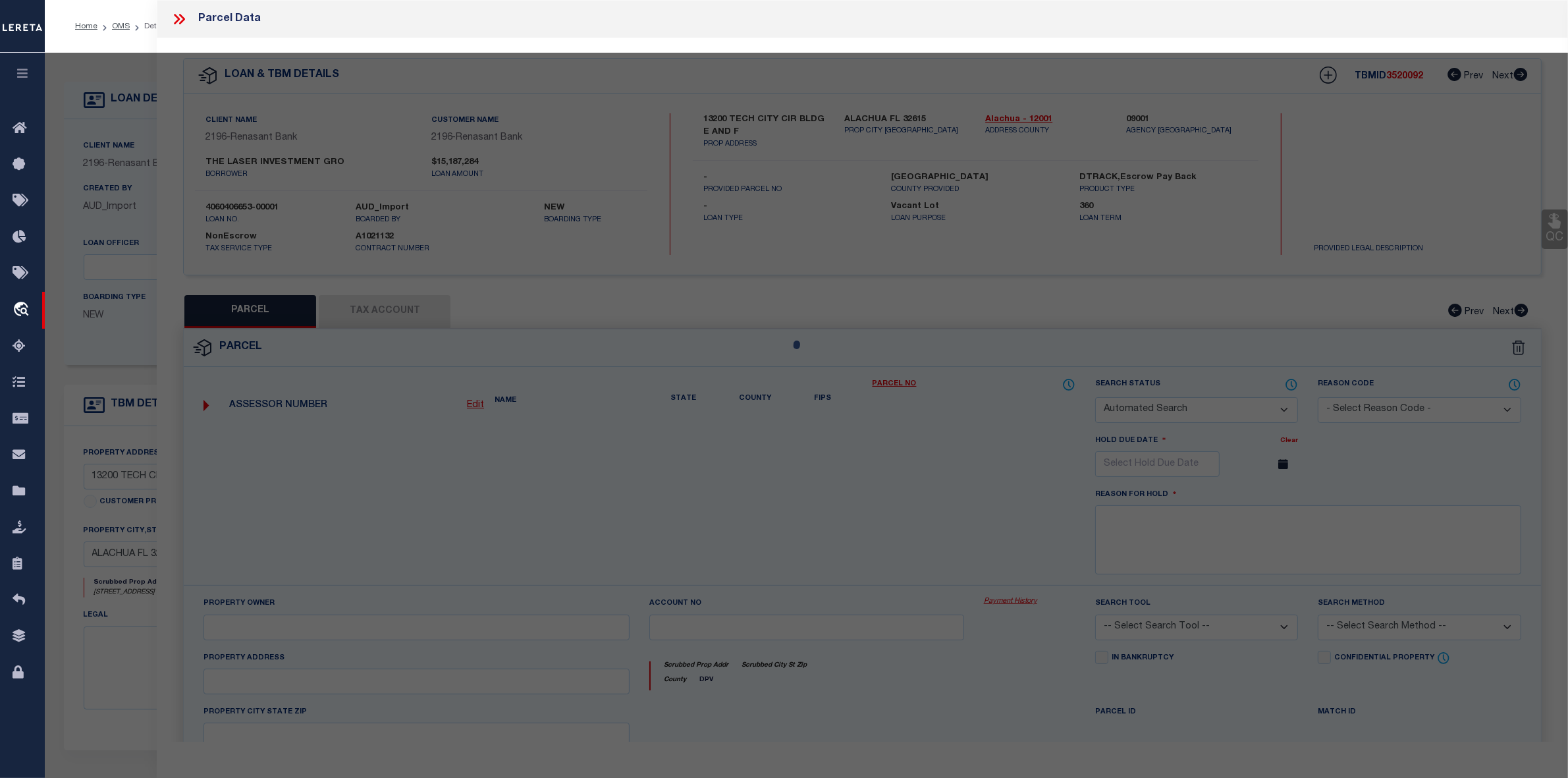
select select "RD"
checkbox input "false"
type textarea "Document uploaded that satisfies a legal requirement, changing from [GEOGRAPHIC…"
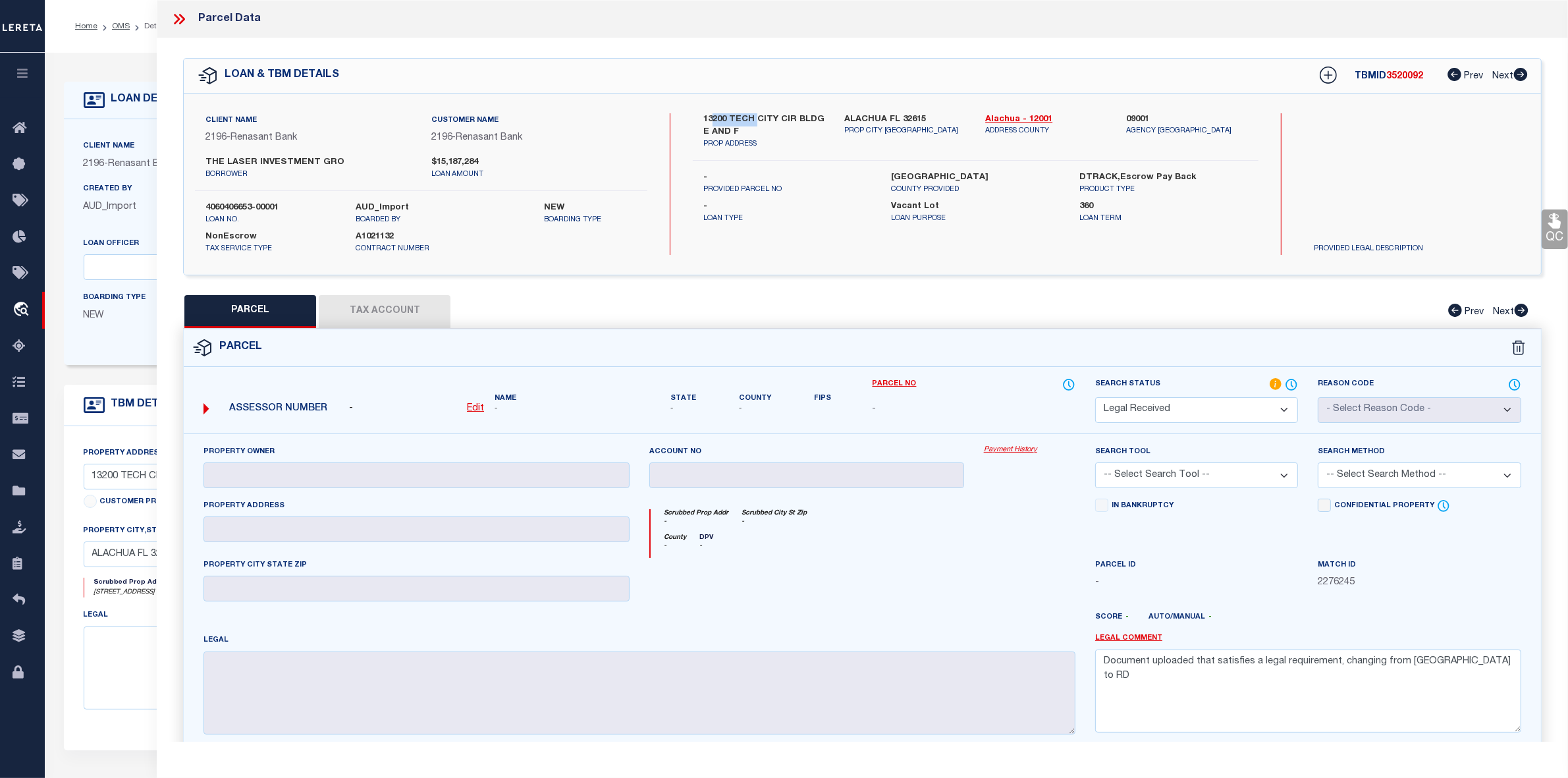
drag, startPoint x: 713, startPoint y: 119, endPoint x: 755, endPoint y: 116, distance: 42.1
click at [755, 116] on label "13200 TECH CITY CIR BLDG E AND F" at bounding box center [764, 126] width 121 height 26
click at [481, 410] on u "Edit" at bounding box center [476, 408] width 17 height 9
select select "RD"
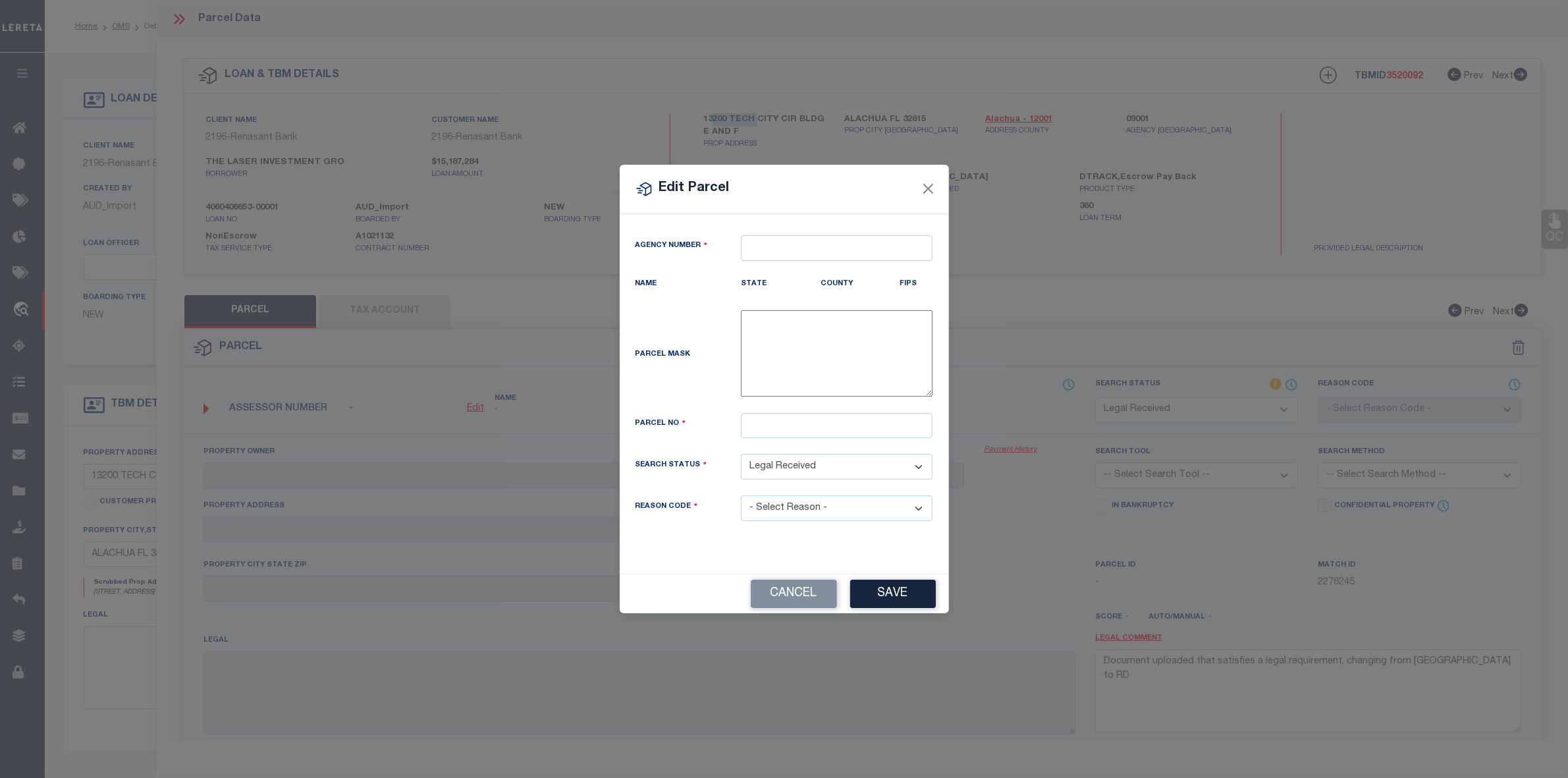
type textarea "-"
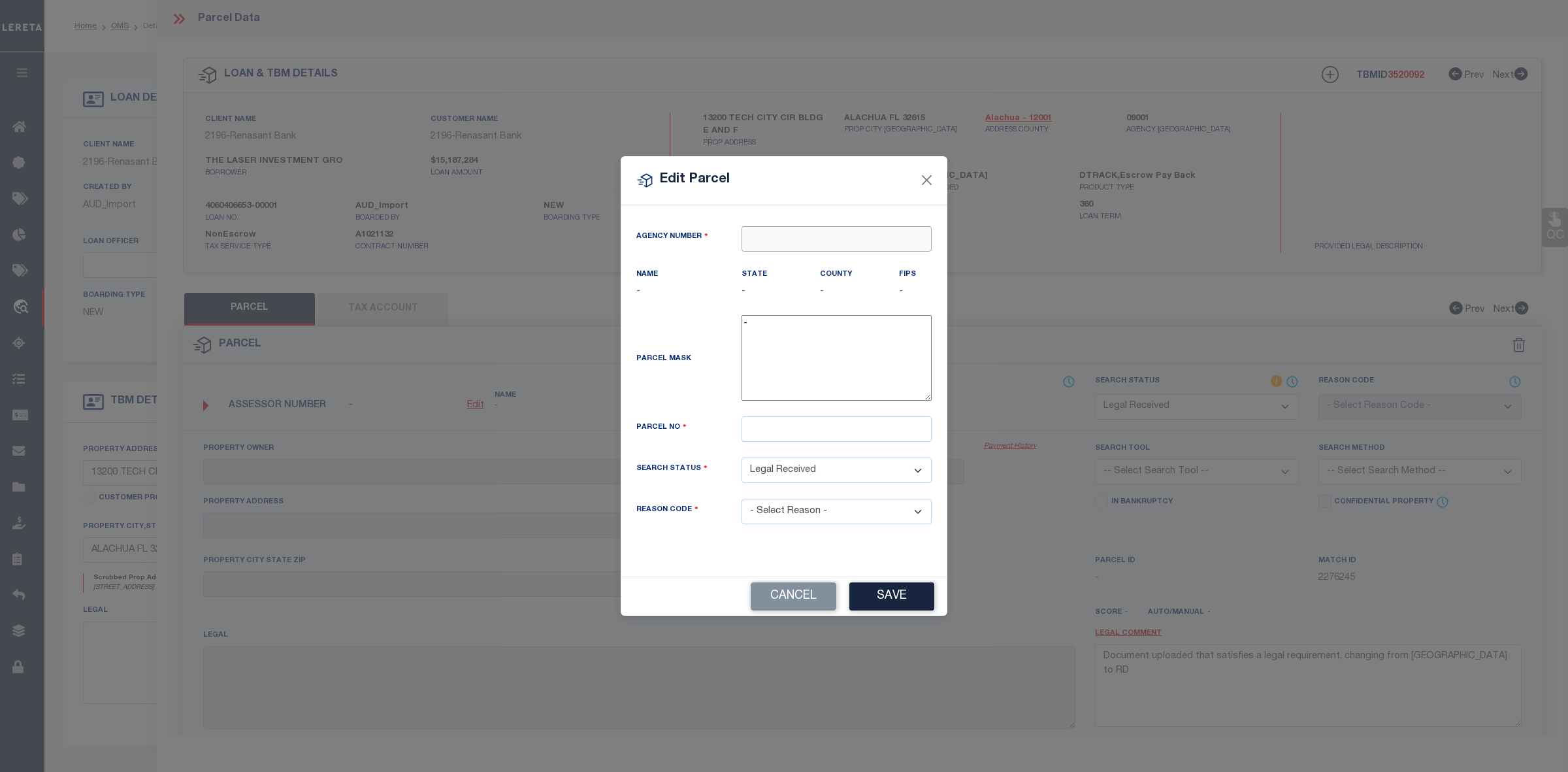
click at [794, 245] on input "text" at bounding box center [836, 239] width 190 height 26
click at [817, 259] on div "090010000 : [GEOGRAPHIC_DATA]" at bounding box center [836, 270] width 189 height 37
type input "090010000"
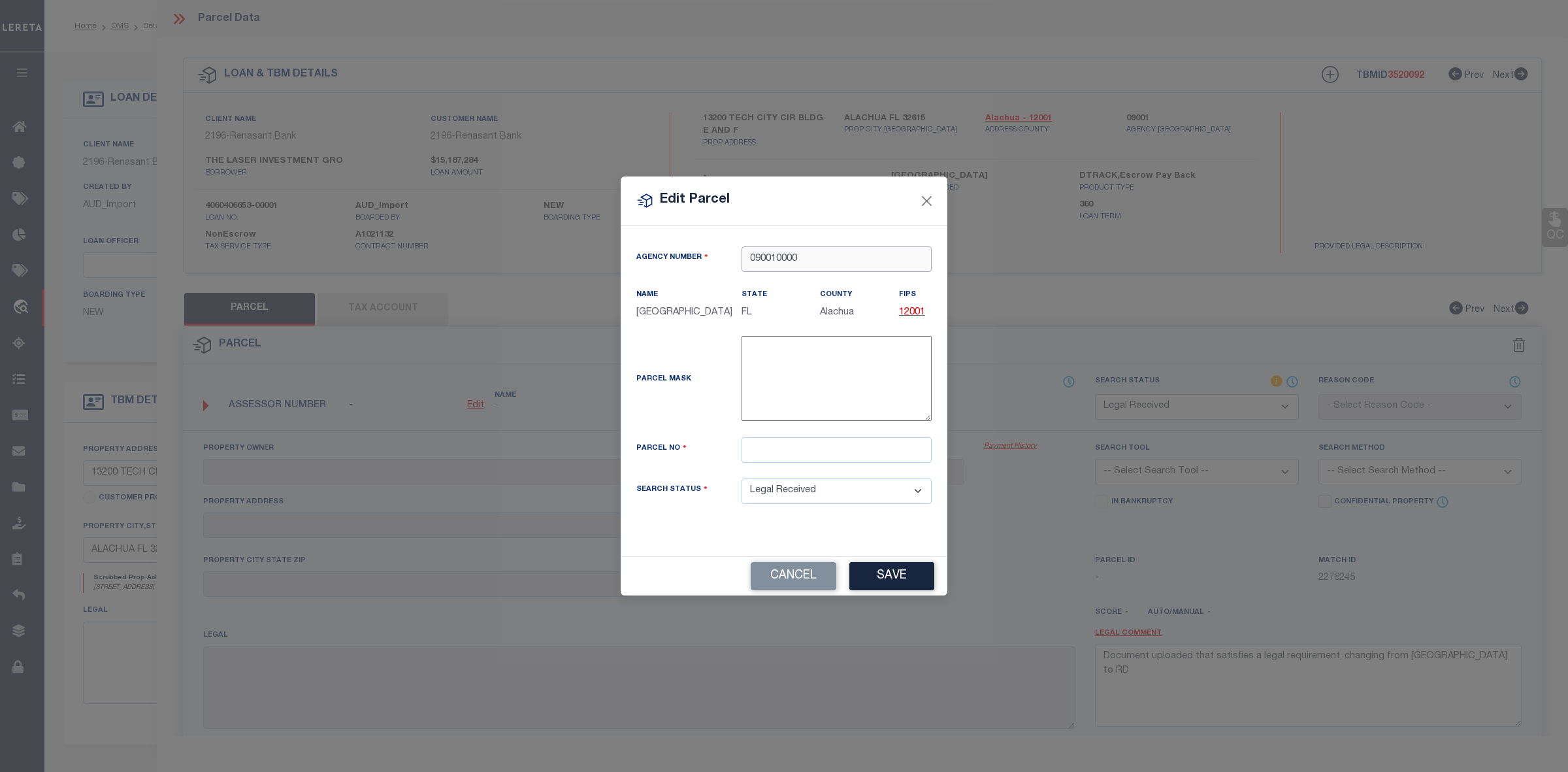
type input "090010000"
click at [776, 458] on input "text" at bounding box center [836, 450] width 190 height 26
paste input "[PHONE_NUMBER]"
type input "[PHONE_NUMBER]"
click at [897, 584] on button "Save" at bounding box center [892, 576] width 85 height 28
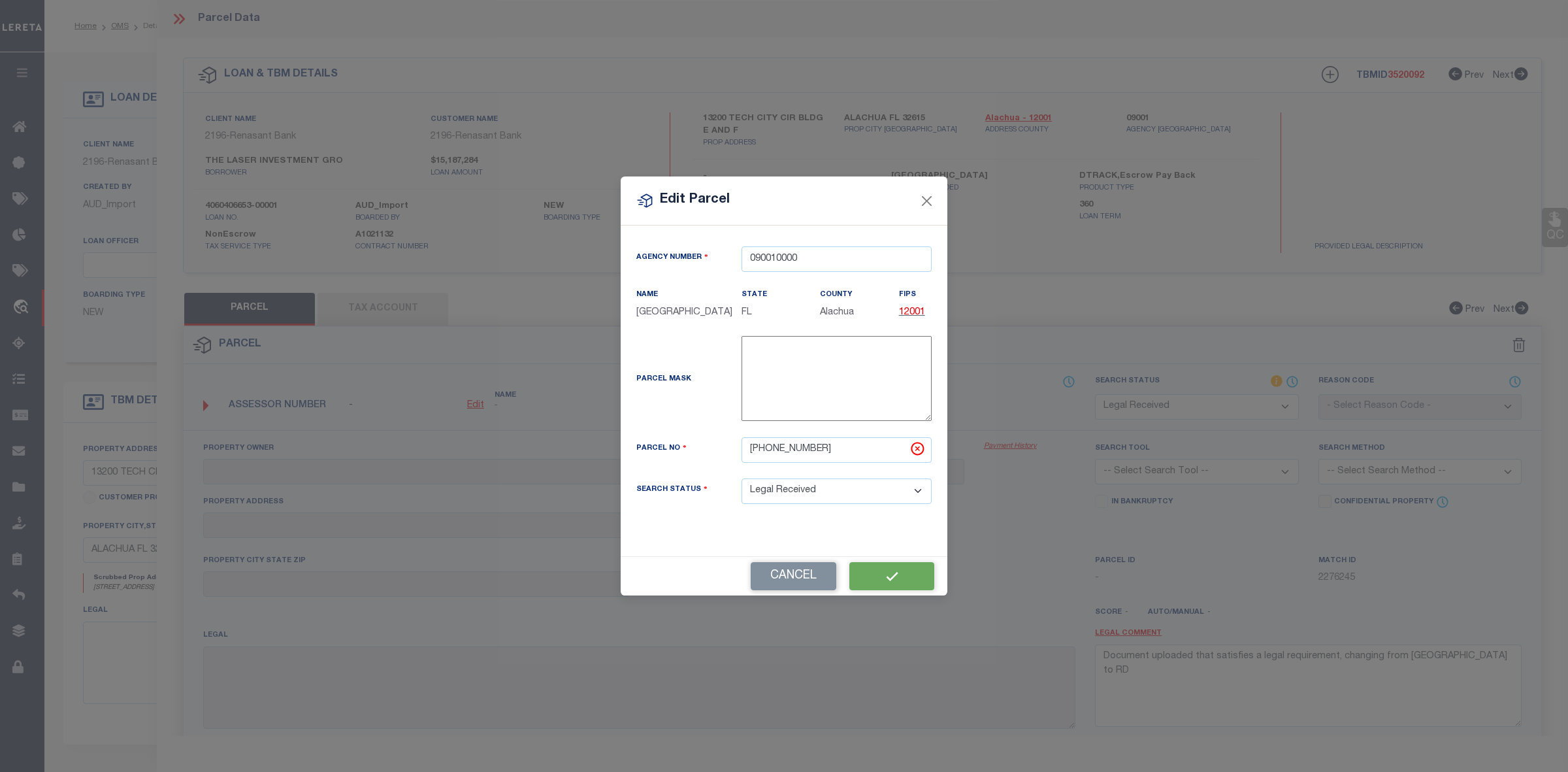
select select "RD"
checkbox input "false"
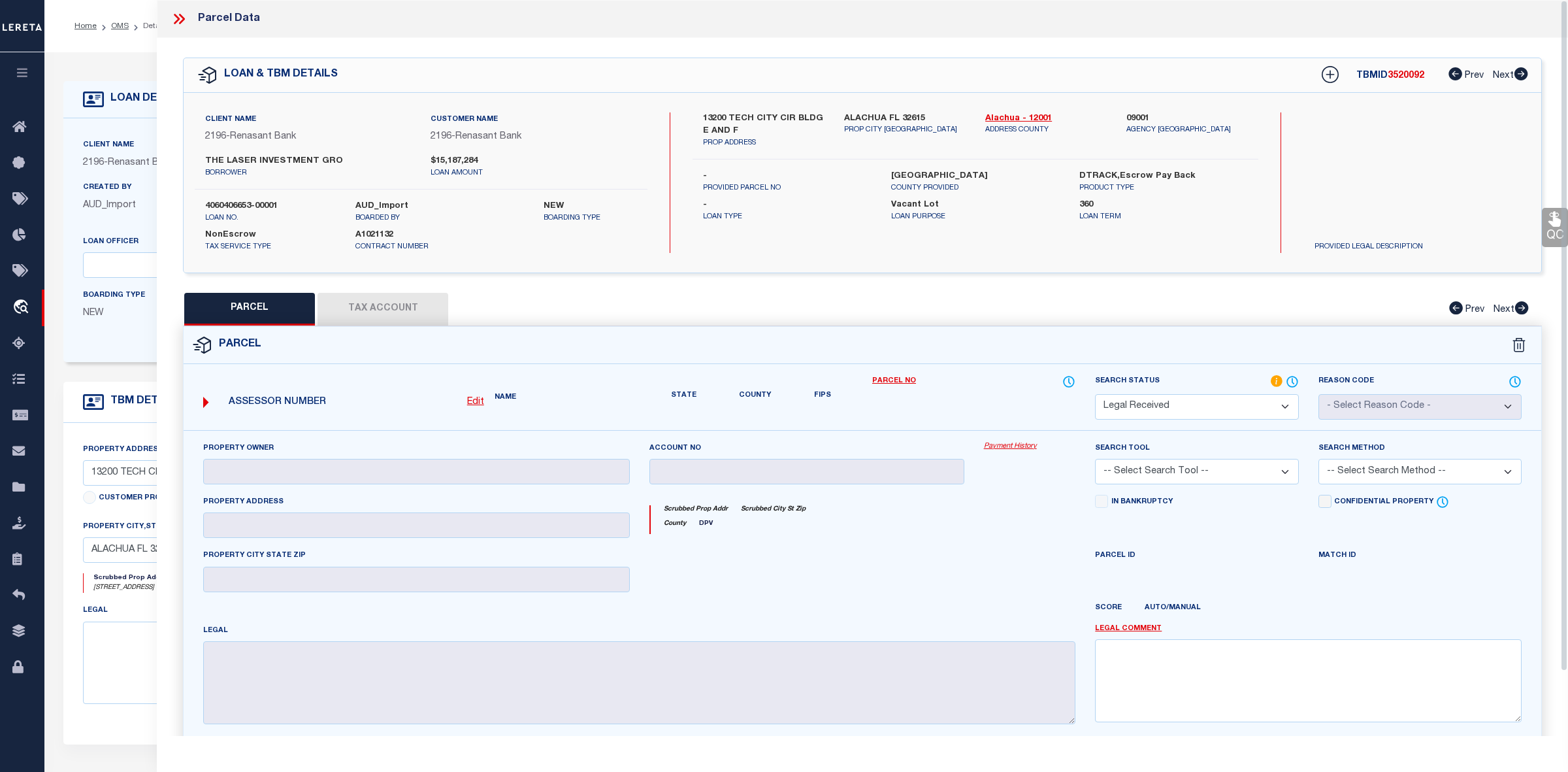
checkbox input "false"
type textarea "Document uploaded that satisfies a legal requirement, changing from [GEOGRAPHIC…"
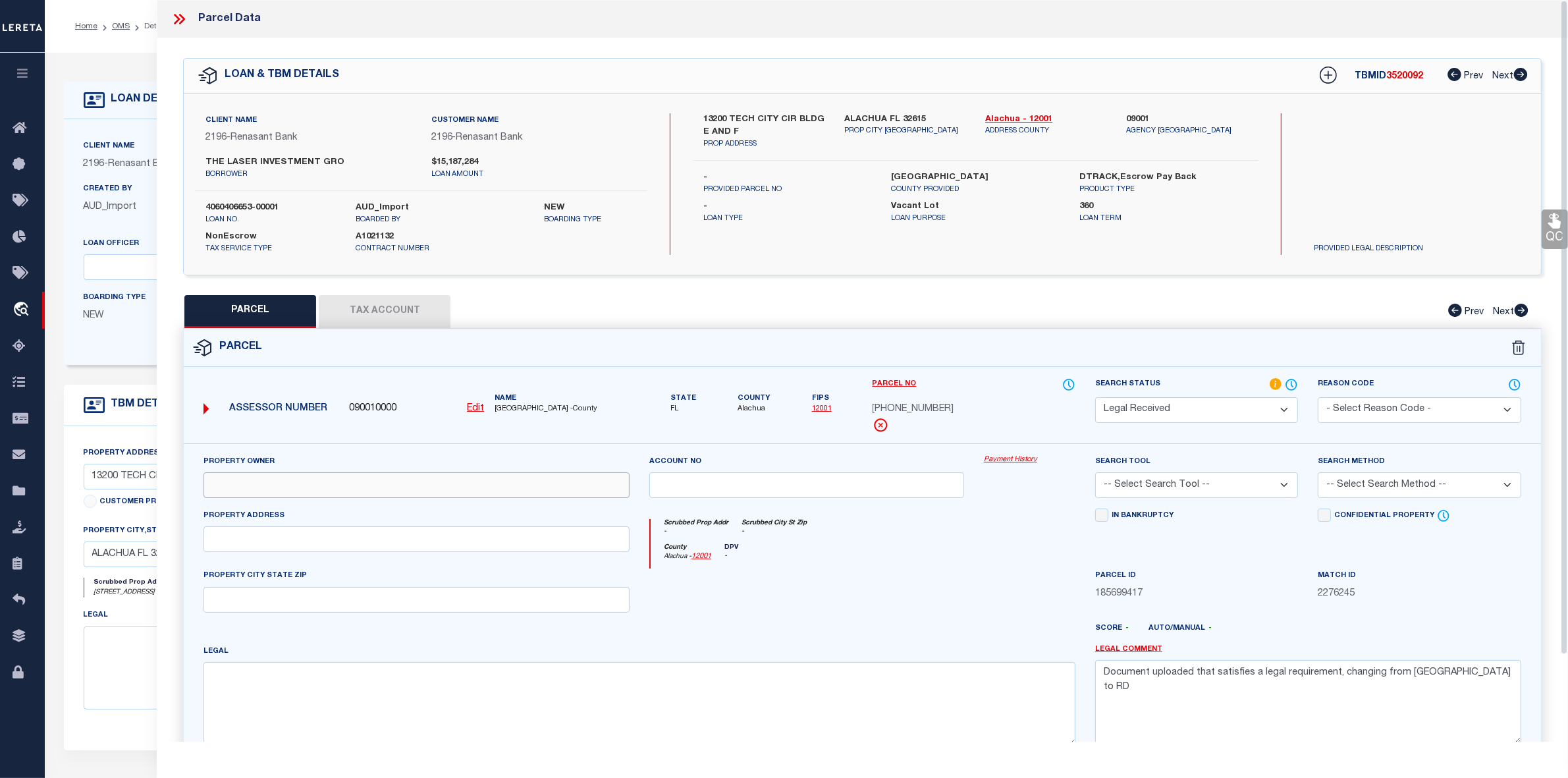
click at [302, 488] on input "text" at bounding box center [416, 485] width 426 height 26
paste input "IIP-FL 3 LLC"
type input "IIP-FL 3 LLC"
click at [303, 547] on input "text" at bounding box center [416, 539] width 426 height 26
paste input "[STREET_ADDRESS]"
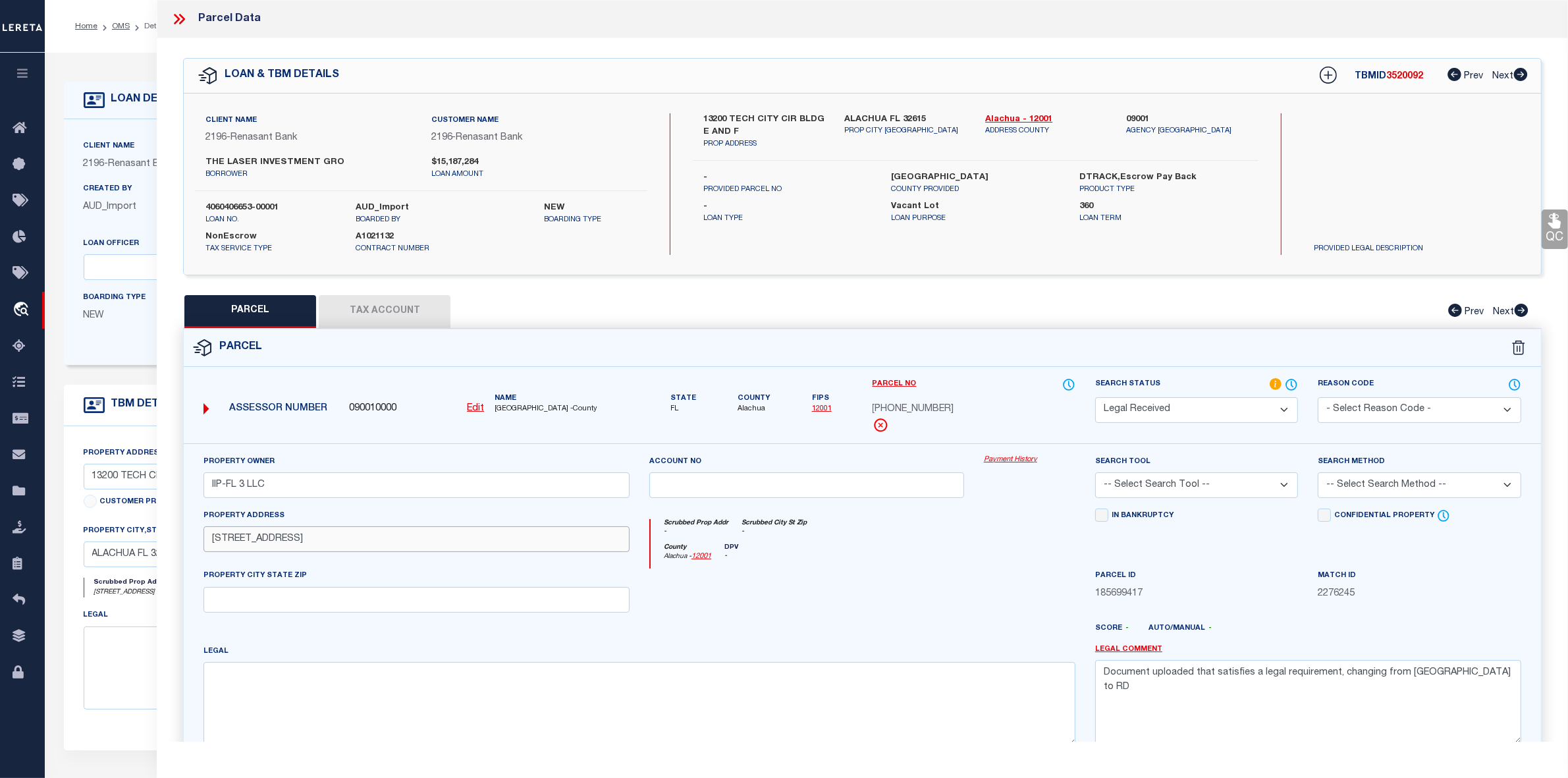
drag, startPoint x: 315, startPoint y: 541, endPoint x: 466, endPoint y: 543, distance: 151.0
click at [466, 543] on input "[STREET_ADDRESS]" at bounding box center [416, 539] width 426 height 26
type input "[STREET_ADDRESS]"
click at [262, 600] on input "text" at bounding box center [416, 600] width 426 height 26
paste input "ALACHUA, FL 32615"
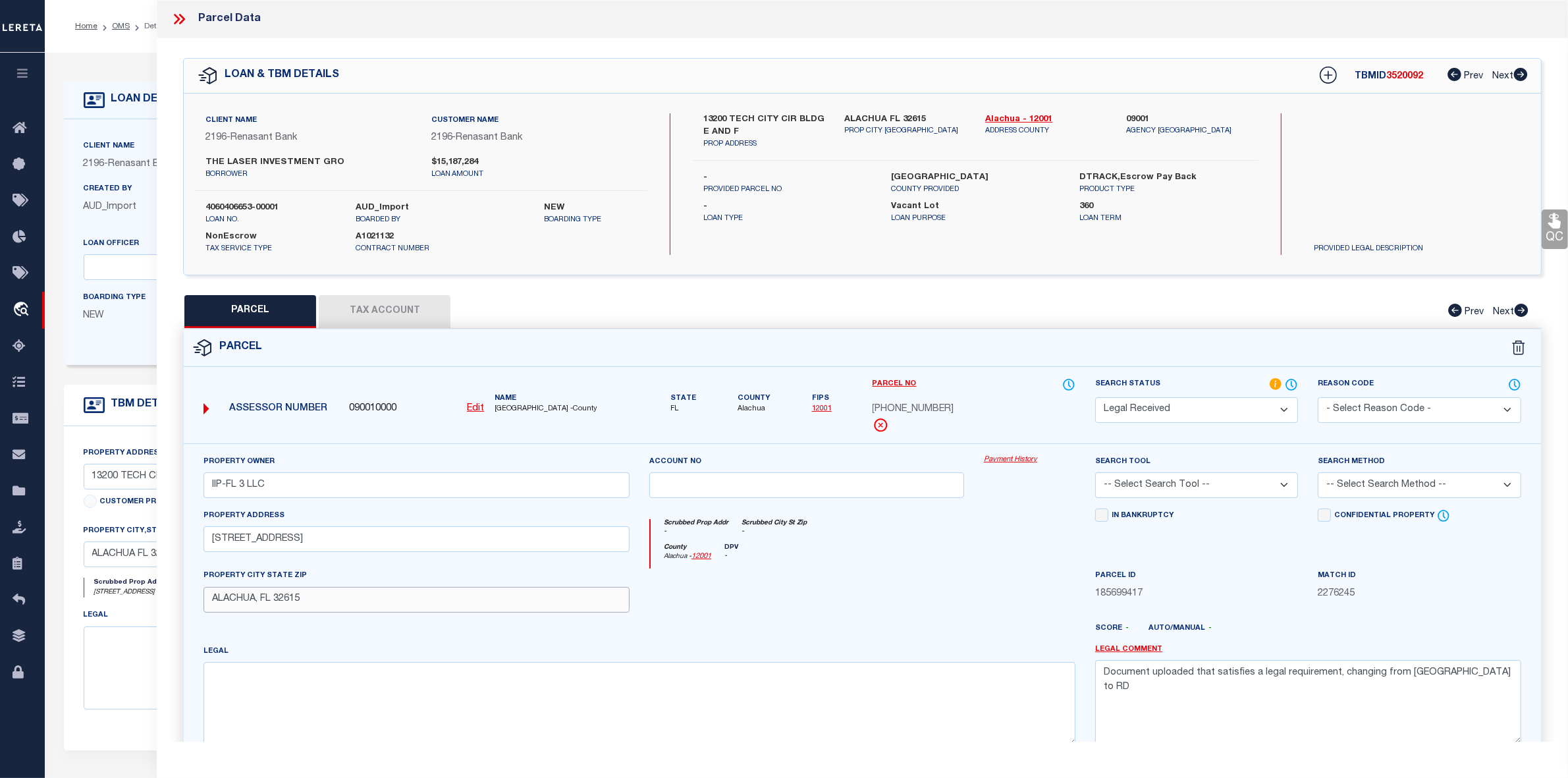
click at [215, 602] on input "ALACHUA, FL 32615" at bounding box center [416, 600] width 426 height 26
type input "ALACHUA, FL 32615"
click at [274, 687] on textarea at bounding box center [640, 704] width 872 height 83
paste textarea "COM SE COR SEC W 1313.40 FT N 218.99 FT N 72 DEG 51 MIN 47 SEC W 171.11 FT NWLY…"
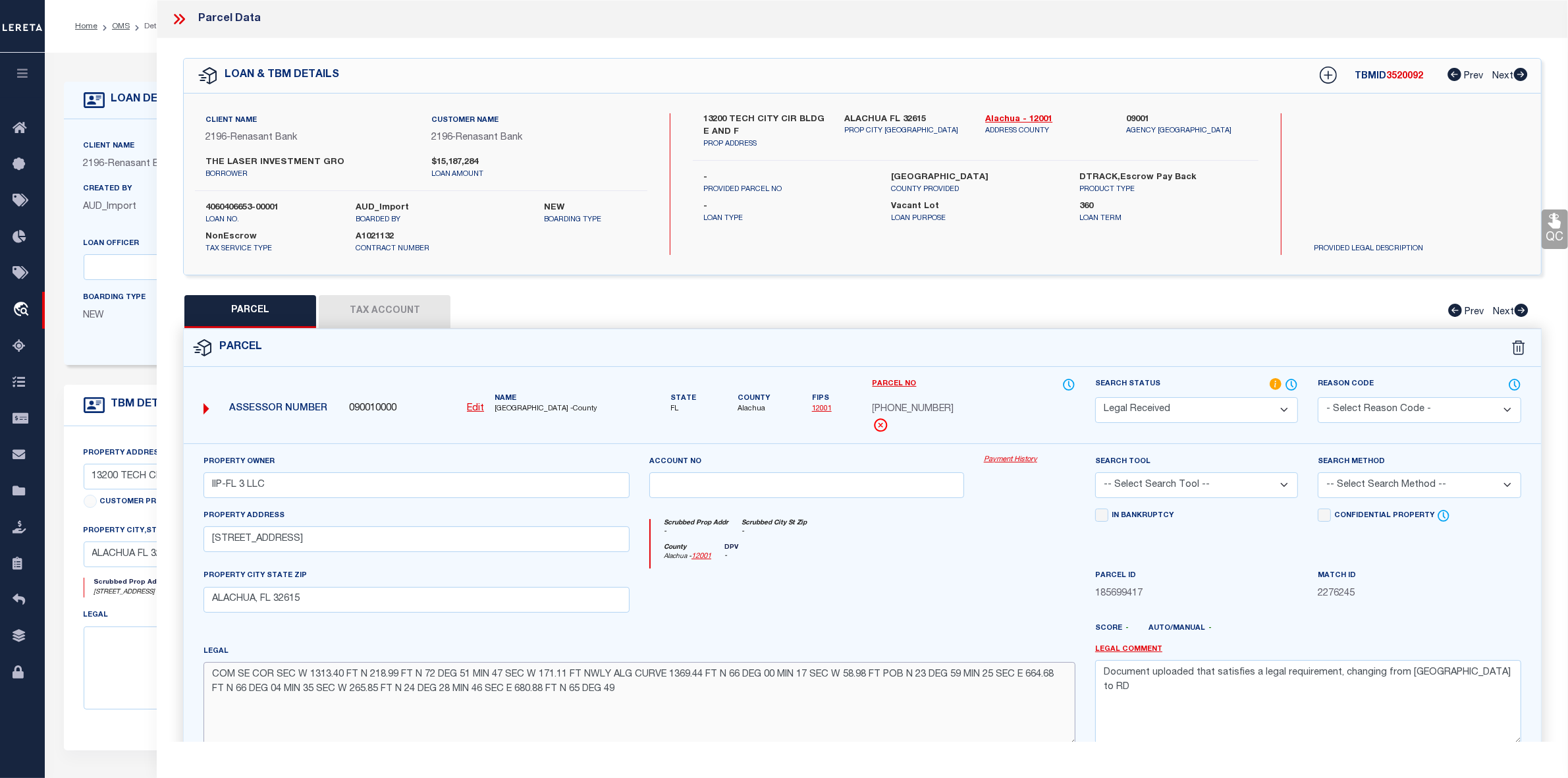
scroll to position [136, 0]
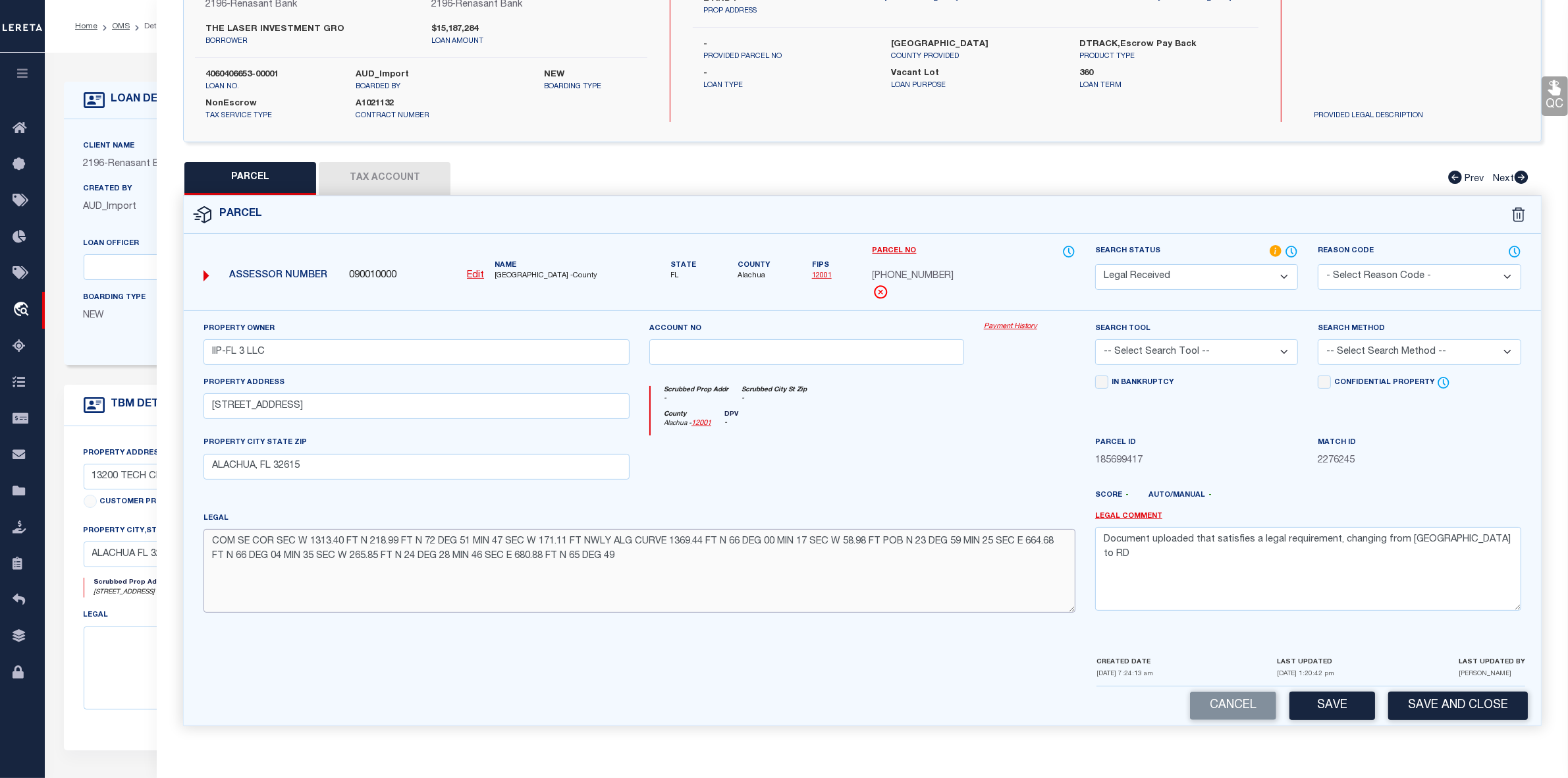
type textarea "COM SE COR SEC W 1313.40 FT N 218.99 FT N 72 DEG 51 MIN 47 SEC W 171.11 FT NWLY…"
click at [1135, 344] on select "-- Select Search Tool -- 3rd Party Website Agency File Agency Website ATLS CNV-…" at bounding box center [1197, 352] width 203 height 26
select select "AGW"
click at [1096, 339] on select "-- Select Search Tool -- 3rd Party Website Agency File Agency Website ATLS CNV-…" at bounding box center [1197, 352] width 203 height 26
click at [1345, 356] on select "-- Select Search Method -- Property Address Legal Liability Info Provided" at bounding box center [1419, 352] width 203 height 26
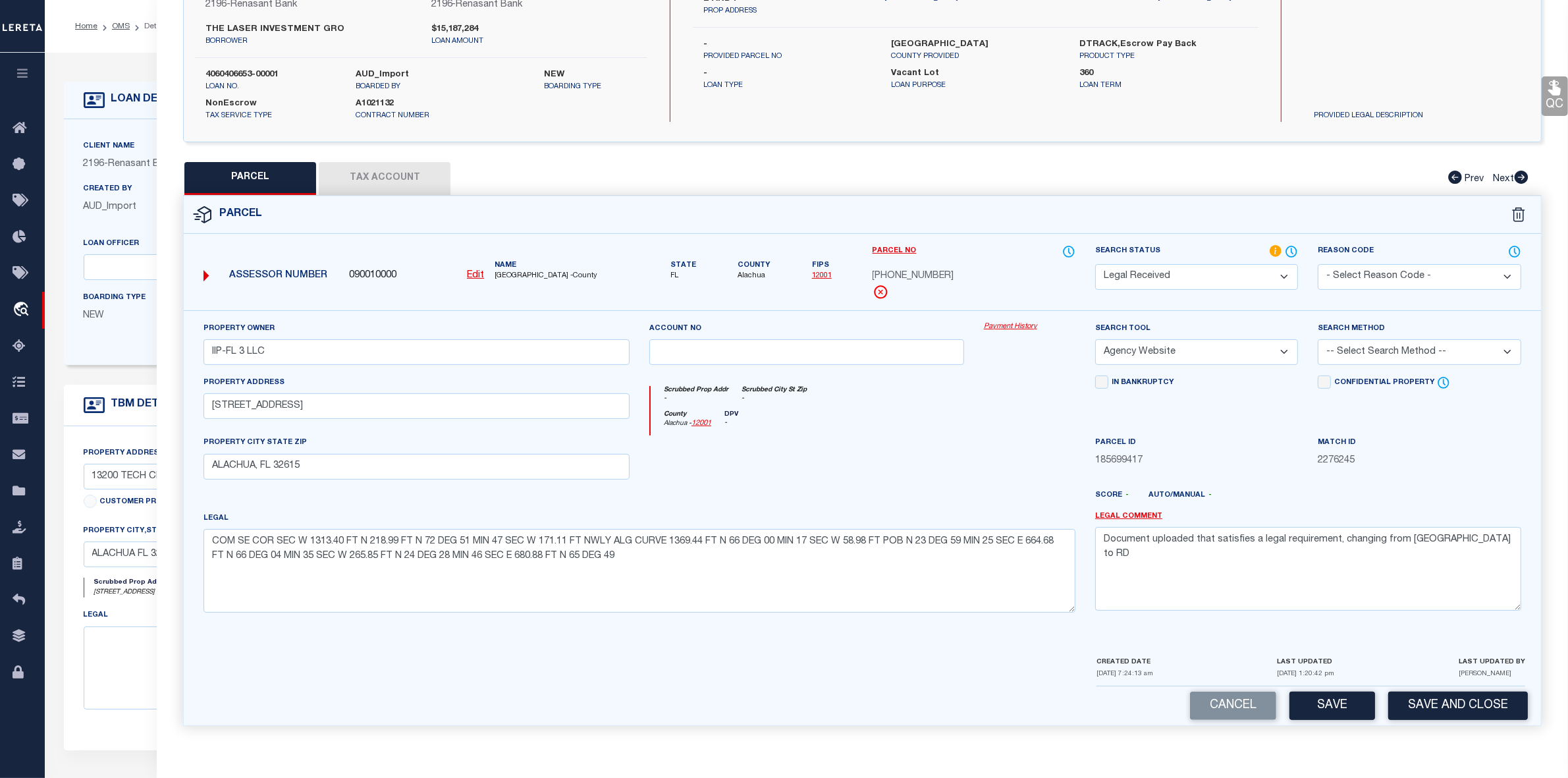
select select "LEG"
click at [1318, 339] on select "-- Select Search Method -- Property Address Legal Liability Info Provided" at bounding box center [1419, 352] width 203 height 26
click at [1324, 706] on button "Save" at bounding box center [1333, 706] width 86 height 28
select select "AS"
select select
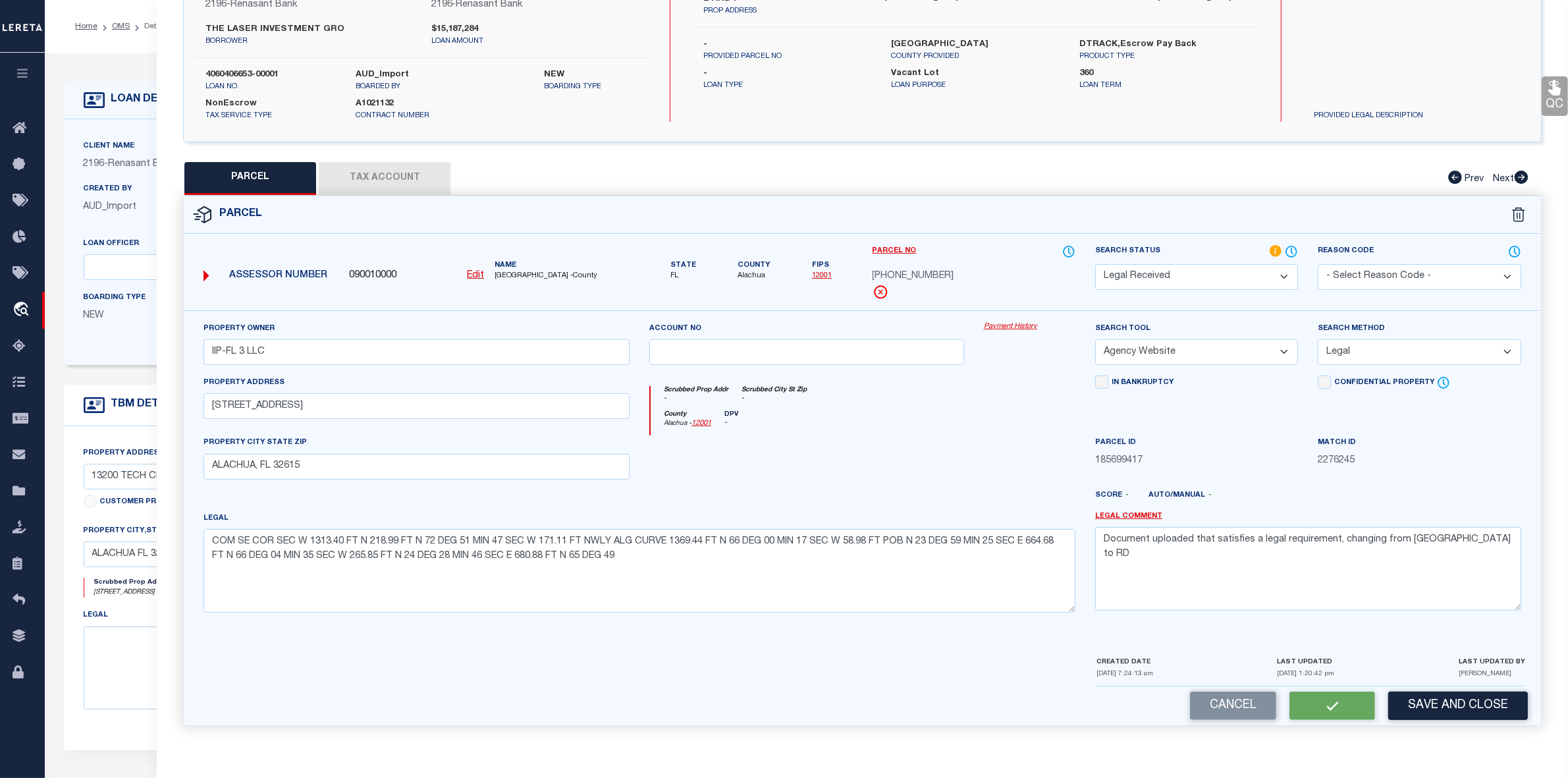
select select
checkbox input "false"
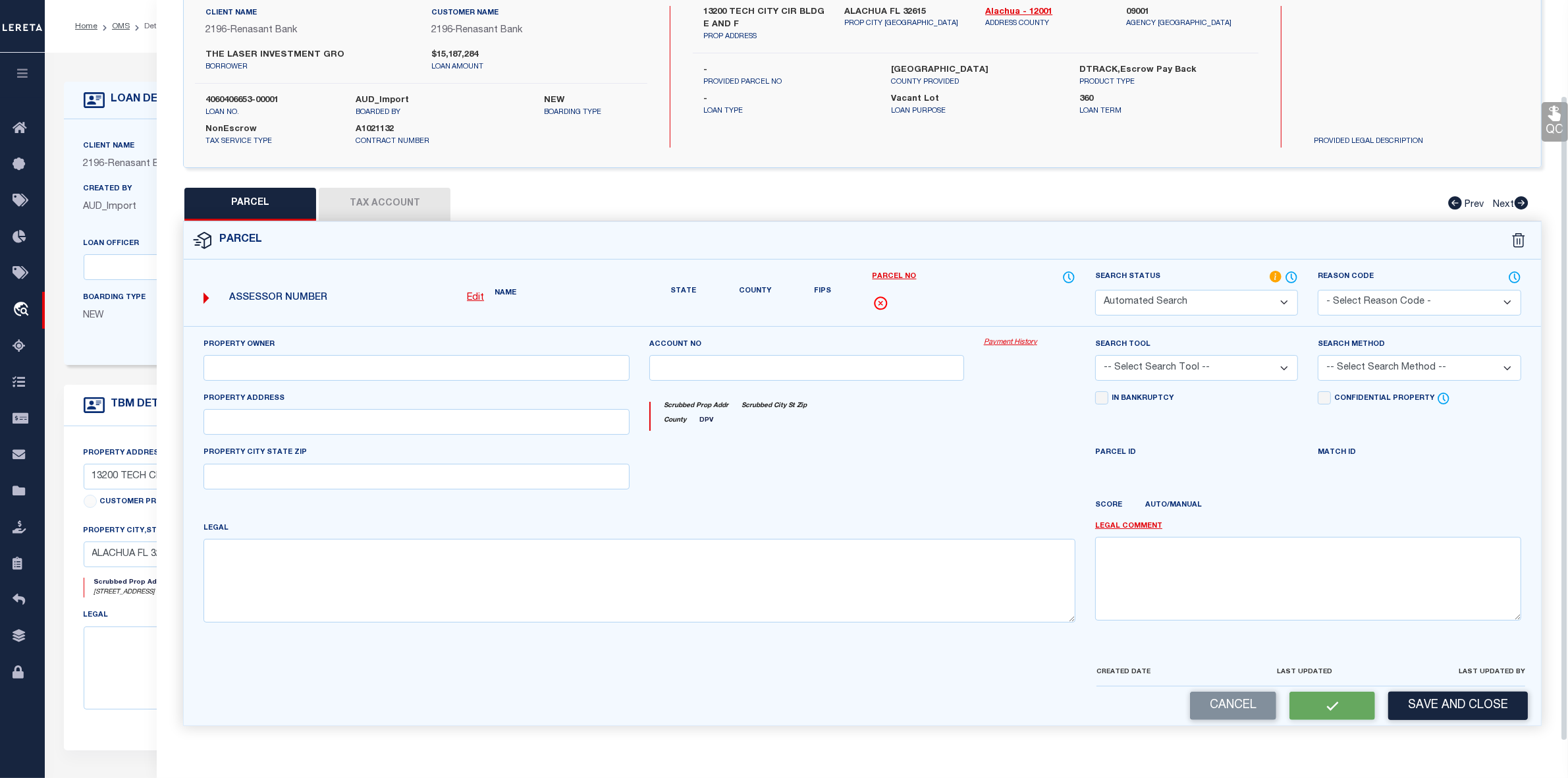
select select "RD"
type input "IIP-FL 3 LLC"
select select "AGW"
select select "LEG"
type input "[STREET_ADDRESS]"
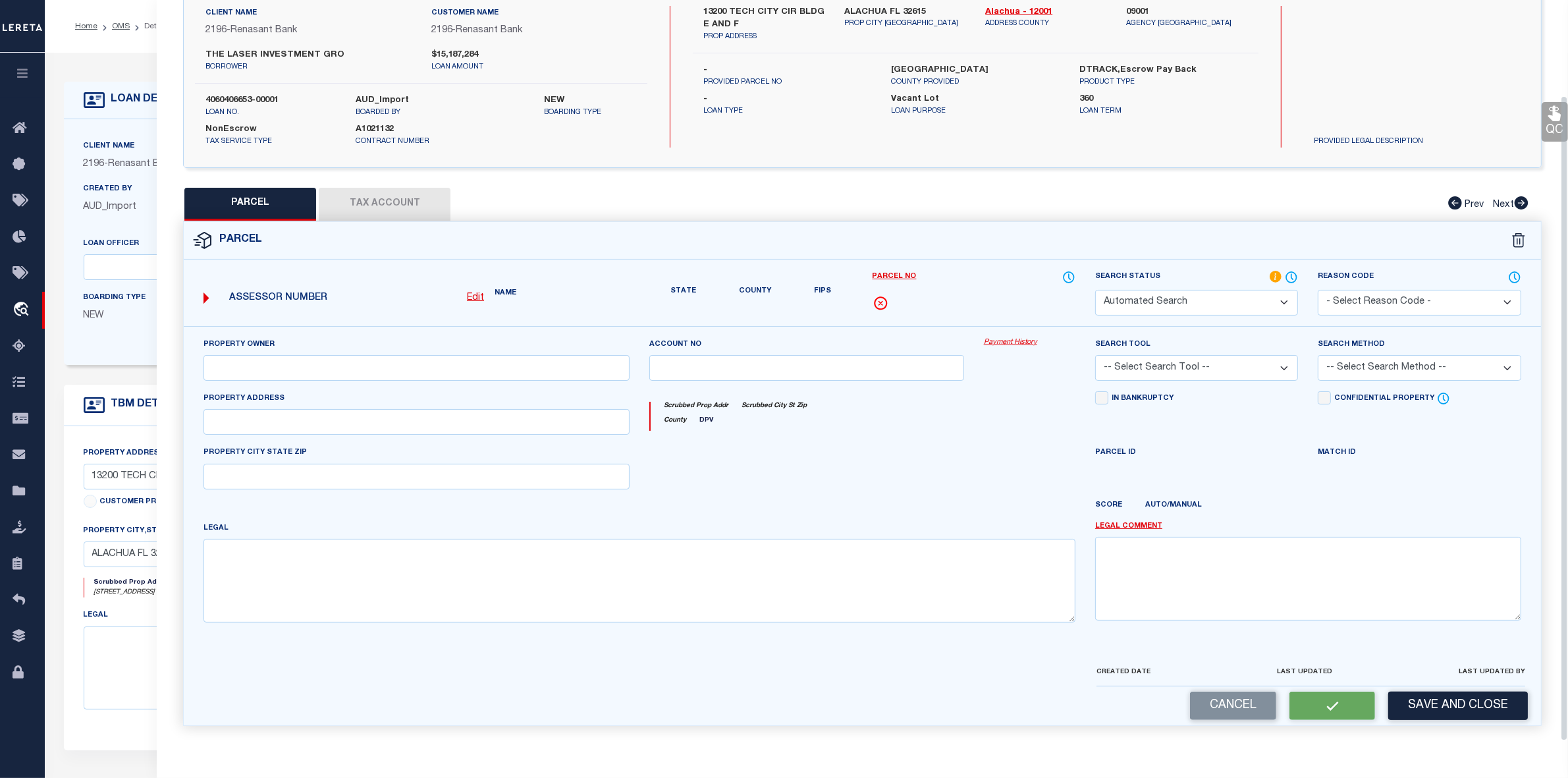
type input "ALACHUA, FL 32615"
type textarea "COM SE COR SEC W 1313.40 FT N 218.99 FT N 72 DEG 51 MIN 47 SEC W 171.11 FT NWLY…"
type textarea "Document uploaded that satisfies a legal requirement, changing from [GEOGRAPHIC…"
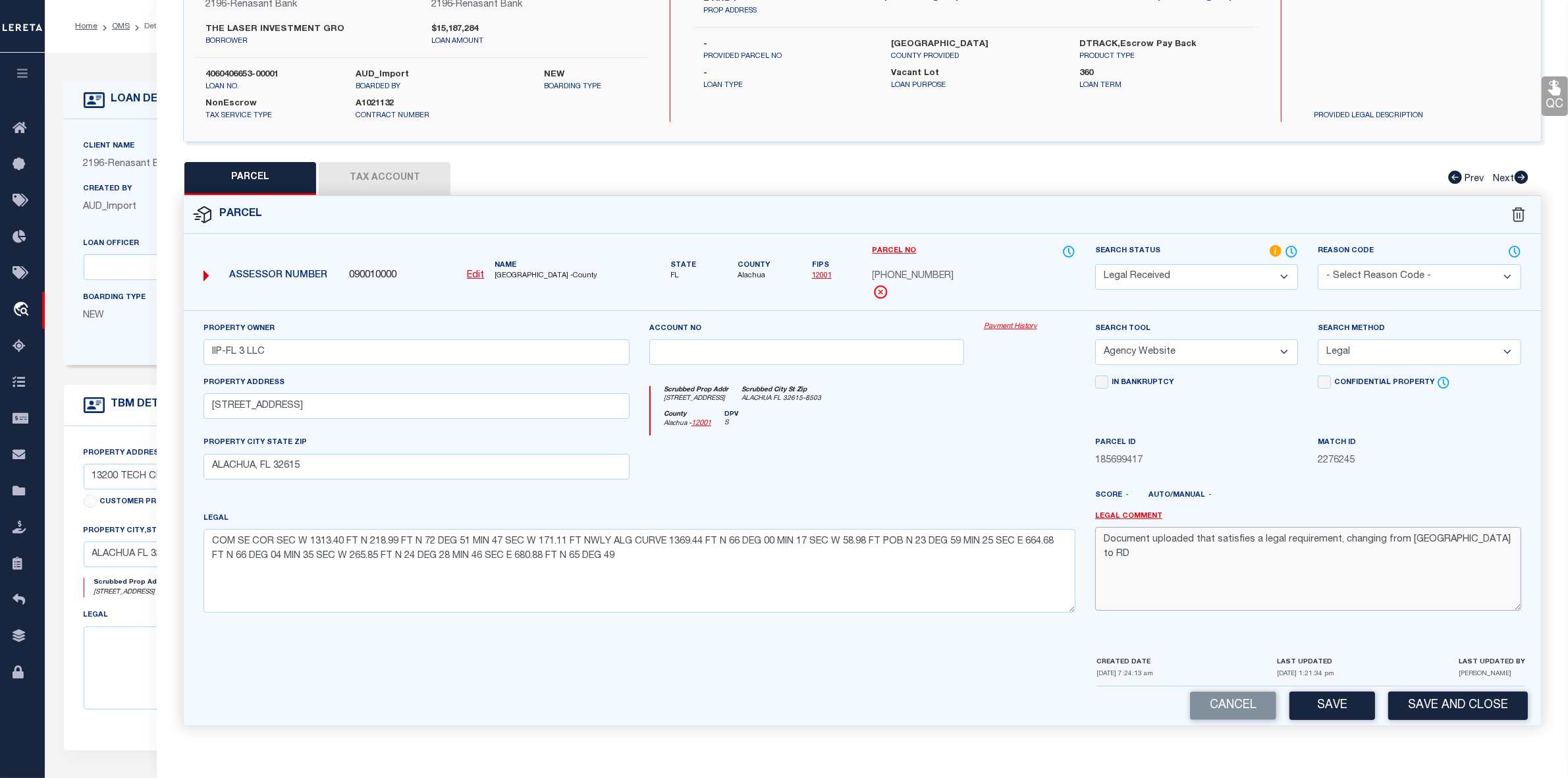
click at [1177, 542] on textarea "Document uploaded that satisfies a legal requirement, changing from [GEOGRAPHIC…" at bounding box center [1308, 568] width 426 height 83
click at [1342, 709] on button "Save" at bounding box center [1333, 706] width 86 height 28
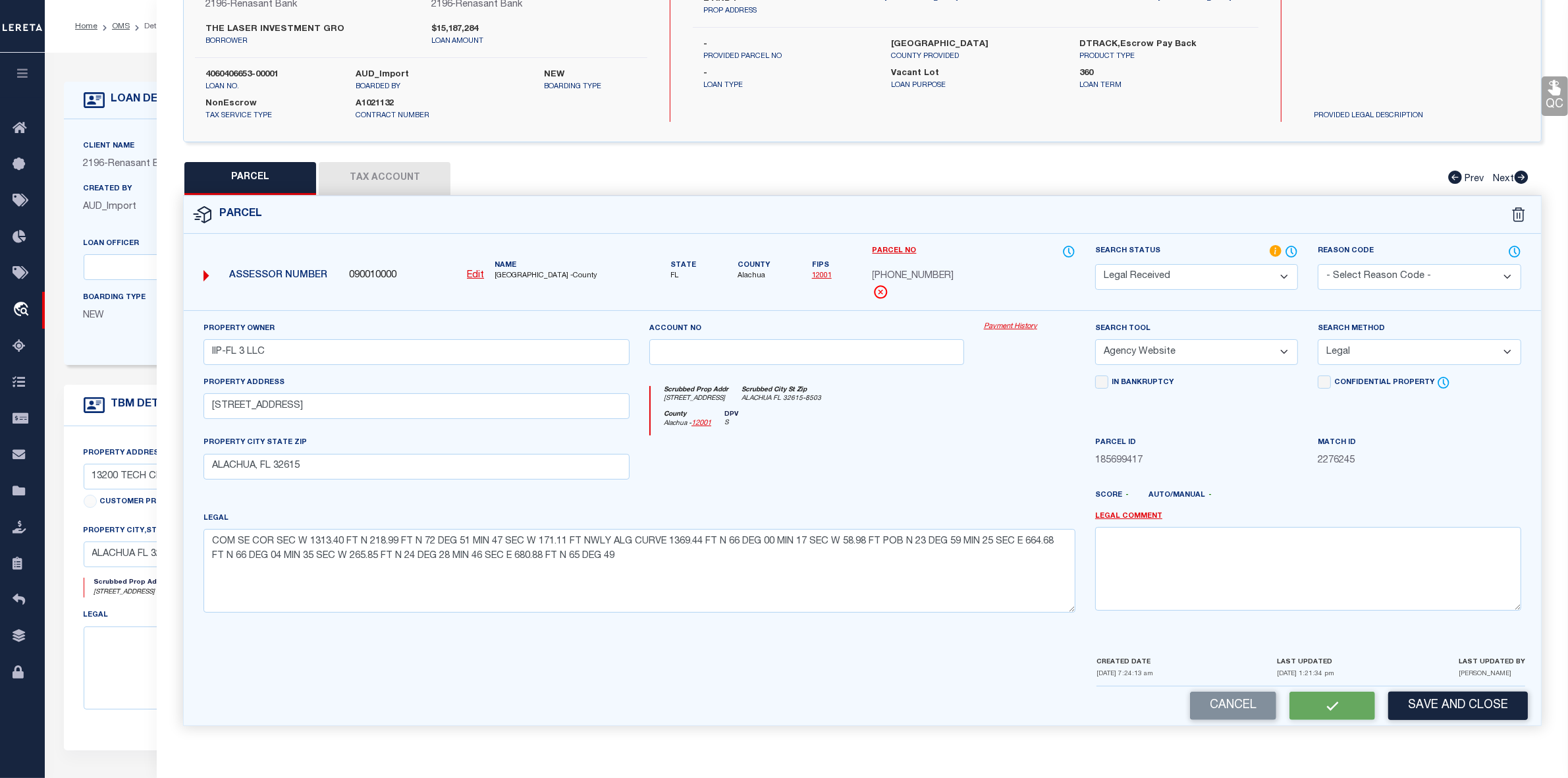
select select "AS"
select select
checkbox input "false"
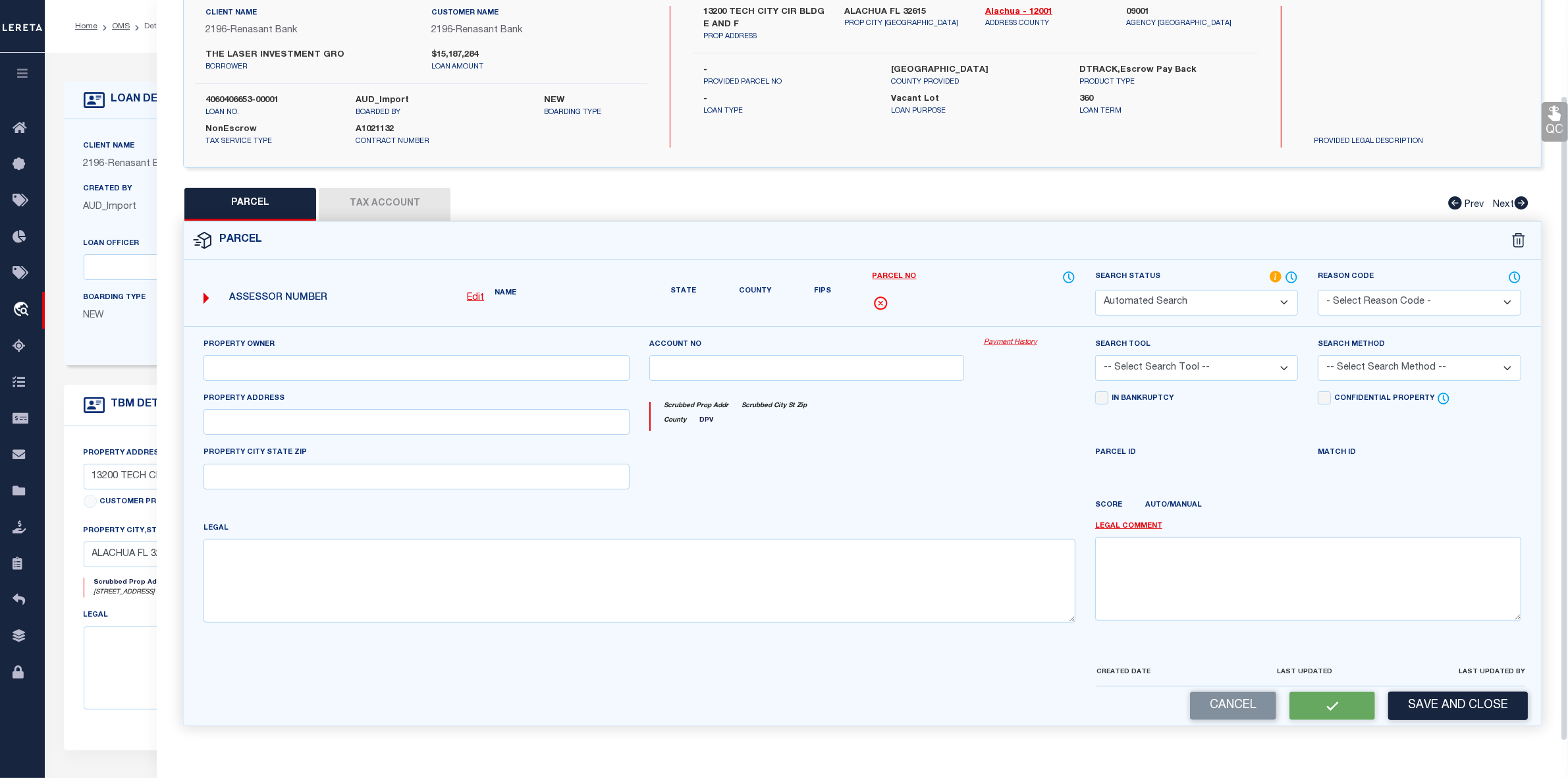
select select "RD"
type input "IIP-FL 3 LLC"
select select "AGW"
select select "LEG"
type input "[STREET_ADDRESS]"
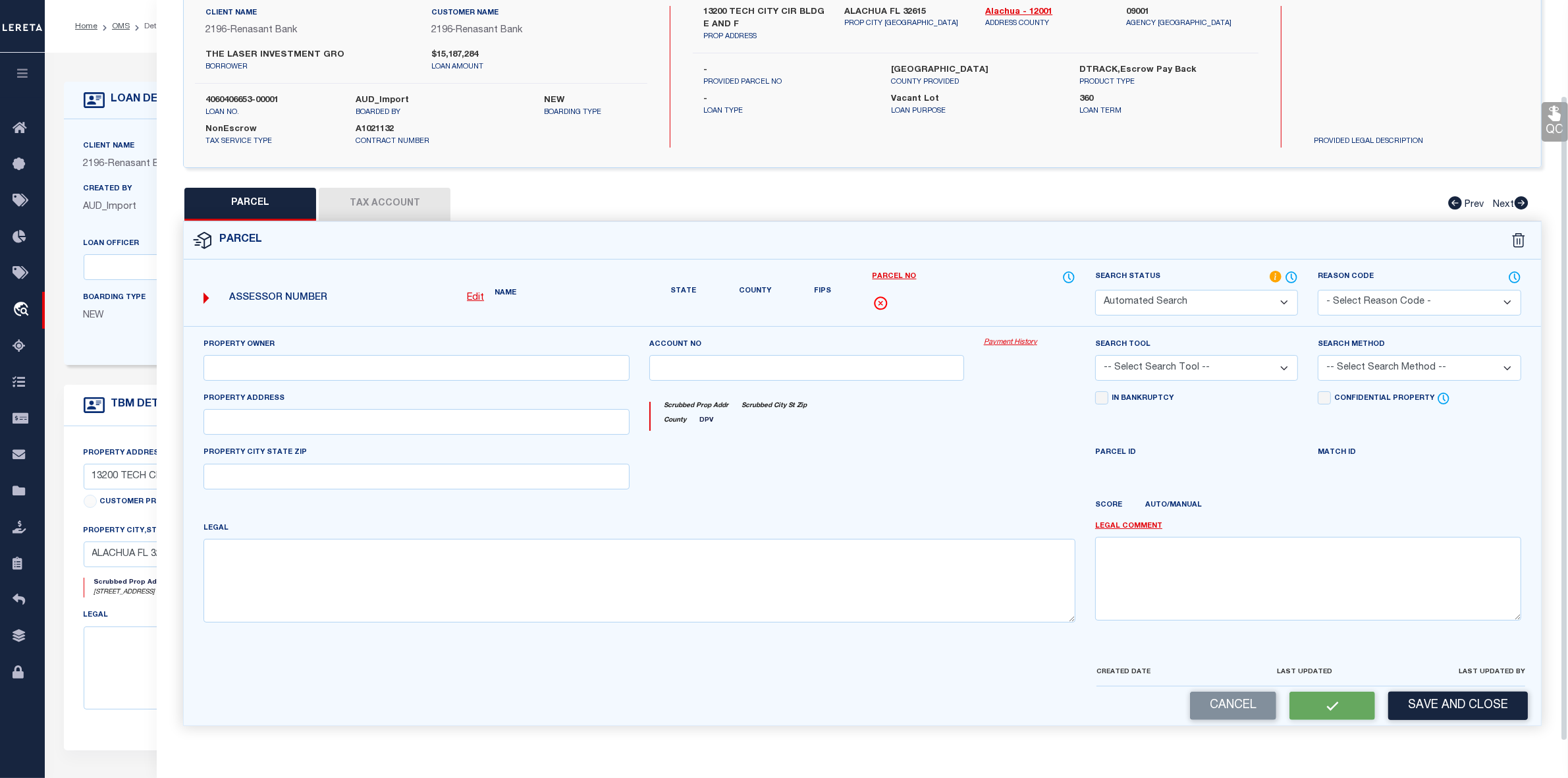
type input "ALACHUA, FL 32615"
type textarea "COM SE COR SEC W 1313.40 FT N 218.99 FT N 72 DEG 51 MIN 47 SEC W 171.11 FT NWLY…"
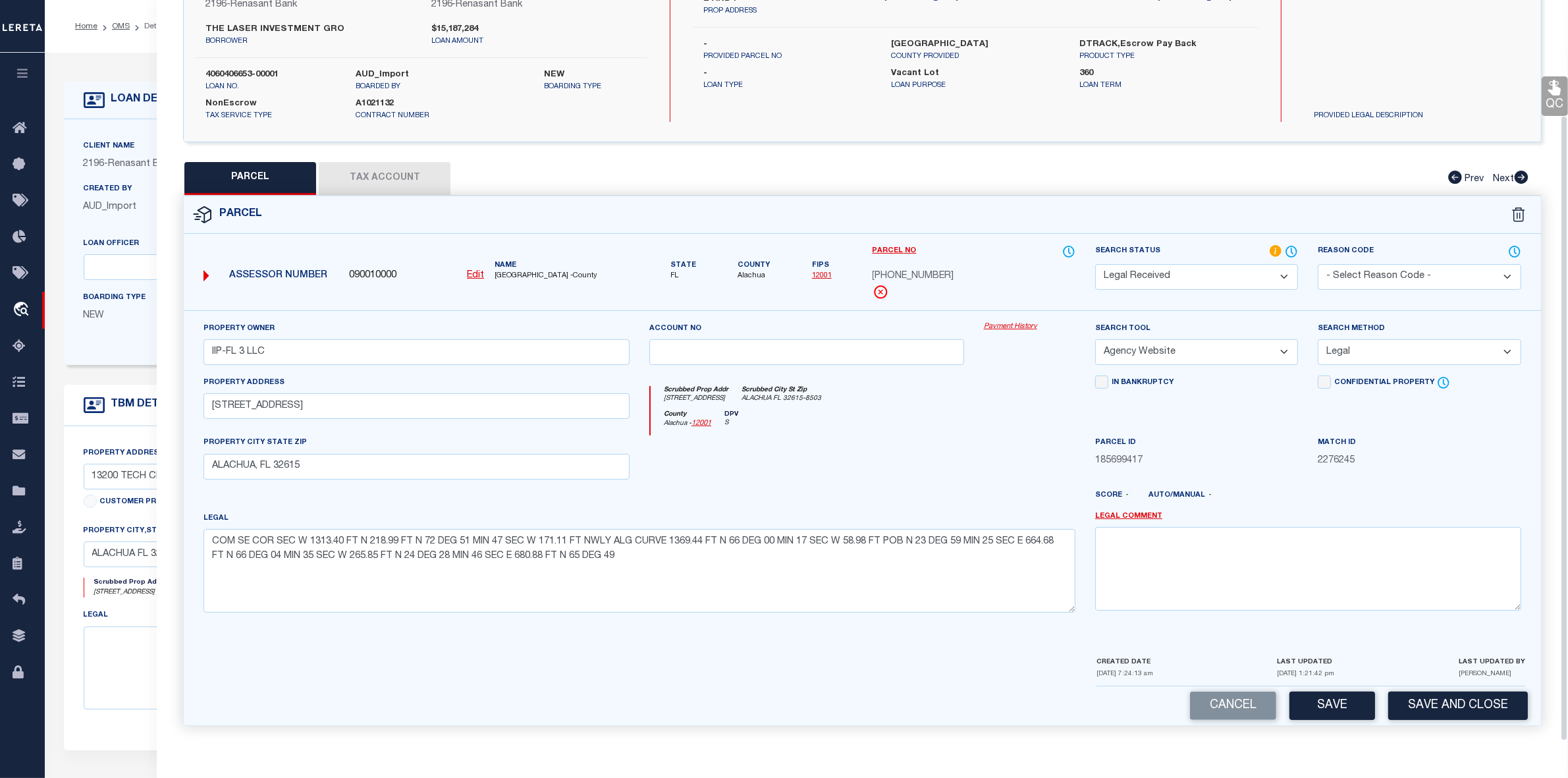
click at [383, 163] on button "Tax Account" at bounding box center [384, 178] width 131 height 33
select select "100"
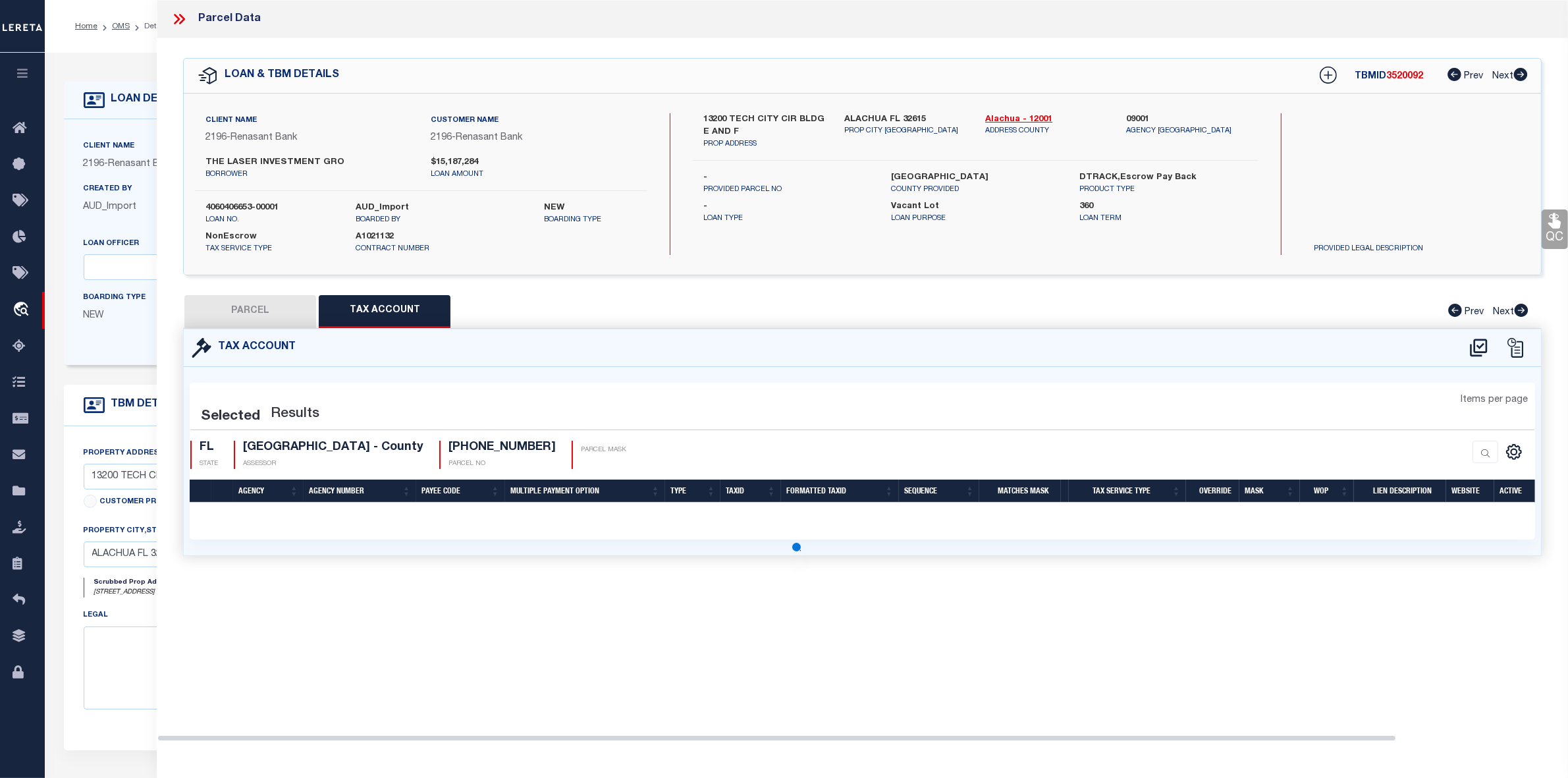
scroll to position [0, 0]
select select "100"
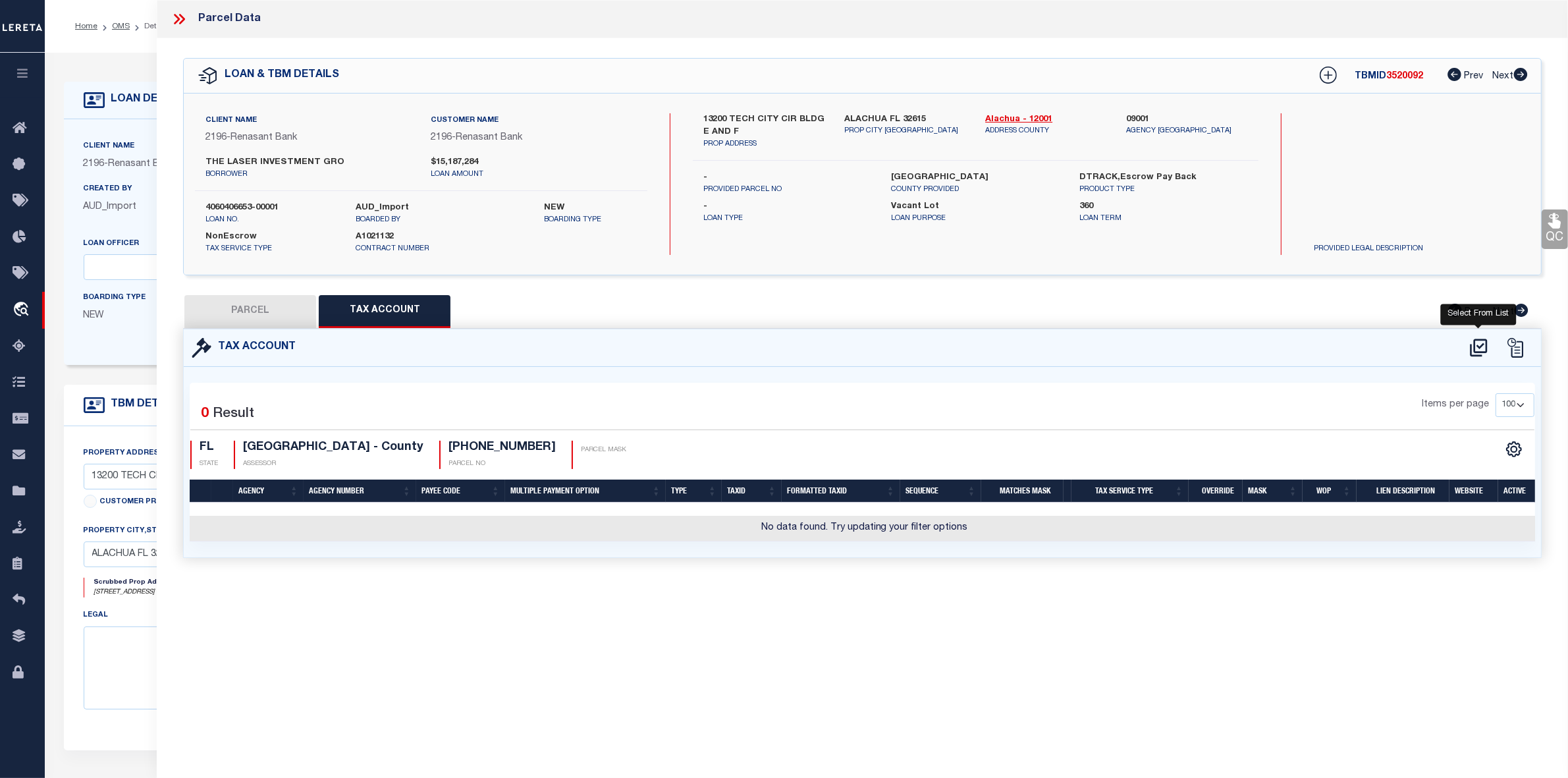
click at [1481, 344] on icon at bounding box center [1479, 348] width 22 height 21
select select "100"
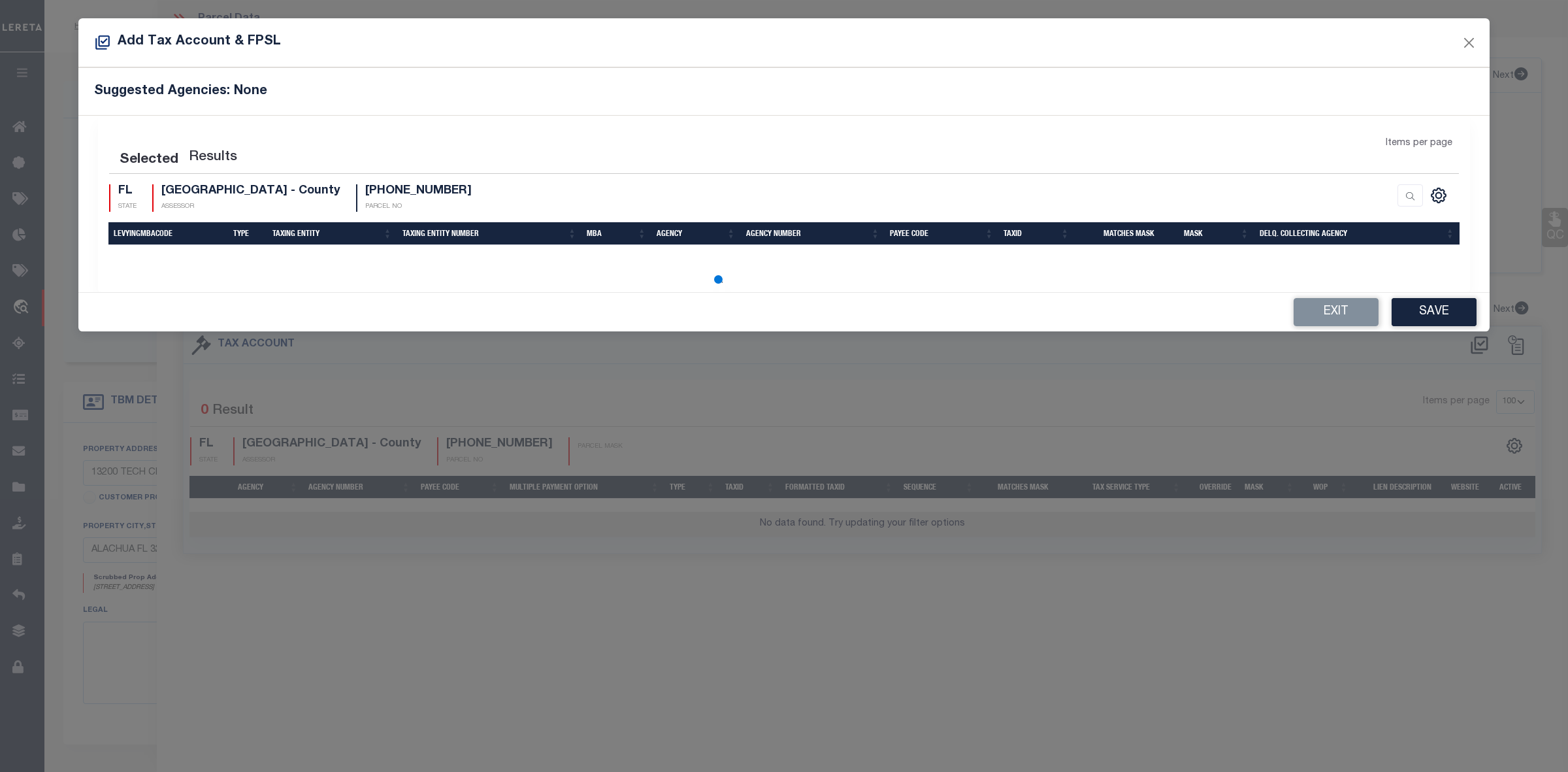
select select "100"
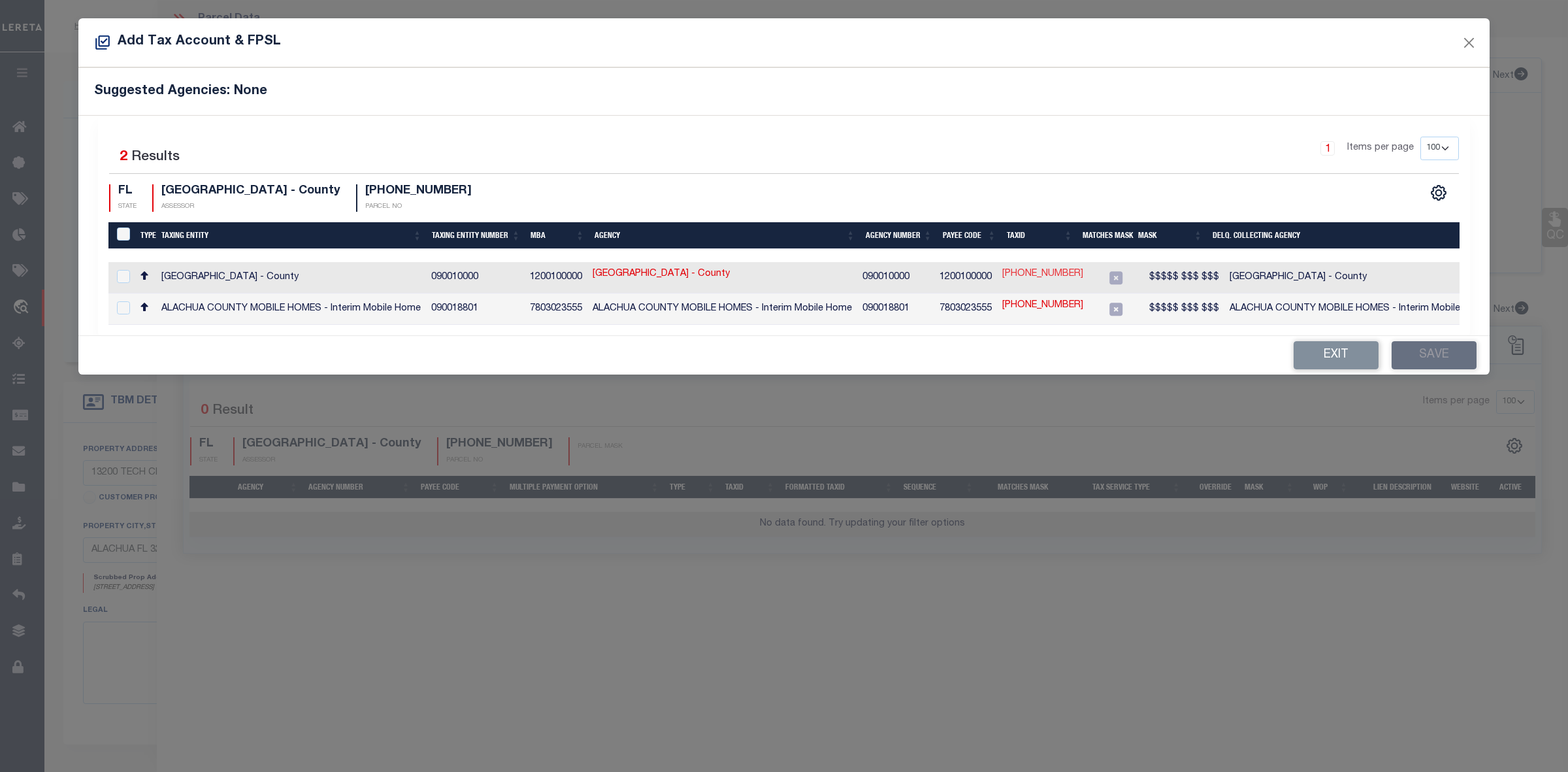
click at [1034, 274] on link "[PHONE_NUMBER]" at bounding box center [1043, 275] width 81 height 14
type input "[PHONE_NUMBER]"
type textarea "$$$$$ $$$ $$$"
checkbox input "true"
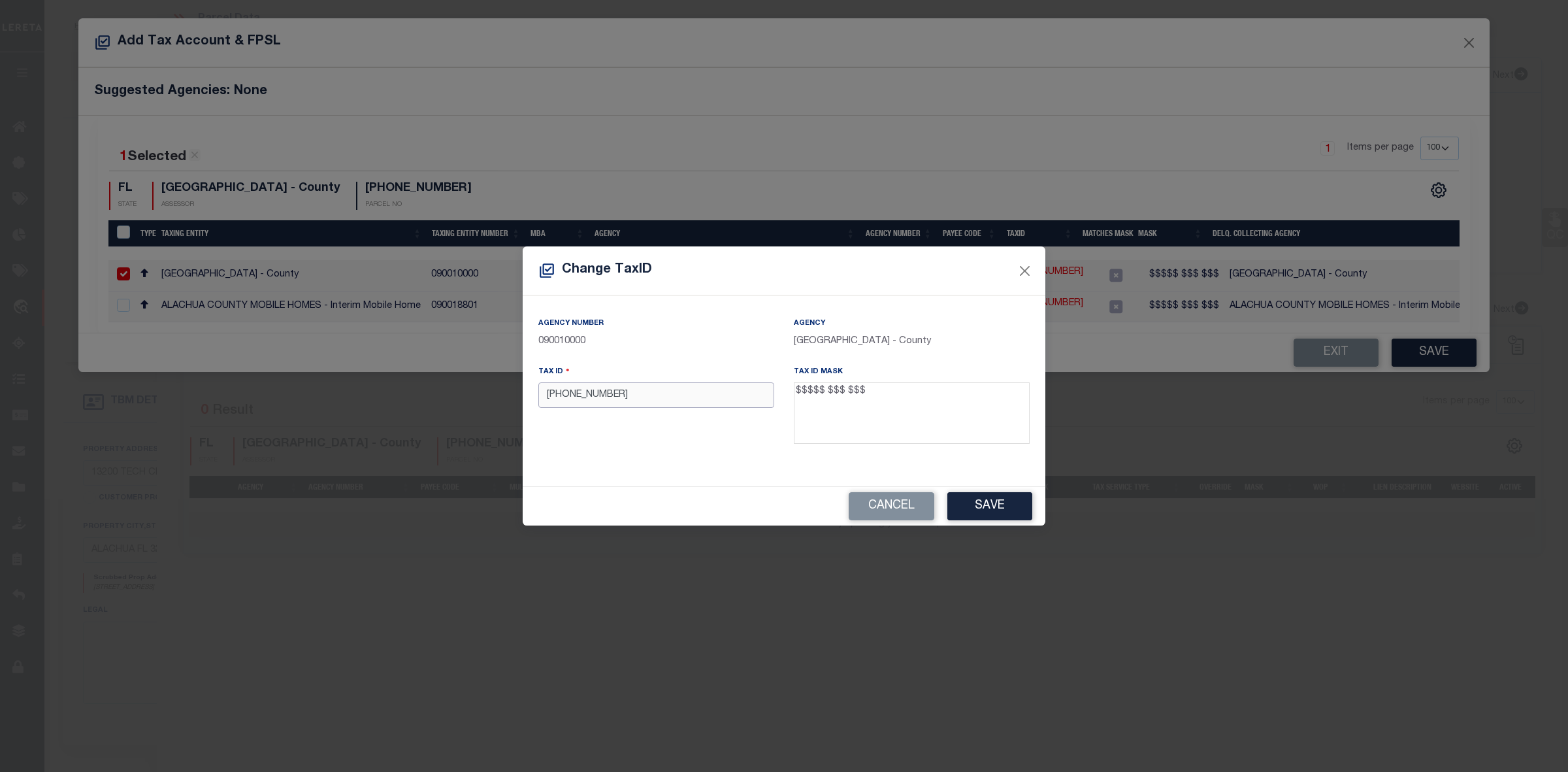
click at [596, 399] on input "[PHONE_NUMBER]" at bounding box center [656, 395] width 236 height 26
type input "05855 004 000"
click at [985, 500] on button "Save" at bounding box center [990, 506] width 85 height 28
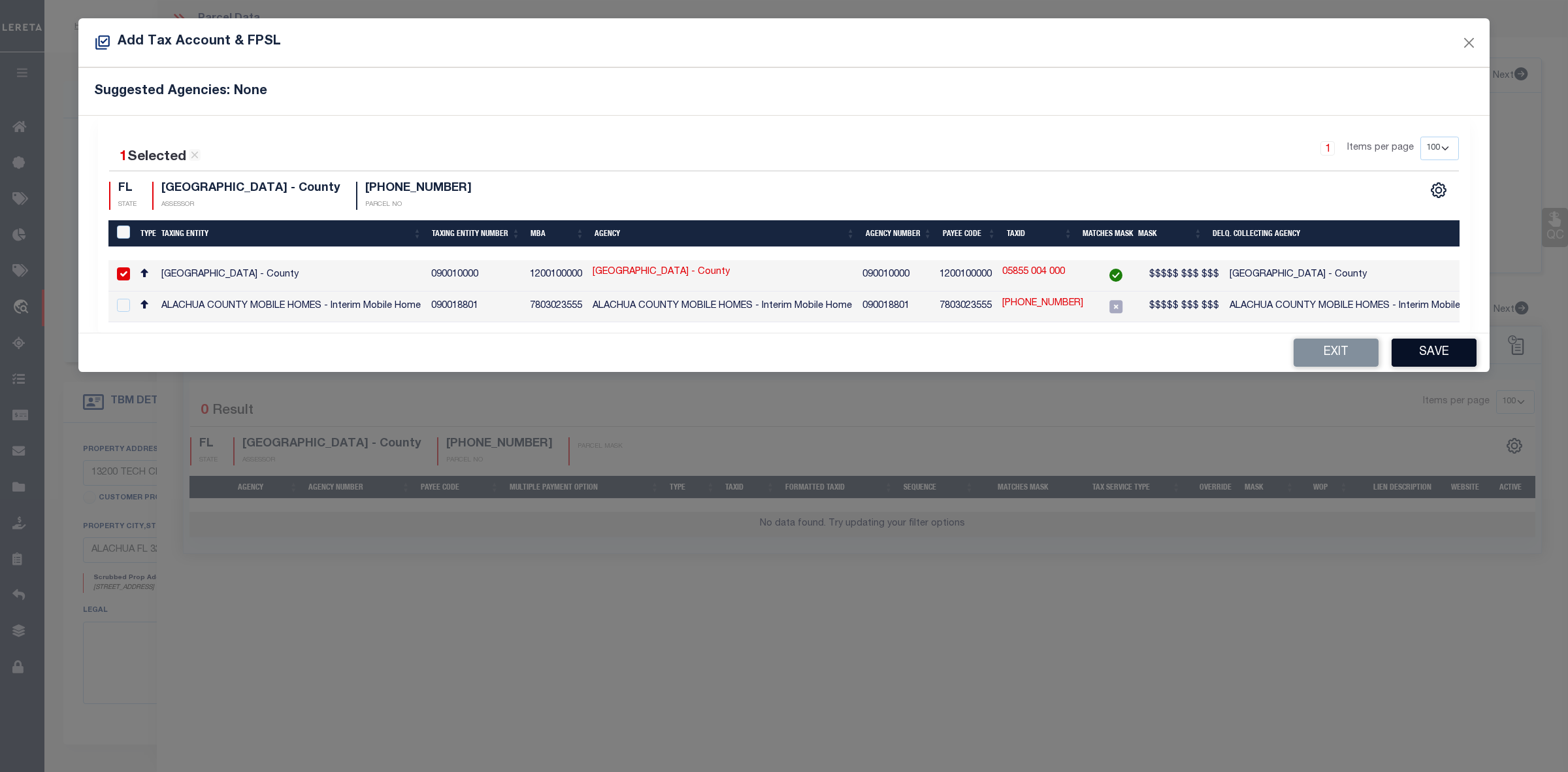
click at [1418, 353] on button "Save" at bounding box center [1434, 352] width 85 height 28
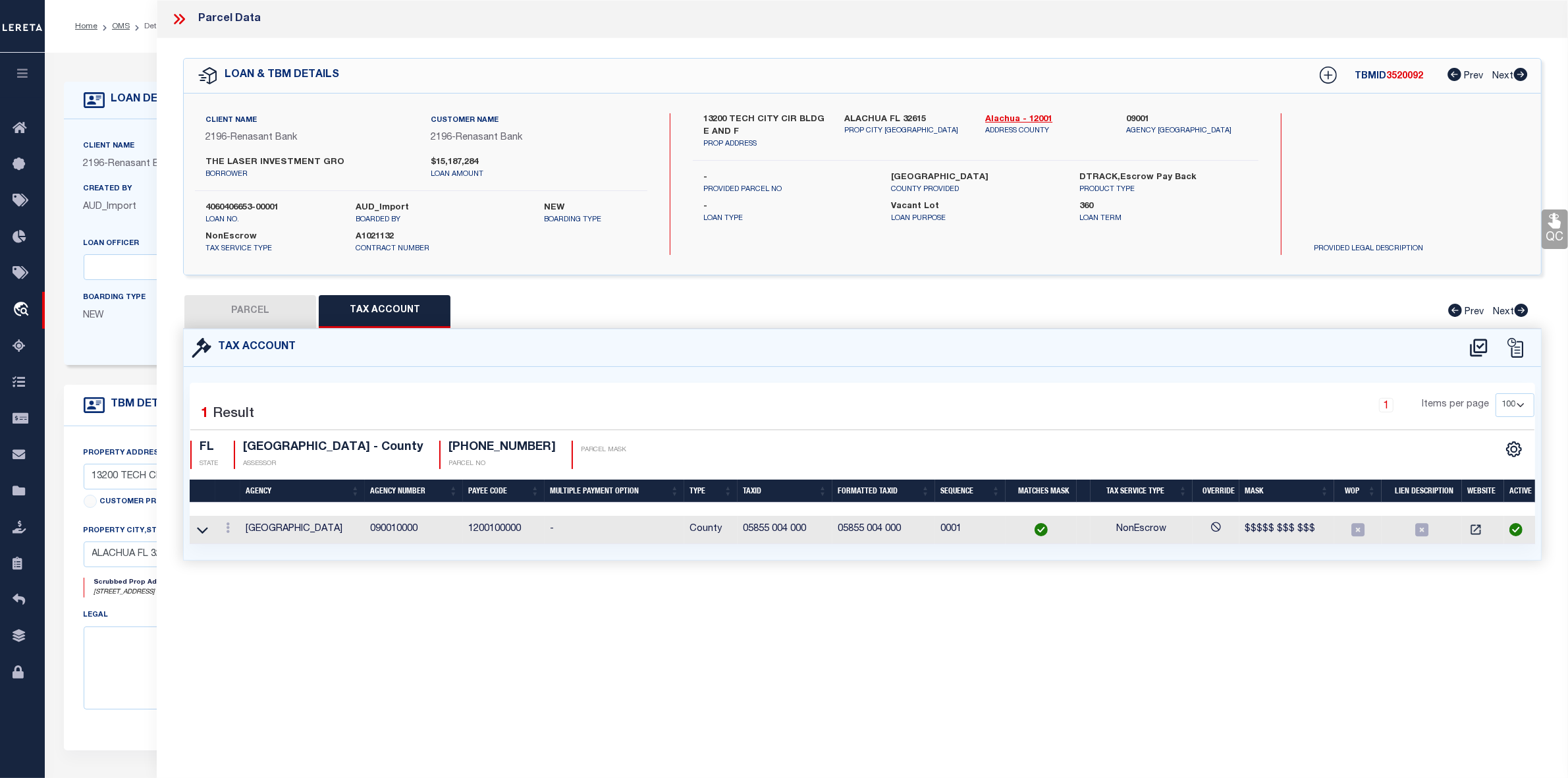
click at [262, 299] on button "PARCEL" at bounding box center [250, 312] width 131 height 33
select select "AS"
select select
checkbox input "false"
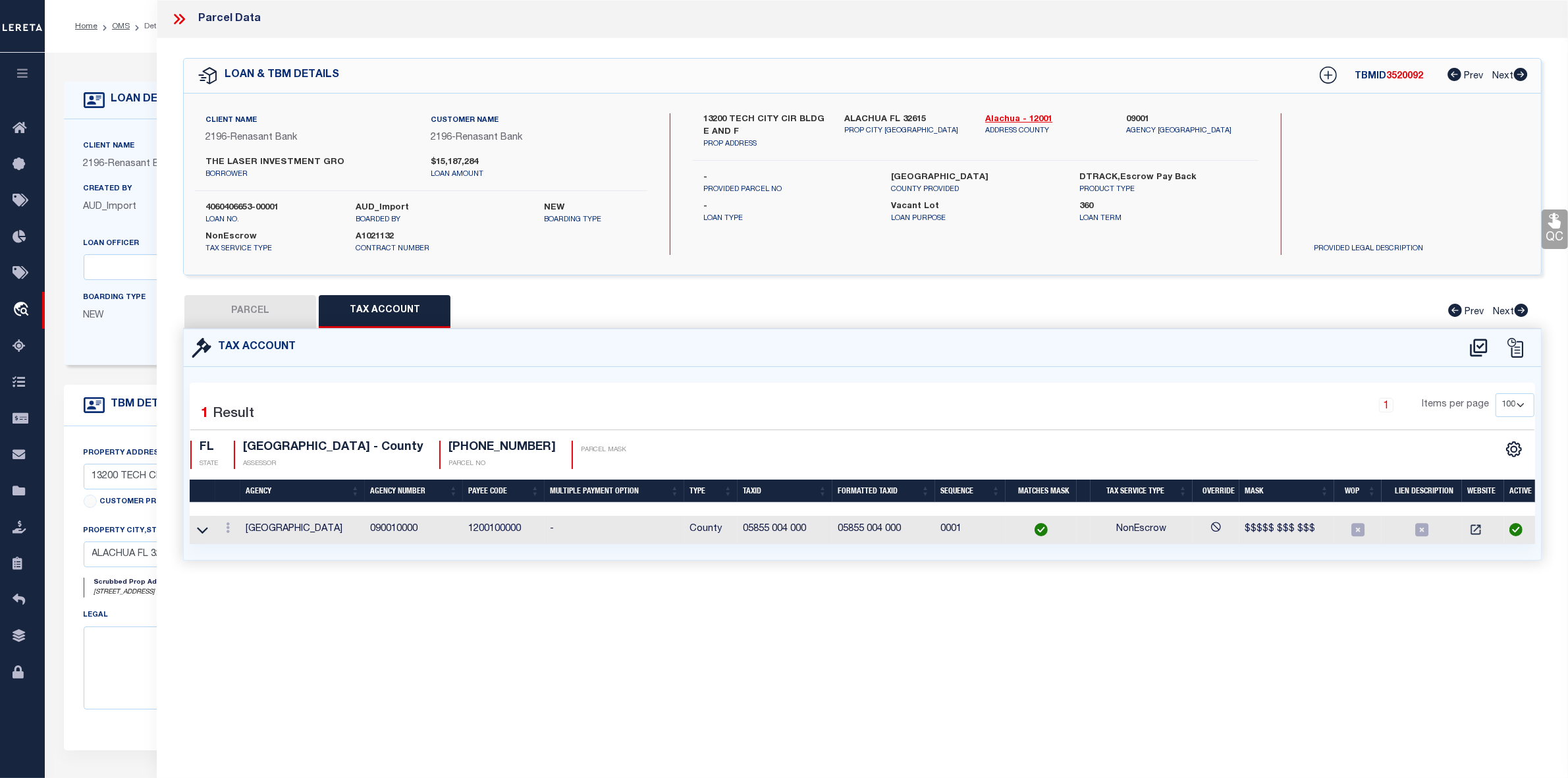
checkbox input "false"
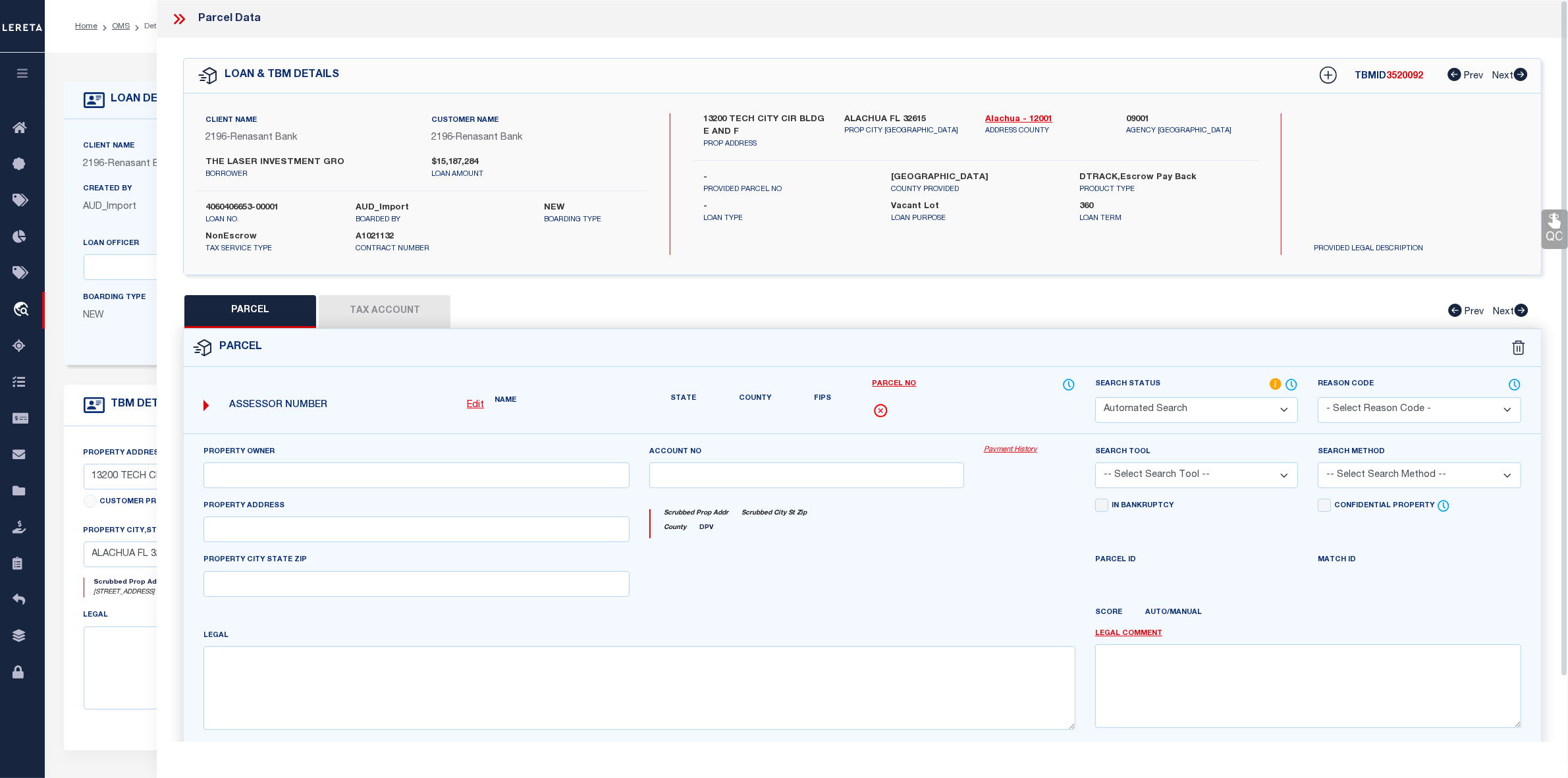
select select "RD"
type input "IIP-FL 3 LLC"
select select "AGW"
select select "LEG"
type input "[STREET_ADDRESS]"
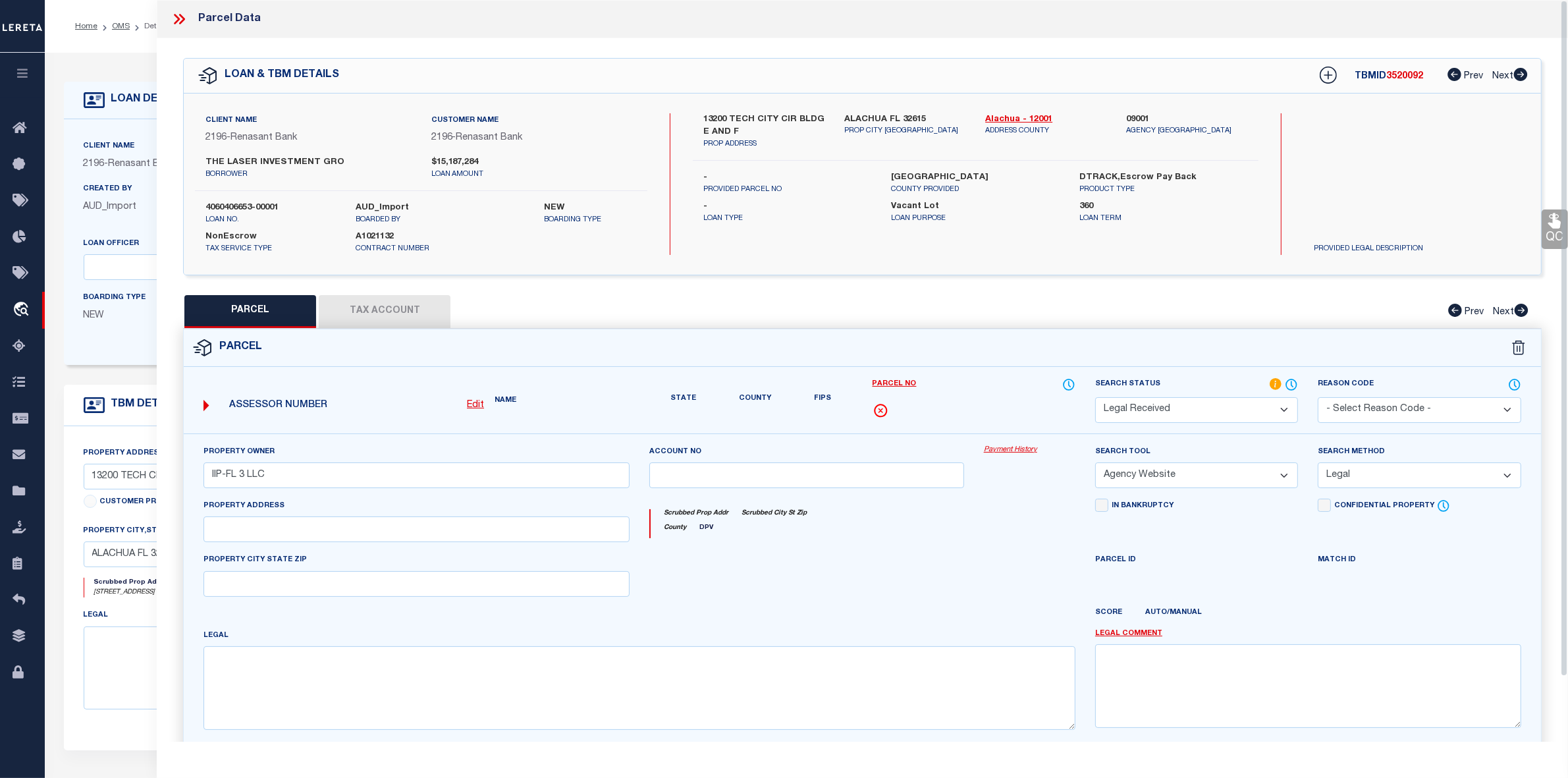
type input "ALACHUA, FL 32615"
type textarea "COM SE COR SEC W 1313.40 FT N 218.99 FT N 72 DEG 51 MIN 47 SEC W 171.11 FT NWLY…"
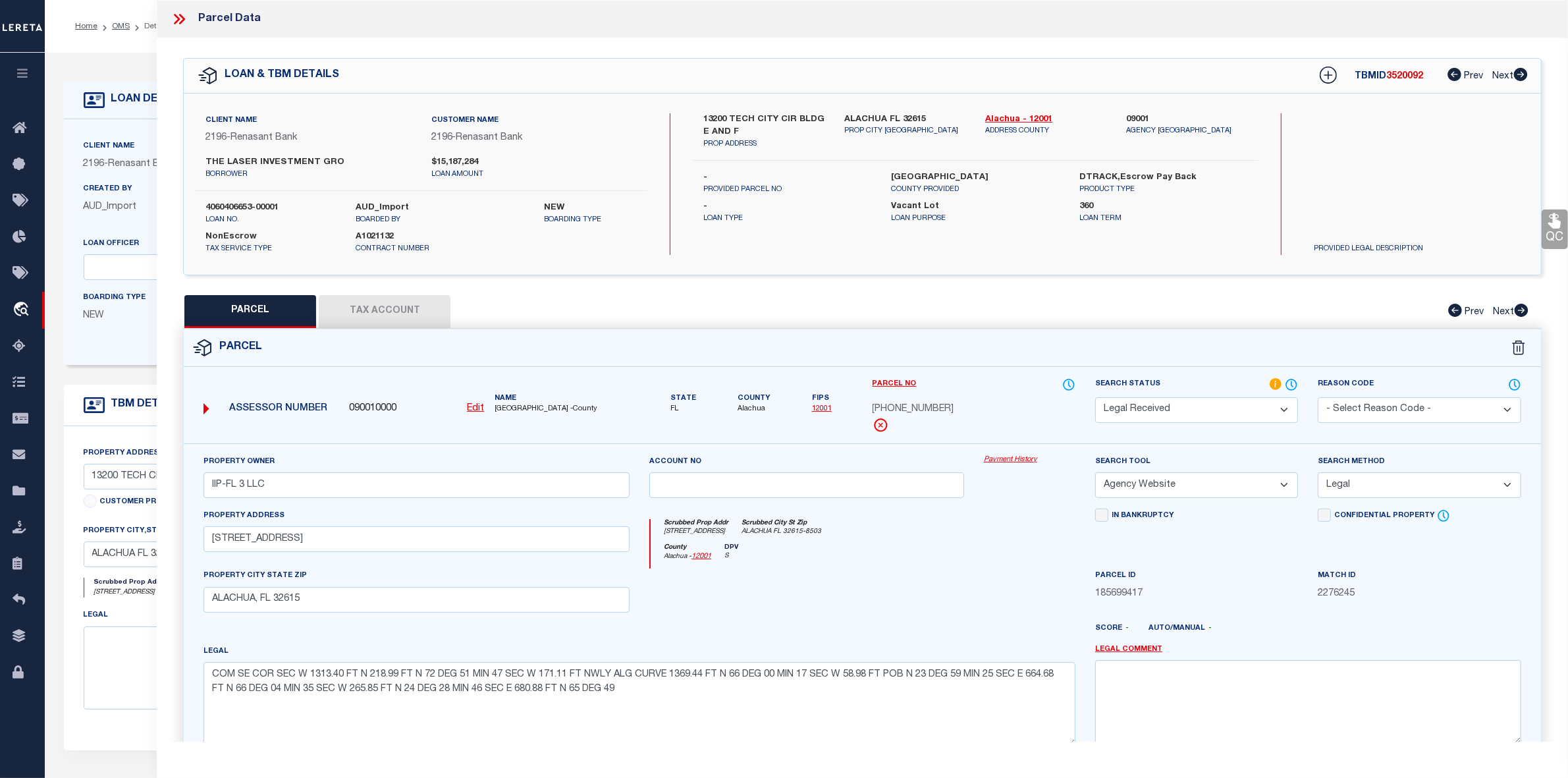
scroll to position [98, 0]
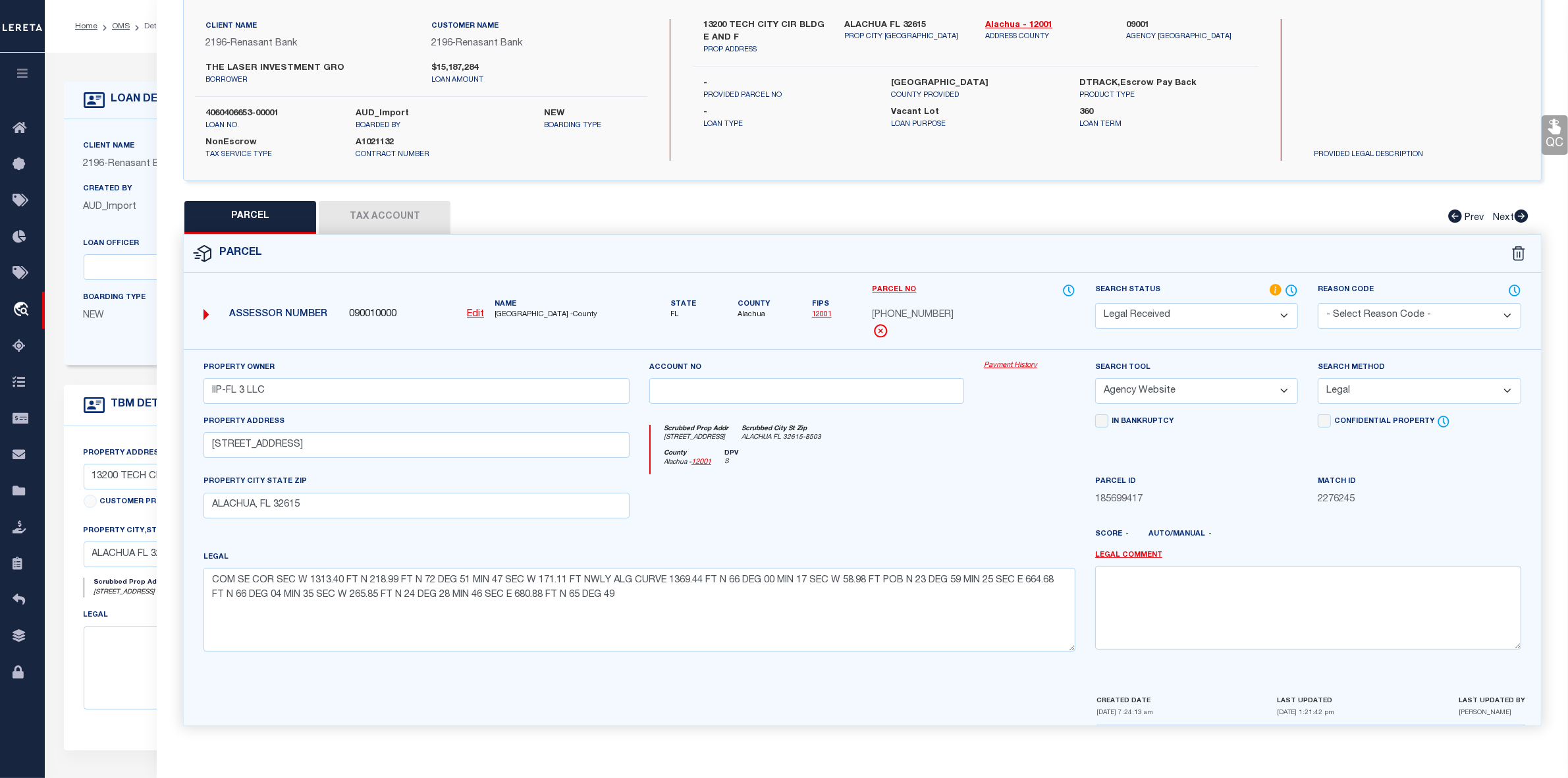
click at [1189, 313] on select "Automated Search Bad Parcel Complete Duplicate Parcel High Dollar Reporting In …" at bounding box center [1197, 316] width 203 height 26
click at [1096, 303] on select "Automated Search Bad Parcel Complete Duplicate Parcel High Dollar Reporting In …" at bounding box center [1197, 316] width 203 height 26
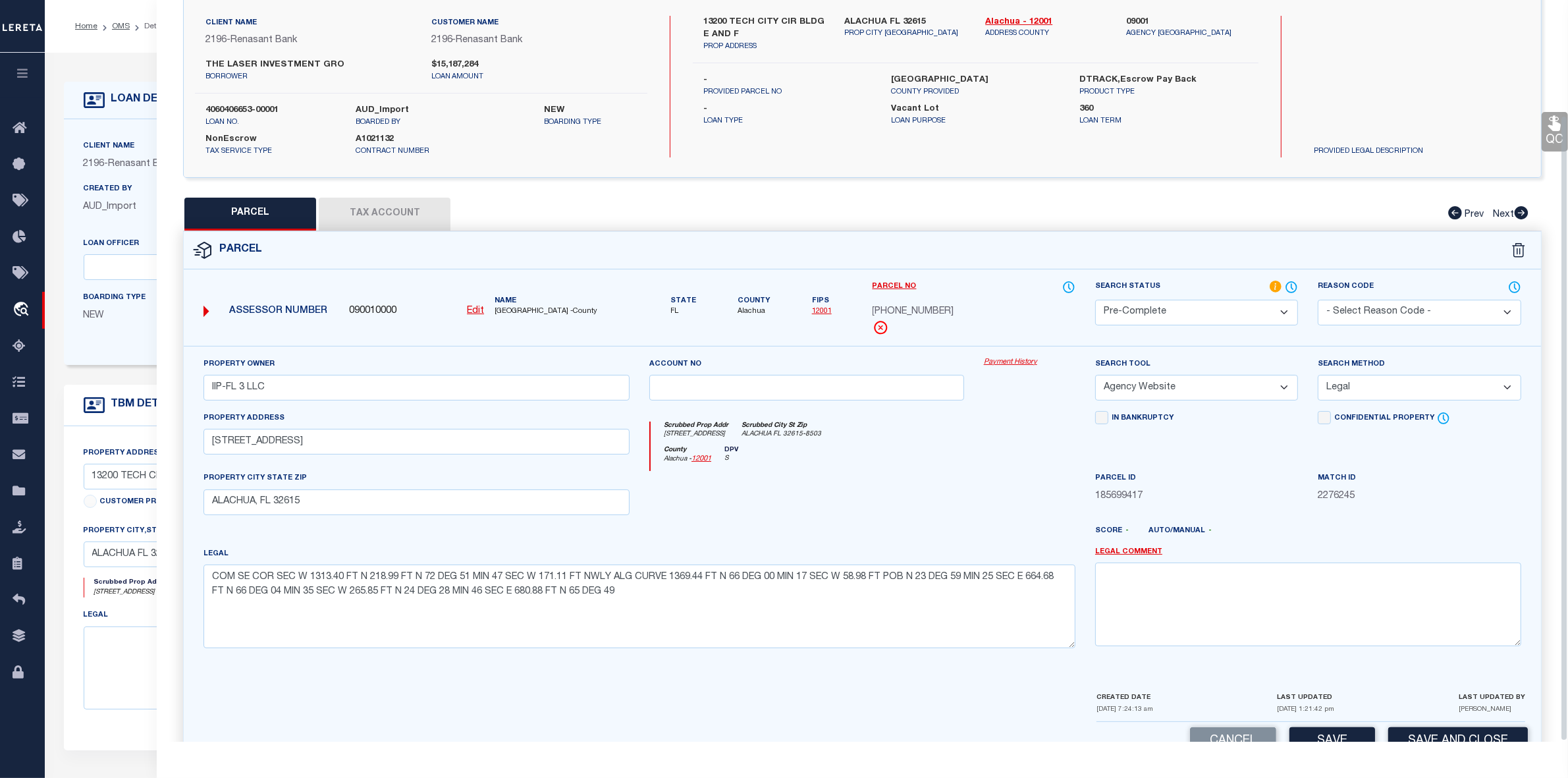
scroll to position [136, 0]
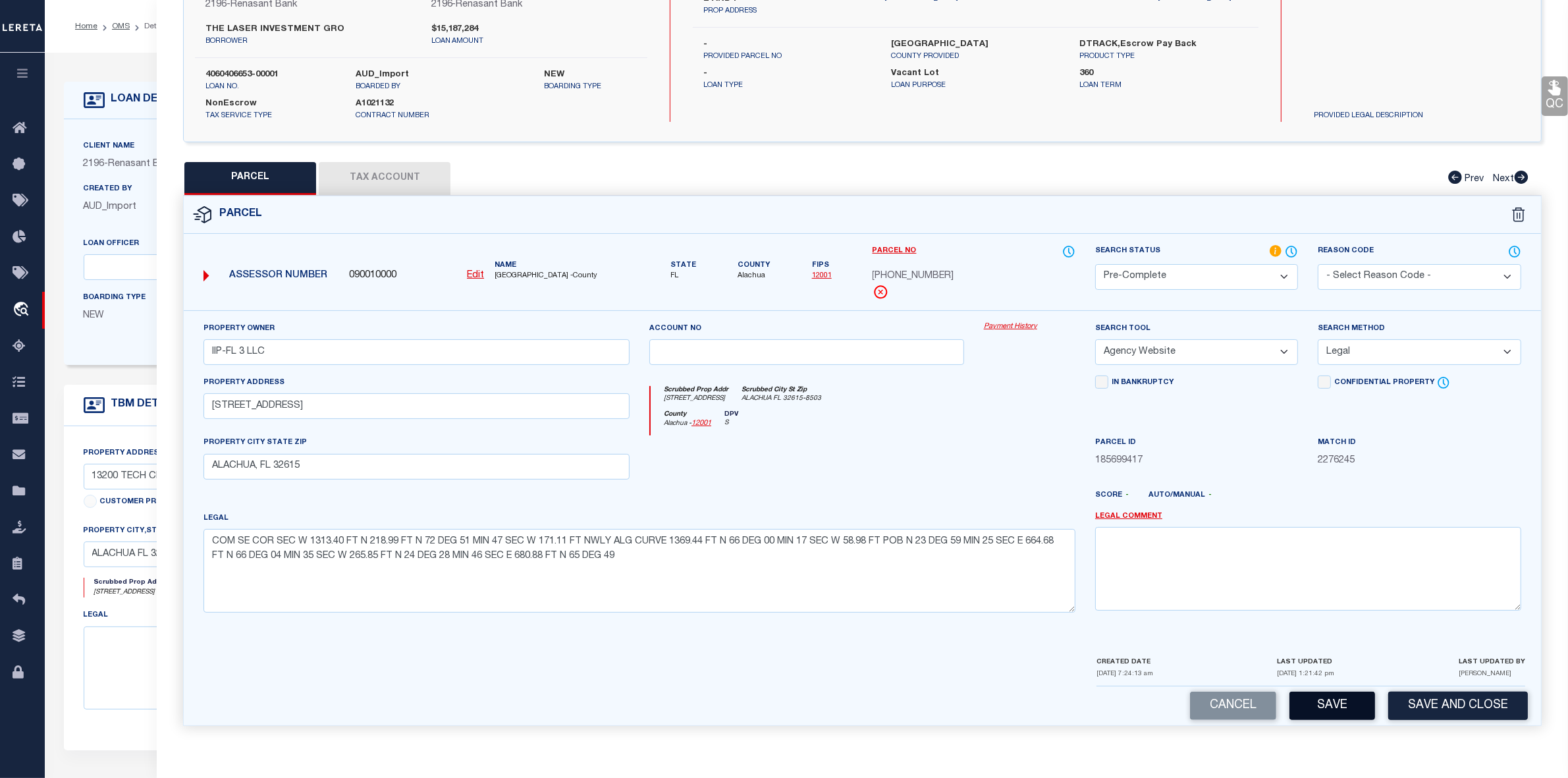
click at [1331, 717] on button "Save" at bounding box center [1333, 706] width 86 height 28
select select "AS"
select select
checkbox input "false"
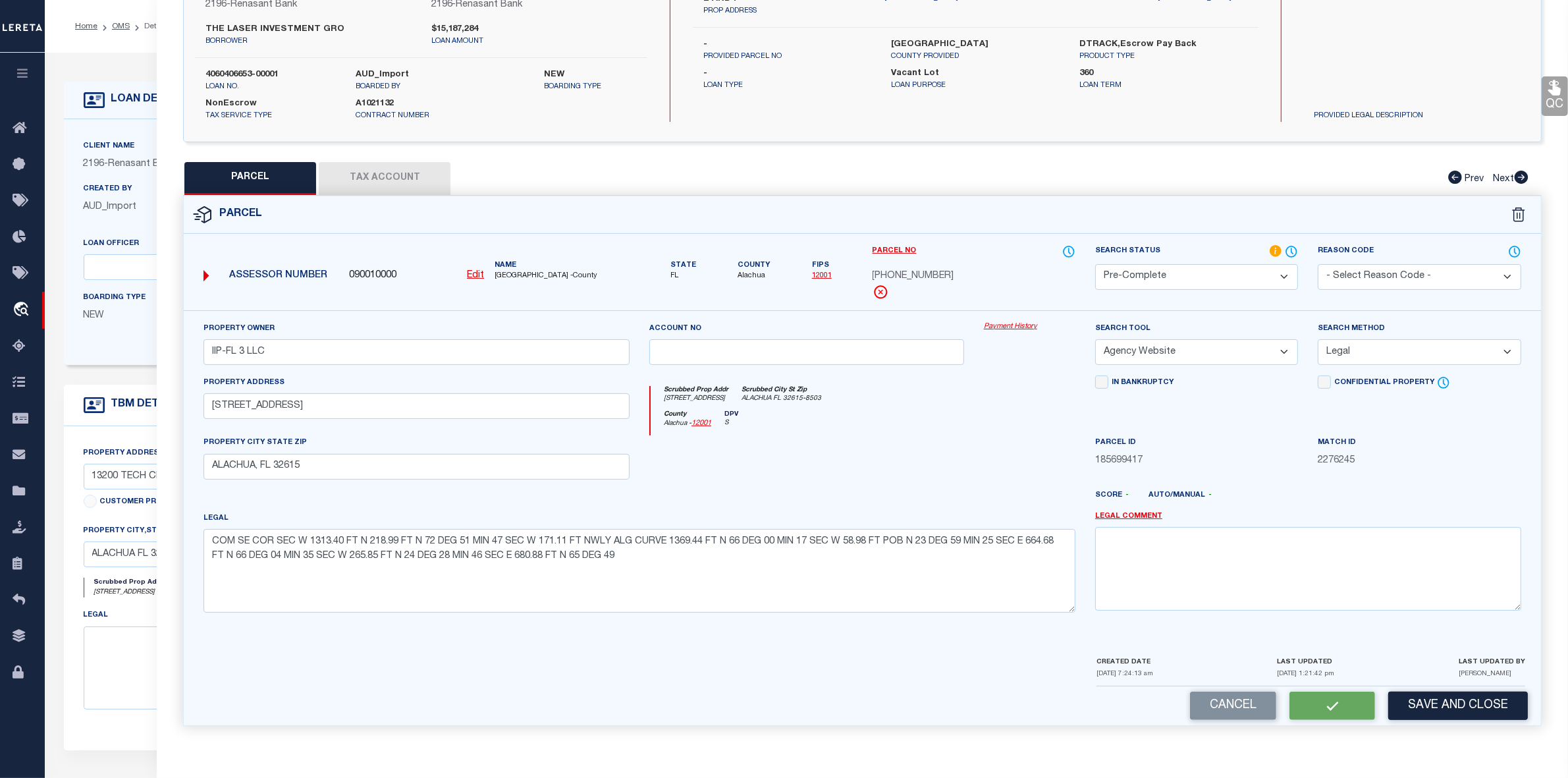
checkbox input "false"
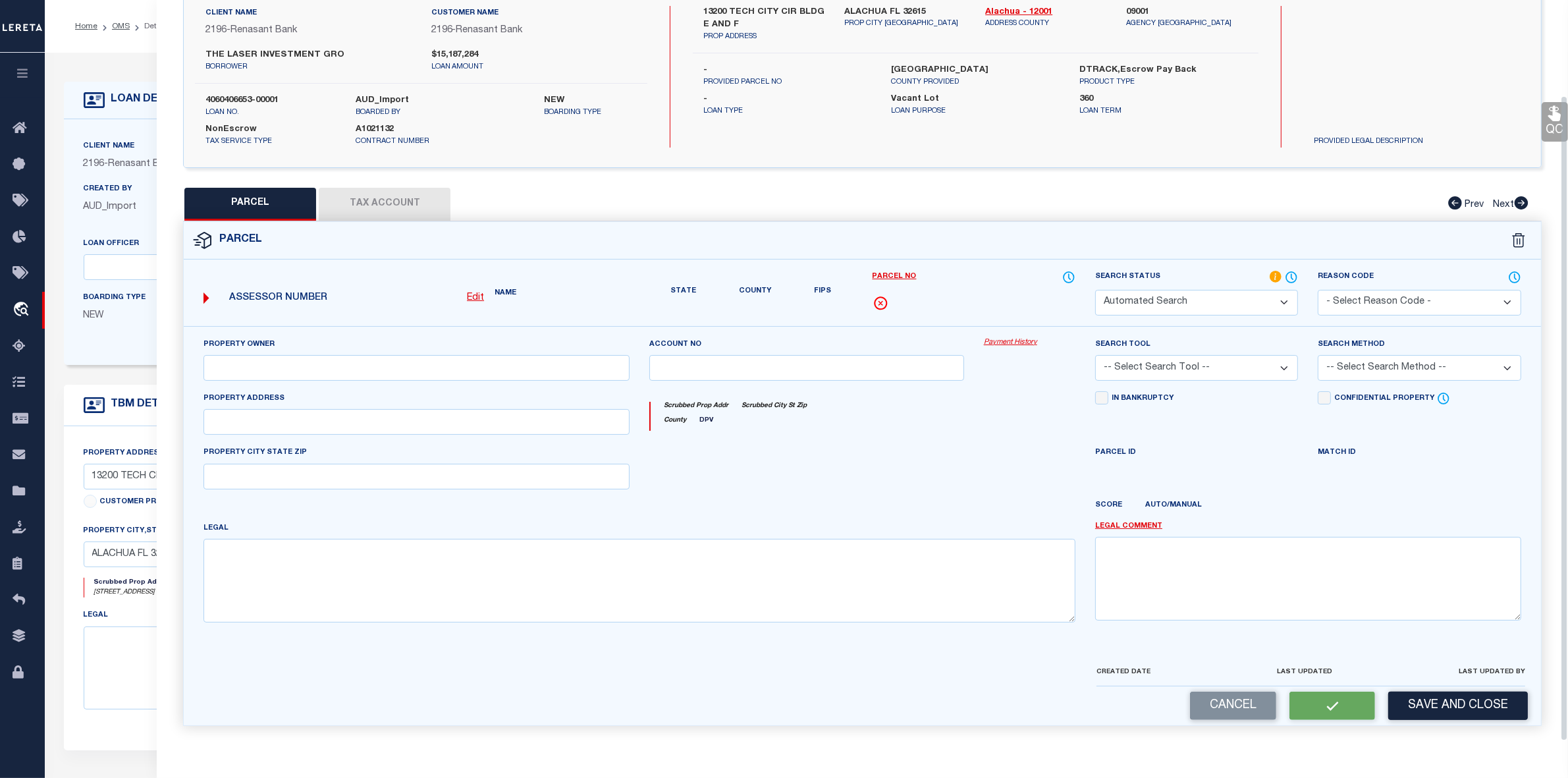
select select "PC"
type input "IIP-FL 3 LLC"
select select "AGW"
select select "LEG"
type input "[STREET_ADDRESS]"
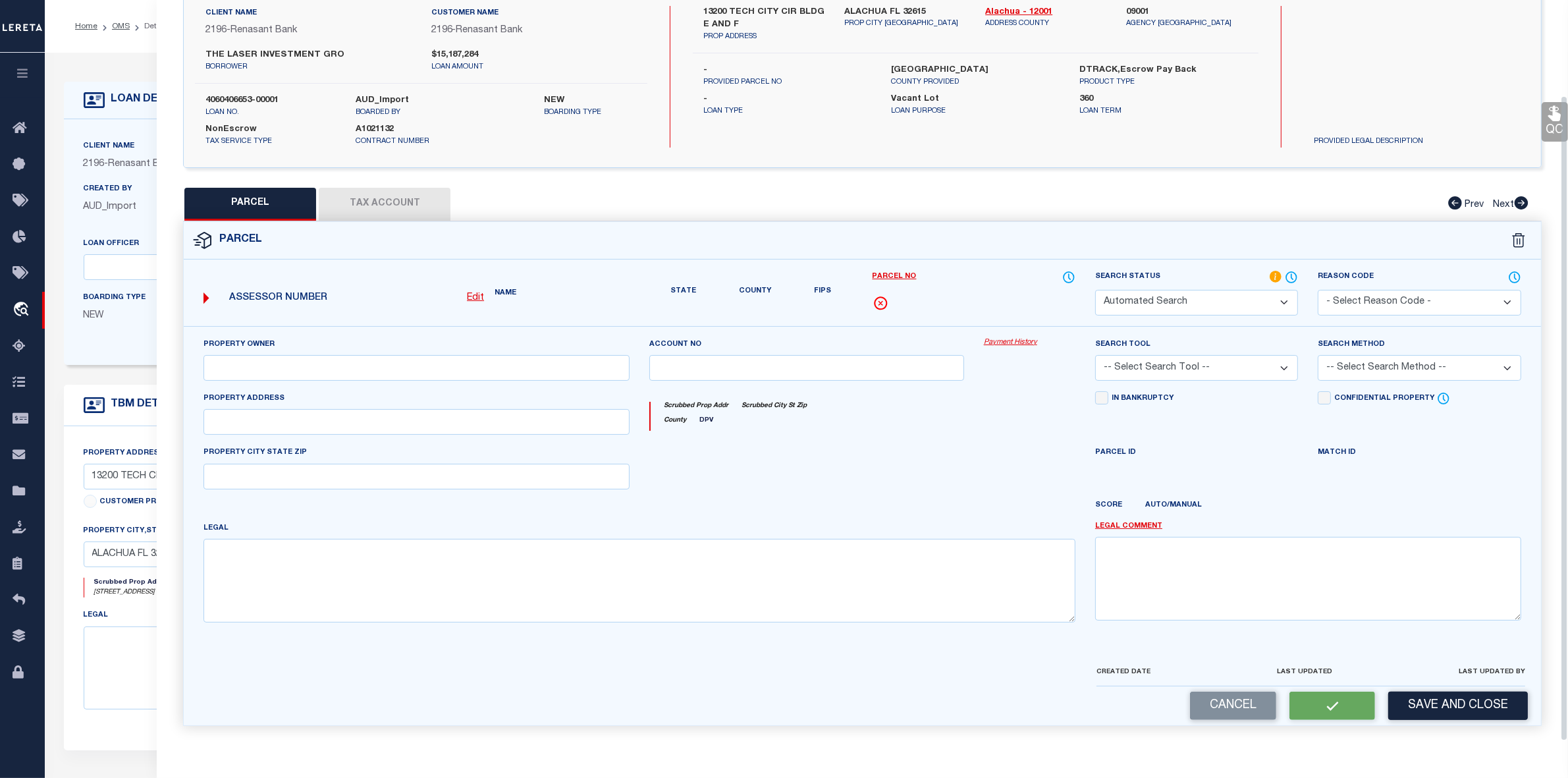
type input "ALACHUA, FL 32615"
type textarea "COM SE COR SEC W 1313.40 FT N 218.99 FT N 72 DEG 51 MIN 47 SEC W 171.11 FT NWLY…"
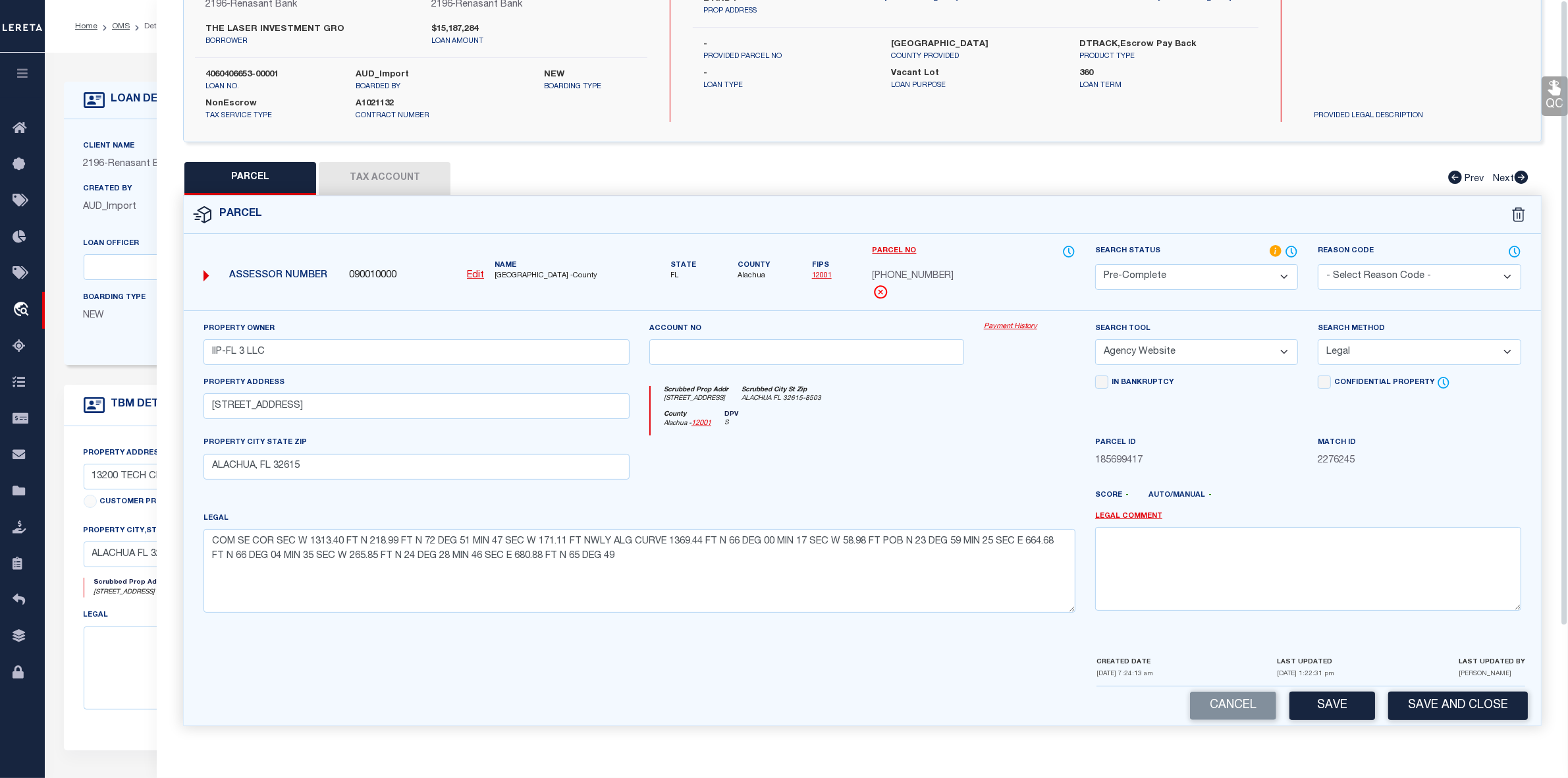
scroll to position [0, 0]
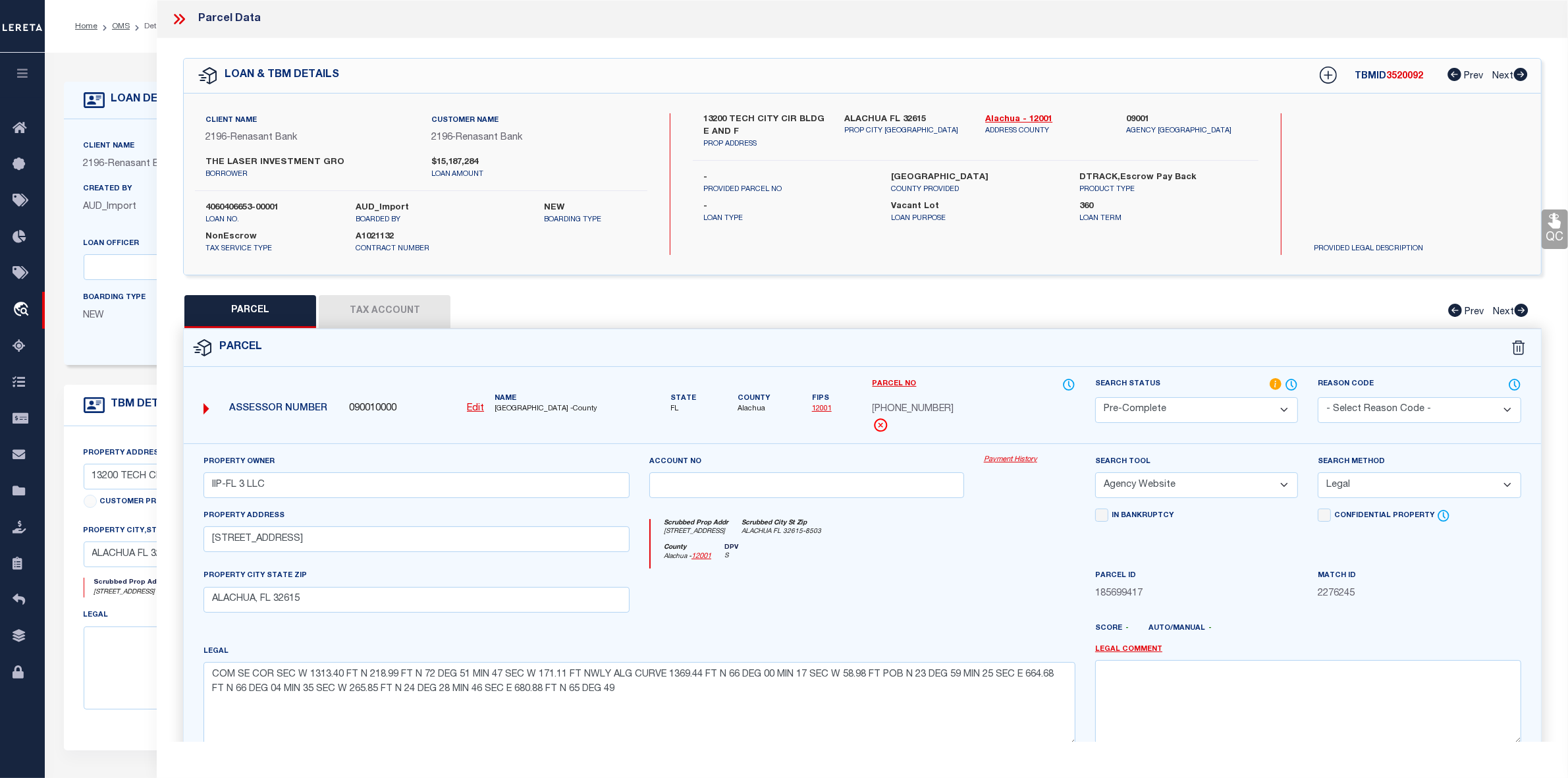
click at [1405, 77] on span "3520092" at bounding box center [1405, 77] width 37 height 9
copy span "3520092"
click at [260, 206] on label "4060406653-00001" at bounding box center [270, 208] width 130 height 13
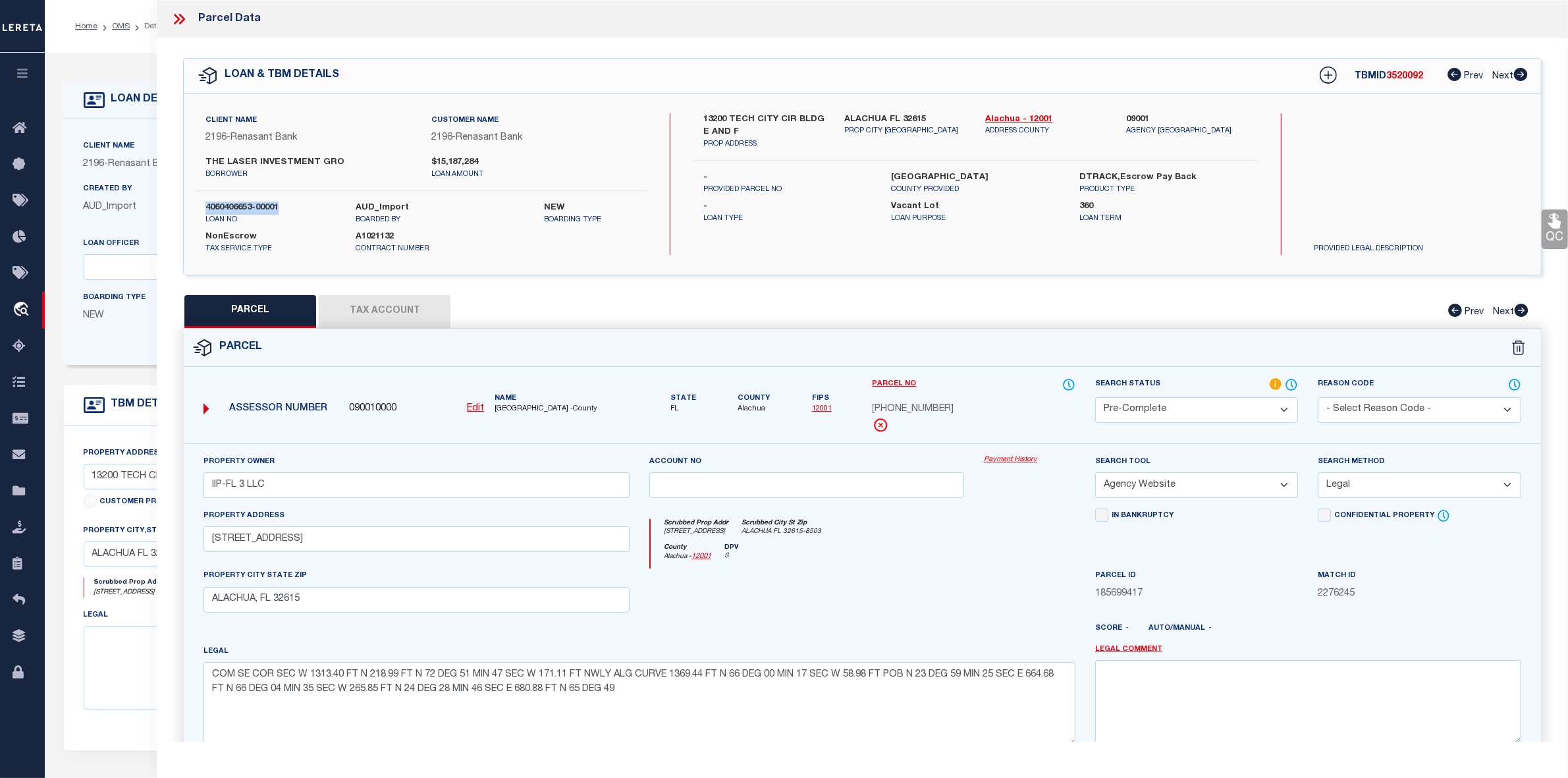
click at [260, 206] on label "4060406653-00001" at bounding box center [270, 208] width 130 height 13
copy div "4060406653-00001"
click at [118, 25] on link "OMS" at bounding box center [120, 26] width 18 height 8
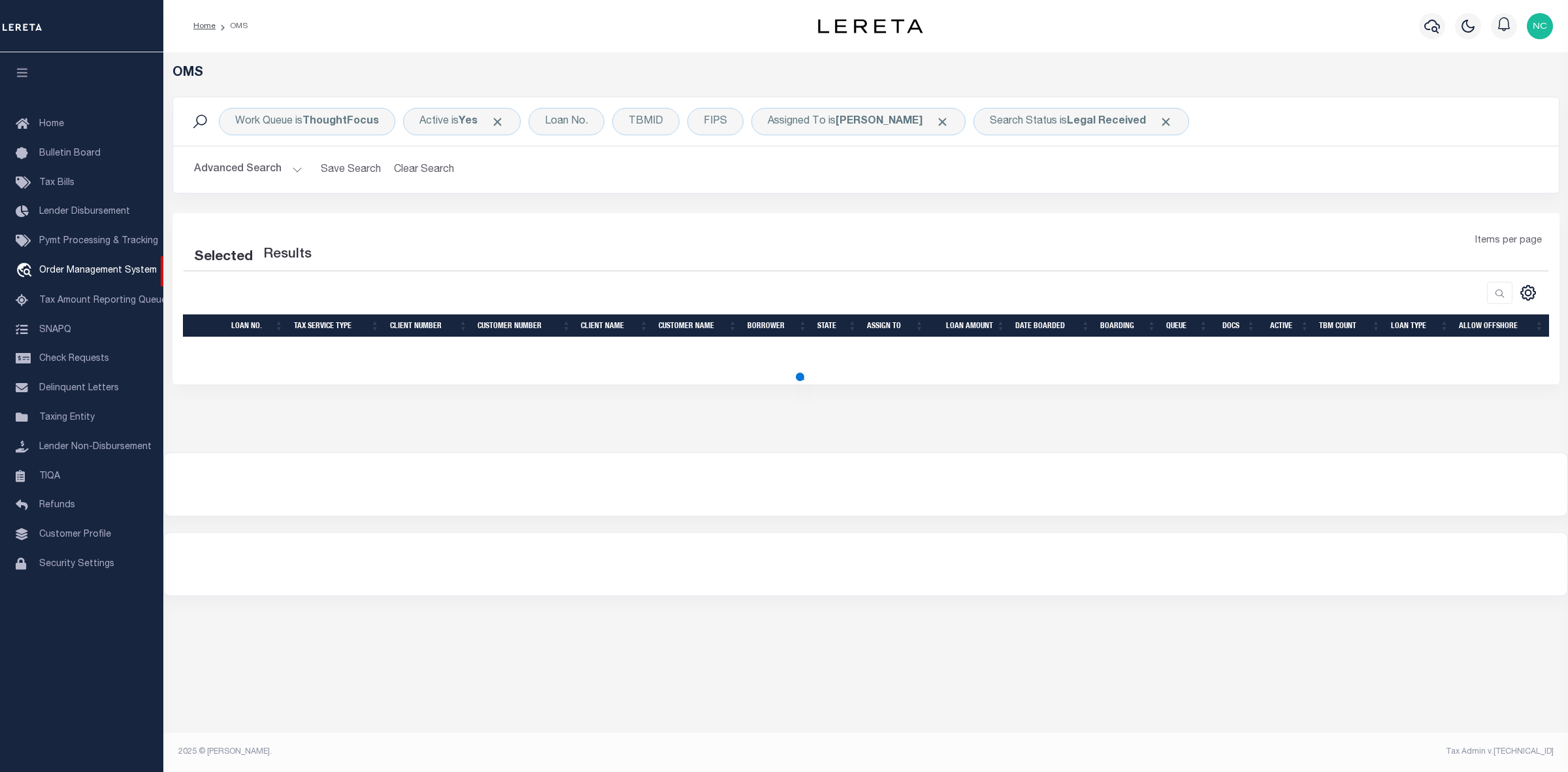
select select "200"
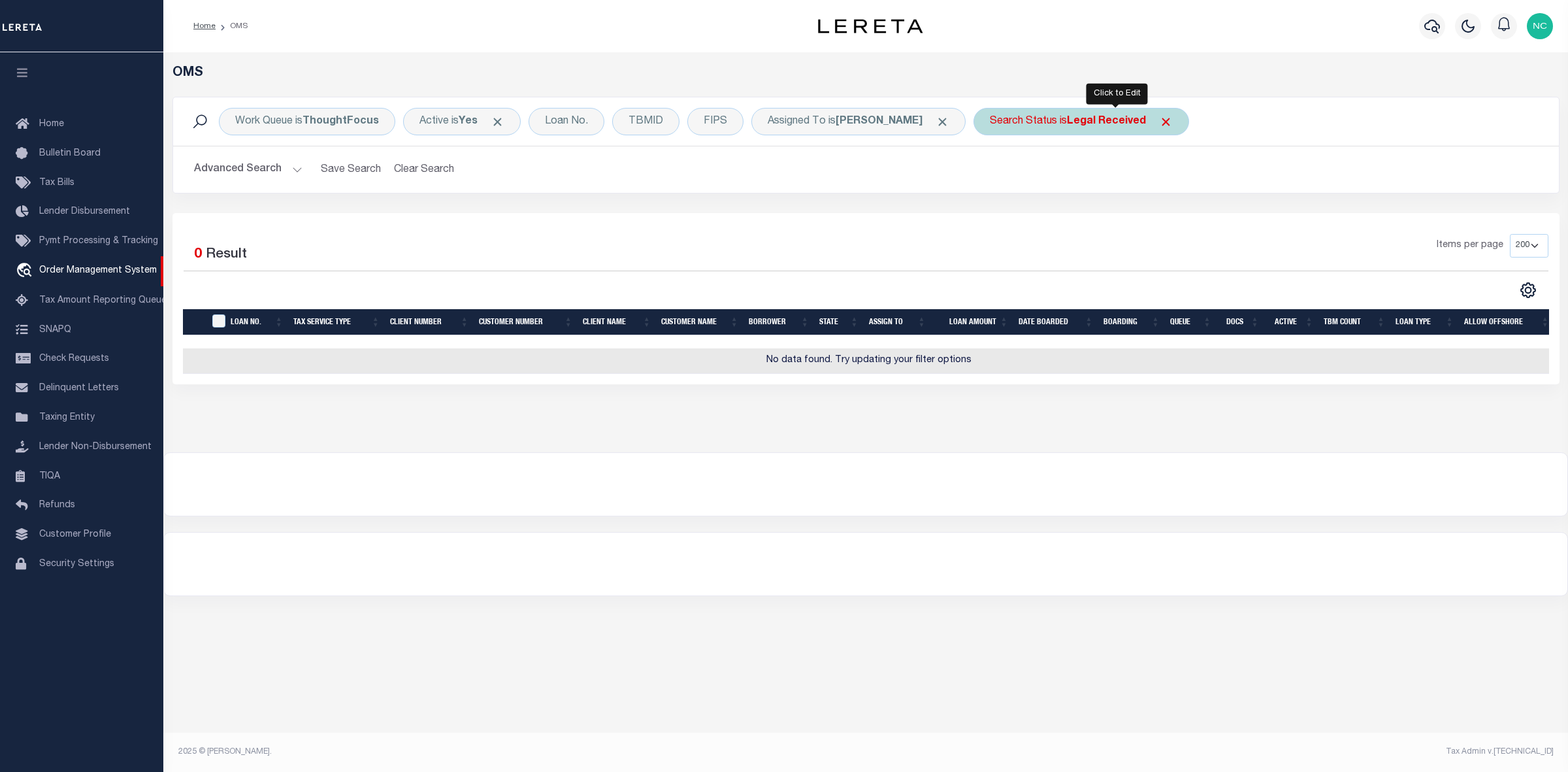
click at [1157, 110] on div "Search Status is Legal Received" at bounding box center [1081, 121] width 216 height 28
click at [1064, 180] on select "Automated Search Bad Parcel Complete Duplicate Parcel High Dollar Reporting In …" at bounding box center [1086, 186] width 192 height 25
select select "IP"
click at [1025, 174] on select "Automated Search Bad Parcel Complete Duplicate Parcel High Dollar Reporting In …" at bounding box center [1086, 186] width 192 height 25
click at [1183, 213] on input "Apply" at bounding box center [1163, 214] width 39 height 22
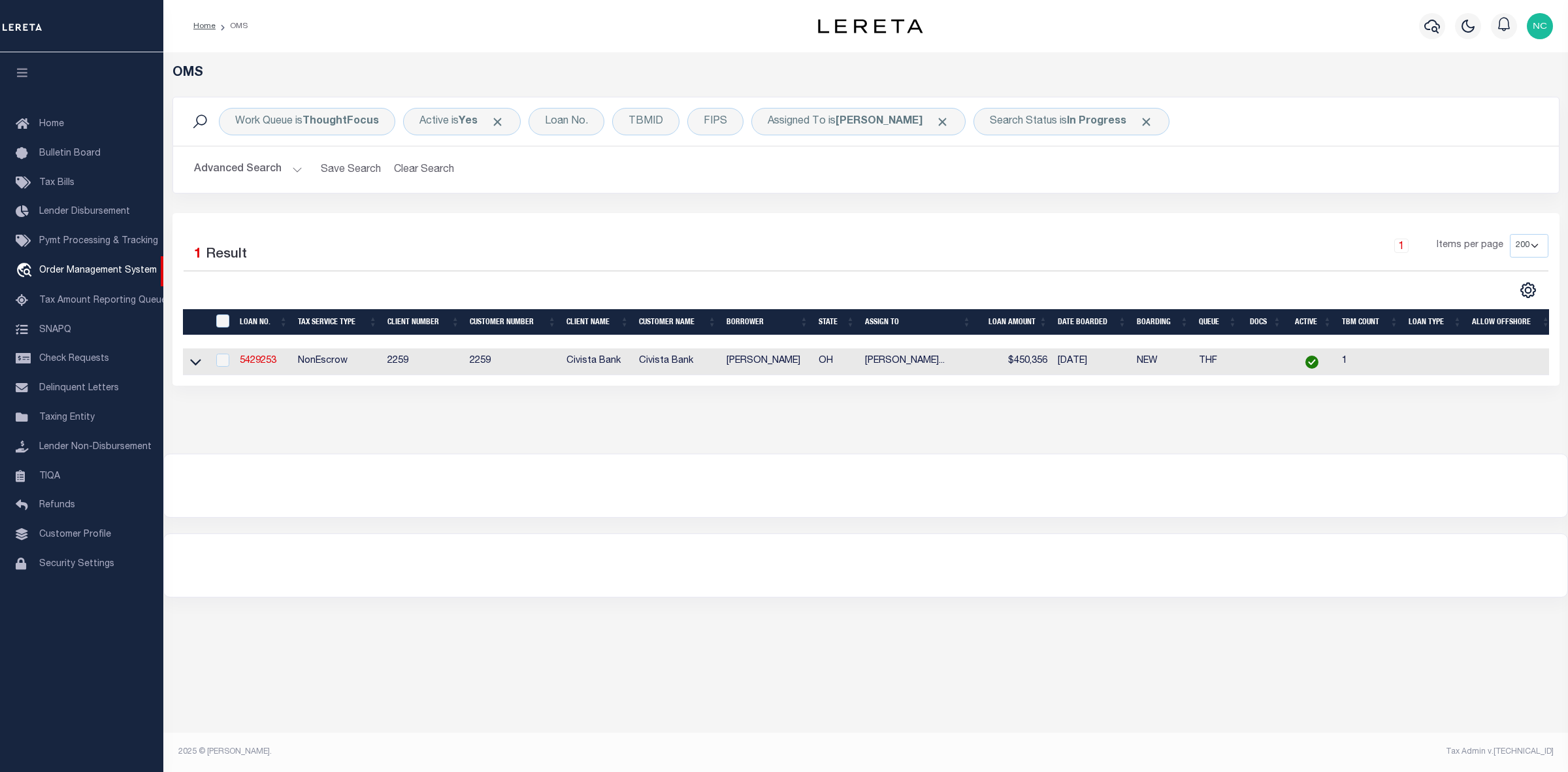
click at [1190, 645] on div "OMS Work Queue is ThoughtFocus Active is Yes Loan No. TBMID FIPS Assigned To is…" at bounding box center [865, 400] width 1405 height 695
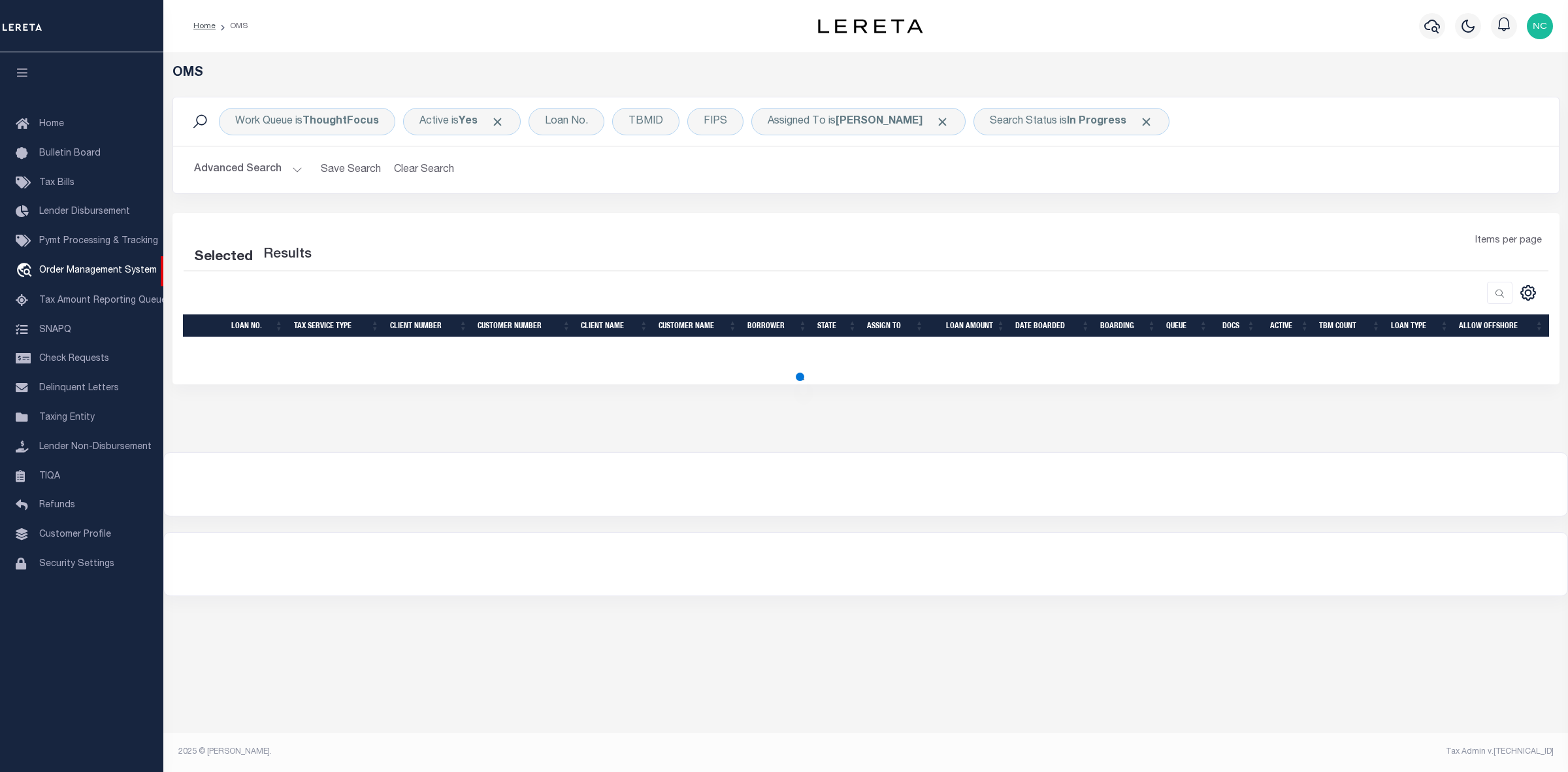
select select "200"
